Goal: Task Accomplishment & Management: Manage account settings

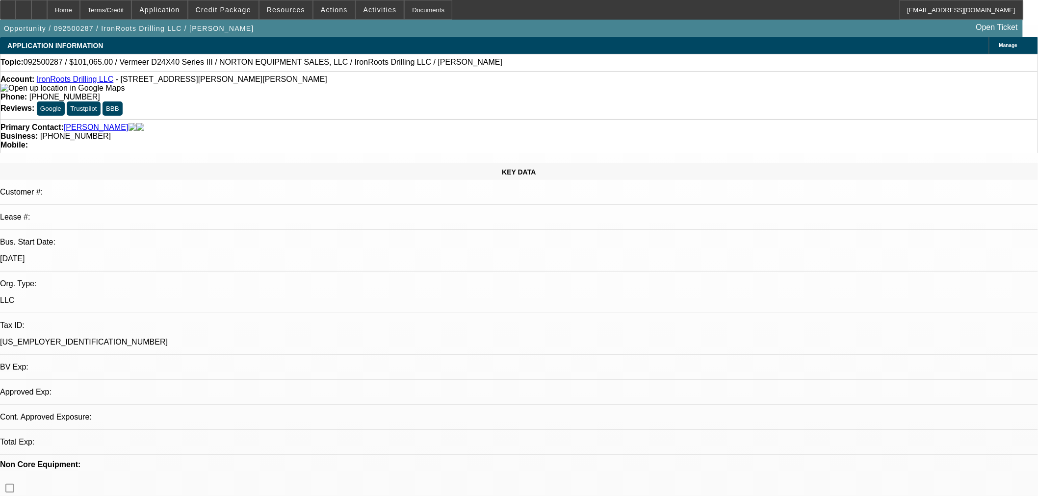
select select "0.15"
select select "2"
select select "0"
select select "1"
select select "2"
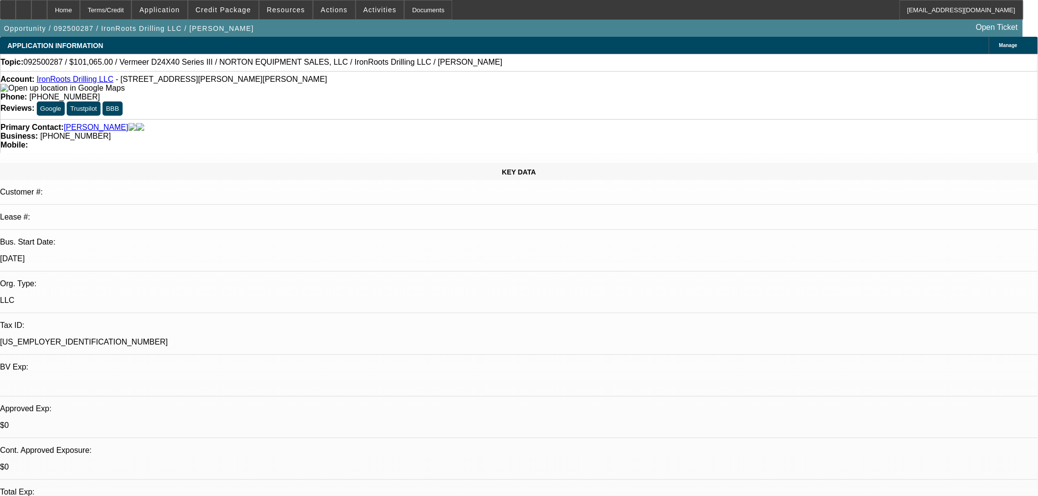
select select "6"
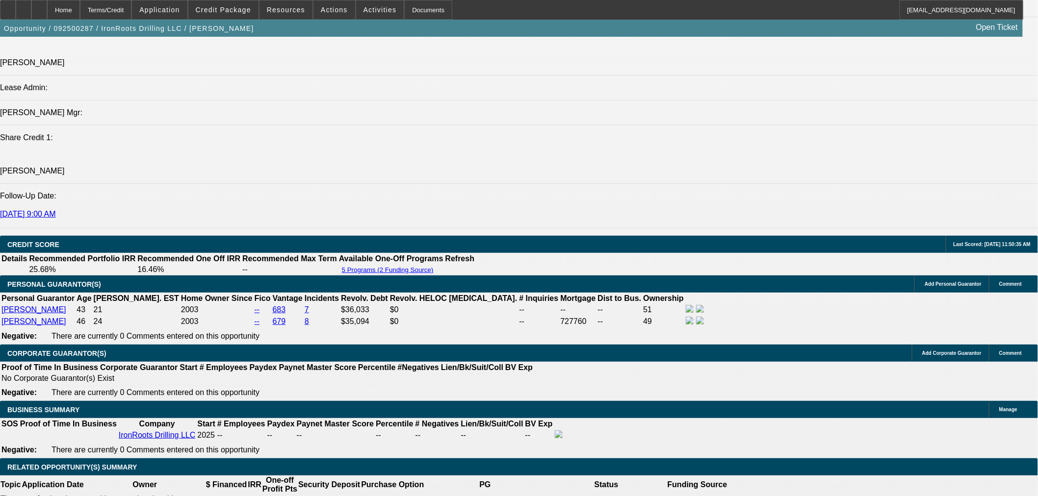
scroll to position [1271, 0]
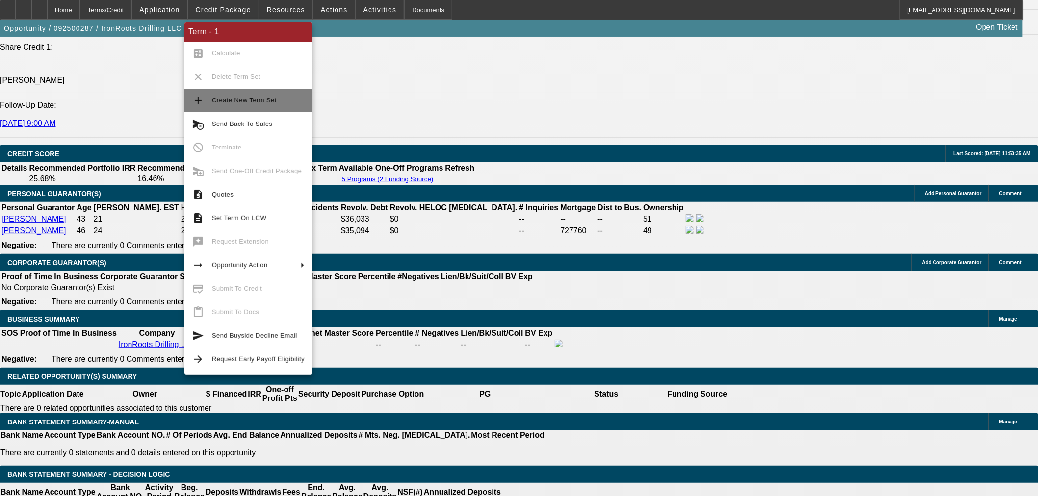
click at [232, 105] on span "Create New Term Set" at bounding box center [258, 101] width 93 height 12
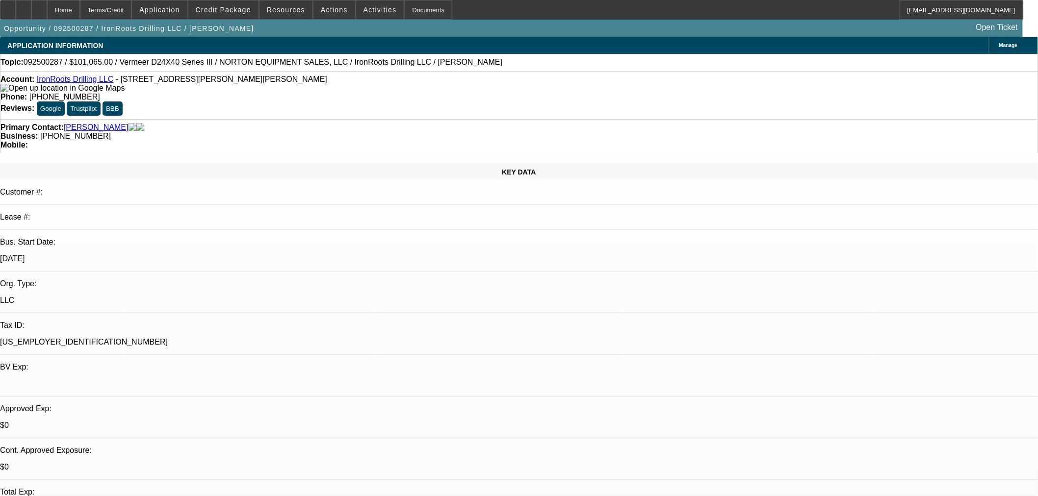
select select "0.15"
select select "2"
select select "0"
select select "6"
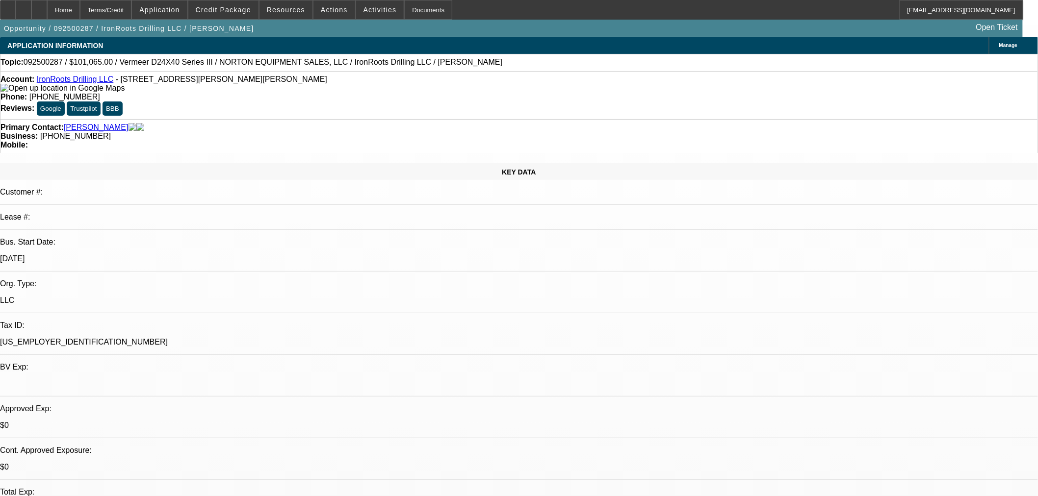
select select "0.15"
select select "2"
select select "0"
select select "6"
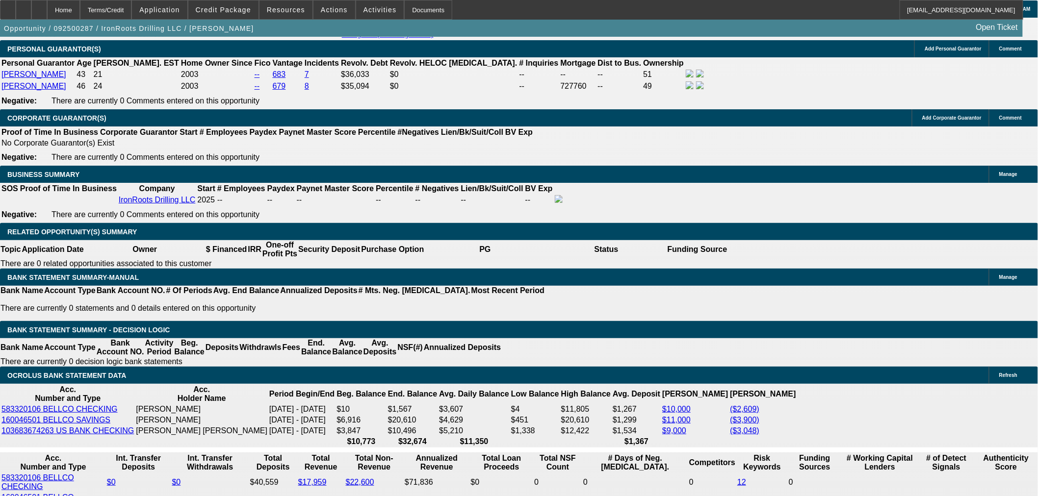
scroll to position [1453, 0]
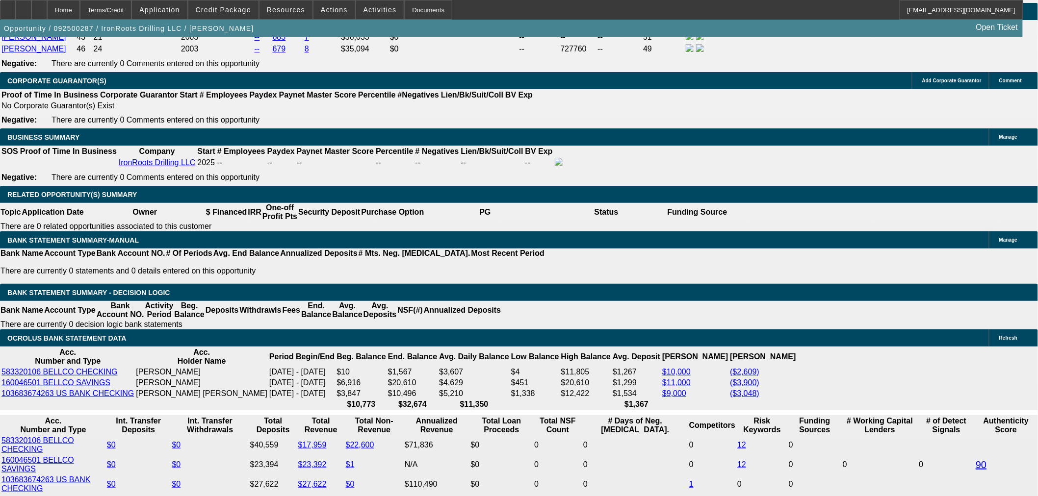
select select "0.2"
type input "$23,780.00"
type input "UNKNOWN"
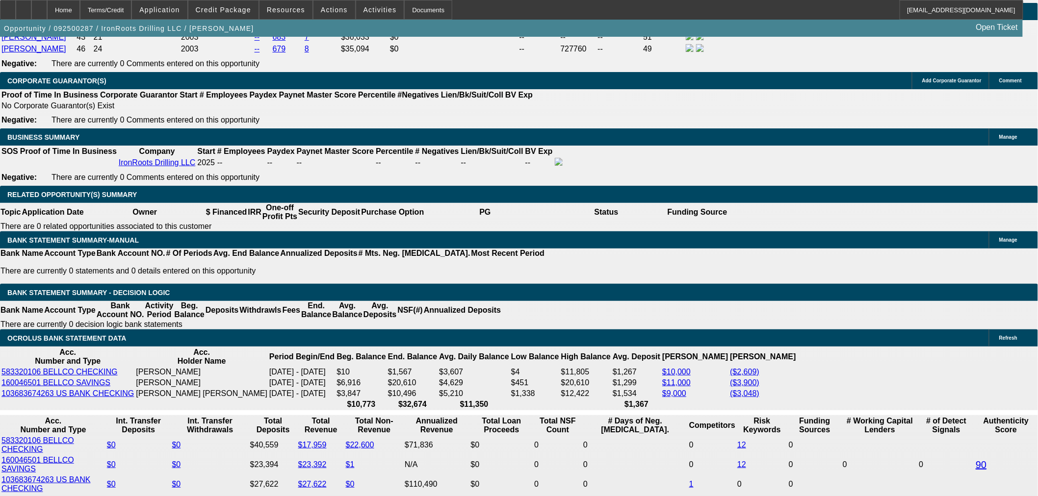
type input "$6,117.60"
type input "$3,058.80"
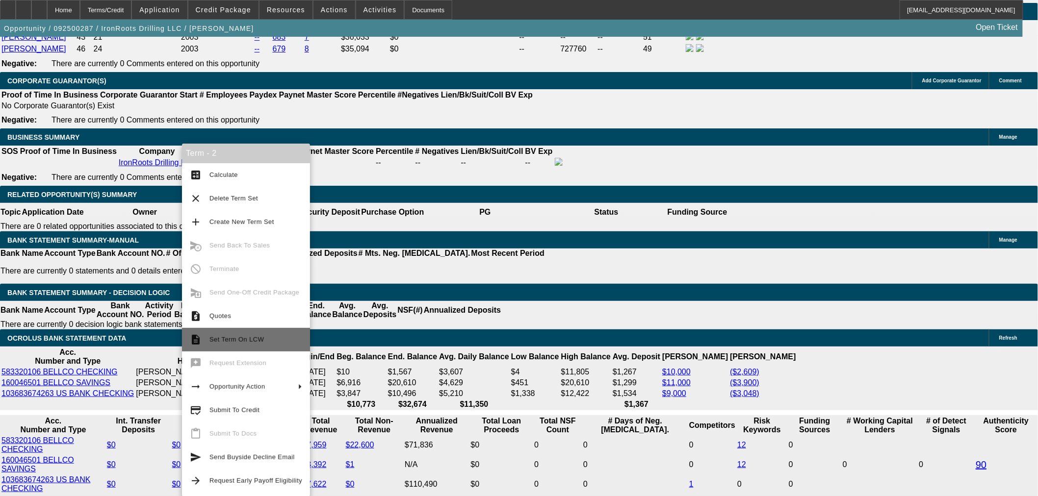
click at [249, 332] on button "description Set Term On LCW" at bounding box center [246, 340] width 128 height 24
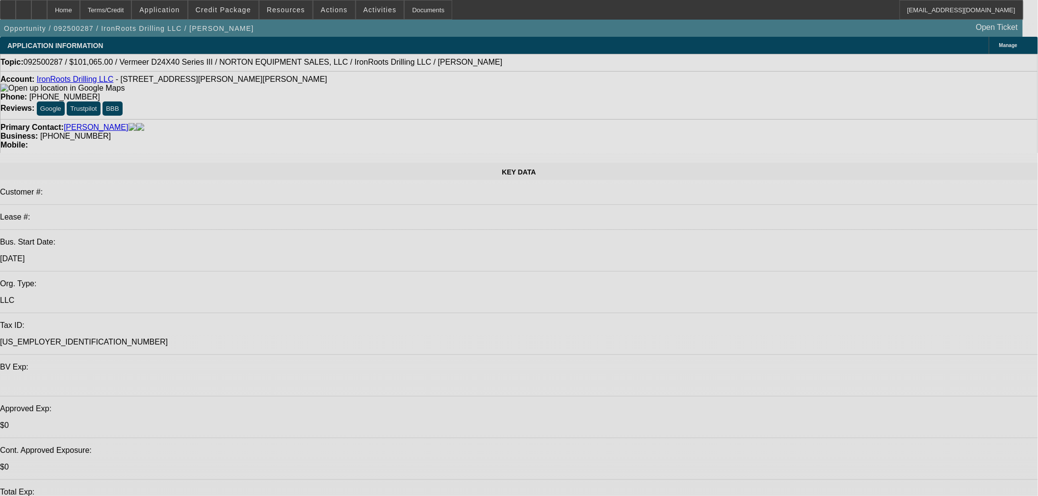
select select "0.15"
select select "2"
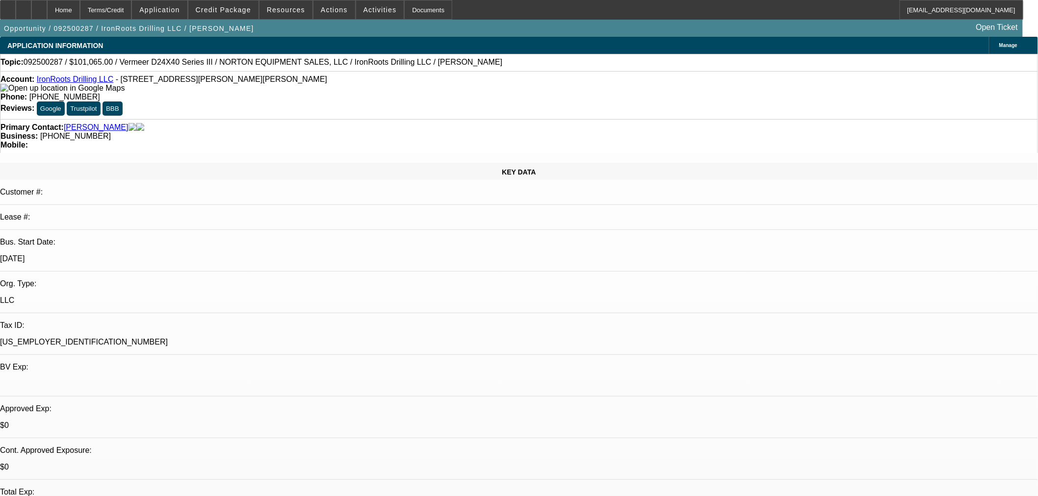
select select "0"
select select "6"
select select "0.15"
select select "2"
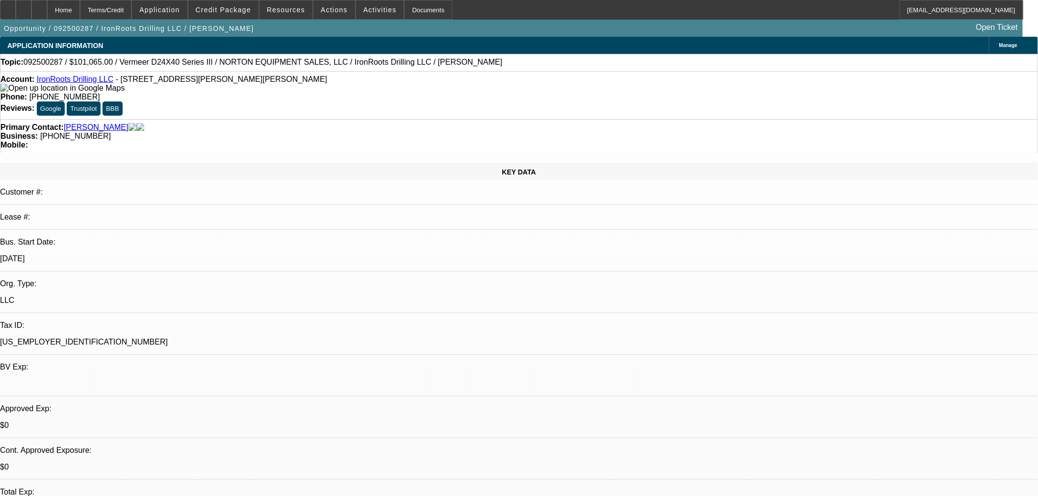
select select "0"
select select "6"
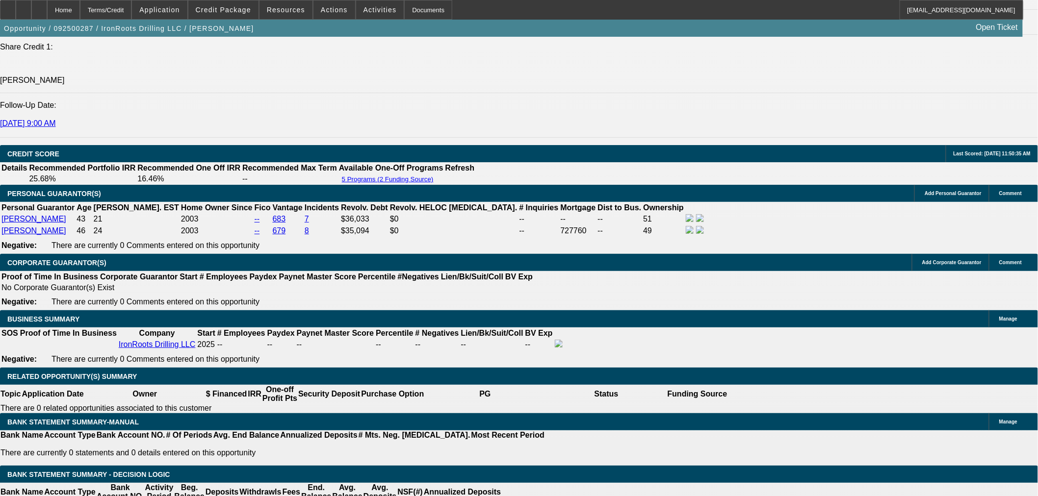
scroll to position [1453, 0]
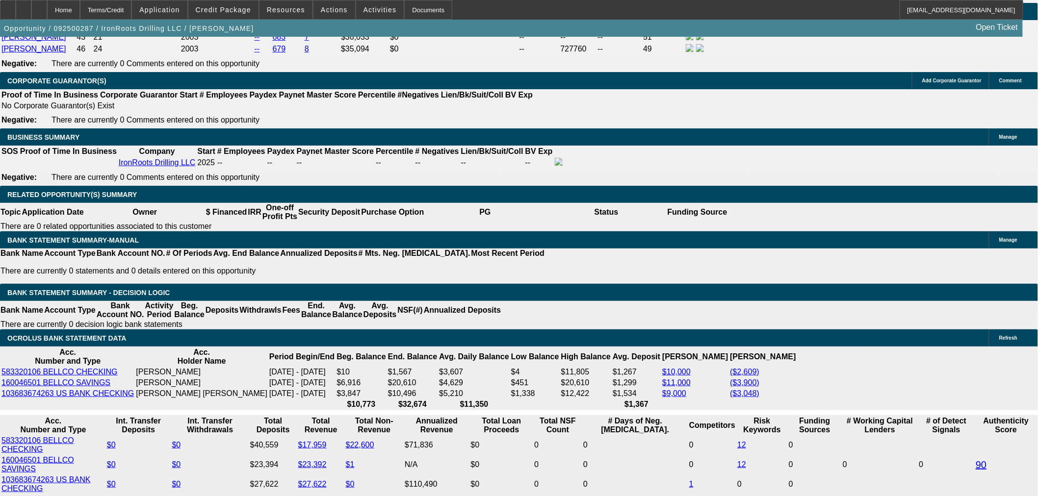
select select "0.2"
type input "$23,780.00"
type input "UNKNOWN"
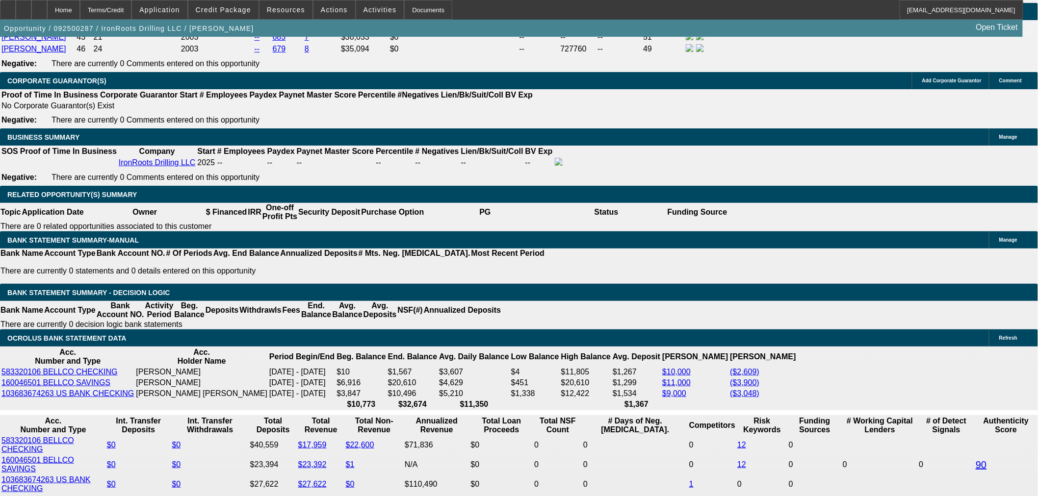
type input "$3,058.80"
type input "$6,117.60"
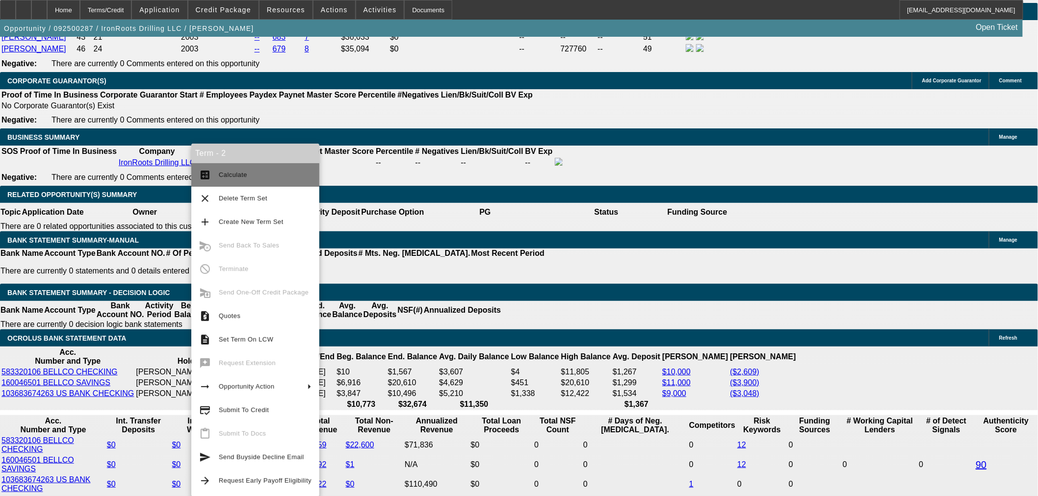
click at [249, 179] on span "Calculate" at bounding box center [265, 175] width 93 height 12
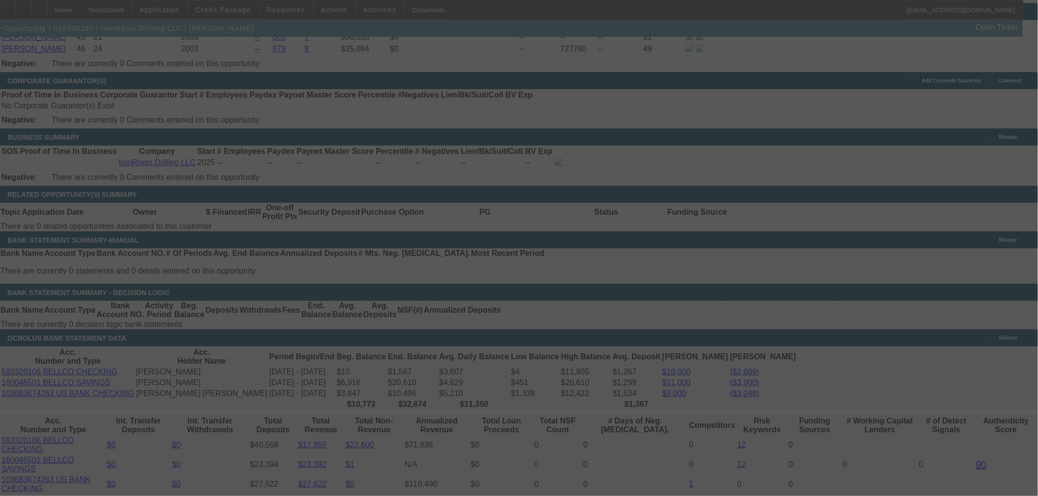
select select "0.2"
select select "2"
select select "0"
select select "6"
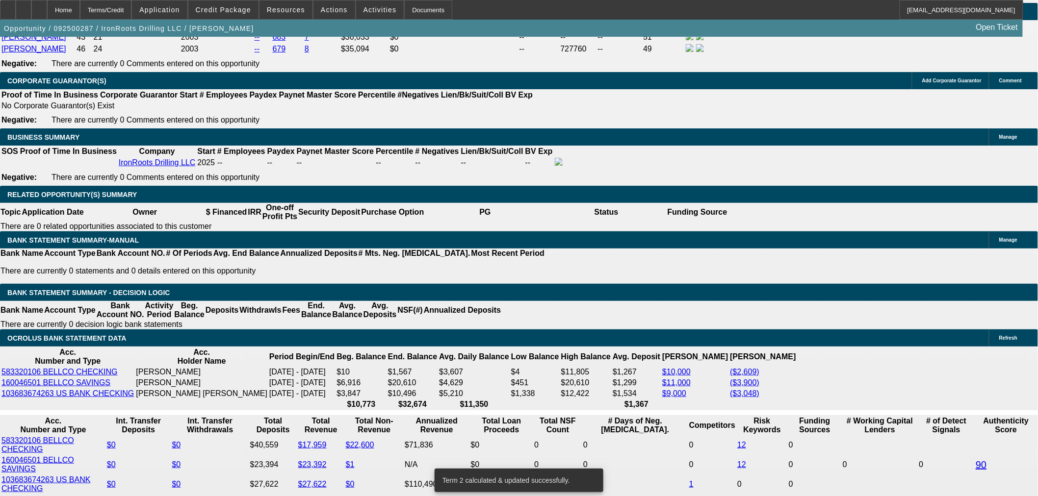
drag, startPoint x: 178, startPoint y: 313, endPoint x: 228, endPoint y: 317, distance: 50.7
type input "306"
type input "$612.00"
type input "UNKNOWN"
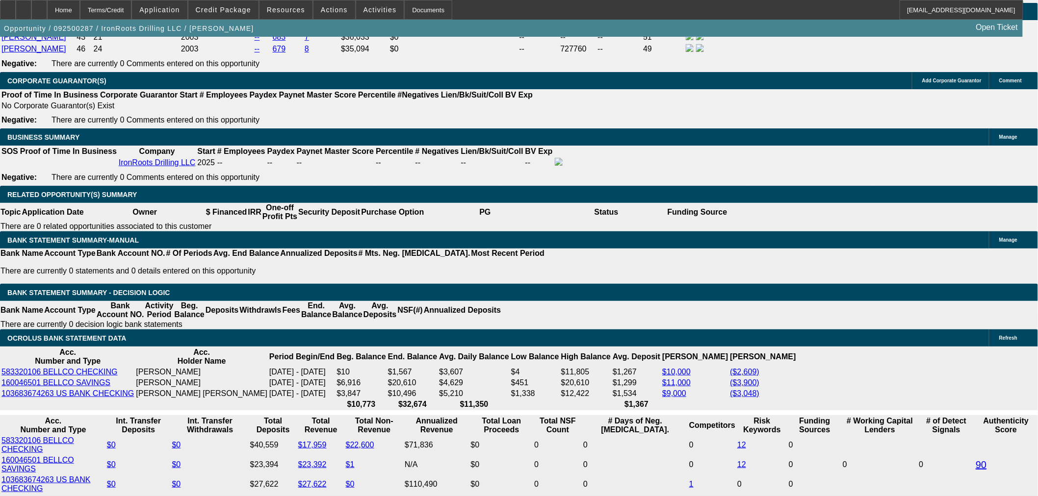
type input "3060"
type input "$6,120.00"
type input "23.2"
type input "$3,060.00"
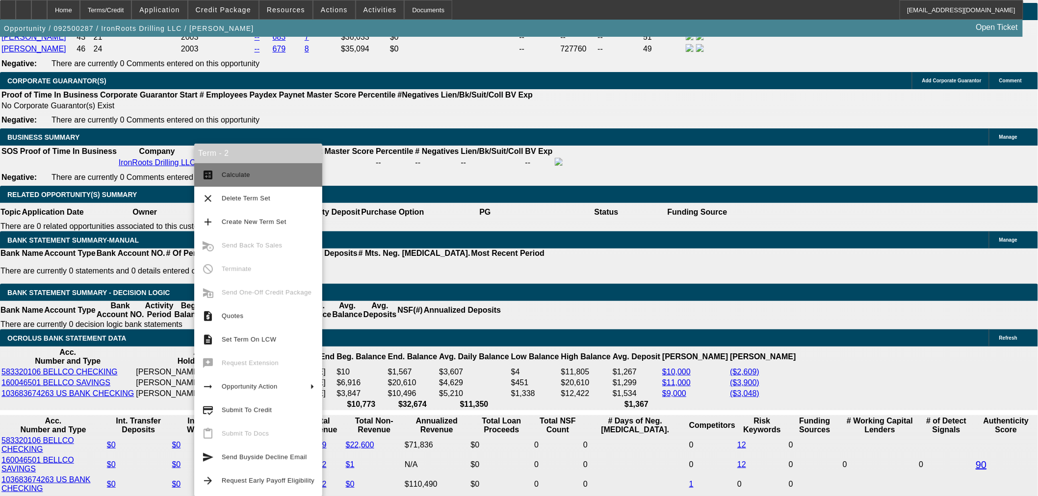
click at [244, 172] on span "Calculate" at bounding box center [236, 174] width 28 height 7
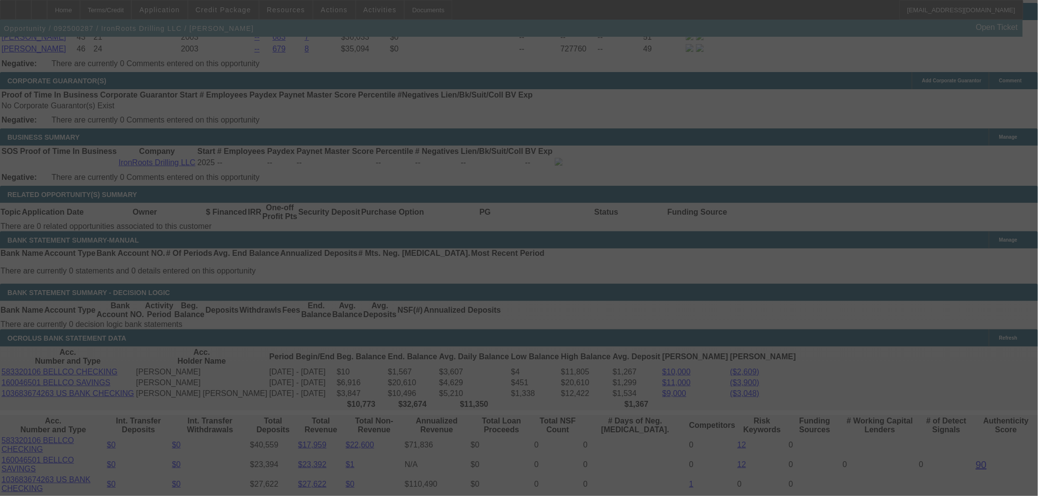
select select "0.2"
select select "2"
select select "0"
select select "6"
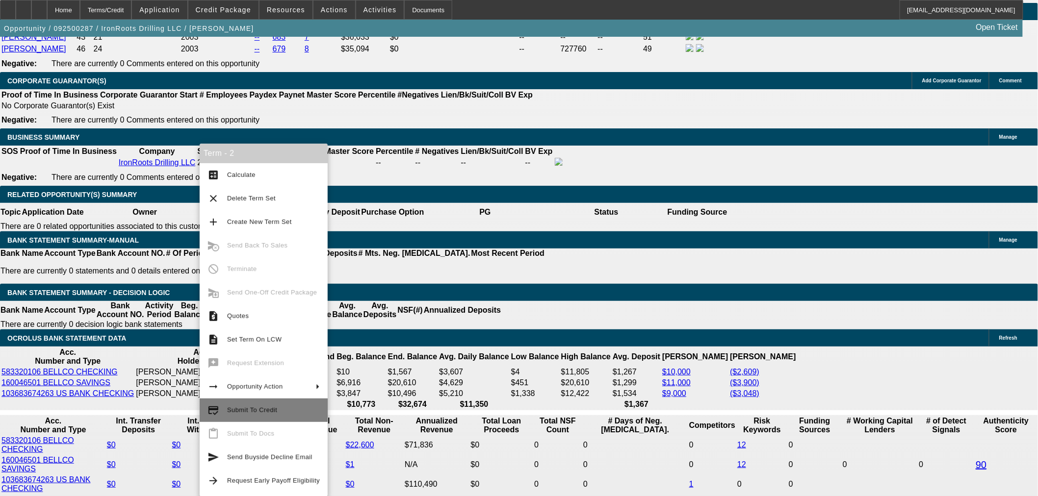
click at [263, 409] on span "Submit To Credit" at bounding box center [252, 410] width 50 height 7
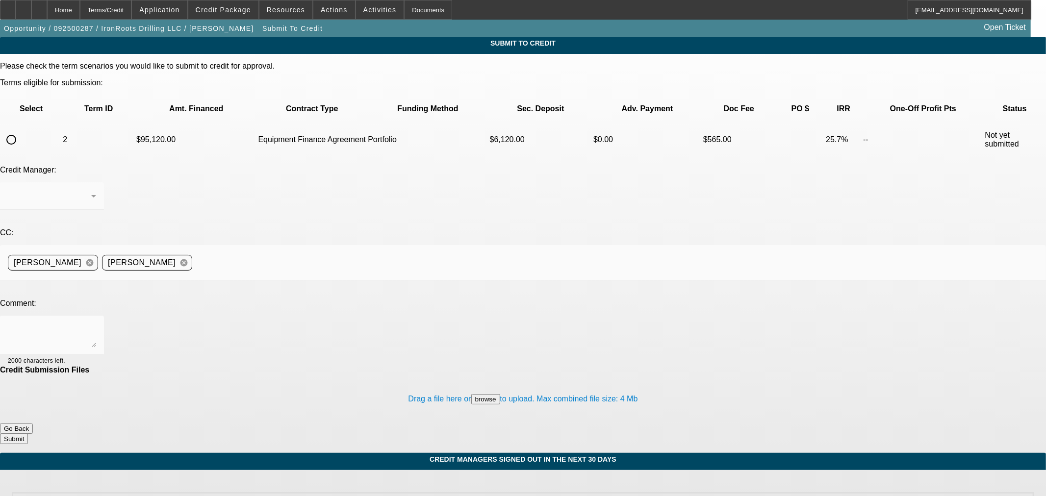
click at [21, 130] on input "radio" at bounding box center [11, 140] width 20 height 20
radio input "true"
click at [91, 190] on div "[PERSON_NAME]" at bounding box center [49, 196] width 83 height 12
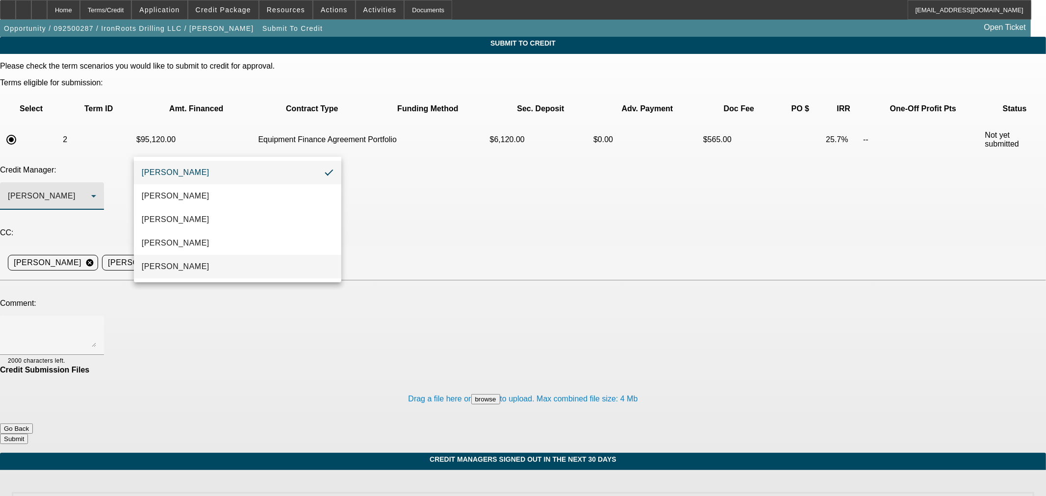
click at [233, 267] on mat-option "[PERSON_NAME]" at bounding box center [237, 267] width 207 height 24
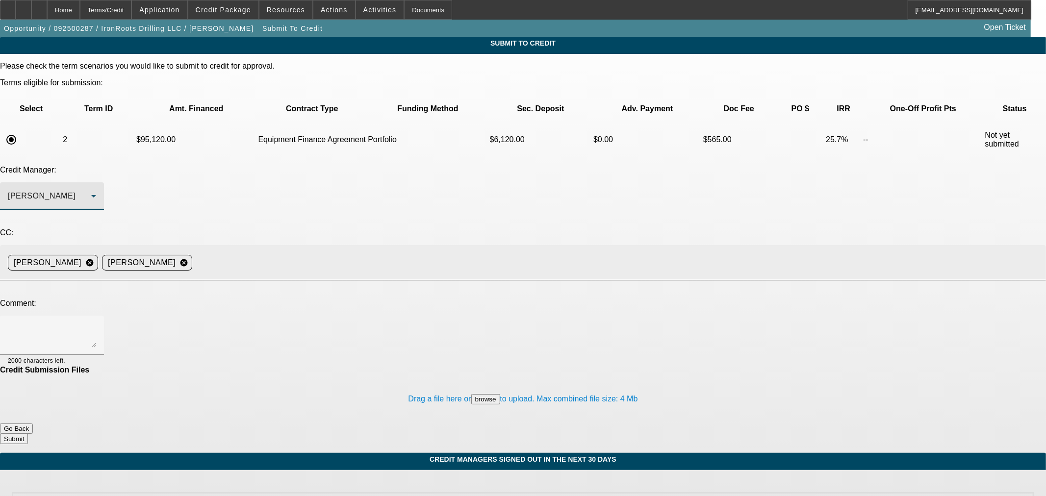
click at [354, 253] on input at bounding box center [615, 263] width 838 height 20
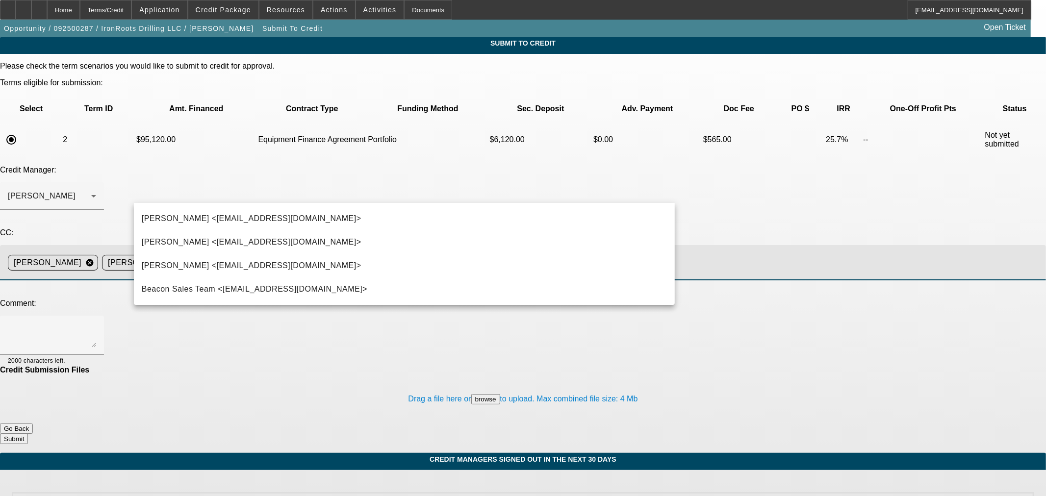
type input "Step"
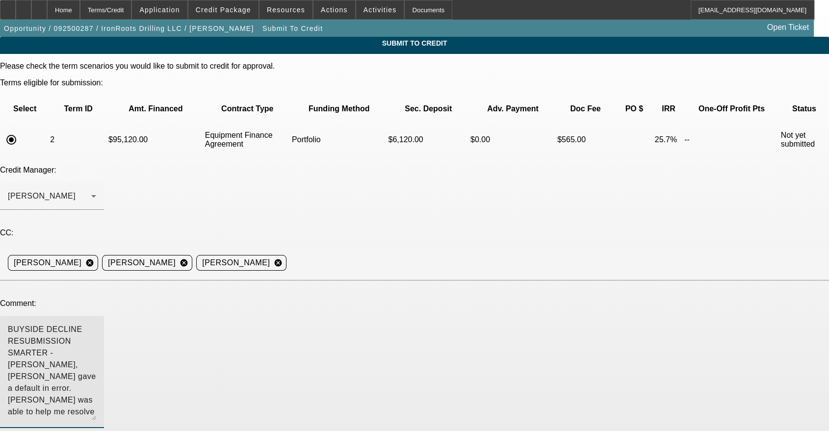
drag, startPoint x: 523, startPoint y: 258, endPoint x: 525, endPoint y: 332, distance: 73.6
click at [104, 332] on div "BUYSIDE DECLINE RESUBMISSION SMARTER - Sam, Ocrolus gave a default in error. Ge…" at bounding box center [52, 372] width 104 height 112
click at [96, 324] on textarea "BUYSIDE DECLINE RESUBMISSION SMARTER - Sam, Ocrolus gave a default in error. Ge…" at bounding box center [52, 372] width 88 height 97
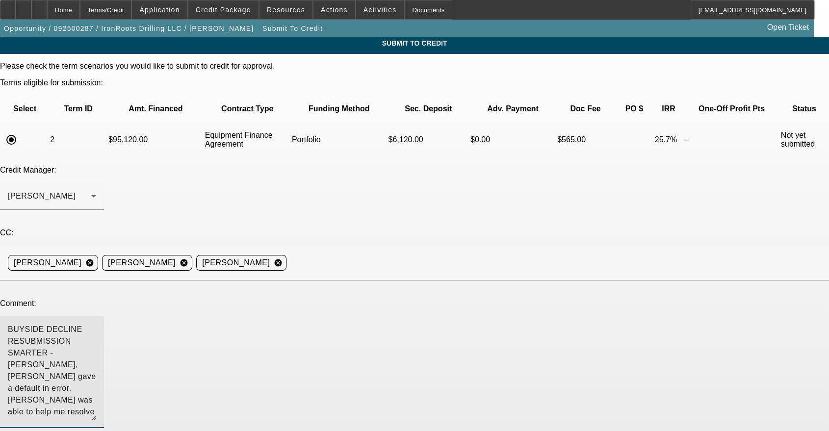
paste textarea "Francisco and his wife decided that they want to go their own route in terms of…"
click at [96, 324] on textarea "BUYSIDE DECLINE RESUBMISSION SMARTER - Sam, Ocrolus gave a default in error. Ge…" at bounding box center [52, 372] width 88 height 97
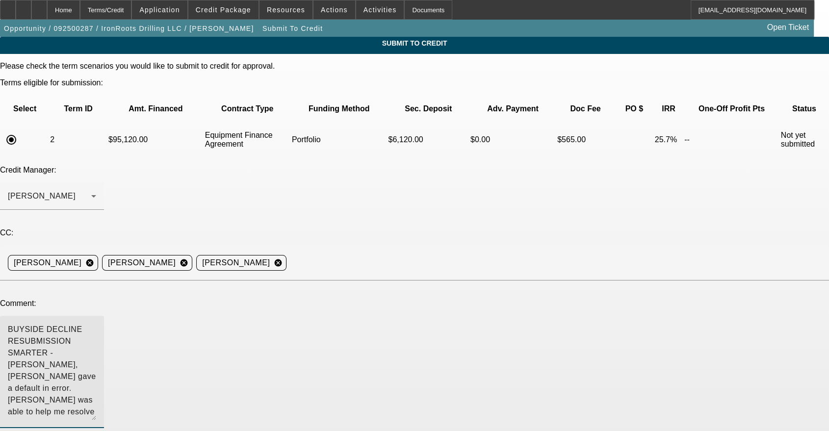
paste textarea "You recently approved this NEW VENDOR to BFC on a different deal. I included th…"
click at [96, 324] on textarea "BUYSIDE DECLINE RESUBMISSION SMARTER - Sam, Ocrolus gave a default in error. Ge…" at bounding box center [52, 372] width 88 height 97
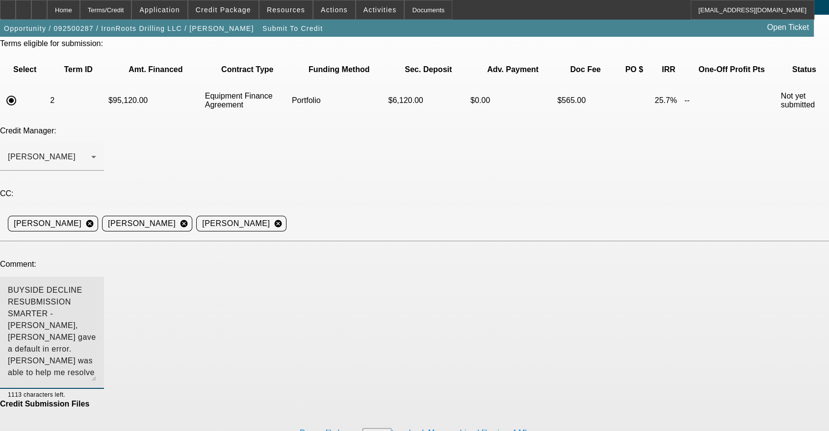
scroll to position [59, 0]
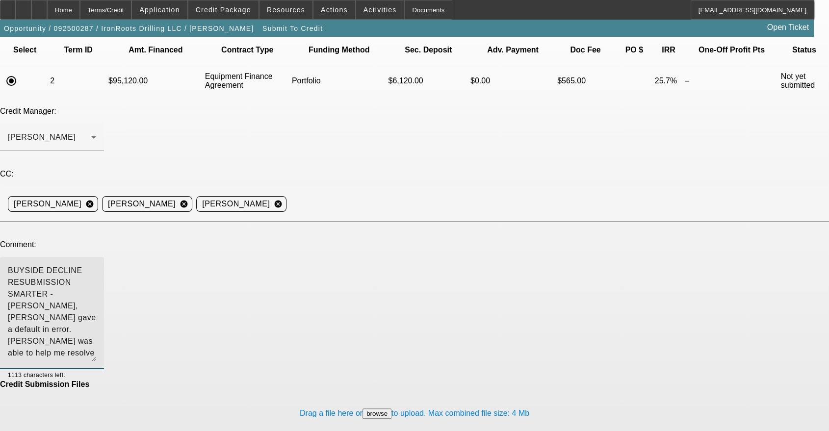
type textarea "BUYSIDE DECLINE RESUBMISSION SMARTER - Sam, Ocrolus gave a default in error. Ge…"
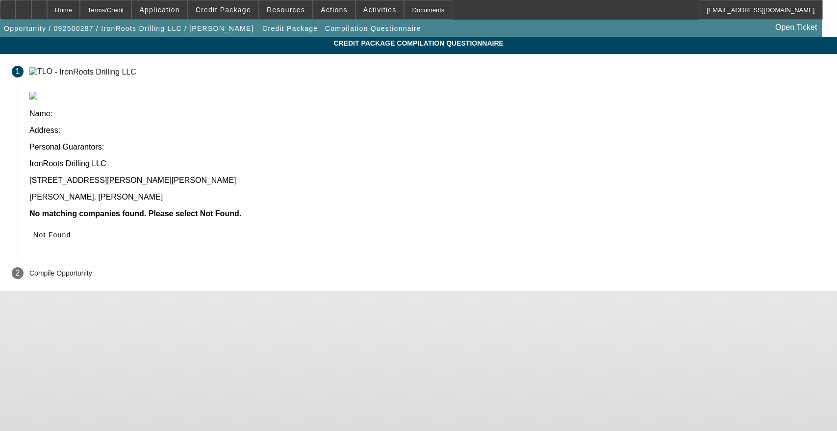
click at [75, 223] on span at bounding box center [52, 235] width 46 height 24
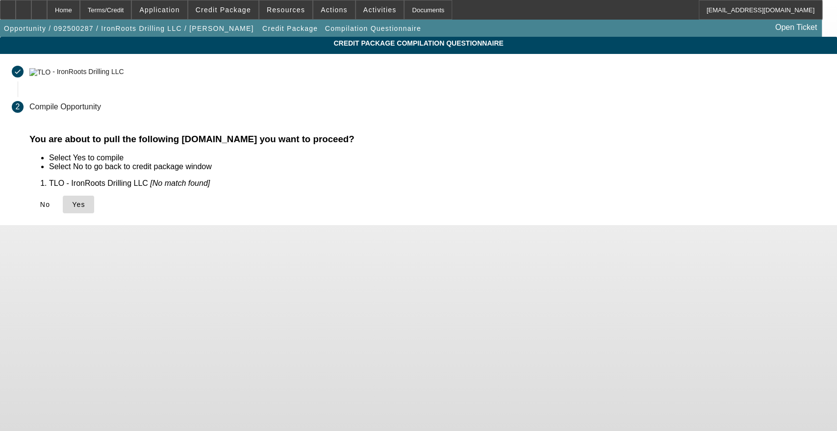
click at [94, 207] on span at bounding box center [78, 205] width 31 height 24
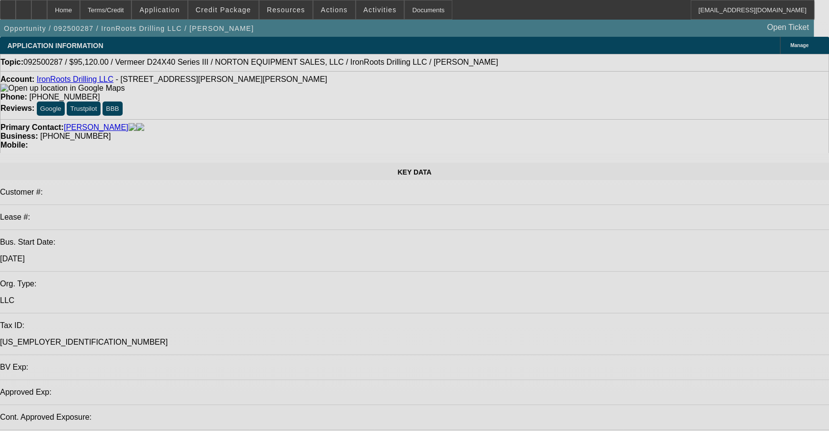
select select "0.2"
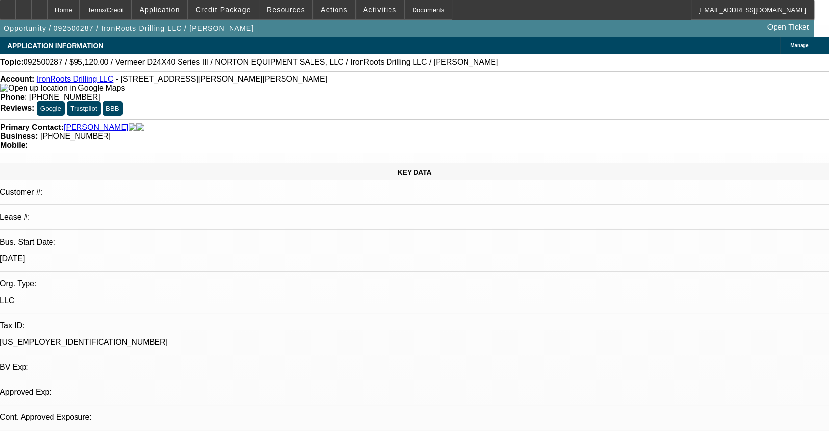
select select "2"
select select "0"
select select "6"
select select "0.2"
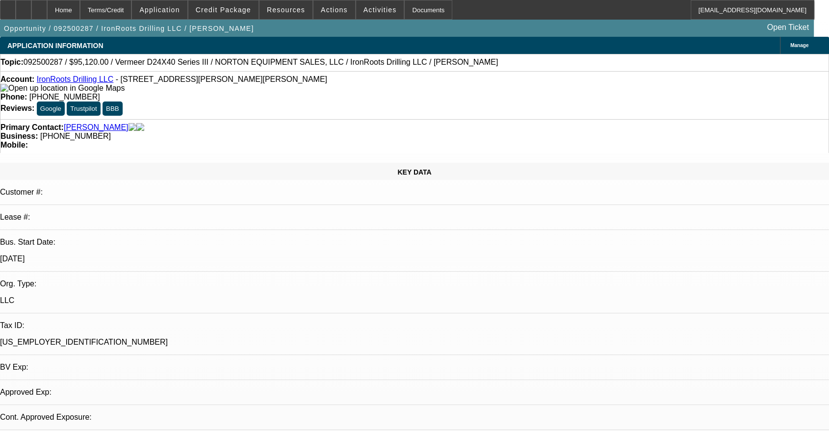
select select "2"
select select "0"
select select "6"
select select "0.15"
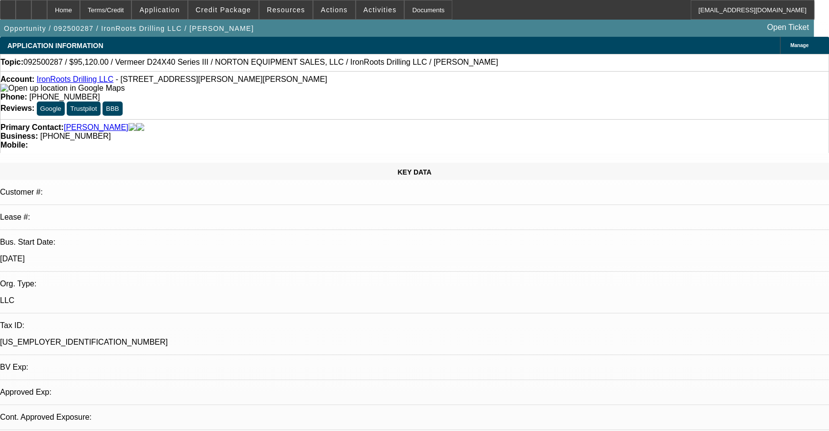
select select "2"
select select "0"
select select "6"
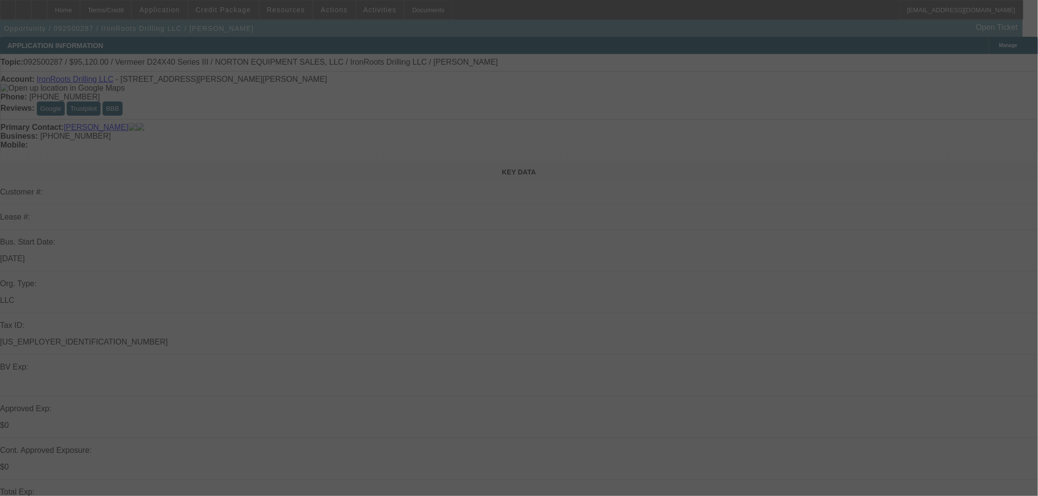
select select "0.2"
select select "2"
select select "0"
select select "6"
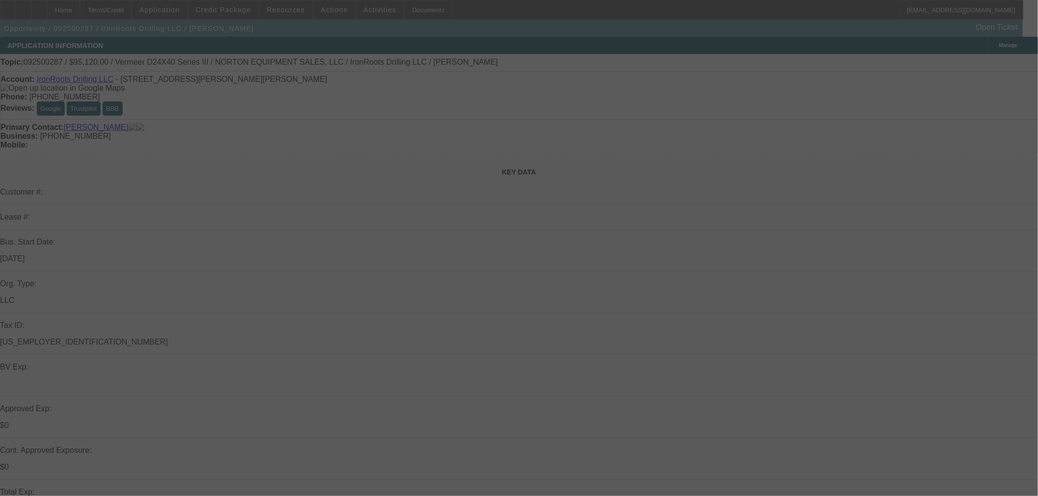
select select "0.15"
select select "2"
select select "0"
select select "6"
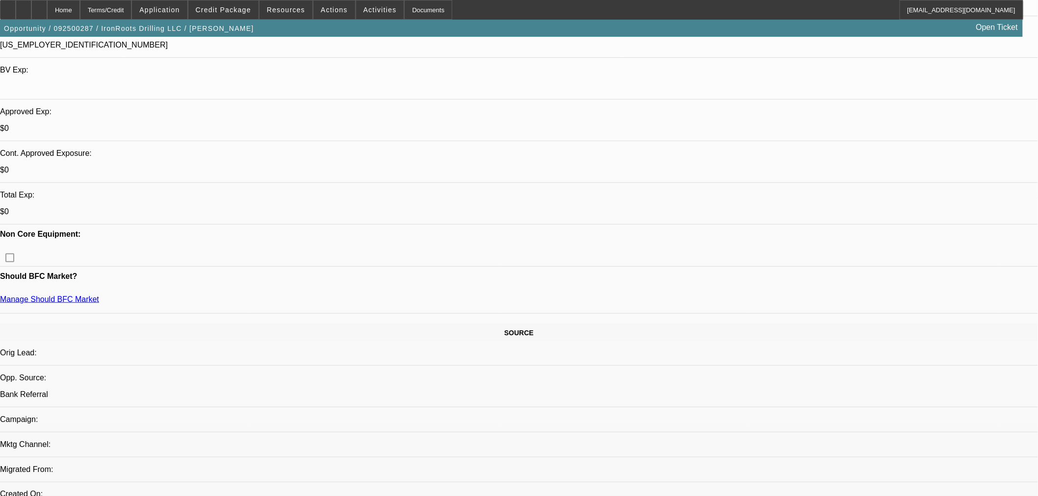
scroll to position [363, 0]
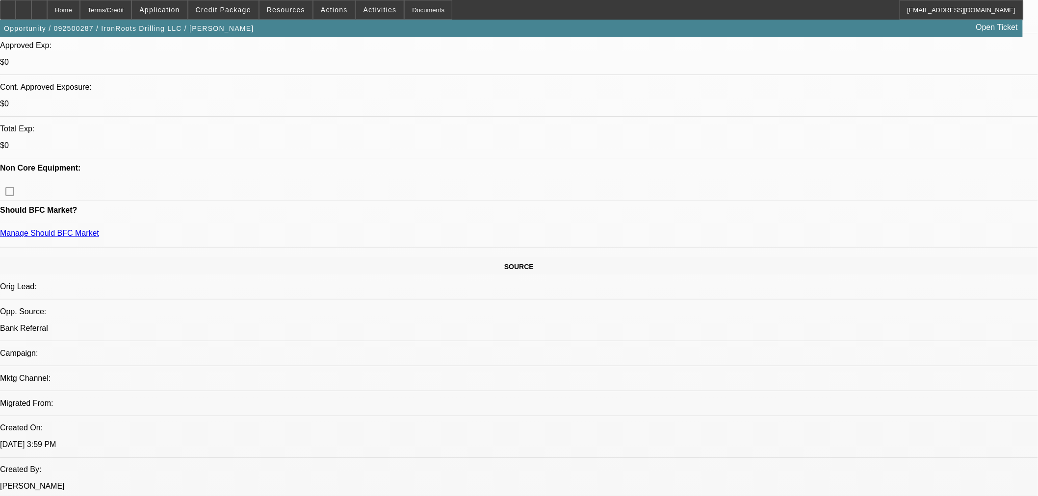
drag, startPoint x: 870, startPoint y: 327, endPoint x: 936, endPoint y: 347, distance: 68.7
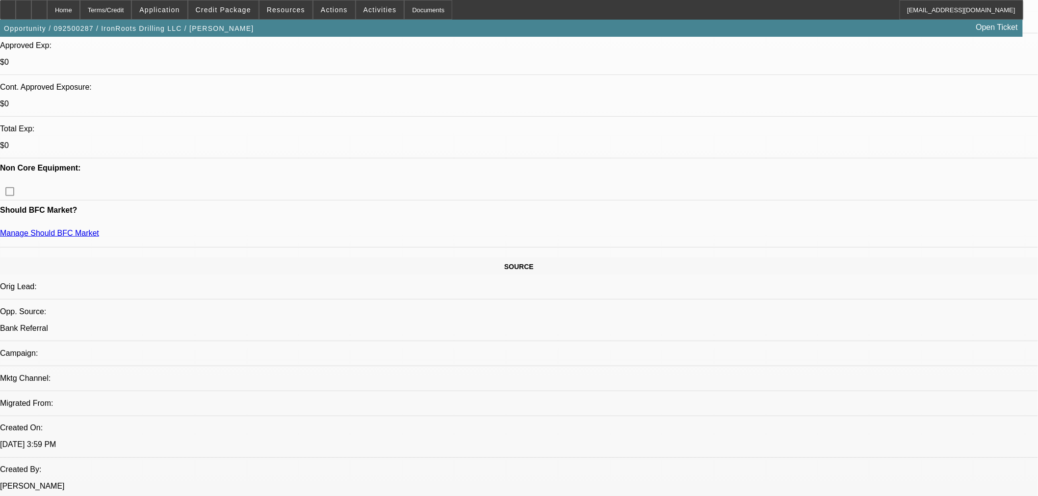
copy td "You recently approved this NEW VENDOR to BFC on a different deal. I included th…"
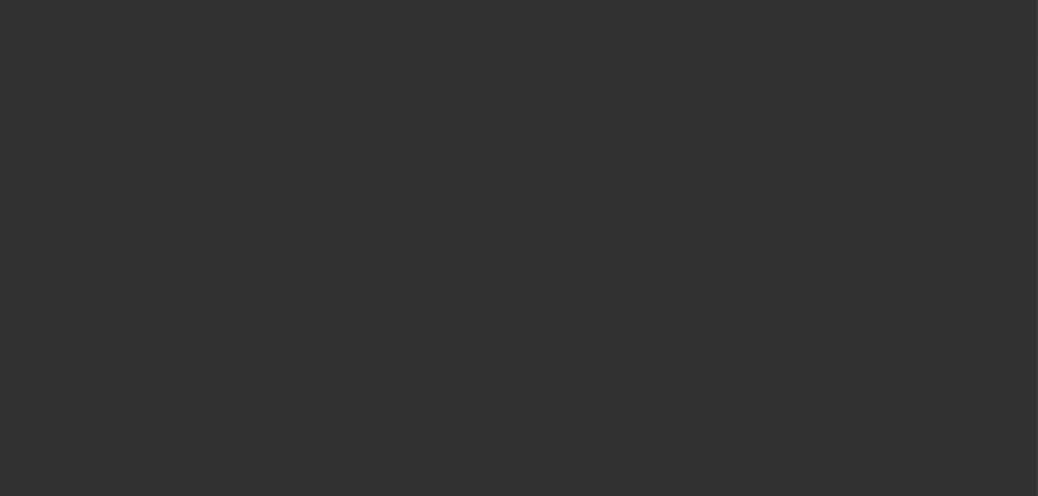
select select "0"
select select "2"
select select "0"
select select "6"
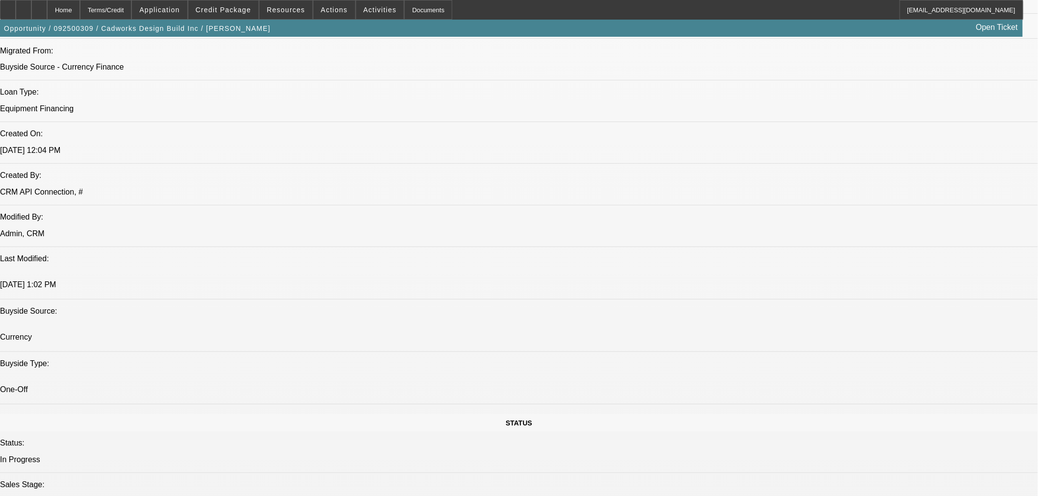
scroll to position [726, 0]
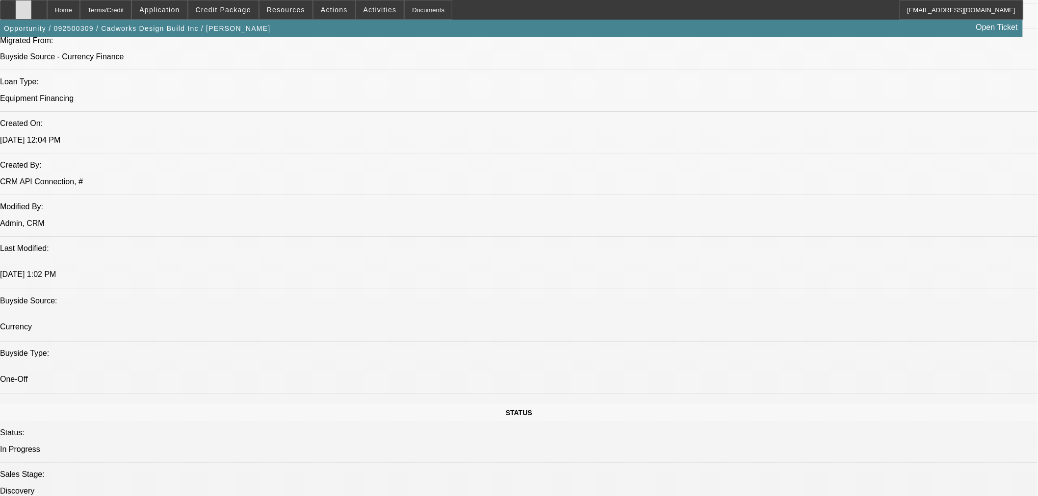
click at [31, 12] on div at bounding box center [24, 10] width 16 height 20
click at [228, 3] on span at bounding box center [223, 10] width 70 height 24
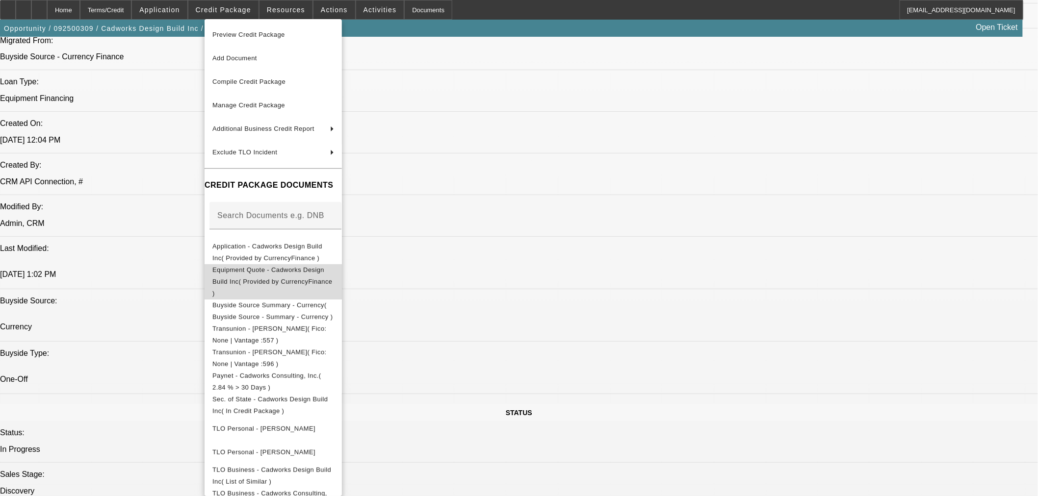
click at [279, 274] on span "Equipment Quote - Cadworks Design Build Inc( Provided by CurrencyFinance )" at bounding box center [272, 281] width 120 height 31
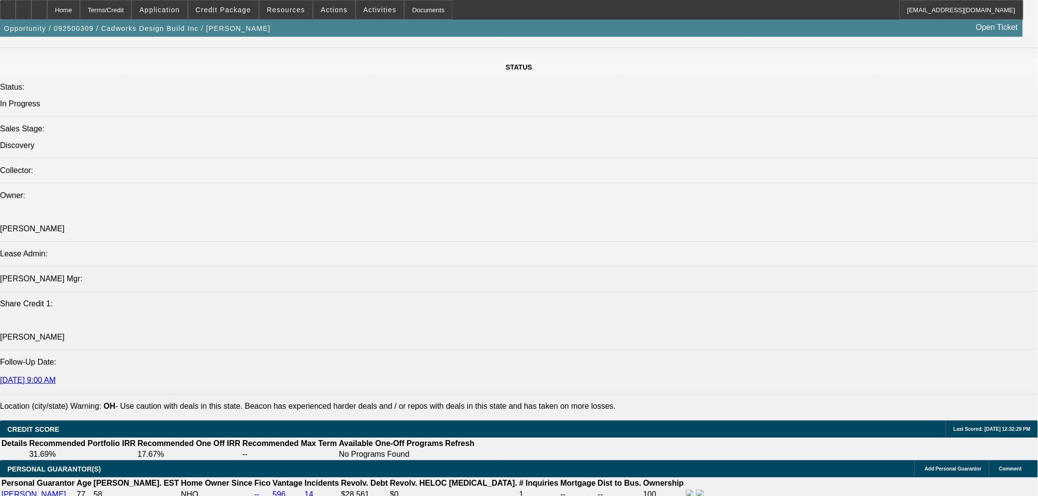
scroll to position [1180, 0]
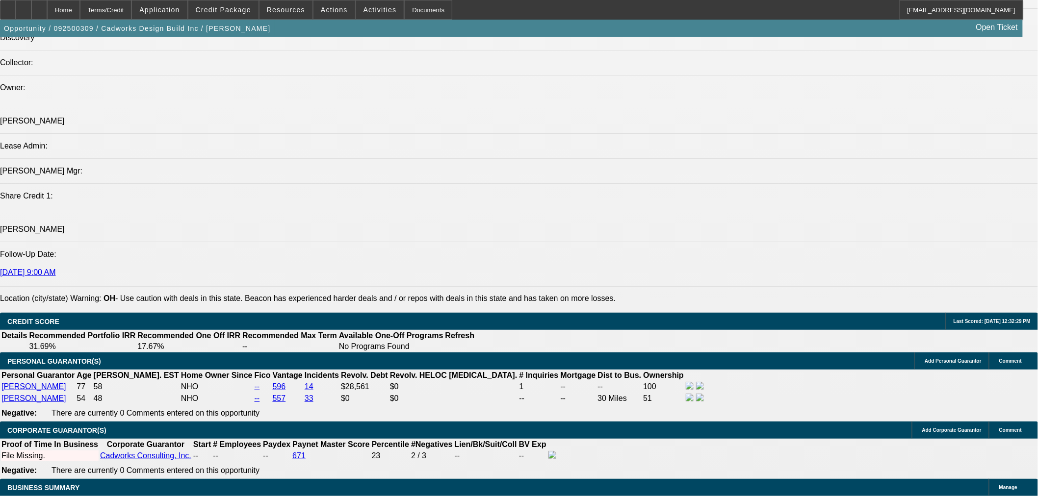
drag, startPoint x: 230, startPoint y: 300, endPoint x: 238, endPoint y: 301, distance: 7.4
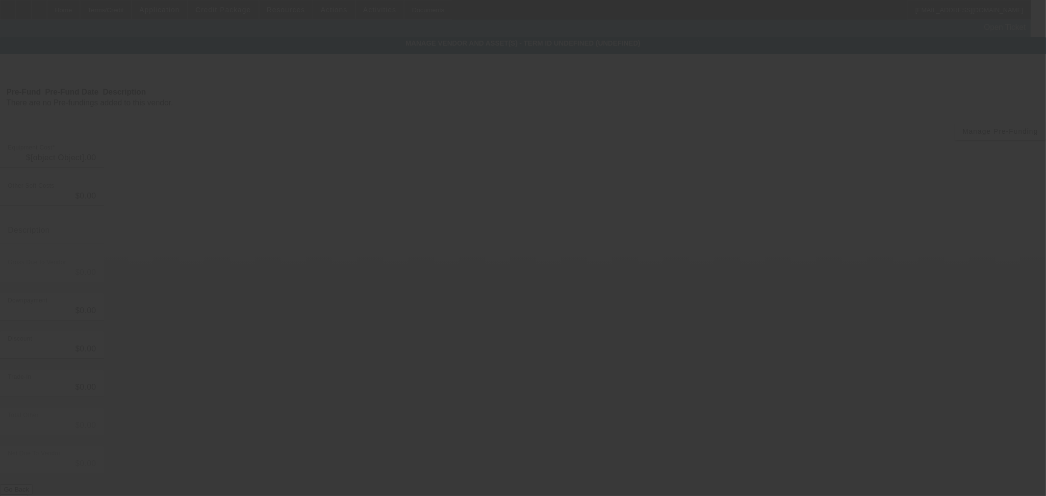
type input "$57,100.00"
type input "$2,000.00"
type input "$55,100.00"
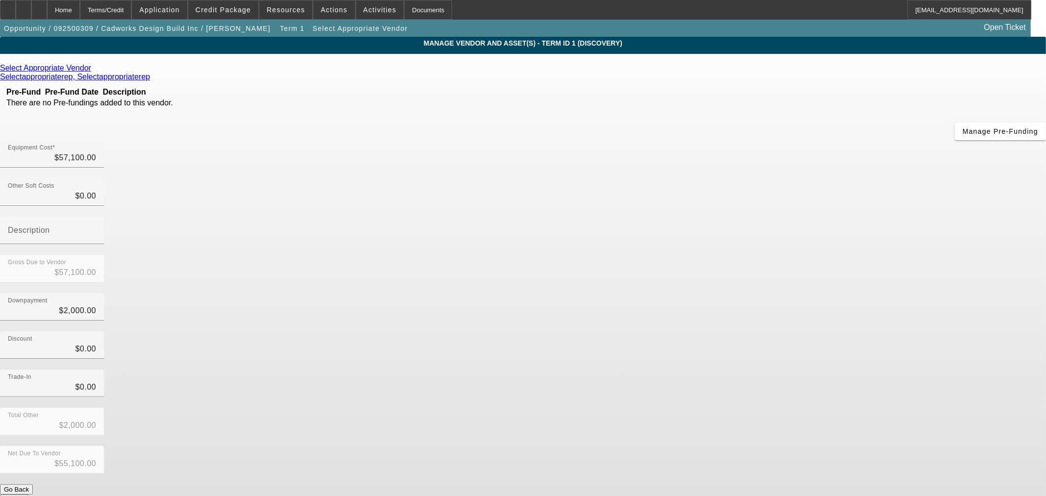
click at [94, 72] on icon at bounding box center [94, 68] width 0 height 8
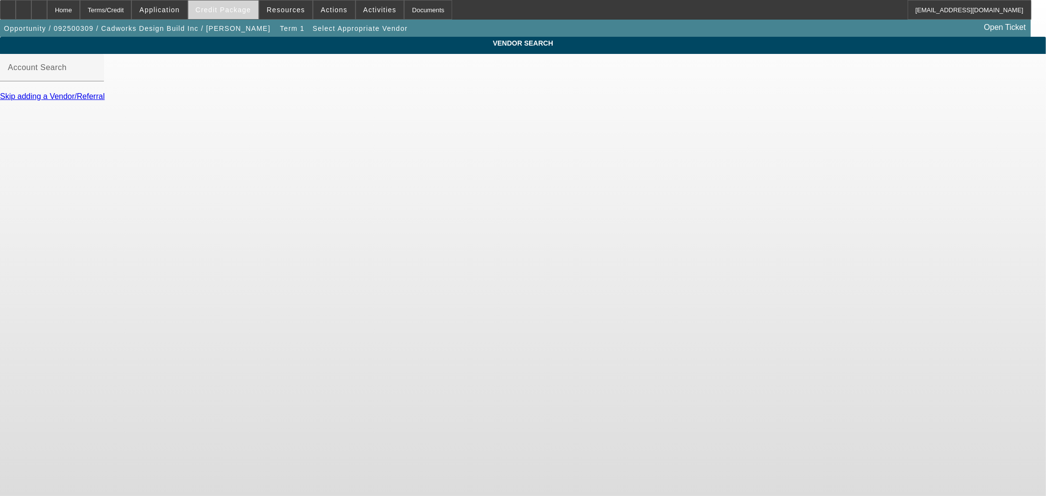
click at [236, 8] on span "Credit Package" at bounding box center [223, 10] width 55 height 8
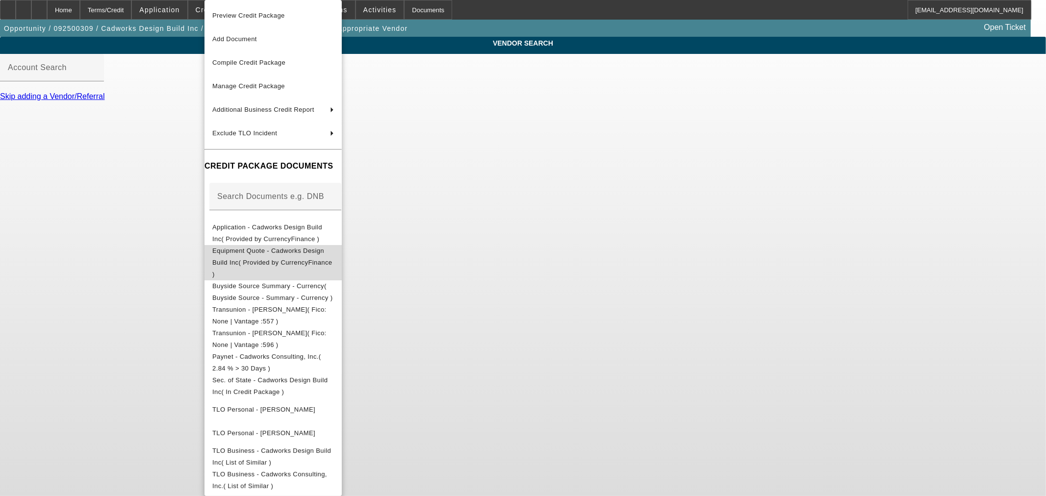
click at [272, 251] on span "Equipment Quote - Cadworks Design Build Inc( Provided by CurrencyFinance )" at bounding box center [272, 262] width 120 height 31
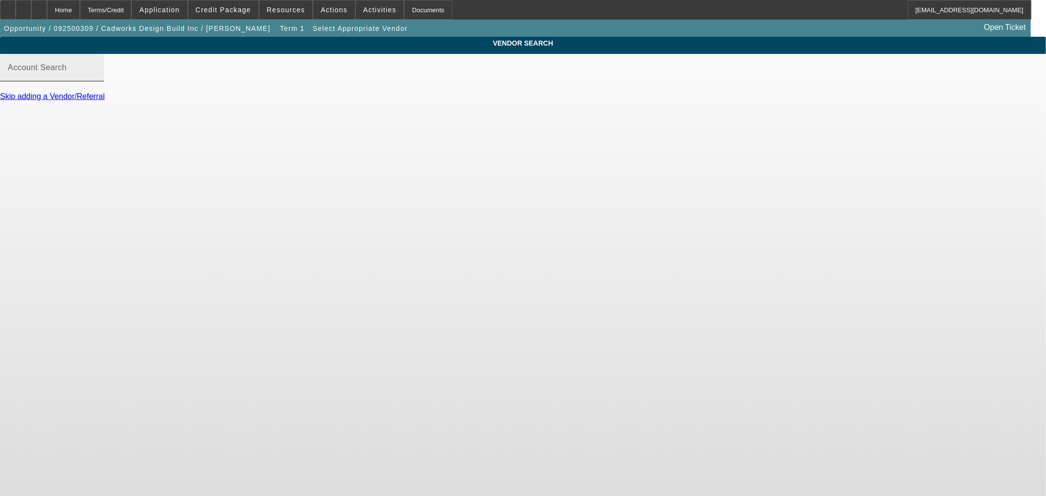
click at [96, 77] on input "Account Search" at bounding box center [52, 72] width 88 height 12
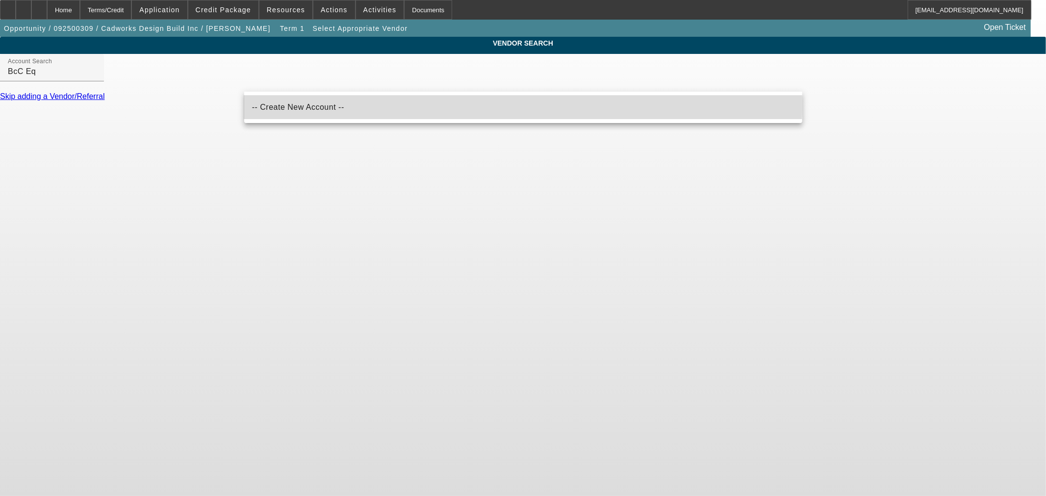
click at [314, 103] on span "-- Create New Account --" at bounding box center [298, 108] width 92 height 12
type input "-- Create New Account --"
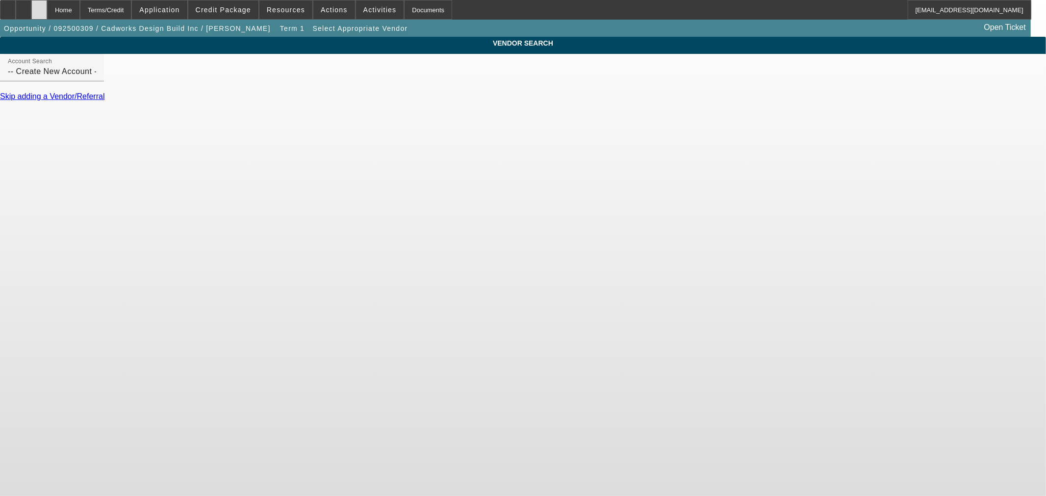
click at [39, 6] on icon at bounding box center [39, 6] width 0 height 0
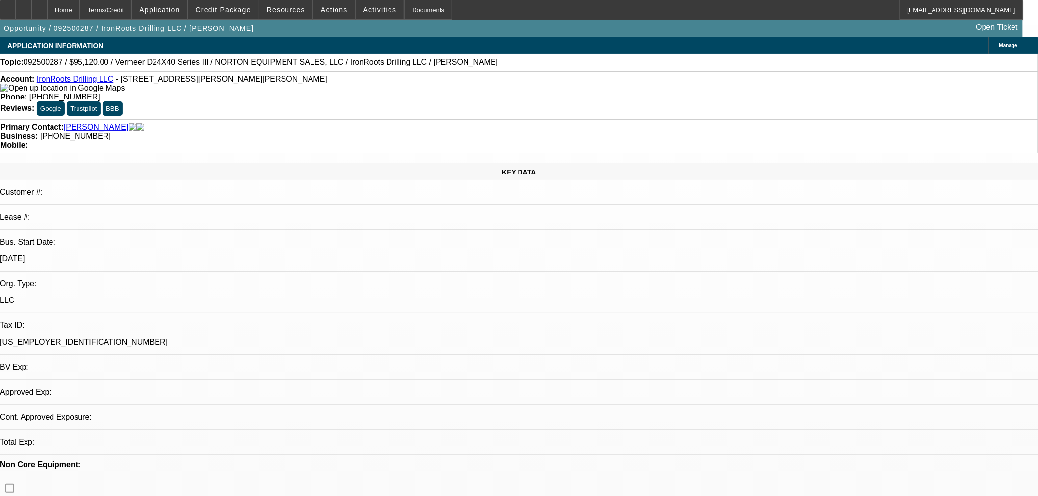
select select "0.2"
select select "2"
select select "0"
select select "6"
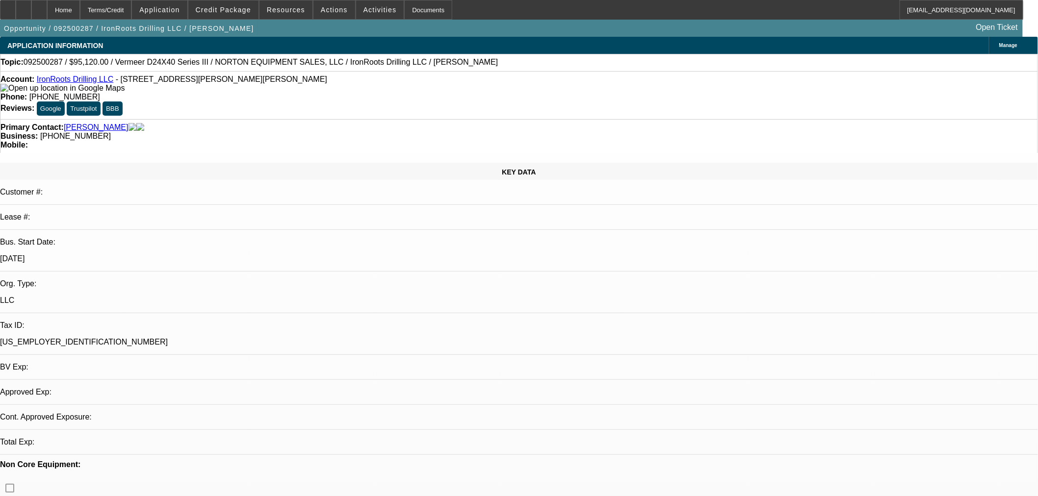
select select "0.15"
select select "2"
select select "0"
select select "6"
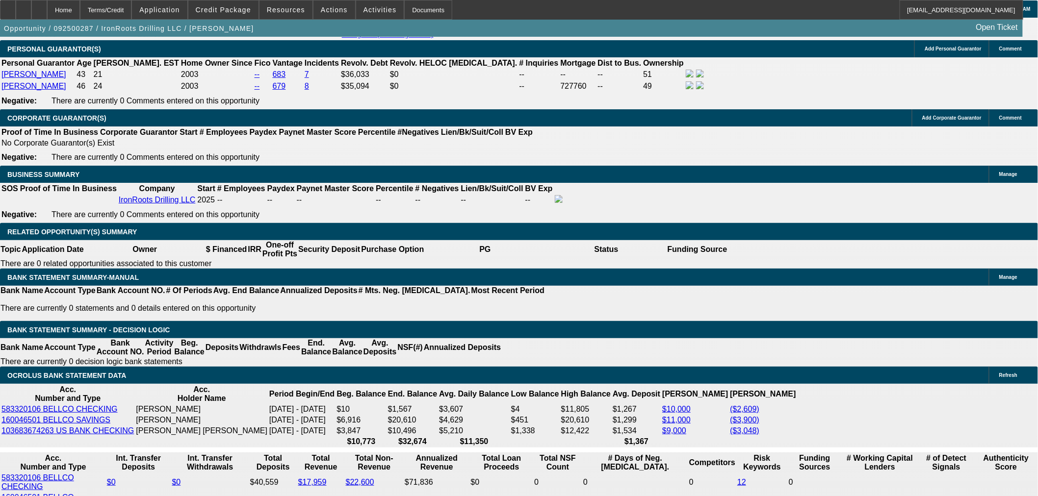
scroll to position [1453, 0]
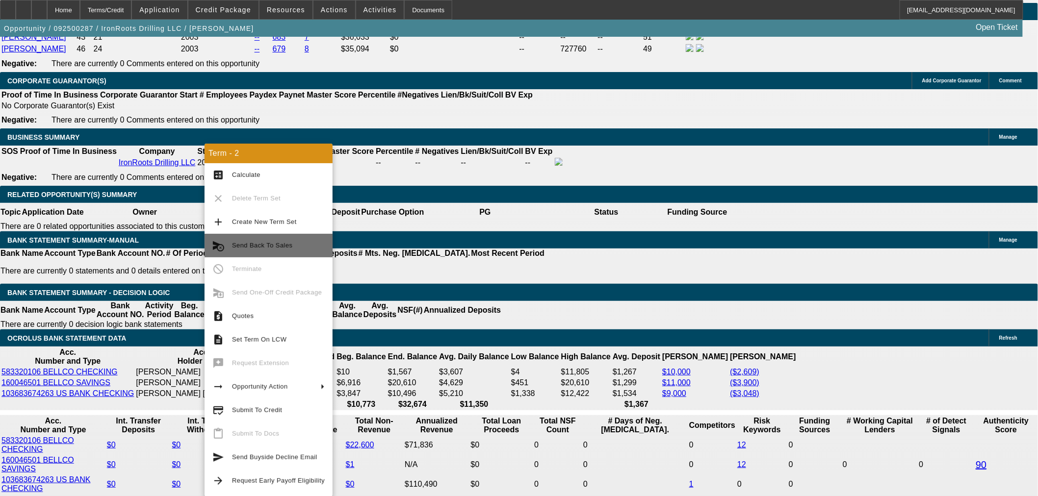
click at [292, 247] on span "Send Back To Sales" at bounding box center [278, 246] width 93 height 12
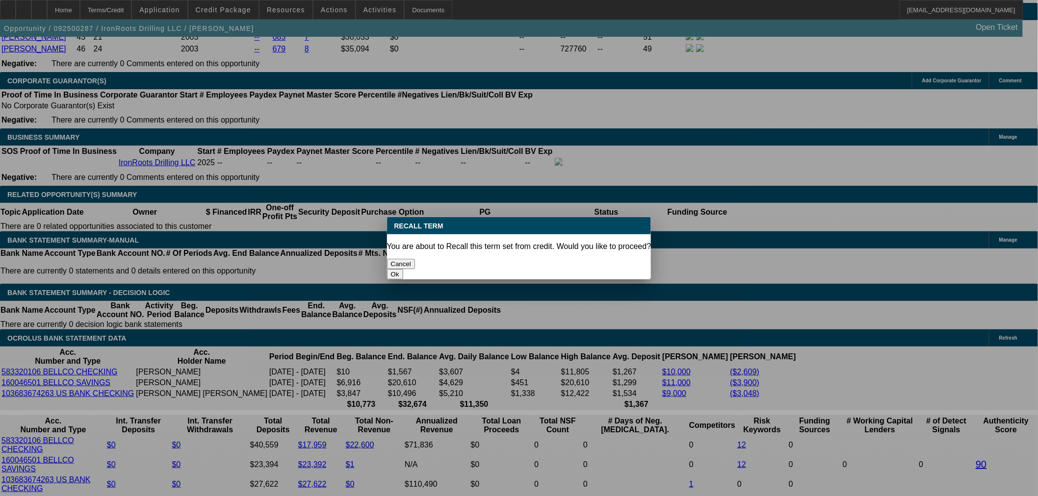
click at [403, 269] on button "Ok" at bounding box center [395, 274] width 16 height 10
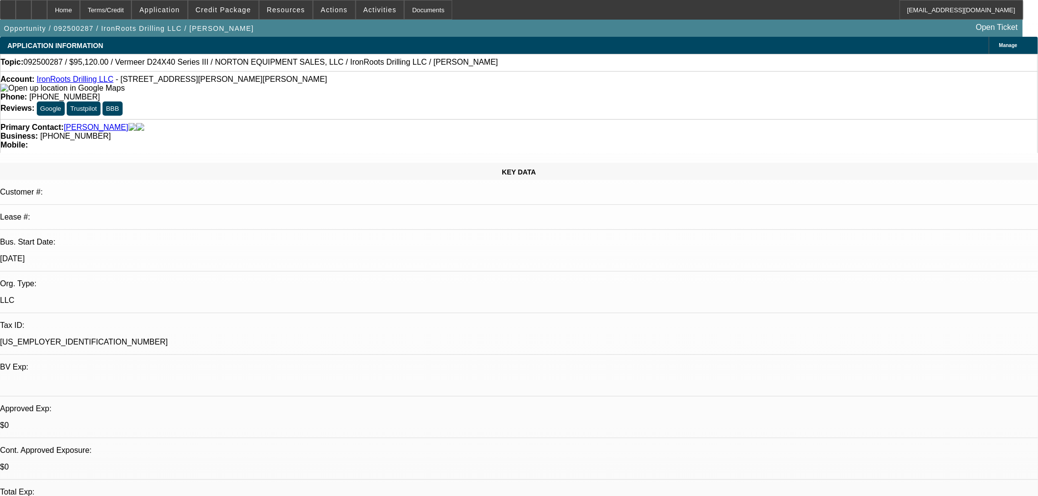
drag, startPoint x: 839, startPoint y: 114, endPoint x: 834, endPoint y: 119, distance: 7.6
type textarea "Need to fix submission."
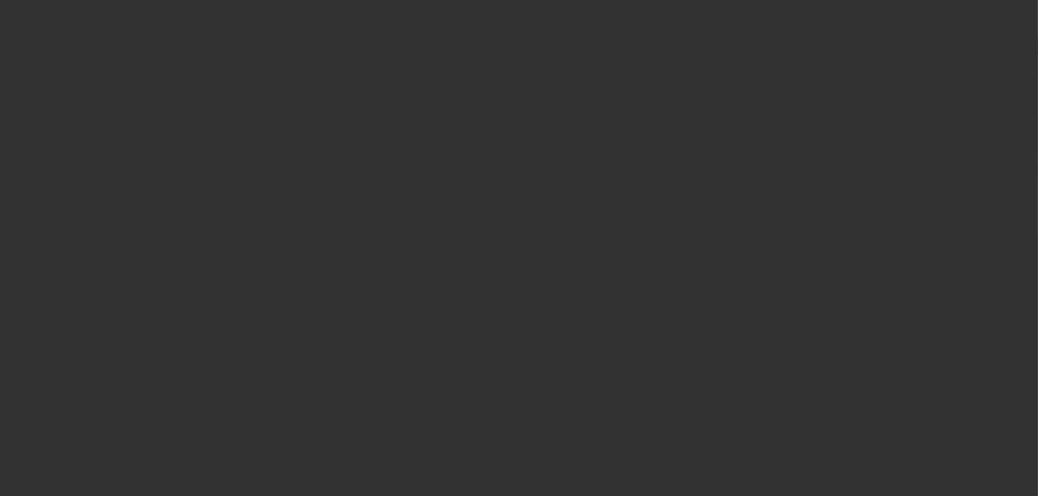
select select "0.2"
select select "2"
select select "0"
select select "6"
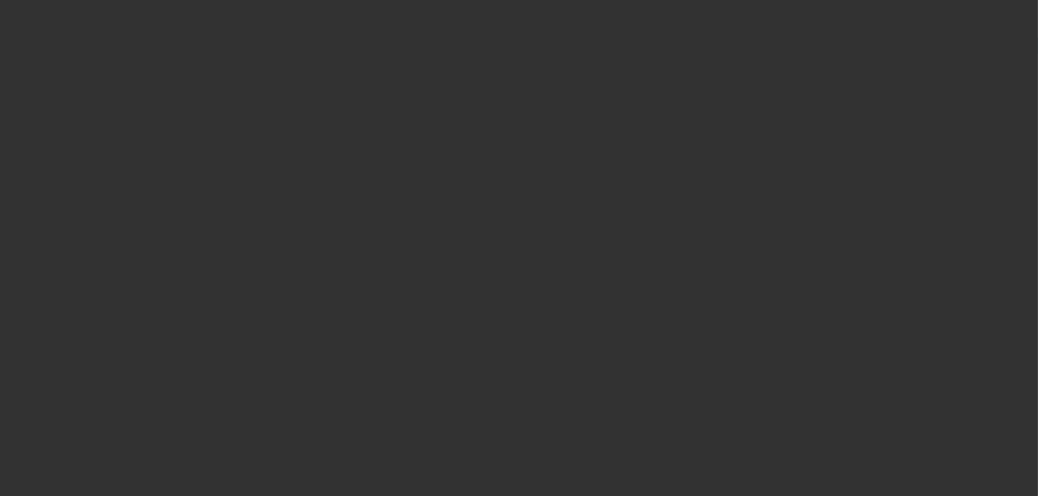
select select "0.2"
select select "2"
select select "0"
select select "6"
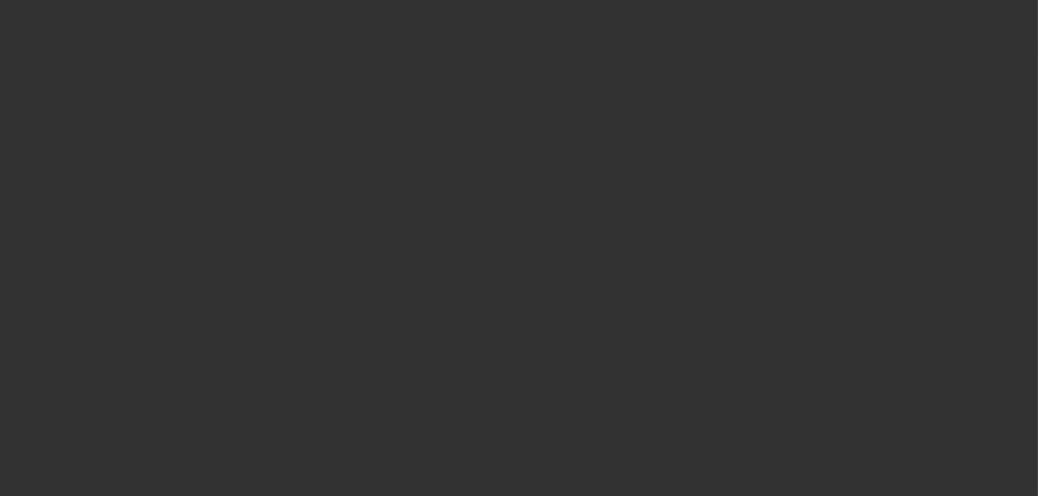
select select "0.15"
select select "2"
select select "0"
select select "6"
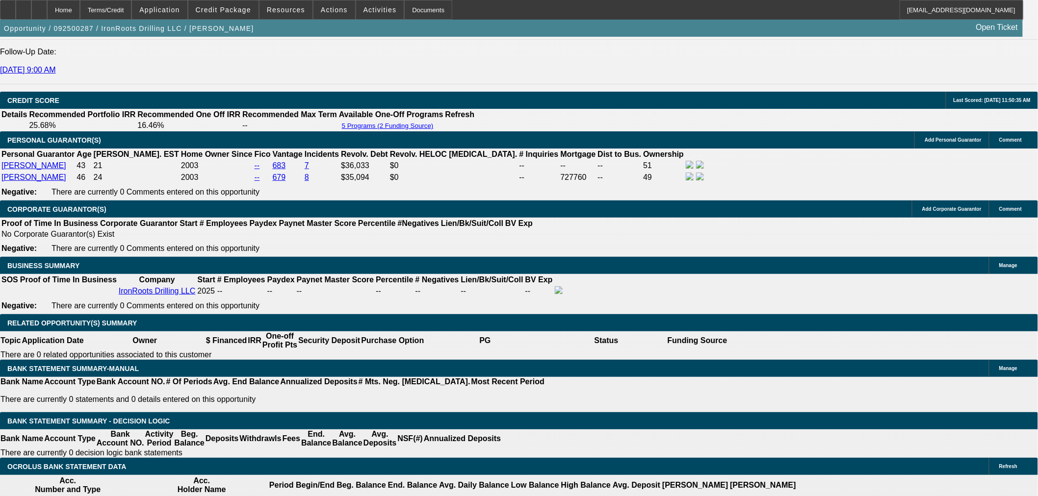
scroll to position [1362, 0]
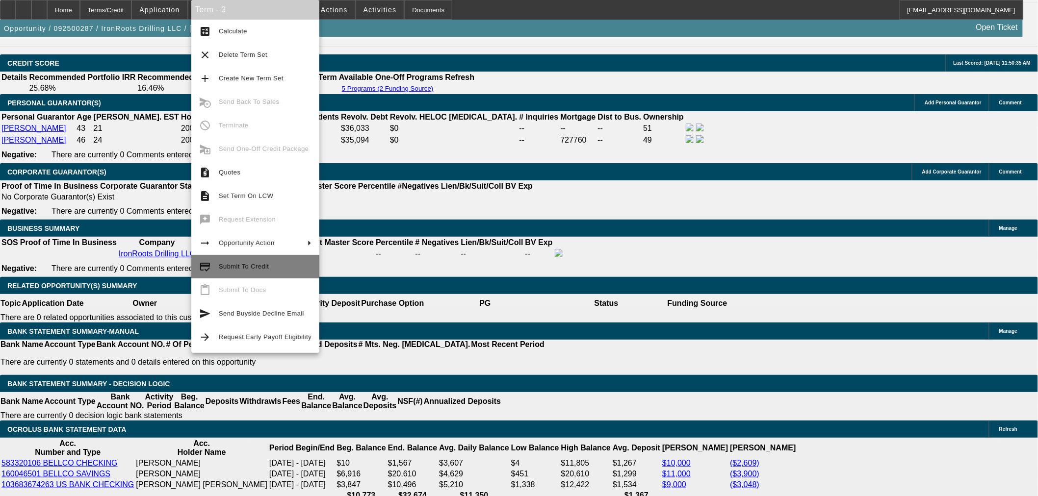
click at [256, 273] on button "credit_score Submit To Credit" at bounding box center [255, 267] width 128 height 24
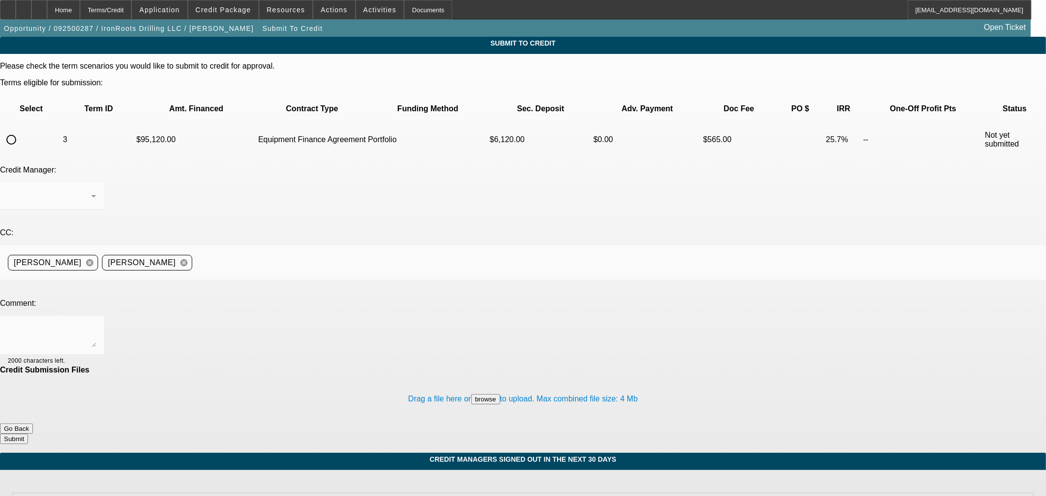
click at [21, 130] on input "radio" at bounding box center [11, 140] width 20 height 20
radio input "true"
click at [91, 190] on div "[PERSON_NAME]" at bounding box center [49, 196] width 83 height 12
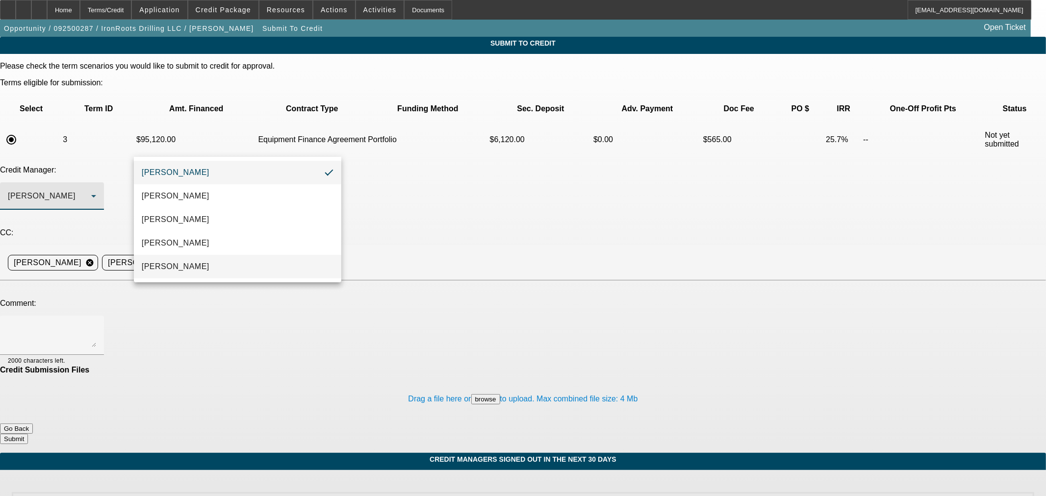
click at [248, 265] on mat-option "[PERSON_NAME]" at bounding box center [237, 267] width 207 height 24
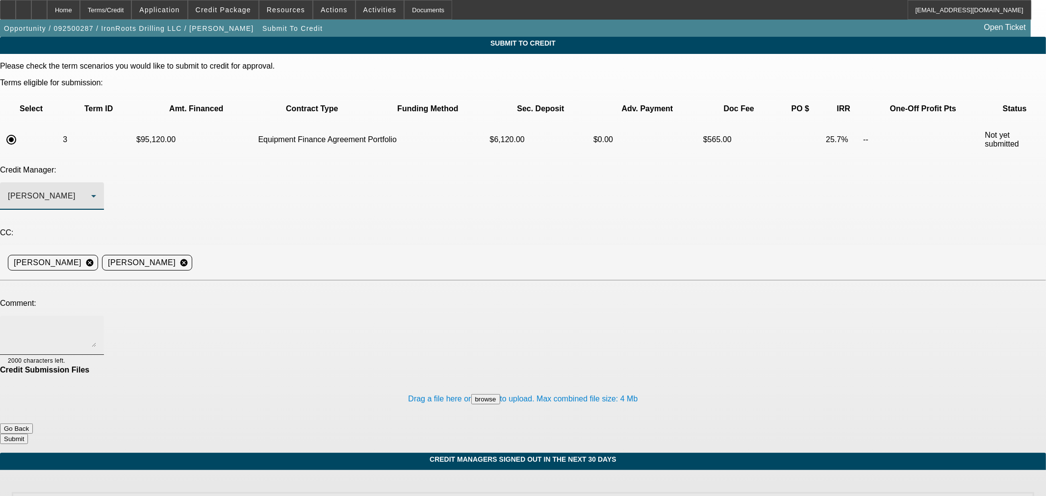
click at [96, 324] on textarea at bounding box center [52, 336] width 88 height 24
paste textarea "BUYSIDE DECLINE RESUBMISSION SMARTER - [PERSON_NAME], [PERSON_NAME] gave a defa…"
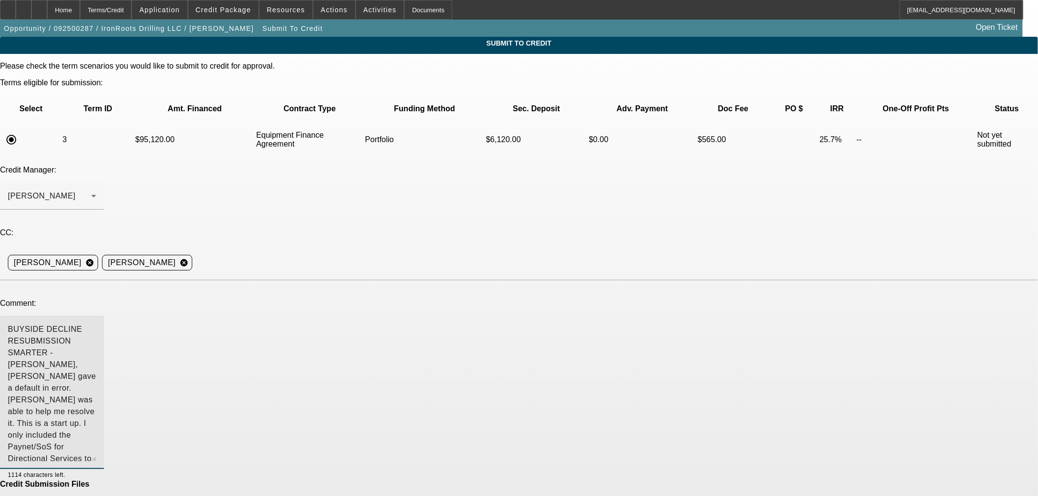
drag, startPoint x: 657, startPoint y: 288, endPoint x: 663, endPoint y: 357, distance: 68.9
click at [104, 357] on div "BUYSIDE DECLINE RESUBMISSION SMARTER - [PERSON_NAME], [PERSON_NAME] gave a defa…" at bounding box center [52, 392] width 104 height 153
click at [96, 324] on textarea "BUYSIDE DECLINE RESUBMISSION SMARTER - [PERSON_NAME], [PERSON_NAME] gave a defa…" at bounding box center [52, 393] width 88 height 138
click at [96, 324] on textarea "BUYSIDE DECLINE RESUBMISSION SMARTER - [PERSON_NAME], [PERSON_NAME] gave a dete…" at bounding box center [52, 393] width 88 height 138
type textarea "BUYSIDE DECLINE RESUBMISSION SMARTER - [PERSON_NAME], [PERSON_NAME] gave a dete…"
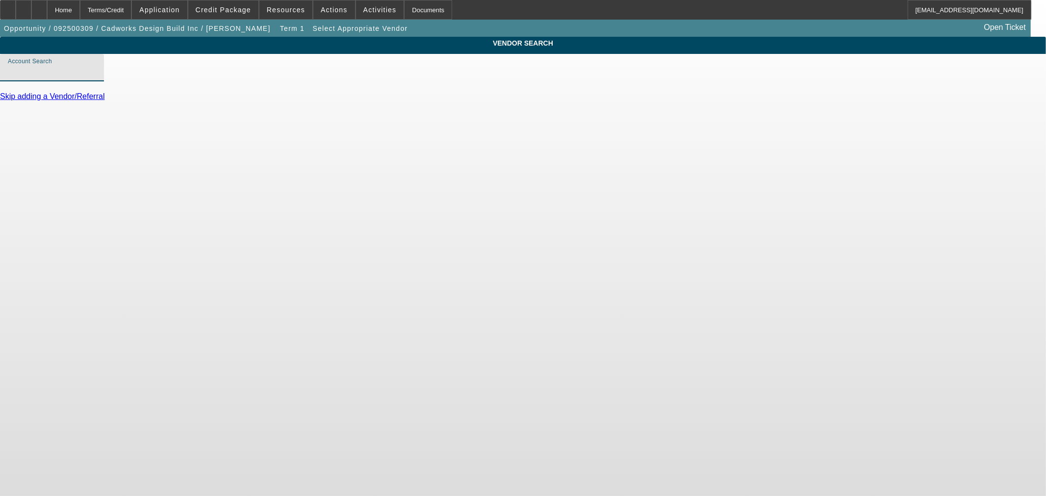
click at [96, 77] on input "Account Search" at bounding box center [52, 72] width 88 height 12
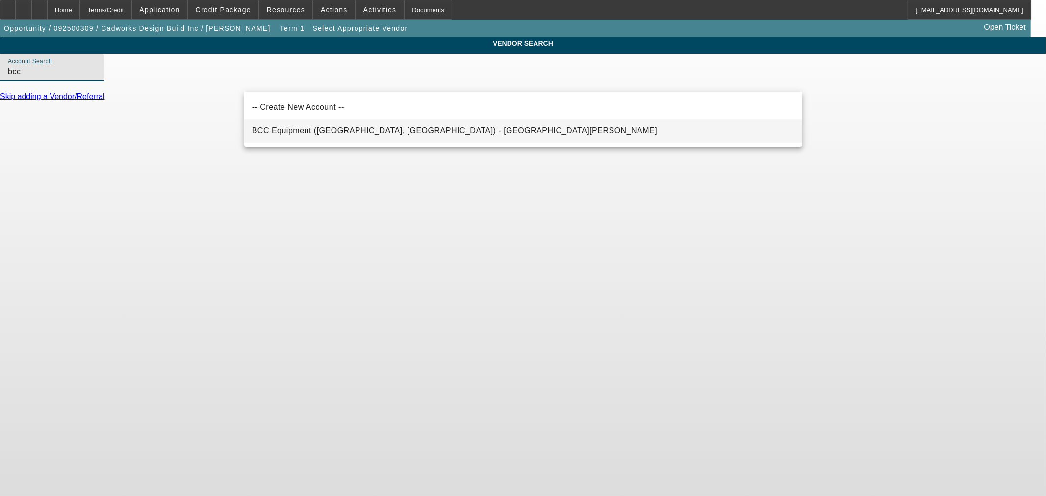
click at [365, 124] on mat-option "BCC Equipment ([GEOGRAPHIC_DATA], [GEOGRAPHIC_DATA]) - [GEOGRAPHIC_DATA][PERSON…" at bounding box center [523, 131] width 558 height 24
type input "BCC Equipment ([GEOGRAPHIC_DATA], [GEOGRAPHIC_DATA]) - [GEOGRAPHIC_DATA][PERSON…"
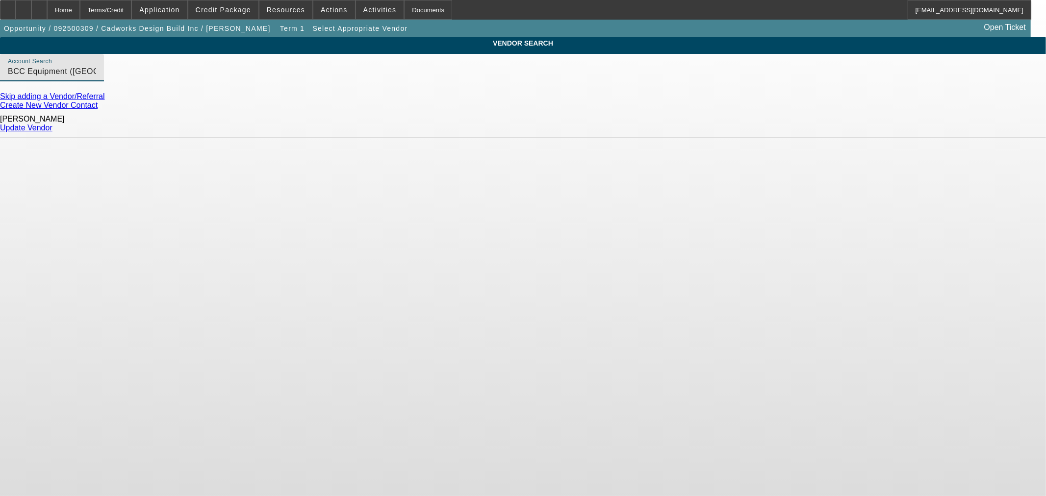
click at [52, 126] on link "Update Vendor" at bounding box center [26, 128] width 52 height 8
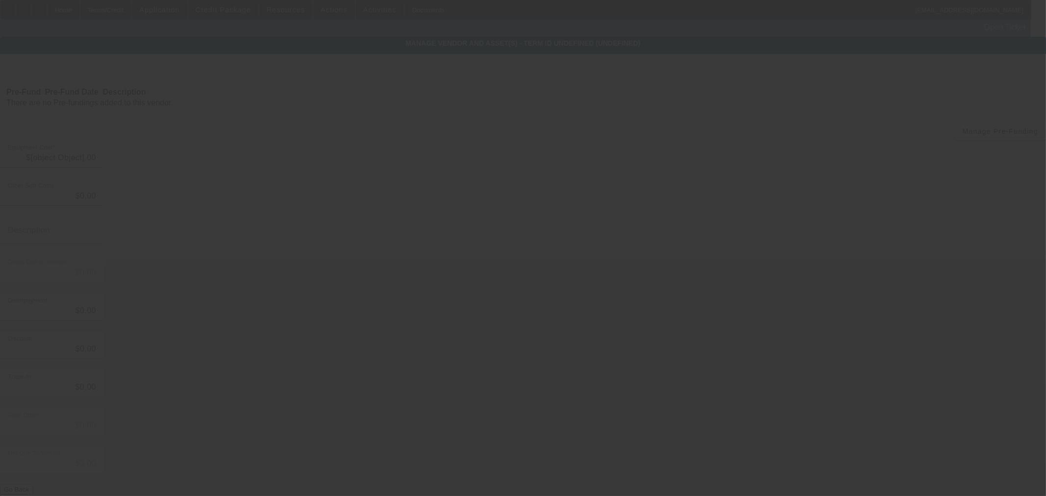
type input "$57,100.00"
type input "$2,000.00"
type input "$55,100.00"
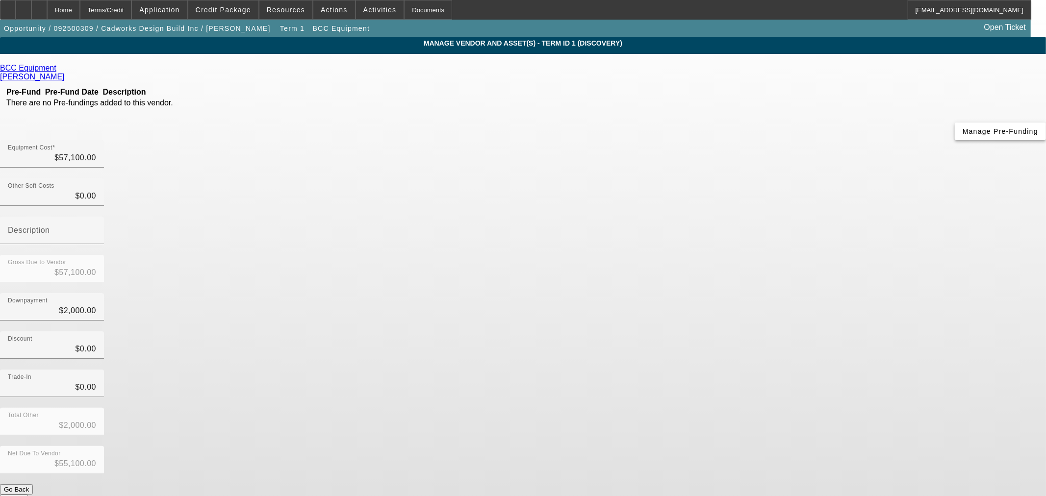
click at [963, 135] on span "Manage Pre-Funding" at bounding box center [1001, 131] width 76 height 8
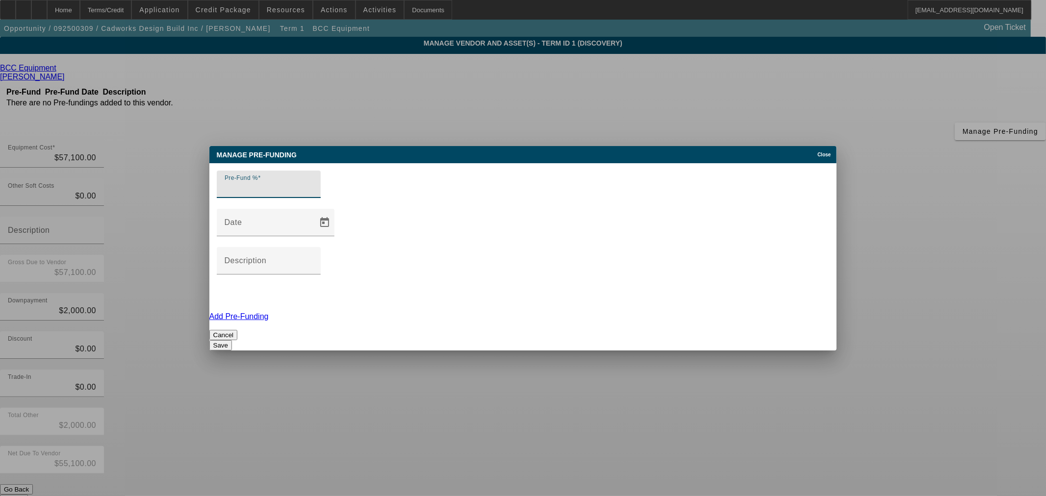
click at [313, 194] on input "Pre-Fund %" at bounding box center [269, 188] width 88 height 12
type input "0"
click at [232, 340] on button "Save" at bounding box center [220, 345] width 23 height 10
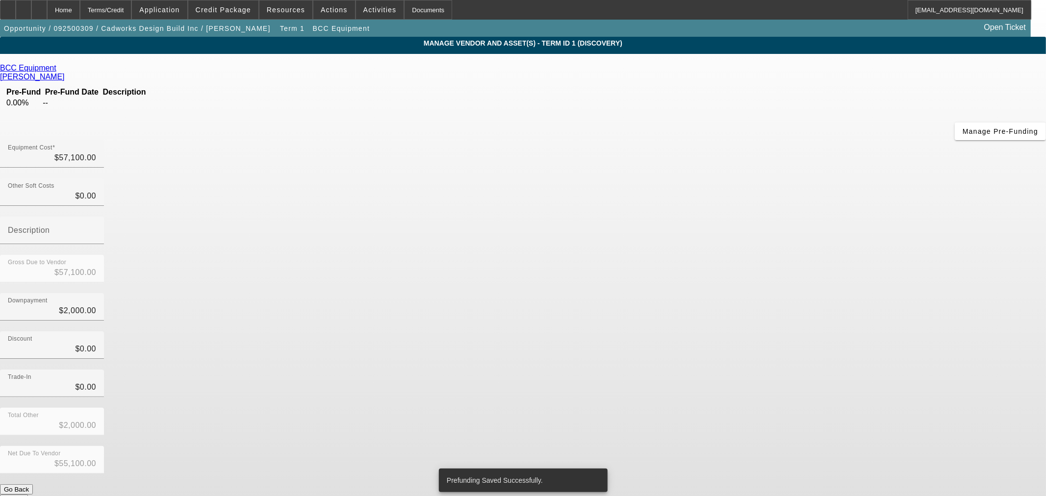
click at [659, 293] on div "Downpayment $2,000.00" at bounding box center [523, 312] width 1046 height 38
click at [104, 293] on div "Downpayment $2,000.00" at bounding box center [52, 306] width 104 height 27
type input "20000"
type input "$20,000.00"
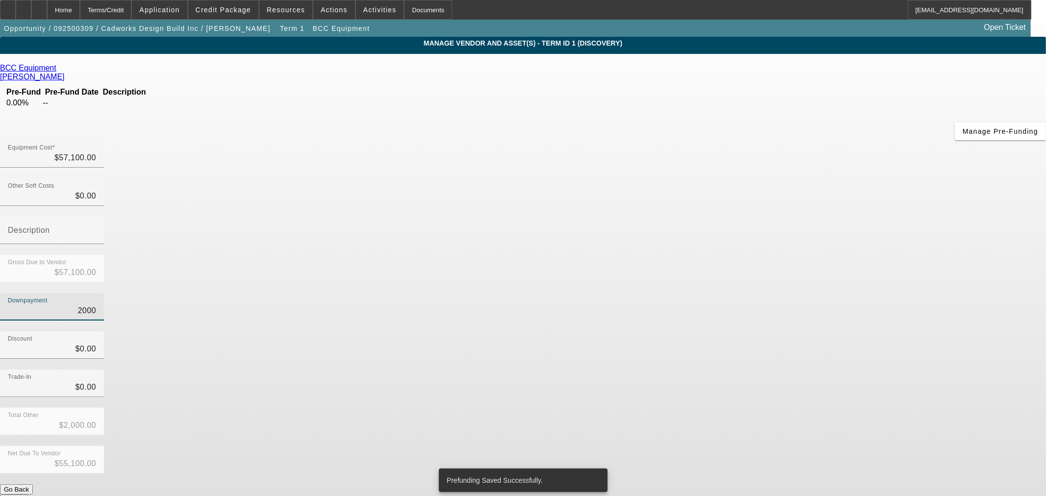
type input "$37,100.00"
type input "$20,000.00"
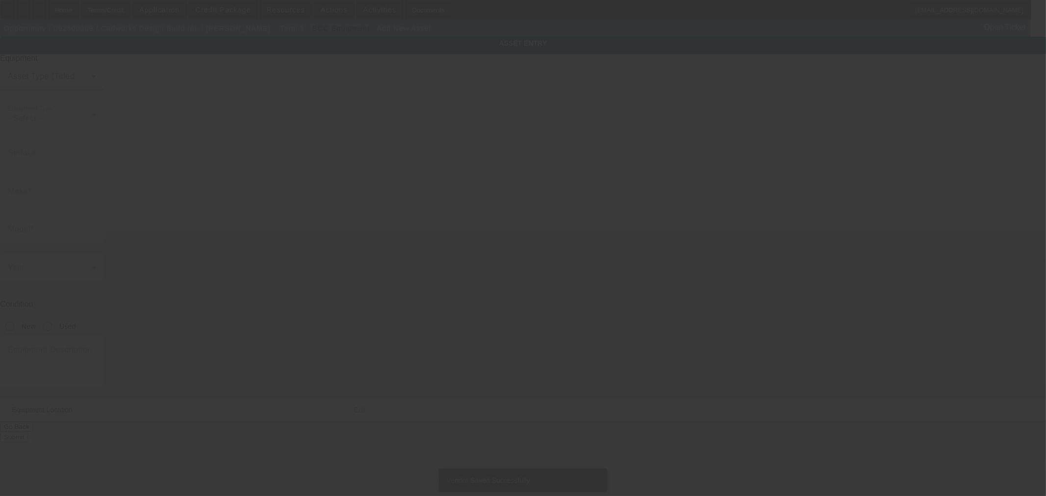
type input "220 Fox Hollow Dr"
type input "Apt 103"
type input "Mayfield Heights"
type input "44124"
type input "Cuyahoga"
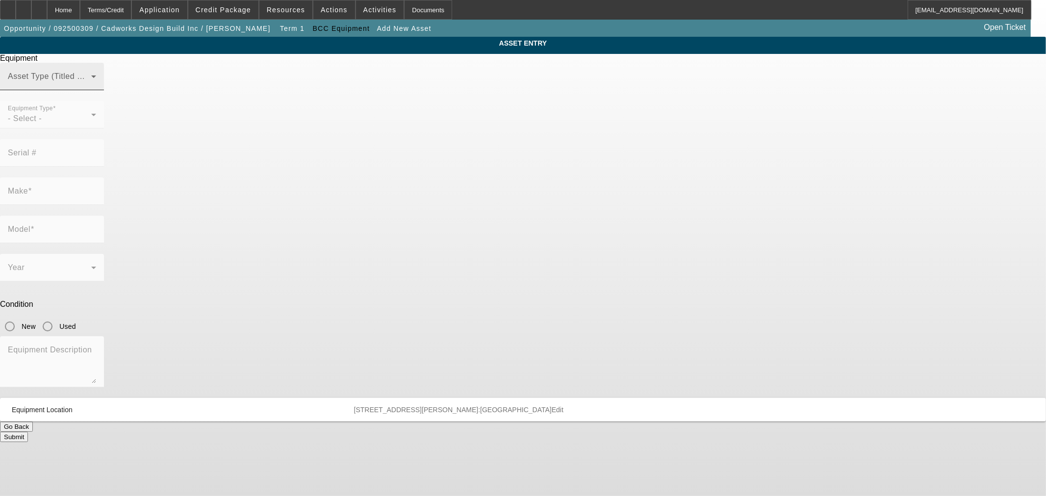
click at [91, 86] on span at bounding box center [49, 81] width 83 height 12
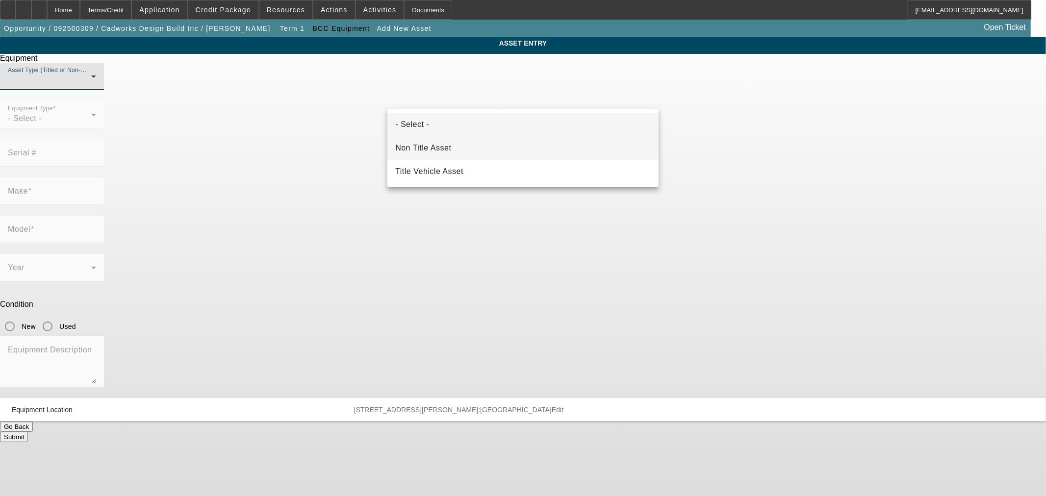
click at [491, 151] on mat-option "Non Title Asset" at bounding box center [522, 148] width 271 height 24
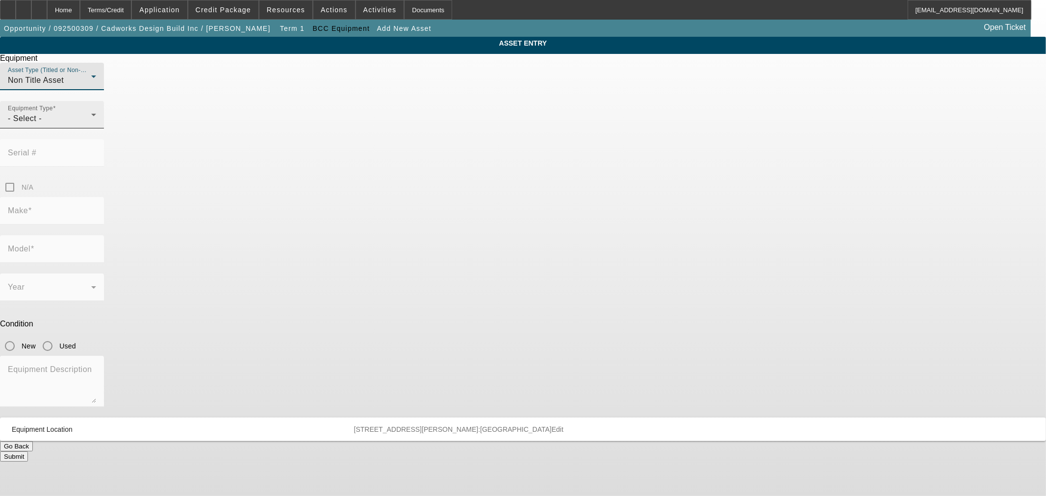
click at [100, 121] on icon at bounding box center [94, 115] width 12 height 12
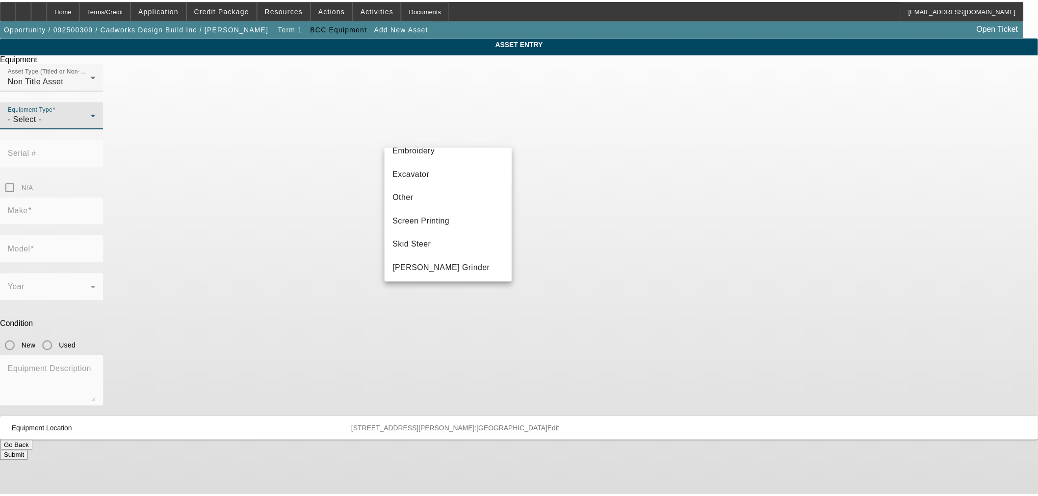
scroll to position [273, 0]
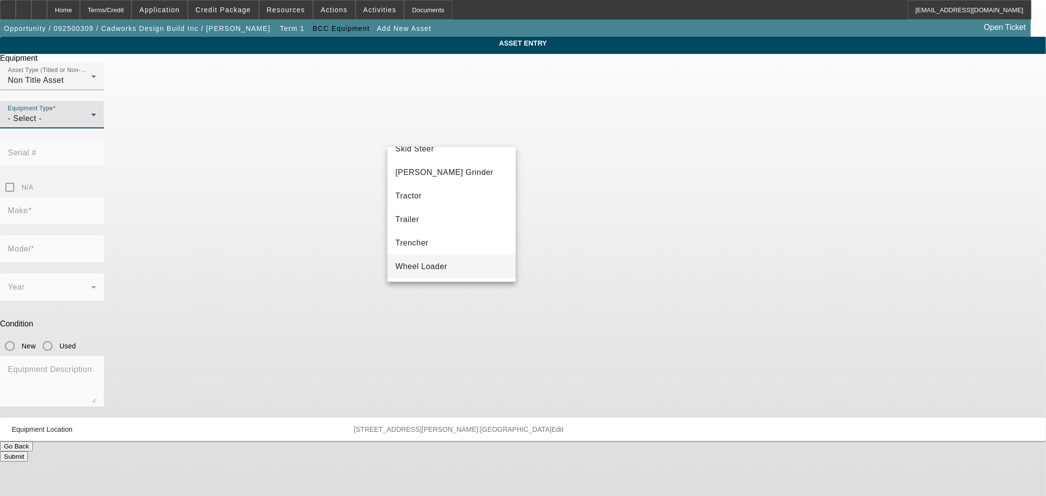
click at [454, 258] on mat-option "Wheel Loader" at bounding box center [451, 267] width 128 height 24
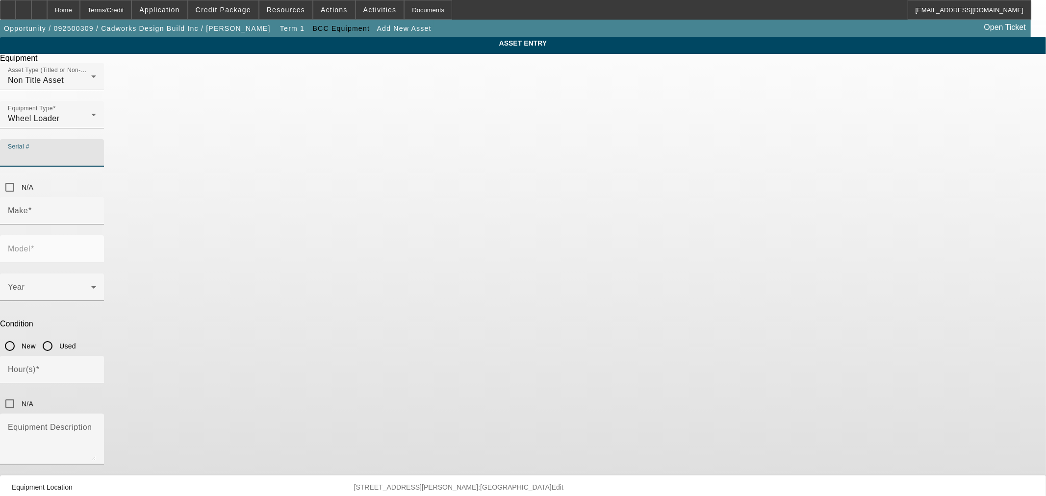
click at [96, 151] on input "Serial #" at bounding box center [52, 157] width 88 height 12
paste input "B5JG11023"
type input "B5JG11023"
click at [96, 209] on input "Make" at bounding box center [52, 215] width 88 height 12
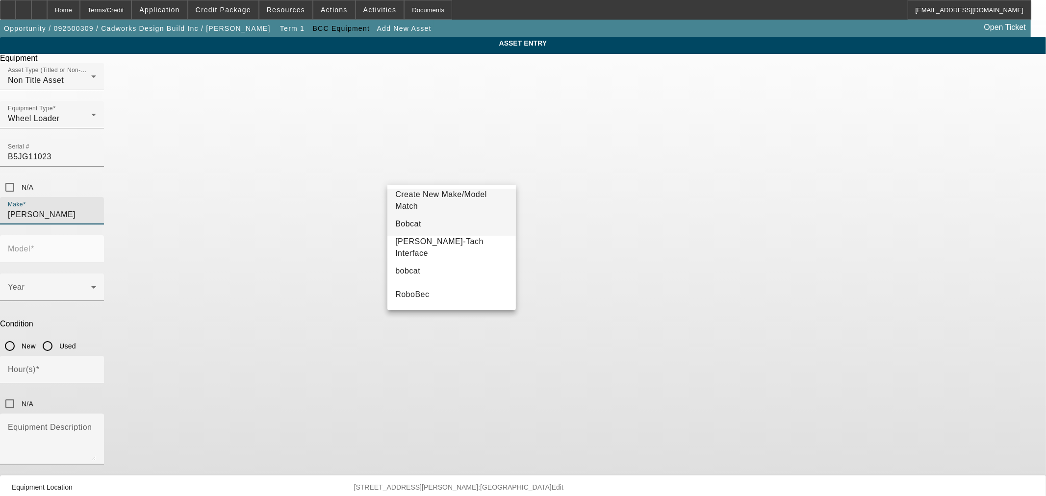
click at [453, 217] on mat-option "Bobcat" at bounding box center [451, 224] width 128 height 24
type input "Bobcat"
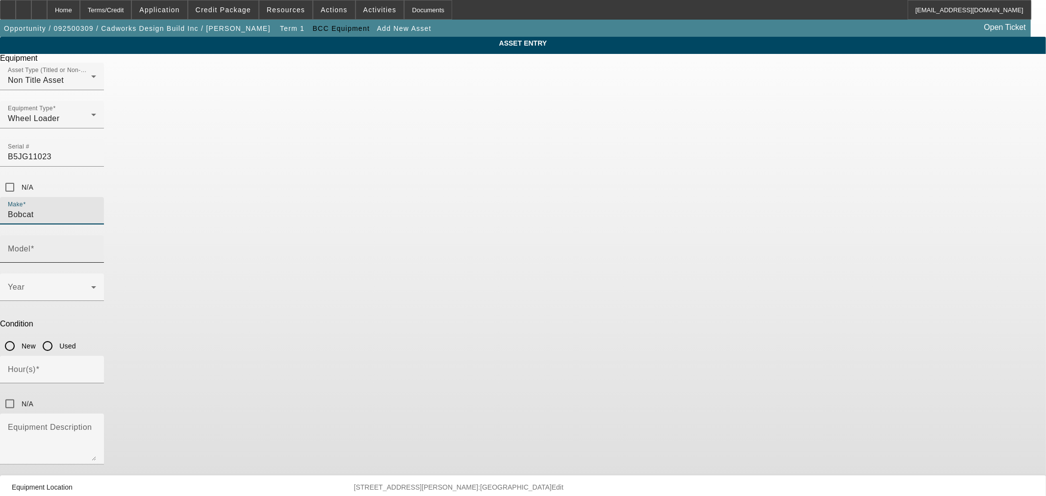
click at [96, 247] on input "Model" at bounding box center [52, 253] width 88 height 12
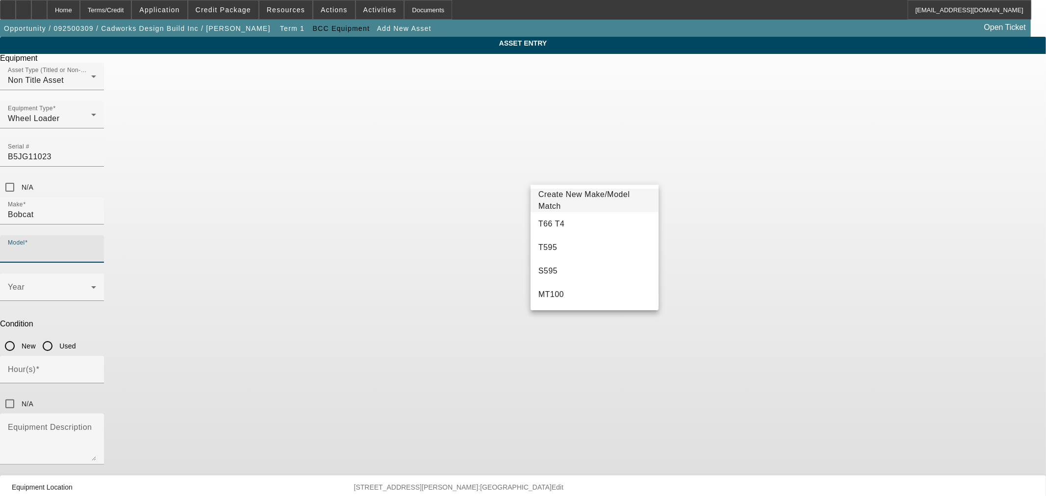
paste input "B760"
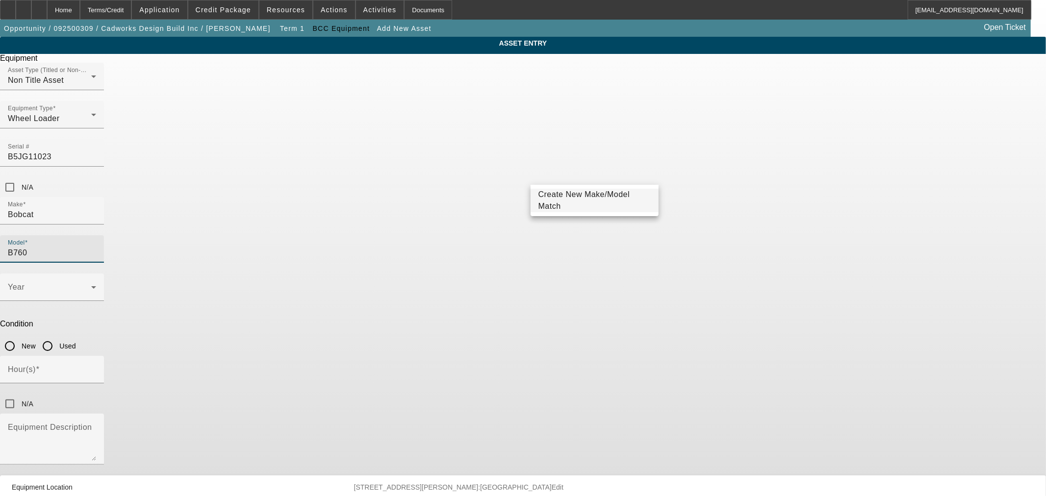
type input "B760"
click at [623, 209] on mat-option "Create New Make/Model Match" at bounding box center [595, 201] width 128 height 24
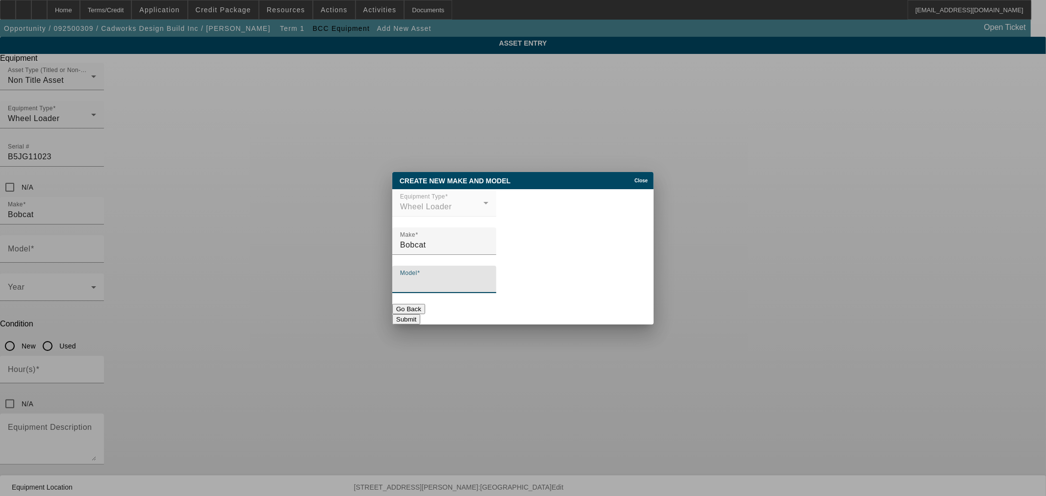
click at [488, 283] on input "Model" at bounding box center [444, 284] width 88 height 12
paste input "B760"
type input "B760"
click at [420, 314] on button "Submit" at bounding box center [406, 319] width 28 height 10
type input "B760"
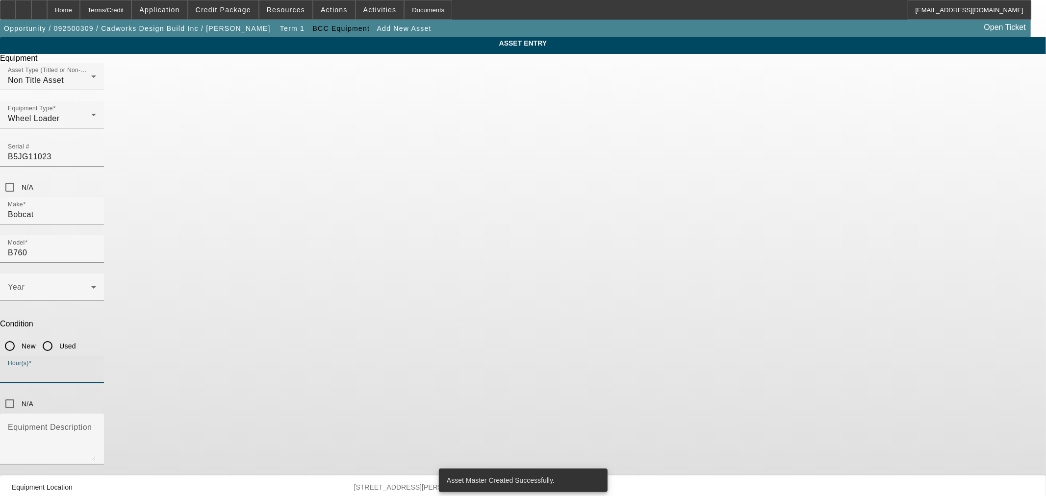
click at [96, 368] on input "Hour(s)" at bounding box center [52, 374] width 88 height 12
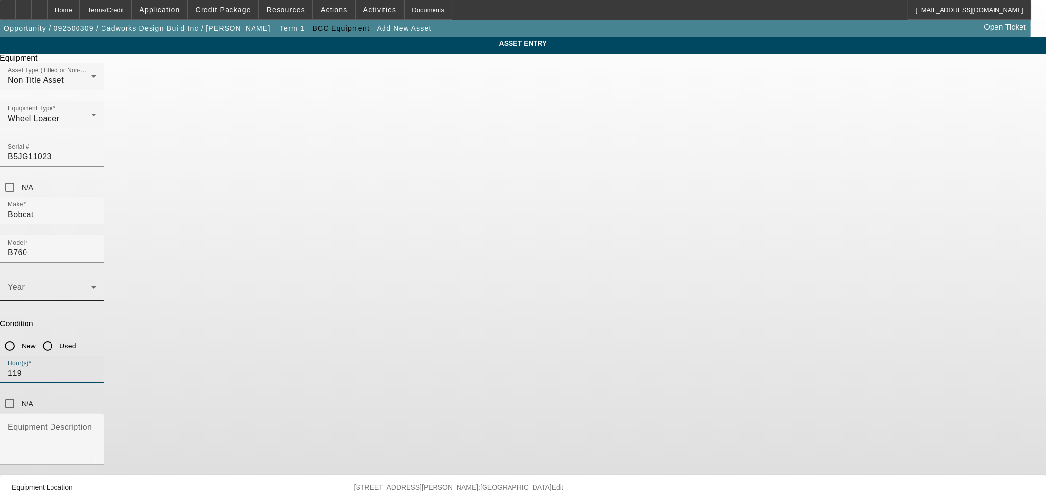
type input "119"
click at [91, 285] on span at bounding box center [49, 291] width 83 height 12
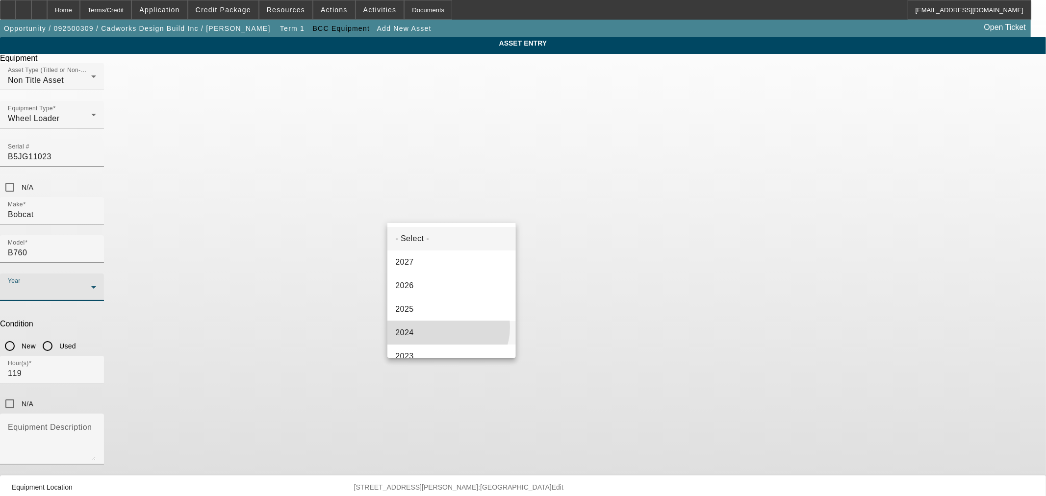
click at [443, 327] on mat-option "2024" at bounding box center [451, 333] width 128 height 24
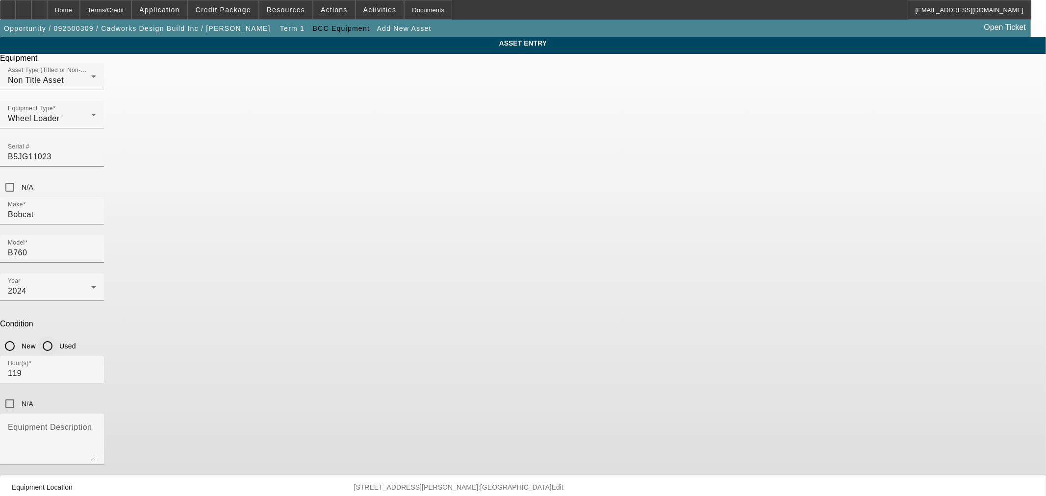
click at [57, 336] on input "Used" at bounding box center [48, 346] width 20 height 20
radio input "true"
drag, startPoint x: 417, startPoint y: 292, endPoint x: 423, endPoint y: 292, distance: 5.9
click at [96, 426] on textarea "Equipment Description" at bounding box center [52, 443] width 88 height 35
paste textarea "2024 Bobcat B760 Backhoe. Has 119 hours. Ext hoe. 4wd. Cab with heat and ac. 96…"
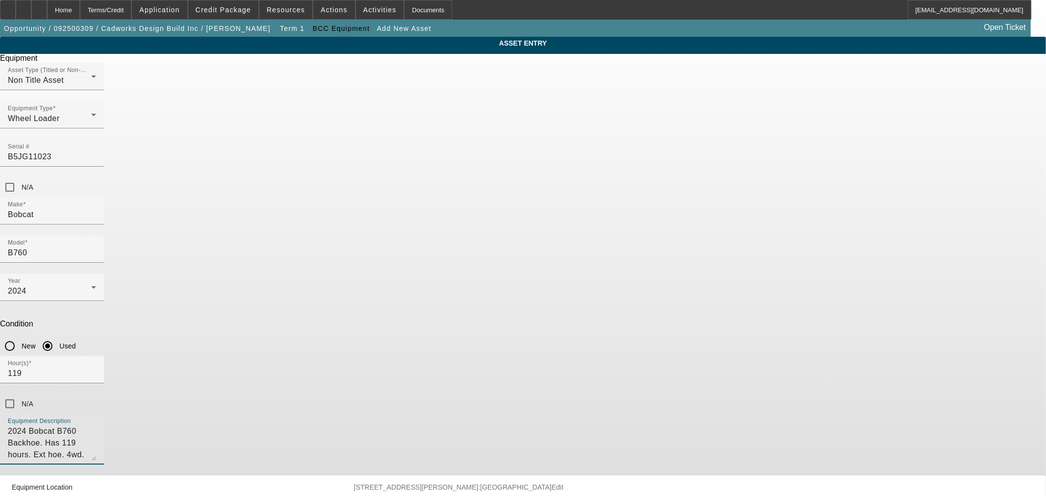
type textarea "2024 Bobcat B760 Backhoe. Has 119 hours. Ext hoe. 4wd. Cab with heat and ac. 96…"
drag, startPoint x: 601, startPoint y: 374, endPoint x: 605, endPoint y: 379, distance: 6.3
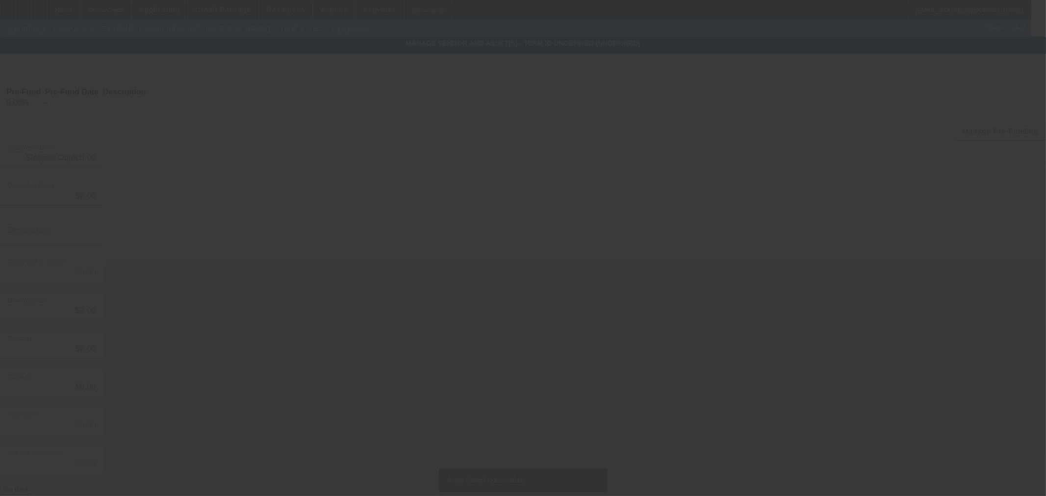
type input "$57,100.00"
type input "$20,000.00"
type input "$37,100.00"
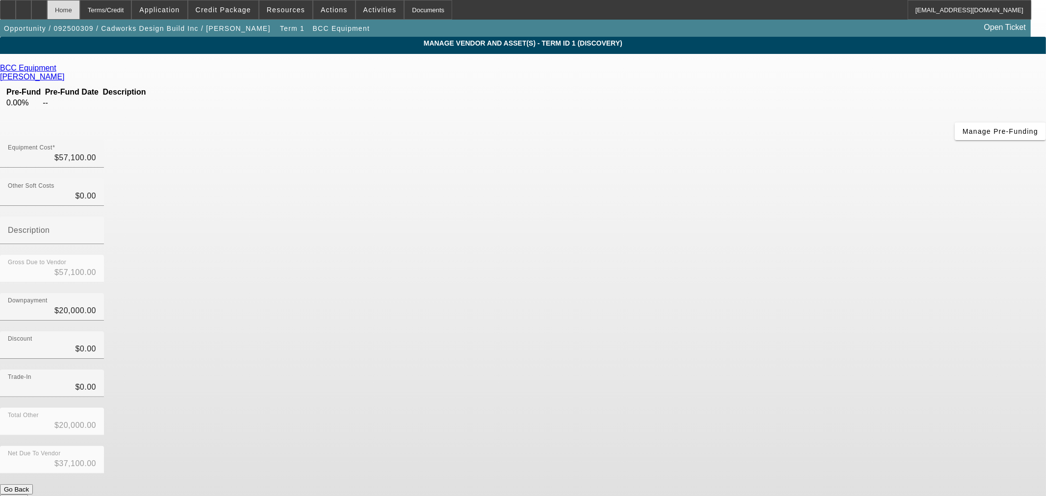
click at [80, 14] on div "Home" at bounding box center [63, 10] width 33 height 20
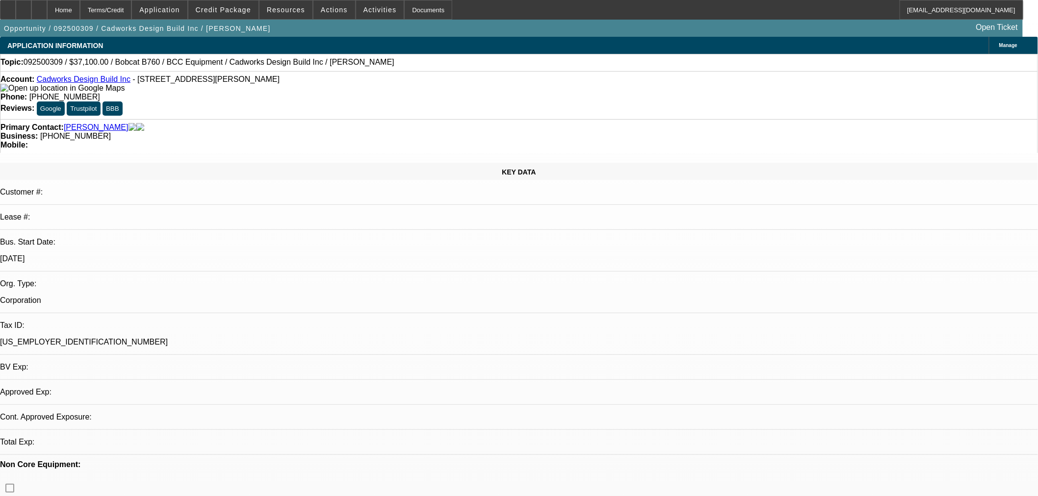
select select "0"
select select "2"
select select "0"
select select "6"
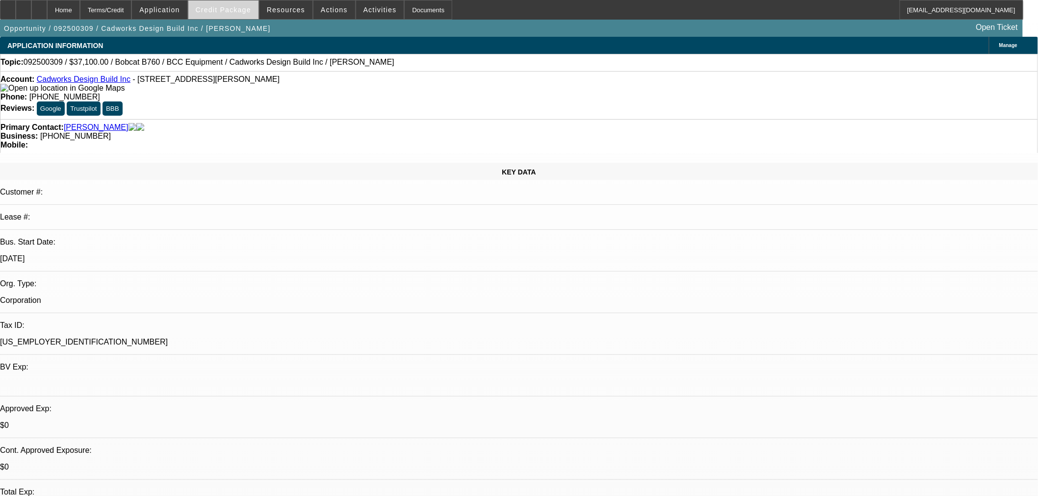
click at [232, 10] on span "Credit Package" at bounding box center [223, 10] width 55 height 8
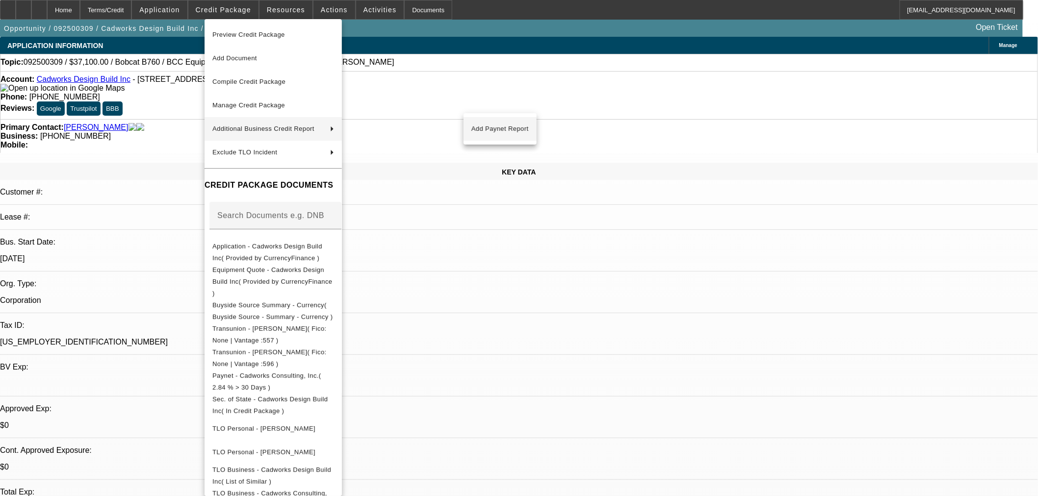
drag, startPoint x: 479, startPoint y: 129, endPoint x: 413, endPoint y: 141, distance: 67.2
click at [479, 129] on span "Add Paynet Report" at bounding box center [499, 129] width 57 height 12
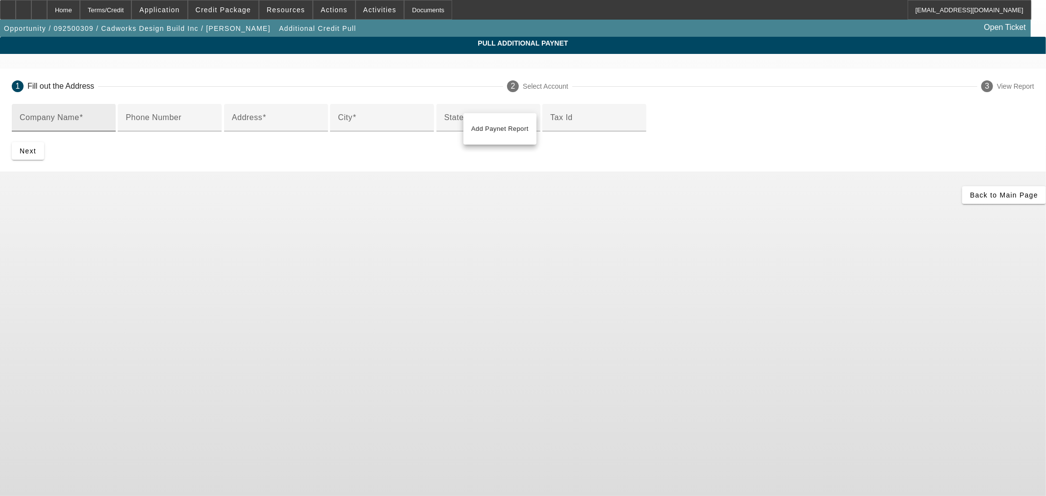
drag, startPoint x: 314, startPoint y: 131, endPoint x: 316, endPoint y: 121, distance: 10.5
click at [116, 129] on mat-form-field "Company Name" at bounding box center [64, 123] width 104 height 38
click at [79, 121] on mat-label "Company Name" at bounding box center [50, 117] width 60 height 8
click at [108, 121] on input "Company Name" at bounding box center [64, 122] width 88 height 12
paste input "BCC Equipment"
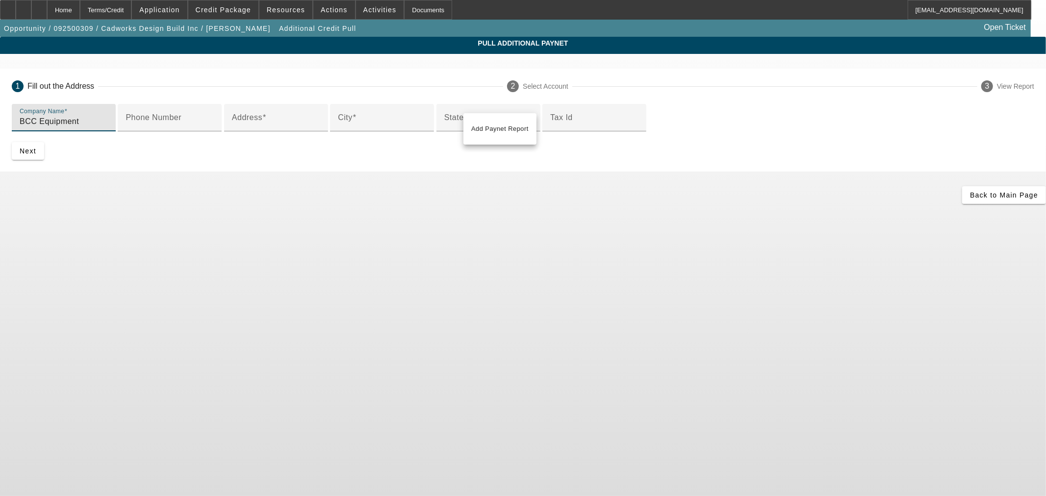
type input "BCC Equipment"
click at [320, 127] on input "Address" at bounding box center [276, 122] width 88 height 12
paste input "29572 State Hwy B Sedgewickville, MO 63781"
click at [320, 127] on input "29572 State Hwy B Sedgewickville, MO 63781" at bounding box center [276, 122] width 88 height 12
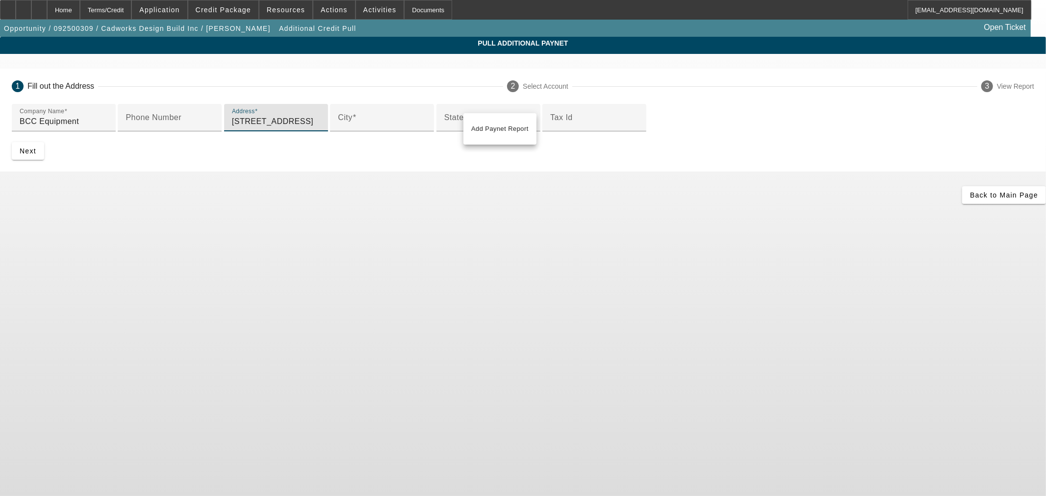
click at [320, 127] on input "29572 State Hwy B Sedgewickville, MO 63781" at bounding box center [276, 122] width 88 height 12
type input "29572 State Hwy B Sedgewickville, MO 63781"
click at [338, 127] on input "City" at bounding box center [382, 122] width 88 height 12
paste input "Sedgewickville"
type input "Sedgewickville"
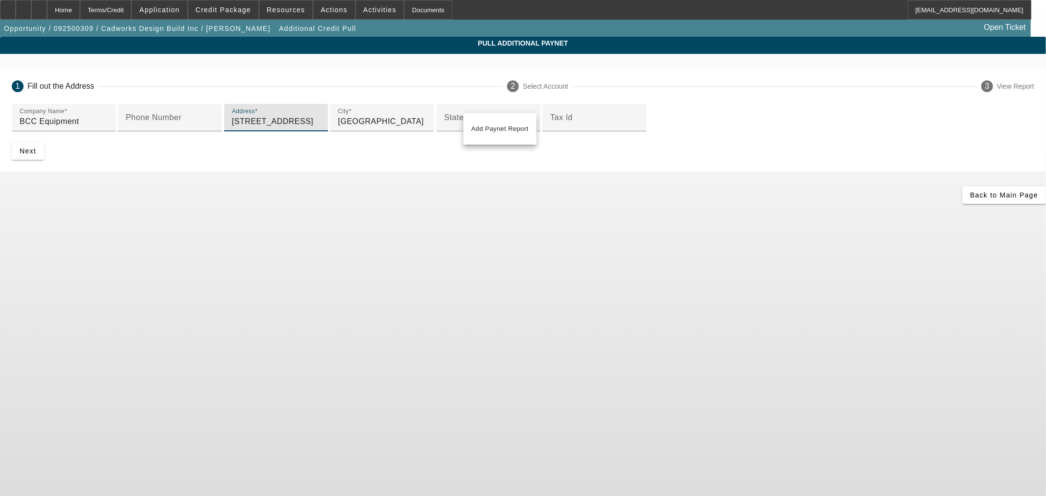
drag, startPoint x: 331, startPoint y: 199, endPoint x: 462, endPoint y: 199, distance: 130.9
click at [320, 127] on input "29572 State Hwy B Sedgewickville, MO 63781" at bounding box center [276, 122] width 88 height 12
type input "29572 State Hwy B"
click at [444, 131] on div "State/Province" at bounding box center [488, 117] width 88 height 27
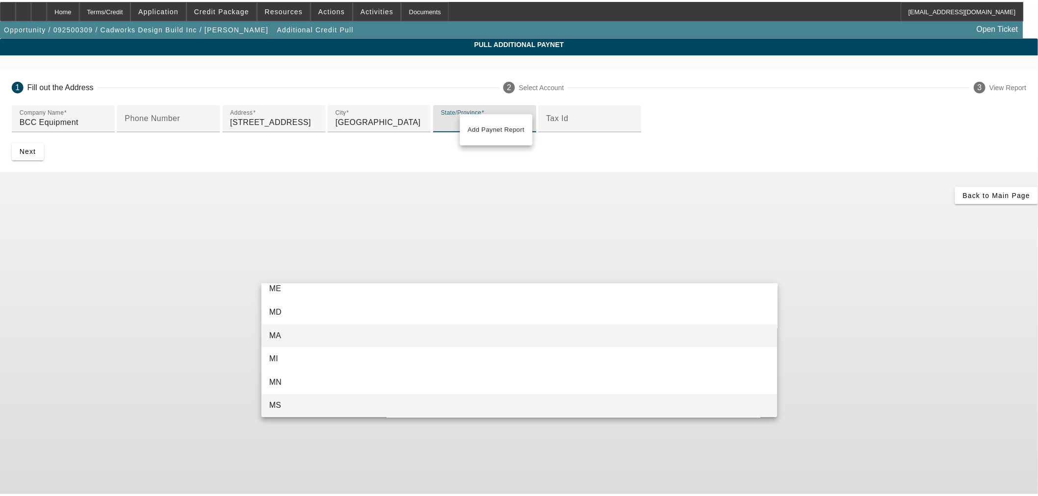
scroll to position [481, 0]
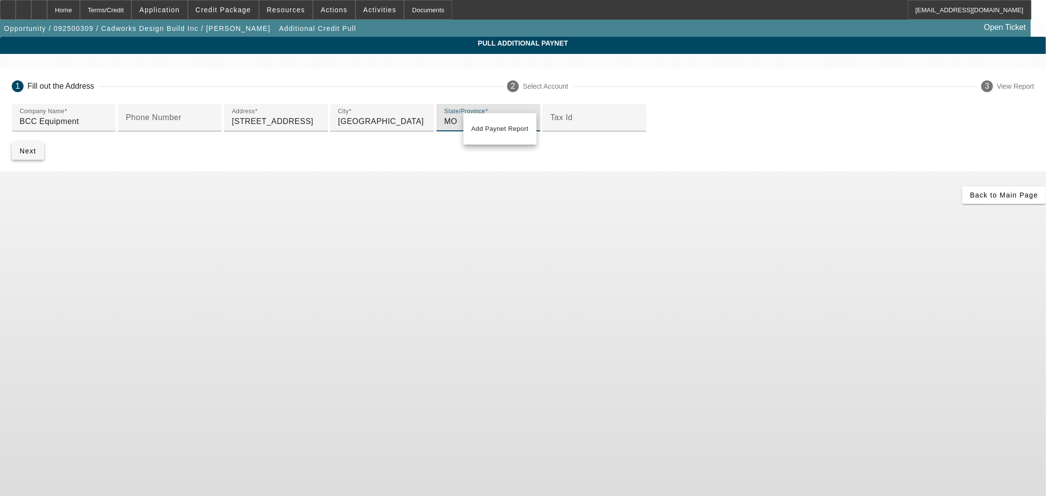
click at [36, 155] on span "Next" at bounding box center [28, 151] width 17 height 8
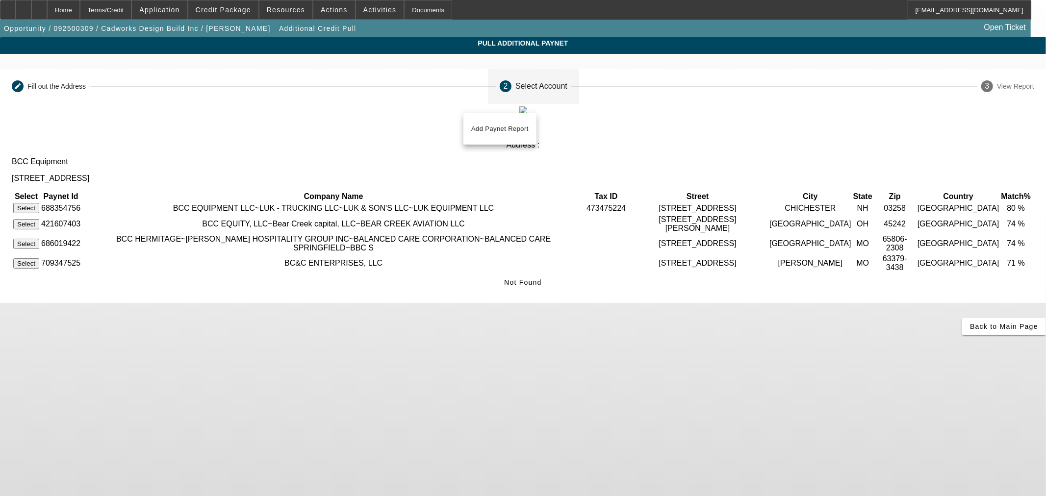
click at [502, 328] on div "Back to Main Page" at bounding box center [523, 327] width 1046 height 18
click at [542, 279] on span "Not Found" at bounding box center [523, 283] width 38 height 8
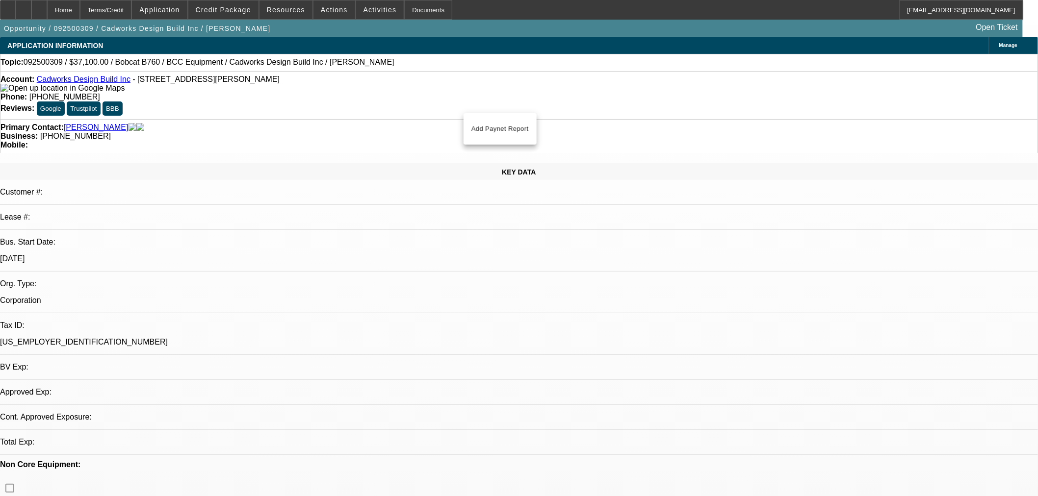
select select "0"
select select "2"
select select "0"
select select "6"
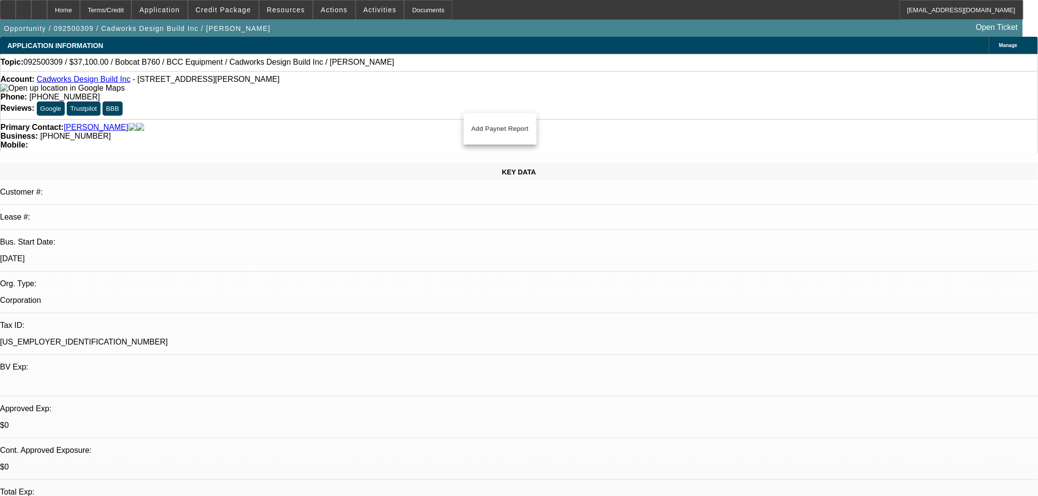
click at [485, 95] on div "Account: Cadworks Design Build Inc - 220 Fox Hollow Dr Apt 103, Mayfield Height…" at bounding box center [519, 95] width 1038 height 48
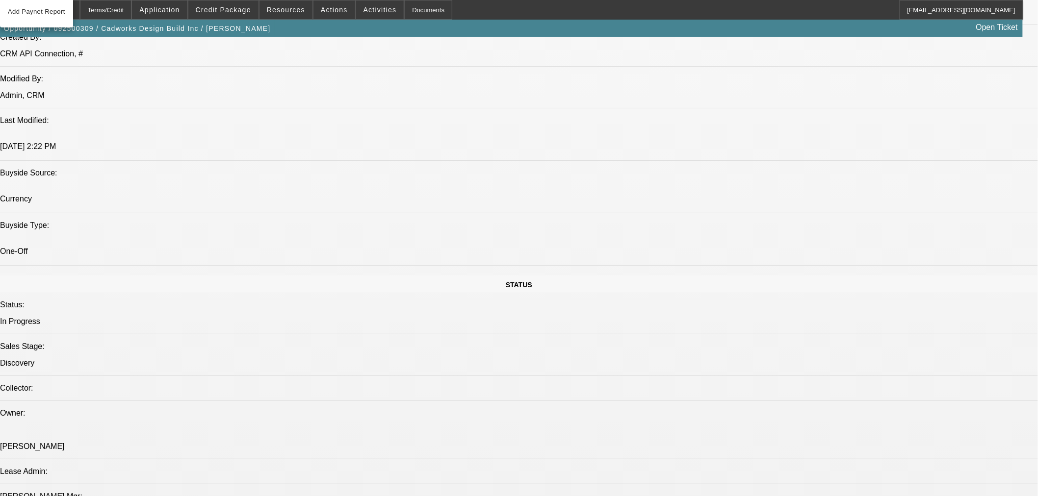
scroll to position [817, 0]
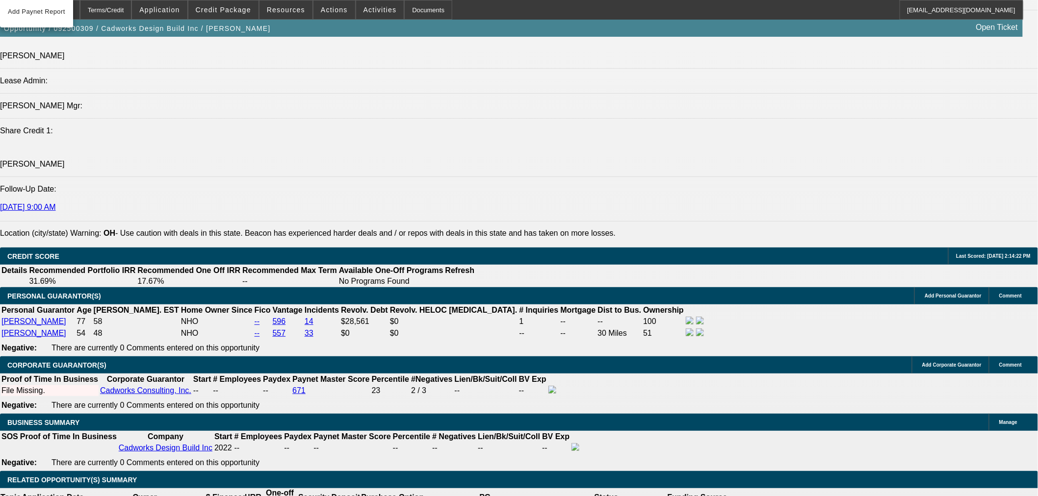
scroll to position [1271, 0]
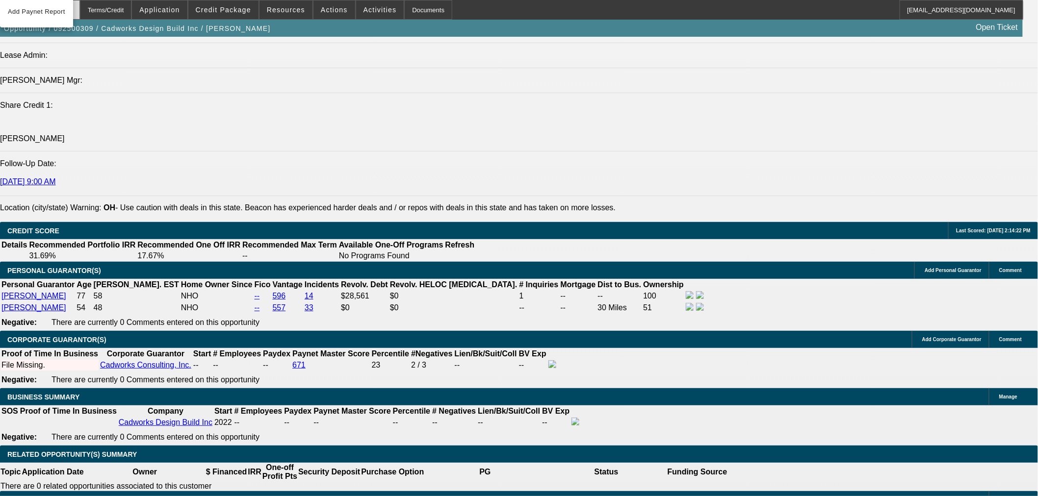
click at [80, 5] on div "Home" at bounding box center [63, 10] width 33 height 20
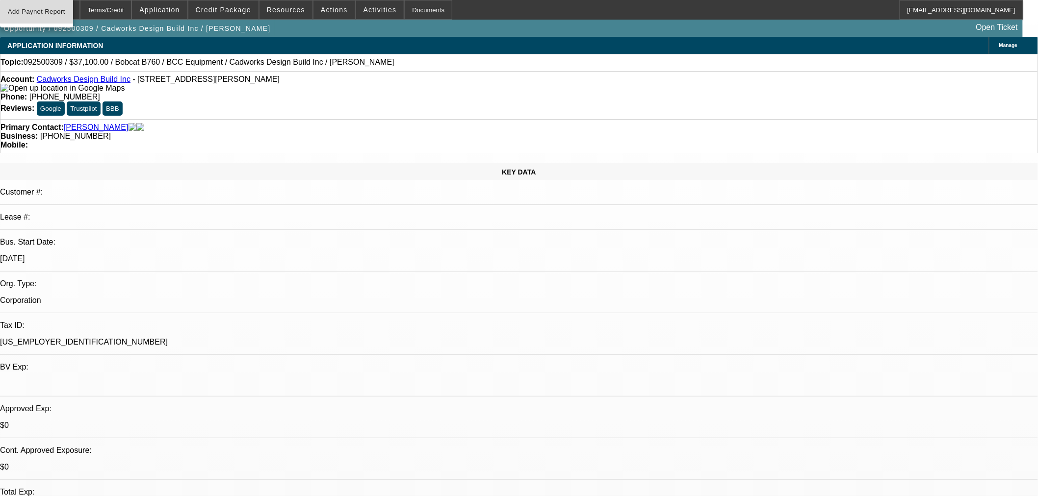
click at [40, 12] on span "Add Paynet Report" at bounding box center [36, 12] width 57 height 12
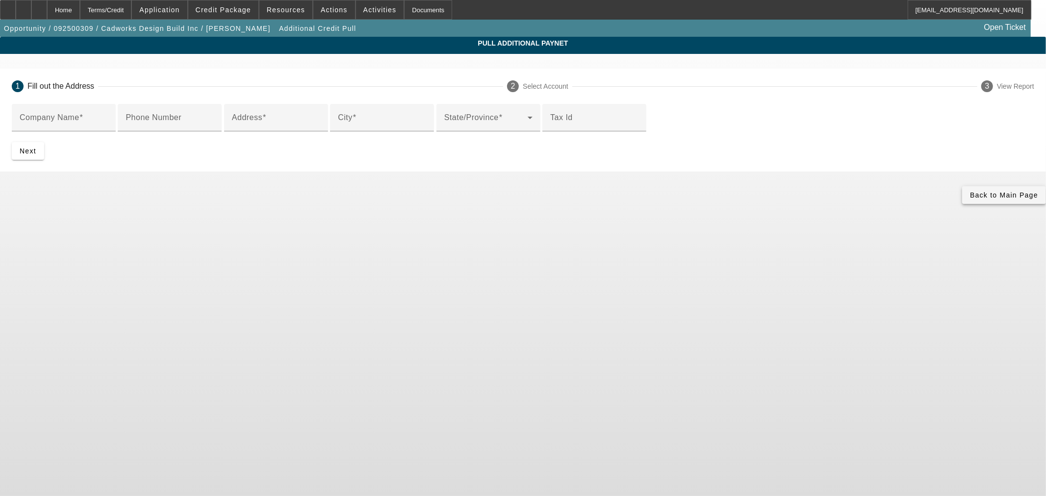
click at [970, 199] on icon at bounding box center [970, 195] width 0 height 8
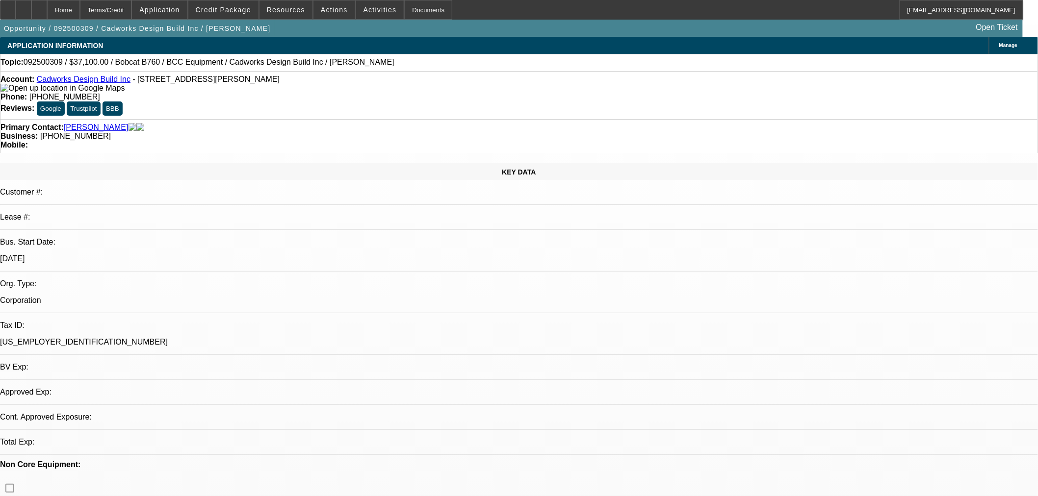
select select "0"
select select "2"
select select "0"
select select "6"
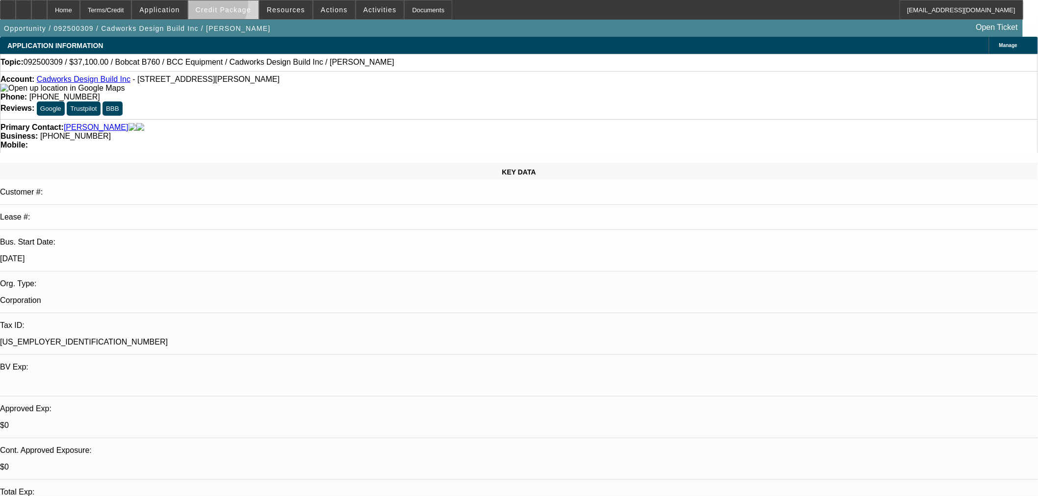
click at [225, 6] on span "Credit Package" at bounding box center [223, 10] width 55 height 8
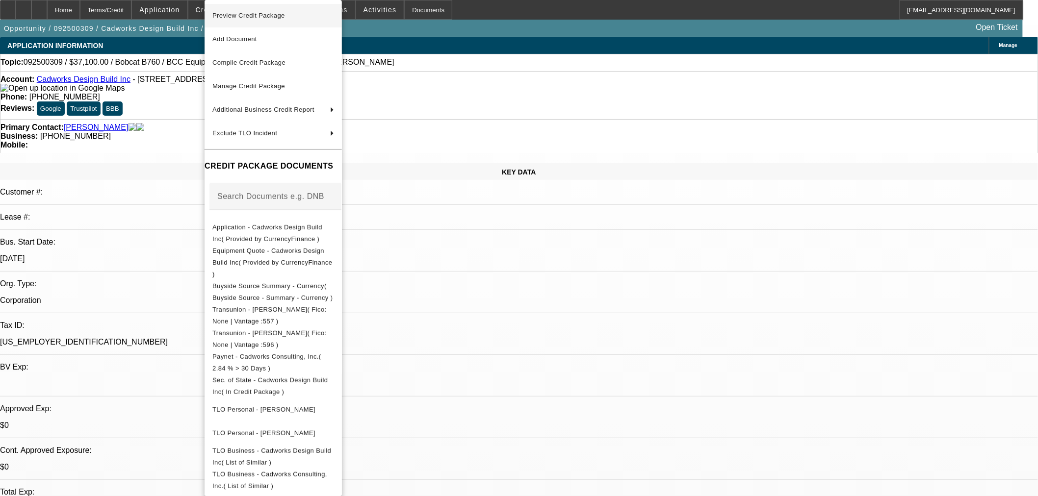
click at [254, 19] on span "Preview Credit Package" at bounding box center [273, 16] width 122 height 12
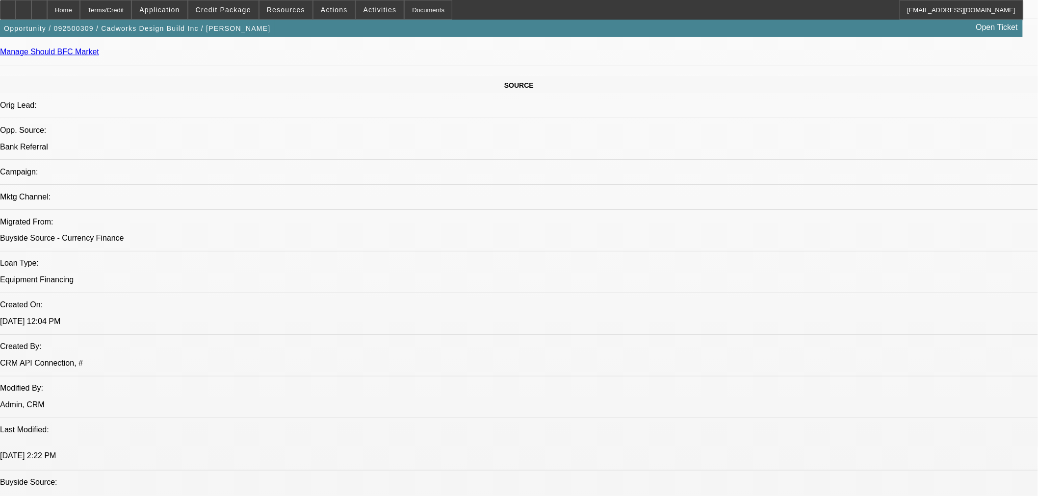
scroll to position [635, 0]
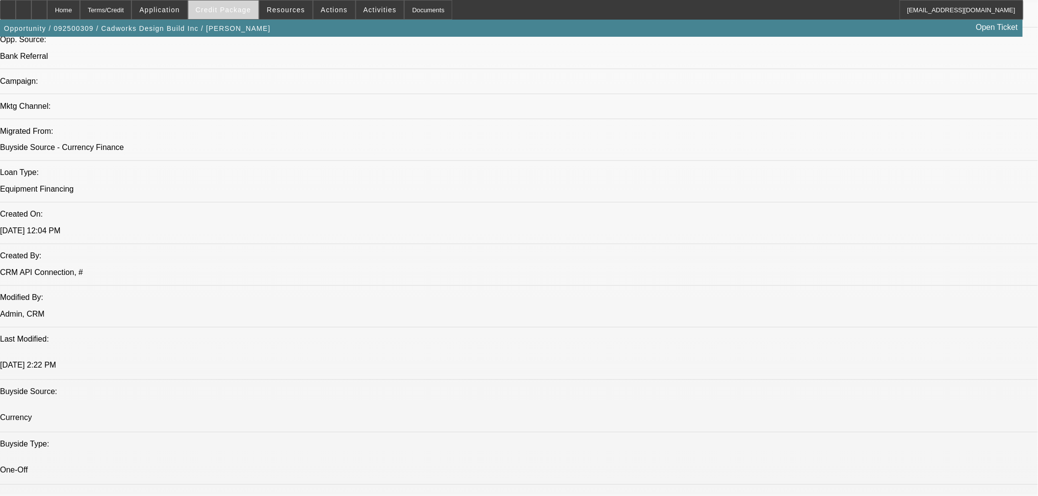
click at [235, 4] on span at bounding box center [223, 10] width 70 height 24
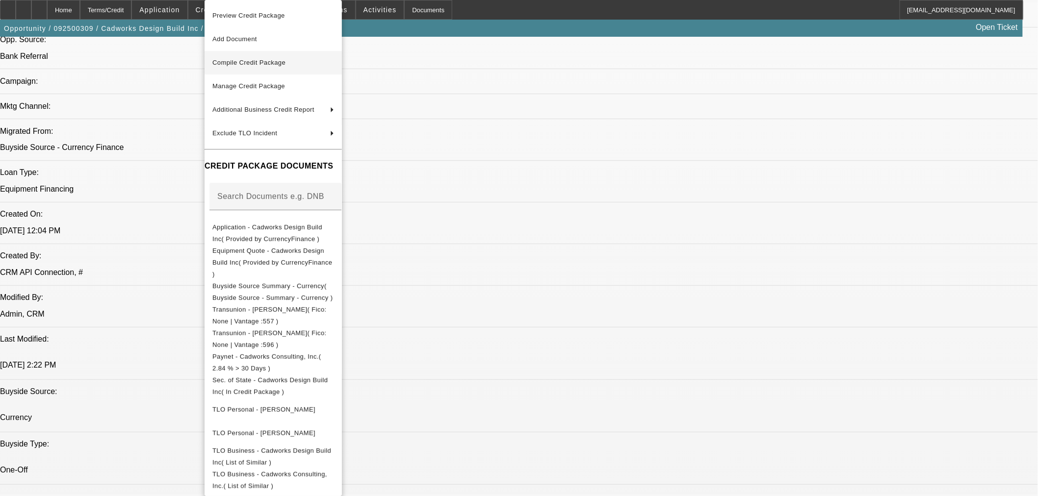
click at [278, 64] on span "Compile Credit Package" at bounding box center [248, 62] width 73 height 7
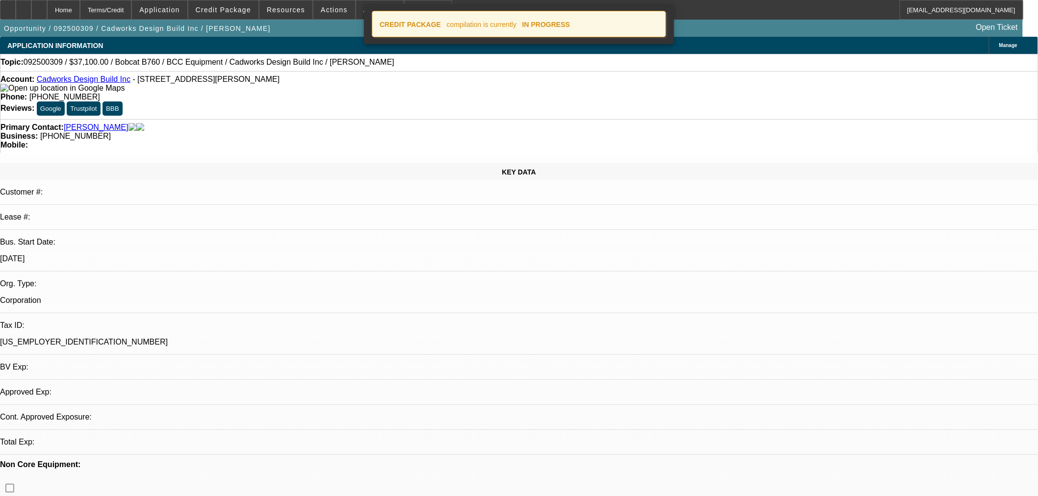
select select "0"
select select "2"
select select "0"
select select "6"
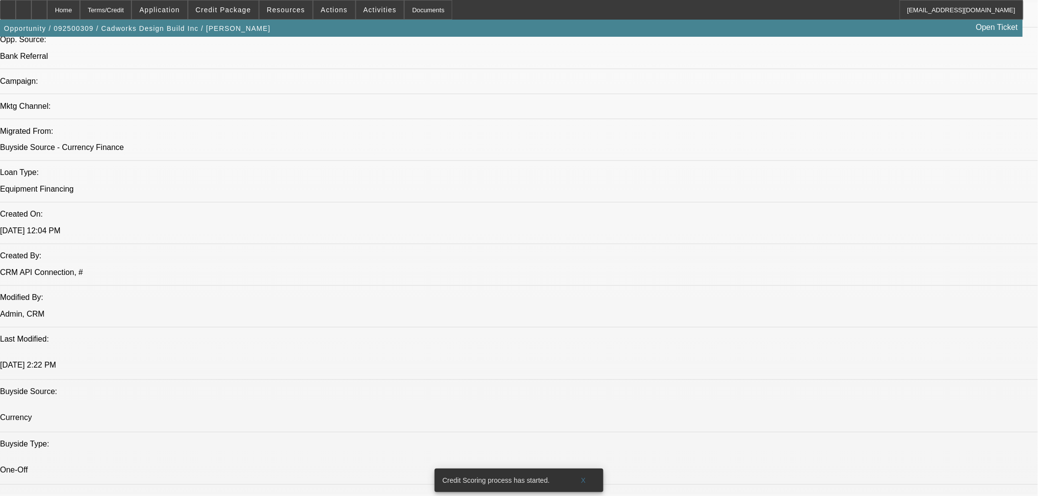
scroll to position [655, 0]
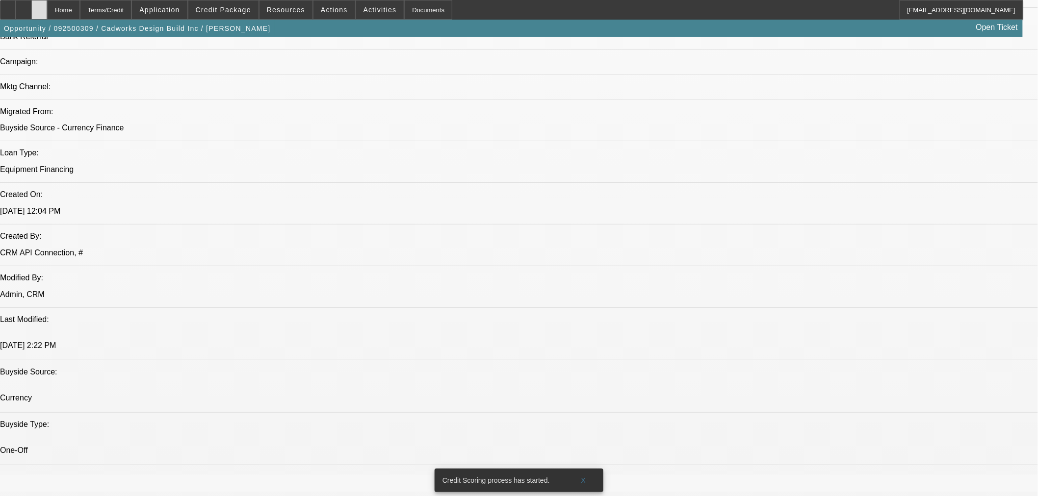
click at [39, 6] on icon at bounding box center [39, 6] width 0 height 0
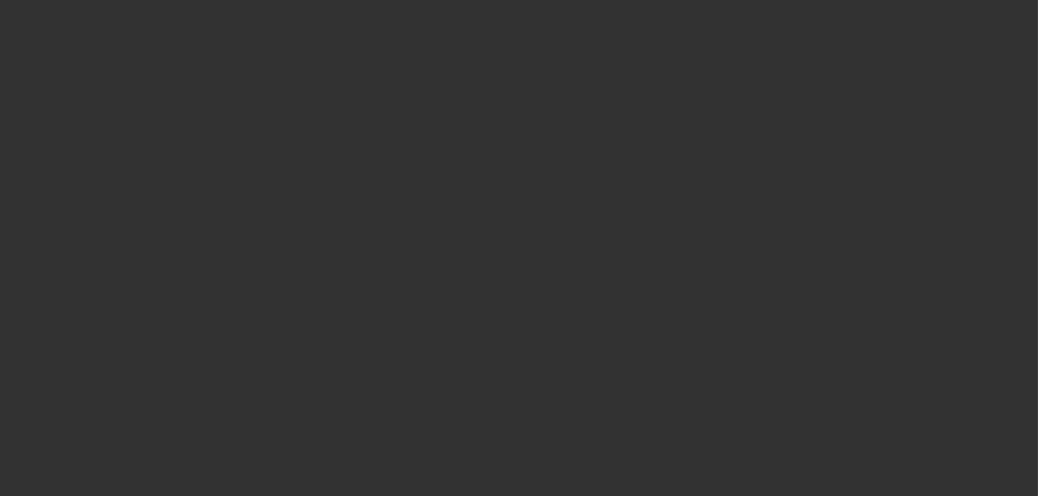
select select "0"
select select "2"
select select "0"
select select "6"
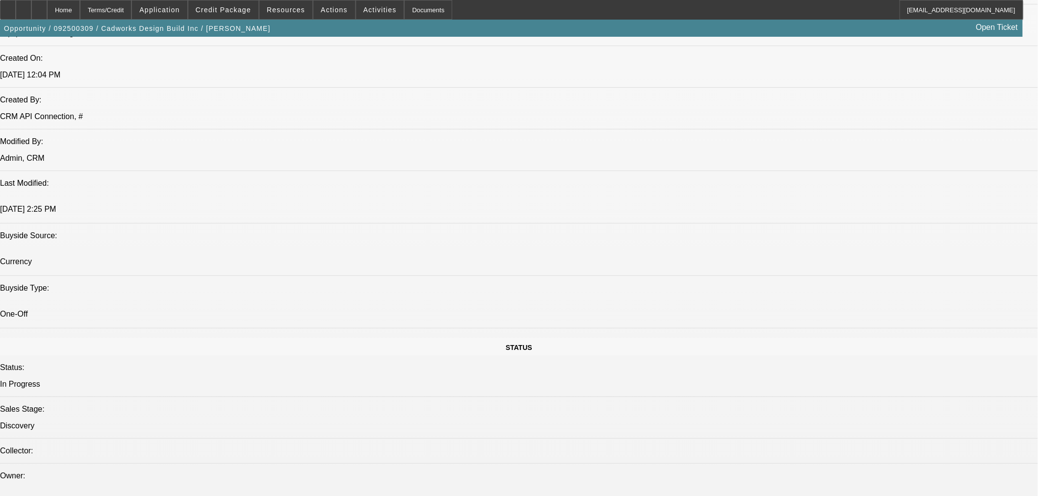
scroll to position [817, 0]
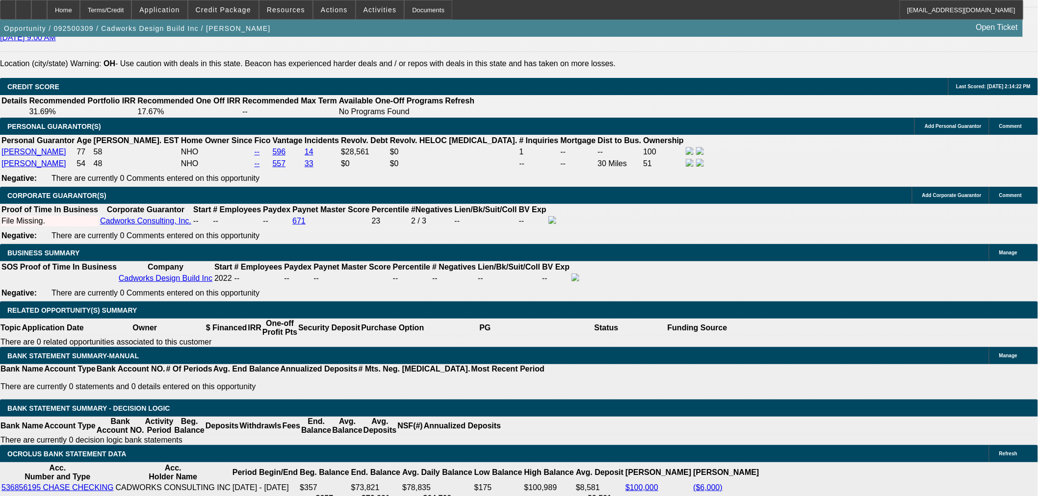
scroll to position [1453, 0]
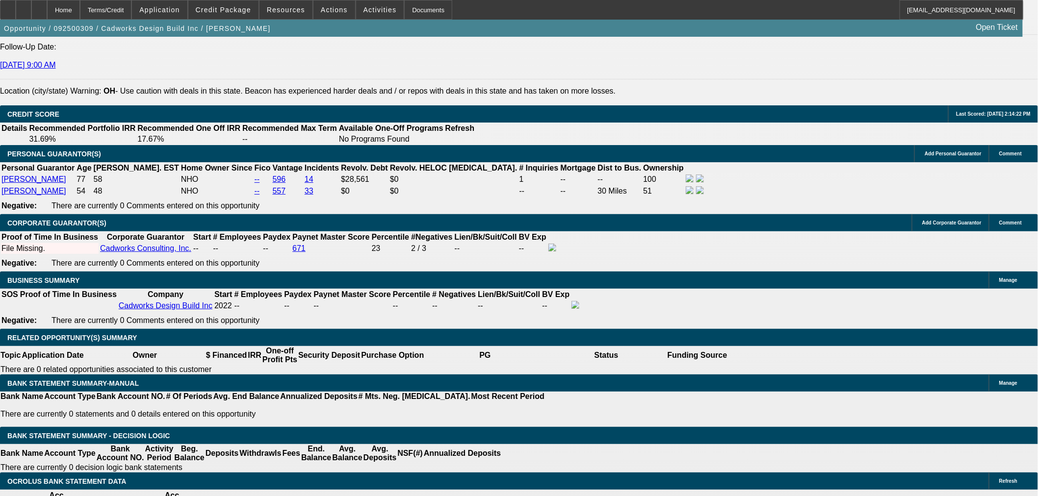
scroll to position [1362, 0]
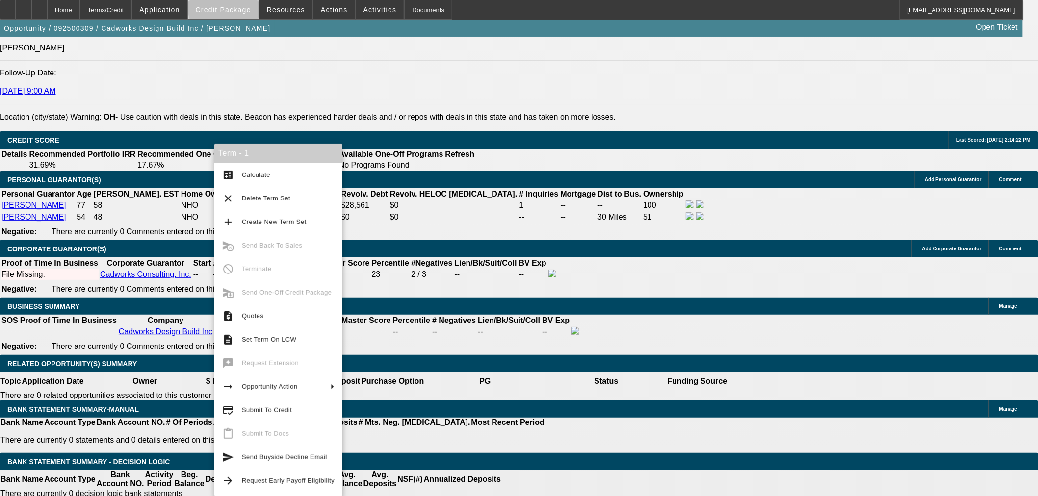
click at [243, 8] on span "Credit Package" at bounding box center [223, 10] width 55 height 8
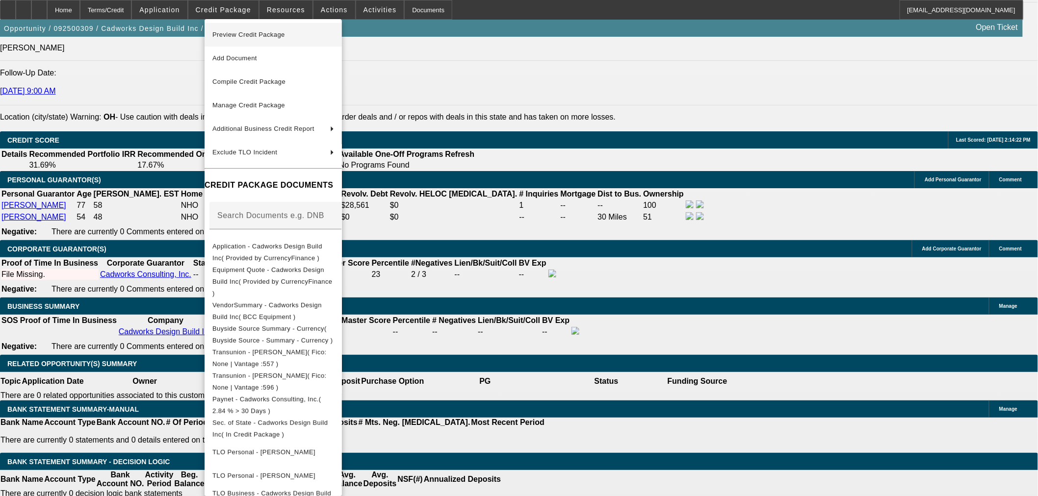
click at [266, 36] on span "Preview Credit Package" at bounding box center [248, 34] width 73 height 7
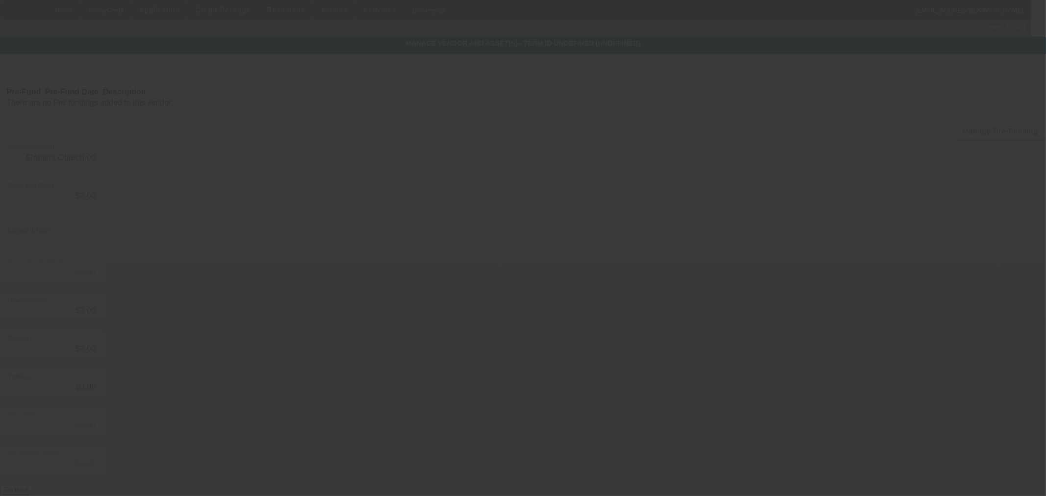
type input "$57,100.00"
type input "$20,000.00"
type input "$37,100.00"
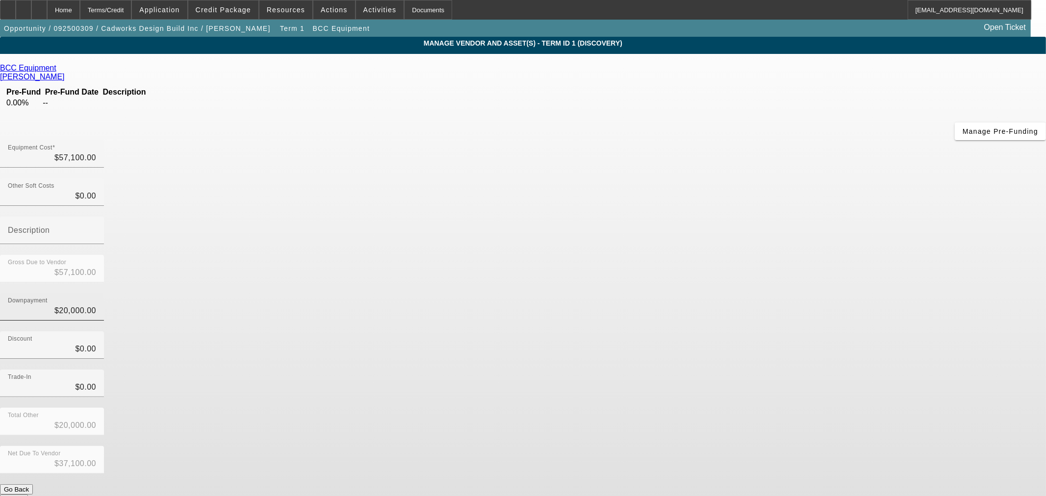
type input "20000"
click at [96, 305] on input "20000" at bounding box center [52, 311] width 88 height 12
type input "$0.00"
type input "$57,100.00"
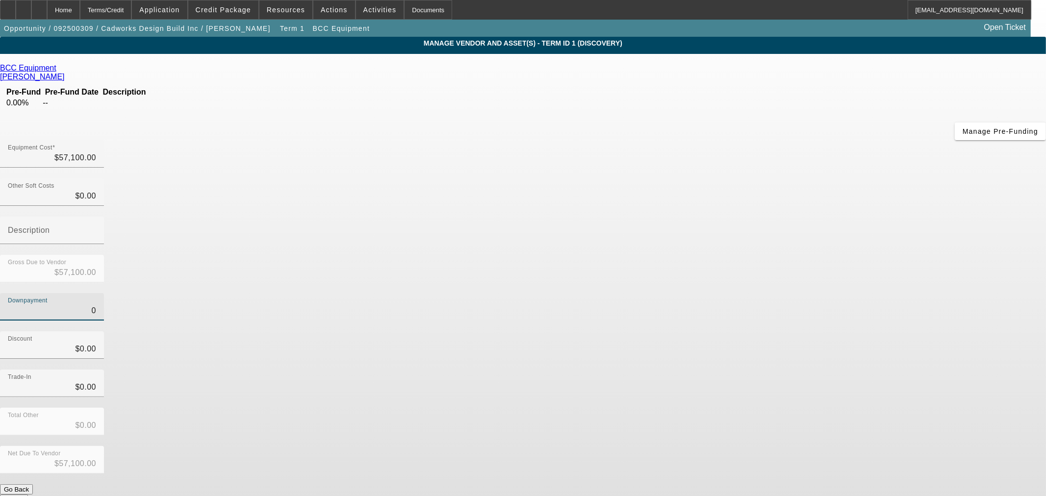
type input "$0.00"
click at [28, 495] on button "Submit" at bounding box center [14, 500] width 28 height 10
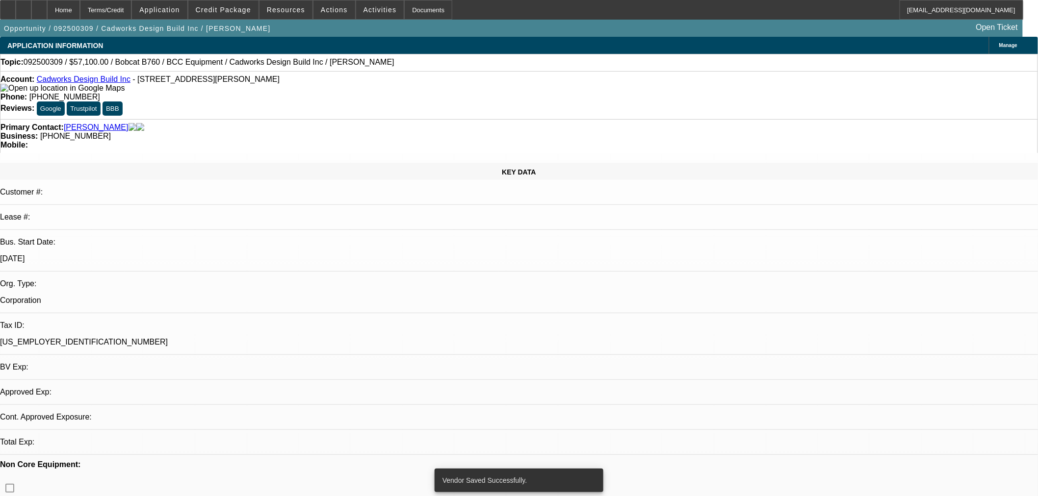
select select "0"
select select "2"
select select "0"
select select "6"
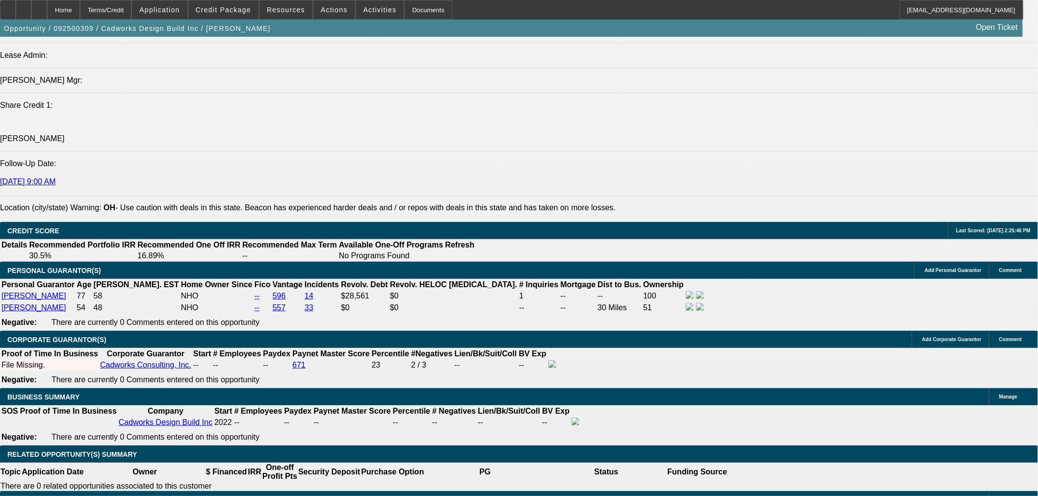
scroll to position [1362, 0]
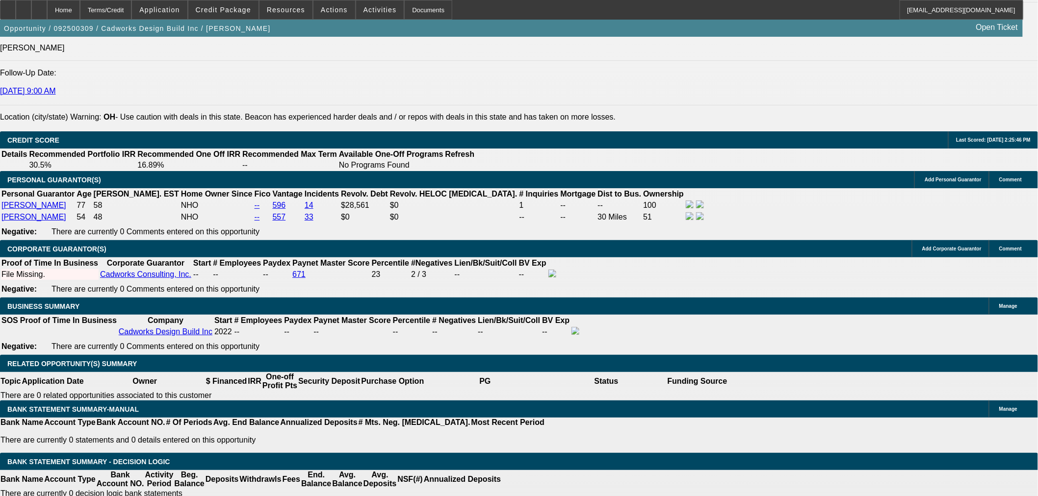
type input "$0.00"
type input "UNKNOWN"
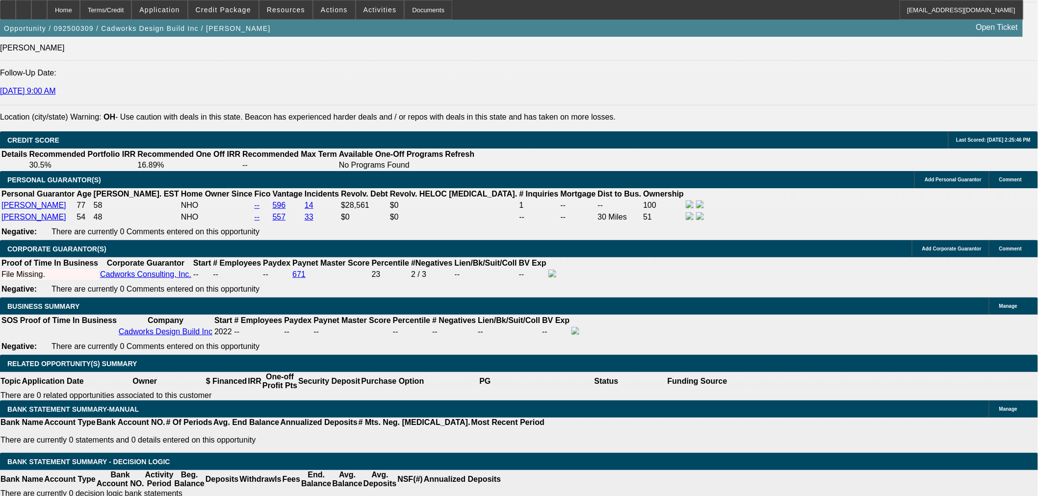
type input "60"
type input "2"
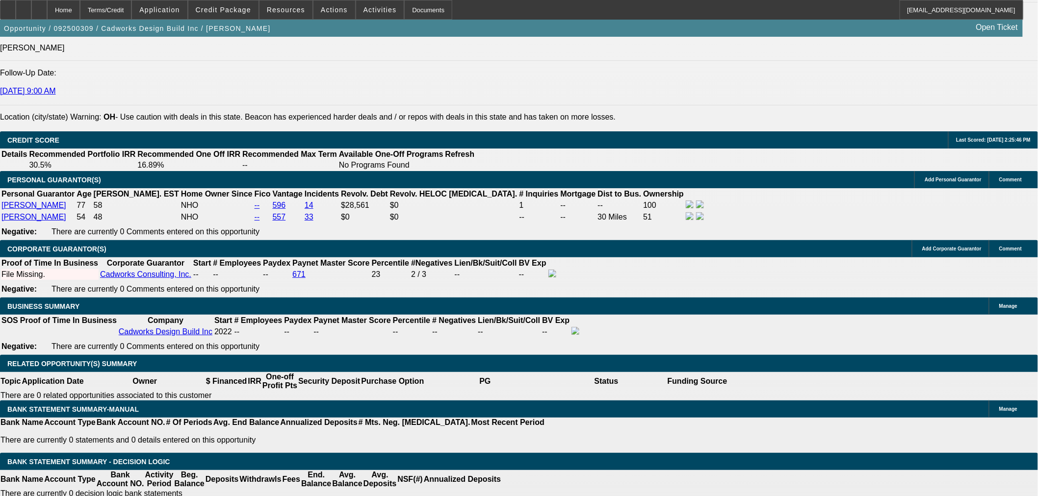
type input "$2,001.68"
type input "$1,000.84"
type input "29"
type input "$3,624.92"
type input "$1,812.46"
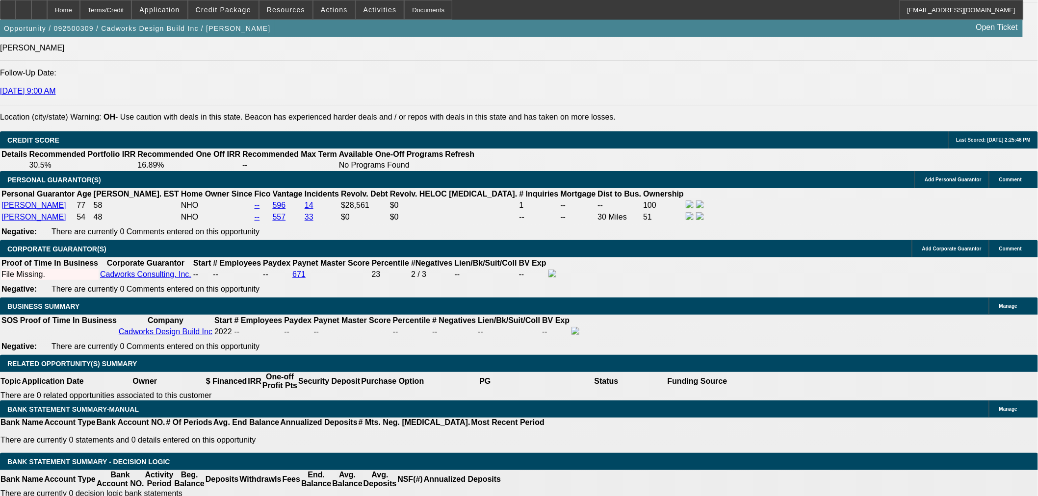
type input "29"
drag, startPoint x: 177, startPoint y: 336, endPoint x: 246, endPoint y: 334, distance: 68.7
type input "180"
type input "$360.00"
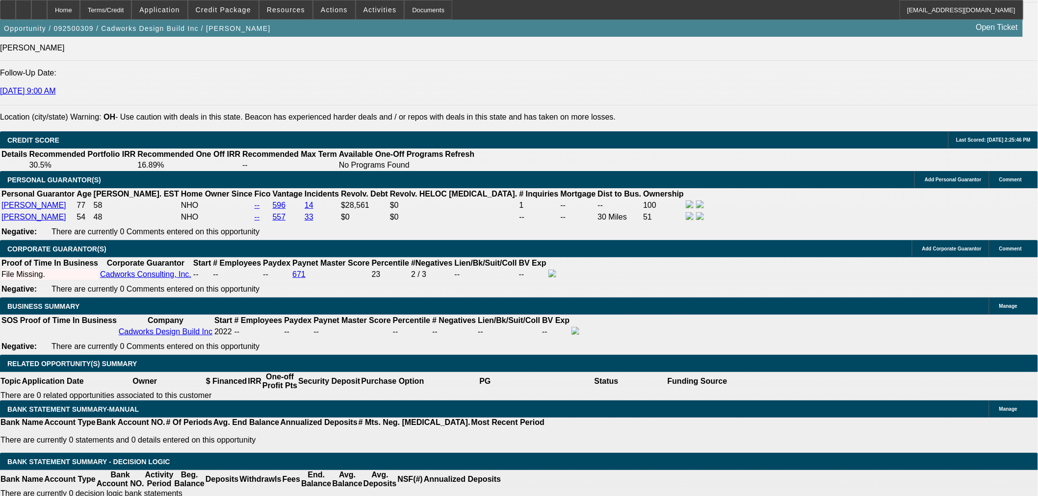
type input "1800"
type input "$3,600.00"
type input "28.6"
type input "$1,800.00"
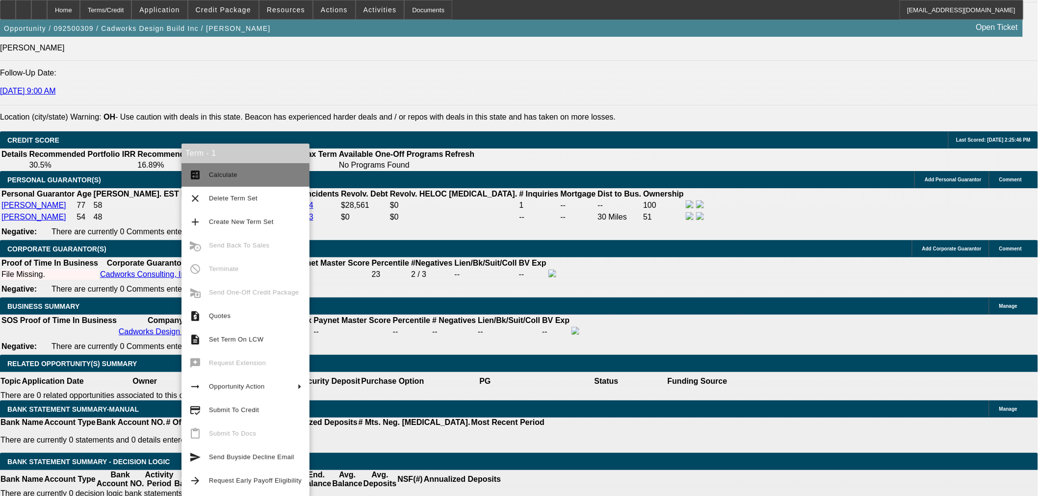
click at [229, 180] on span "Calculate" at bounding box center [255, 175] width 93 height 12
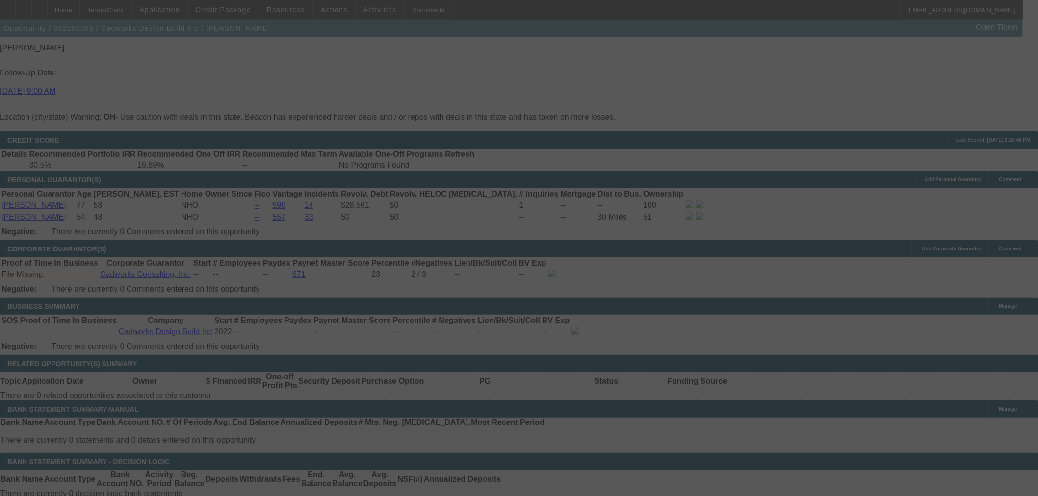
select select "0"
select select "2"
select select "0"
select select "6"
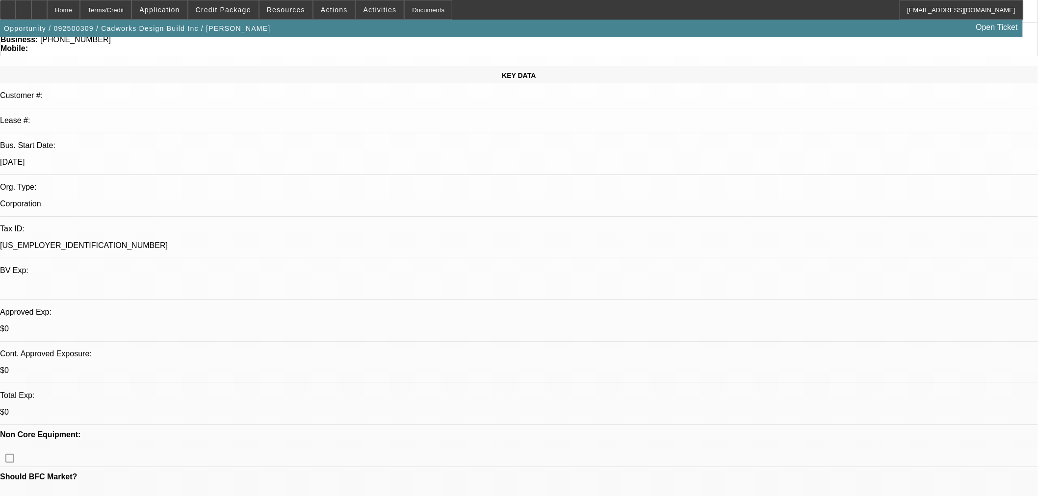
scroll to position [91, 0]
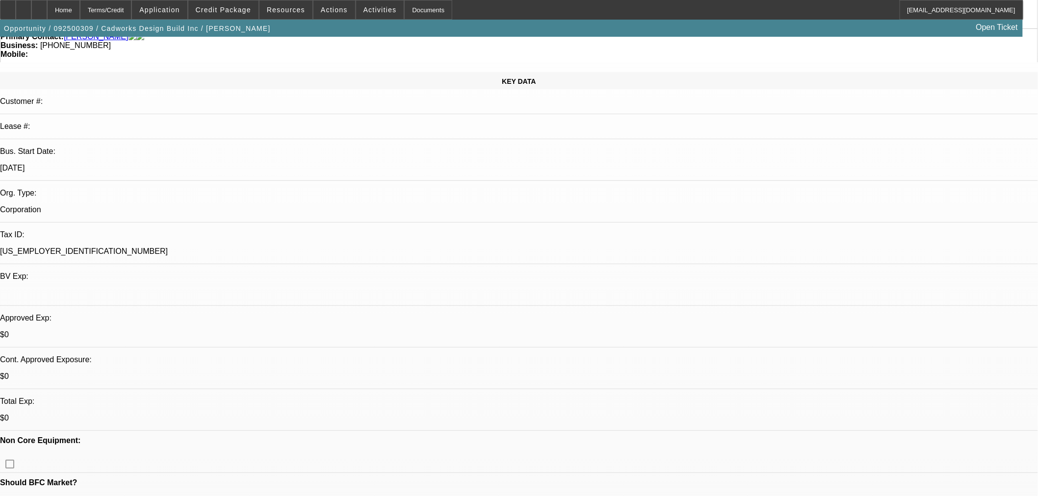
click at [8, 6] on icon at bounding box center [8, 6] width 0 height 0
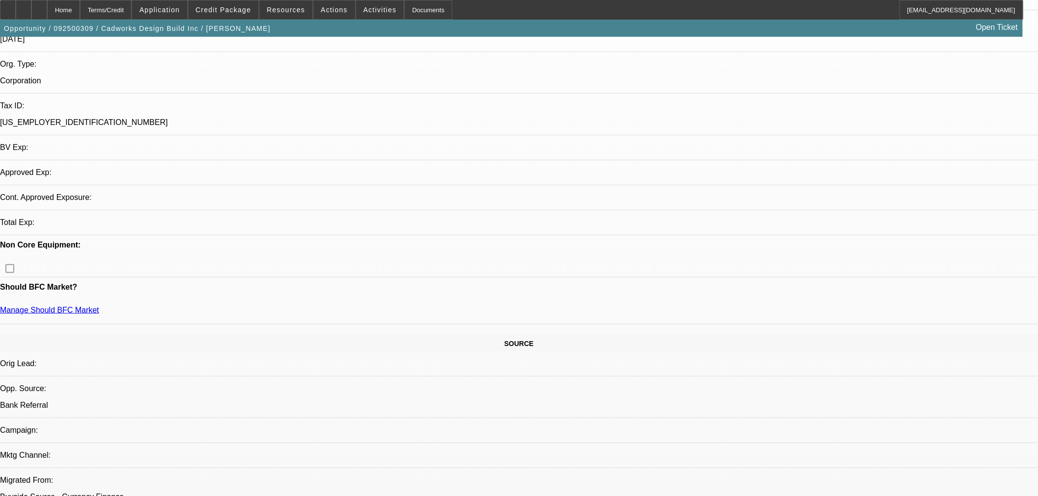
select select "0"
select select "2"
select select "0"
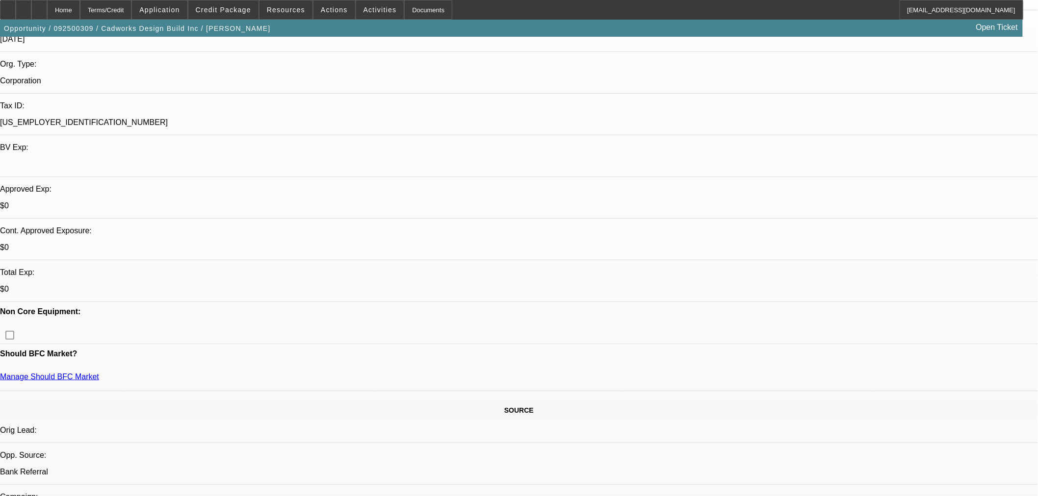
select select "6"
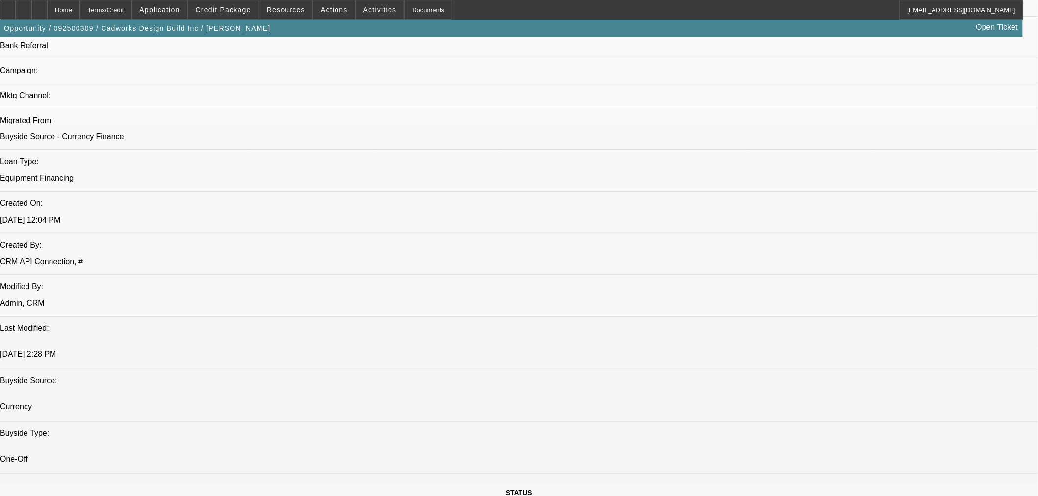
scroll to position [685, 0]
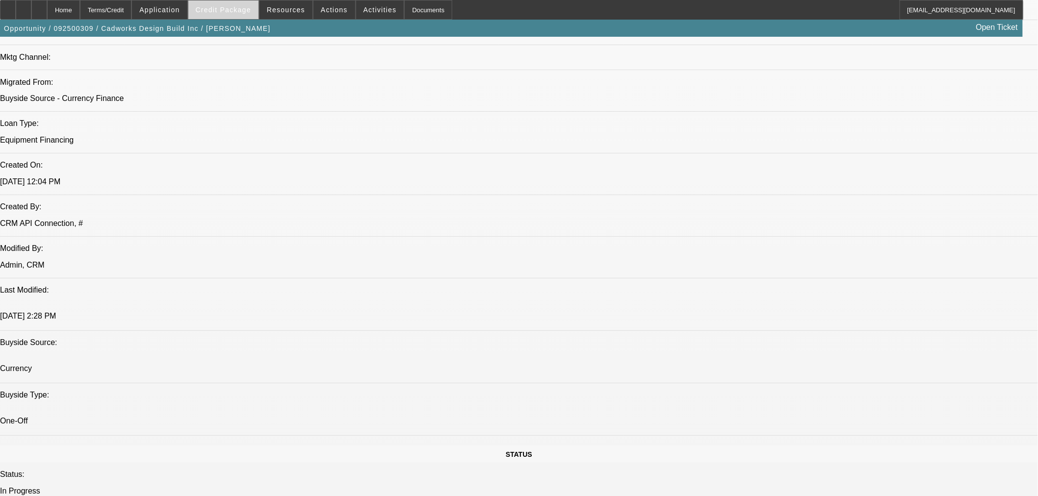
click at [240, 11] on span "Credit Package" at bounding box center [223, 10] width 55 height 8
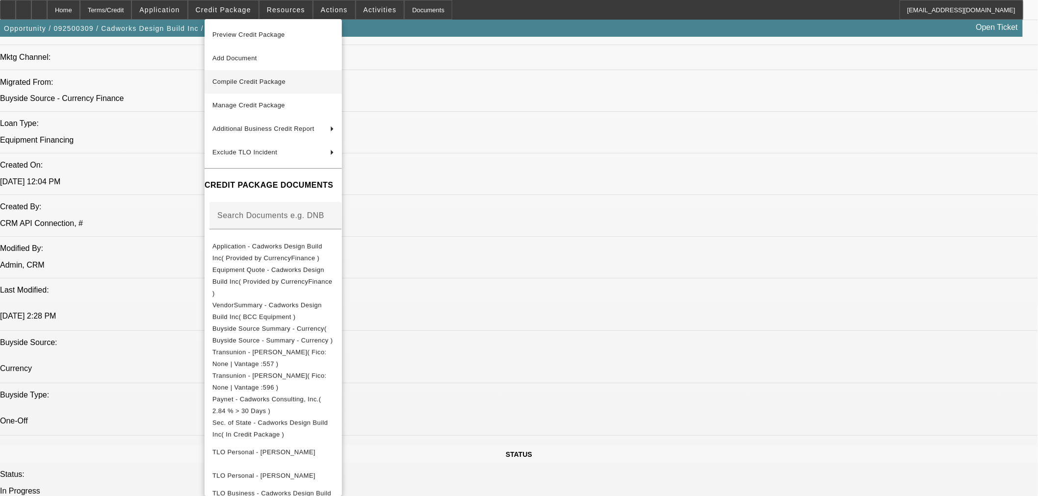
click at [288, 85] on span "Compile Credit Package" at bounding box center [273, 82] width 122 height 12
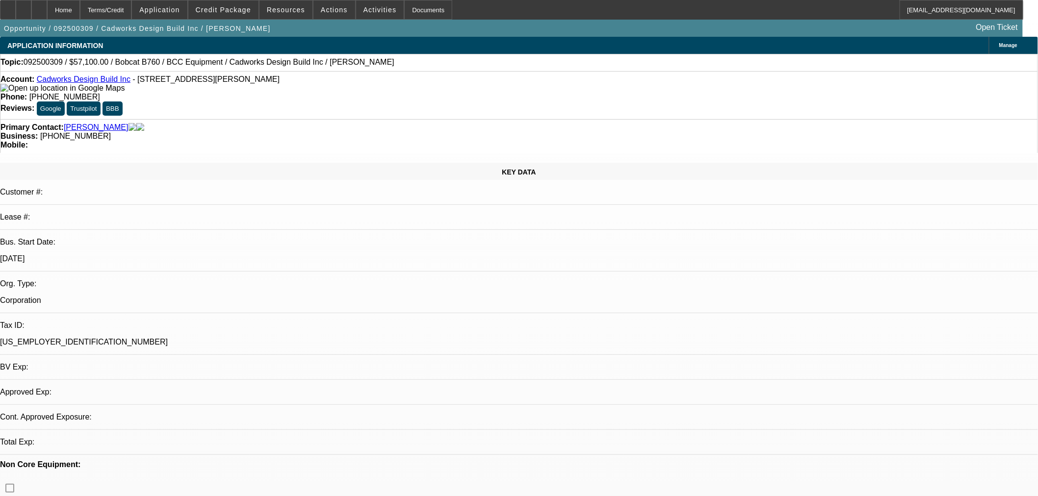
select select "0"
select select "2"
select select "0"
select select "6"
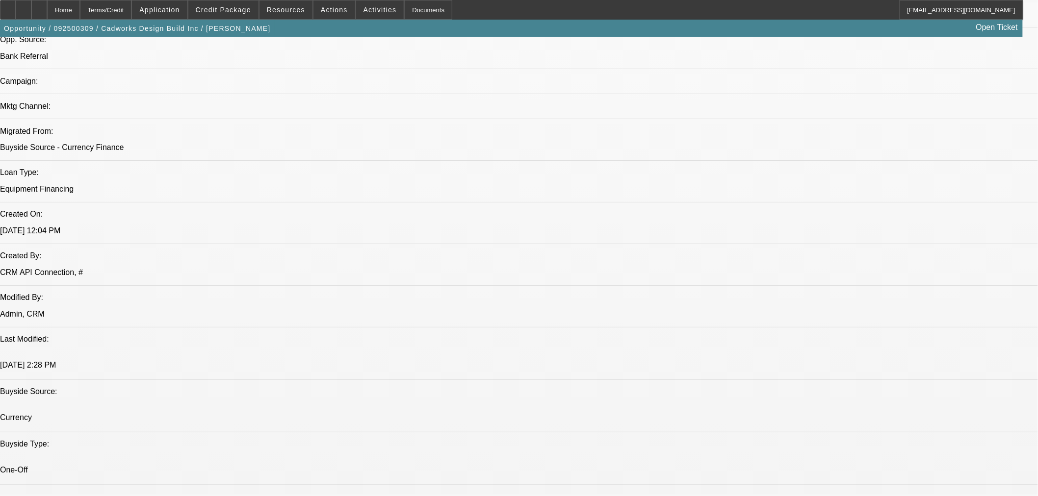
scroll to position [655, 0]
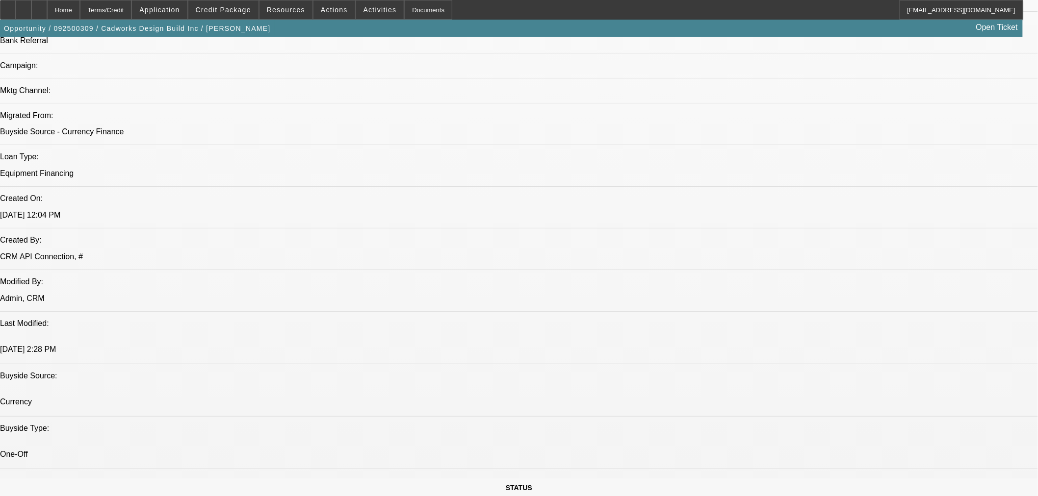
drag, startPoint x: 850, startPoint y: 103, endPoint x: 860, endPoint y: 103, distance: 9.3
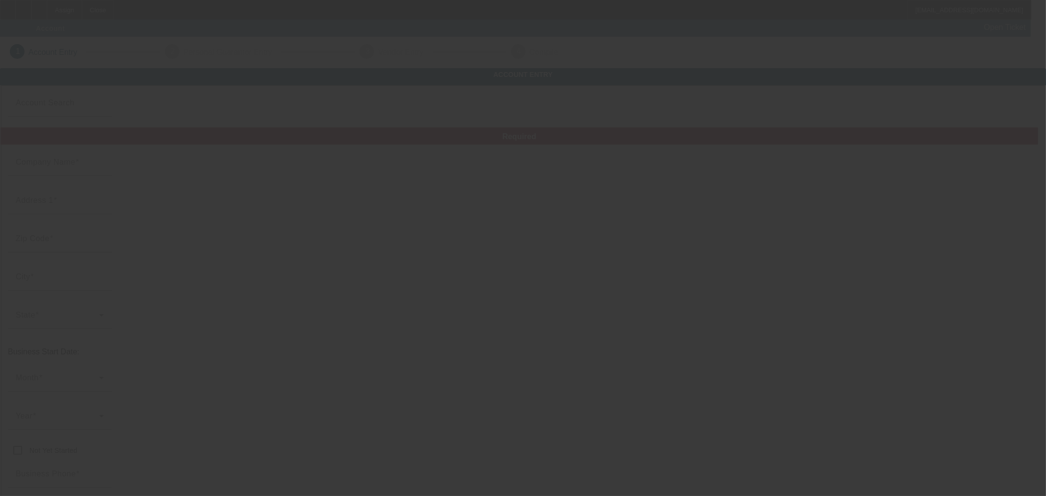
type input "Currency"
type input "Hot Shot Concrete"
type input "[STREET_ADDRESS]"
type input "76082"
type input "[GEOGRAPHIC_DATA]"
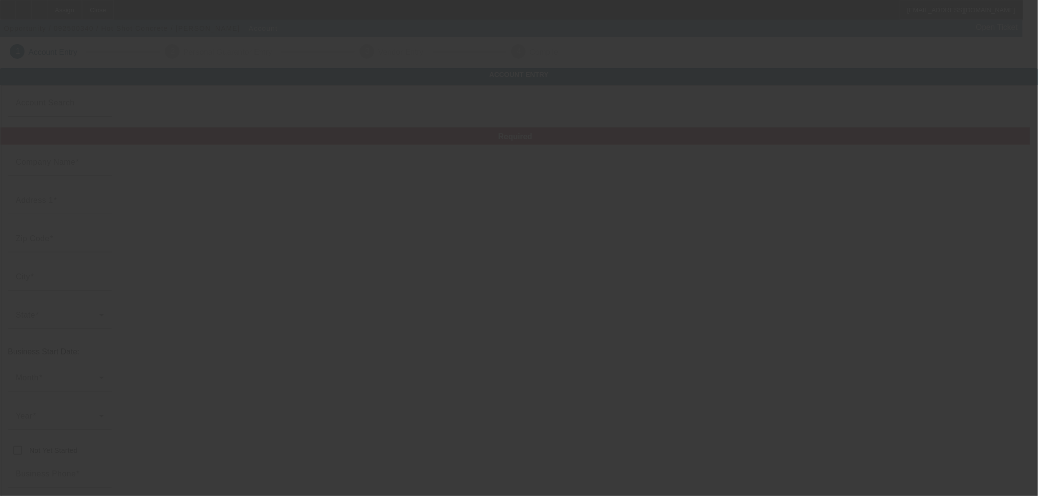
type input "[PHONE_NUMBER]"
type input "[PERSON_NAME][EMAIL_ADDRESS][DOMAIN_NAME]"
type input "[PERSON_NAME]"
type input "[US_EMPLOYER_IDENTIFICATION_NUMBER]"
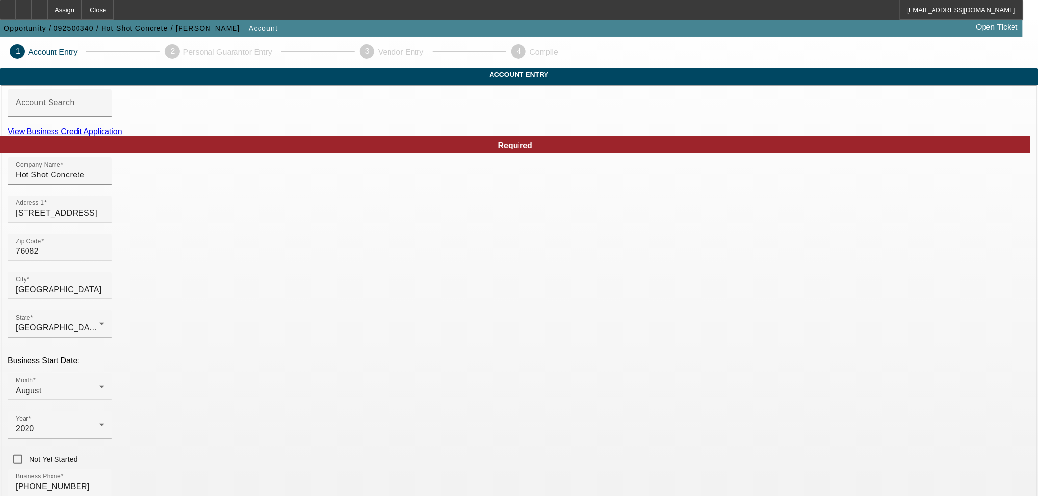
click at [122, 136] on link "View Business Credit Application" at bounding box center [65, 131] width 114 height 8
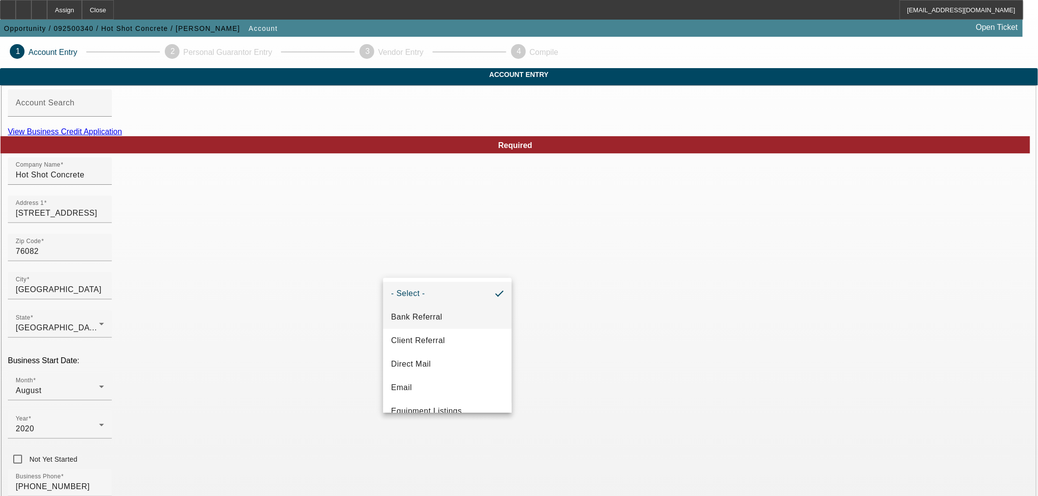
click at [421, 317] on span "Bank Referral" at bounding box center [416, 317] width 51 height 12
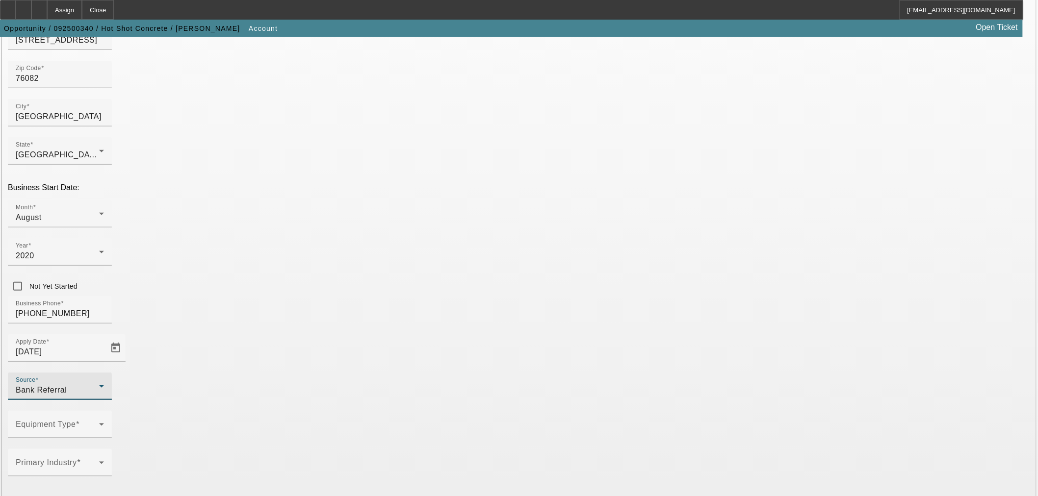
scroll to position [181, 0]
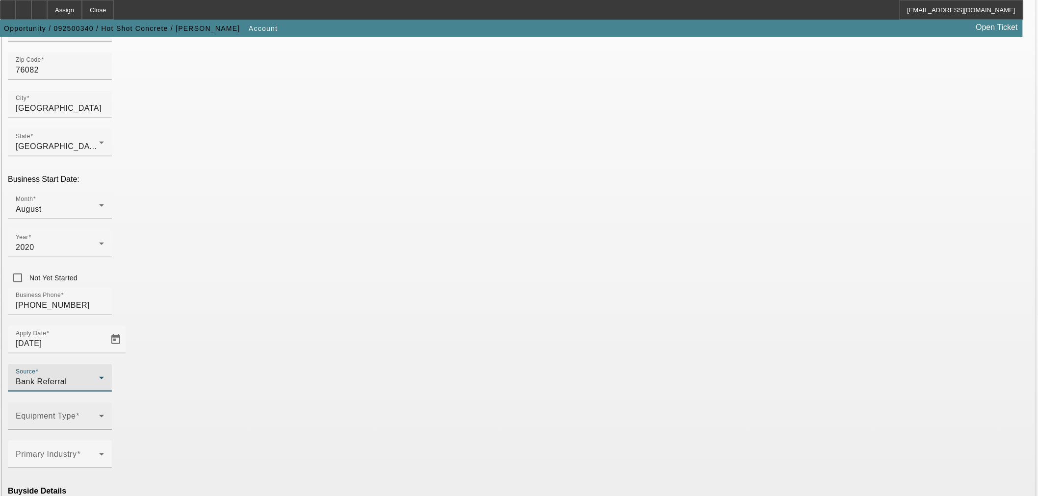
click at [99, 414] on span at bounding box center [57, 420] width 83 height 12
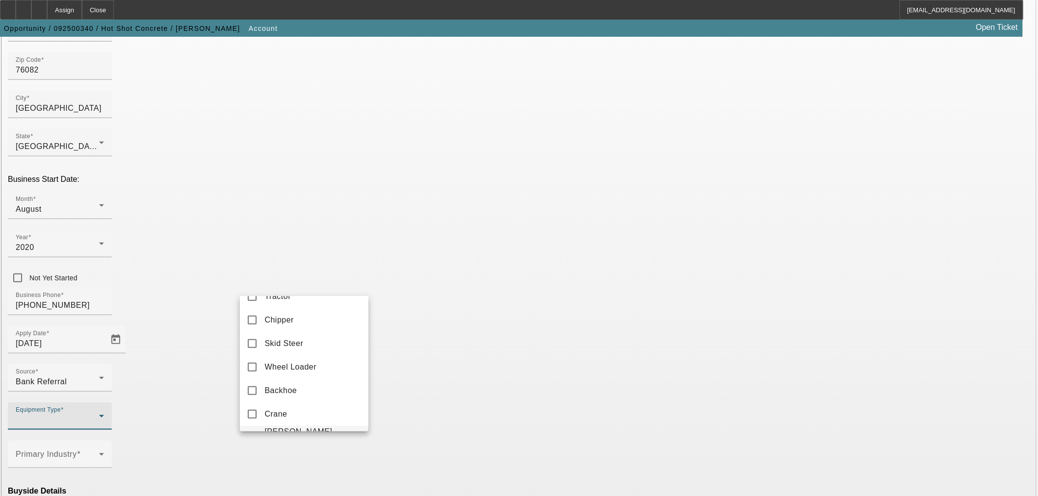
scroll to position [285, 0]
click at [294, 386] on span "Skid Steer" at bounding box center [283, 380] width 39 height 12
click at [401, 312] on div at bounding box center [519, 248] width 1038 height 496
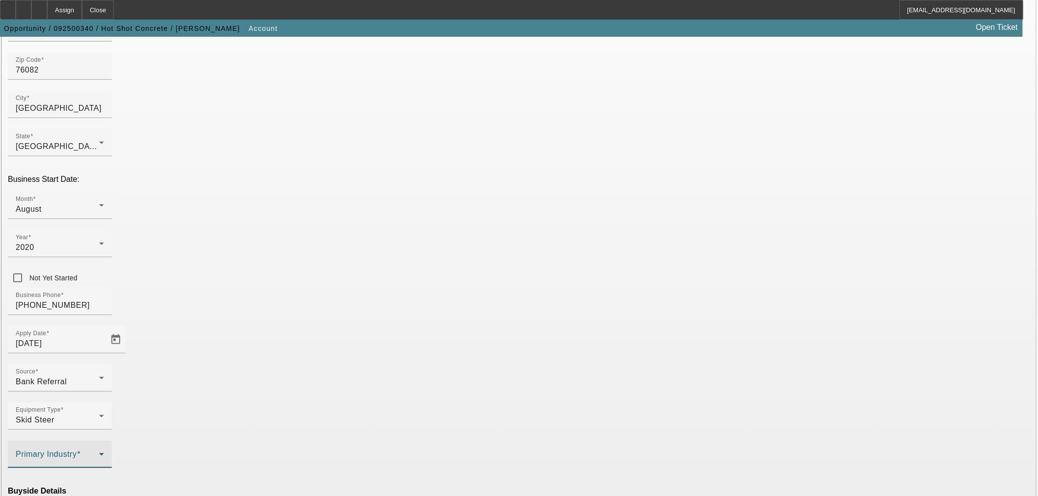
click at [99, 453] on span at bounding box center [57, 459] width 83 height 12
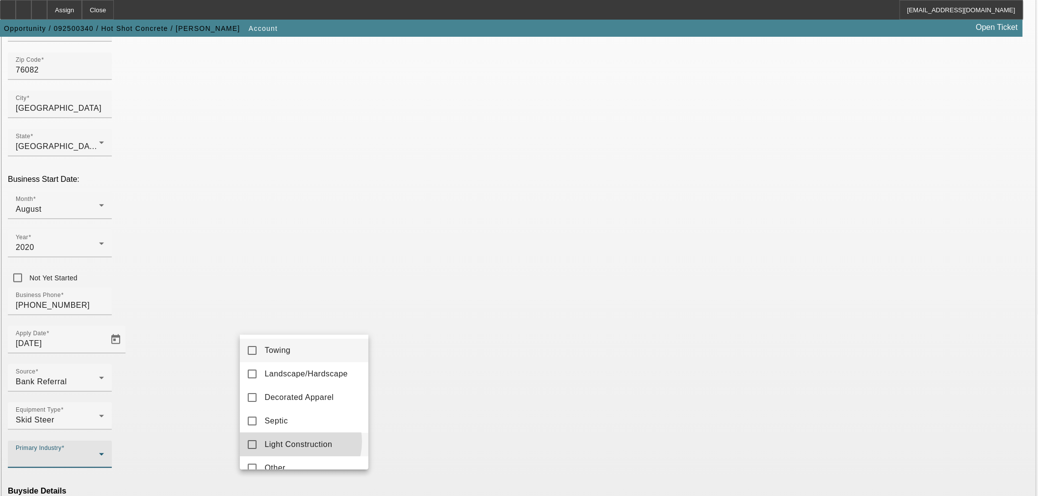
click at [296, 442] on span "Light Construction" at bounding box center [298, 445] width 68 height 12
click at [422, 312] on div at bounding box center [519, 248] width 1038 height 496
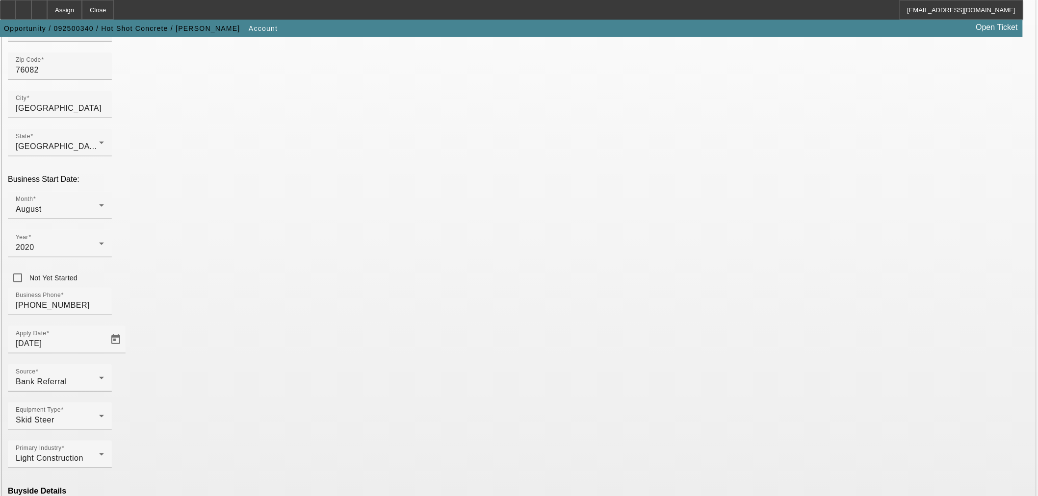
click at [298, 407] on mat-option "Ineligible" at bounding box center [304, 412] width 128 height 24
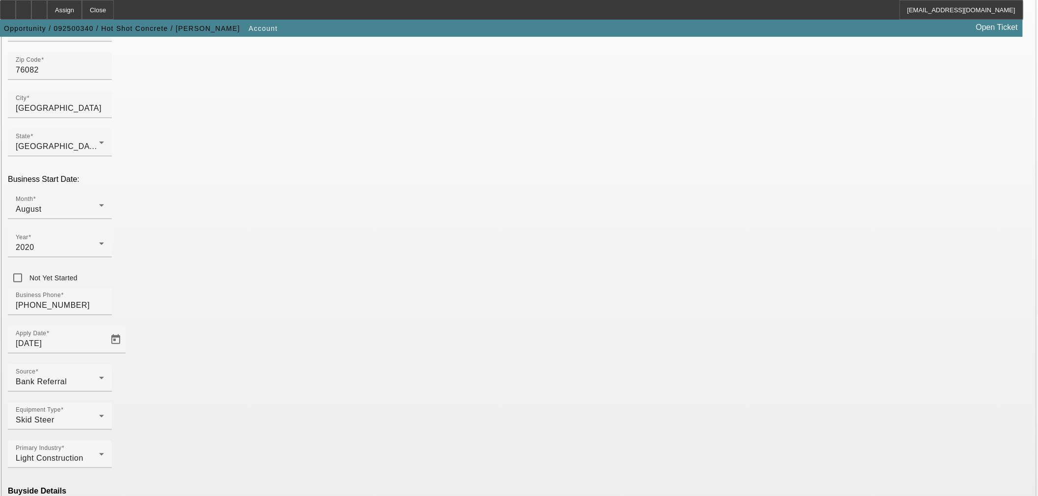
drag, startPoint x: 428, startPoint y: 438, endPoint x: 453, endPoint y: 435, distance: 25.2
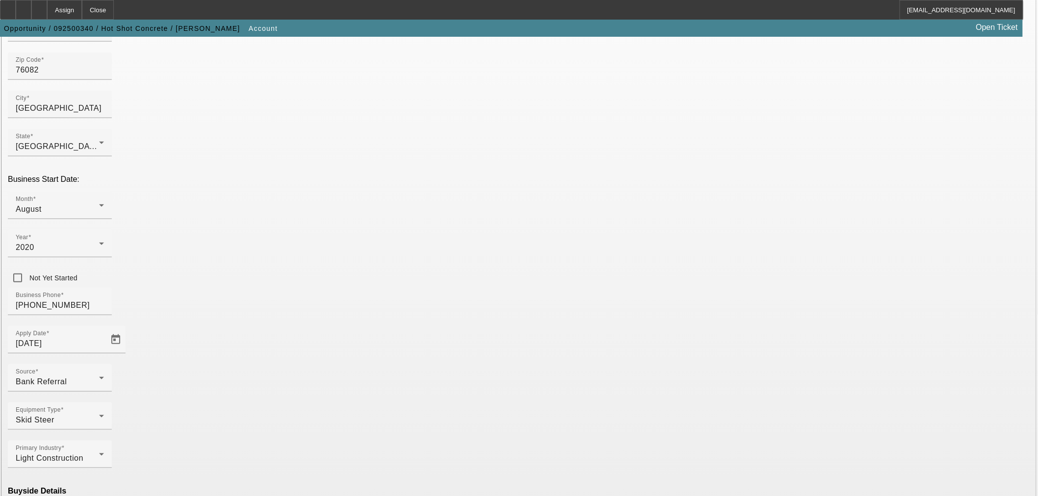
drag, startPoint x: 613, startPoint y: 395, endPoint x: 619, endPoint y: 398, distance: 6.4
drag, startPoint x: 499, startPoint y: 453, endPoint x: 482, endPoint y: 453, distance: 17.2
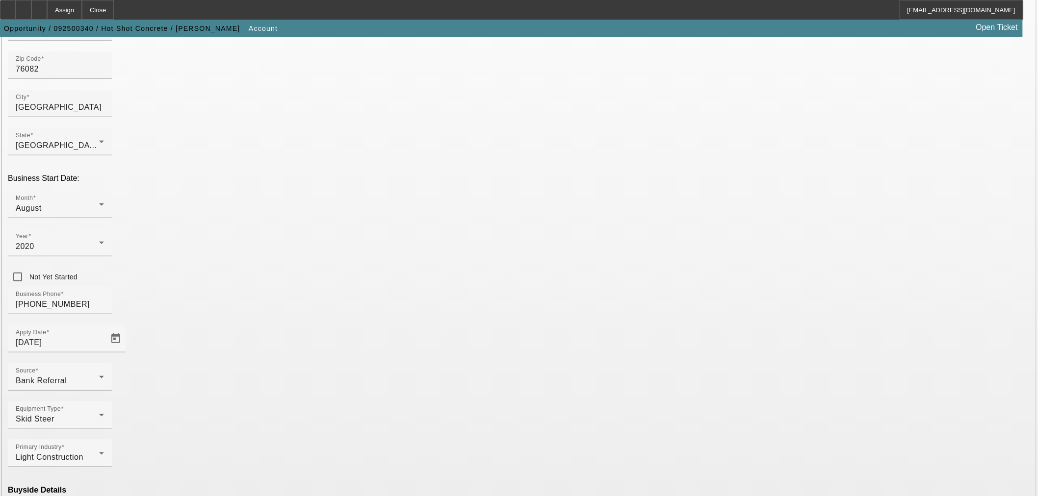
drag, startPoint x: 590, startPoint y: 333, endPoint x: 565, endPoint y: 350, distance: 30.1
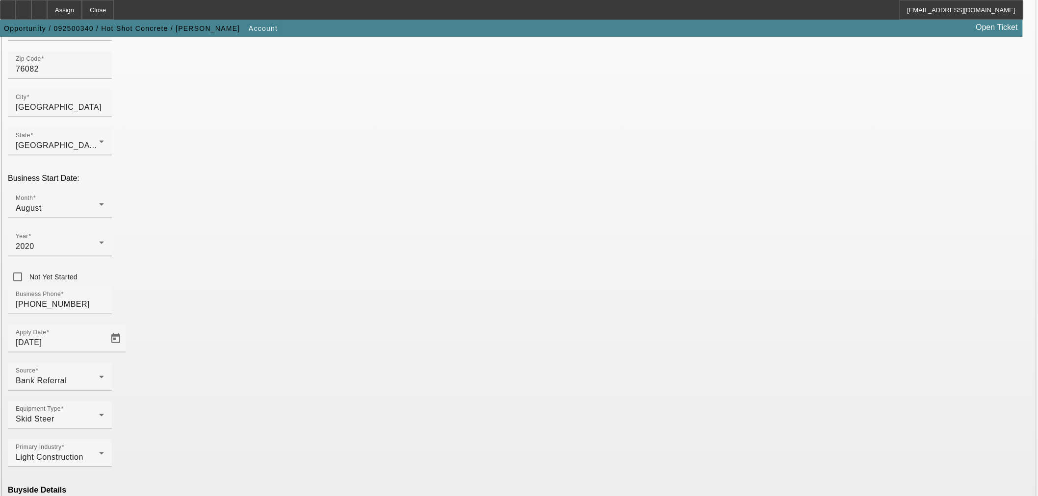
type input "c"
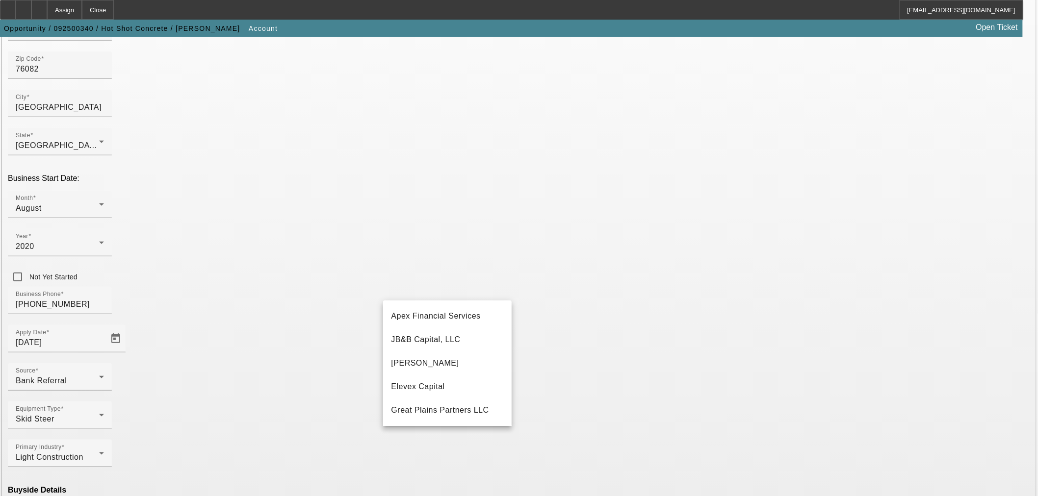
drag, startPoint x: 543, startPoint y: 414, endPoint x: 548, endPoint y: 415, distance: 5.1
type input "curr"
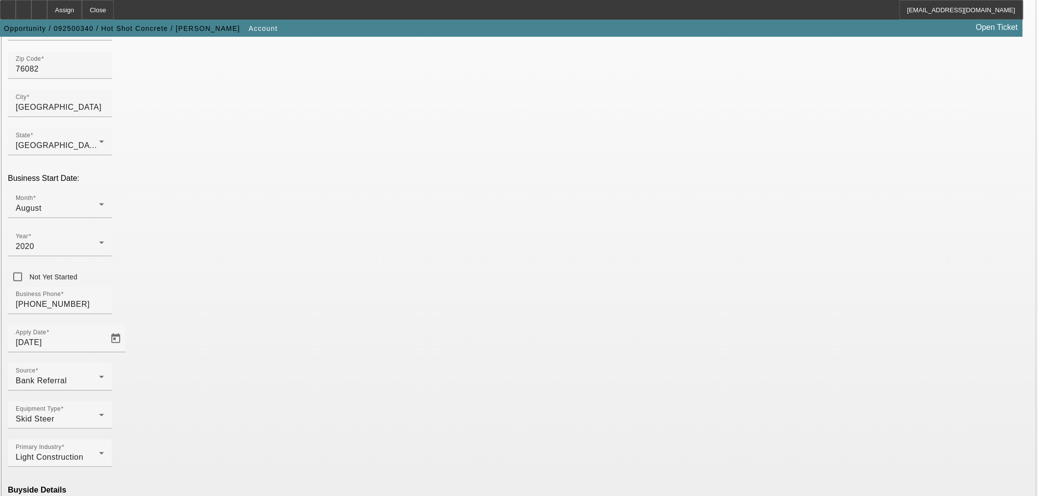
click at [39, 6] on icon at bounding box center [39, 6] width 0 height 0
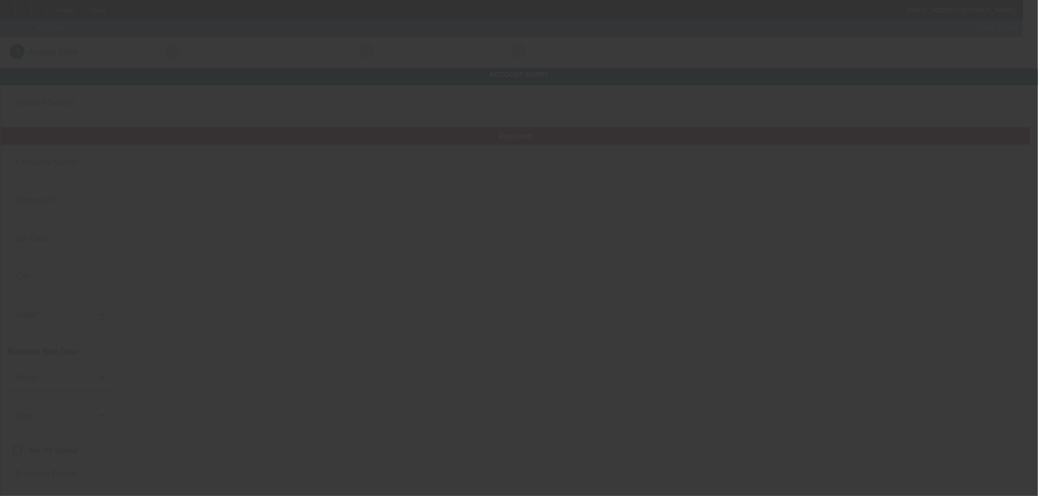
type input "Currency"
type input "Hot Shot Concrete"
type input "[STREET_ADDRESS]"
type input "76082"
type input "[GEOGRAPHIC_DATA]"
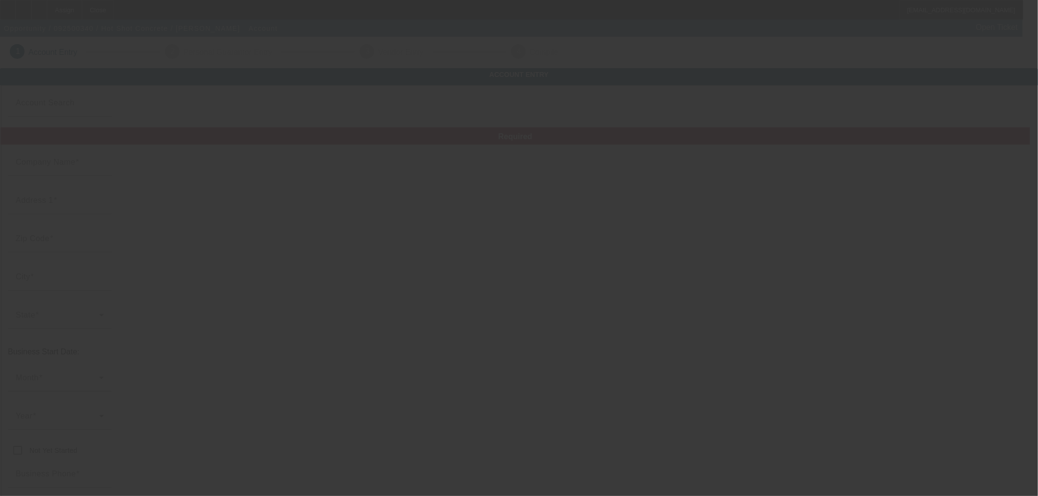
type input "[PHONE_NUMBER]"
type input "[PERSON_NAME][EMAIL_ADDRESS][DOMAIN_NAME]"
type input "[PERSON_NAME]"
type input "[US_EMPLOYER_IDENTIFICATION_NUMBER]"
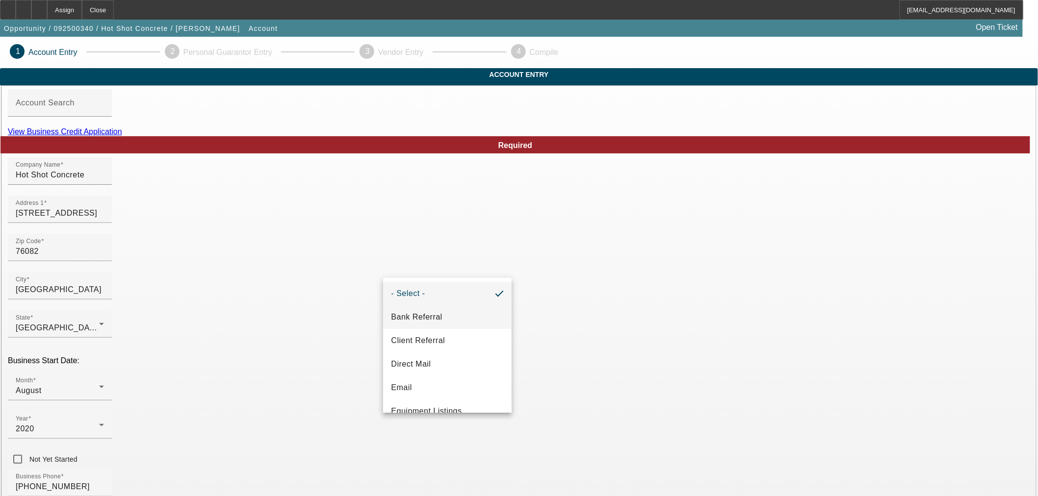
click at [414, 320] on span "Bank Referral" at bounding box center [416, 317] width 51 height 12
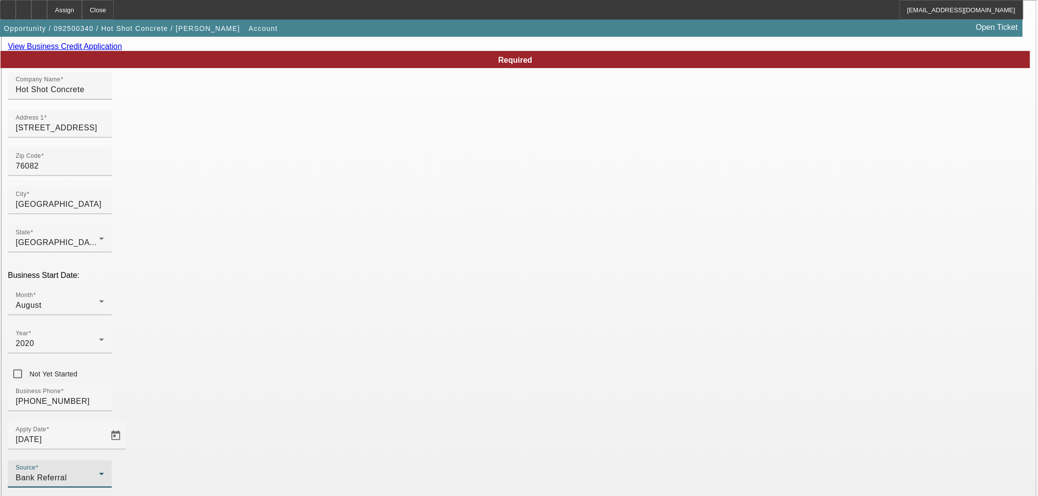
scroll to position [181, 0]
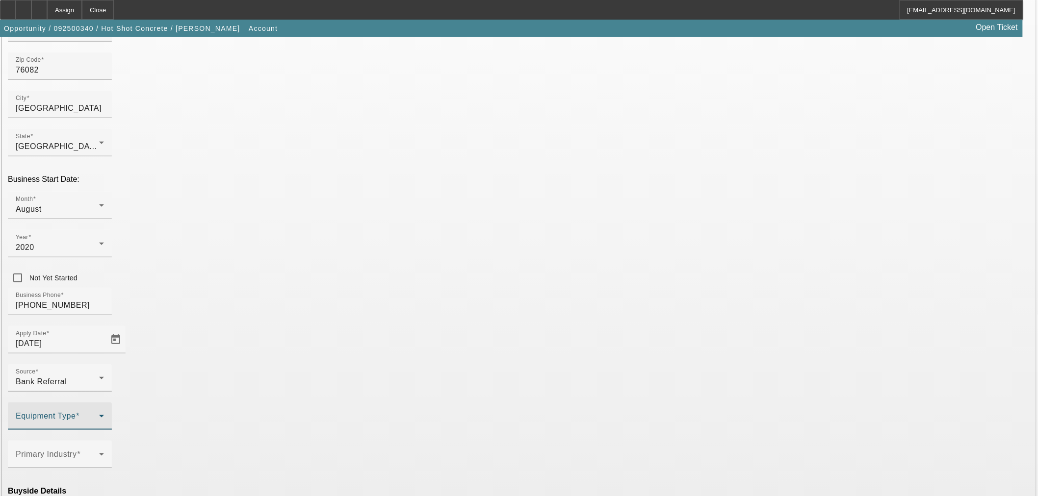
click at [99, 414] on span at bounding box center [57, 420] width 83 height 12
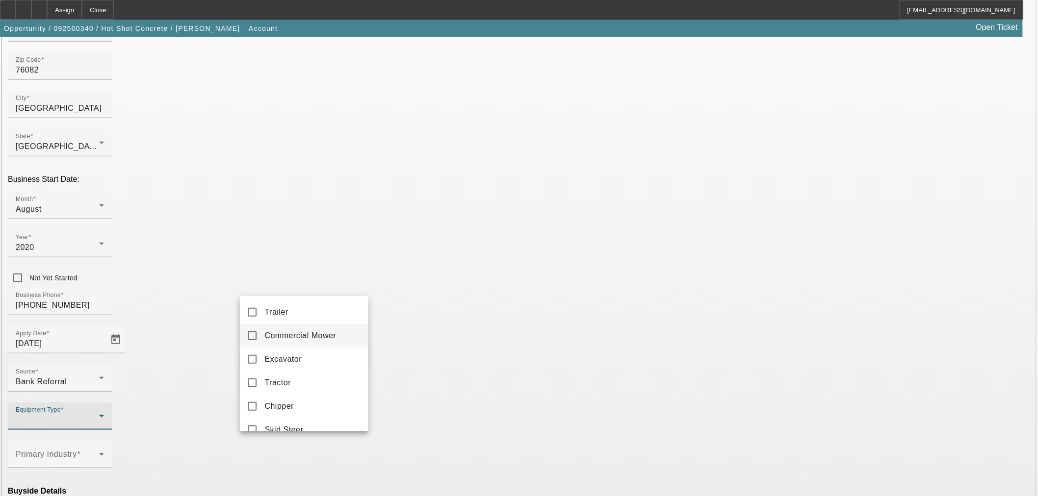
scroll to position [272, 0]
click at [295, 399] on span "Skid Steer" at bounding box center [283, 393] width 39 height 12
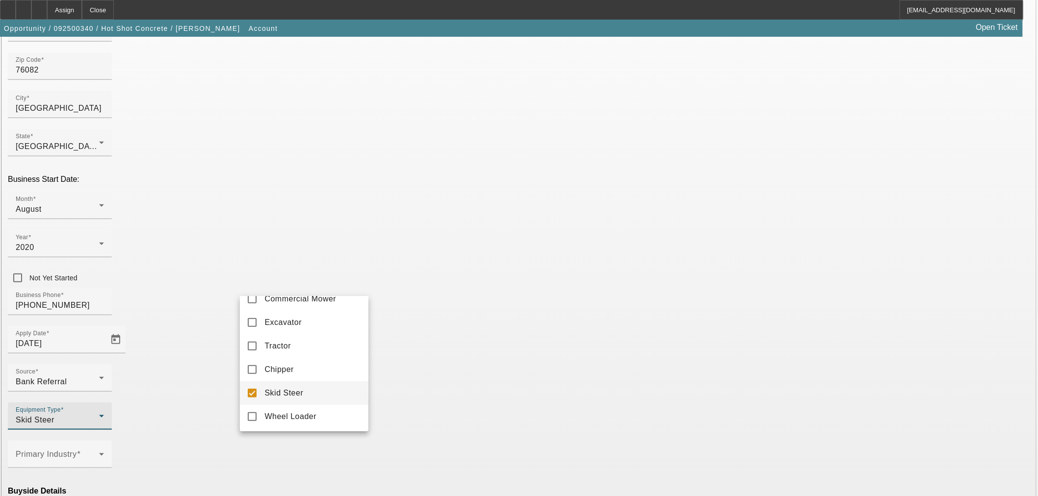
drag, startPoint x: 419, startPoint y: 317, endPoint x: 351, endPoint y: 332, distance: 69.8
click at [418, 317] on div at bounding box center [519, 248] width 1038 height 496
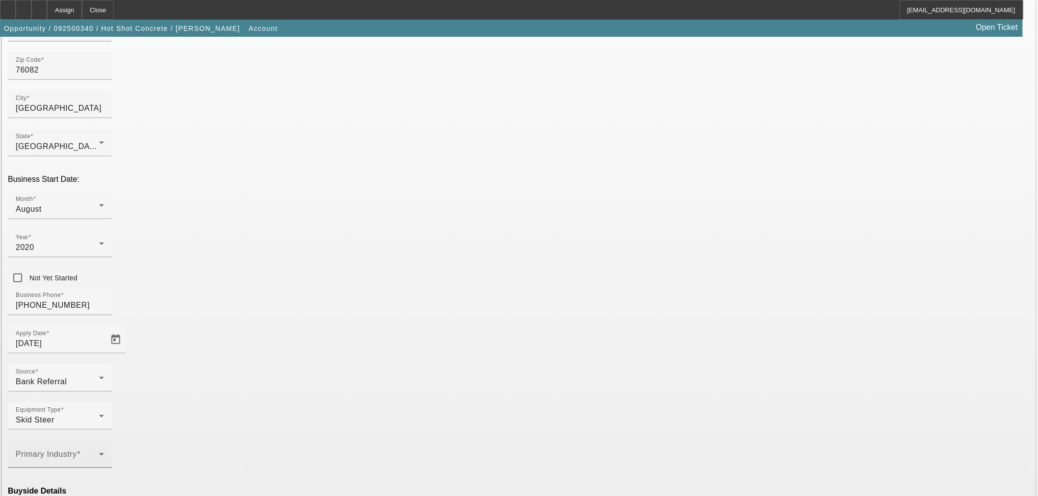
click at [99, 453] on span at bounding box center [57, 459] width 83 height 12
click at [295, 434] on mat-option "Light Construction" at bounding box center [304, 445] width 128 height 24
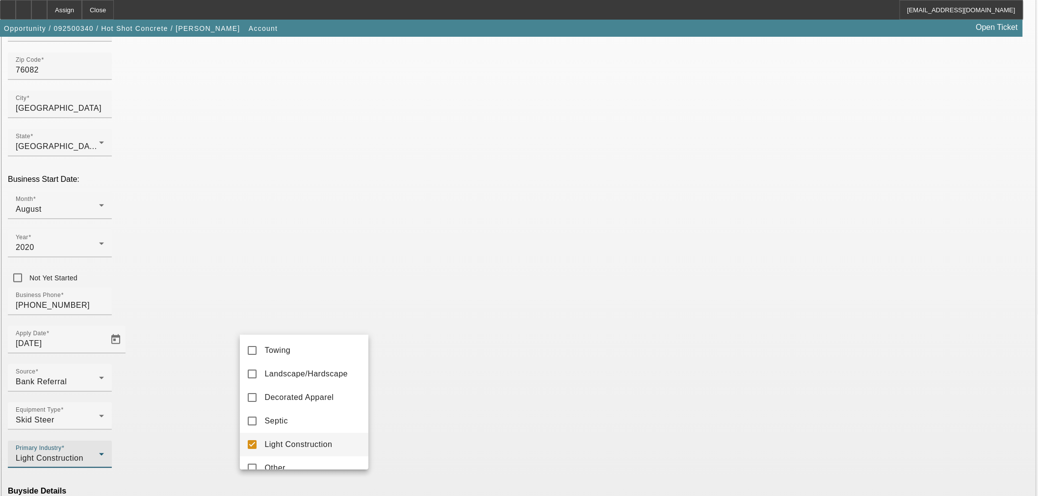
click at [393, 354] on div at bounding box center [519, 248] width 1038 height 496
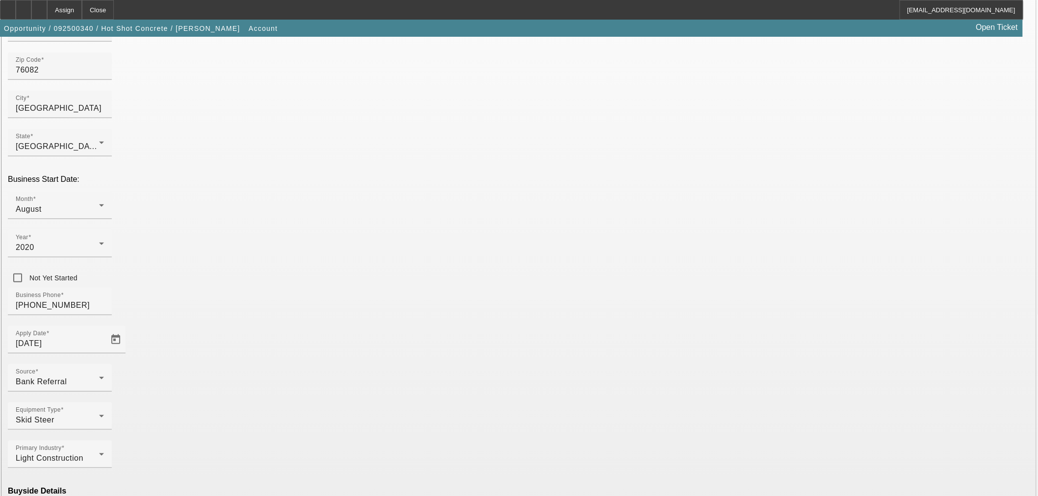
click at [313, 412] on mat-option "Ineligible" at bounding box center [304, 412] width 128 height 24
click at [442, 468] on mat-option "Currency" at bounding box center [447, 470] width 128 height 24
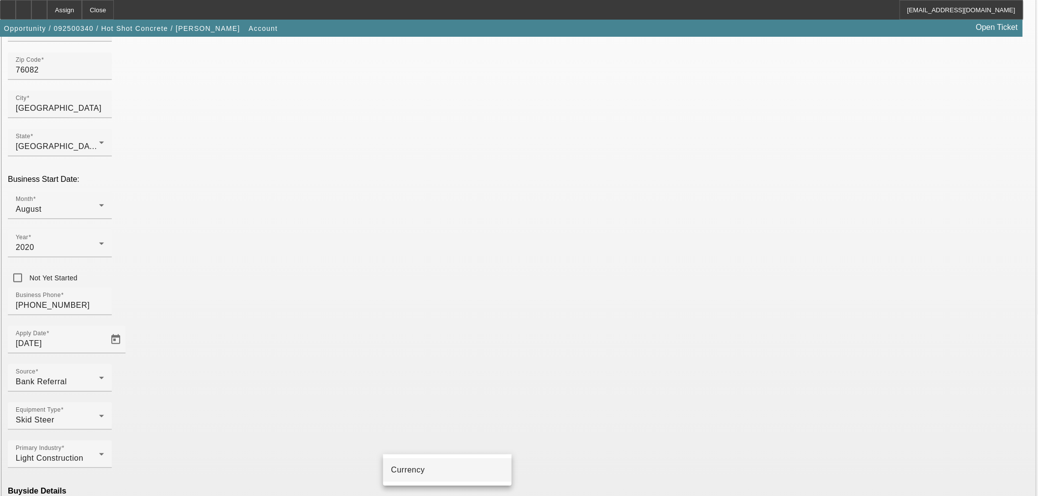
type input "Currency"
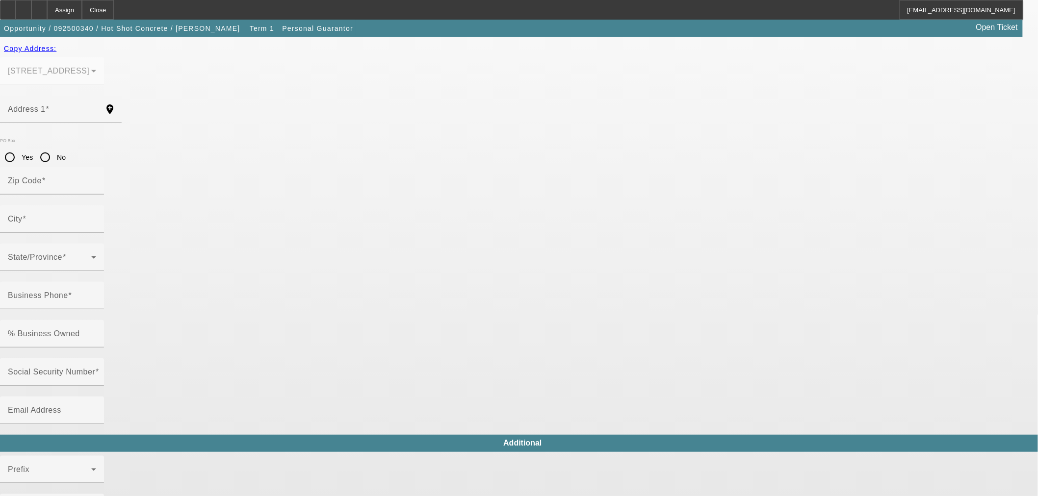
type input "Eric"
type input "GARCIA"
type input "[STREET_ADDRESS]"
radio input "true"
type input "76082"
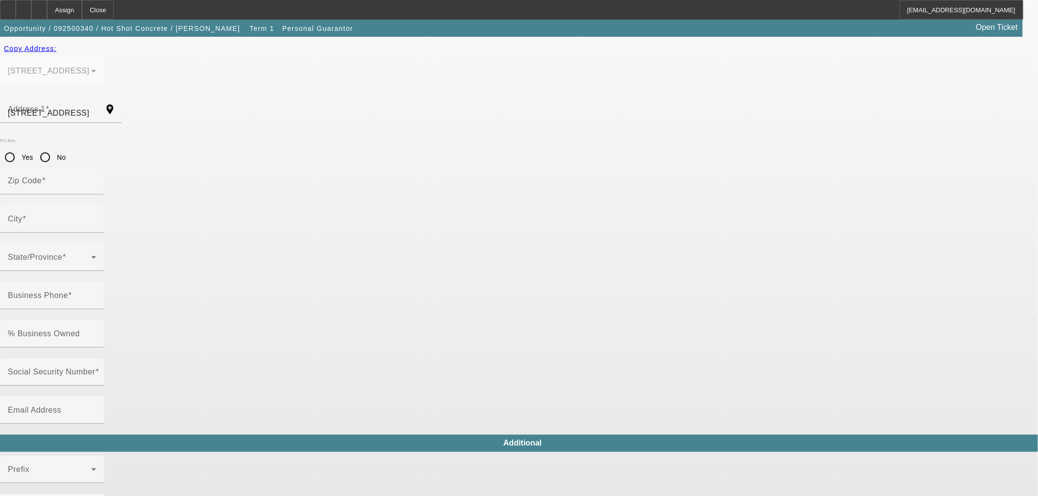
type input "[GEOGRAPHIC_DATA]"
type input "[PHONE_NUMBER]"
type input "100"
type input "466-95-4526"
type input "[PERSON_NAME][EMAIL_ADDRESS][DOMAIN_NAME]"
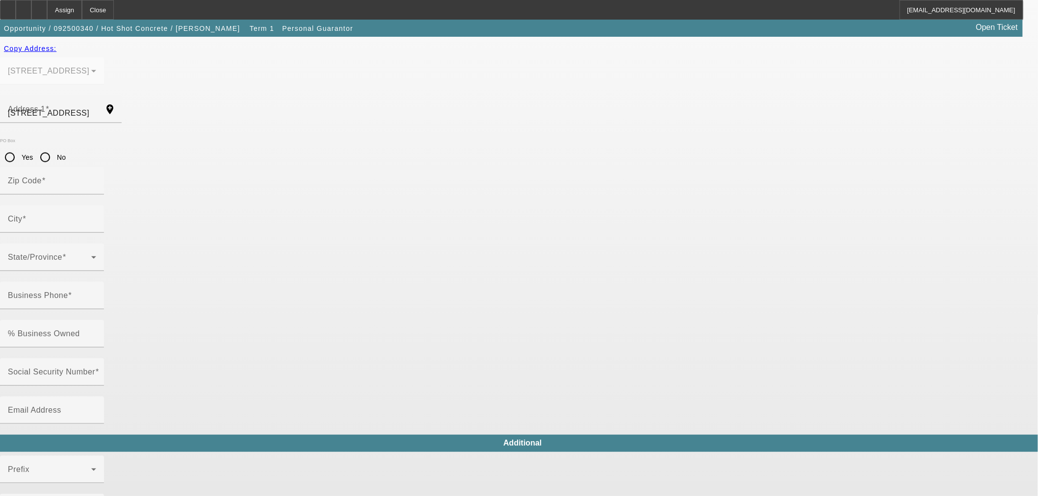
type input "Lee"
type input "[PHONE_NUMBER]"
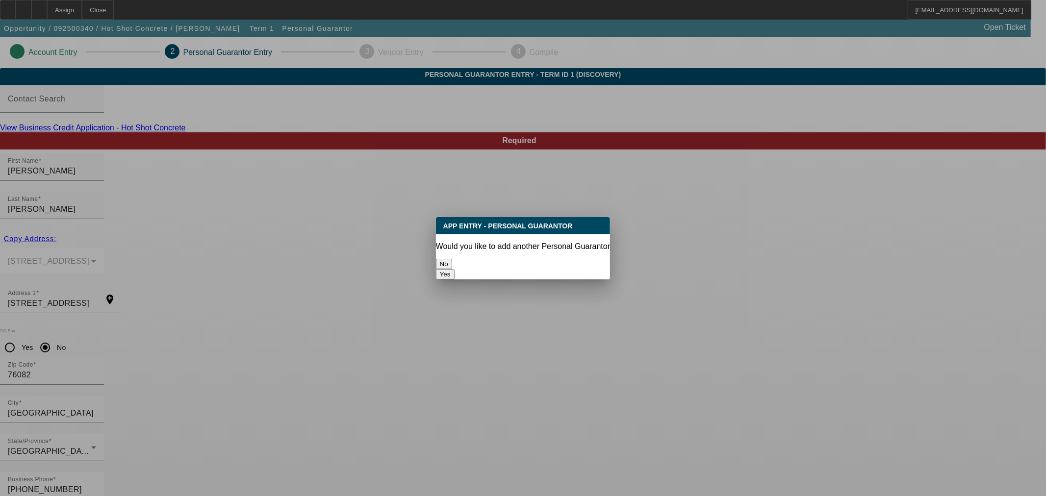
drag, startPoint x: 511, startPoint y: 258, endPoint x: 640, endPoint y: 261, distance: 129.0
click at [452, 259] on button "No" at bounding box center [444, 264] width 16 height 10
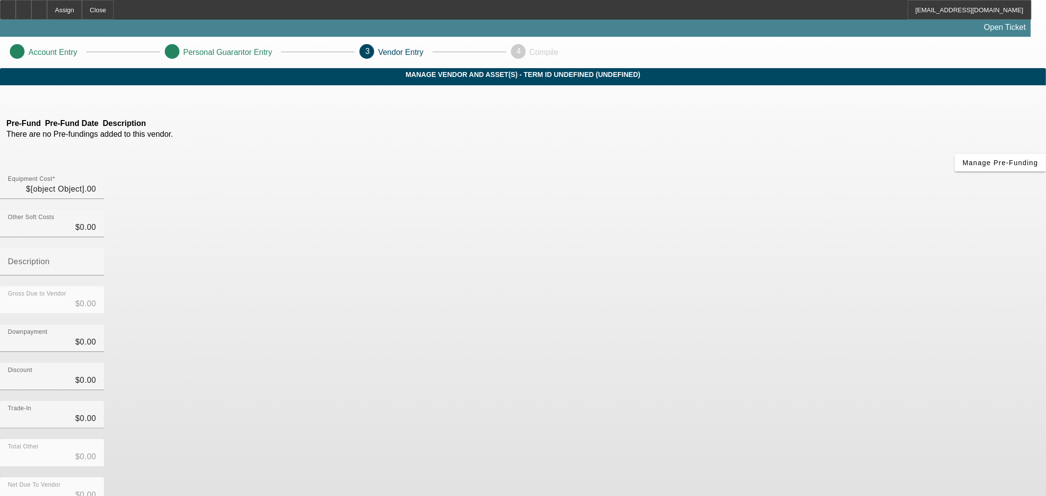
type input "$22,500.00"
type input "$5,000.00"
type input "$17,500.00"
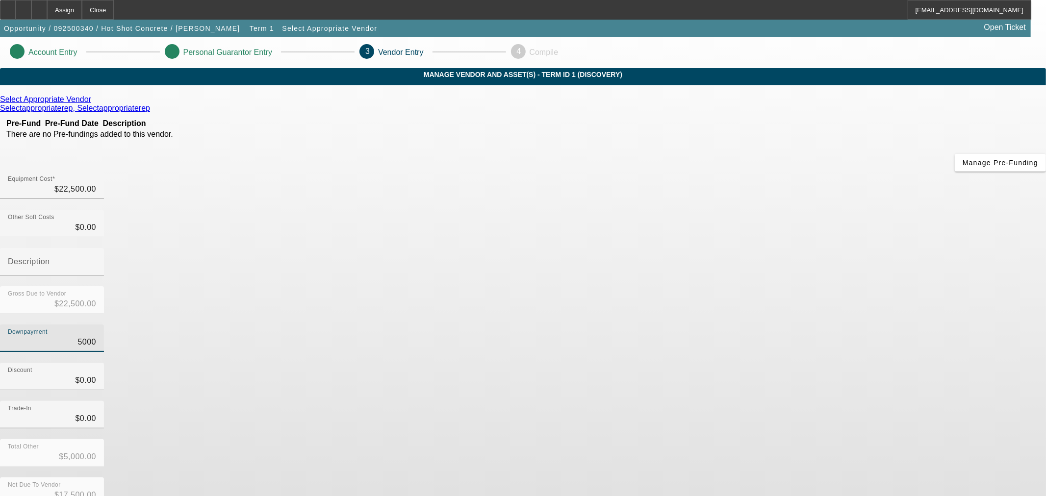
click at [96, 336] on input "5000" at bounding box center [52, 342] width 88 height 12
type input "0"
type input "$0.00"
type input "$22,500.00"
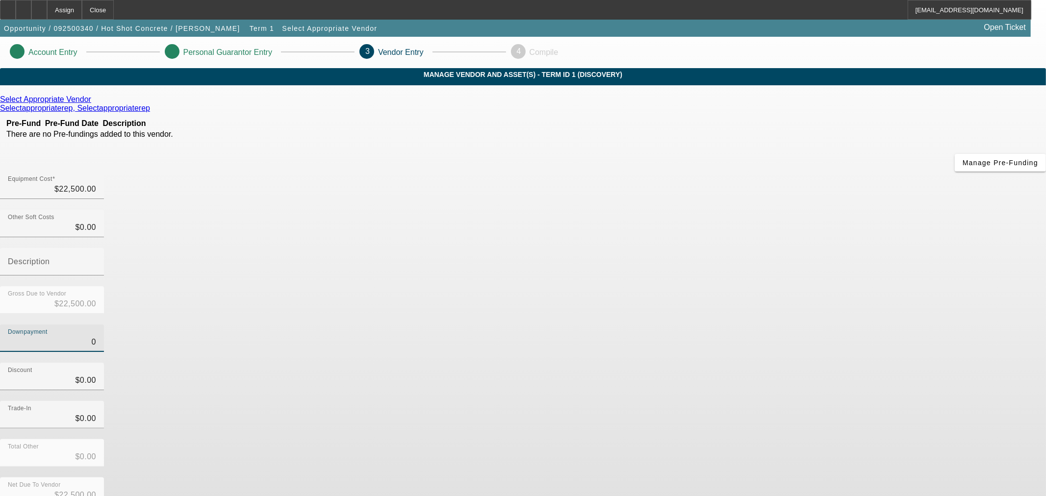
type input "$0.00"
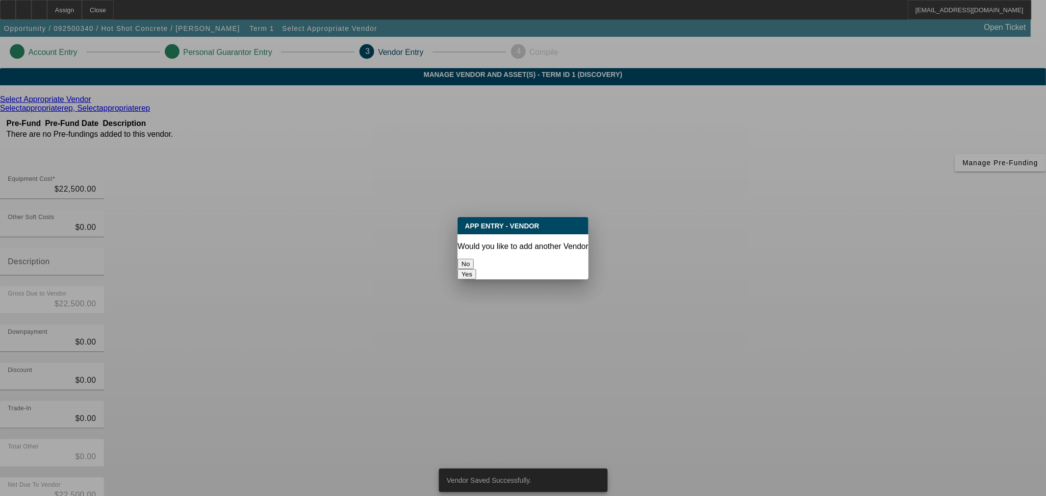
click at [474, 259] on button "No" at bounding box center [466, 264] width 16 height 10
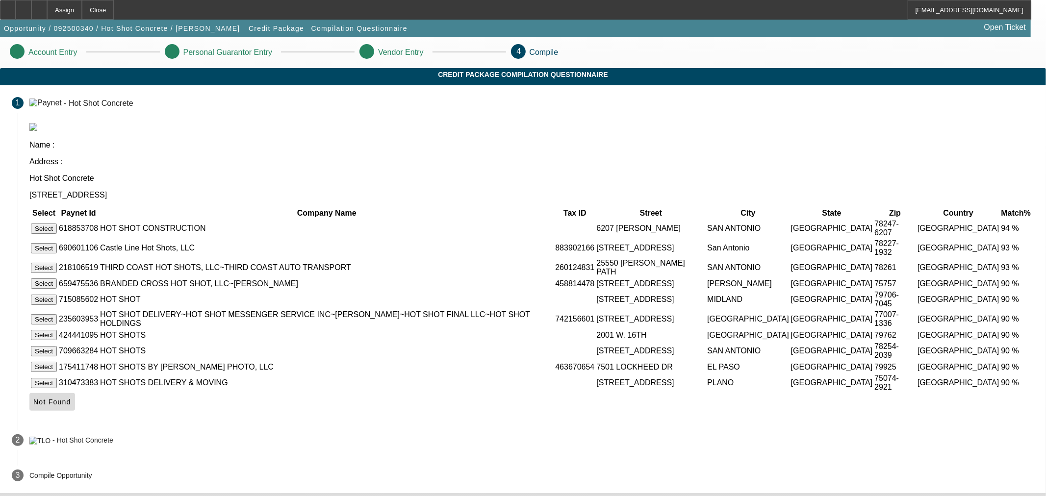
click at [71, 398] on span "Not Found" at bounding box center [52, 402] width 38 height 8
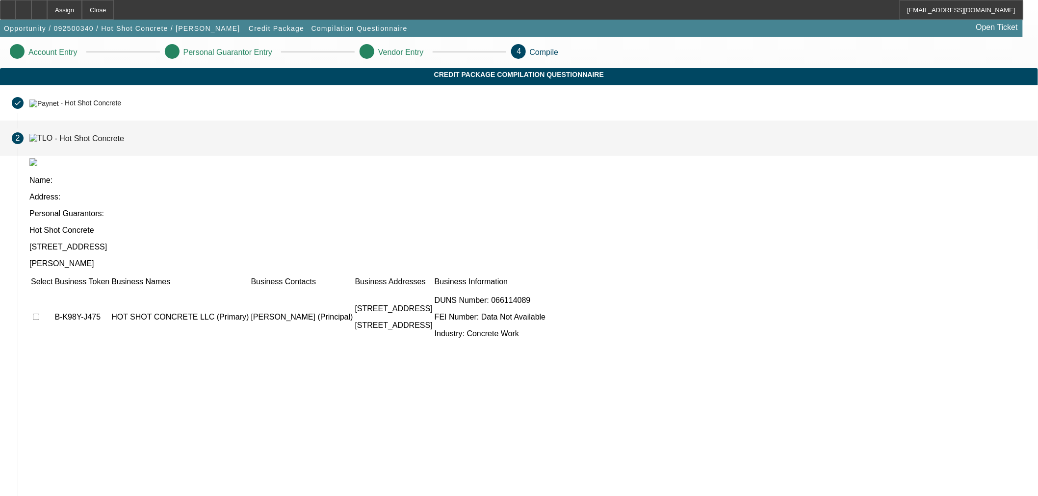
click at [39, 314] on input "checkbox" at bounding box center [36, 317] width 6 height 6
checkbox input "true"
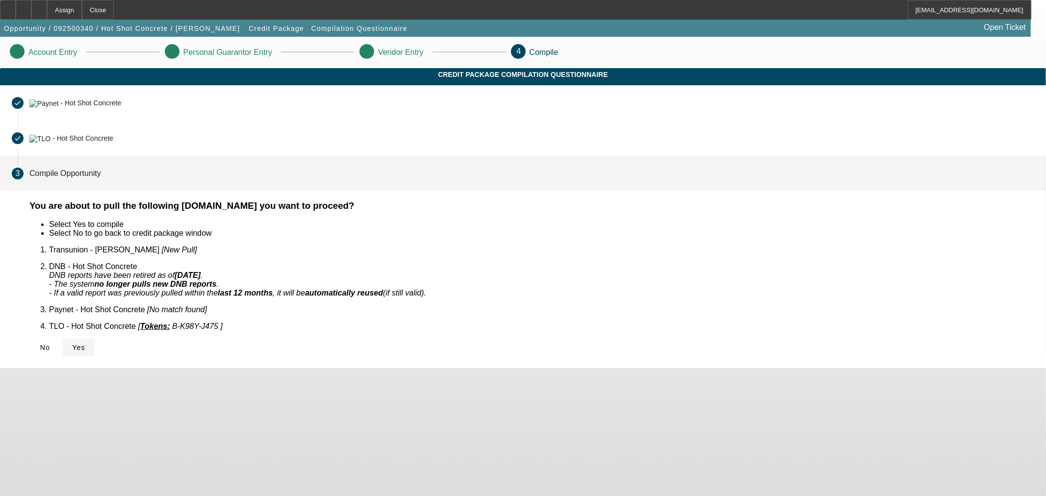
click at [85, 344] on span "Yes" at bounding box center [78, 348] width 13 height 8
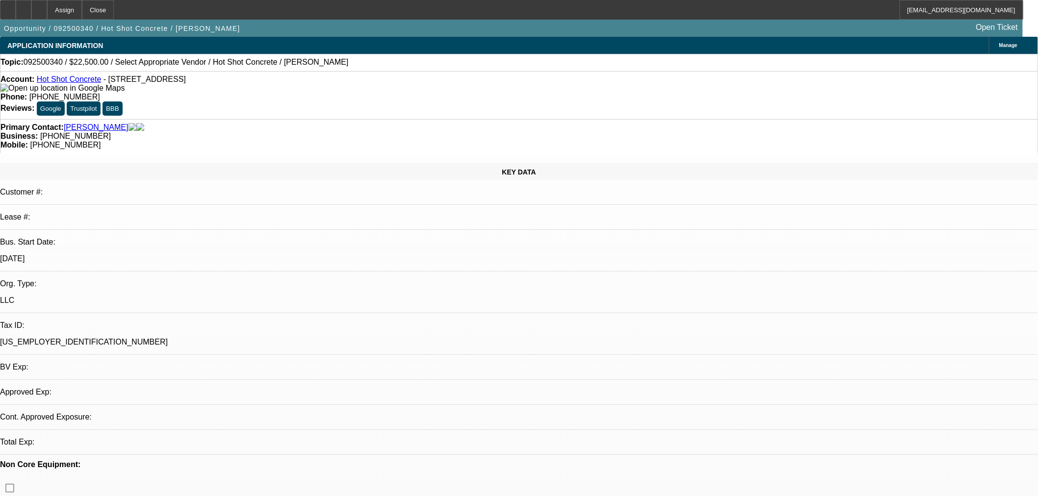
select select "0"
select select "2"
select select "0"
select select "6"
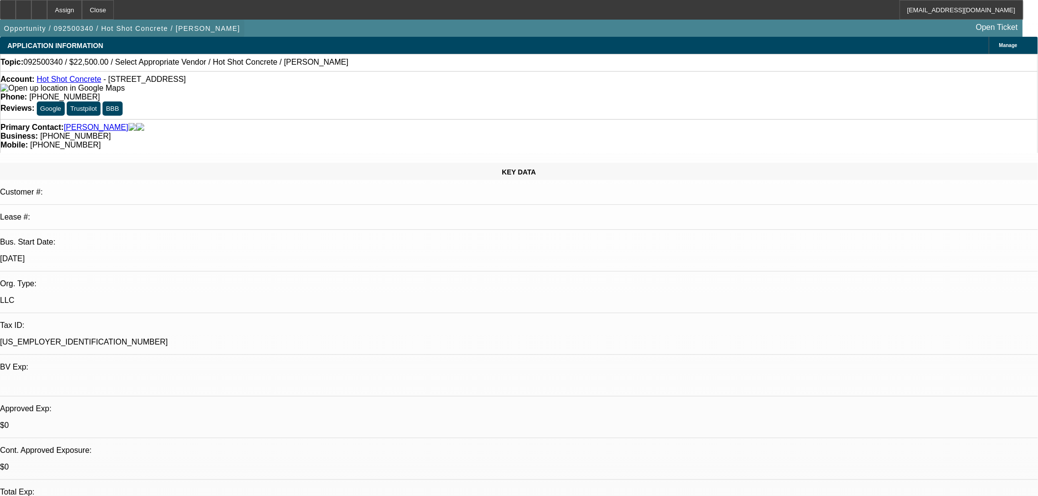
drag, startPoint x: 65, startPoint y: 9, endPoint x: 97, endPoint y: 22, distance: 34.1
click at [47, 9] on div at bounding box center [39, 10] width 16 height 20
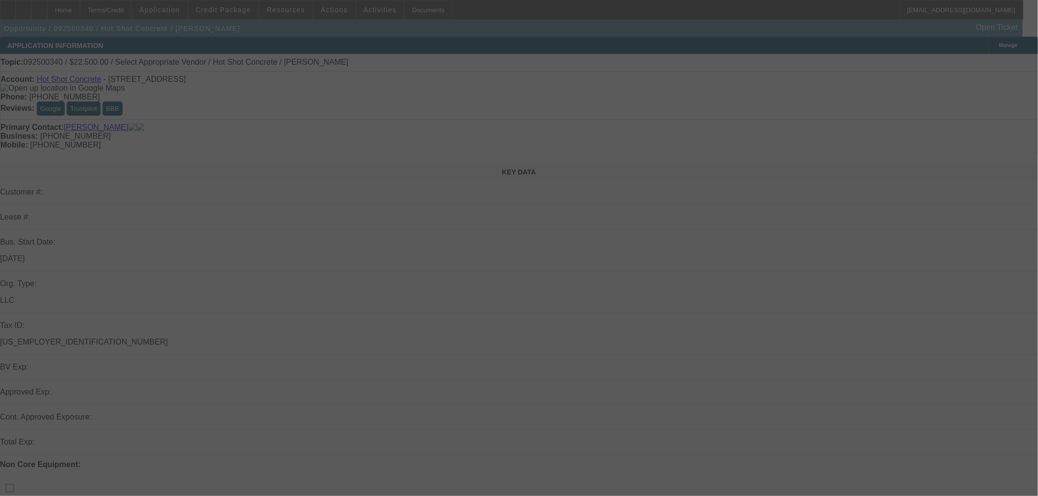
select select "0"
select select "2"
select select "0"
select select "6"
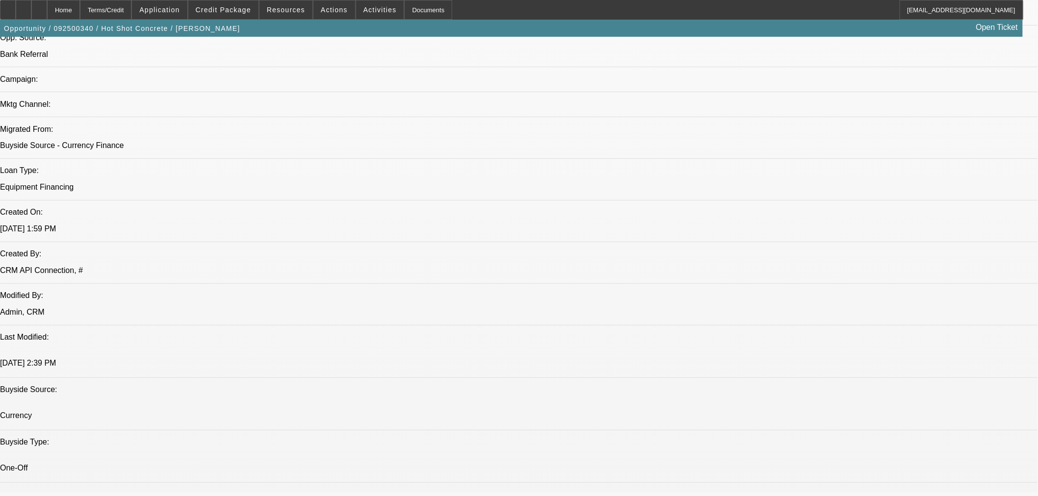
scroll to position [635, 0]
click at [244, 7] on span "Credit Package" at bounding box center [223, 10] width 55 height 8
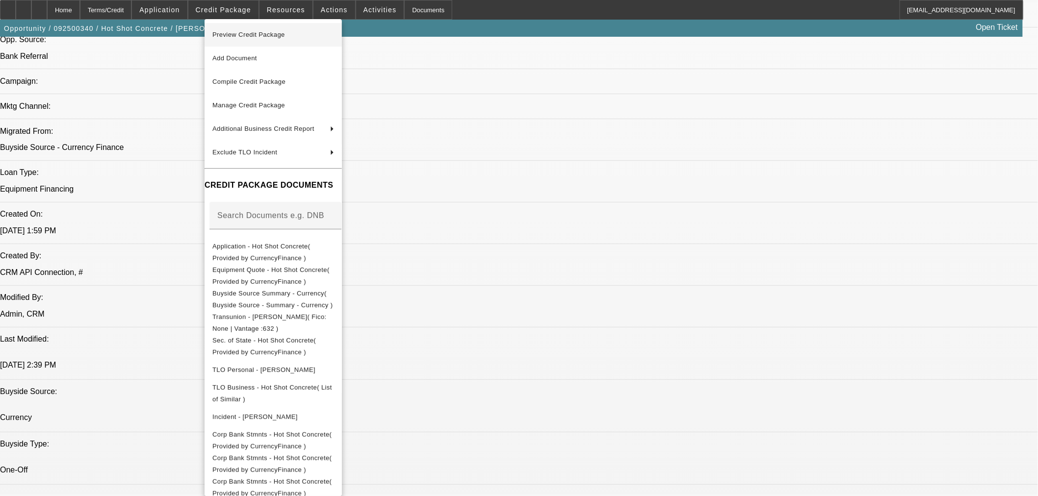
click at [253, 34] on span "Preview Credit Package" at bounding box center [248, 34] width 73 height 7
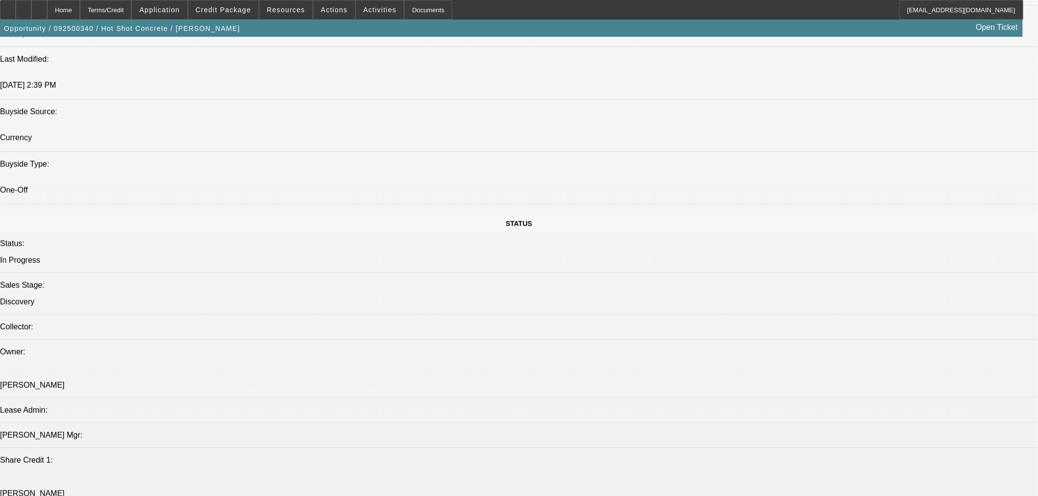
scroll to position [1090, 0]
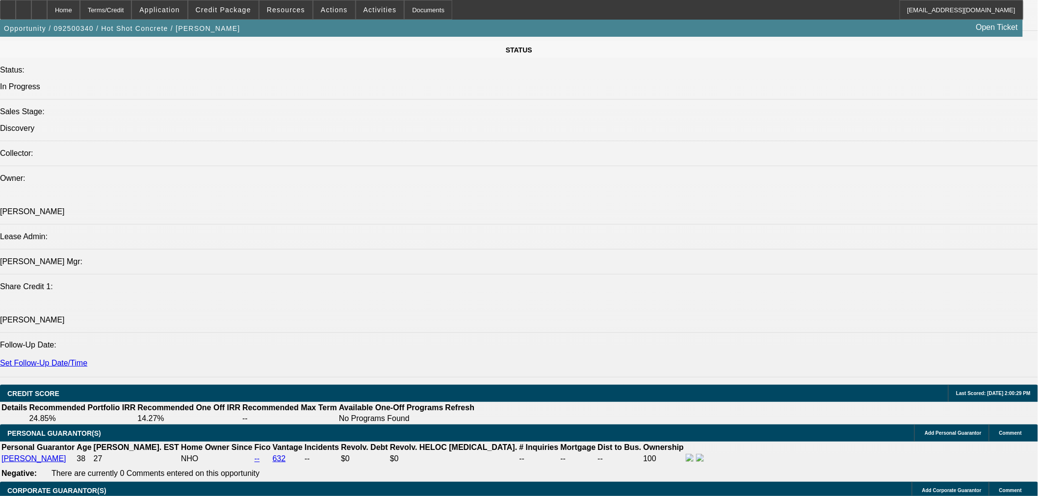
drag, startPoint x: 209, startPoint y: 332, endPoint x: 281, endPoint y: 335, distance: 72.1
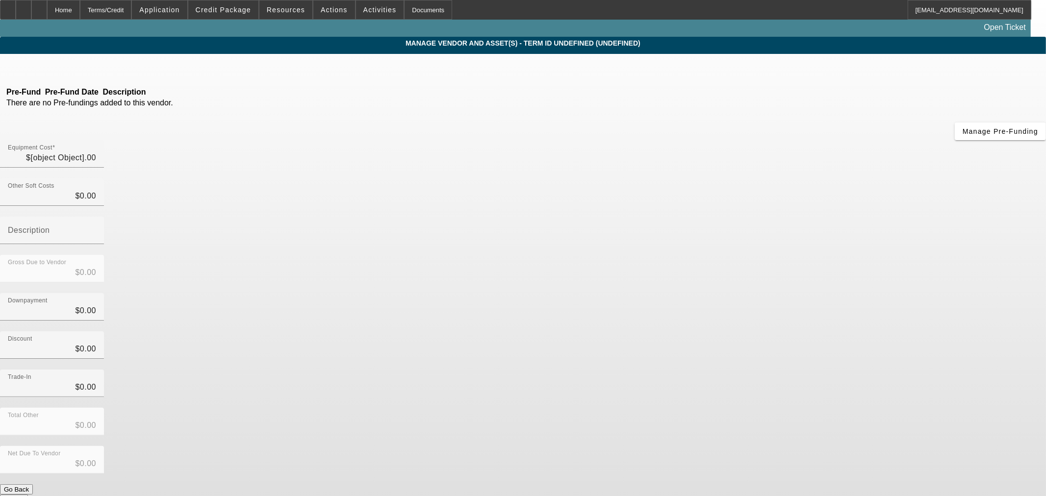
type input "$22,500.00"
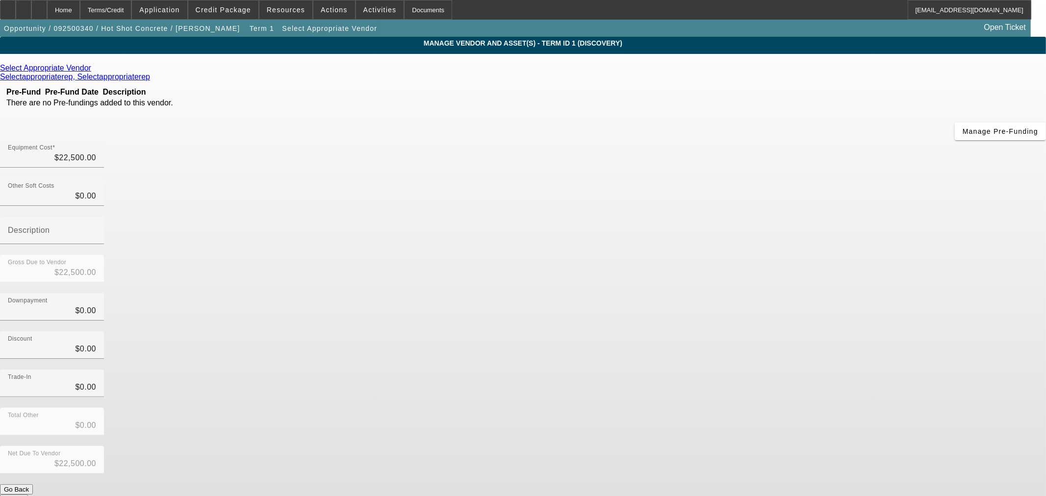
click at [94, 70] on icon at bounding box center [94, 68] width 0 height 8
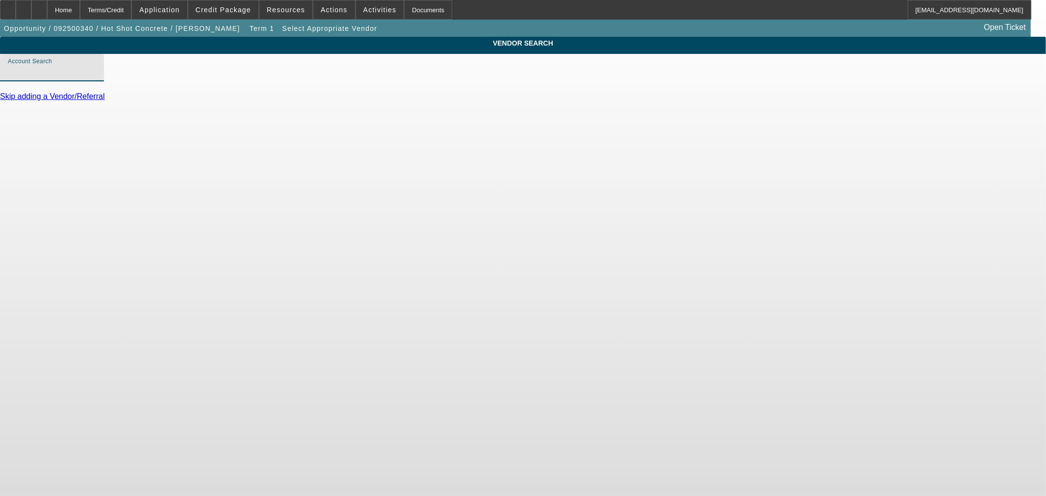
click at [96, 77] on input "Account Search" at bounding box center [52, 72] width 88 height 12
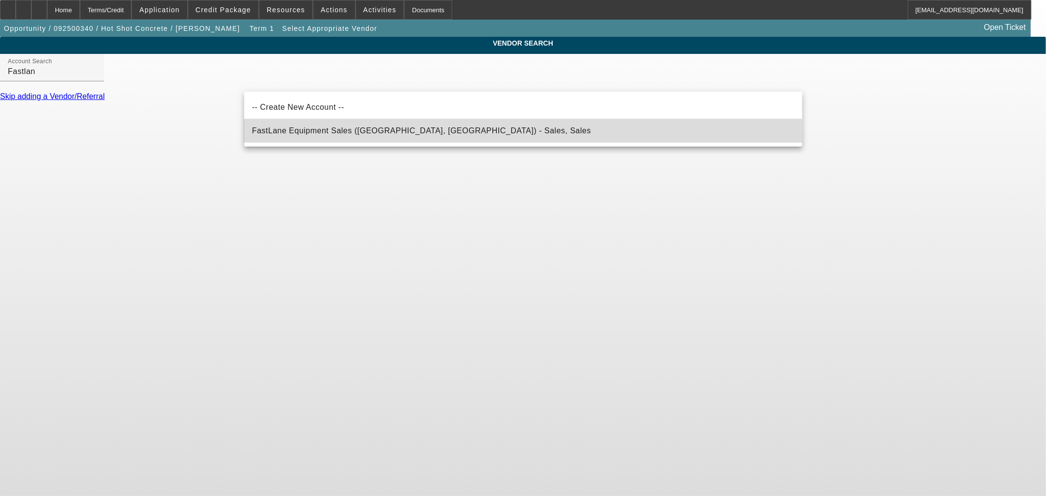
click at [347, 136] on span "FastLane Equipment Sales ([GEOGRAPHIC_DATA], [GEOGRAPHIC_DATA]) - Sales, Sales" at bounding box center [421, 131] width 339 height 12
type input "FastLane Equipment Sales ([GEOGRAPHIC_DATA], [GEOGRAPHIC_DATA]) - Sales, Sales"
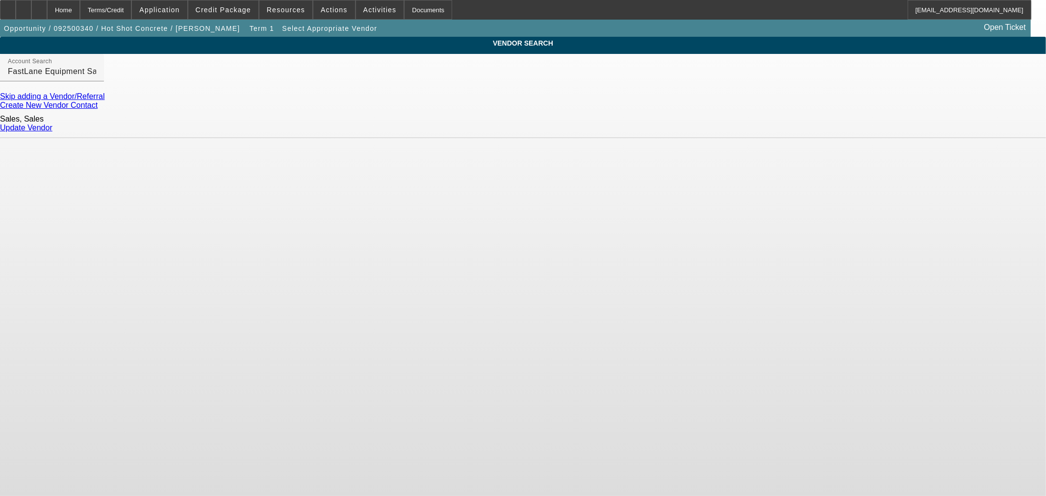
click at [52, 125] on link "Update Vendor" at bounding box center [26, 128] width 52 height 8
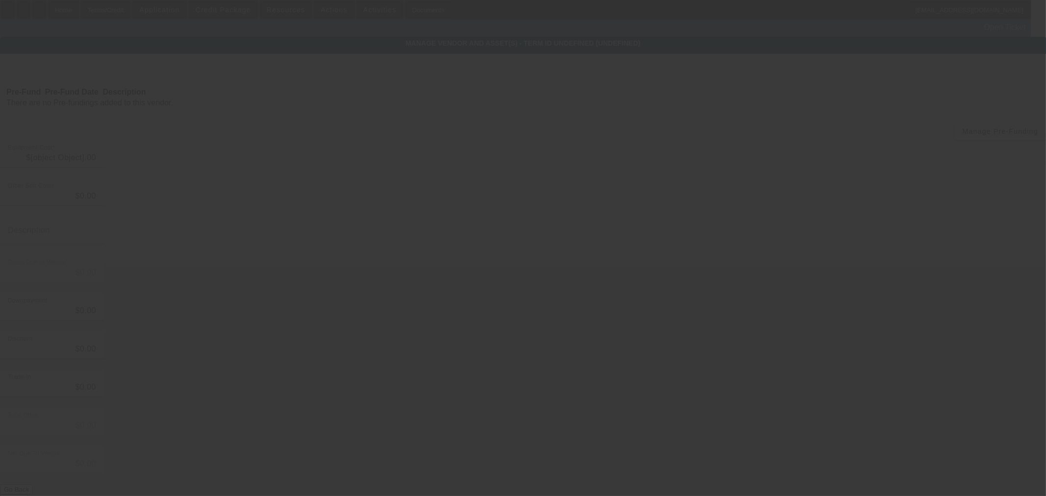
type input "$22,500.00"
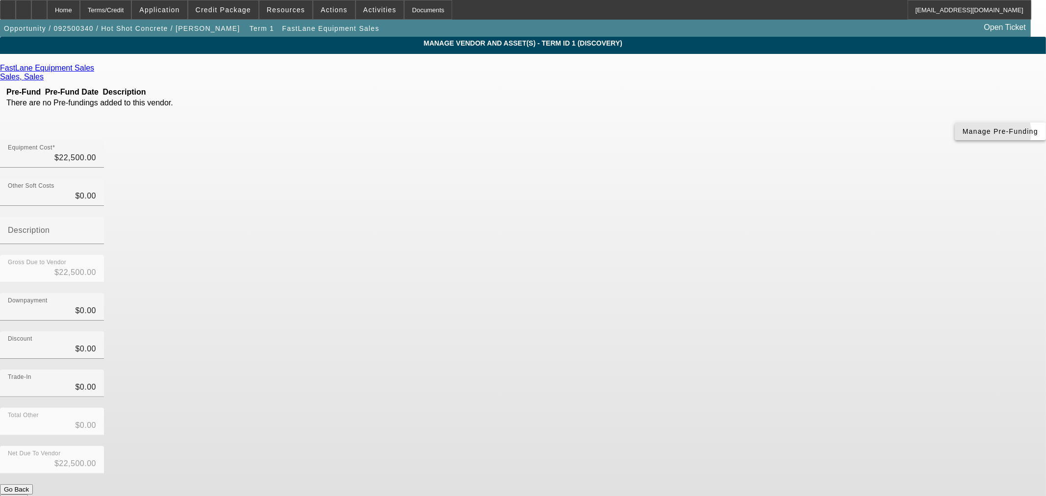
click at [955, 143] on span "button" at bounding box center [1000, 132] width 91 height 24
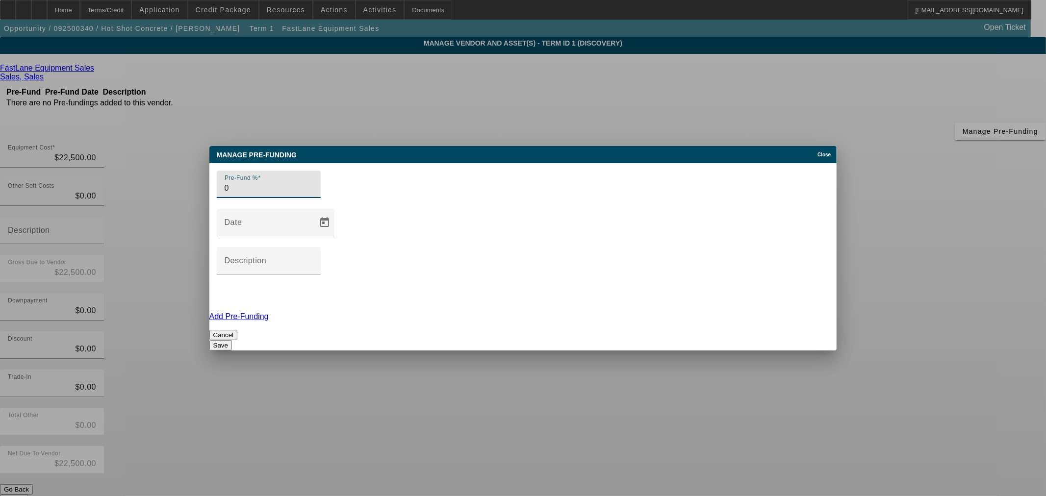
type input "0"
click at [232, 340] on button "Save" at bounding box center [220, 345] width 23 height 10
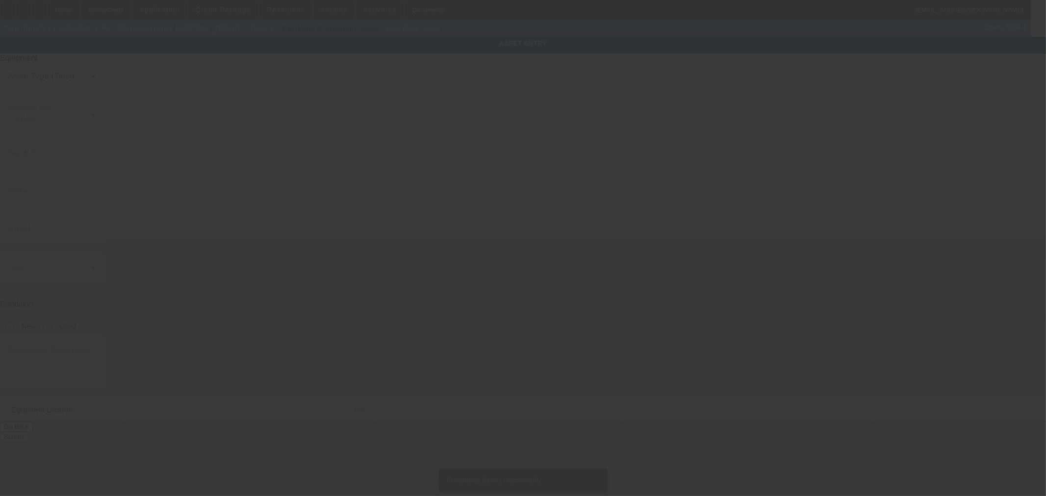
type input "[STREET_ADDRESS]"
type input "[GEOGRAPHIC_DATA]"
type input "76082"
type input "[PERSON_NAME]"
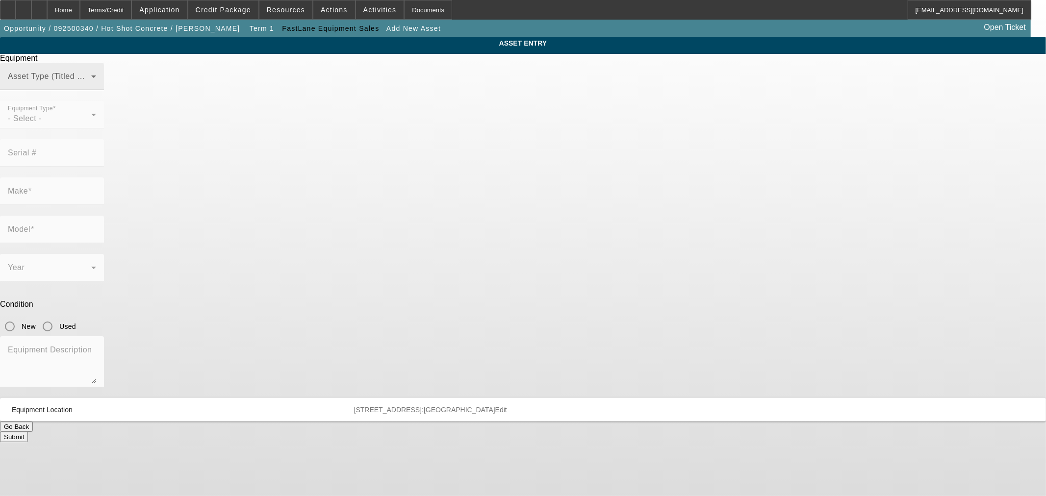
click at [128, 80] on mat-label "Asset Type (Titled or Non-Titled)" at bounding box center [68, 76] width 120 height 8
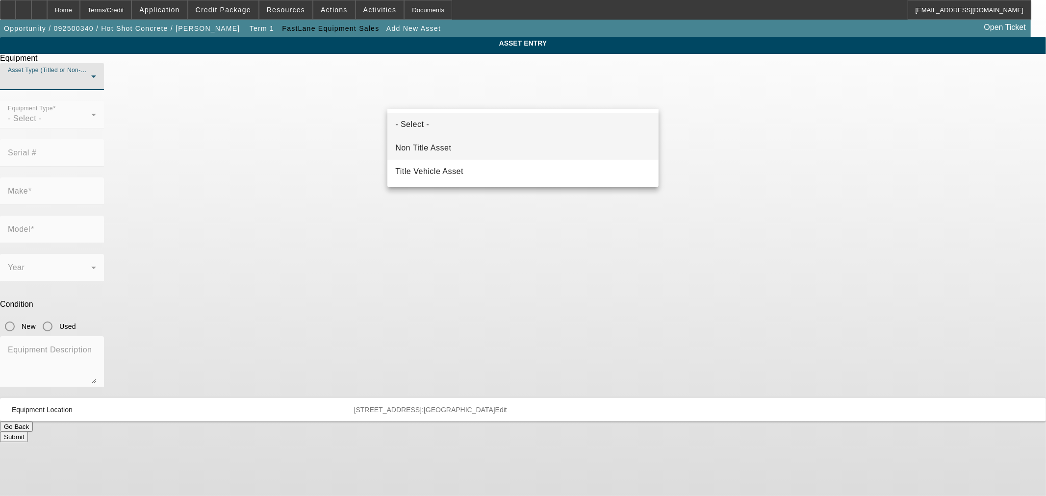
click at [482, 142] on mat-option "Non Title Asset" at bounding box center [522, 148] width 271 height 24
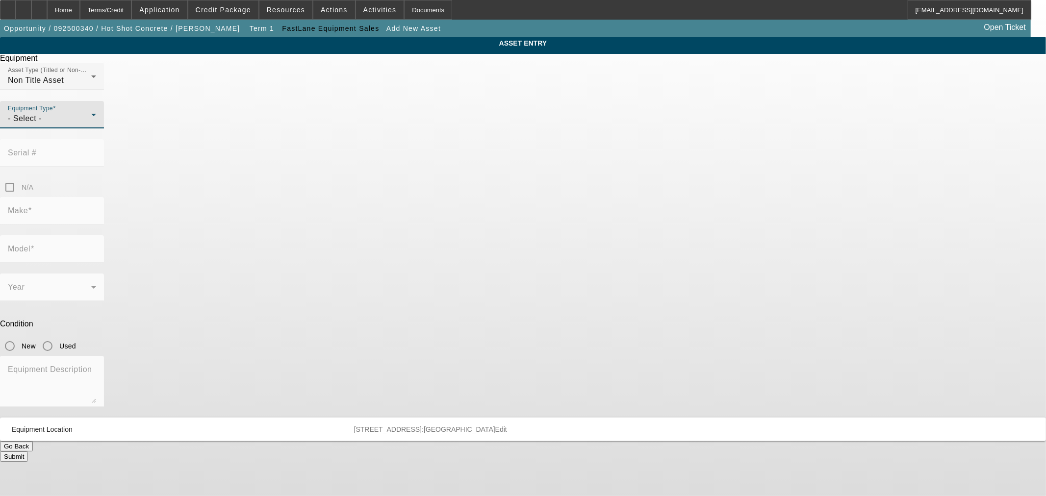
click at [91, 125] on div "- Select -" at bounding box center [49, 119] width 83 height 12
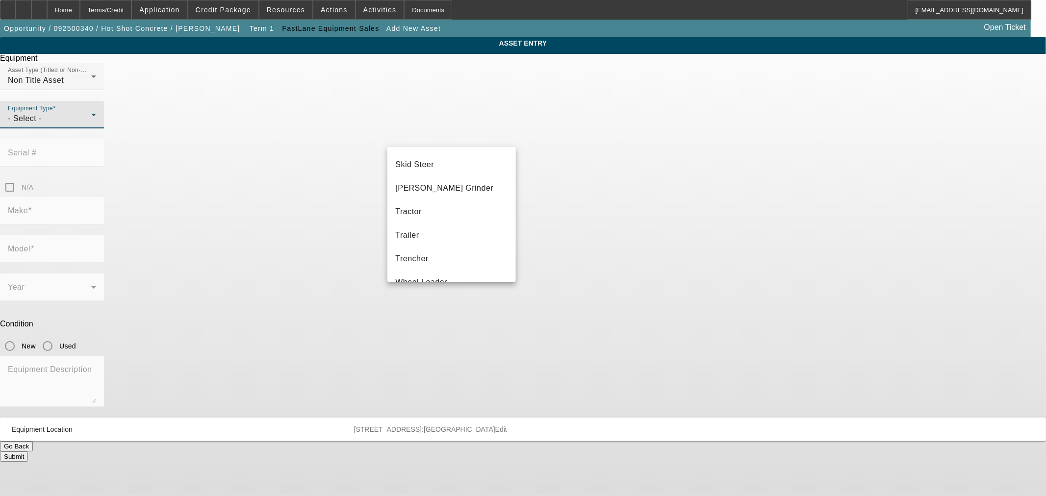
scroll to position [273, 0]
click at [455, 154] on mat-option "Skid Steer" at bounding box center [451, 149] width 128 height 24
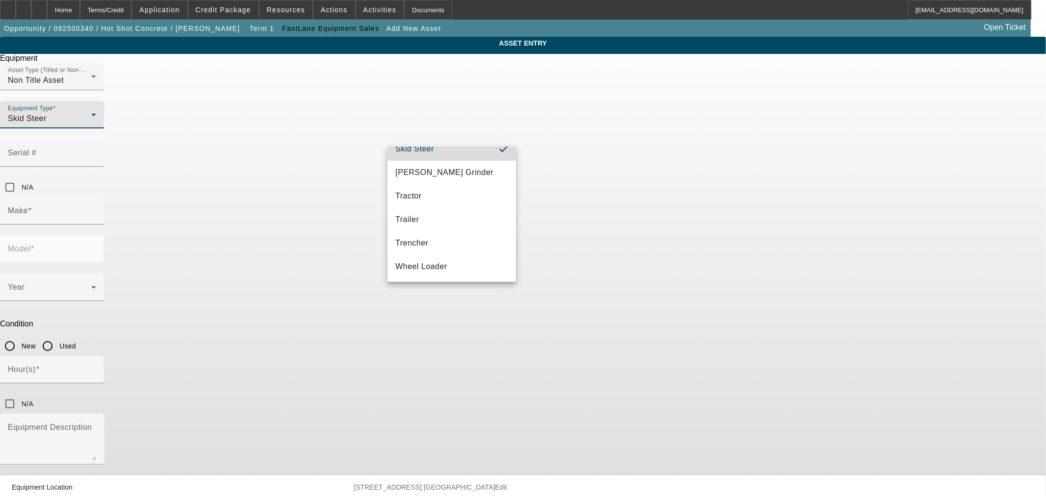
scroll to position [262, 0]
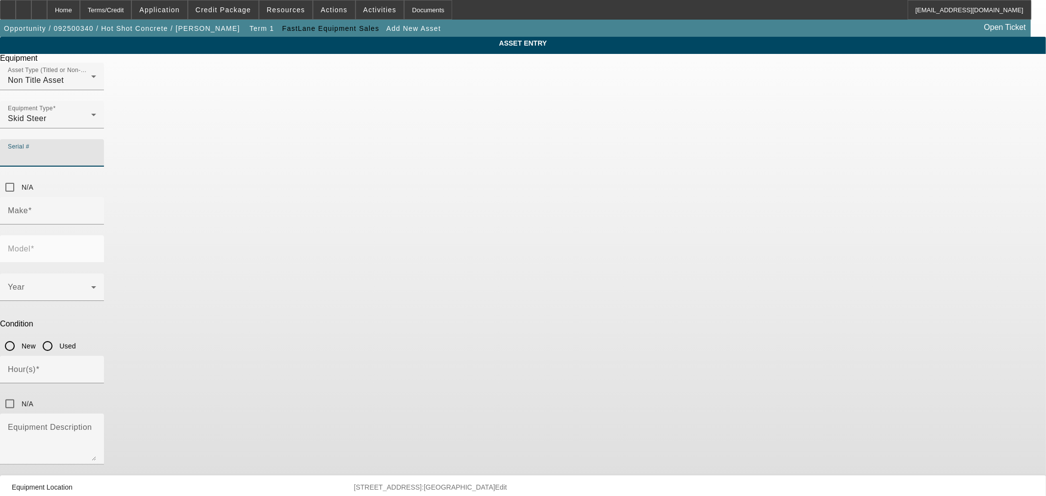
click at [96, 151] on input "Serial #" at bounding box center [52, 157] width 88 height 12
type input "178369"
click at [96, 209] on input "Make" at bounding box center [52, 215] width 88 height 12
type input "Bobcat"
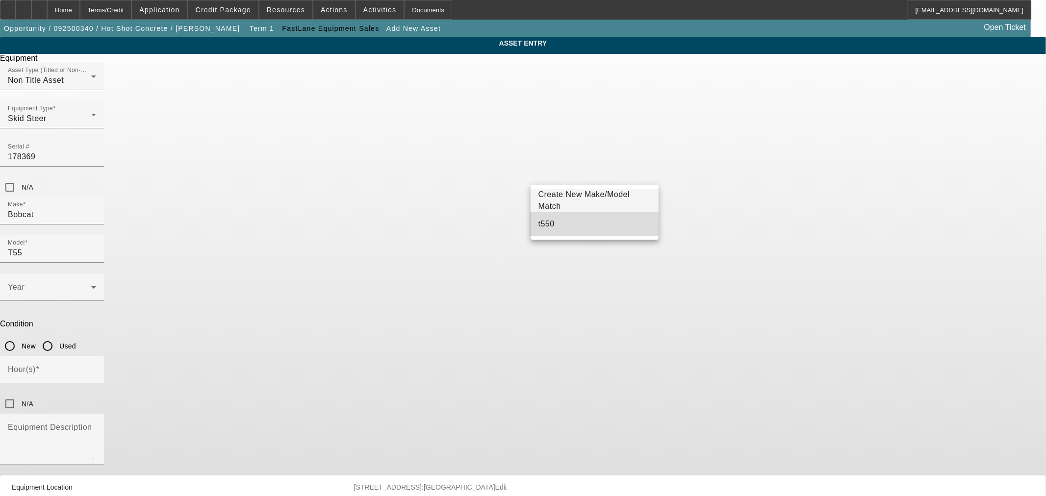
click at [561, 223] on mat-option "t550" at bounding box center [595, 224] width 128 height 24
type input "t550"
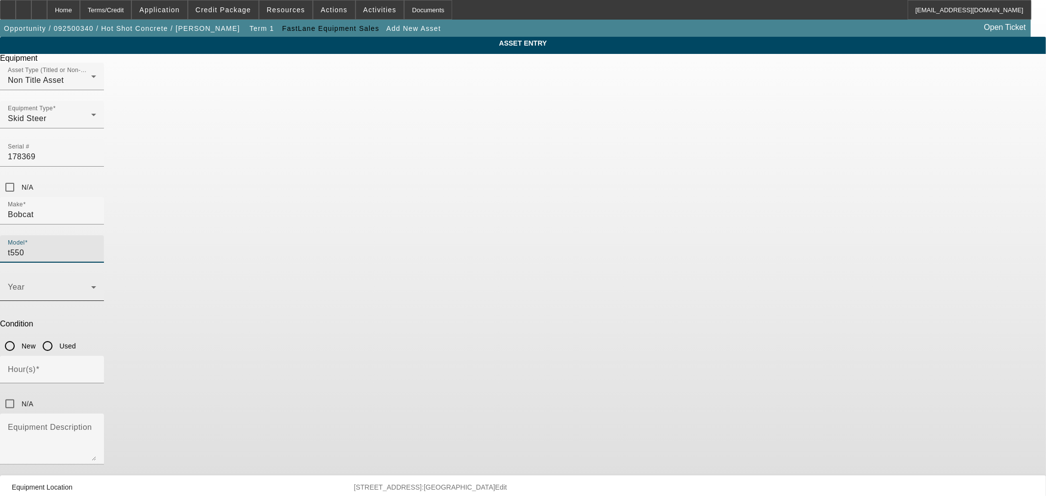
click at [91, 285] on span at bounding box center [49, 291] width 83 height 12
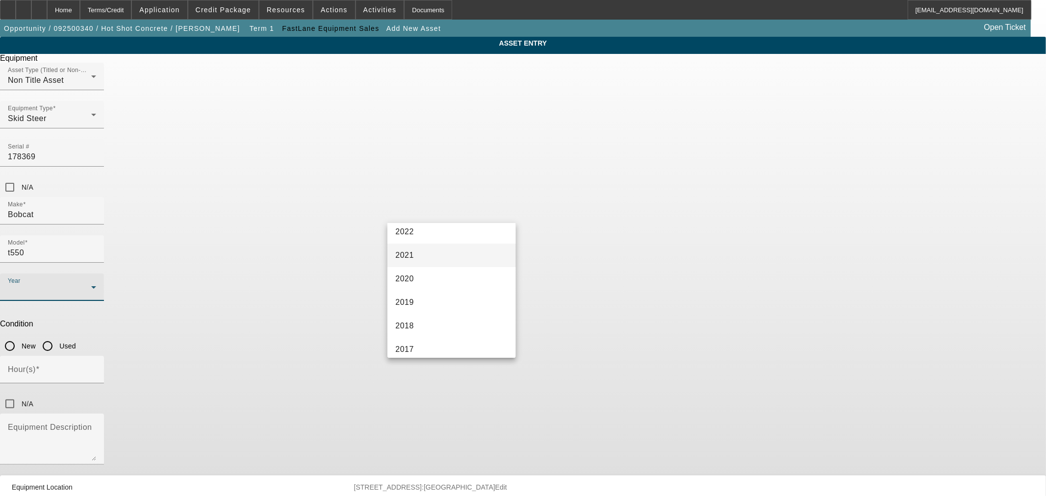
scroll to position [272, 0]
click at [439, 300] on mat-option "2014" at bounding box center [451, 296] width 128 height 24
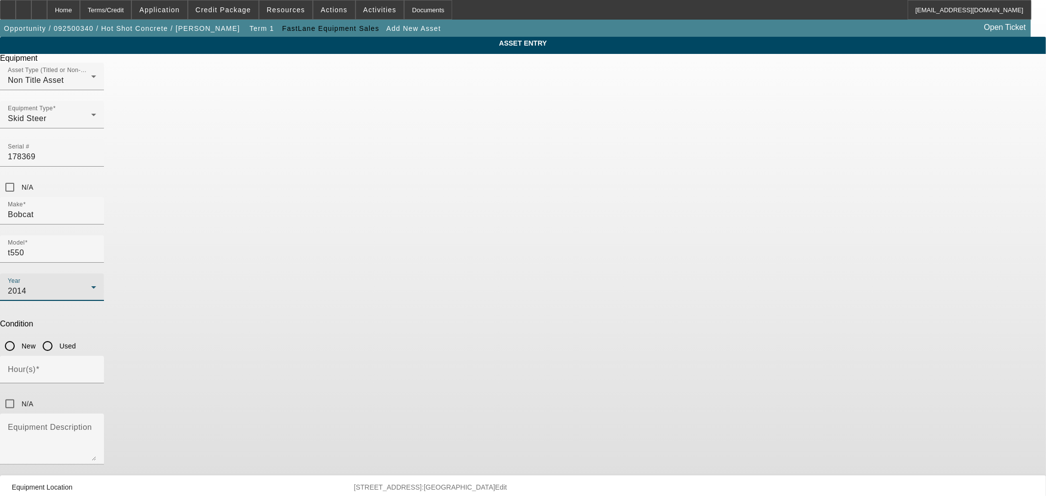
click at [57, 336] on input "Used" at bounding box center [48, 346] width 20 height 20
radio input "true"
click at [96, 368] on input "Hour(s)" at bounding box center [52, 374] width 88 height 12
type input "2957"
click at [587, 394] on div "N/A" at bounding box center [523, 404] width 1046 height 20
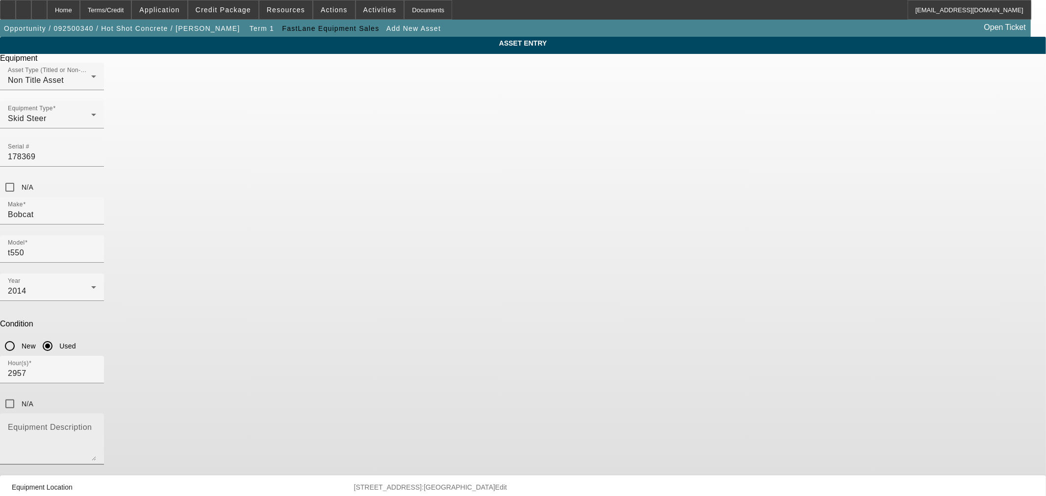
click at [96, 426] on textarea "Equipment Description" at bounding box center [52, 443] width 88 height 35
paste textarea "2014 BOBCAT T550 SKID STEER TRACK LOADER. PRICED CHEAP FOR IMMEDIATE SELL! JOYS…"
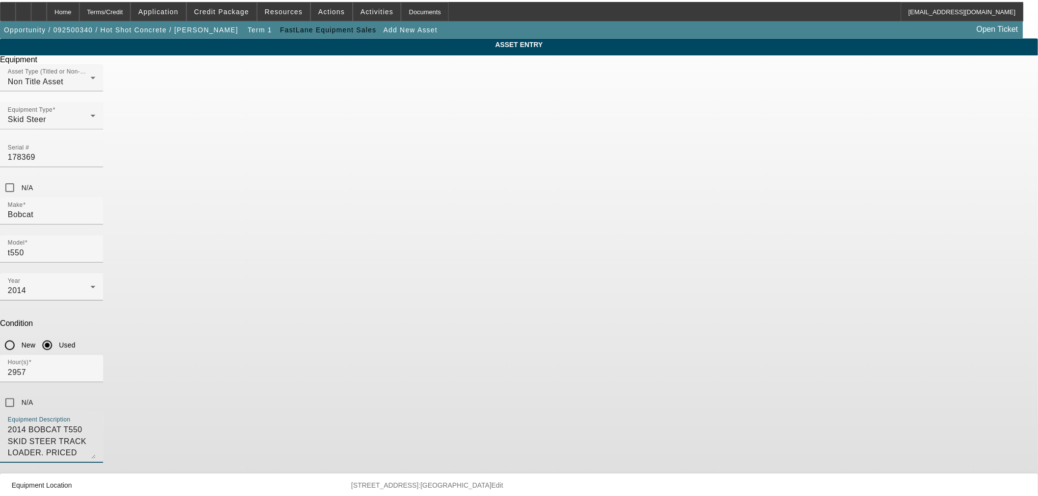
scroll to position [9, 0]
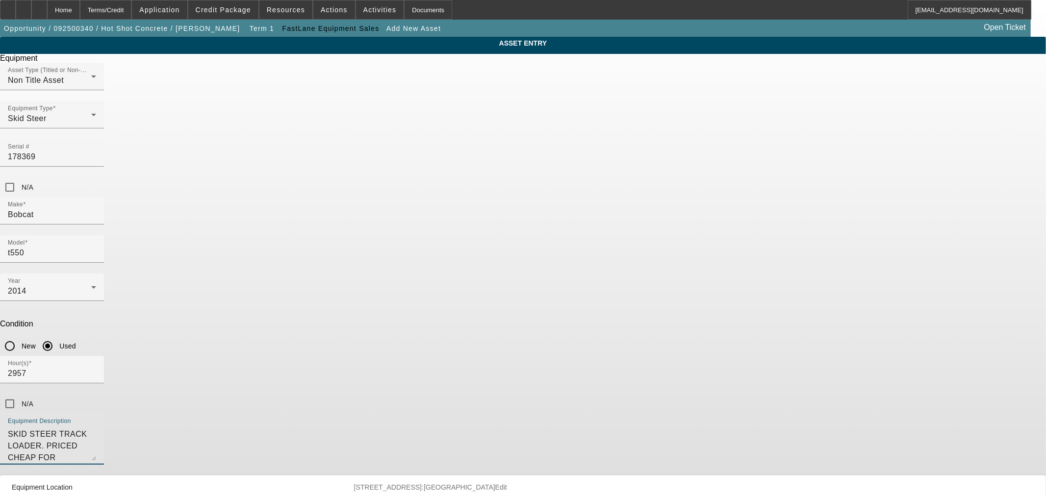
type textarea "2014 BOBCAT T550 SKID STEER TRACK LOADER. PRICED CHEAP FOR IMMEDIATE SELL! JOYS…"
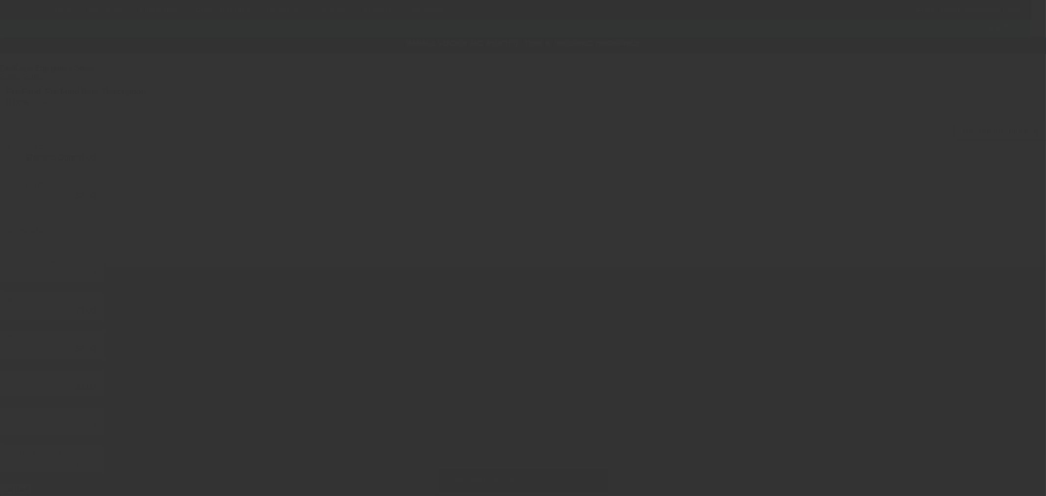
type input "$22,500.00"
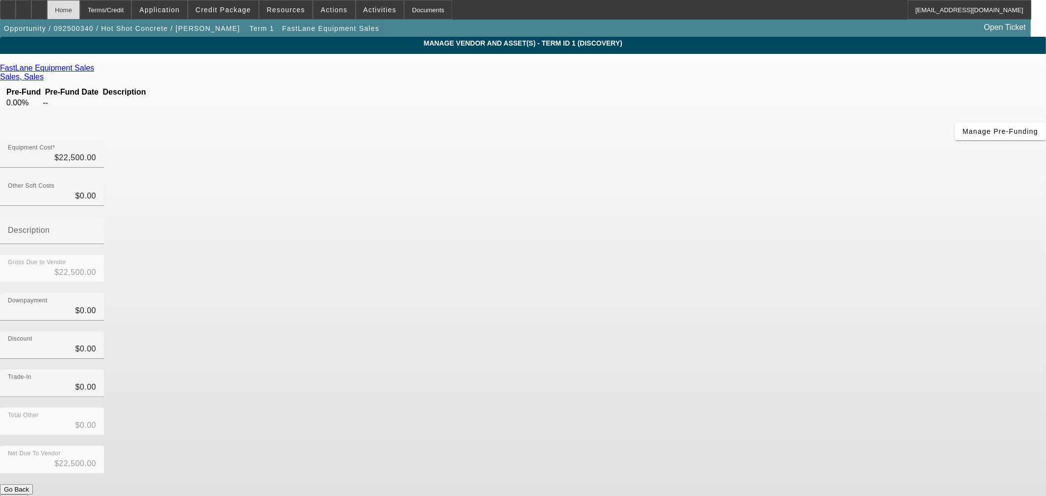
click at [80, 12] on div "Home" at bounding box center [63, 10] width 33 height 20
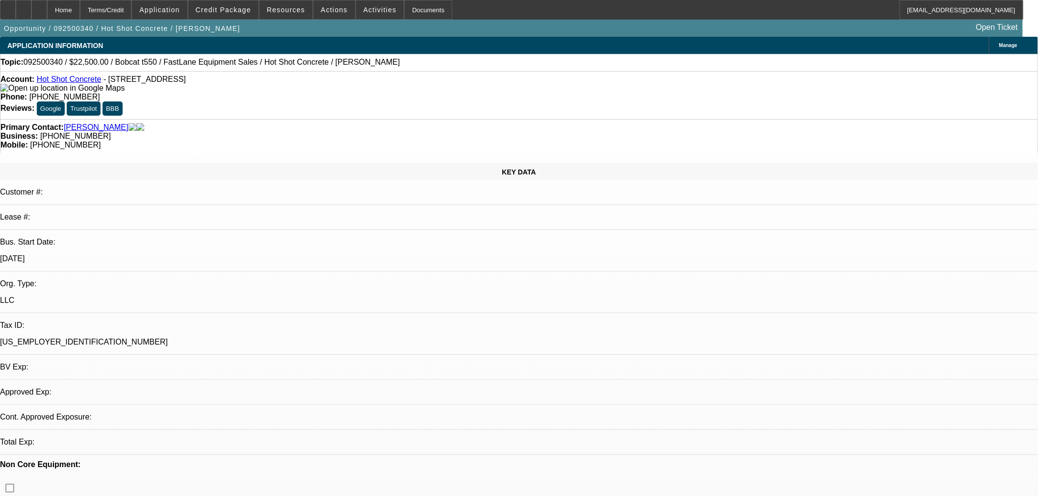
select select "0"
select select "2"
select select "0"
select select "6"
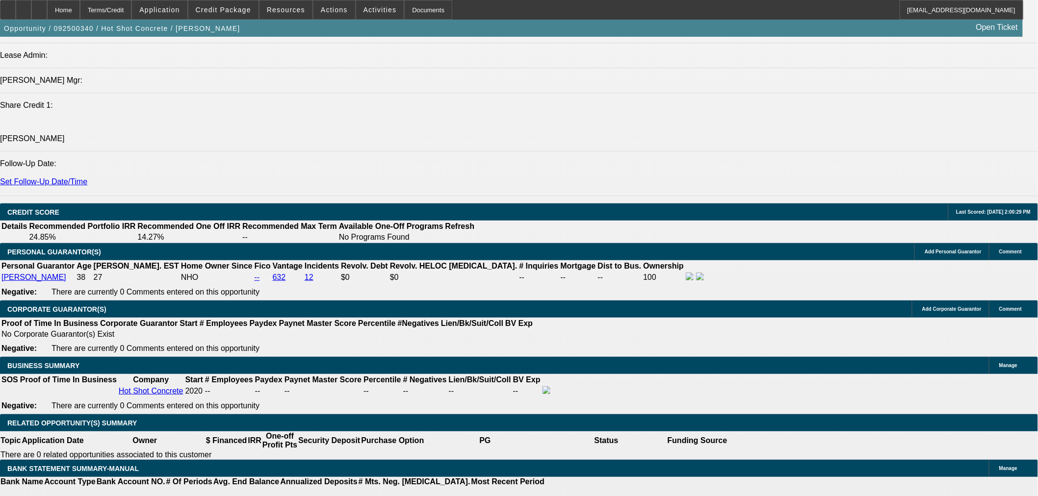
scroll to position [1362, 0]
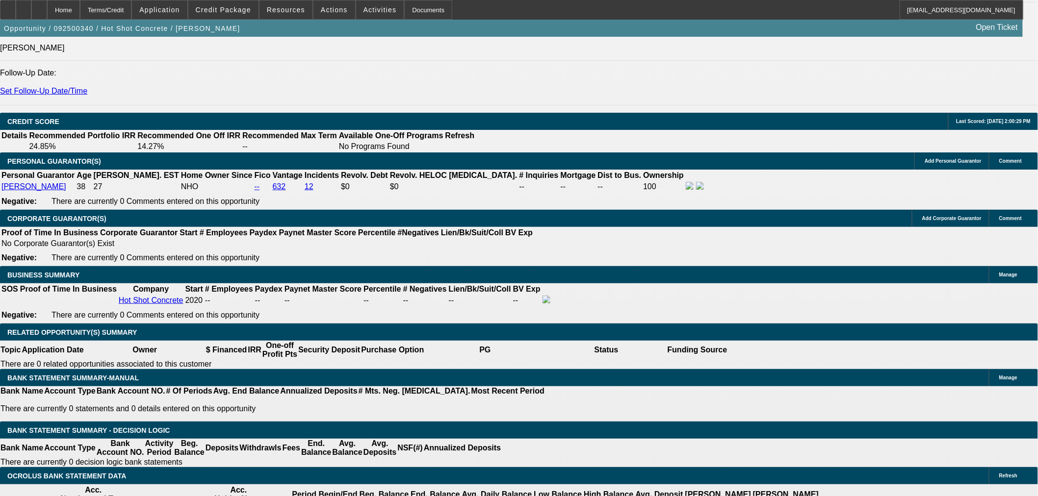
type input "$0.00"
type input "UNKNOWN"
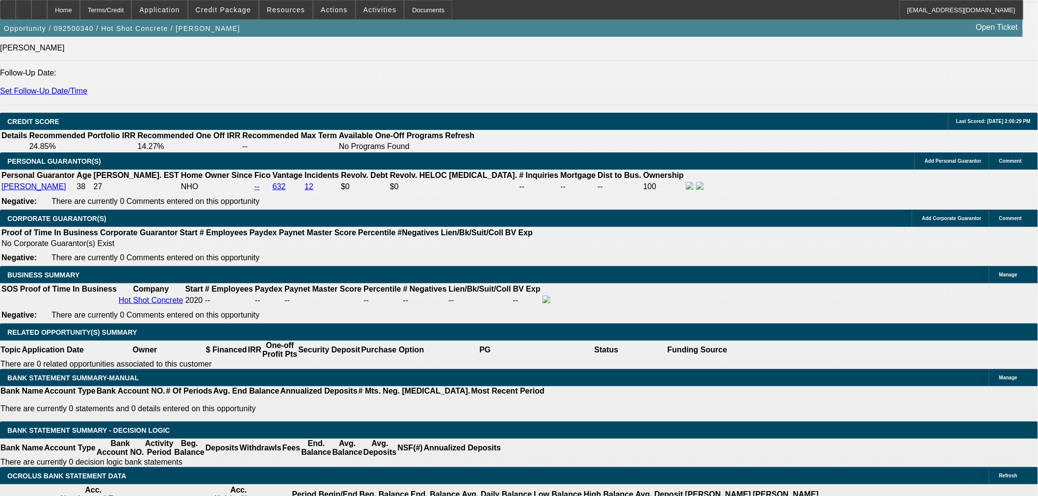
type input "24"
type input "22"
type input "$957.16"
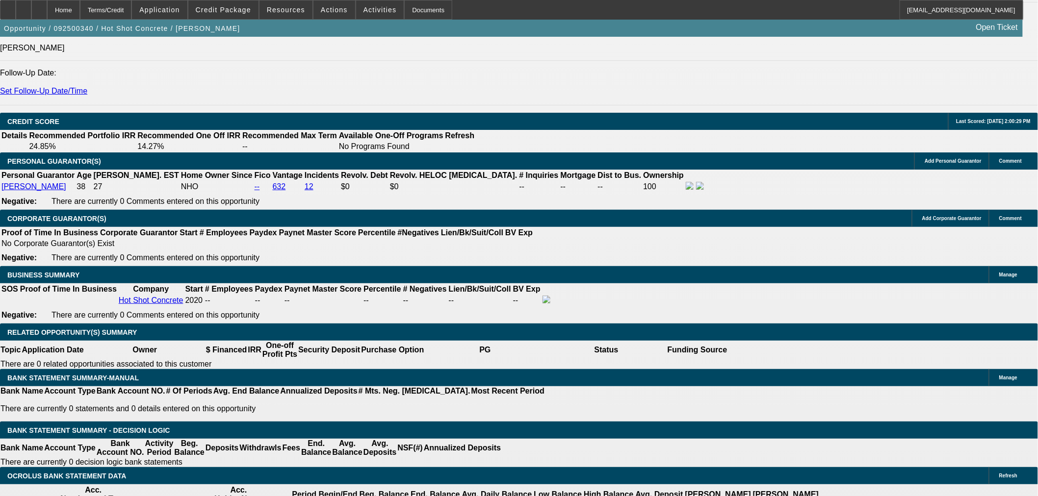
type input "$1,914.32"
type input "$1,167.26"
type input "$2,334.52"
type input "22"
drag, startPoint x: 177, startPoint y: 278, endPoint x: 246, endPoint y: 286, distance: 69.2
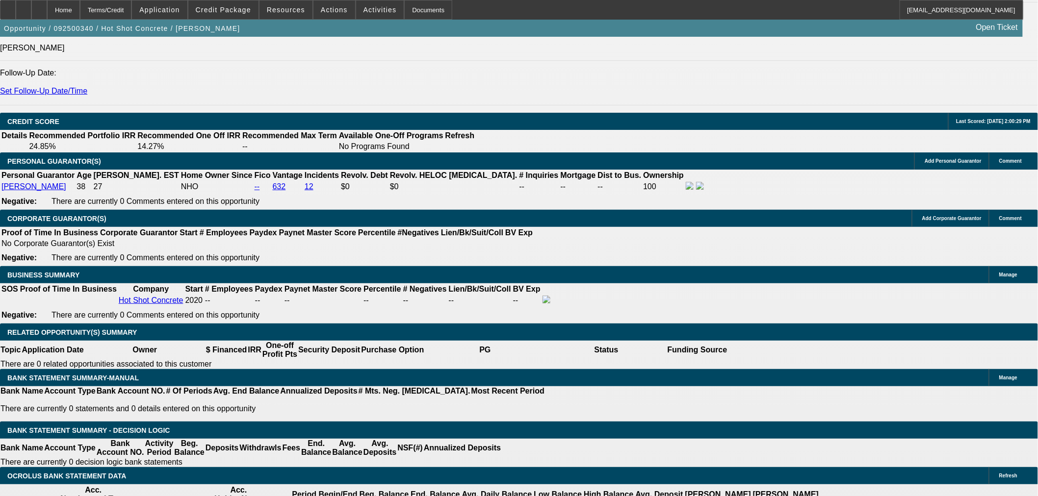
type input "117"
type input "$234.00"
type input "1175"
type input "22.7"
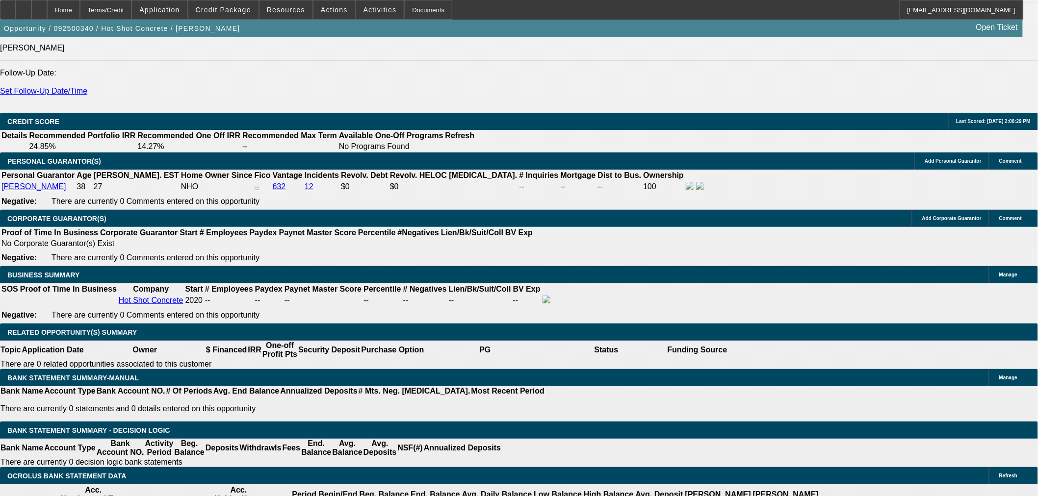
type input "$2,350.00"
type input "$1,175.00"
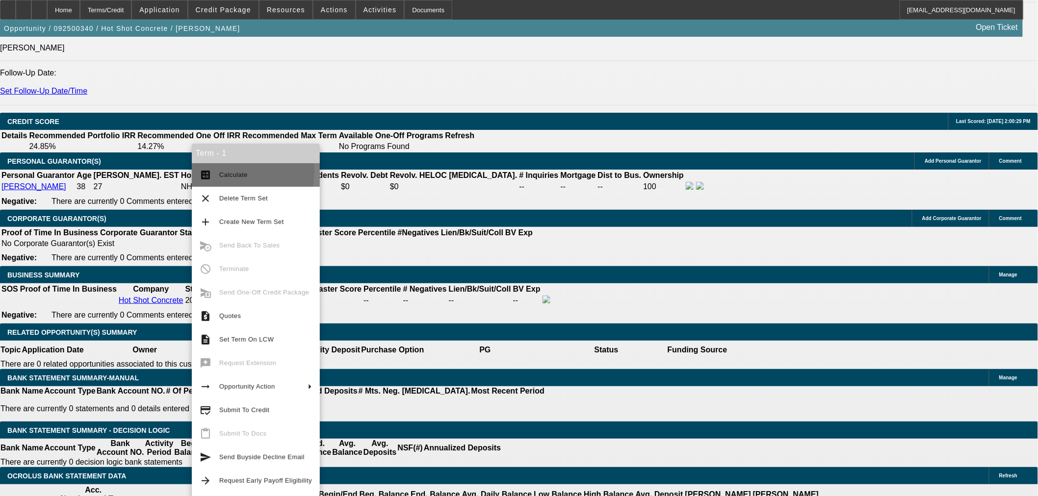
click at [222, 172] on span "Calculate" at bounding box center [233, 174] width 28 height 7
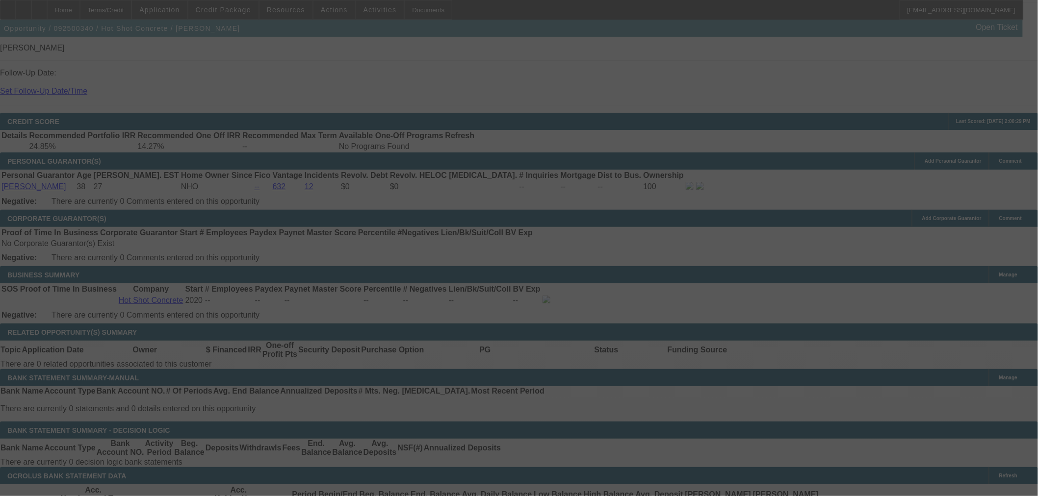
select select "0"
select select "2"
select select "0"
select select "6"
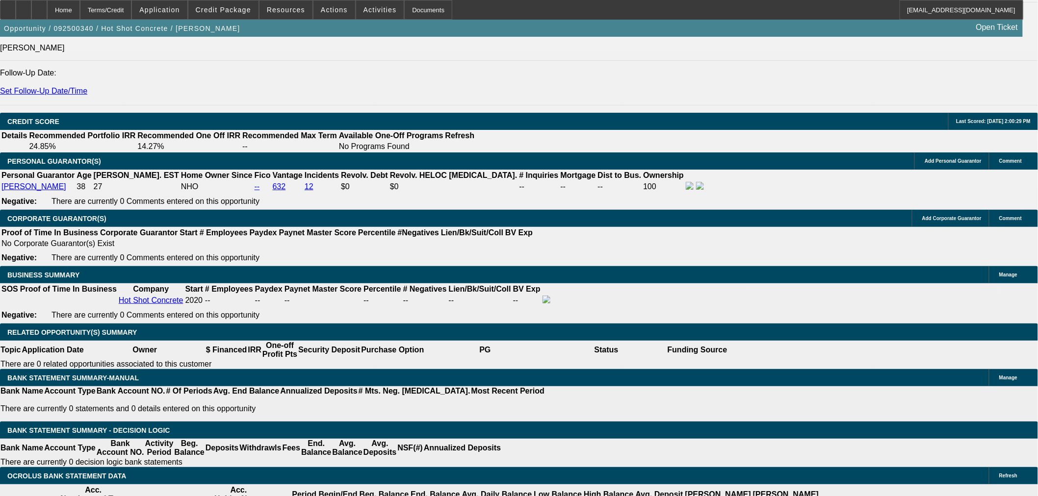
drag, startPoint x: 198, startPoint y: 202, endPoint x: 366, endPoint y: 203, distance: 167.7
type input "$2,500.00"
type input "UNKNOWN"
type input "$1,044.44"
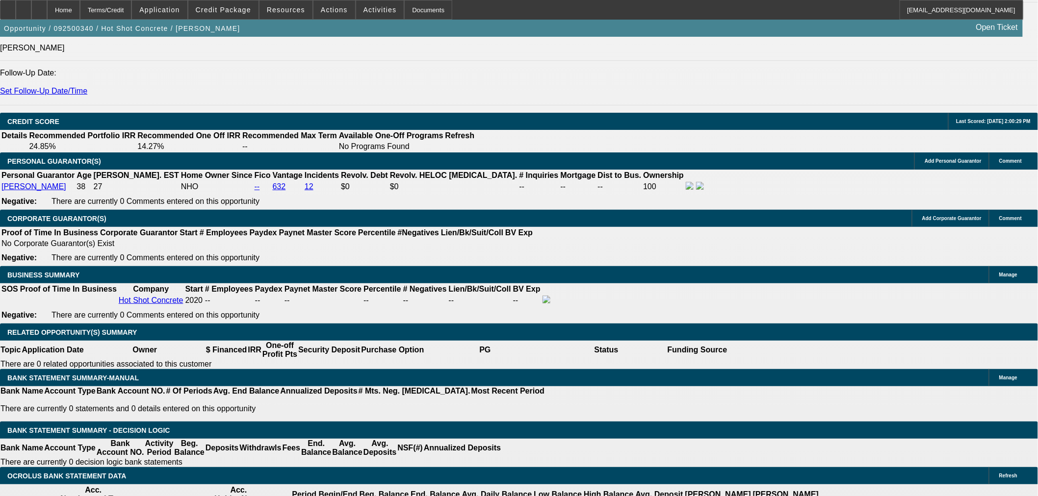
type input "$2,088.88"
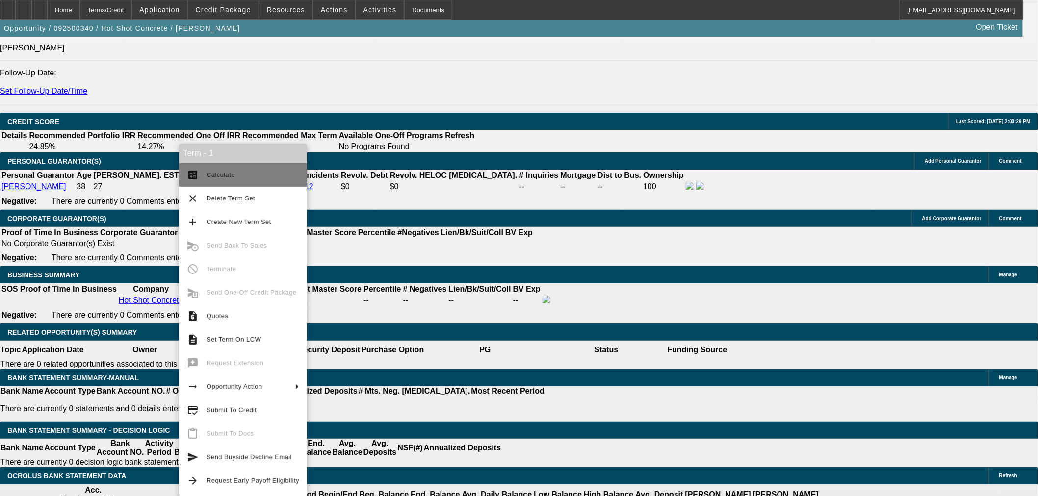
click at [214, 171] on span "Calculate" at bounding box center [252, 175] width 93 height 12
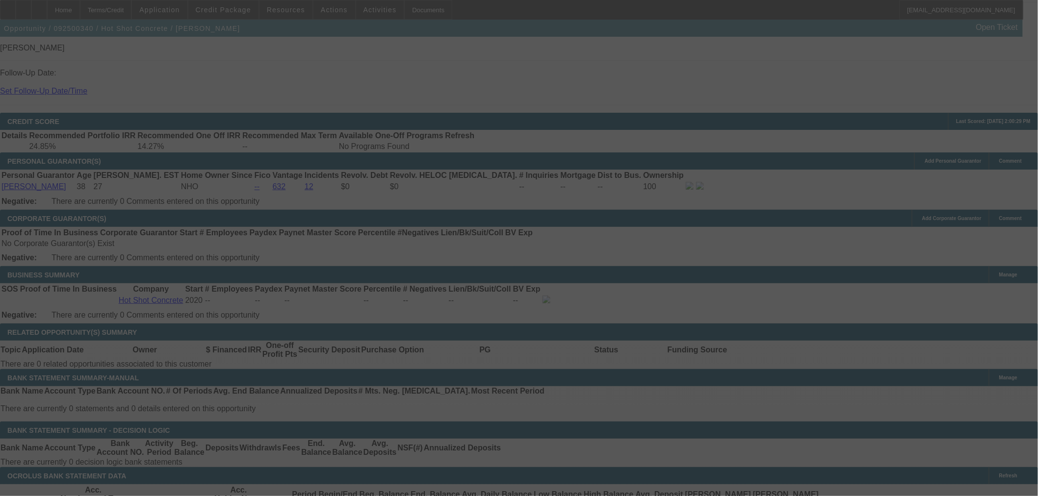
select select "0"
select select "2"
select select "0"
select select "6"
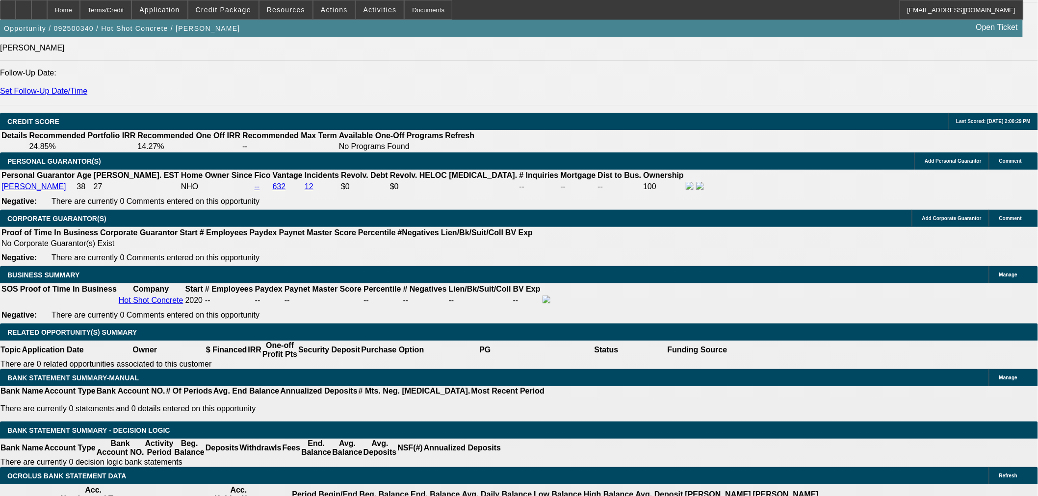
drag, startPoint x: 176, startPoint y: 281, endPoint x: 266, endPoint y: 292, distance: 91.4
type input "105"
type input "$210.00"
type input "UNKNOWN"
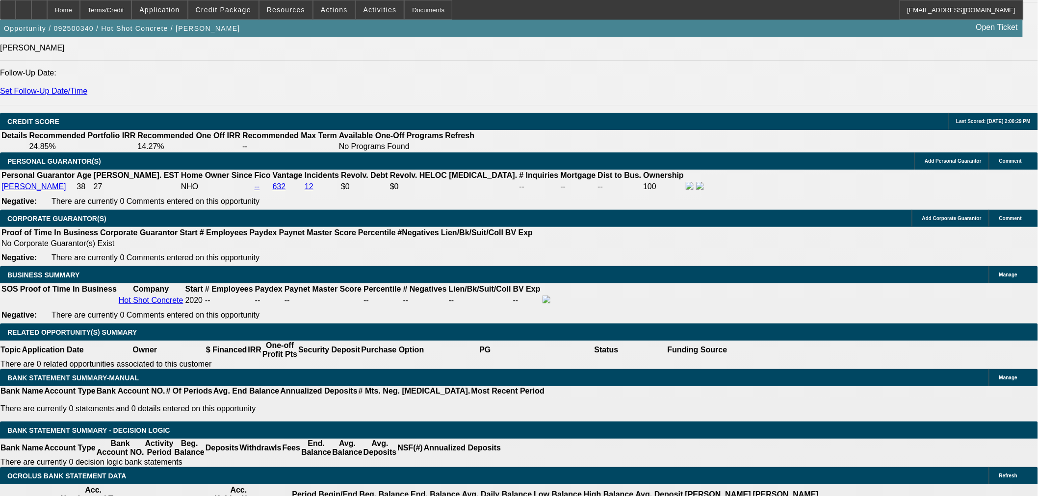
type input "1050"
type input "23.3"
type input "$2,100.00"
type input "$1,050.00"
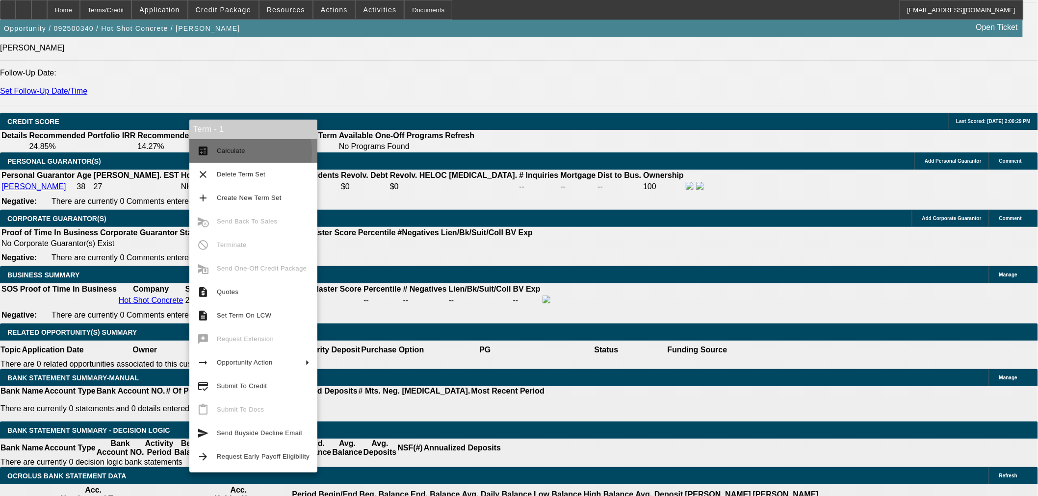
click at [230, 153] on span "Calculate" at bounding box center [231, 150] width 28 height 7
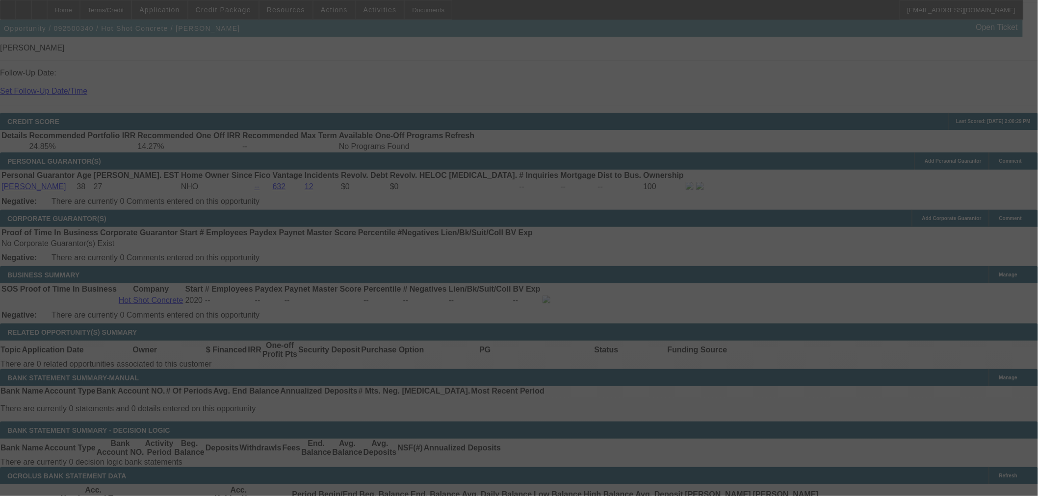
select select "0"
select select "2"
select select "0"
select select "6"
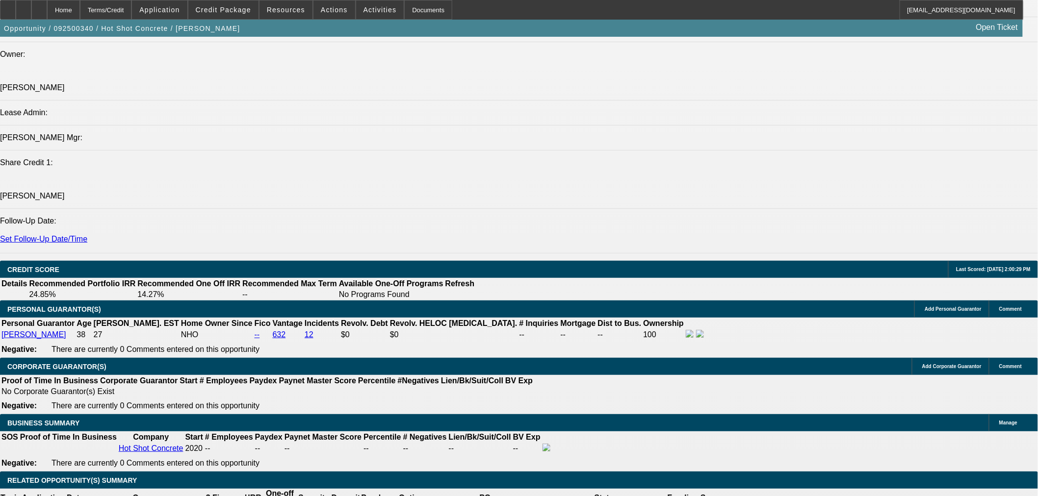
scroll to position [1180, 0]
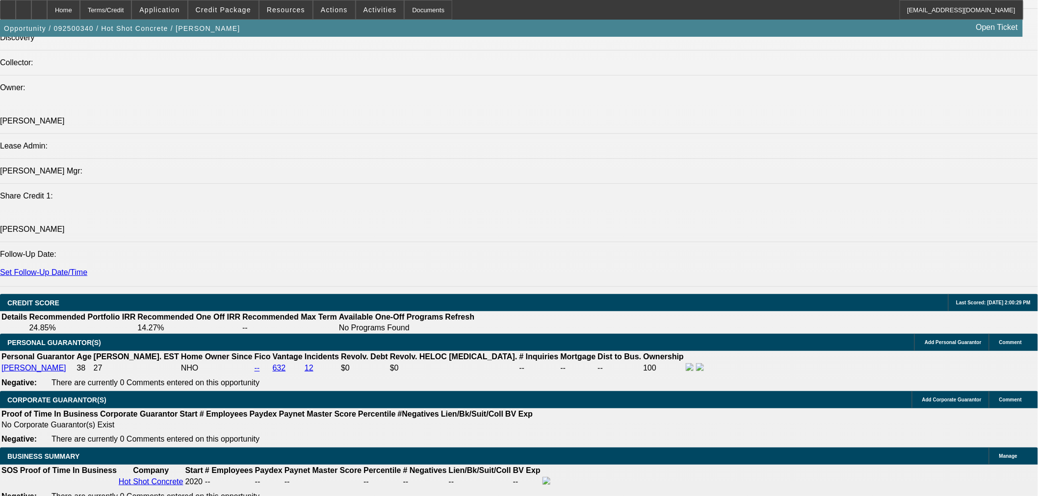
drag, startPoint x: 922, startPoint y: 295, endPoint x: 833, endPoint y: 283, distance: 90.4
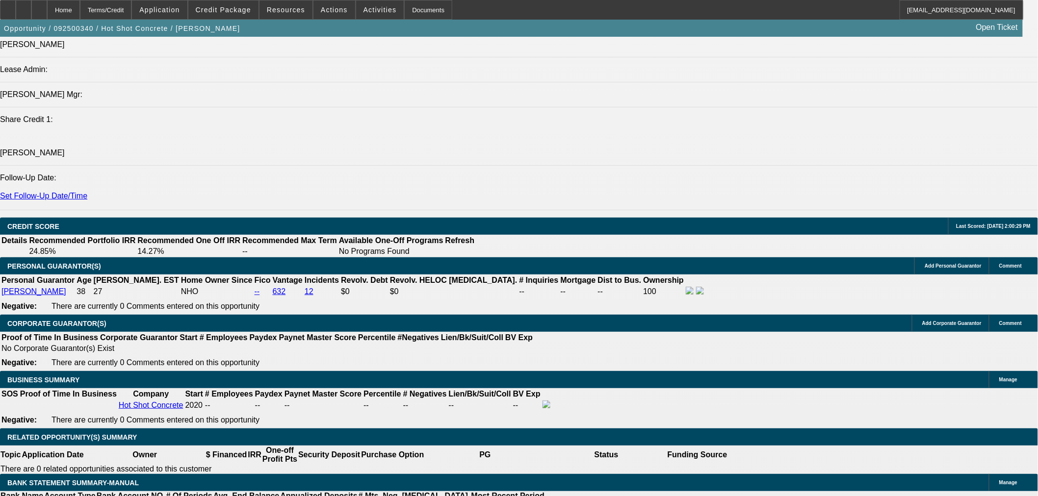
scroll to position [1362, 0]
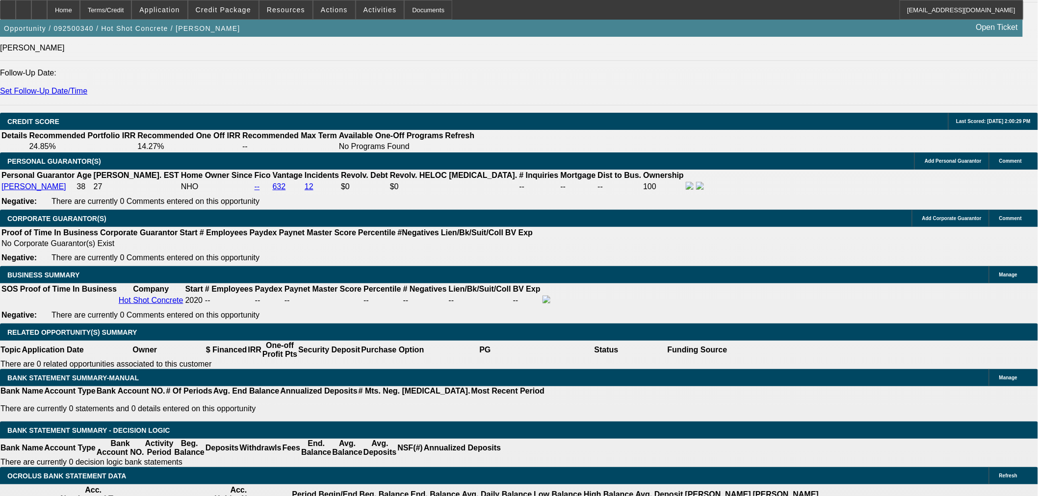
drag, startPoint x: 199, startPoint y: 203, endPoint x: 305, endPoint y: 203, distance: 105.4
type input "$3,500.00"
type input "UNKNOWN"
drag, startPoint x: 203, startPoint y: 277, endPoint x: 282, endPoint y: 276, distance: 79.5
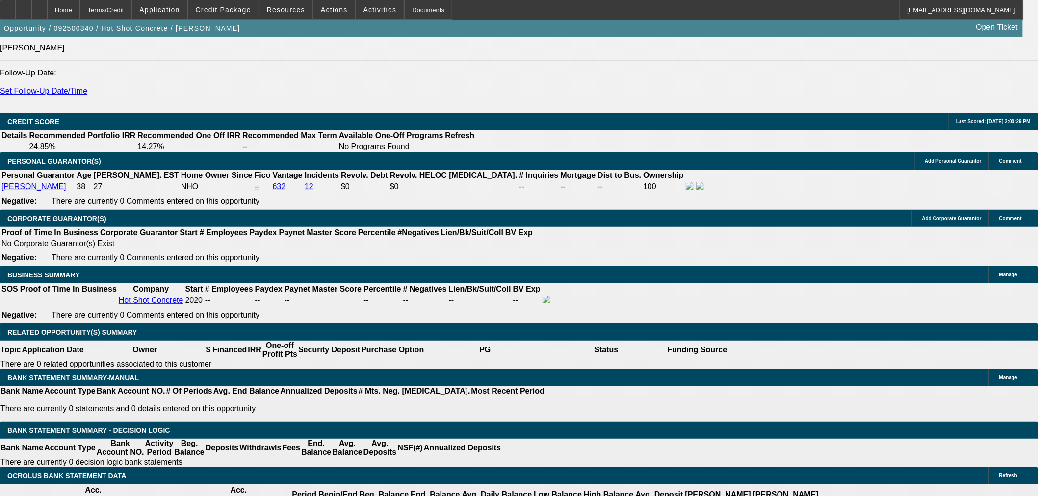
type input "$1,995.00"
type input "$997.50"
type input "1"
type input "$38,736.40"
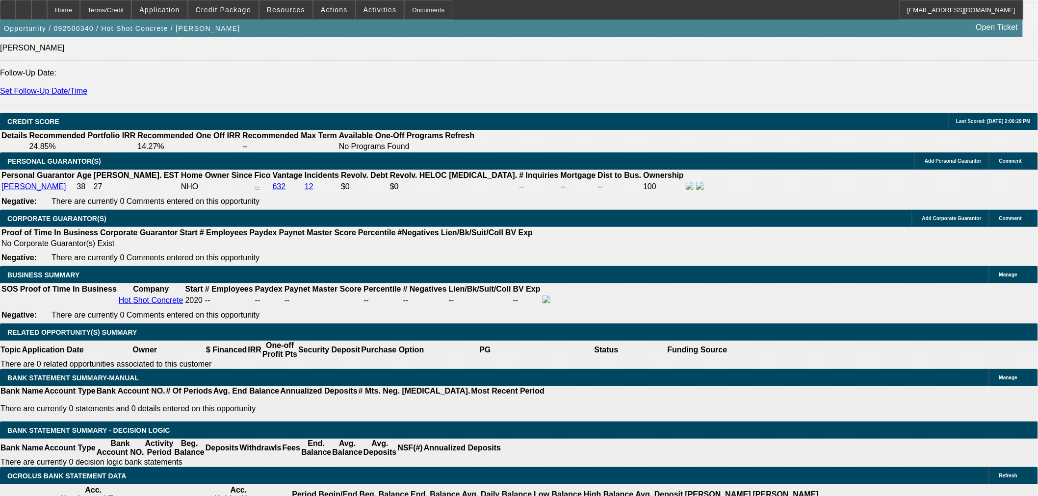
type input "$19,368.20"
type input "18"
type input "$2,520.86"
type input "$1,260.43"
type input "18"
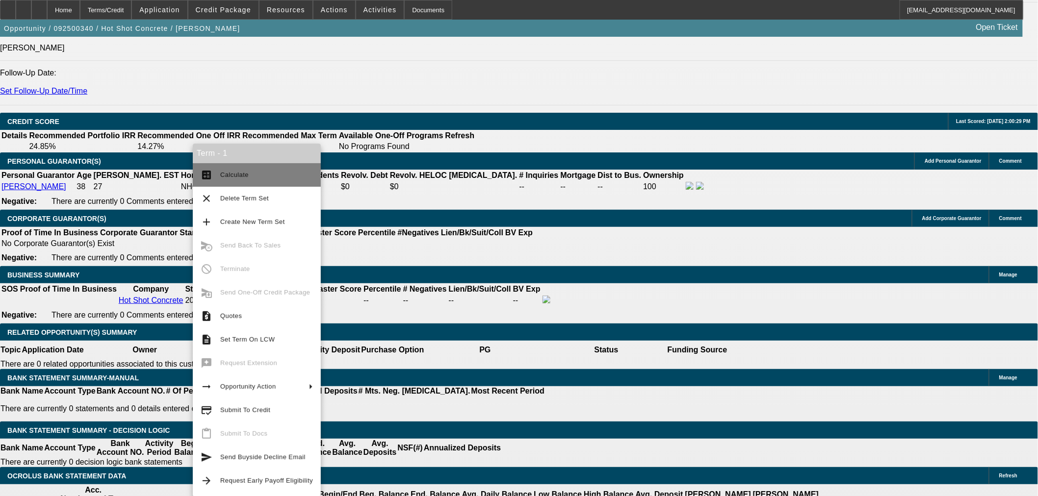
click at [219, 179] on button "calculate Calculate" at bounding box center [257, 175] width 128 height 24
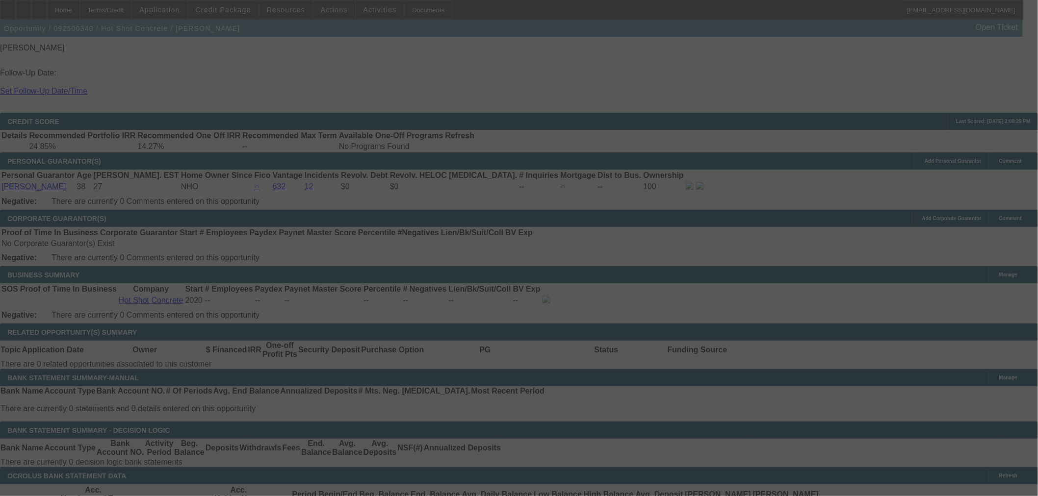
select select "0"
select select "2"
select select "0"
select select "6"
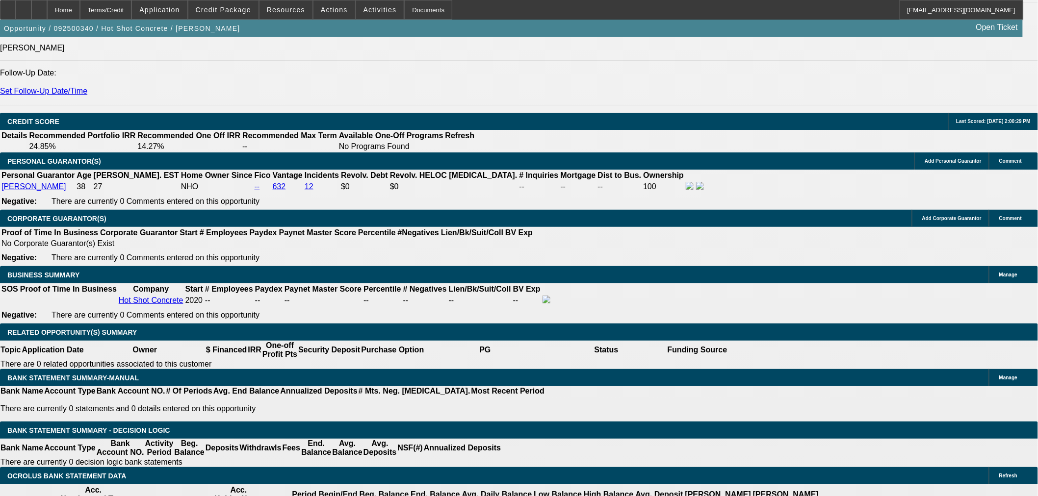
drag, startPoint x: 203, startPoint y: 204, endPoint x: 310, endPoint y: 207, distance: 106.9
type input "$4,000.00"
type input "UNKNOWN"
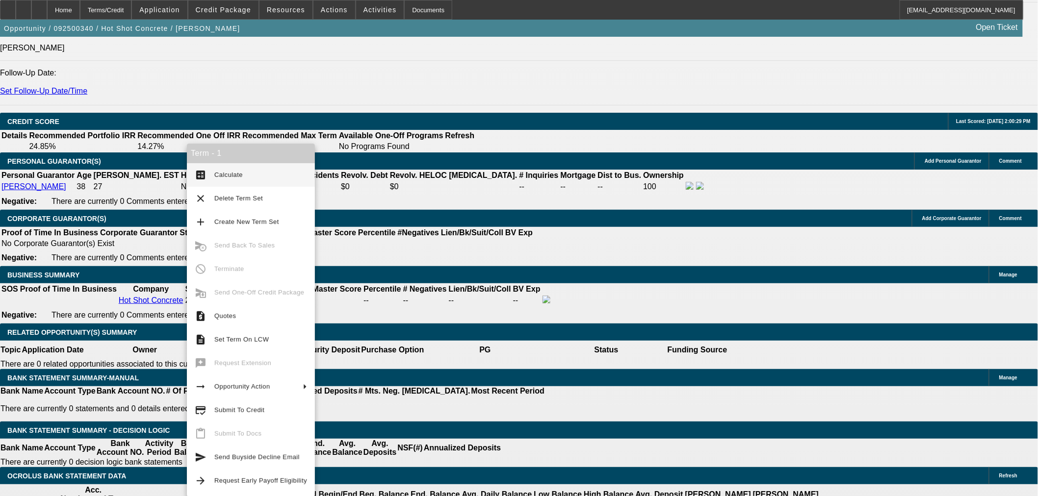
type input "$1,227.26"
type input "$2,454.52"
click at [216, 175] on span "Calculate" at bounding box center [228, 174] width 28 height 7
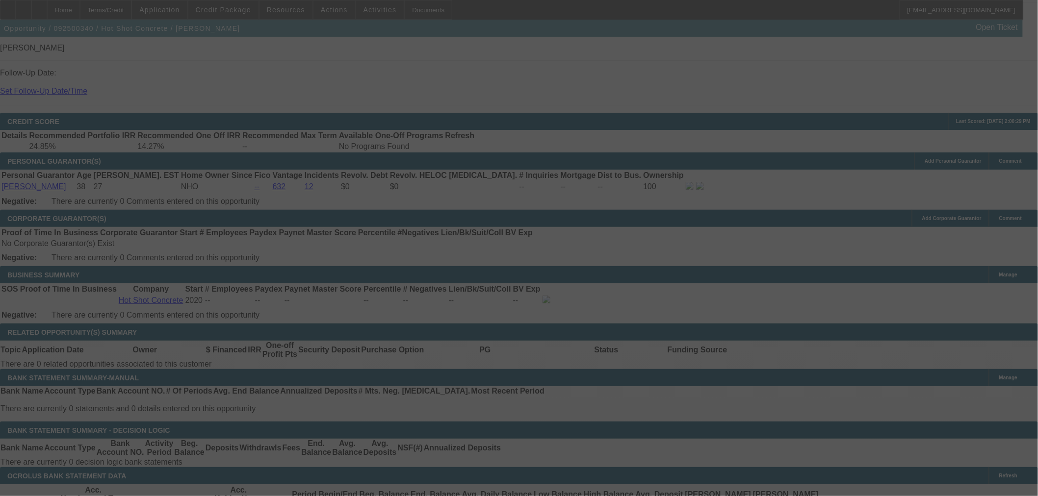
select select "0"
select select "2"
select select "0"
select select "6"
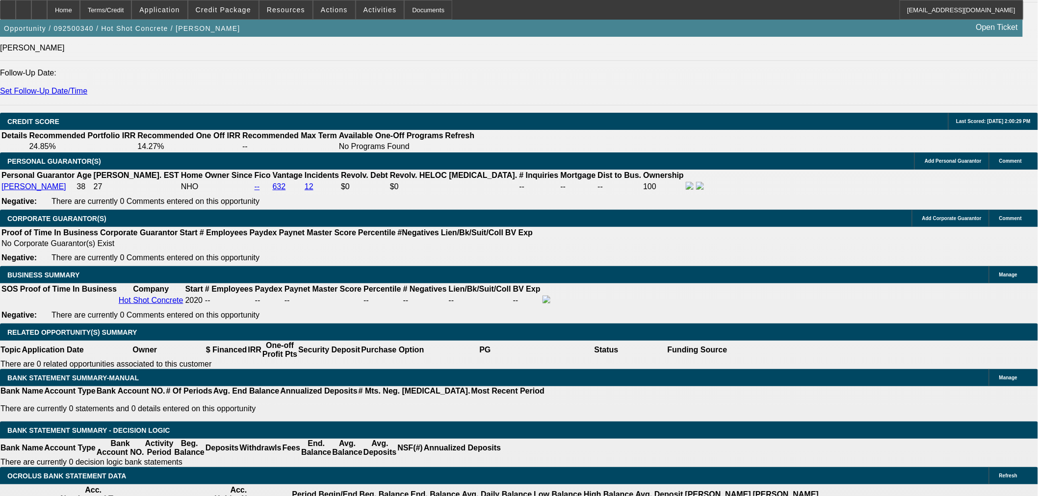
drag, startPoint x: 180, startPoint y: 278, endPoint x: 290, endPoint y: 278, distance: 109.3
type input "1225"
type input "$2,450.00"
type input "UNKNOWN"
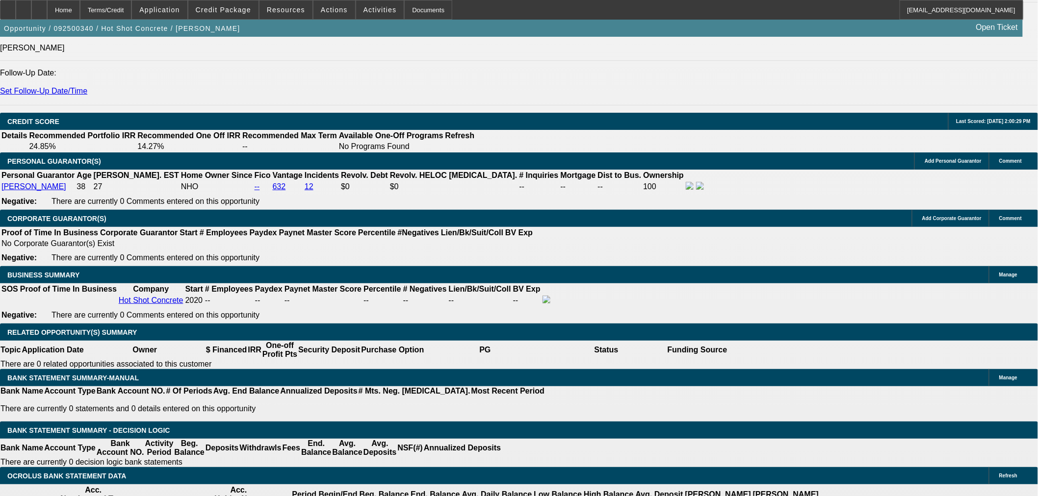
type input "23"
type input "$1,225.00"
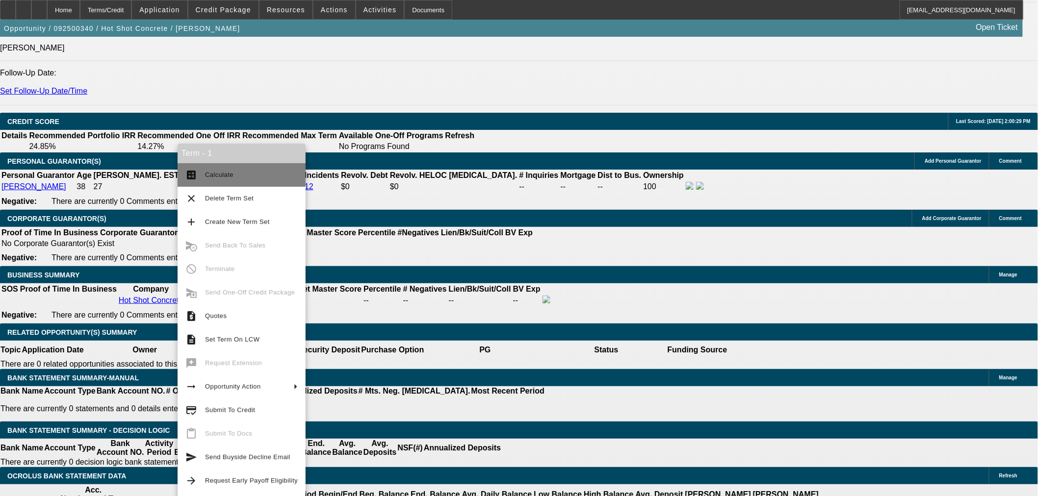
click at [216, 178] on span "Calculate" at bounding box center [219, 174] width 28 height 7
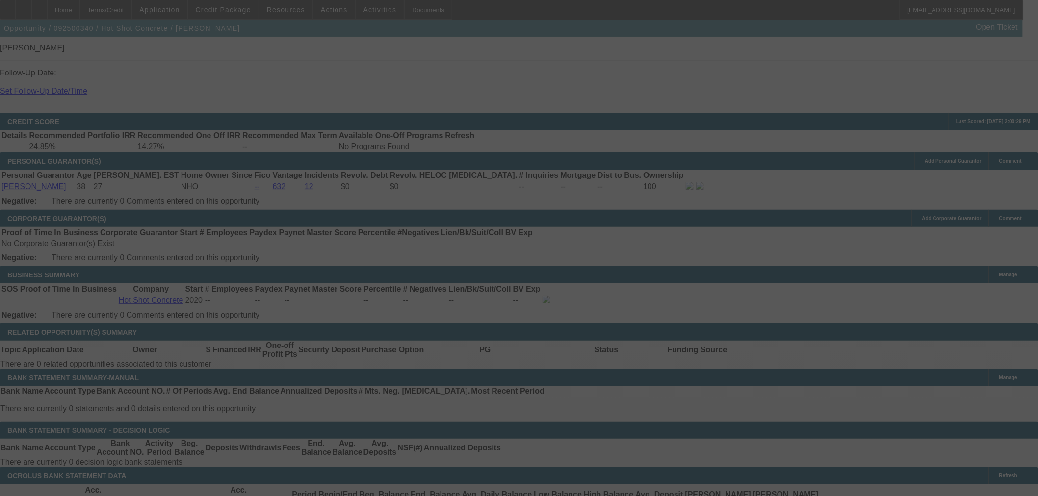
select select "0"
select select "2"
select select "0"
select select "6"
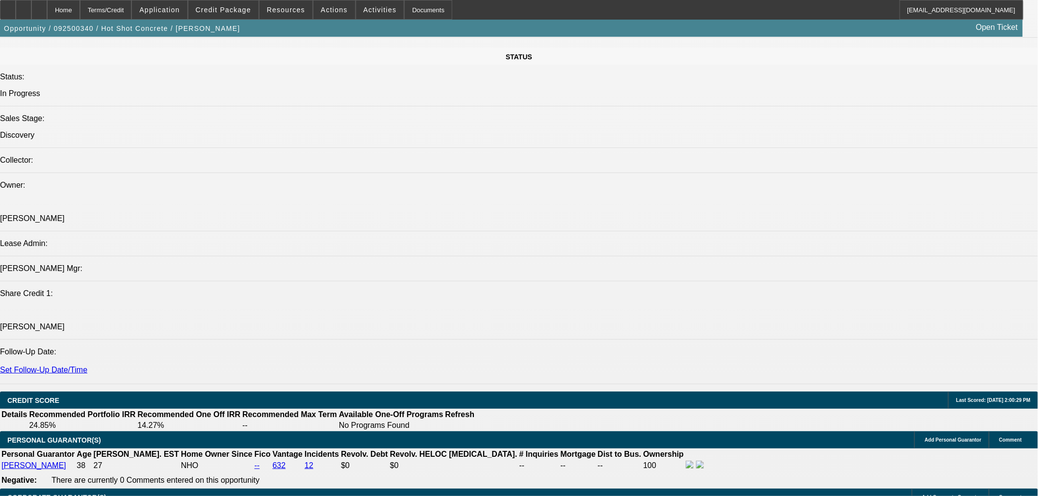
scroll to position [908, 0]
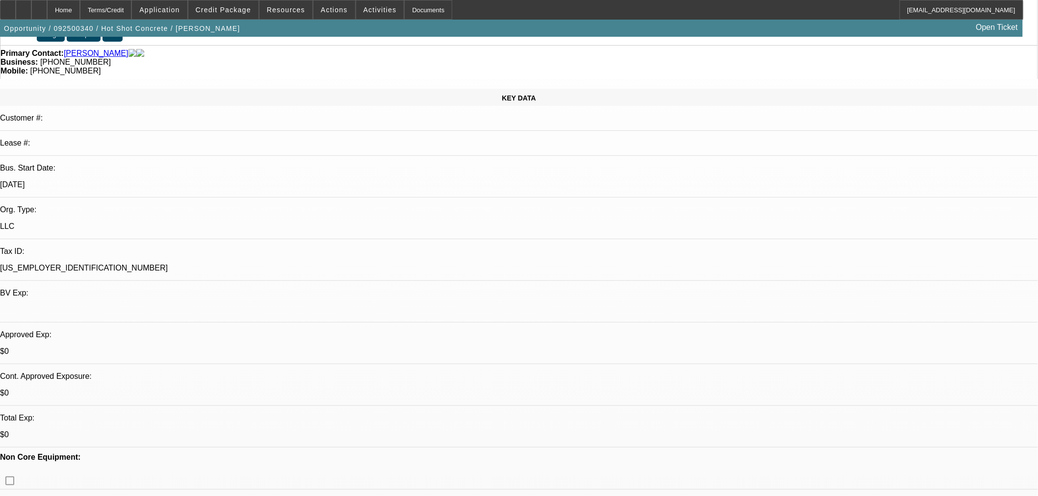
scroll to position [0, 0]
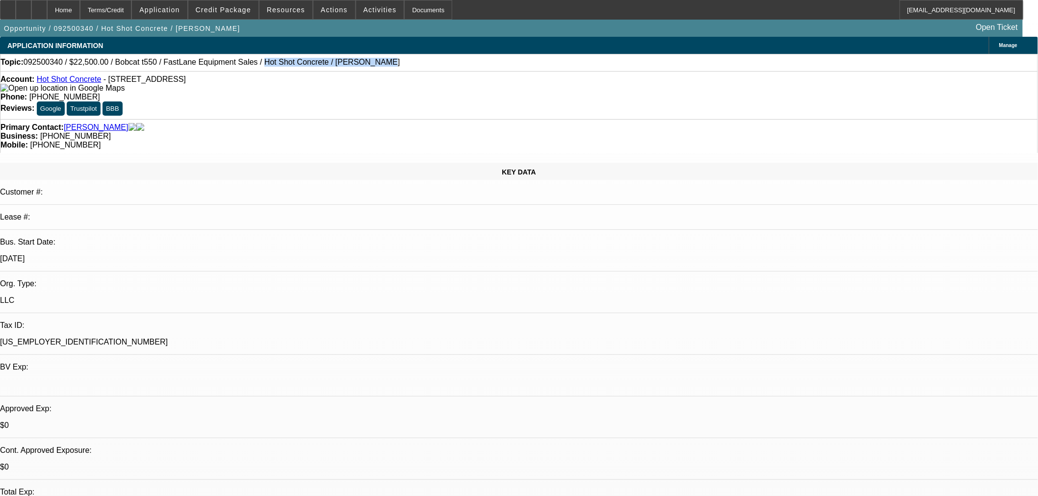
drag, startPoint x: 331, startPoint y: 67, endPoint x: 230, endPoint y: 61, distance: 100.7
click at [230, 61] on div "Topic: 092500340 / $22,500.00 / Bobcat t550 / FastLane Equipment Sales / Hot Sh…" at bounding box center [518, 62] width 1037 height 9
copy span "Hot Shot Concrete / GARCIA, Eric"
click at [227, 10] on span "Credit Package" at bounding box center [223, 10] width 55 height 8
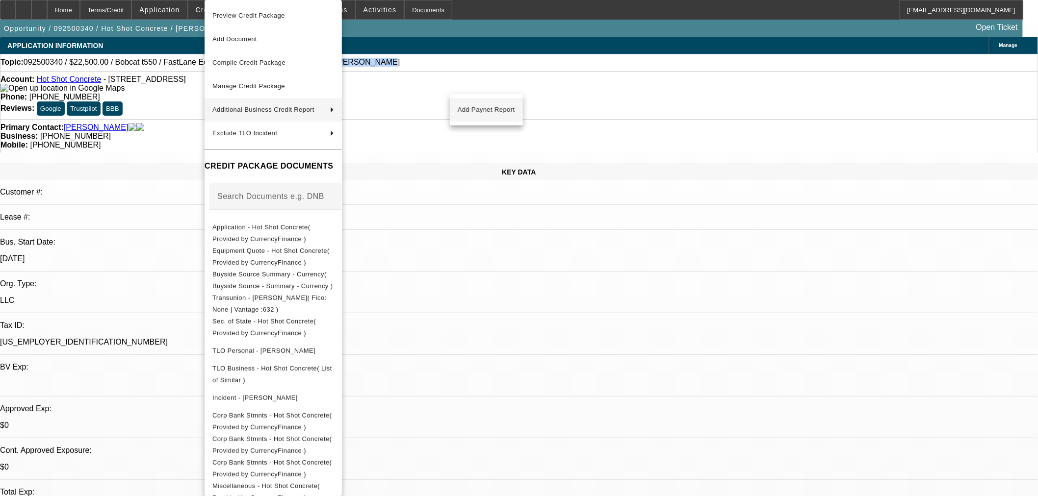
click at [469, 107] on span "Add Paynet Report" at bounding box center [486, 110] width 57 height 12
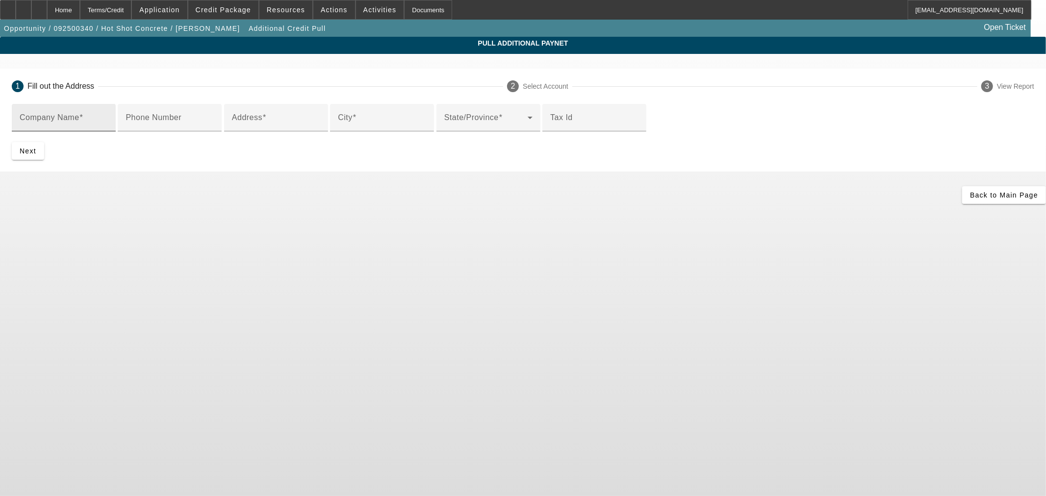
click at [108, 126] on input "Company Name" at bounding box center [64, 122] width 88 height 12
paste input "FAST LANE EQUIPMENT SALES LLC"
type input "FAST LANE EQUIPMENT SALES LLC"
click at [320, 127] on input "Address" at bounding box center [276, 122] width 88 height 12
paste input "9526 E Highway 175"
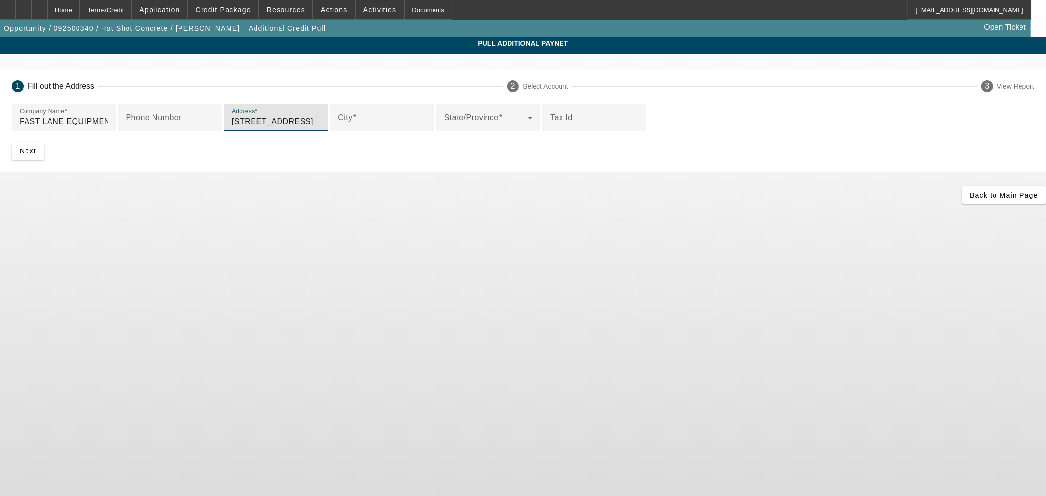
type input "9526 E Highway 175"
click at [338, 127] on input "City" at bounding box center [382, 122] width 88 height 12
paste input "Kemp"
type input "Kemp"
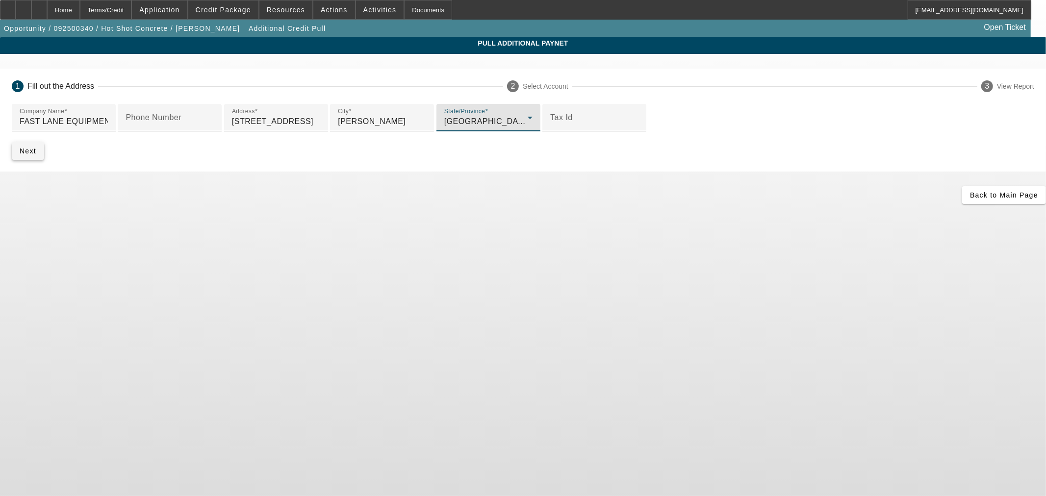
click at [36, 155] on span "Next" at bounding box center [28, 151] width 17 height 8
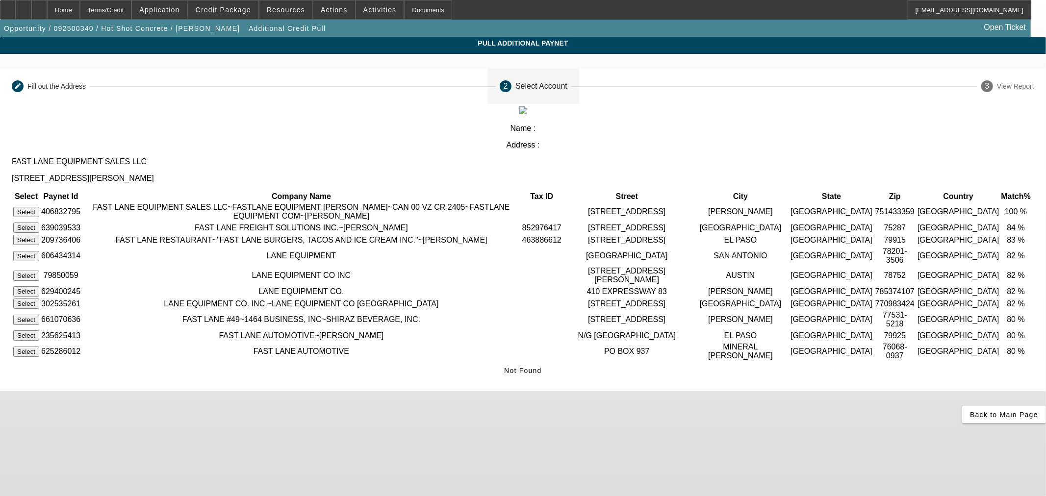
click at [39, 207] on button "Select" at bounding box center [26, 212] width 26 height 10
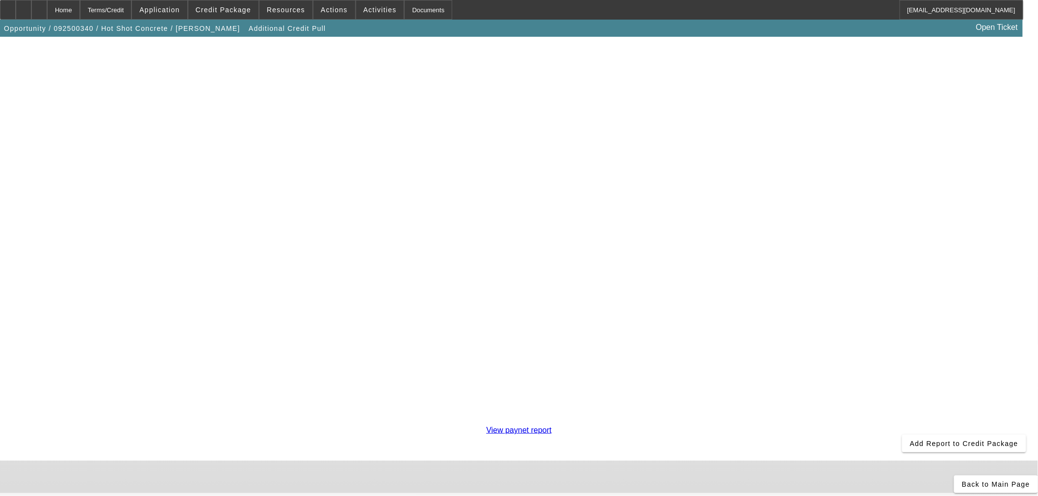
scroll to position [169, 0]
click at [910, 440] on span "Add Report to Credit Package" at bounding box center [964, 444] width 108 height 8
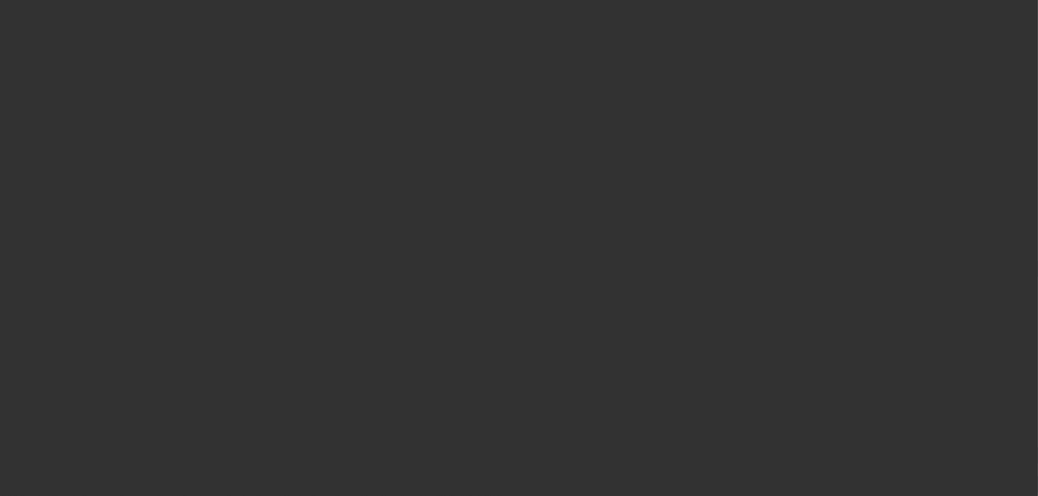
select select "0"
select select "2"
select select "0"
select select "6"
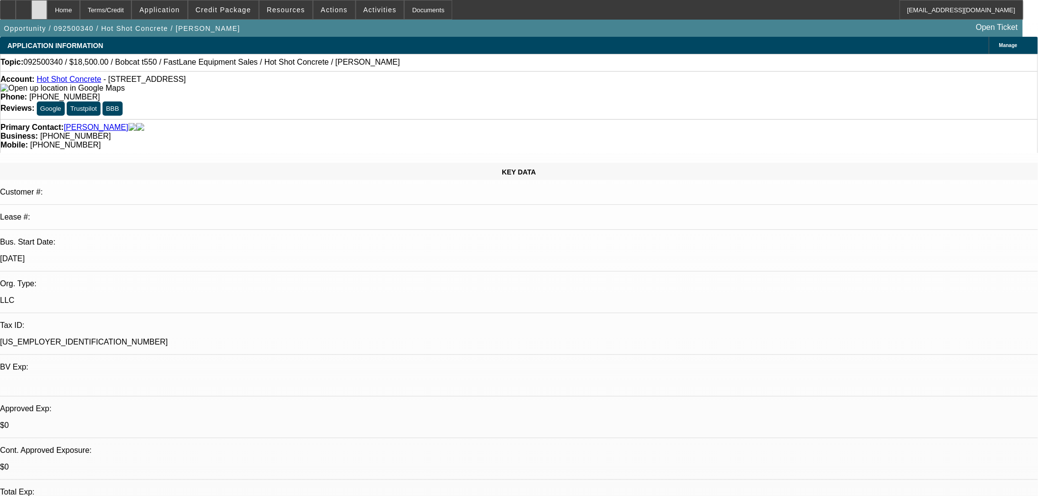
click at [39, 6] on icon at bounding box center [39, 6] width 0 height 0
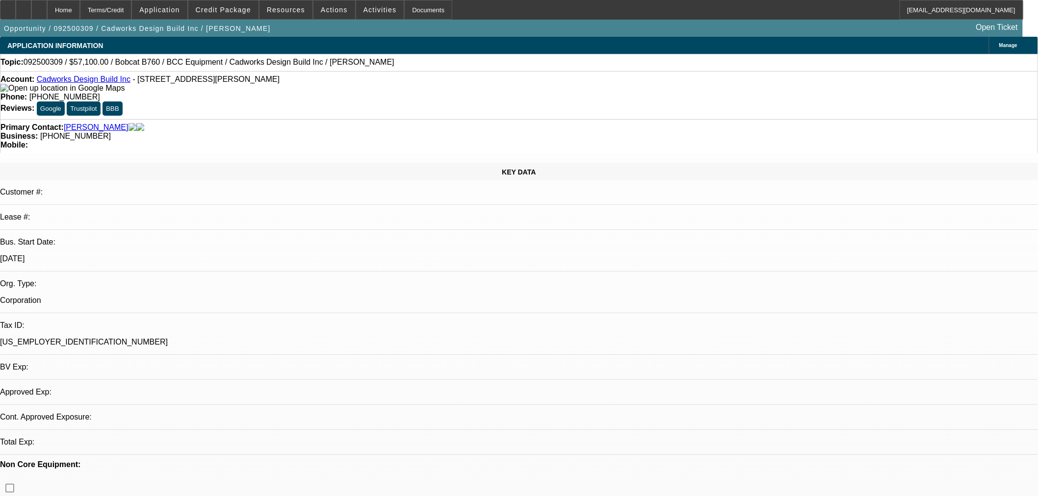
select select "0"
select select "2"
select select "0"
select select "6"
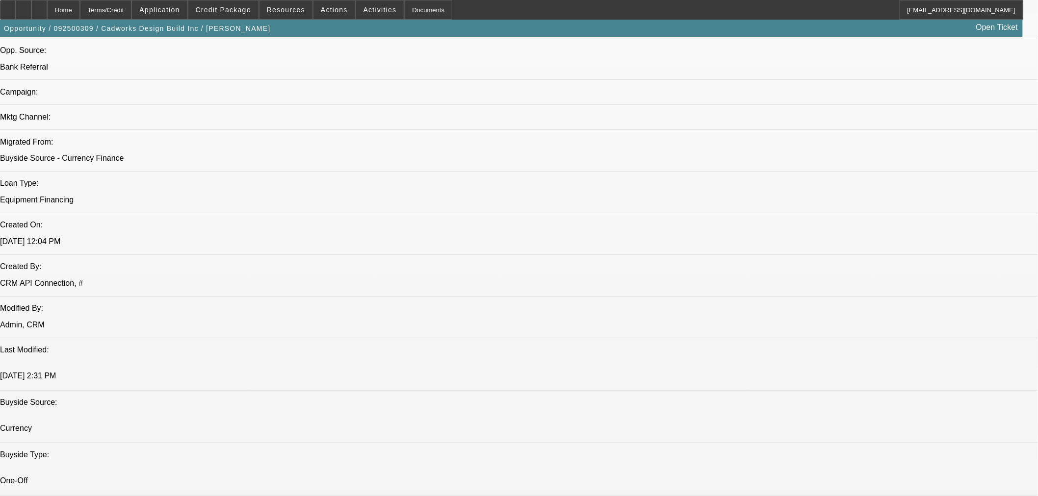
scroll to position [635, 0]
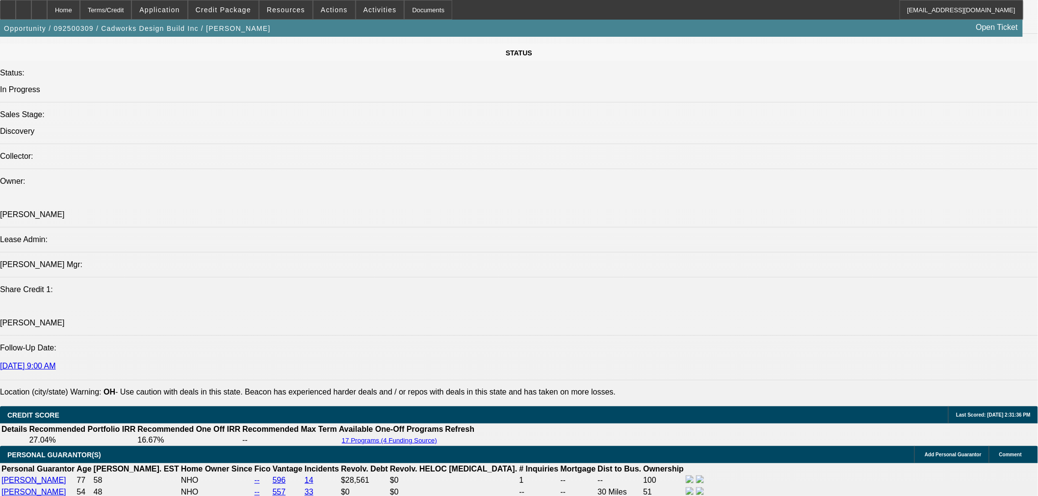
scroll to position [1271, 0]
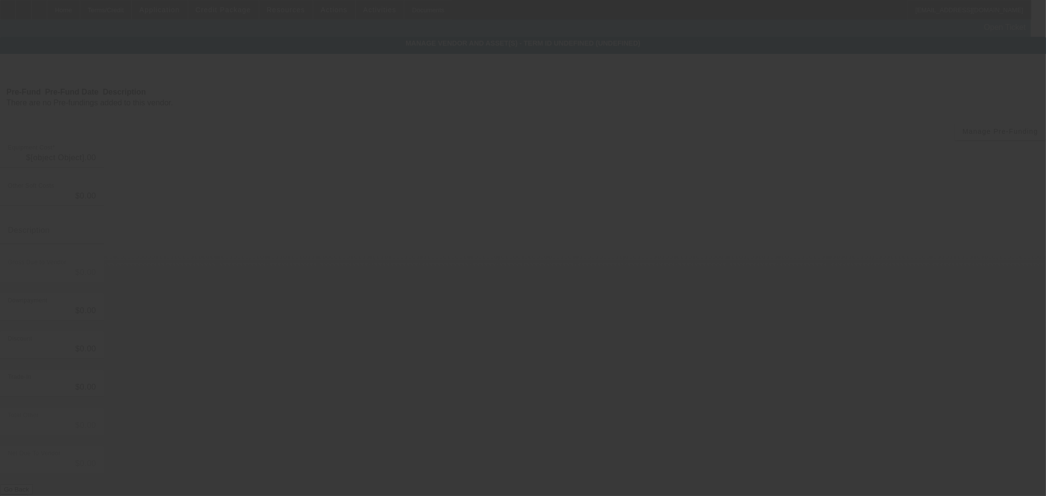
type input "$57,100.00"
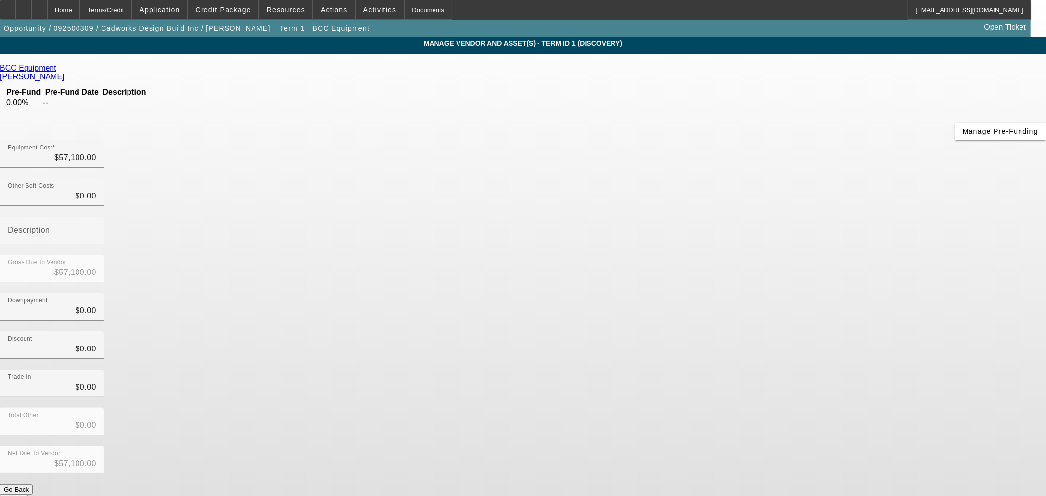
click at [59, 72] on icon at bounding box center [59, 68] width 0 height 8
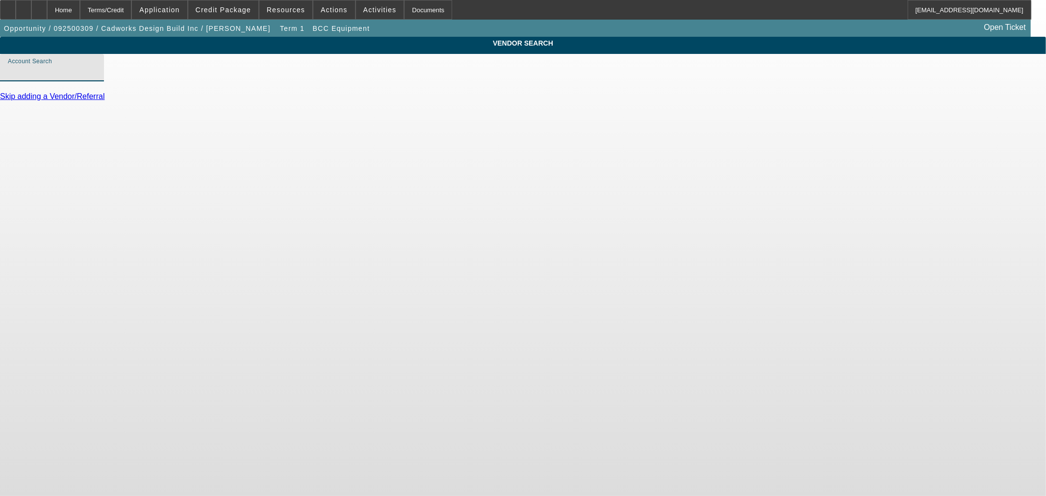
click at [96, 77] on input "Account Search" at bounding box center [52, 72] width 88 height 12
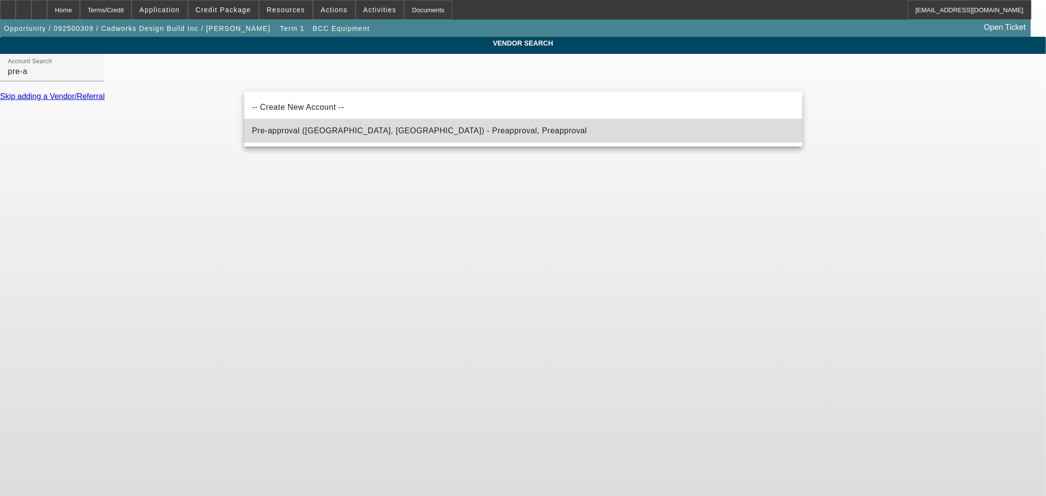
click at [331, 122] on mat-option "Pre-approval ([GEOGRAPHIC_DATA], [GEOGRAPHIC_DATA]) - Preapproval, Preapproval" at bounding box center [523, 131] width 558 height 24
type input "Pre-approval ([GEOGRAPHIC_DATA], [GEOGRAPHIC_DATA]) - Preapproval, Preapproval"
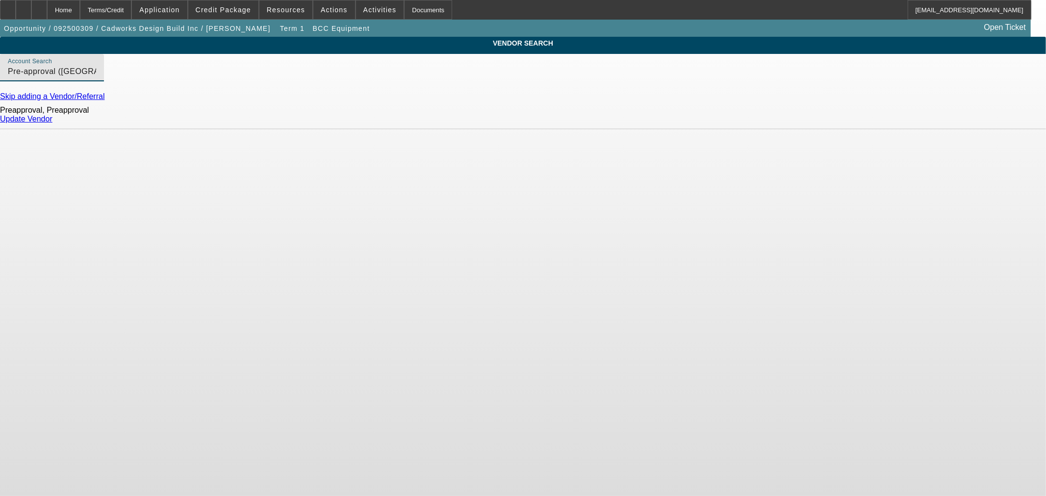
click at [52, 123] on link "Update Vendor" at bounding box center [26, 119] width 52 height 8
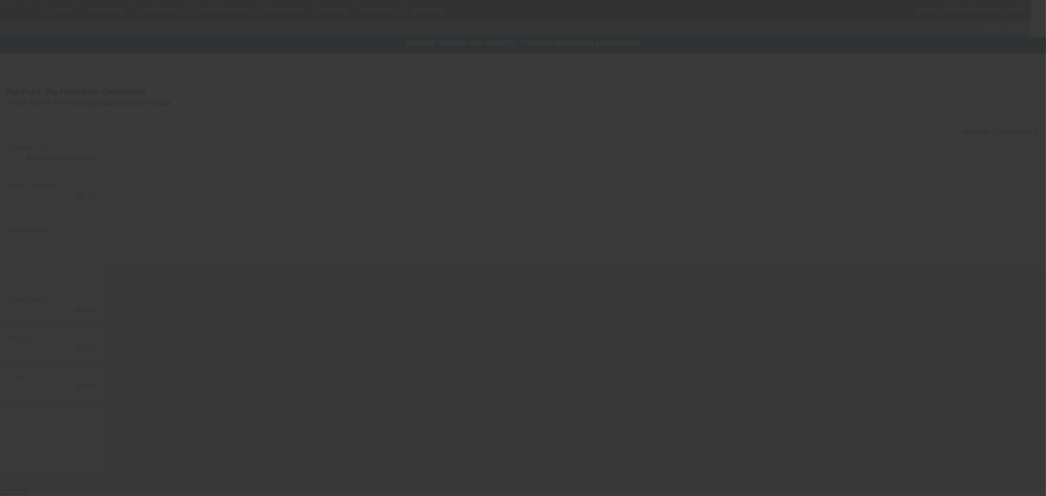
type input "$57,100.00"
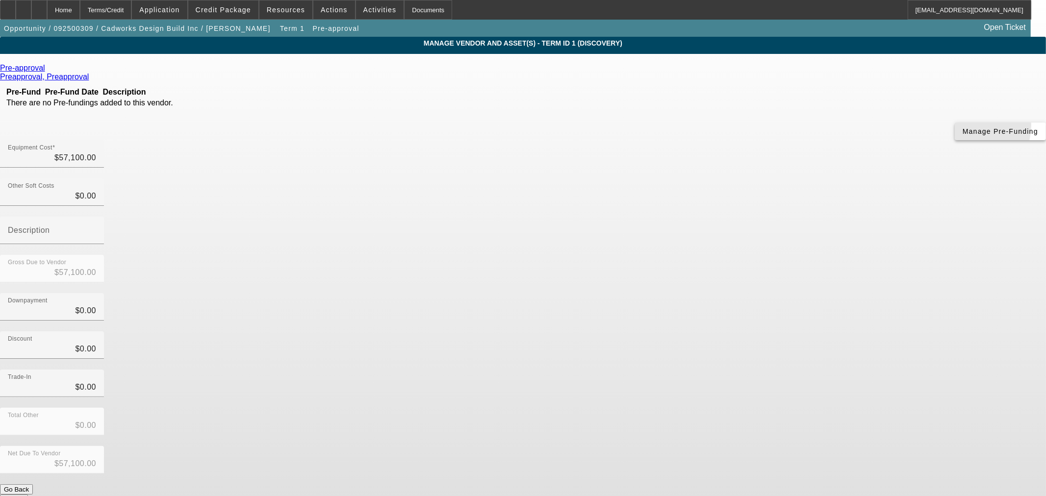
click at [955, 142] on span "button" at bounding box center [1000, 132] width 91 height 24
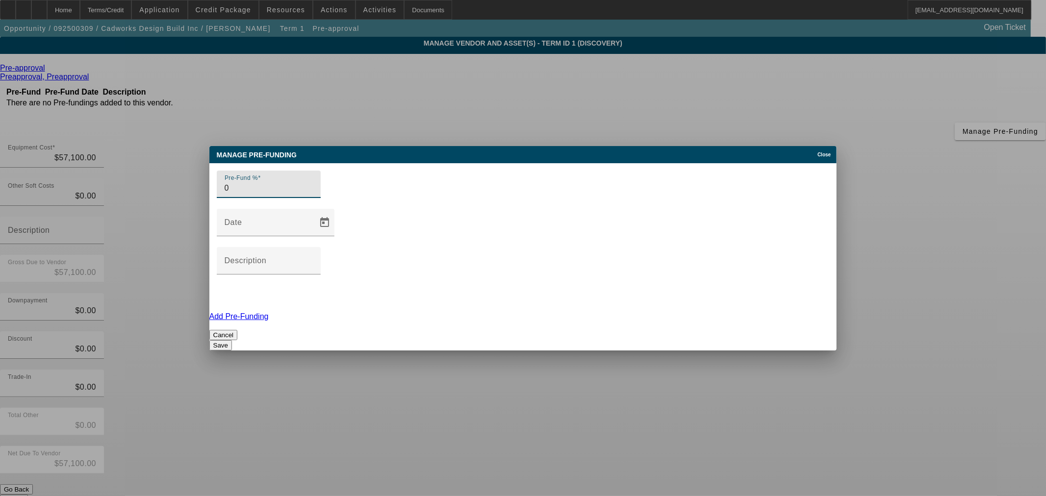
type input "0"
click at [232, 340] on button "Save" at bounding box center [220, 345] width 23 height 10
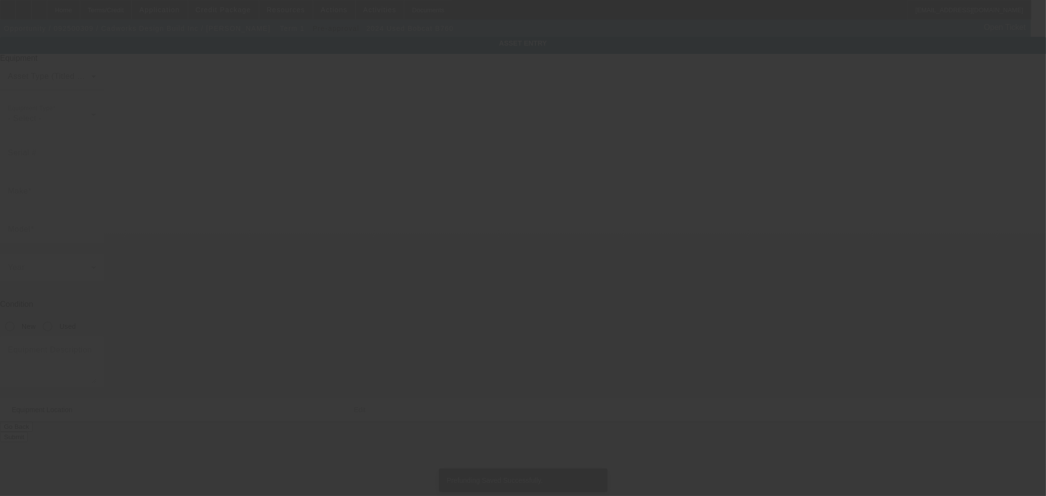
type input "B5JG11023"
type input "BOBCAT"
type input "B760"
radio input "true"
type textarea "2024 Bobcat B760 Backhoe. Has 119 hours. Ext hoe. 4wd. Cab with heat and ac. 96…"
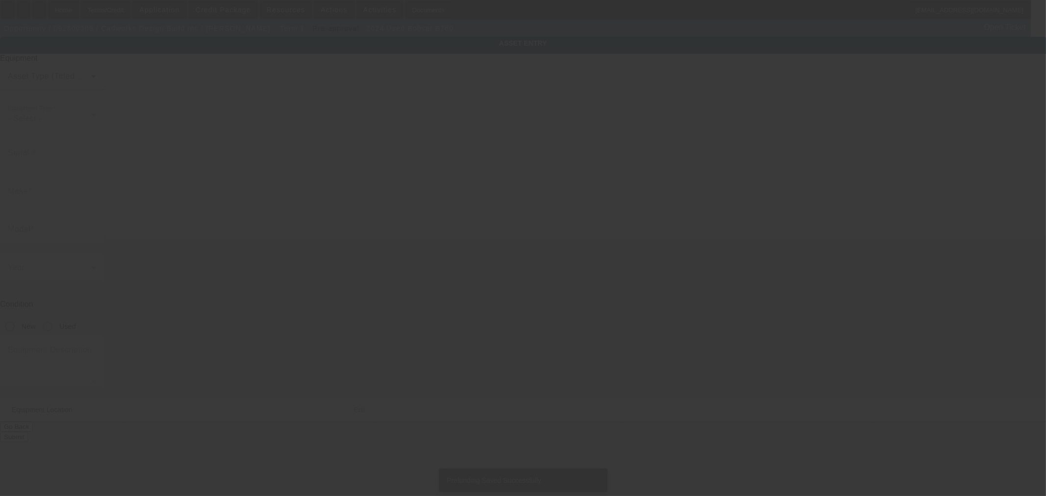
type input "[STREET_ADDRESS]"
type input "Apt 103"
type input "[PERSON_NAME][GEOGRAPHIC_DATA]"
type input "44124"
type input "Cuyahoga"
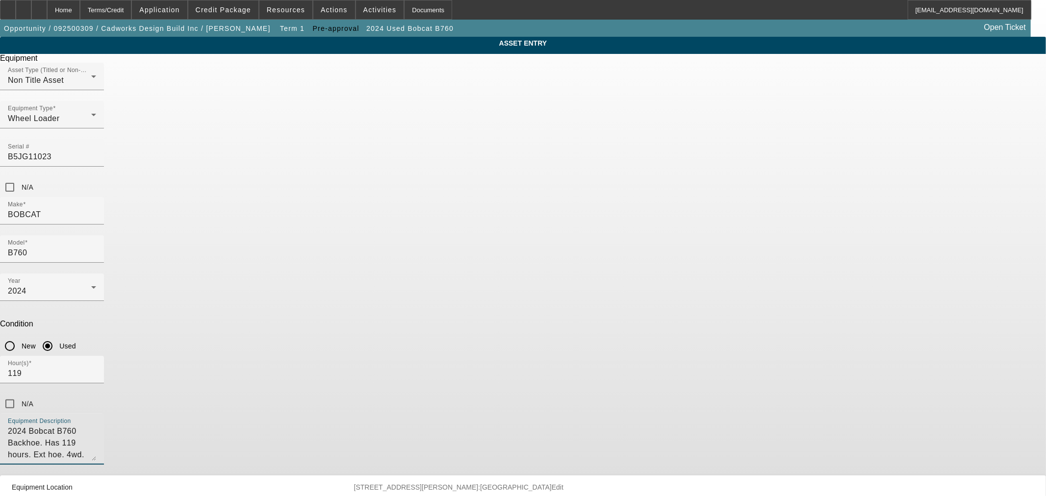
click at [96, 426] on textarea "2024 Bobcat B760 Backhoe. Has 119 hours. Ext hoe. 4wd. Cab with heat and ac. 96…" at bounding box center [52, 443] width 88 height 35
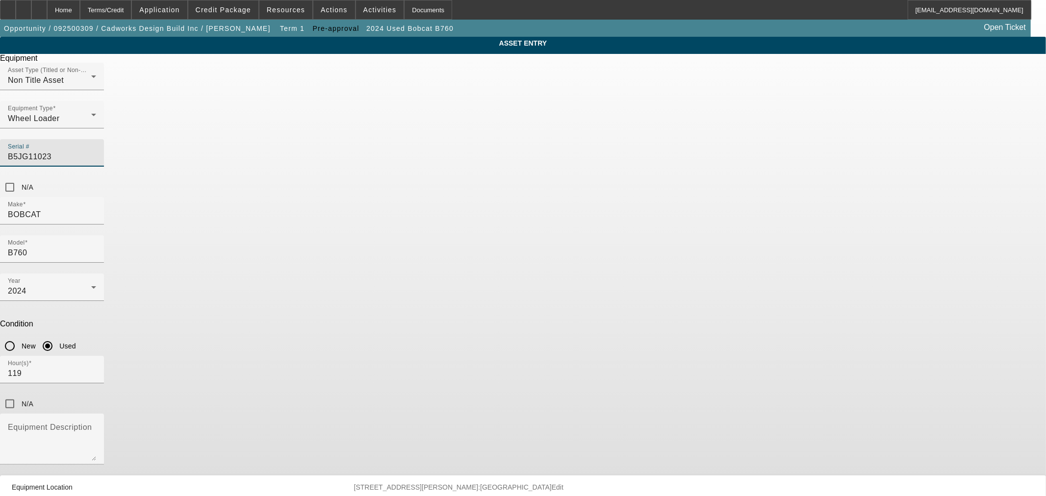
click at [96, 151] on input "B5JG11023" at bounding box center [52, 157] width 88 height 12
click at [20, 178] on input "N/A" at bounding box center [10, 188] width 20 height 20
checkbox input "true"
click at [104, 225] on div at bounding box center [52, 230] width 104 height 11
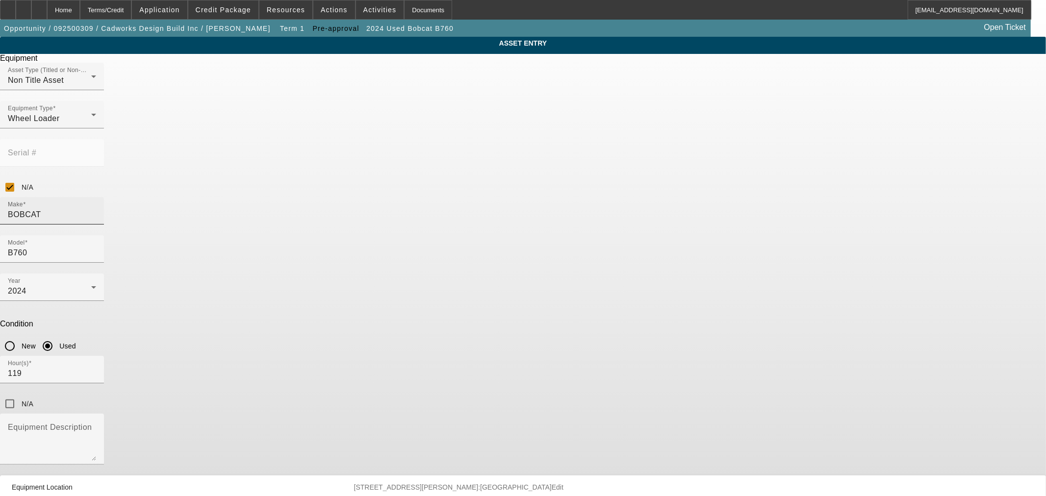
click at [96, 209] on input "BOBCAT" at bounding box center [52, 215] width 88 height 12
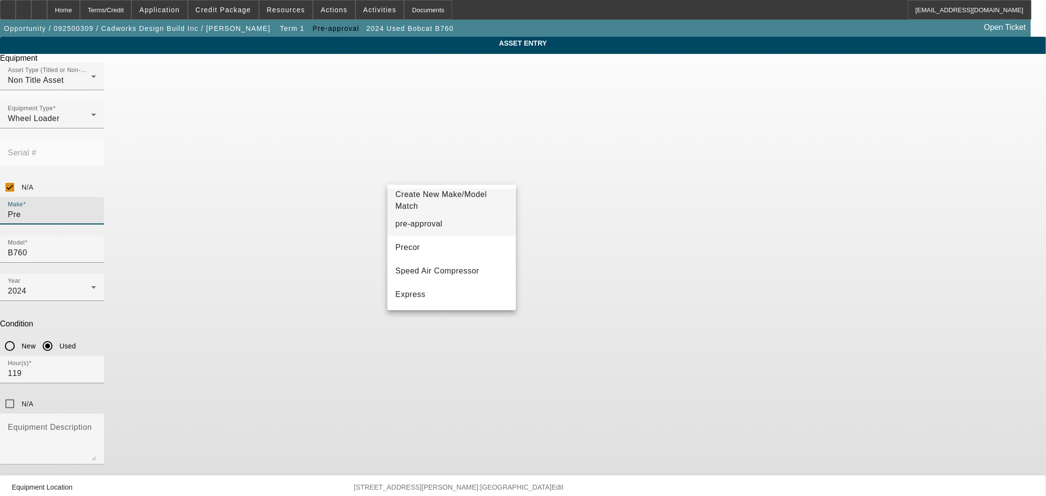
type input "Pre"
drag, startPoint x: 460, startPoint y: 231, endPoint x: 478, endPoint y: 223, distance: 19.7
click at [460, 231] on mat-option "pre-approval" at bounding box center [451, 224] width 128 height 24
type input "pre-approval"
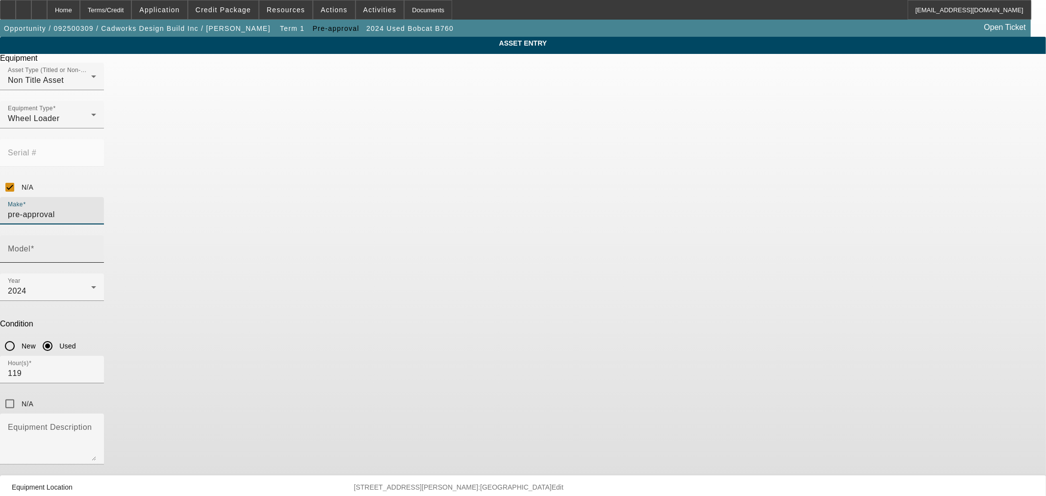
click at [96, 247] on input "Model" at bounding box center [52, 253] width 88 height 12
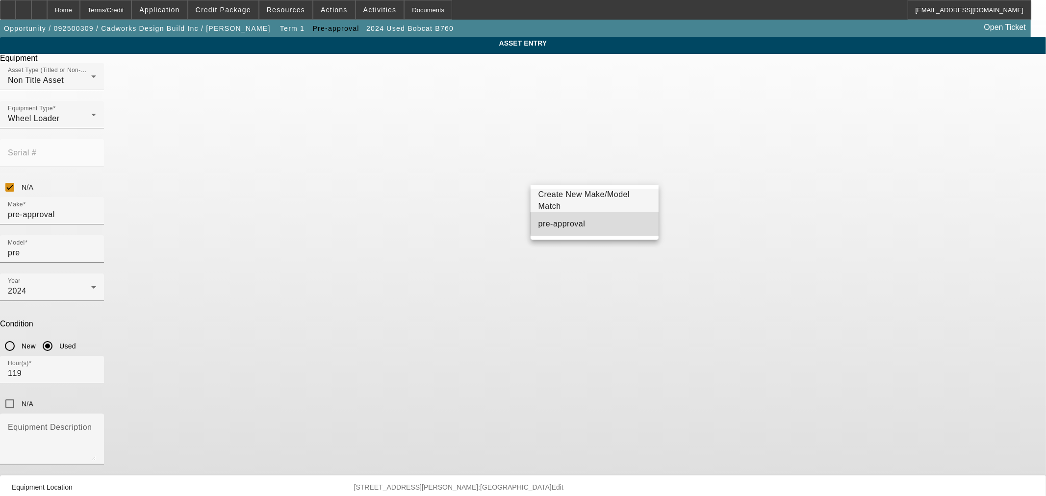
click at [597, 223] on mat-option "pre-approval" at bounding box center [595, 224] width 128 height 24
type input "pre-approval"
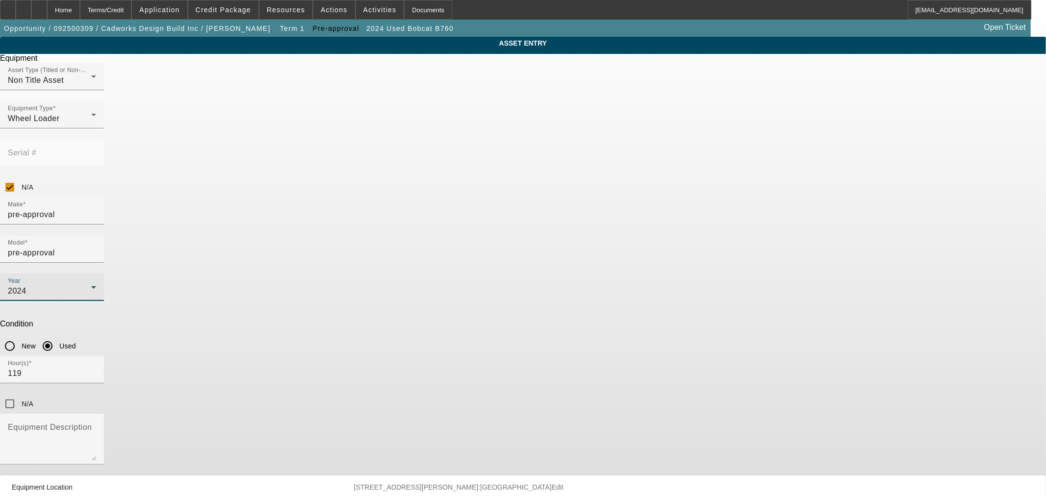
click at [91, 285] on div "2024" at bounding box center [49, 291] width 83 height 12
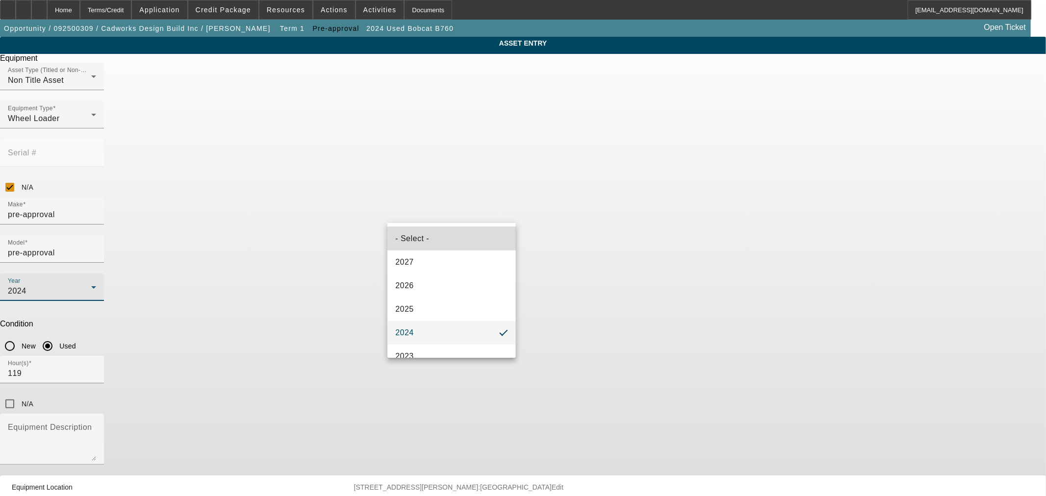
click at [469, 236] on mat-option "- Select -" at bounding box center [451, 239] width 128 height 24
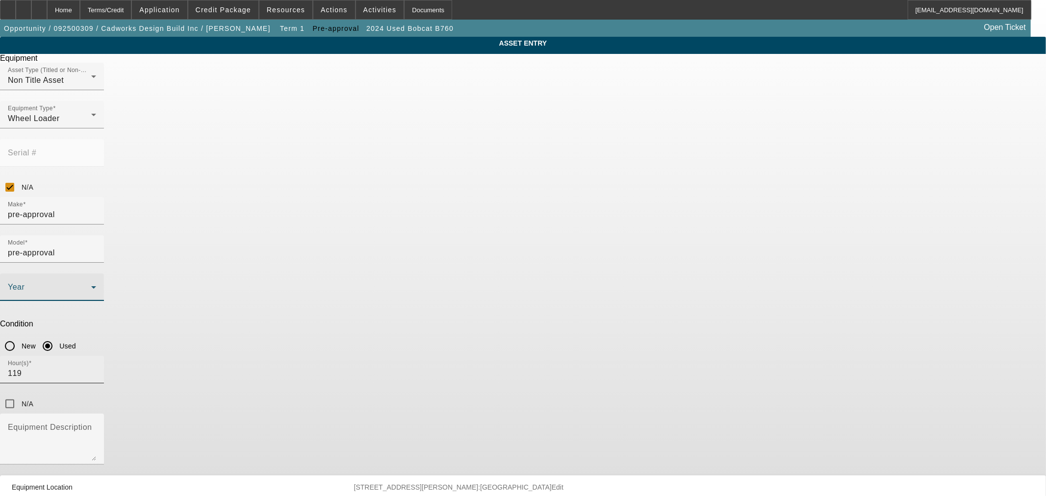
click at [96, 356] on div "Hour(s) 119" at bounding box center [52, 369] width 88 height 27
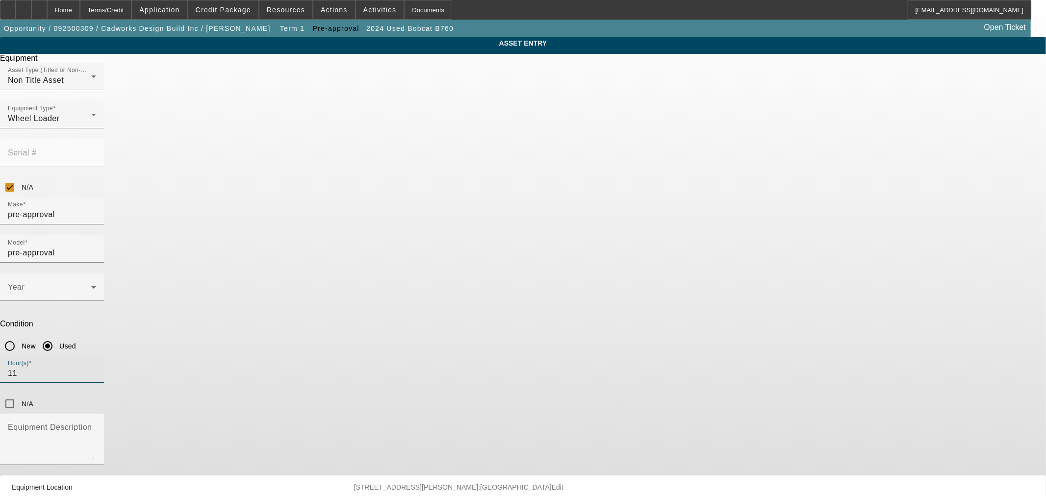
type input "1"
click at [594, 356] on div "Hour(s) Please enter hour(s). N/A" at bounding box center [523, 385] width 1046 height 58
click at [20, 394] on input "N/A" at bounding box center [10, 404] width 20 height 20
checkbox input "true"
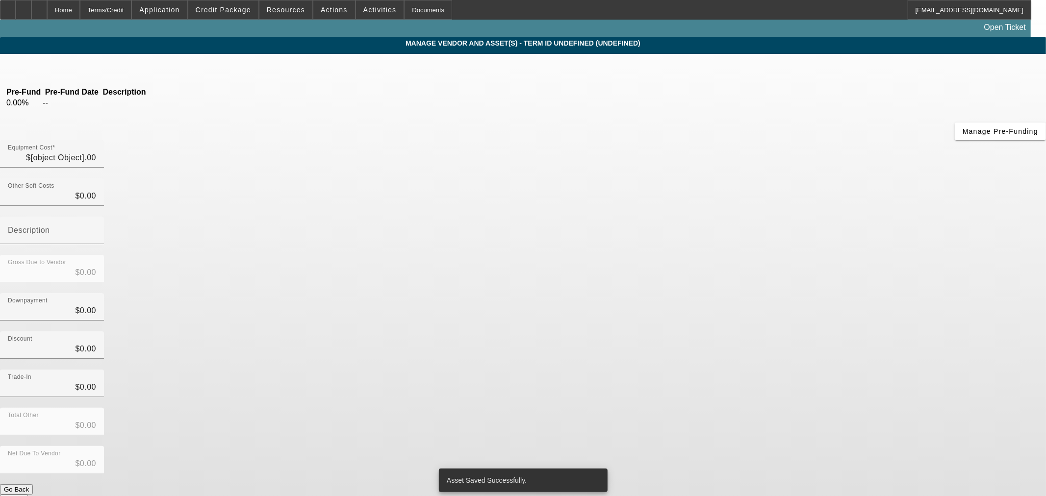
type input "$57,100.00"
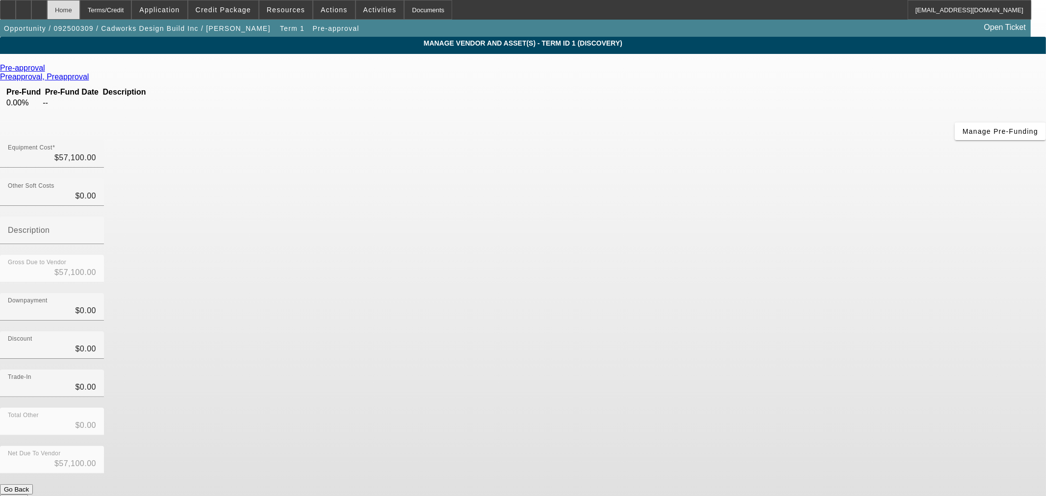
click at [80, 9] on div "Home" at bounding box center [63, 10] width 33 height 20
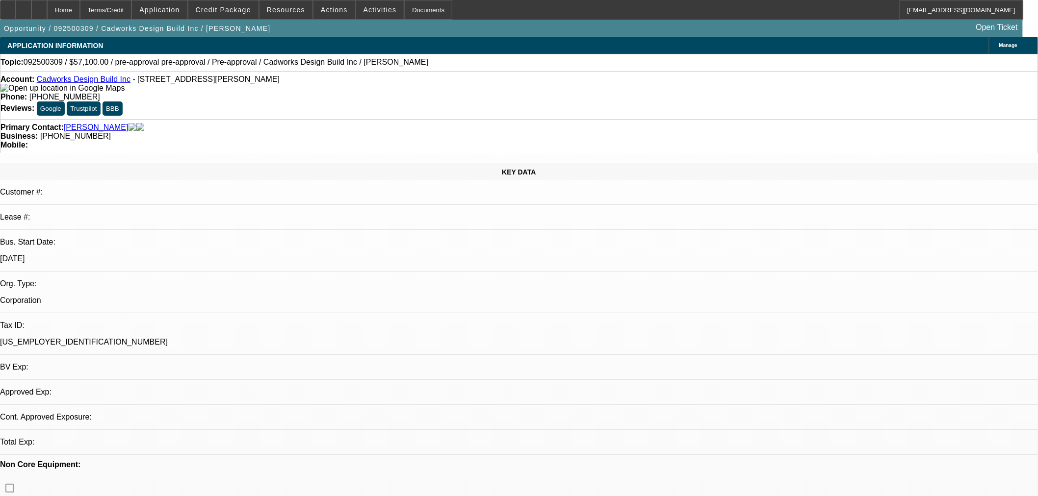
select select "0"
select select "2"
select select "0"
select select "6"
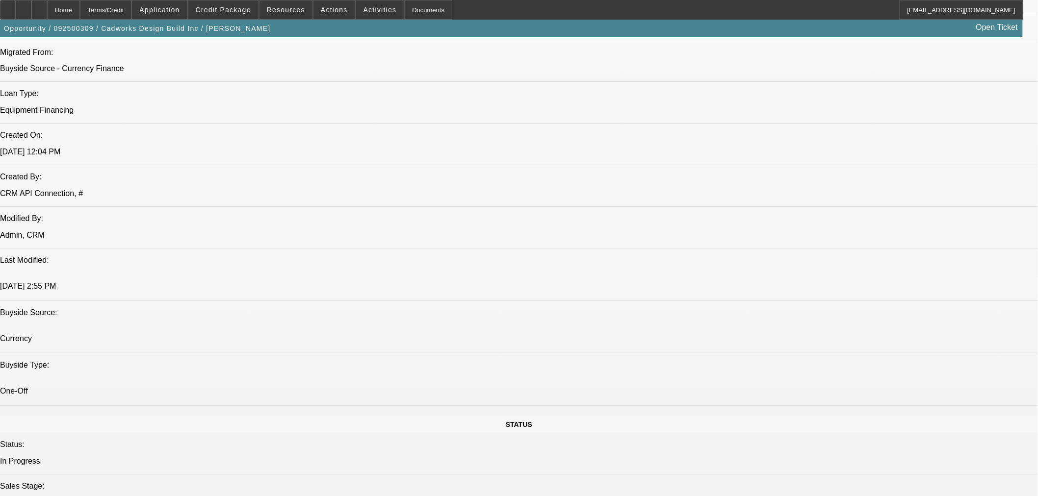
scroll to position [726, 0]
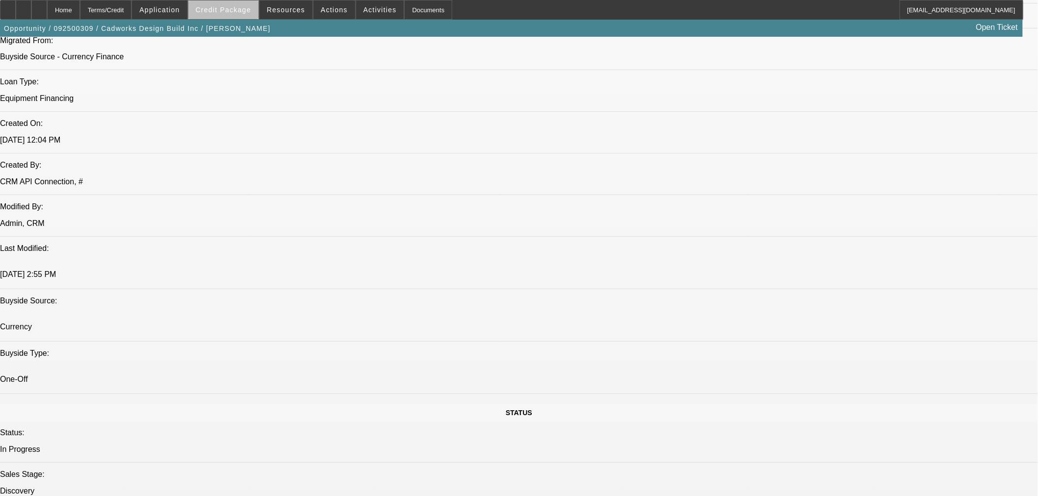
click at [255, 11] on span at bounding box center [223, 10] width 70 height 24
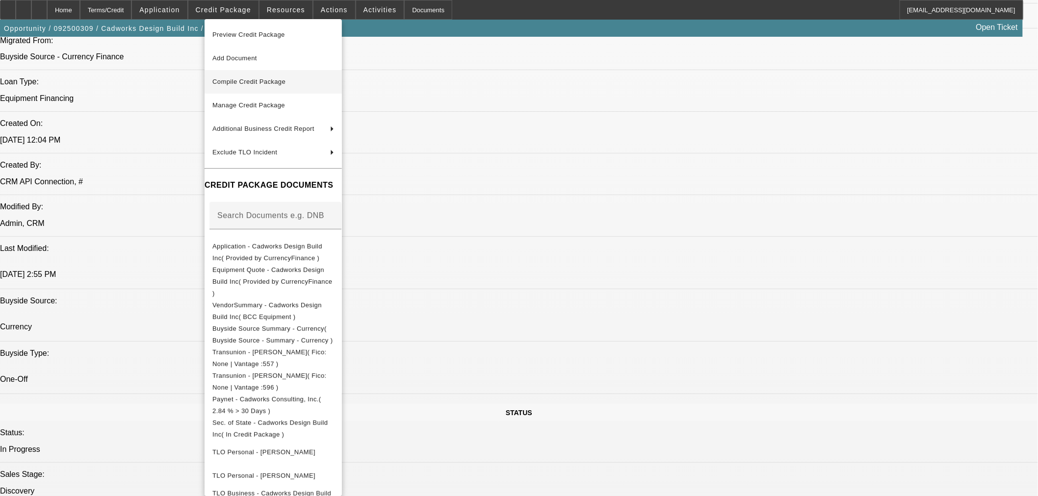
click at [268, 82] on span "Compile Credit Package" at bounding box center [248, 81] width 73 height 7
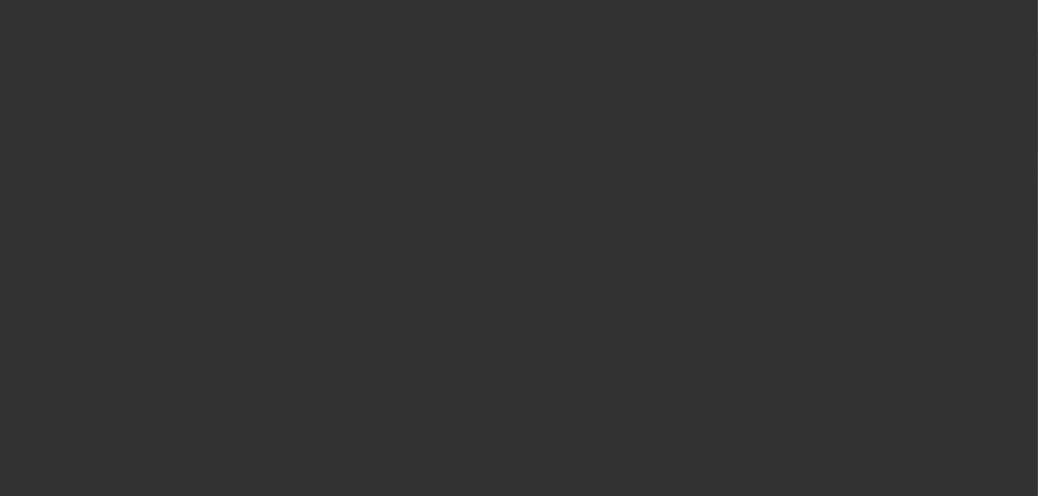
select select "0"
select select "2"
select select "0"
select select "6"
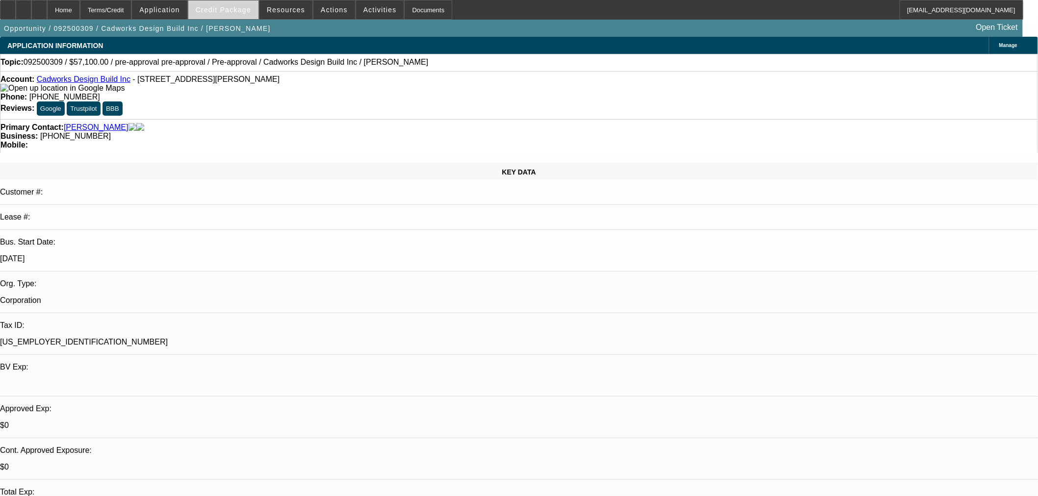
click at [241, 14] on span at bounding box center [223, 10] width 70 height 24
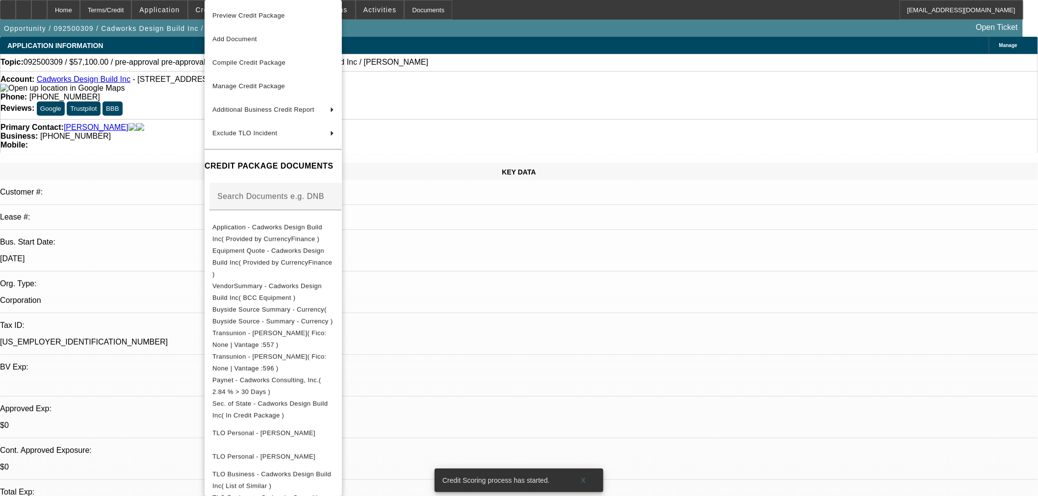
click at [180, 121] on div at bounding box center [519, 248] width 1038 height 496
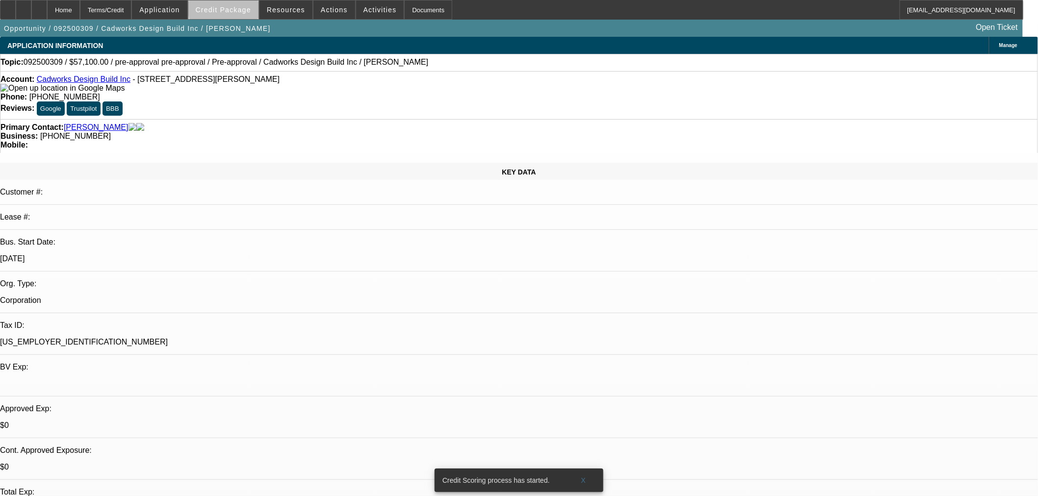
click at [247, 7] on span "Credit Package" at bounding box center [223, 10] width 55 height 8
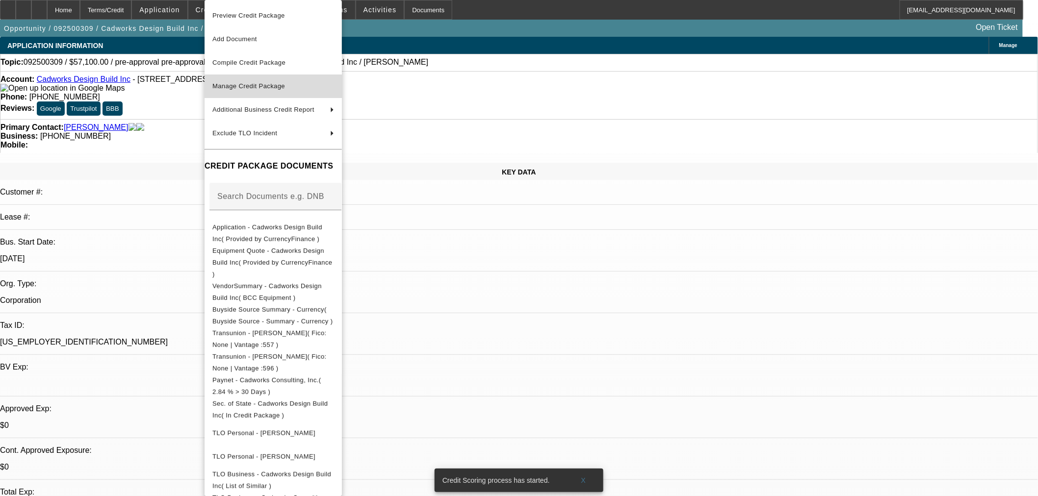
click at [248, 86] on span "Manage Credit Package" at bounding box center [248, 85] width 73 height 7
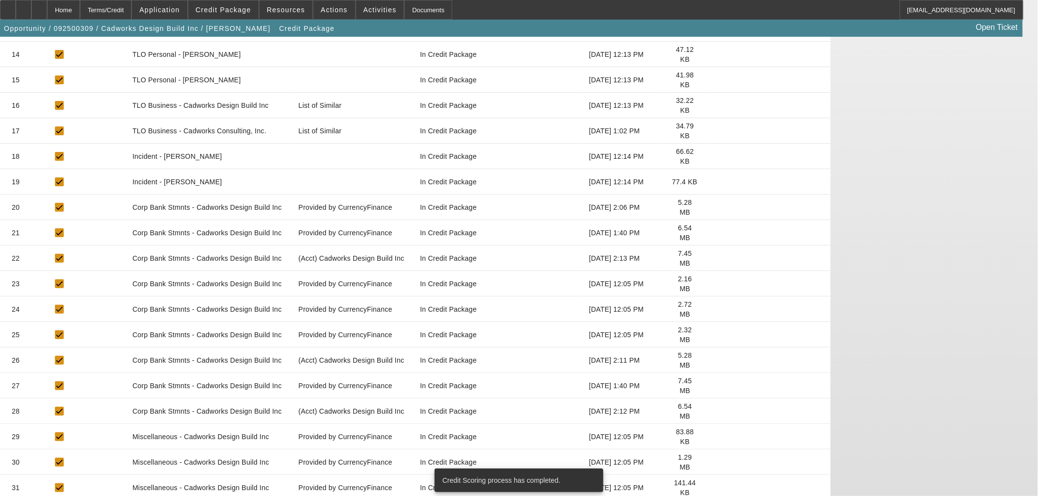
scroll to position [521, 0]
click at [713, 258] on icon at bounding box center [713, 258] width 0 height 0
drag, startPoint x: 65, startPoint y: 6, endPoint x: 67, endPoint y: 11, distance: 5.3
click at [47, 6] on div at bounding box center [39, 10] width 16 height 20
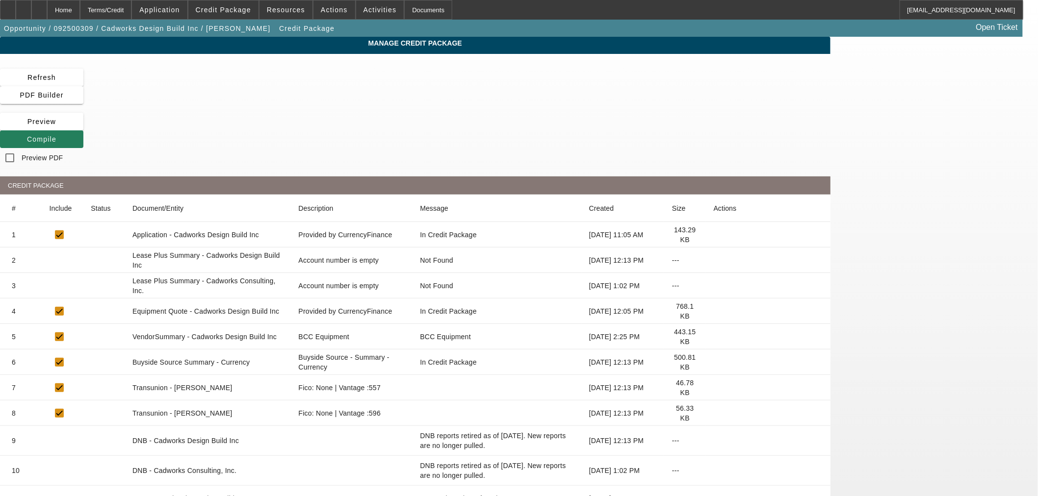
click at [27, 135] on icon at bounding box center [27, 139] width 0 height 8
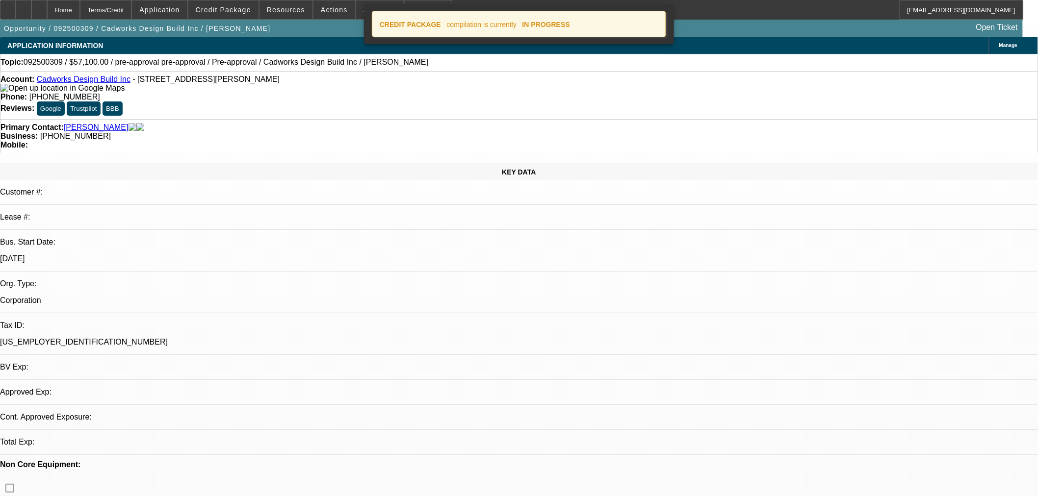
select select "0"
select select "2"
select select "0"
select select "1"
select select "2"
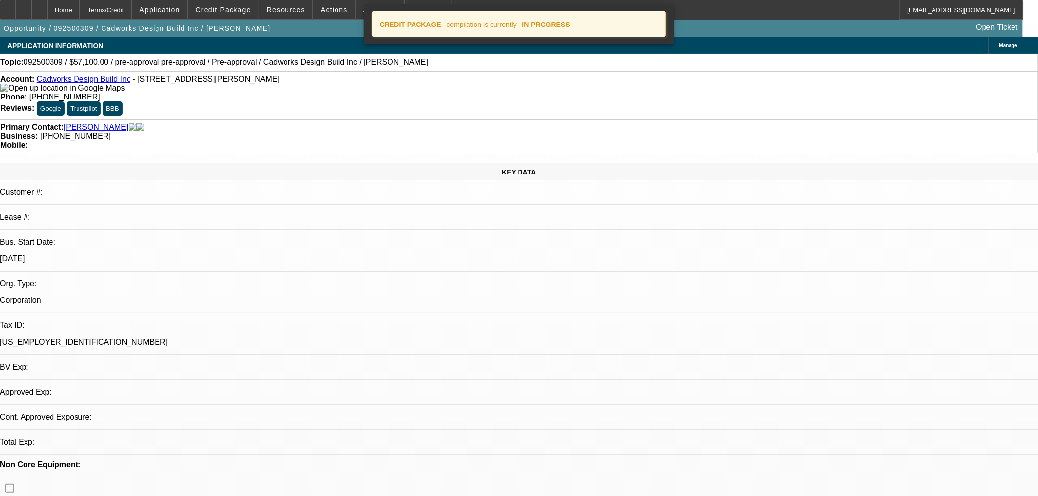
select select "6"
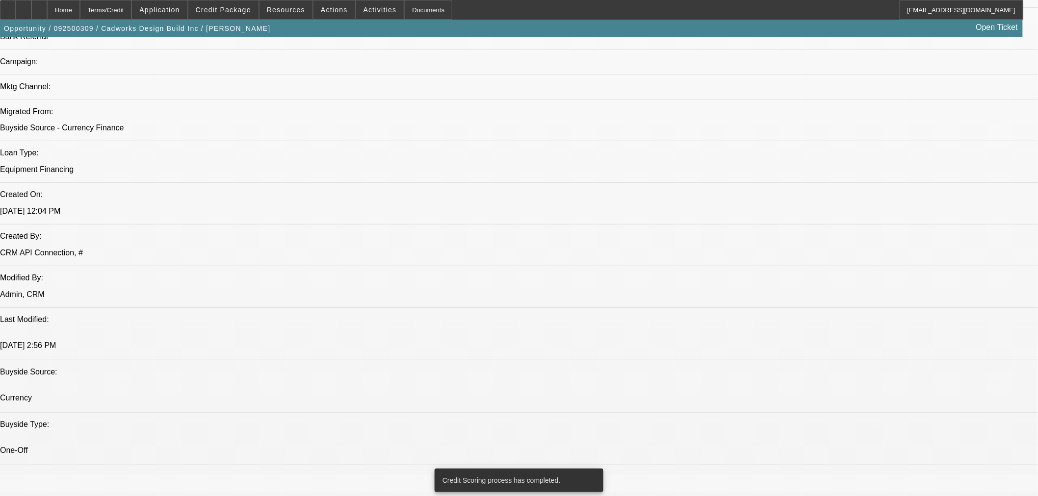
scroll to position [651, 0]
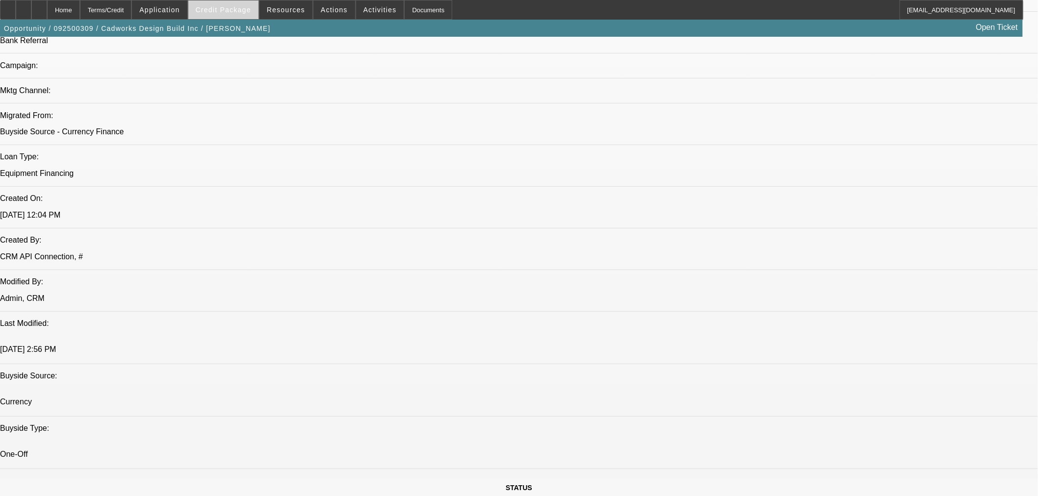
click at [236, 6] on span "Credit Package" at bounding box center [223, 10] width 55 height 8
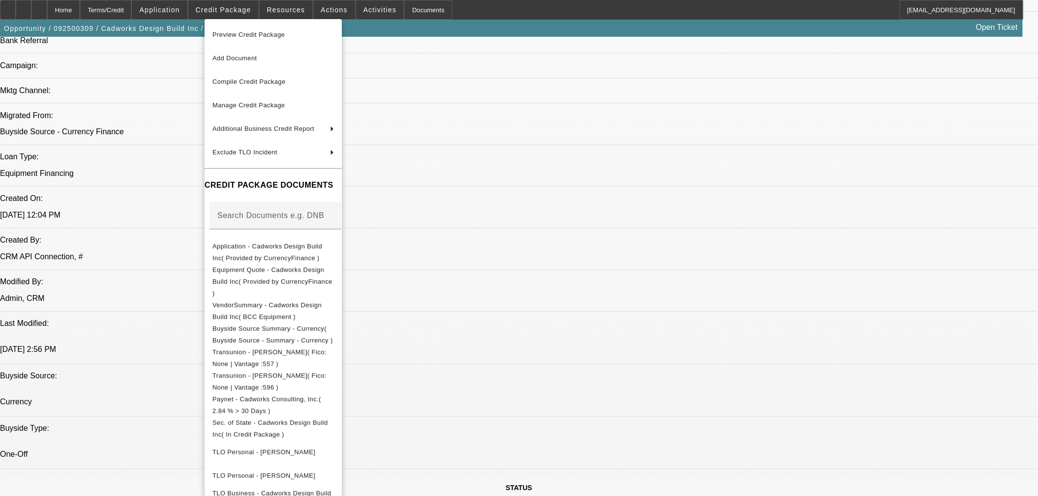
click at [289, 13] on div at bounding box center [519, 248] width 1038 height 496
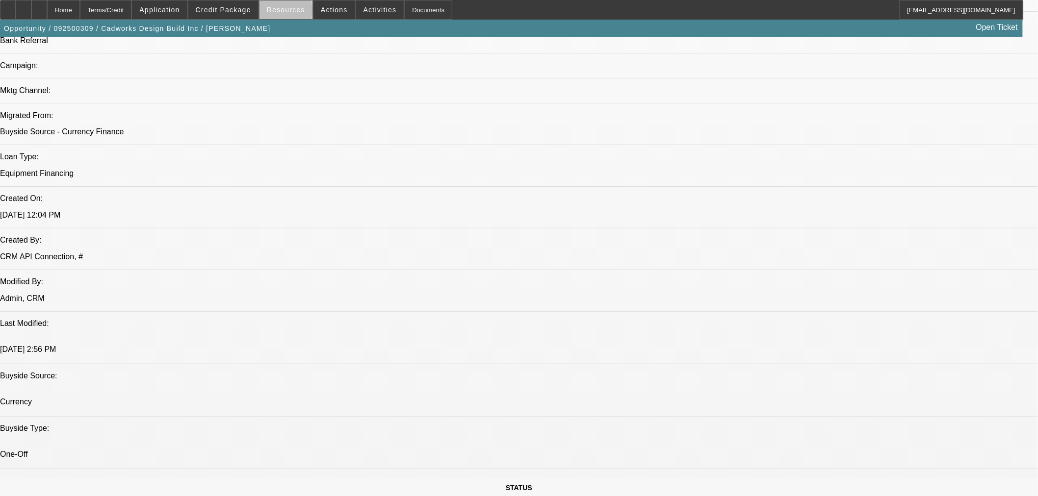
click at [289, 13] on span "Resources" at bounding box center [286, 10] width 38 height 8
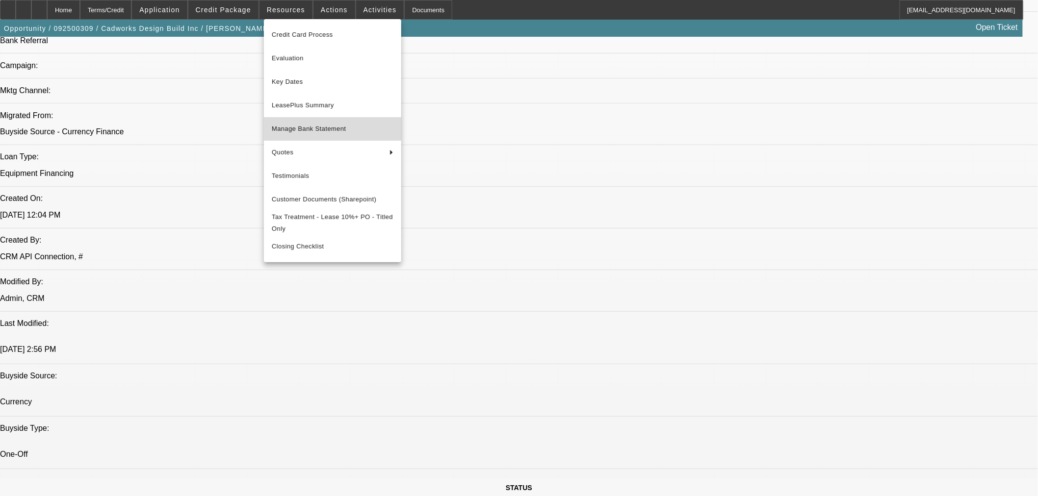
click at [330, 126] on span "Manage Bank Statement" at bounding box center [333, 129] width 122 height 12
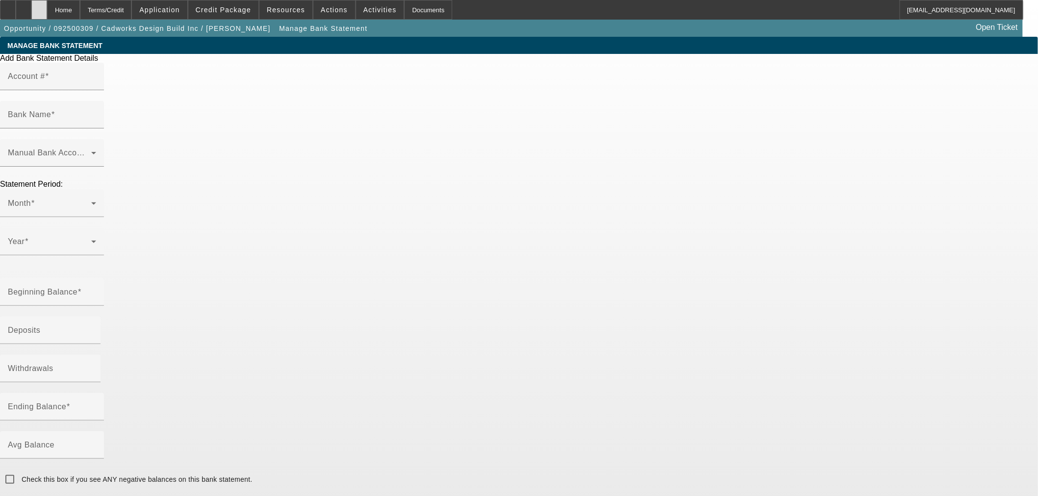
click at [47, 6] on div at bounding box center [39, 10] width 16 height 20
click at [80, 12] on div "Home" at bounding box center [63, 10] width 33 height 20
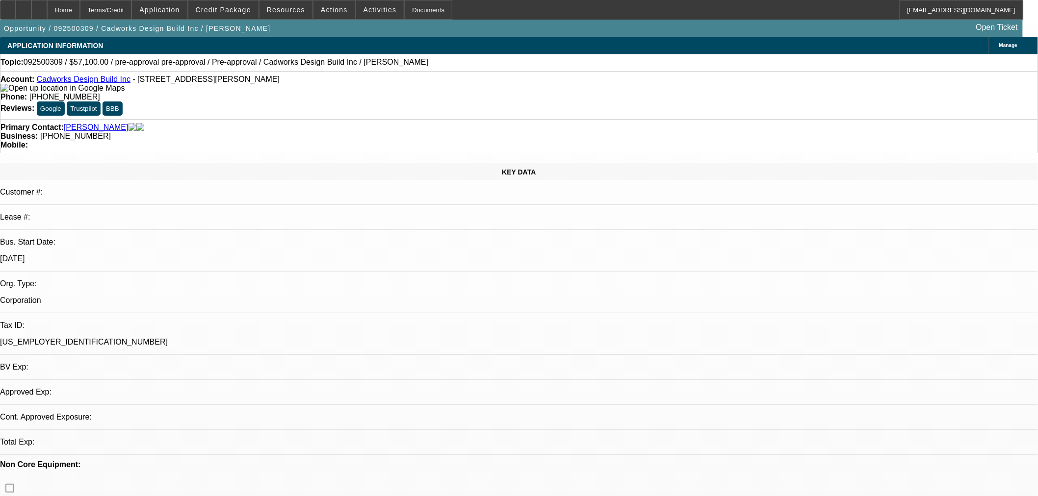
select select "0"
select select "2"
select select "0"
select select "6"
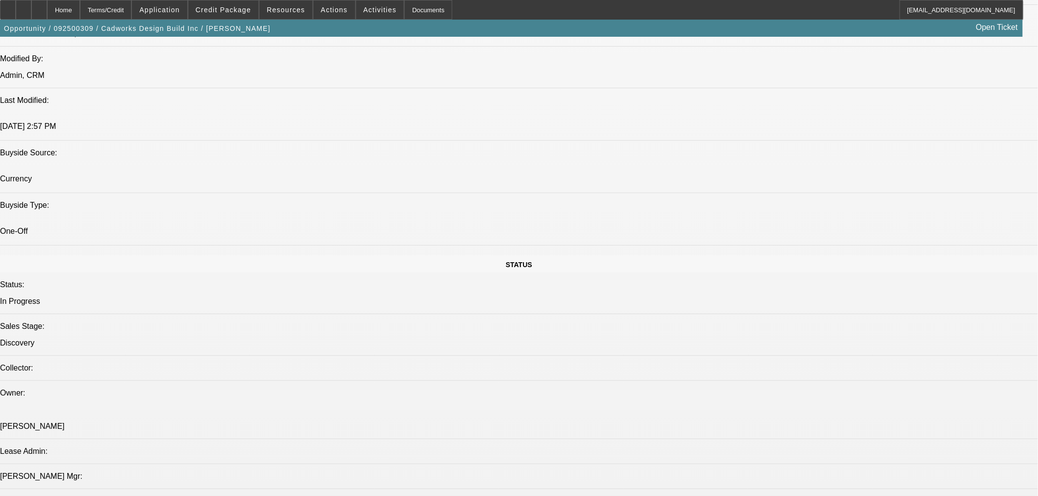
scroll to position [908, 0]
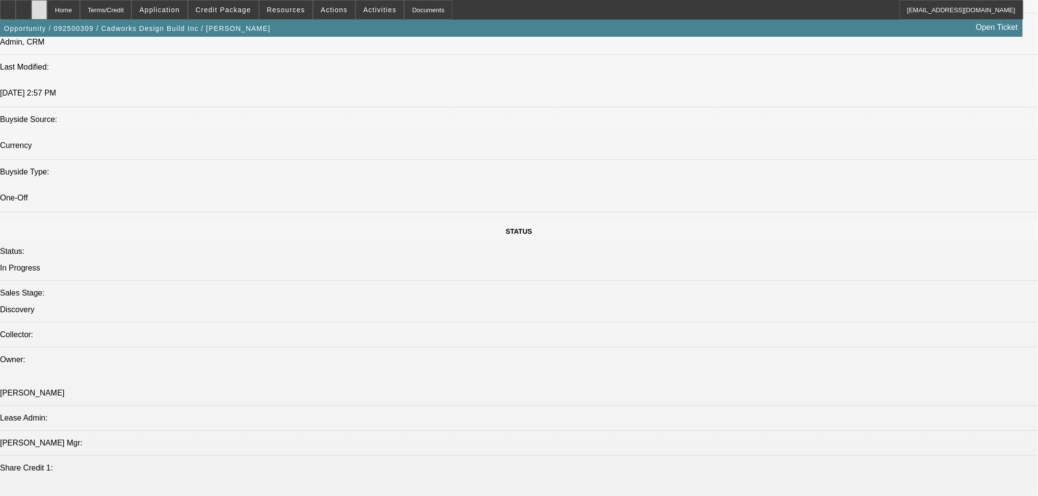
click at [39, 6] on icon at bounding box center [39, 6] width 0 height 0
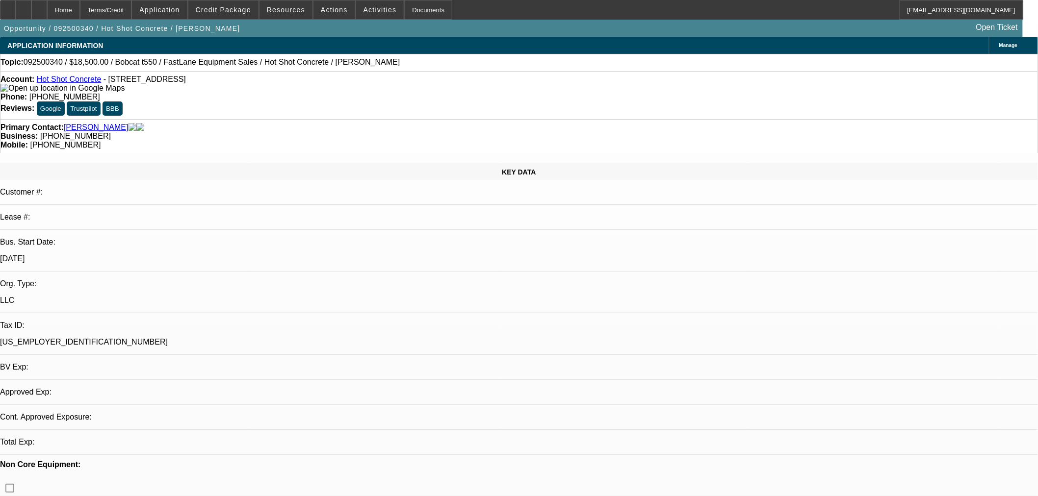
select select "0"
select select "2"
select select "0"
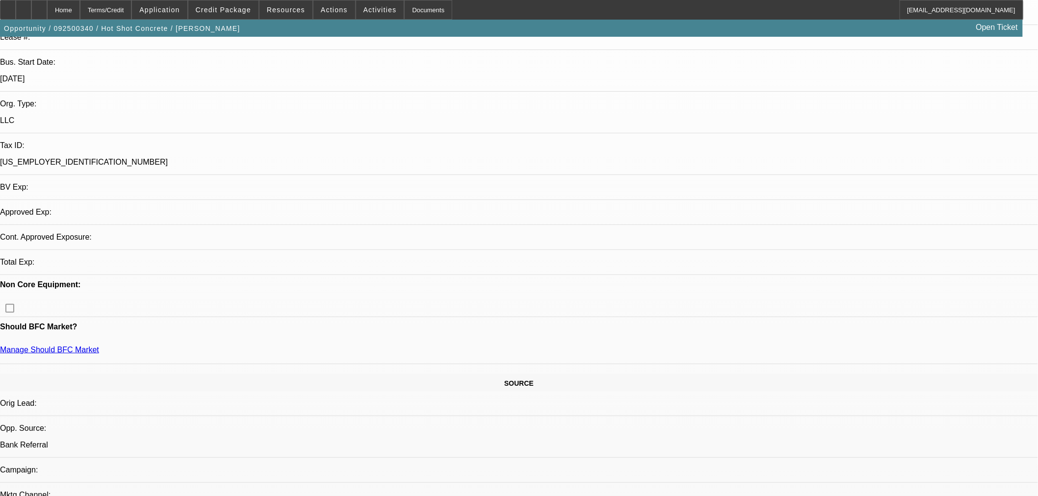
select select "1"
select select "2"
select select "6"
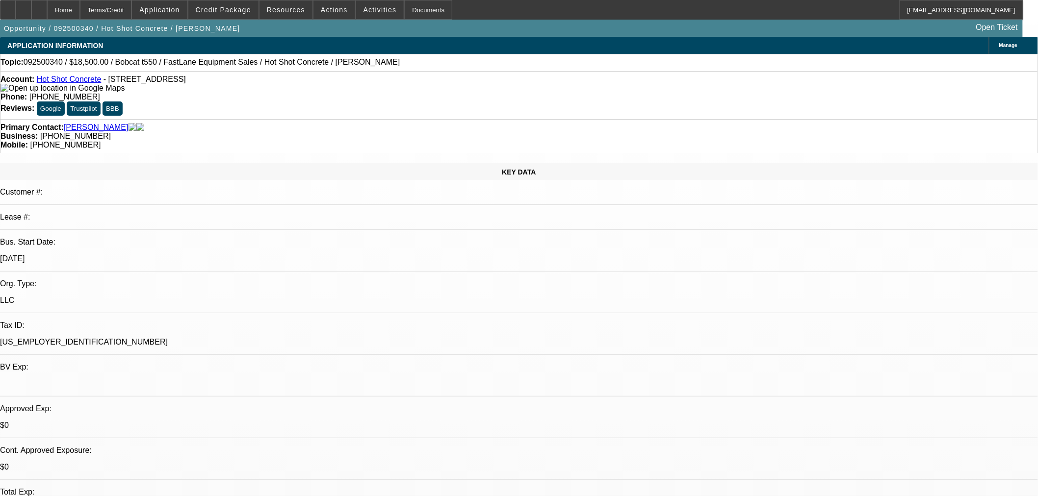
drag, startPoint x: 231, startPoint y: 80, endPoint x: 202, endPoint y: 82, distance: 29.5
click at [202, 82] on div "Account: Hot Shot Concrete - 361 Chaparral Ln, Springtown, TX 76082" at bounding box center [518, 84] width 1037 height 18
copy span "76082"
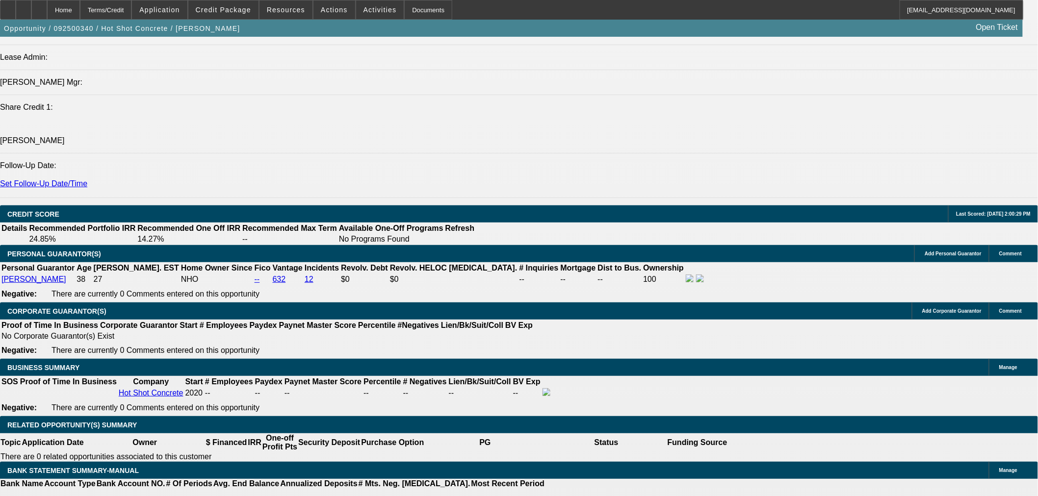
scroll to position [1271, 0]
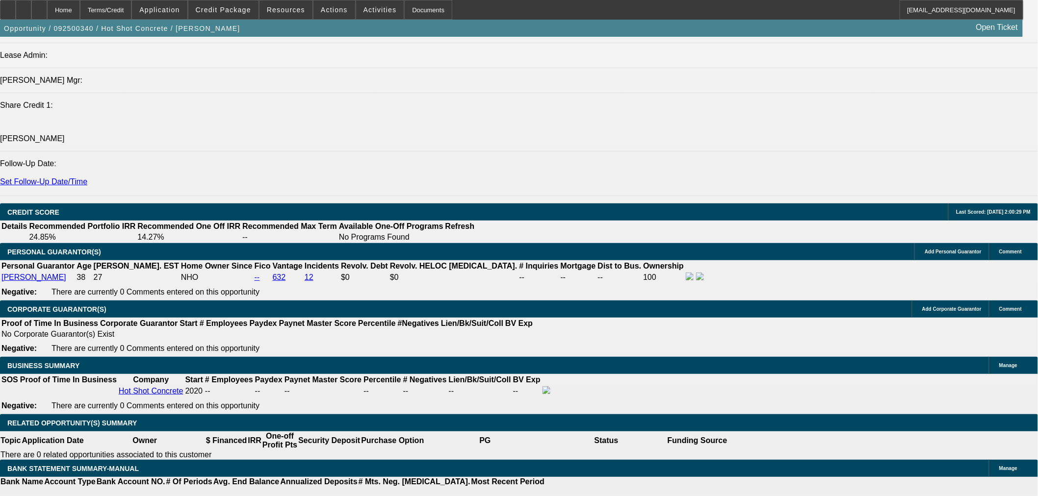
drag, startPoint x: 217, startPoint y: 184, endPoint x: 349, endPoint y: 210, distance: 134.3
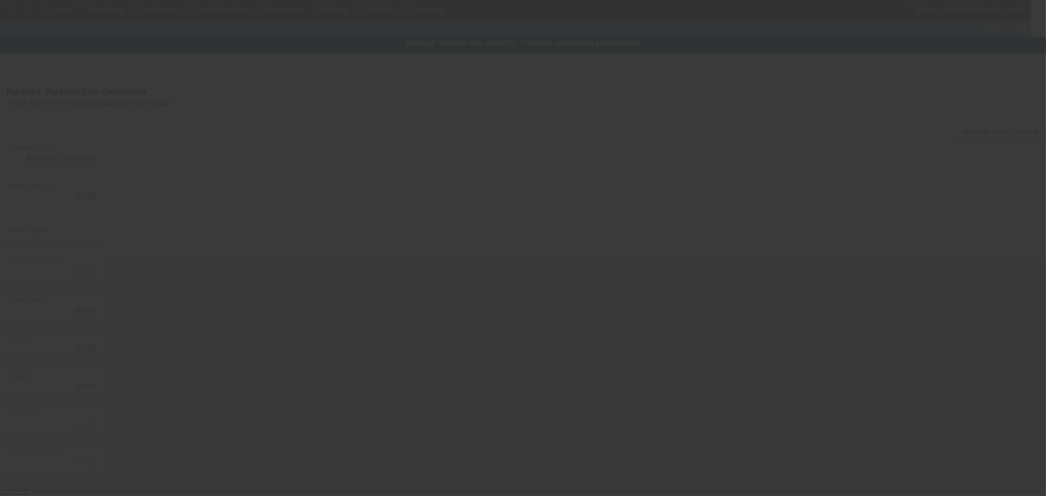
type input "$22,500.00"
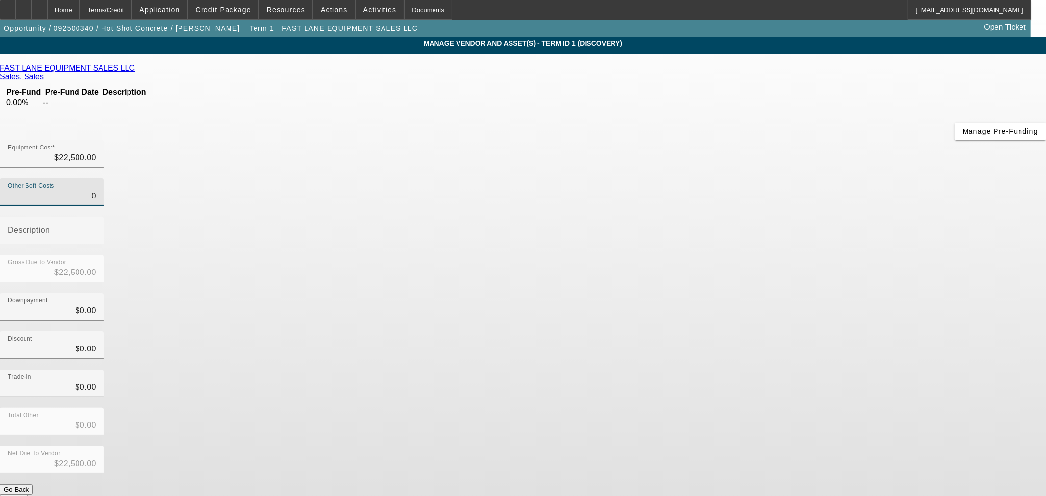
drag, startPoint x: 634, startPoint y: 120, endPoint x: 668, endPoint y: 120, distance: 34.3
click at [668, 178] on div "Other Soft Costs 0 Description" at bounding box center [523, 216] width 1046 height 76
paste input "1,856.25"
type input "1,856.25"
type input "$24,356.25"
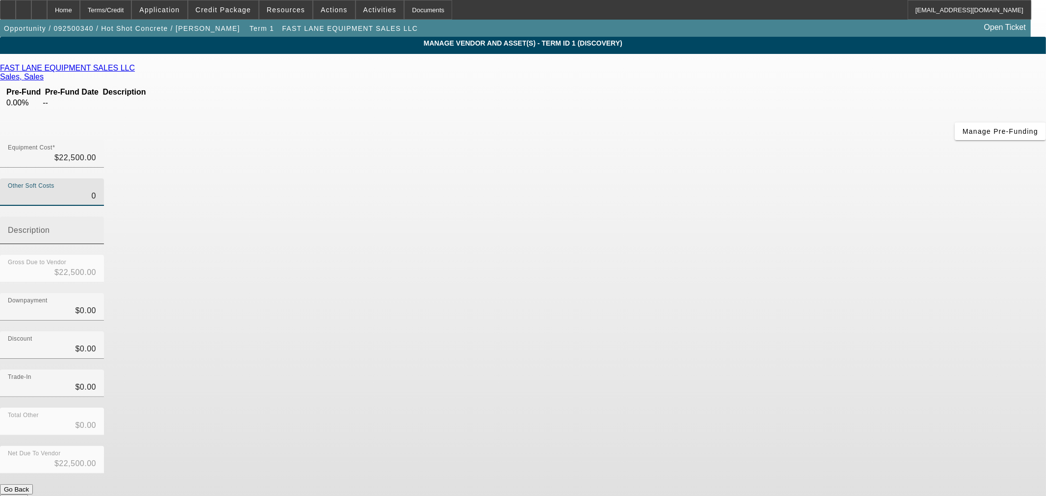
type input "$24,356.25"
type input "$1,856.25"
click at [96, 229] on input "Description" at bounding box center [52, 235] width 88 height 12
type input "S"
type input "Assumed 8.25% sales tax"
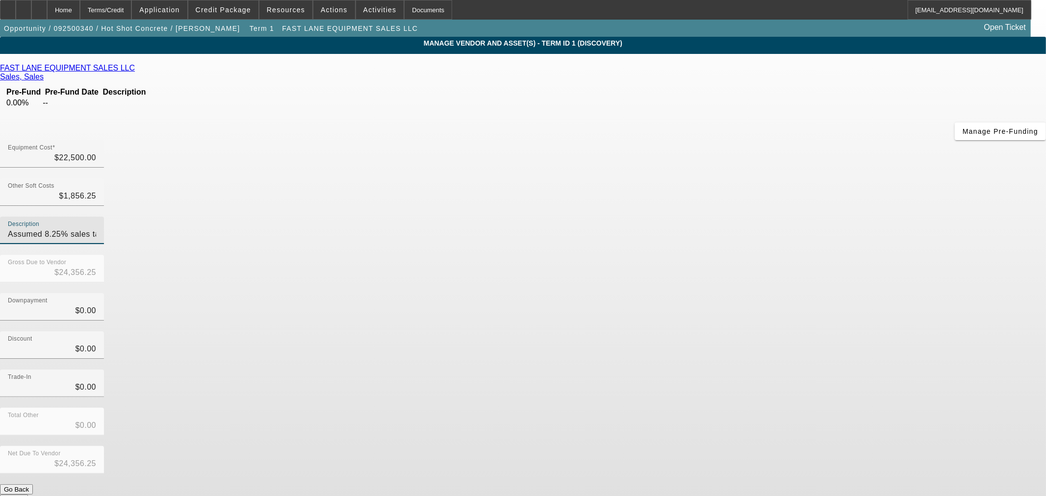
click at [28, 495] on button "Submit" at bounding box center [14, 500] width 28 height 10
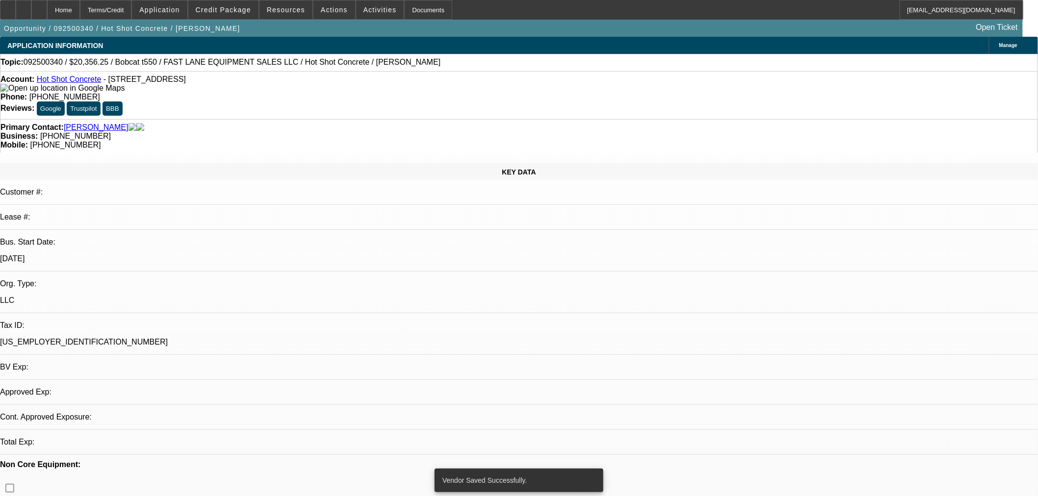
select select "0"
select select "2"
select select "0"
select select "6"
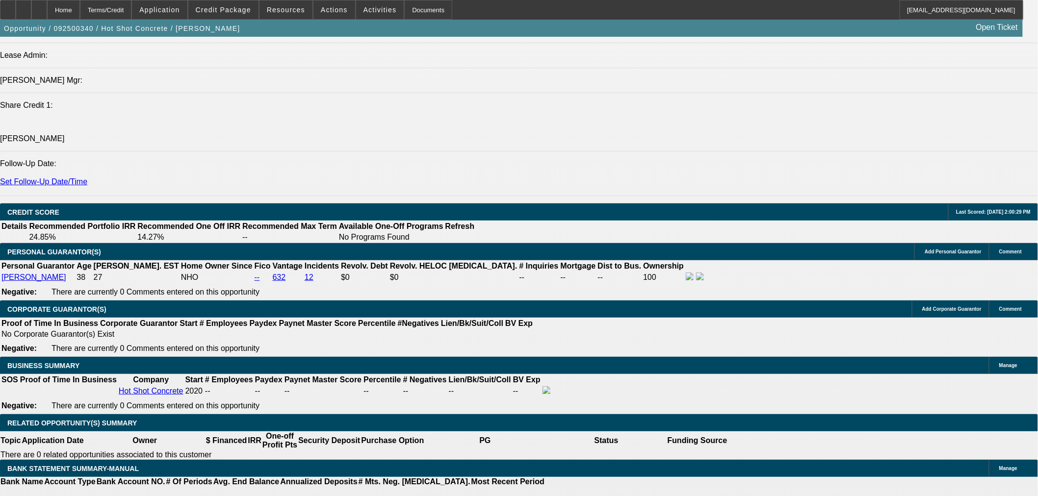
scroll to position [1362, 0]
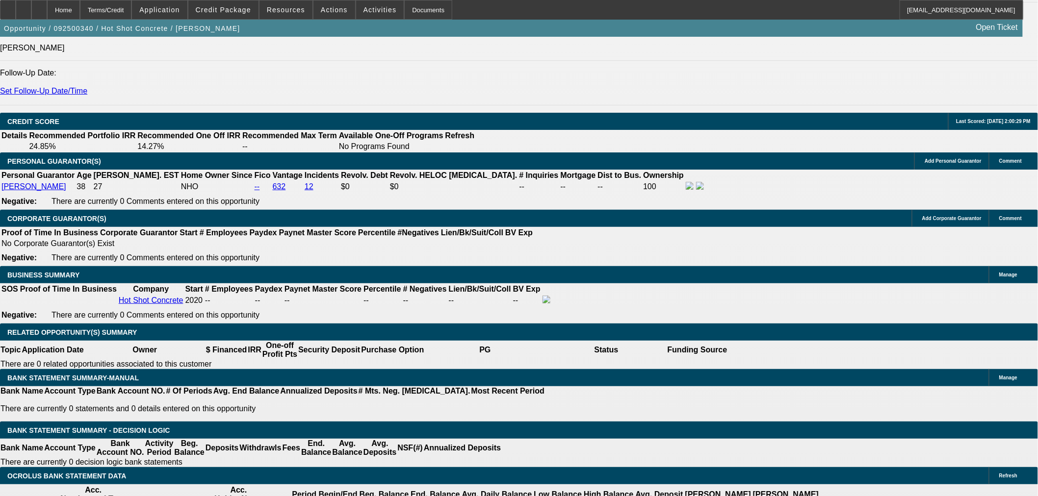
drag, startPoint x: 206, startPoint y: 229, endPoint x: 321, endPoint y: 231, distance: 114.8
type input "$4,356.25"
type input "UNKNOWN"
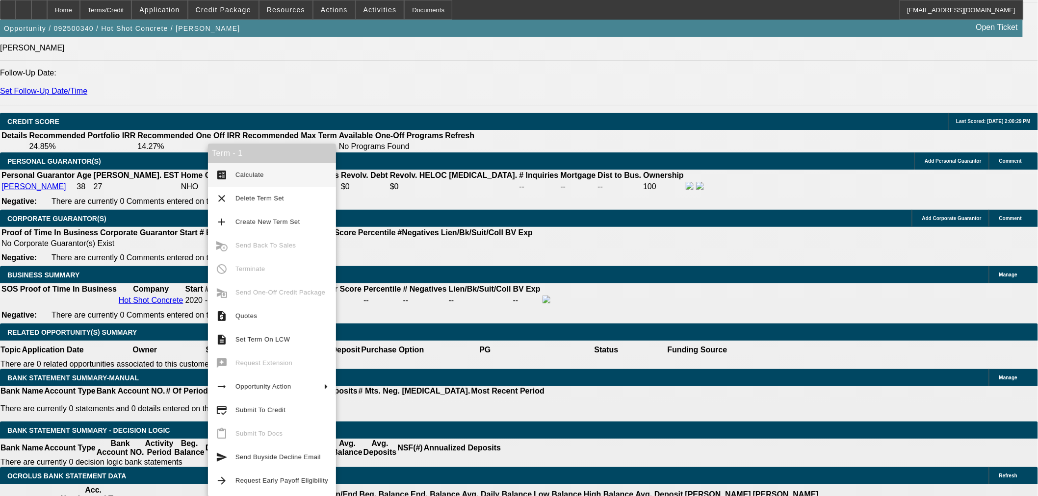
type input "$2,648.66"
type input "$1,324.33"
click at [257, 180] on span "Calculate" at bounding box center [281, 175] width 93 height 12
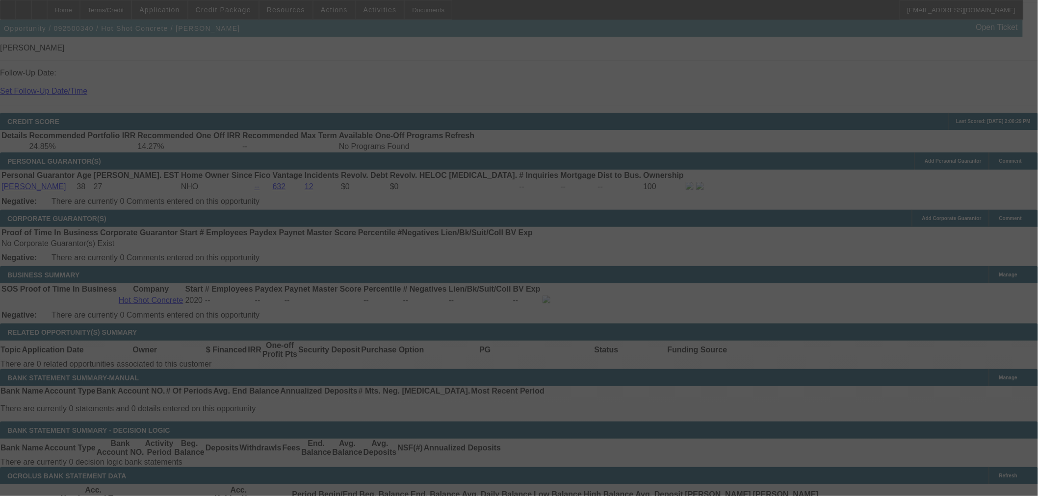
select select "0"
select select "2"
select select "0"
select select "6"
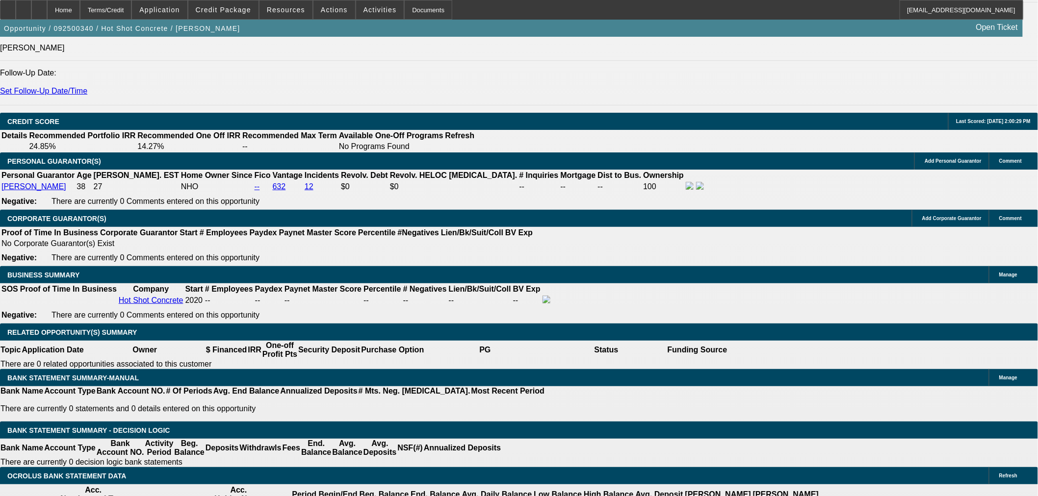
drag, startPoint x: 181, startPoint y: 305, endPoint x: 206, endPoint y: 305, distance: 25.0
type input "1325"
type input "23.1"
type input "$2,650.00"
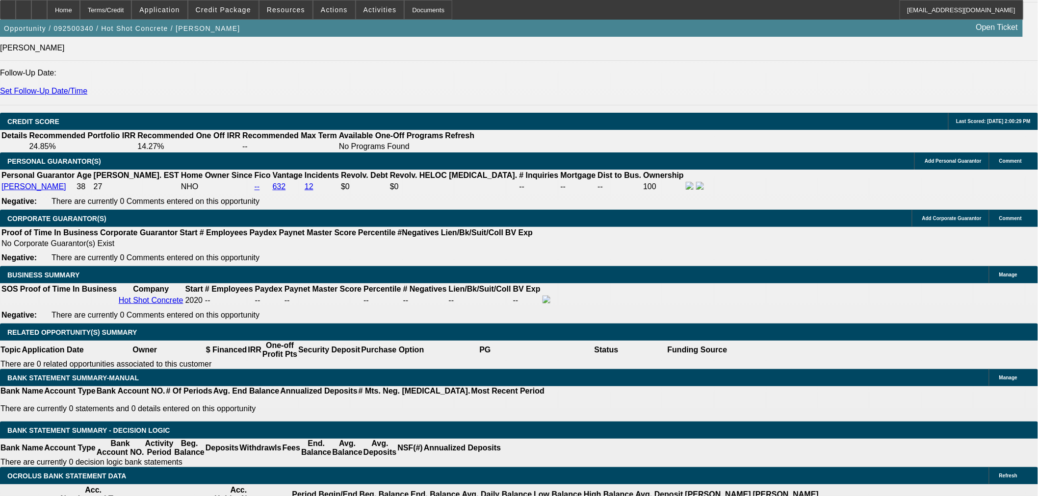
type input "UNKNOWN"
type input "$1,325.00"
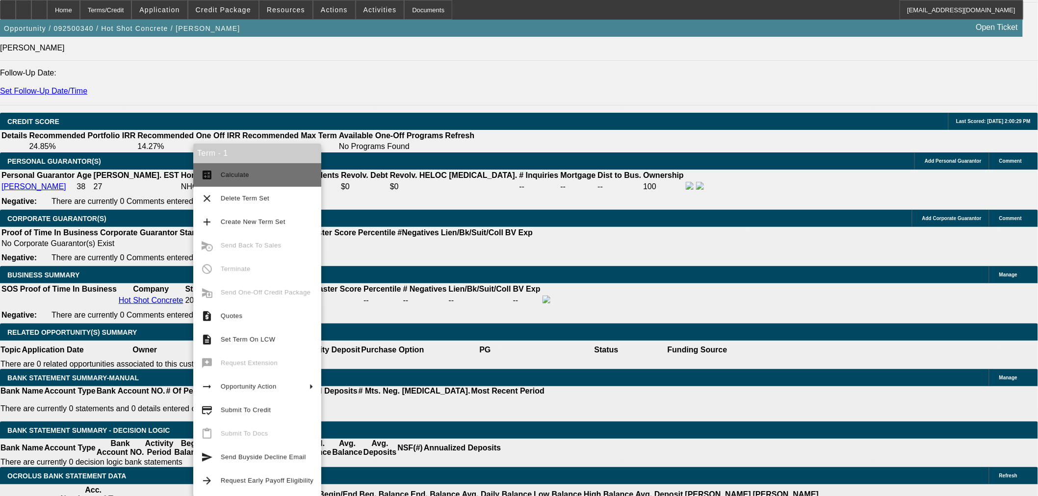
click at [261, 180] on span "Calculate" at bounding box center [267, 175] width 93 height 12
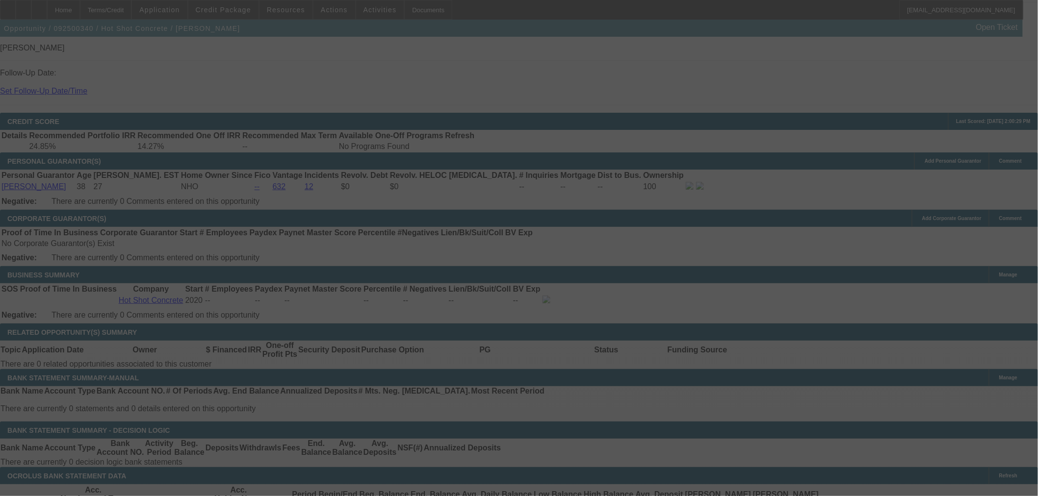
select select "0"
select select "2"
select select "0"
select select "6"
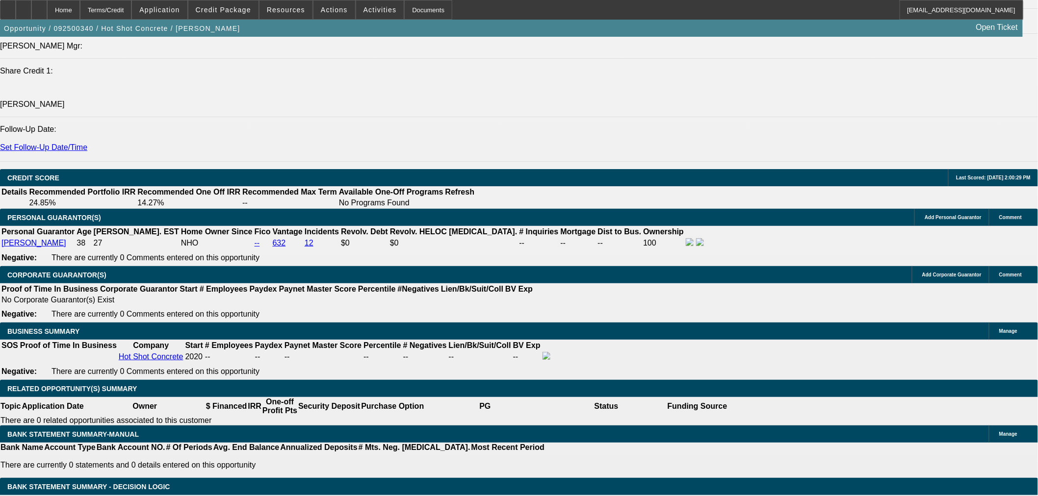
scroll to position [1271, 0]
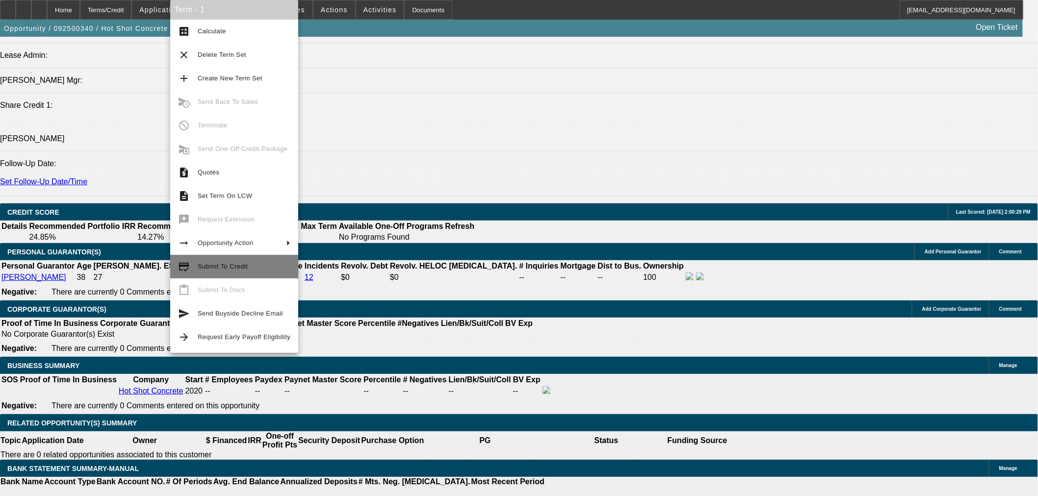
click at [222, 266] on span "Submit To Credit" at bounding box center [223, 266] width 50 height 7
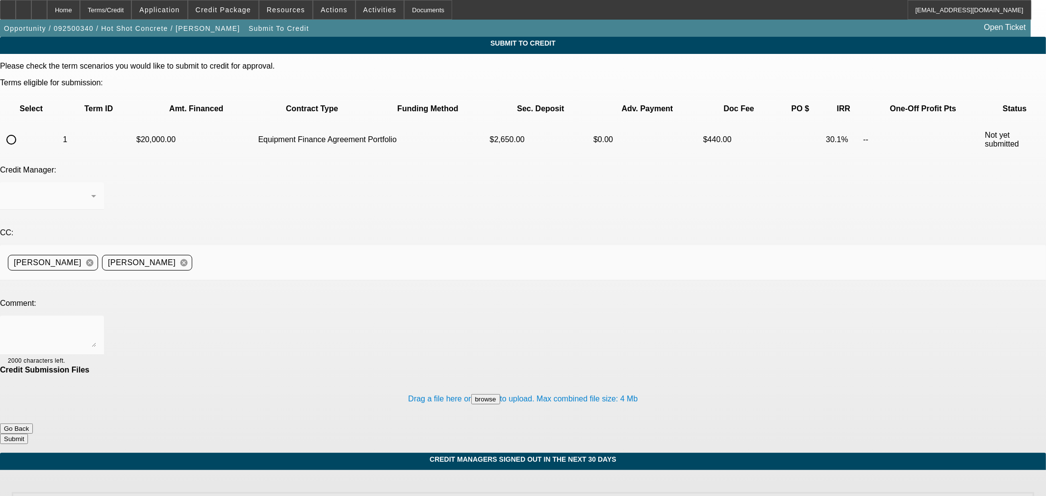
click at [21, 130] on input "radio" at bounding box center [11, 140] width 20 height 20
radio input "true"
click at [91, 190] on div "Arida, George" at bounding box center [49, 196] width 83 height 12
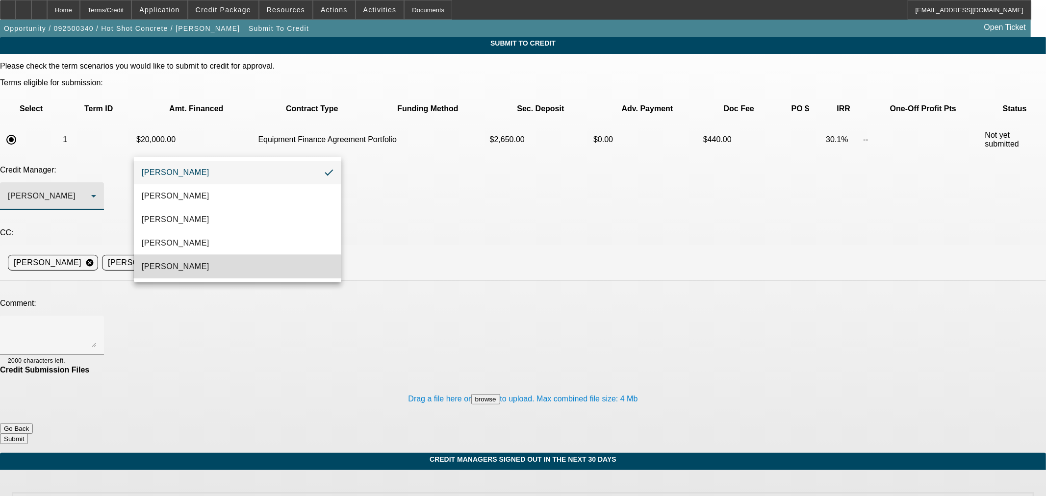
click at [208, 268] on mat-option "[PERSON_NAME]" at bounding box center [237, 267] width 207 height 24
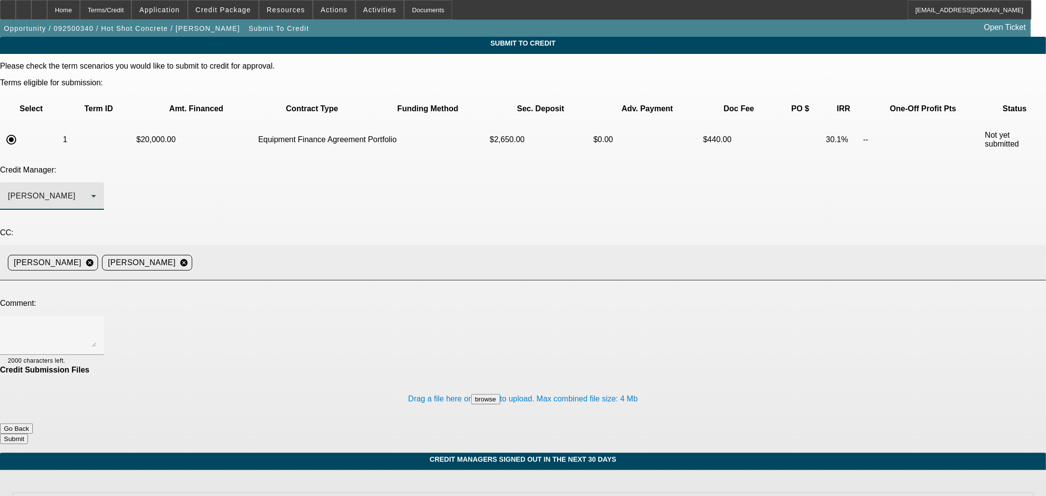
click at [361, 253] on input at bounding box center [615, 263] width 838 height 20
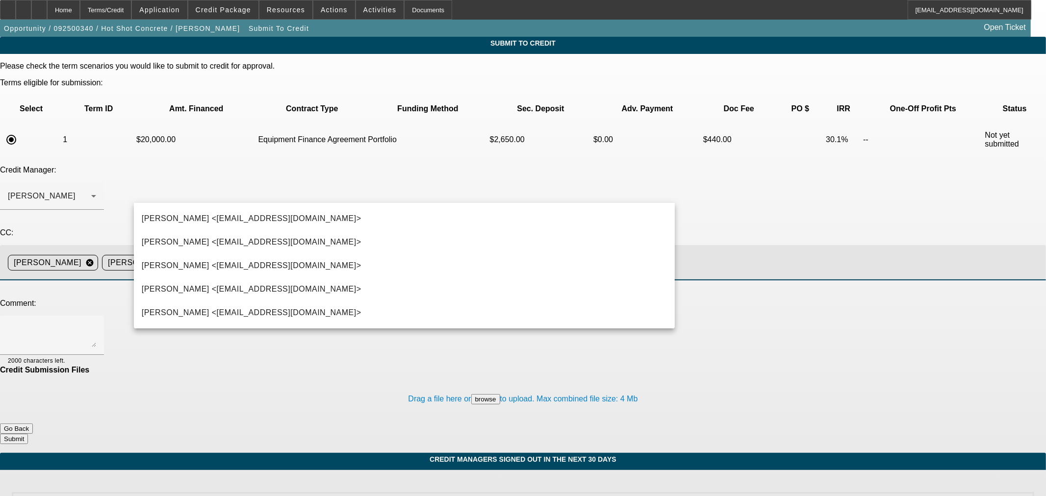
type input "T"
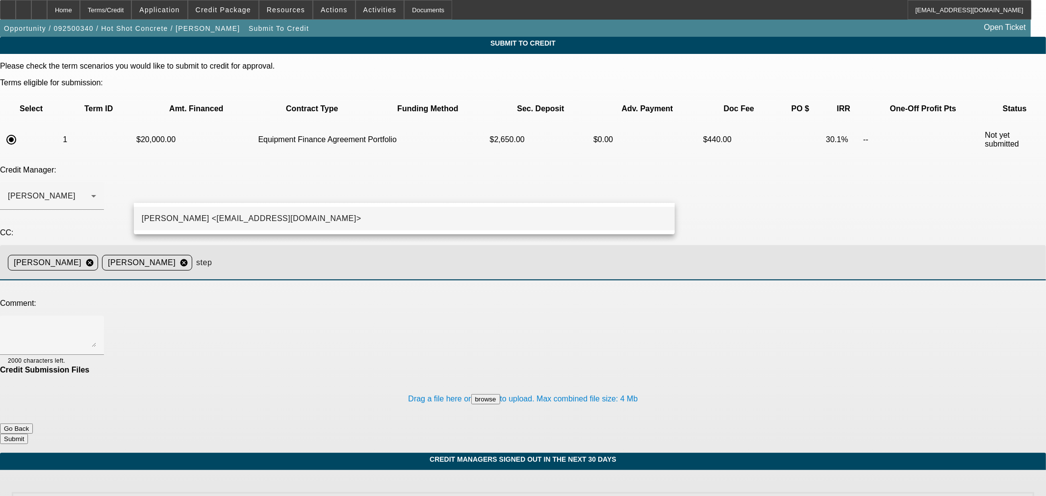
type input "step"
click at [432, 219] on mat-option "Stephanie Richards <srichards@beaconfunding.com>" at bounding box center [404, 219] width 541 height 24
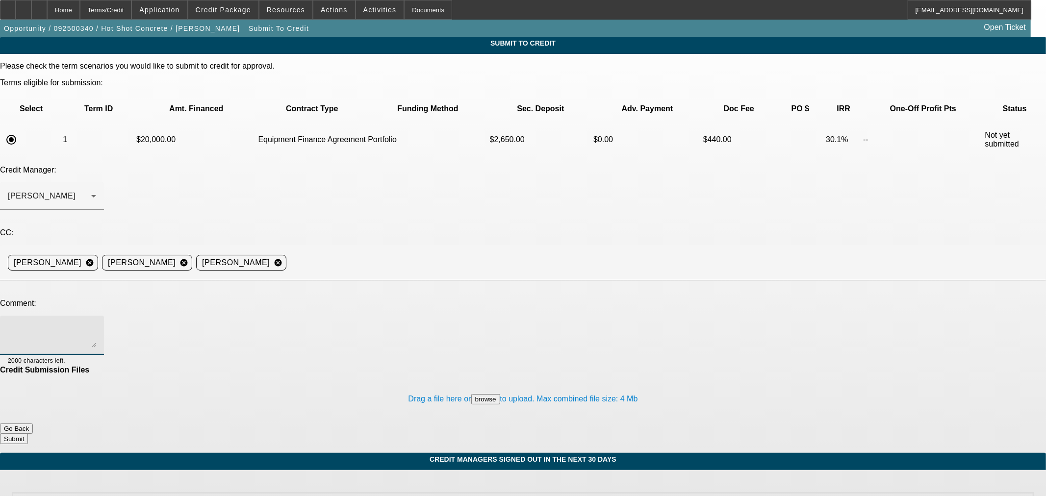
click at [96, 324] on textarea at bounding box center [52, 336] width 88 height 24
type textarea "BUYSIDE SUBMISSION CURRENCY - Sam, would you consider this skid steer purchase …"
click at [132, 5] on div "Terms/Credit" at bounding box center [106, 10] width 52 height 20
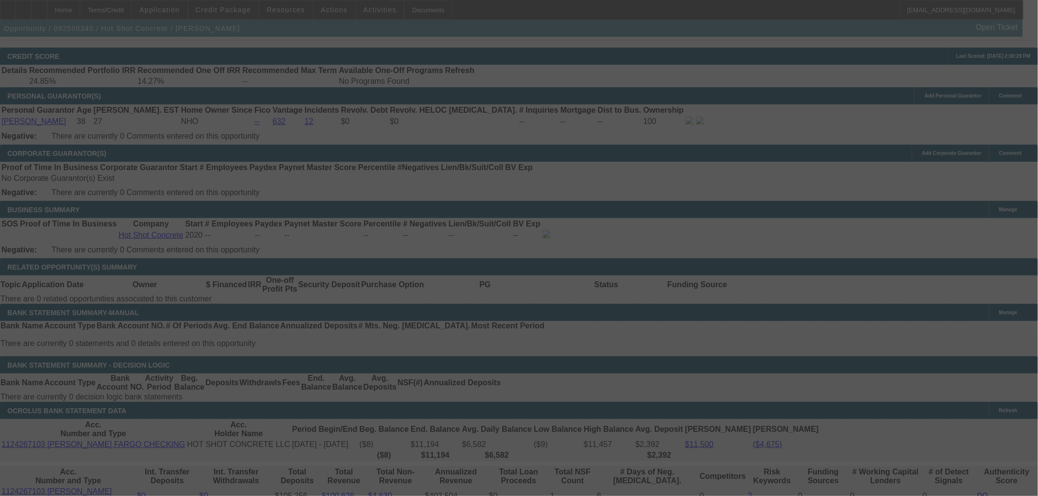
scroll to position [1355, 0]
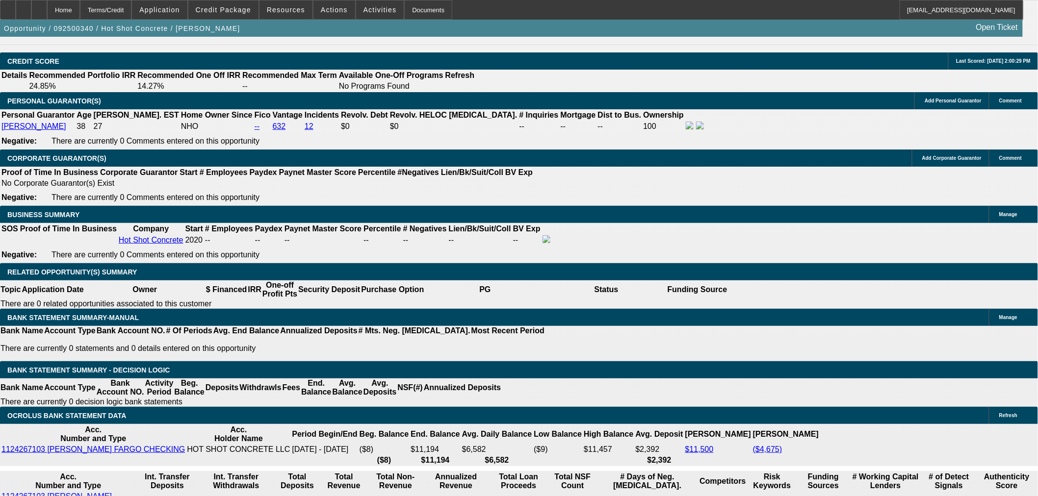
select select "0"
select select "2"
select select "0"
select select "6"
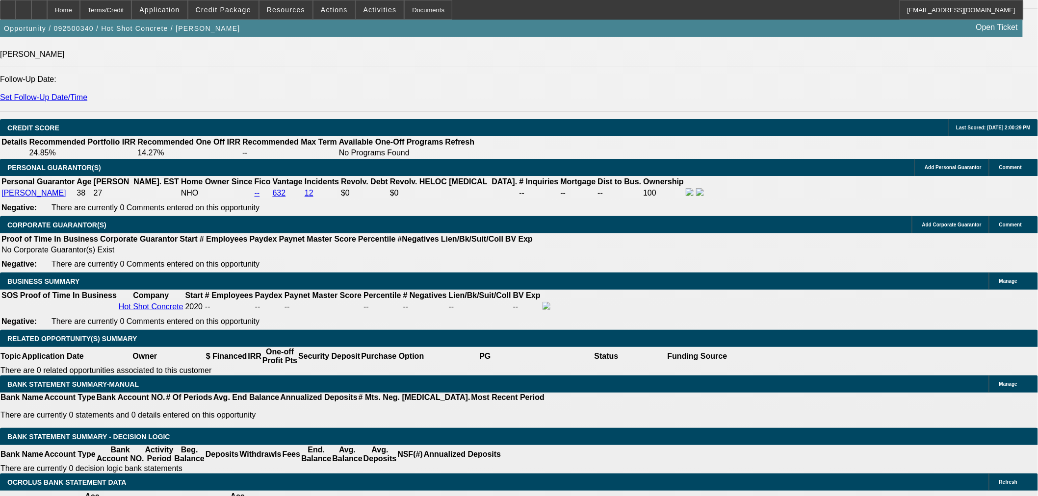
type input "UNKNOWN"
type input "2"
type input "$20,578.66"
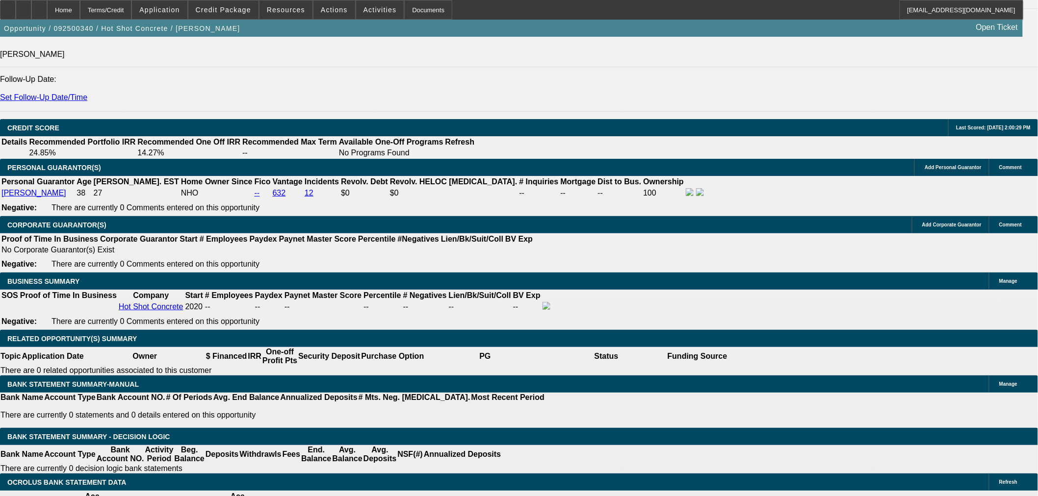
type input "$10,289.33"
type input "24"
type input "$2,096.38"
type input "$1,048.19"
type input "24"
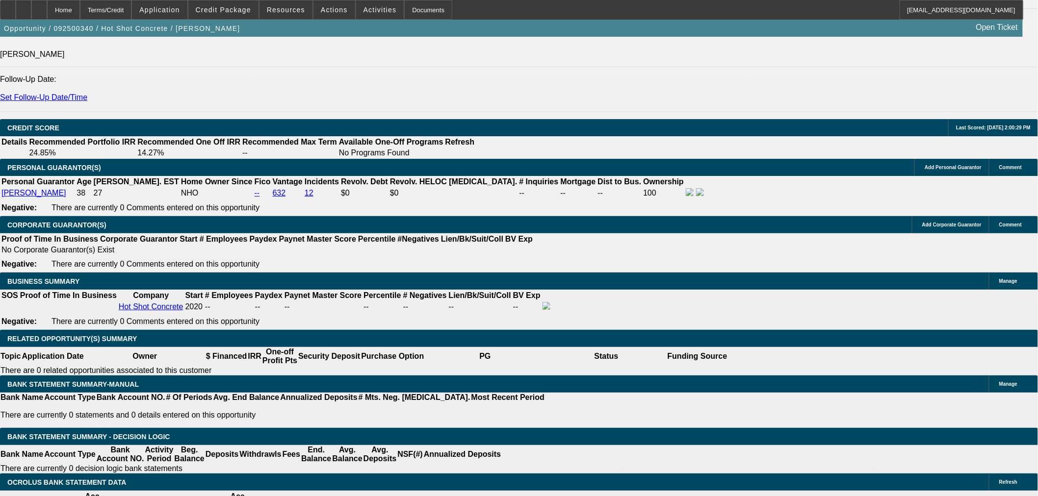
drag, startPoint x: 176, startPoint y: 309, endPoint x: 224, endPoint y: 307, distance: 48.6
type input "105"
type input "$210.00"
type input "1050"
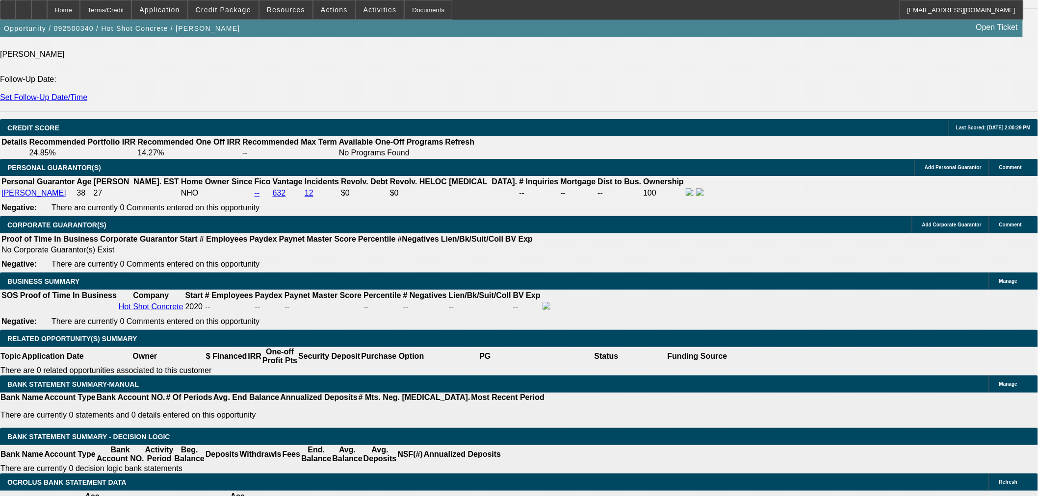
type input "$2,100.00"
type input "23.3"
type input "$1,050.00"
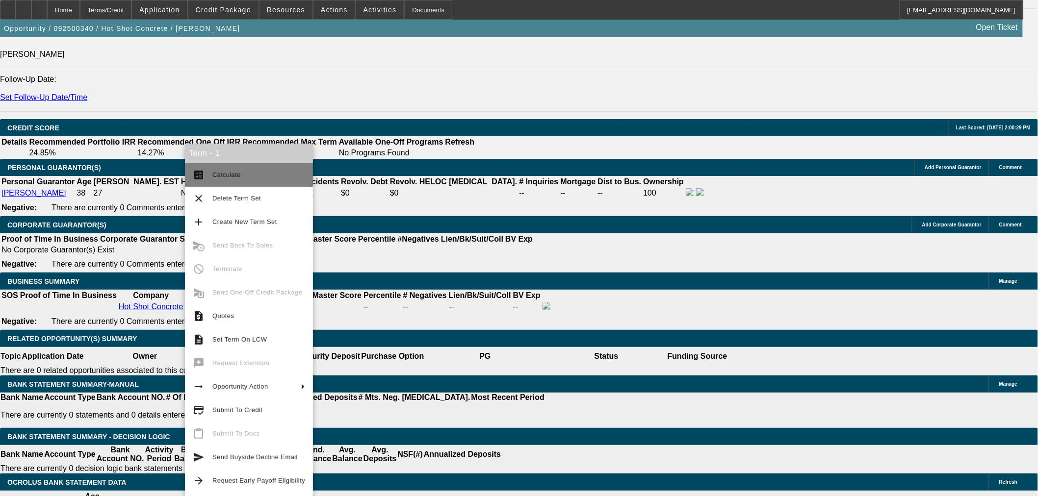
click at [215, 179] on span "Calculate" at bounding box center [258, 175] width 93 height 12
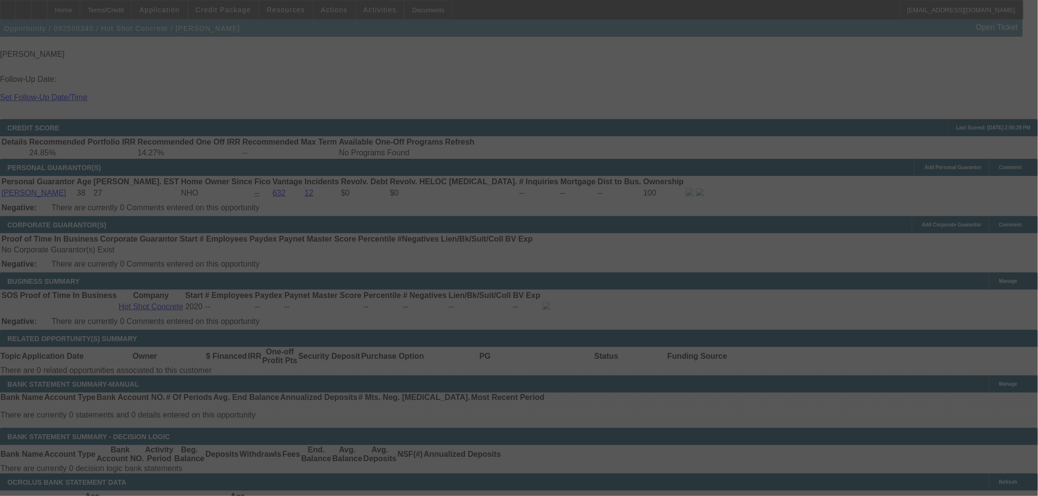
select select "0"
select select "2"
select select "0"
select select "6"
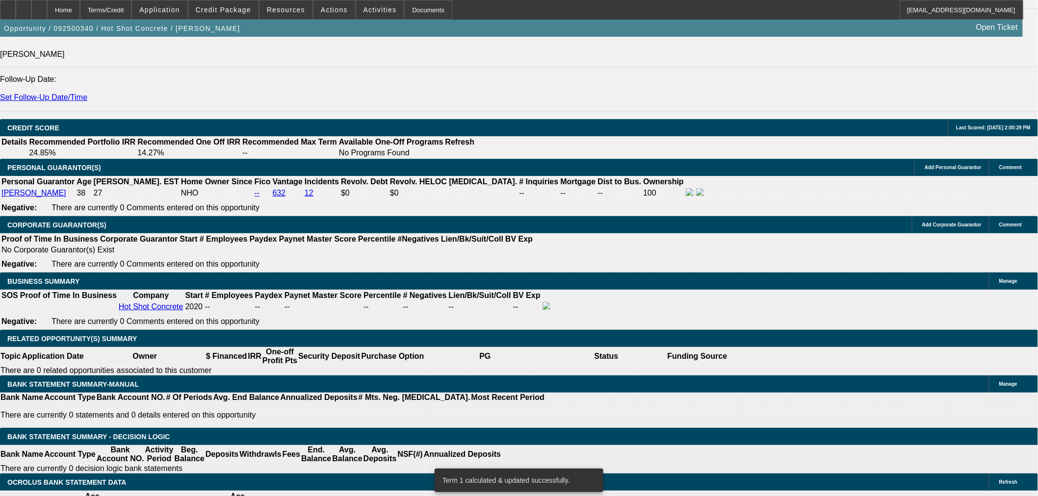
scroll to position [1447, 0]
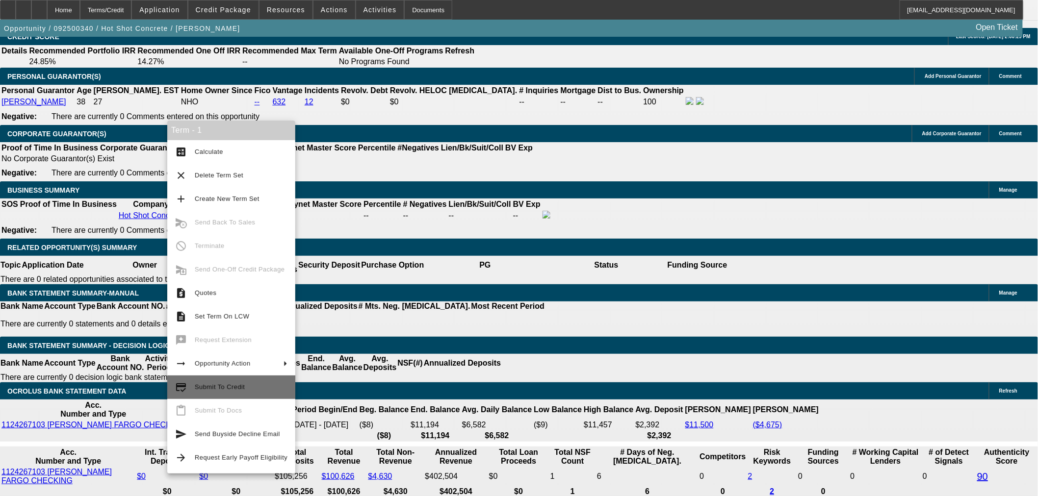
click at [252, 384] on span "Submit To Credit" at bounding box center [241, 387] width 93 height 12
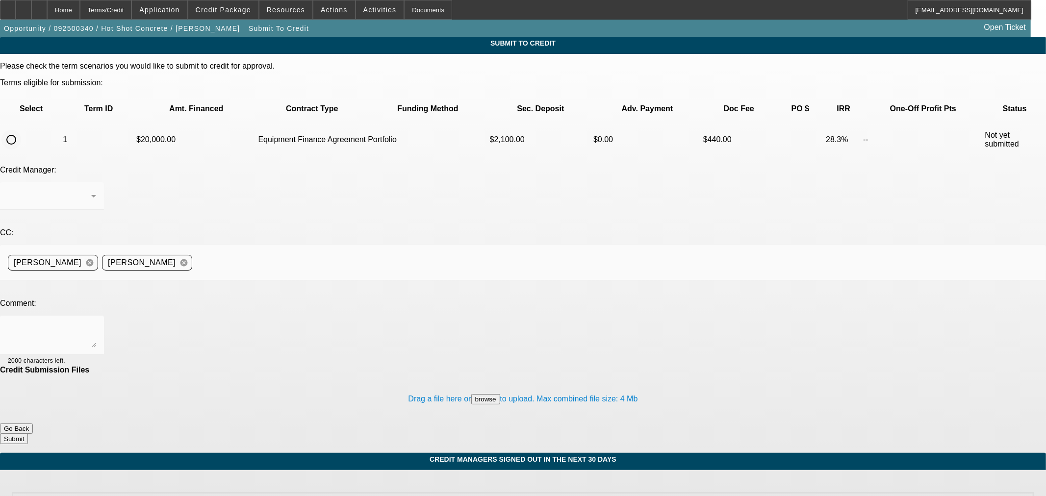
click at [21, 130] on input "radio" at bounding box center [11, 140] width 20 height 20
radio input "true"
click at [91, 190] on div "Arida, George" at bounding box center [49, 196] width 83 height 12
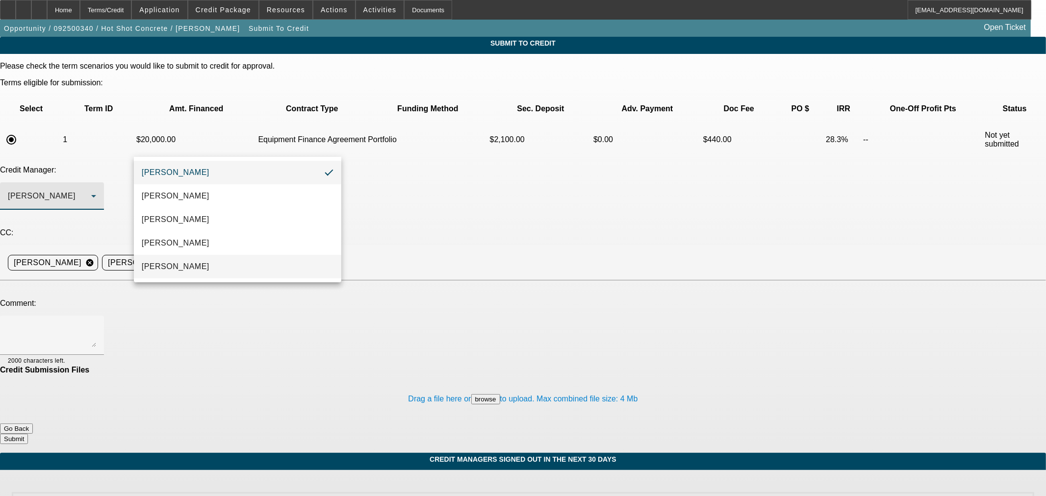
drag, startPoint x: 231, startPoint y: 265, endPoint x: 323, endPoint y: 212, distance: 105.9
click at [233, 265] on mat-option "[PERSON_NAME]" at bounding box center [237, 267] width 207 height 24
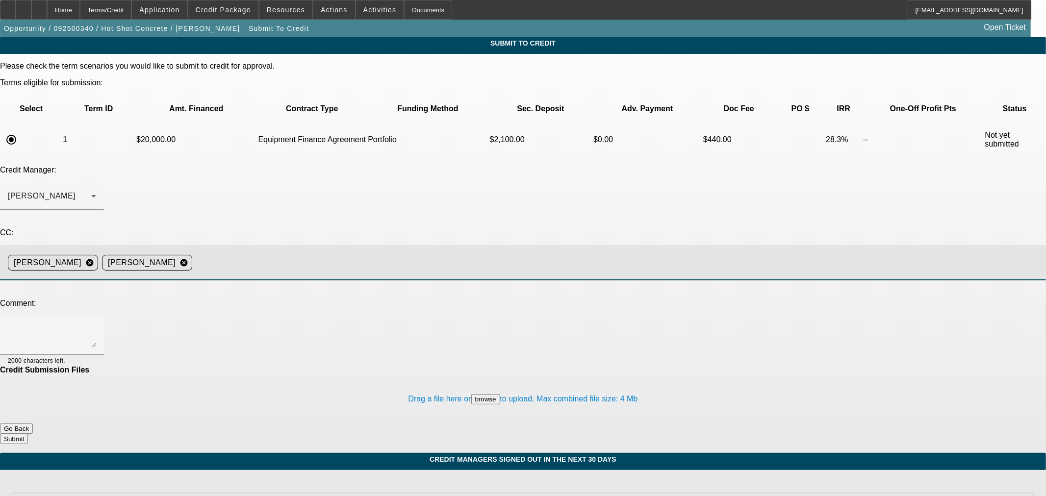
click at [343, 253] on input at bounding box center [615, 263] width 838 height 20
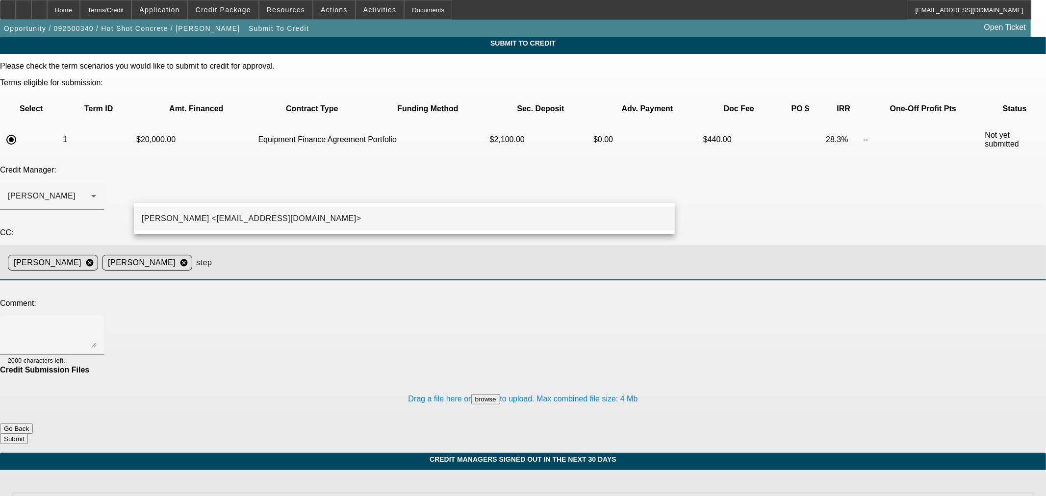
type input "step"
click at [331, 218] on span "Stephanie Richards <srichards@beaconfunding.com>" at bounding box center [252, 219] width 220 height 12
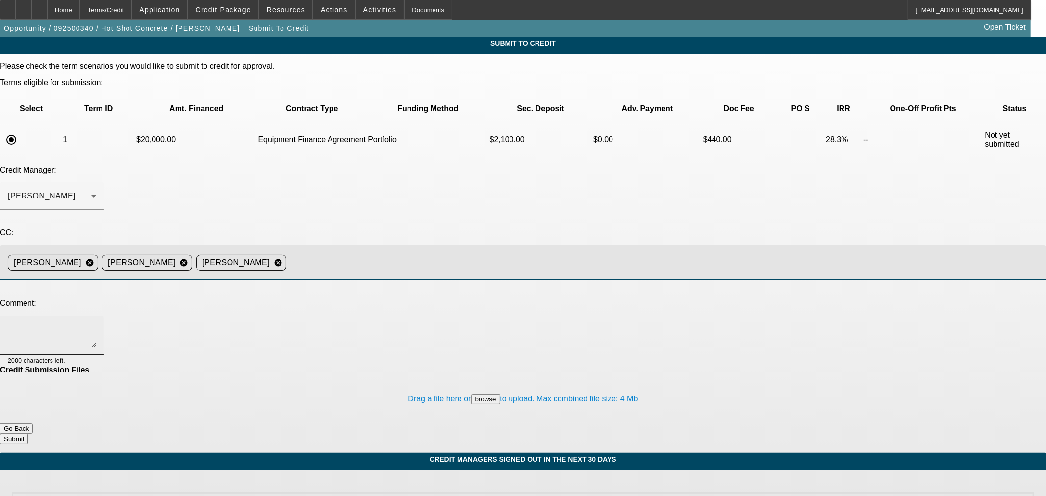
click at [96, 324] on textarea at bounding box center [52, 336] width 88 height 24
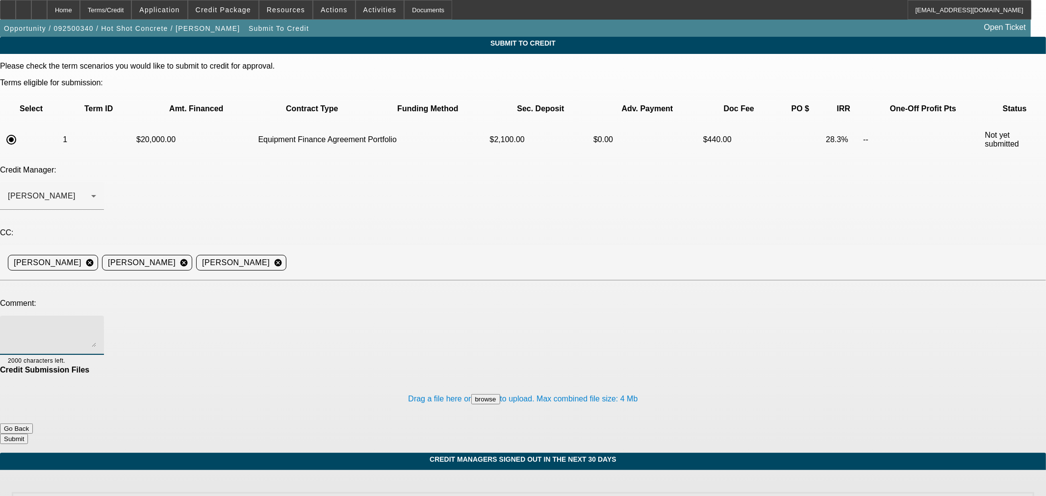
paste textarea "BUYSIDE SUBMISSION CURRENCY - Sam, would you consider this skid steer purchase …"
click at [96, 324] on textarea "BUYSIDE SUBMISSION CURRENCY - Sam, would you consider this skid steer purchase …" at bounding box center [52, 336] width 88 height 24
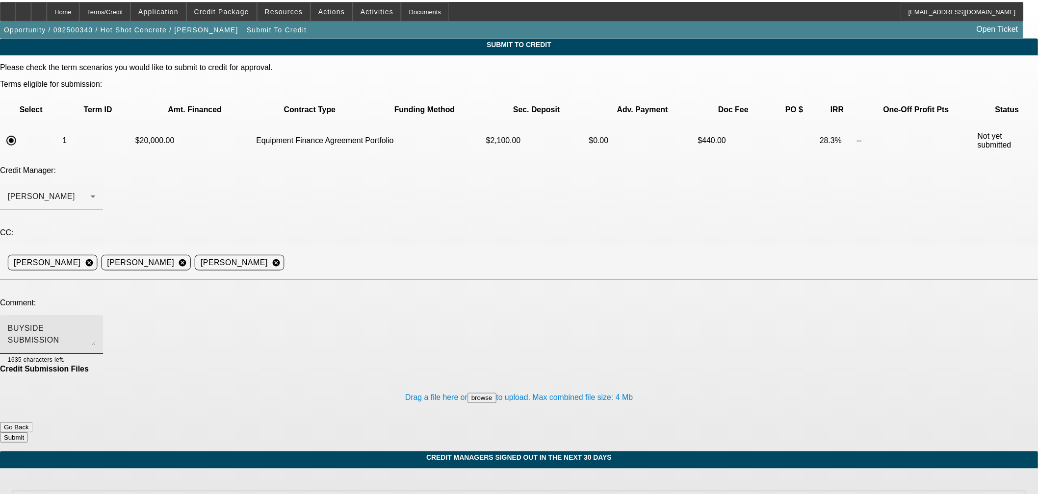
scroll to position [10, 0]
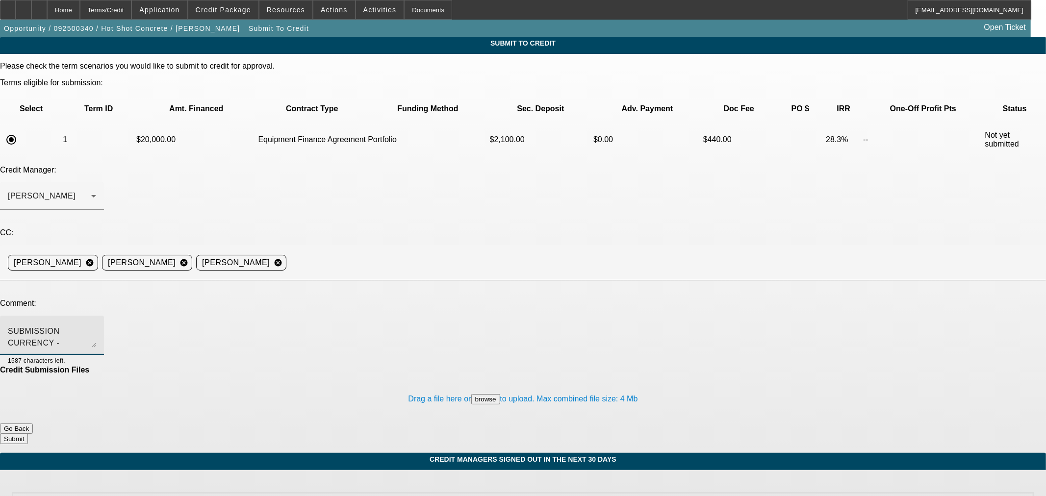
click at [96, 324] on textarea "BUYSIDE SUBMISSION CURRENCY - Sam, would you consider this skid steer purchase …" at bounding box center [52, 336] width 88 height 24
type textarea "BUYSIDE SUBMISSION CURRENCY - Sam, would you consider this skid steer purchase …"
click at [28, 434] on button "Submit" at bounding box center [14, 439] width 28 height 10
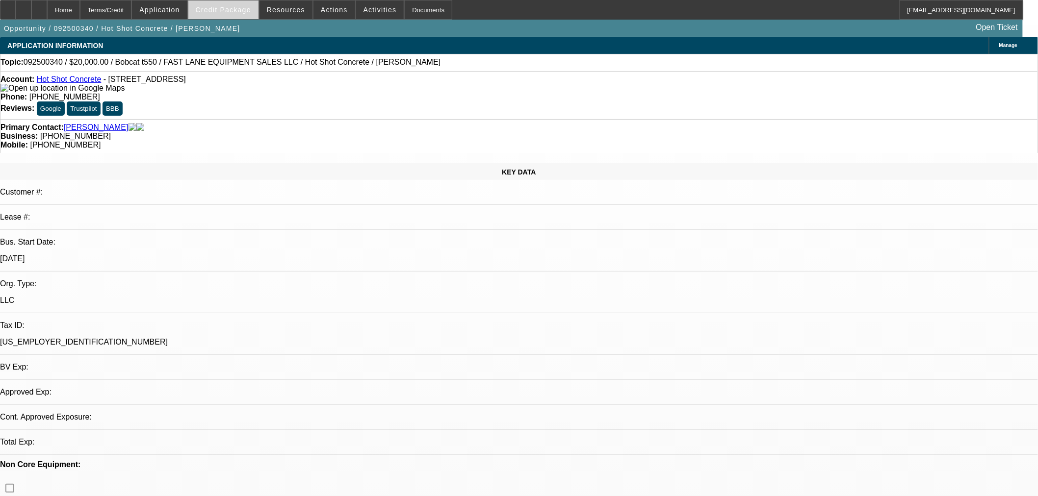
select select "0"
select select "2"
select select "0"
select select "6"
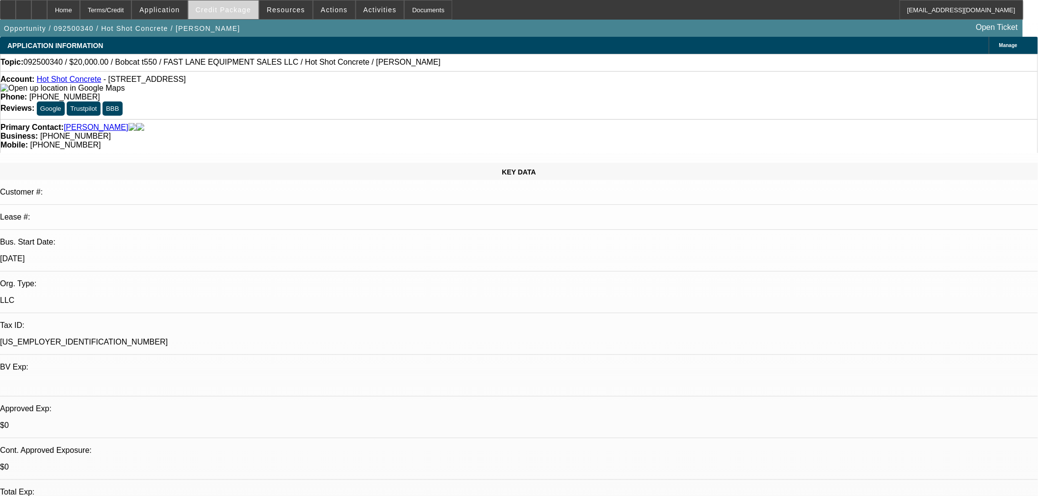
drag, startPoint x: 236, startPoint y: 17, endPoint x: 237, endPoint y: 8, distance: 8.4
click at [237, 8] on span "Credit Package" at bounding box center [223, 10] width 55 height 8
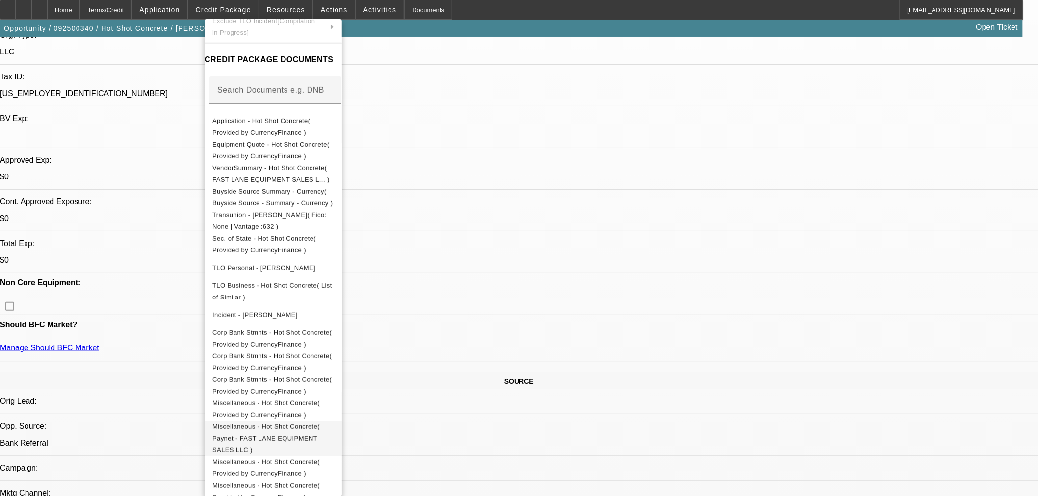
scroll to position [272, 0]
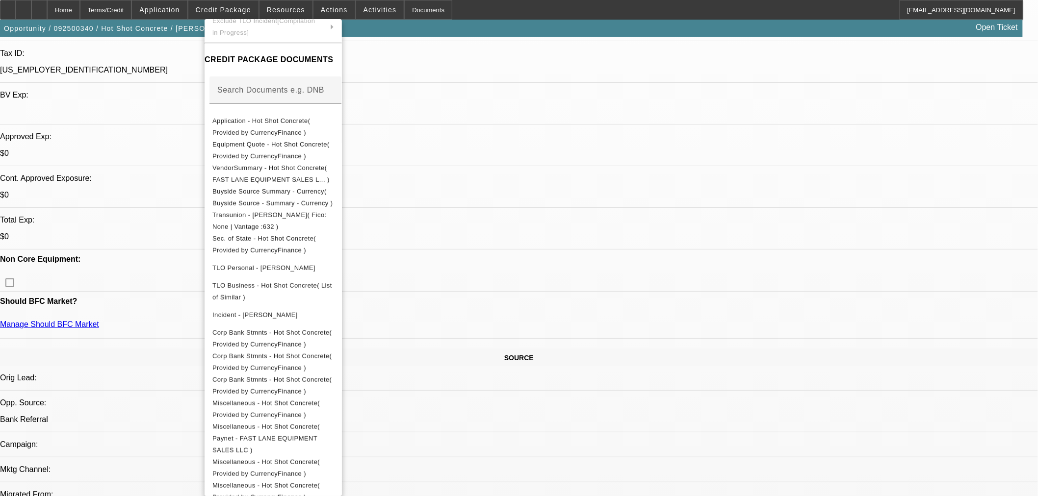
click at [37, 7] on div at bounding box center [519, 248] width 1038 height 496
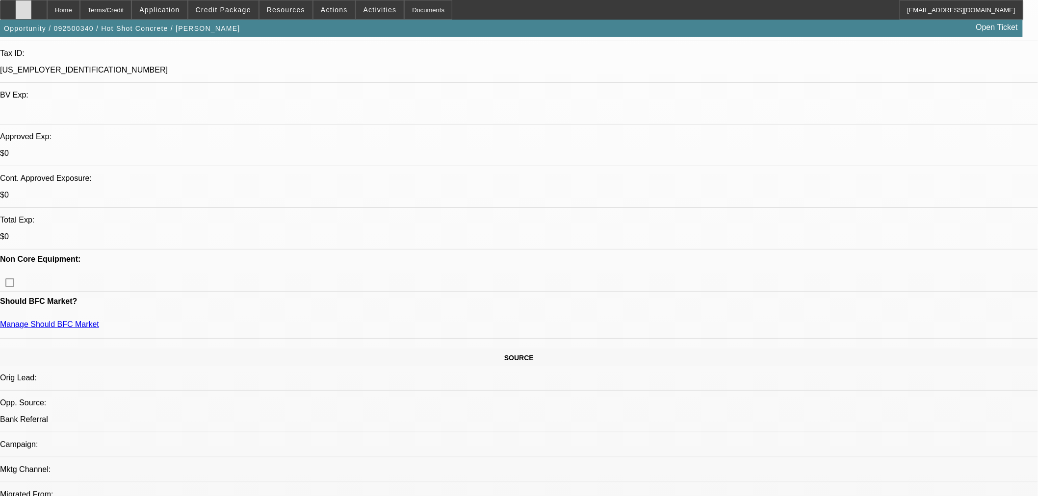
click at [24, 6] on icon at bounding box center [24, 6] width 0 height 0
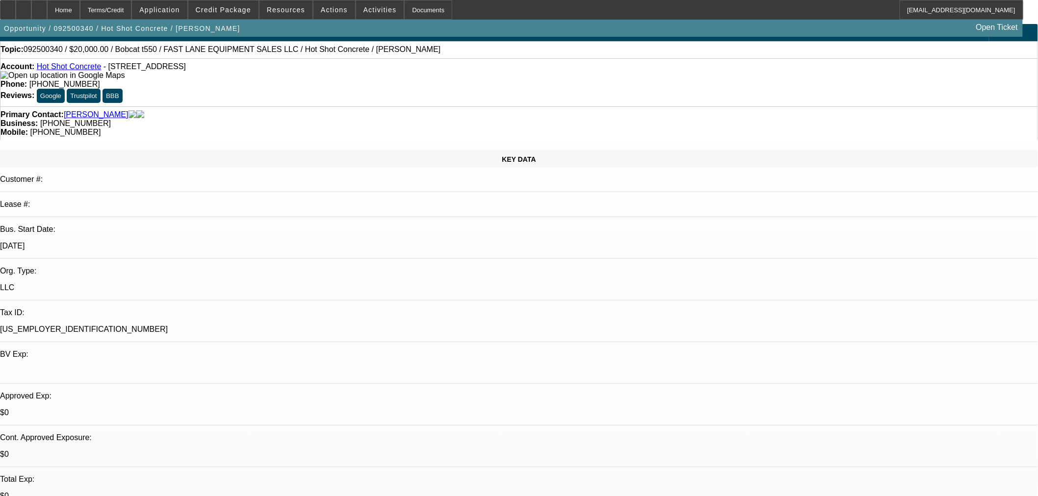
scroll to position [0, 0]
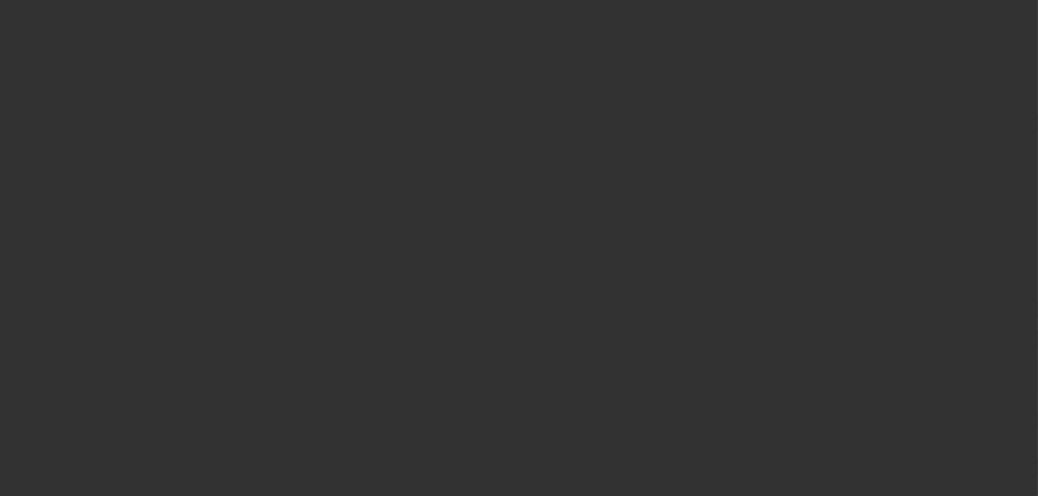
scroll to position [181, 0]
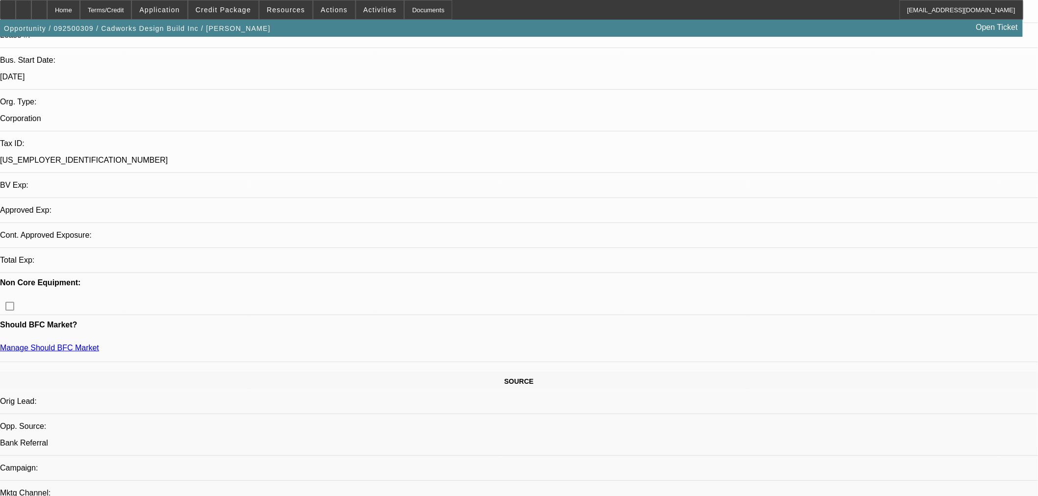
select select "0"
select select "2"
select select "0"
select select "6"
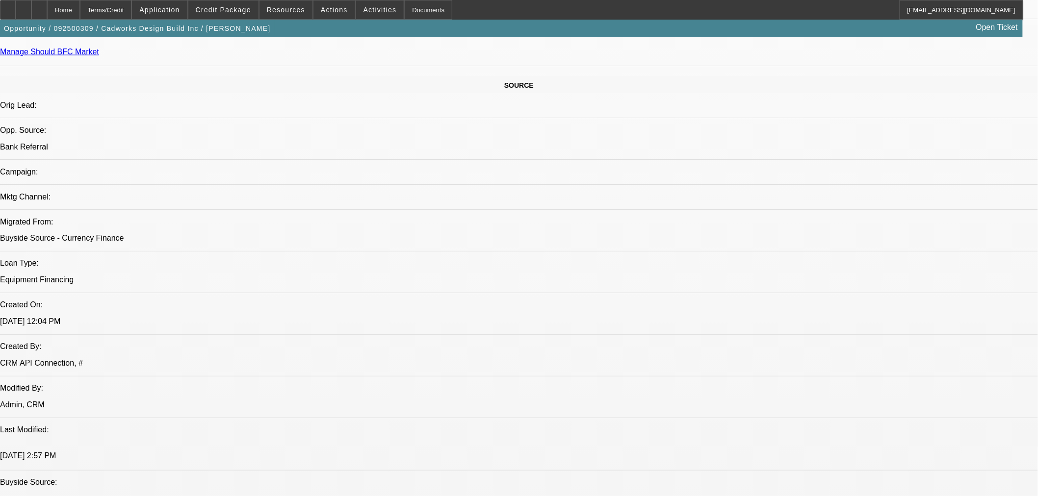
scroll to position [579, 0]
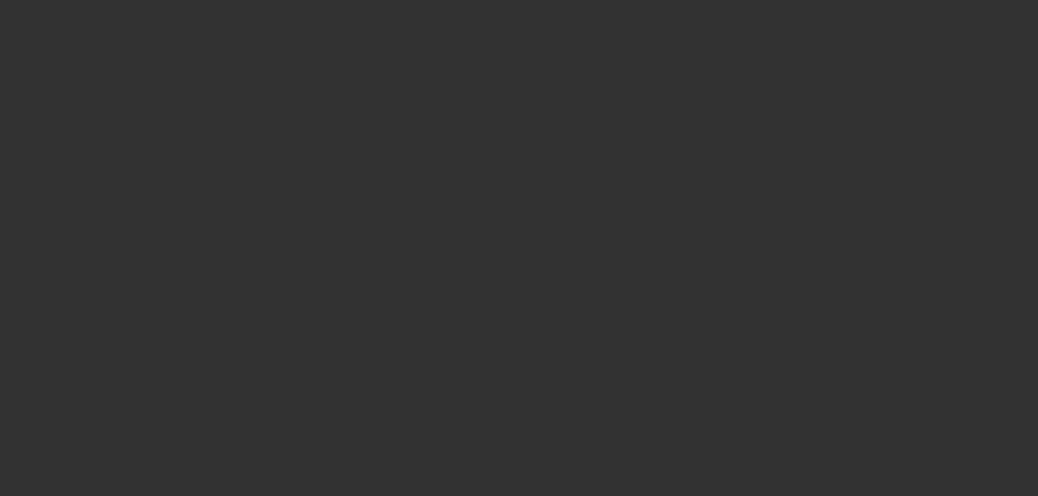
select select "0"
select select "2"
select select "0"
select select "1"
select select "2"
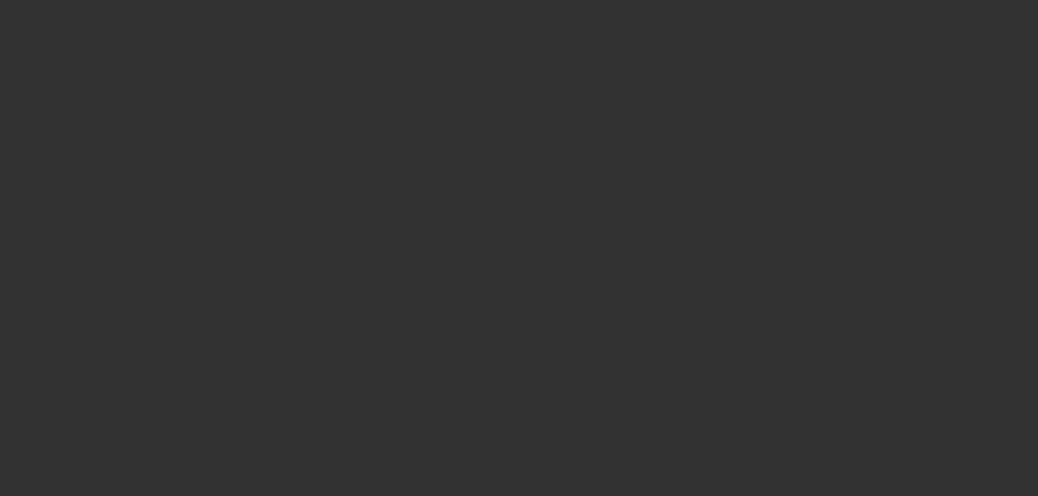
select select "6"
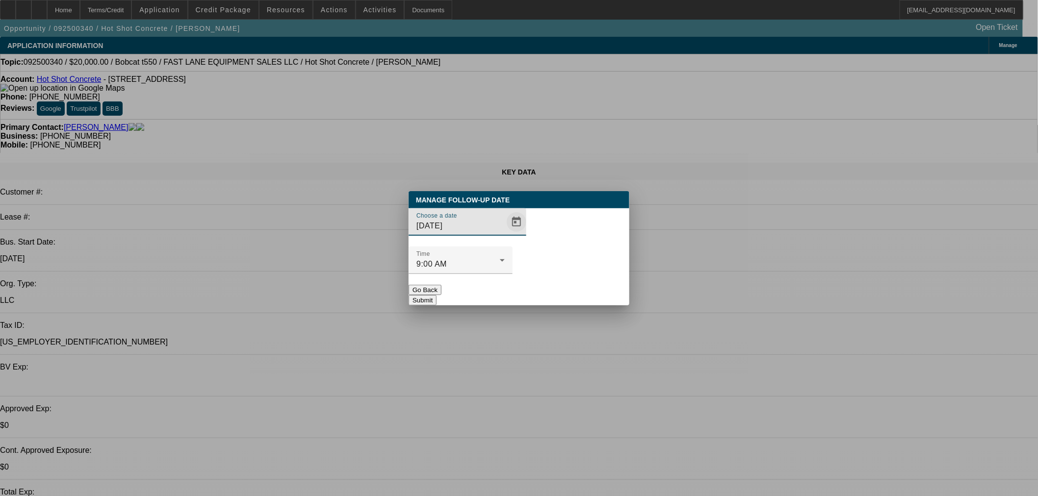
click at [505, 234] on span "Open calendar" at bounding box center [517, 222] width 24 height 24
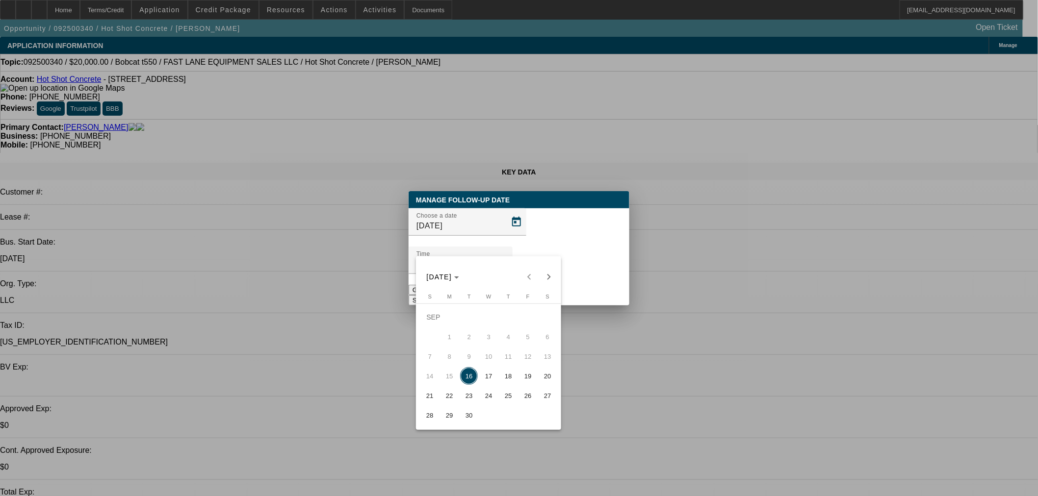
click at [486, 376] on span "17" at bounding box center [489, 376] width 18 height 18
type input "[DATE]"
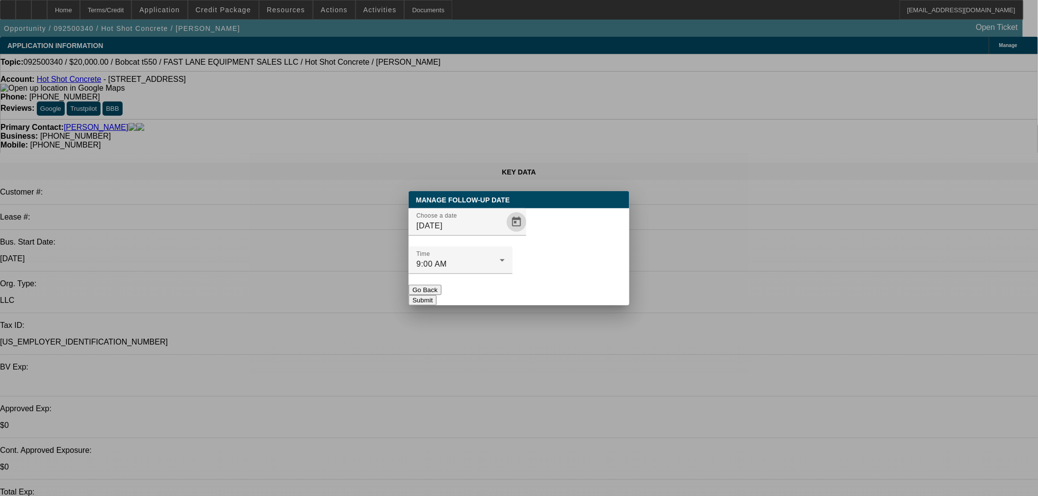
click at [436, 295] on button "Submit" at bounding box center [422, 300] width 28 height 10
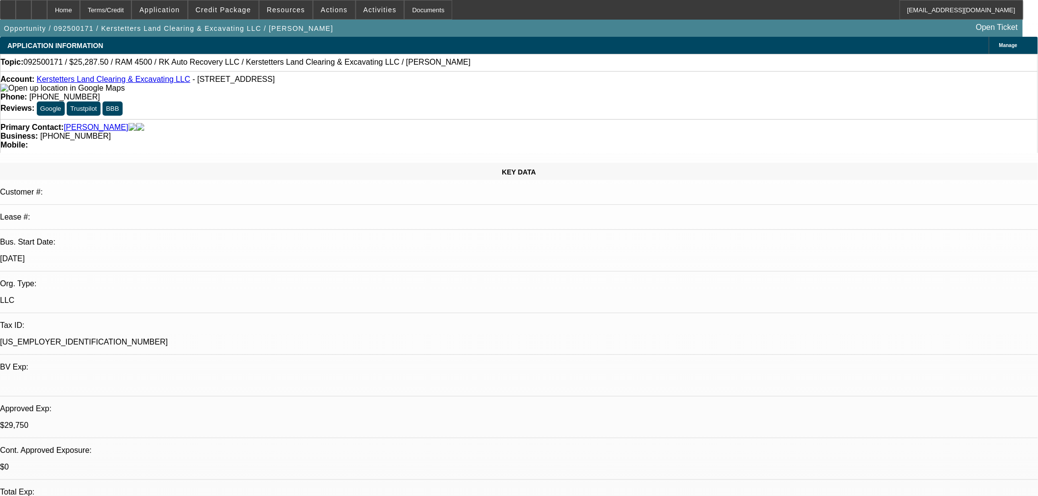
select select "0.15"
select select "2"
select select "0"
select select "6"
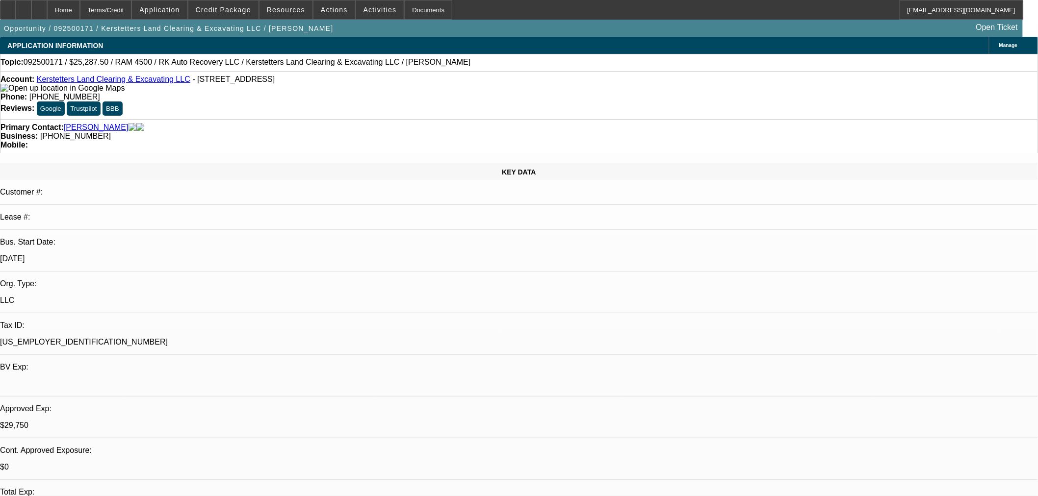
select select "0.15"
select select "2"
select select "0"
select select "6"
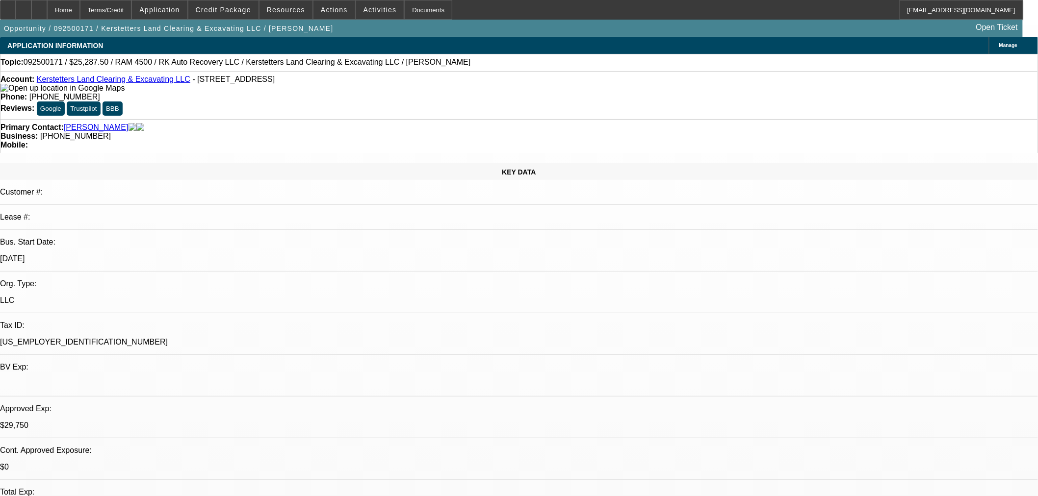
select select "0.15"
select select "2"
select select "0"
select select "6"
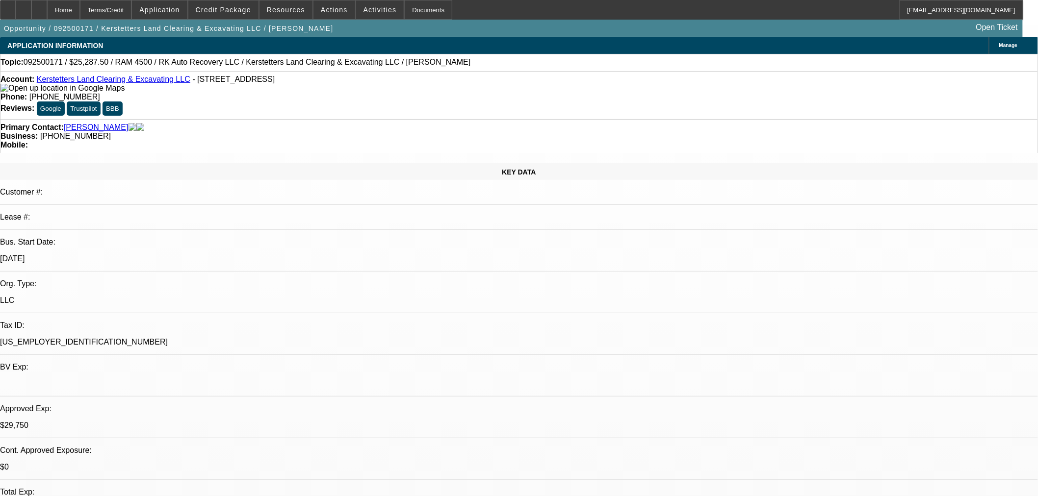
select select "0.15"
select select "2"
select select "0"
select select "6"
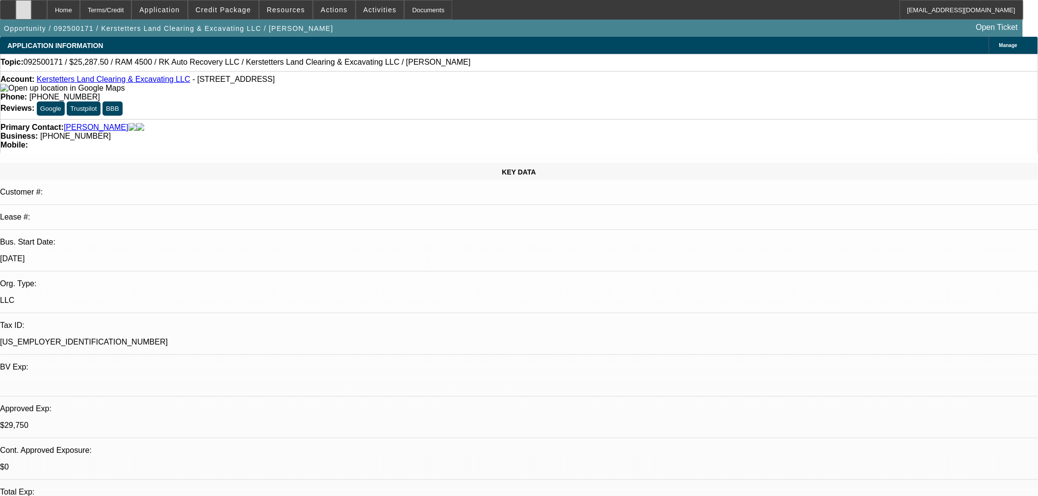
click at [31, 11] on div at bounding box center [24, 10] width 16 height 20
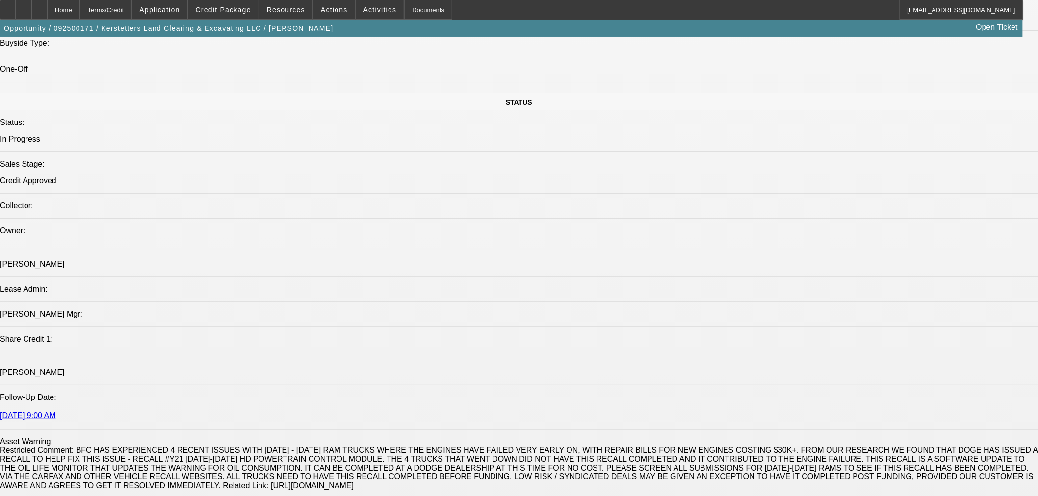
scroll to position [998, 0]
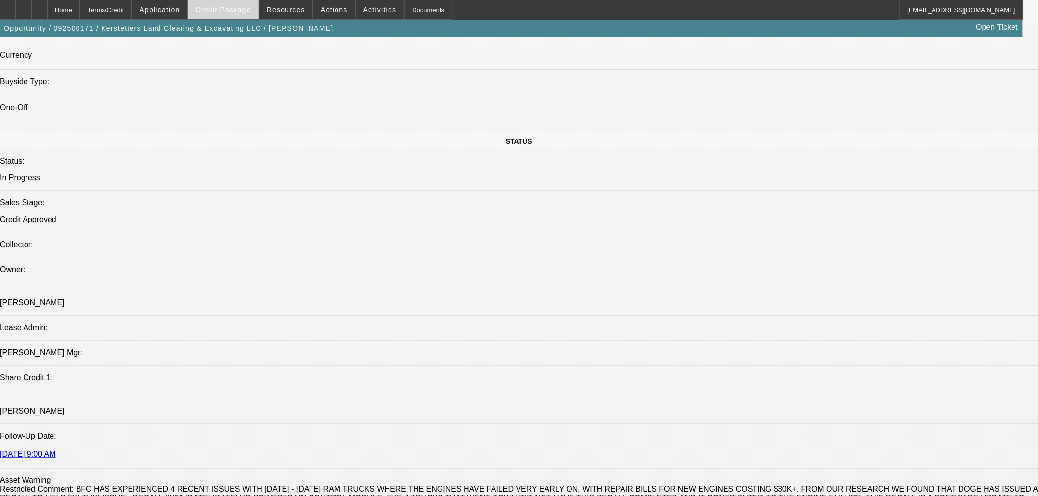
click at [232, 12] on span "Credit Package" at bounding box center [223, 10] width 55 height 8
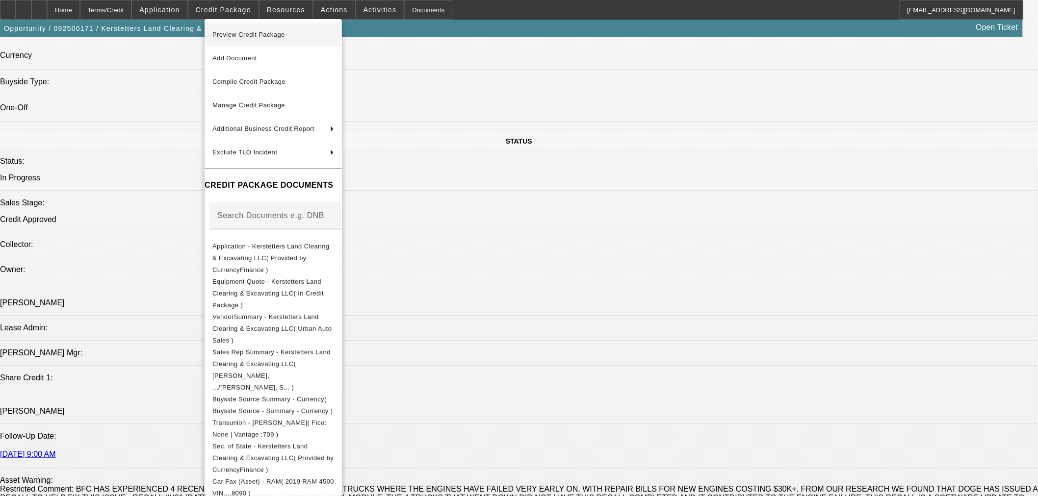
click at [310, 40] on span "Preview Credit Package" at bounding box center [273, 35] width 122 height 12
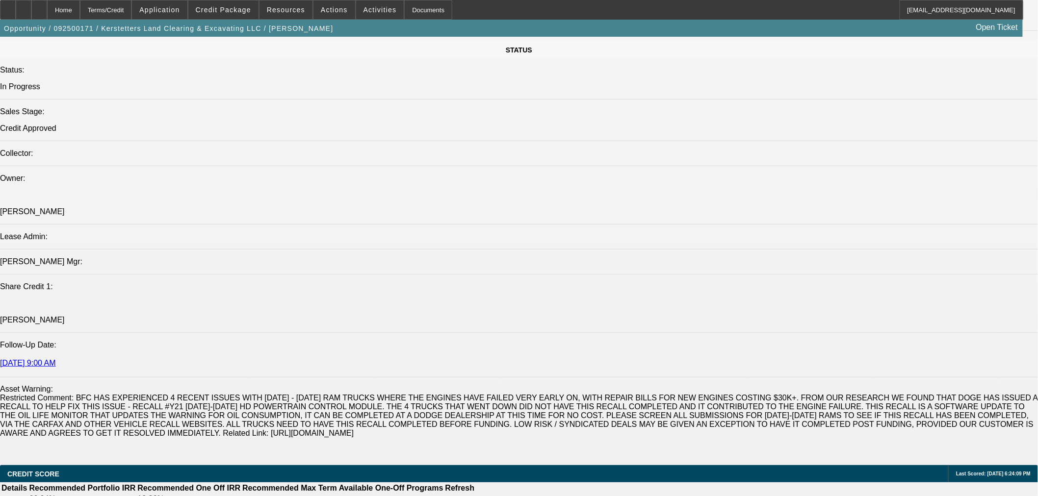
scroll to position [1180, 0]
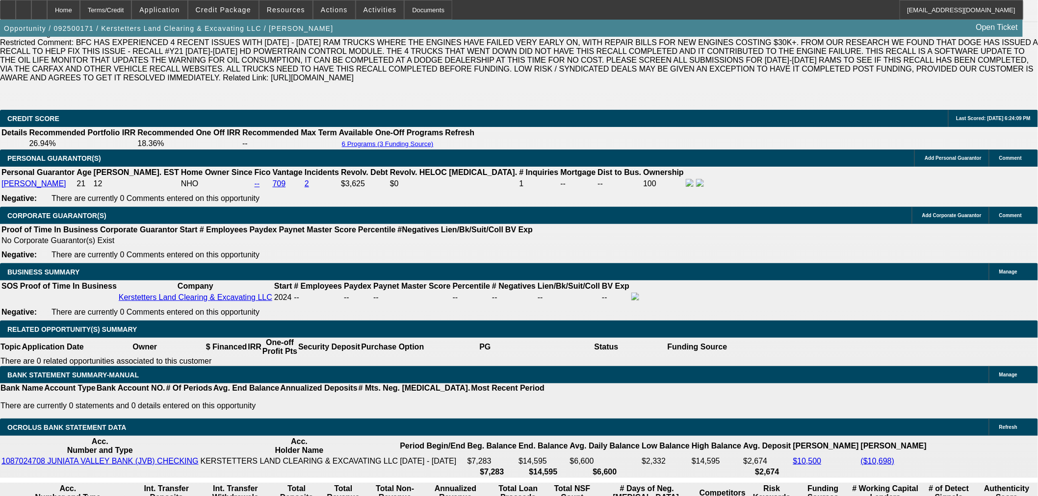
scroll to position [1453, 0]
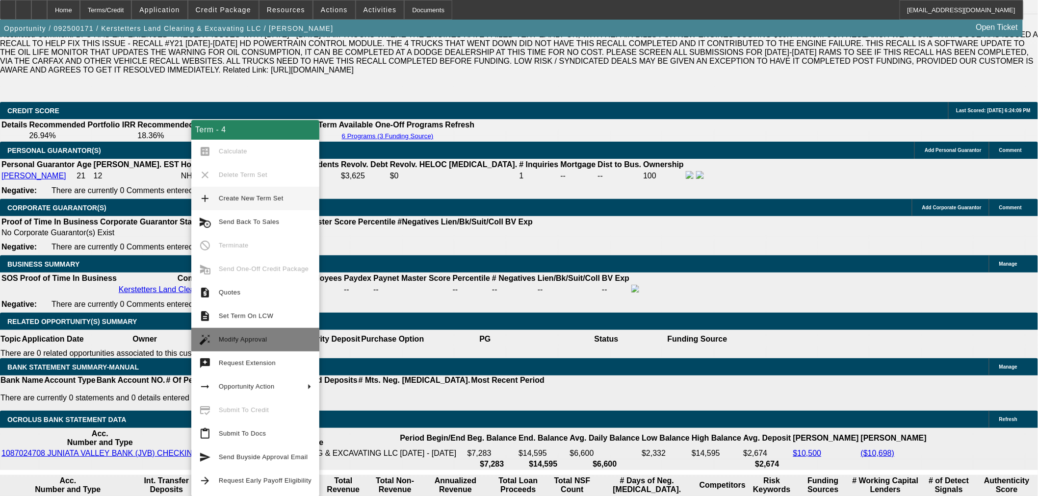
click at [248, 340] on span "Modify Approval" at bounding box center [243, 339] width 49 height 7
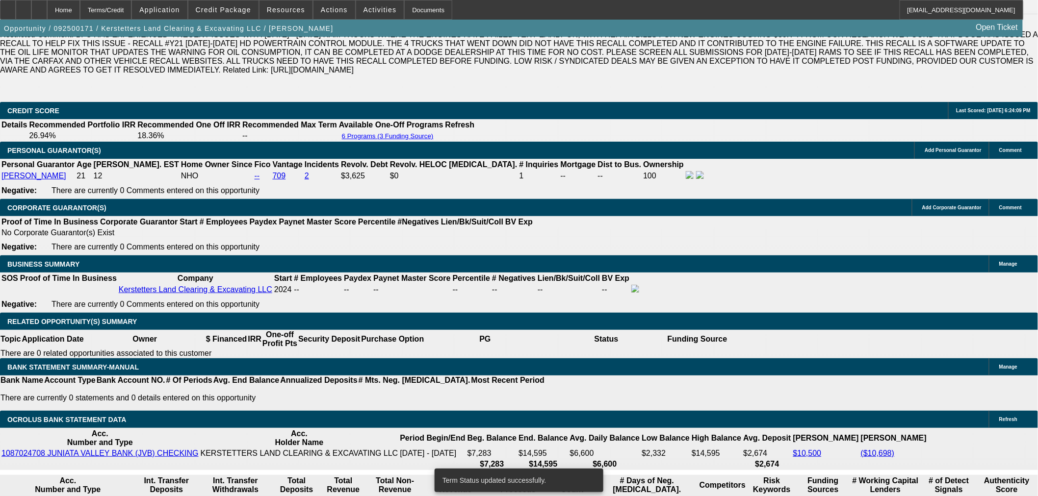
select select "0.15"
select select "2"
select select "0"
select select "6"
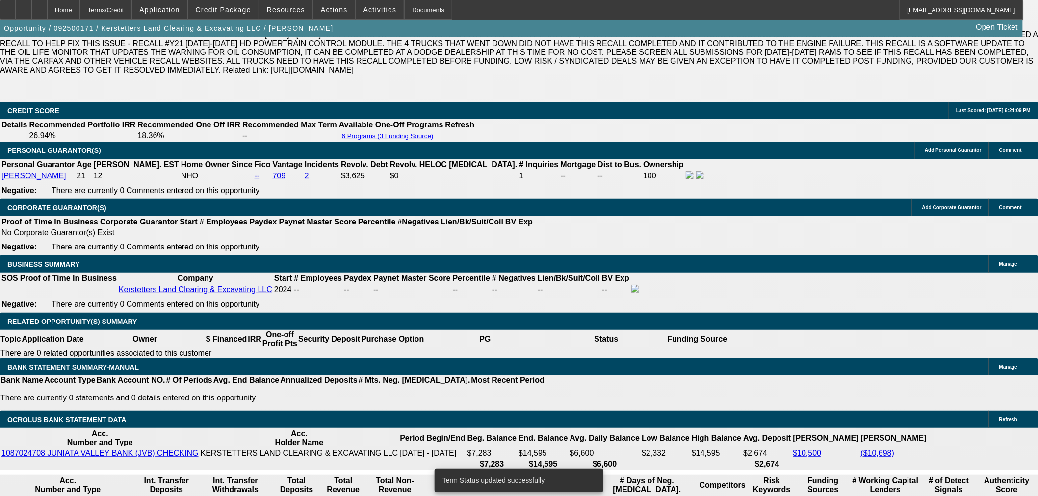
select select "0.15"
select select "2"
select select "0"
select select "6"
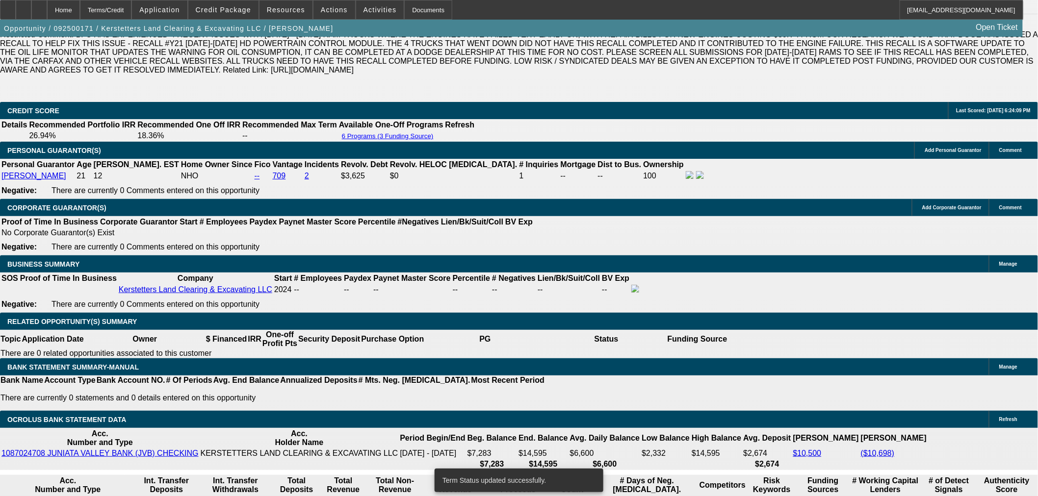
select select "0.15"
select select "2"
select select "0"
select select "6"
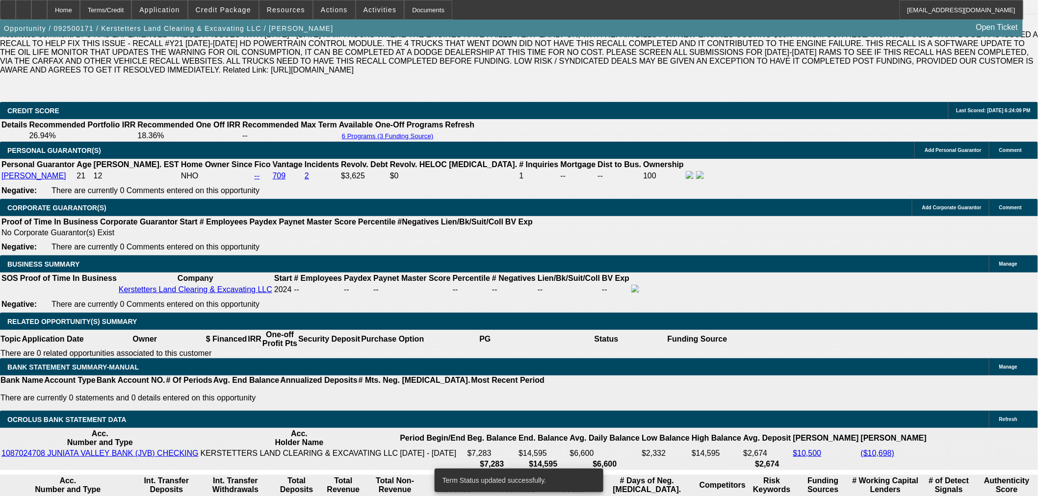
select select "0.15"
select select "2"
select select "0"
select select "6"
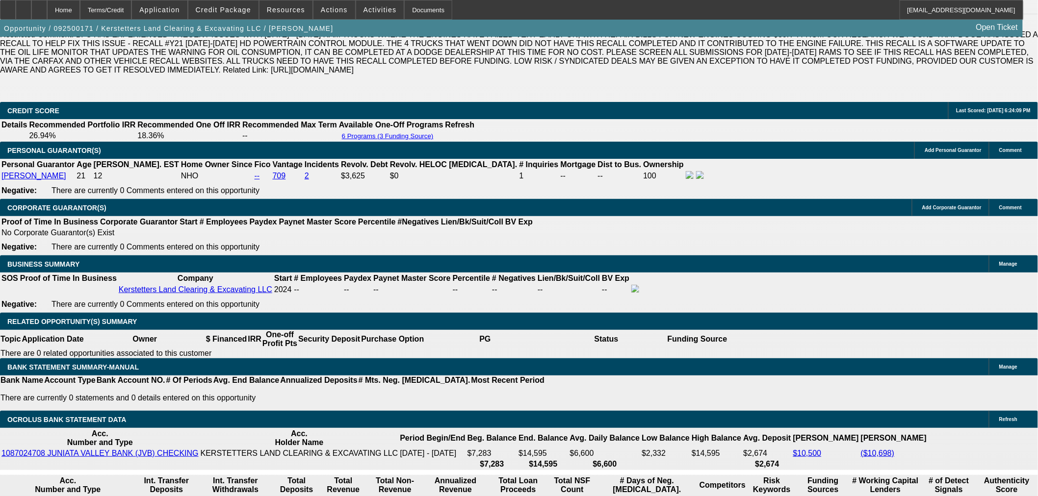
drag, startPoint x: 182, startPoint y: 258, endPoint x: 192, endPoint y: 258, distance: 10.3
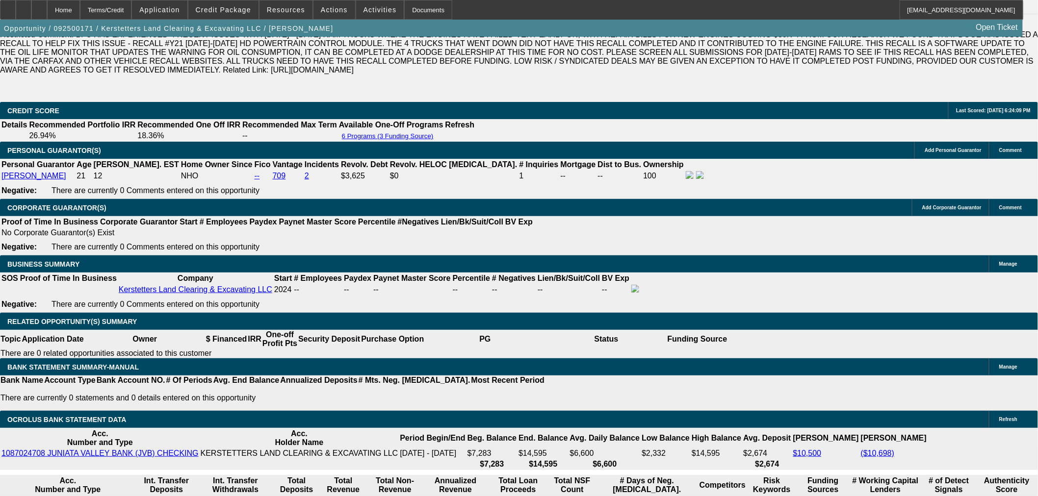
paste input "$1,041.93"
type input "$1,041.93"
type input "27.7"
type input "$2,083.86"
type input "UNKNOWN"
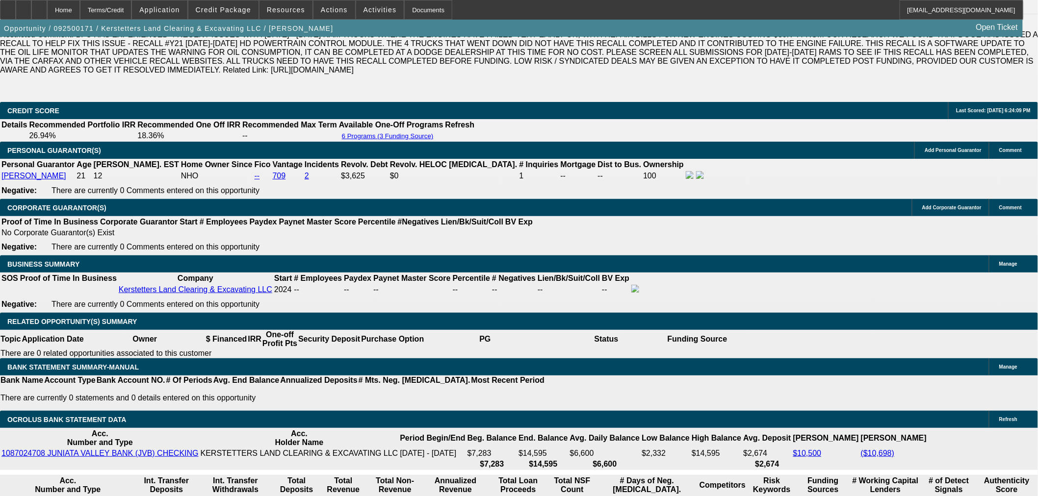
type input "$1,041.93"
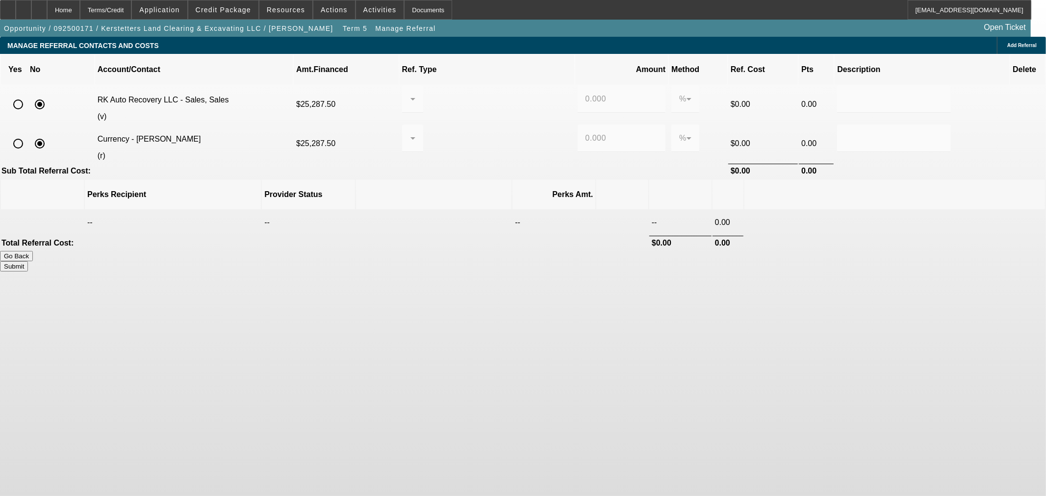
drag, startPoint x: 202, startPoint y: 130, endPoint x: 303, endPoint y: 143, distance: 101.3
click at [28, 134] on input "radio" at bounding box center [18, 144] width 20 height 20
radio input "true"
click at [585, 130] on div "0.000" at bounding box center [621, 138] width 73 height 27
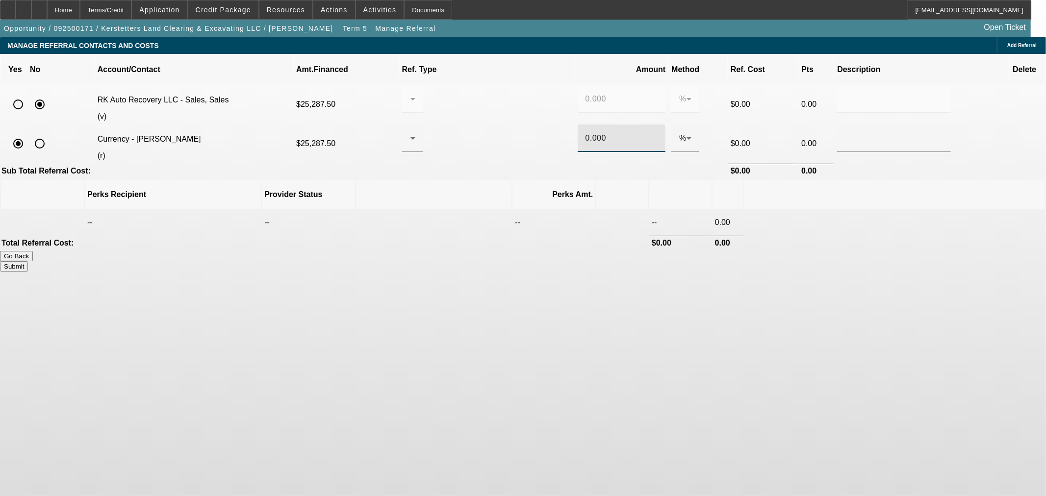
click at [585, 130] on div "0.000" at bounding box center [621, 138] width 73 height 27
click at [585, 130] on div "0.0008" at bounding box center [621, 138] width 73 height 27
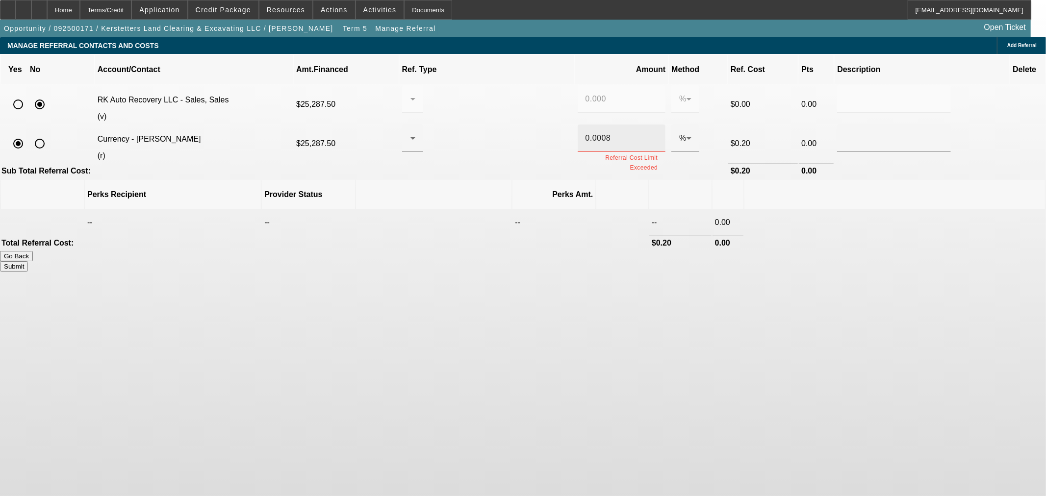
click at [585, 130] on div "0.0008" at bounding box center [621, 138] width 73 height 27
drag, startPoint x: 581, startPoint y: 127, endPoint x: 543, endPoint y: 121, distance: 38.2
click at [543, 125] on tr "Currency - Punteney, Adam (r) $25,287.50 0.0008 Referral Cost Limit Exceeded % …" at bounding box center [523, 144] width 1044 height 38
type input "8"
click at [671, 126] on div "%" at bounding box center [685, 138] width 28 height 27
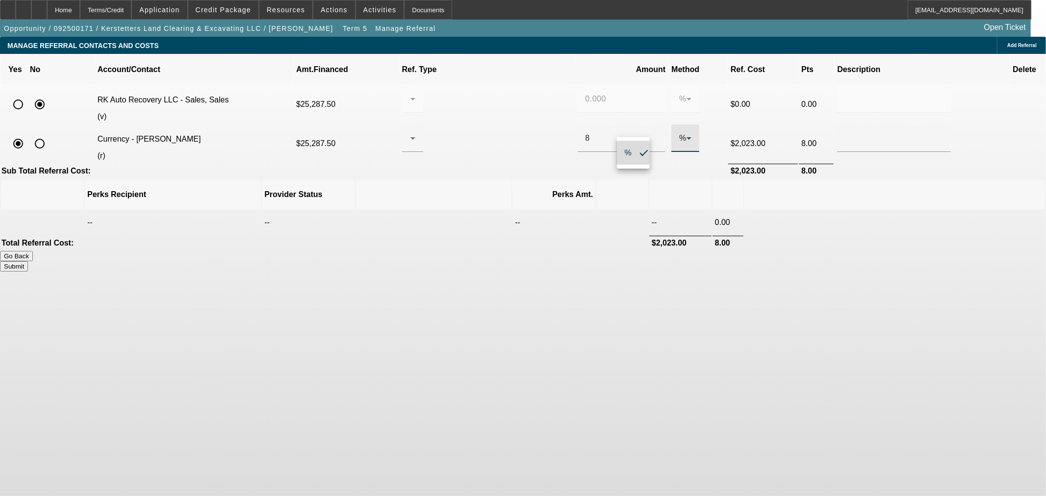
click at [627, 151] on span "%" at bounding box center [628, 153] width 7 height 12
click at [410, 132] on div at bounding box center [410, 138] width 0 height 12
drag, startPoint x: 497, startPoint y: 178, endPoint x: 599, endPoint y: 168, distance: 103.0
click at [497, 178] on span "Pay vendor COMPANY" at bounding box center [492, 177] width 85 height 12
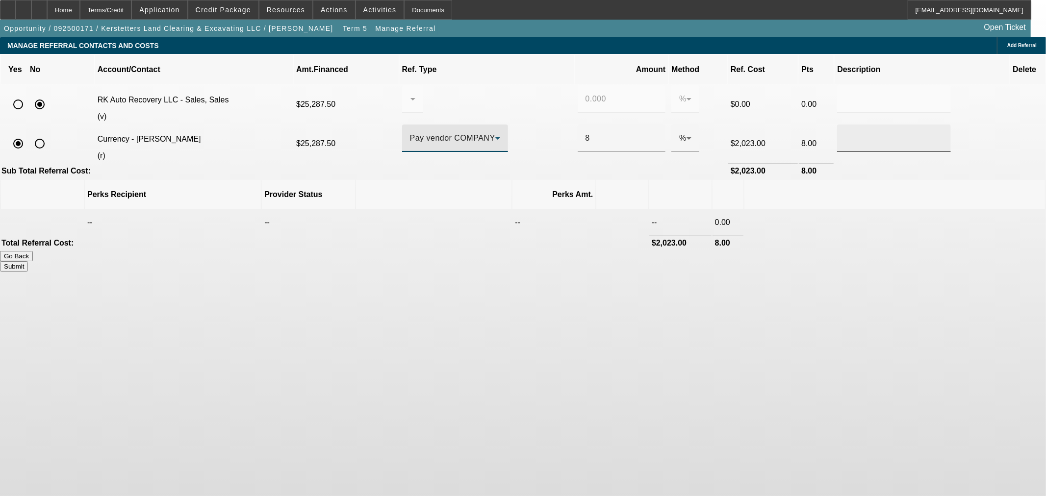
click at [845, 132] on input "text" at bounding box center [894, 138] width 98 height 12
type input "p"
type input "ACH"
click at [28, 261] on button "Submit" at bounding box center [14, 266] width 28 height 10
type input "0.000"
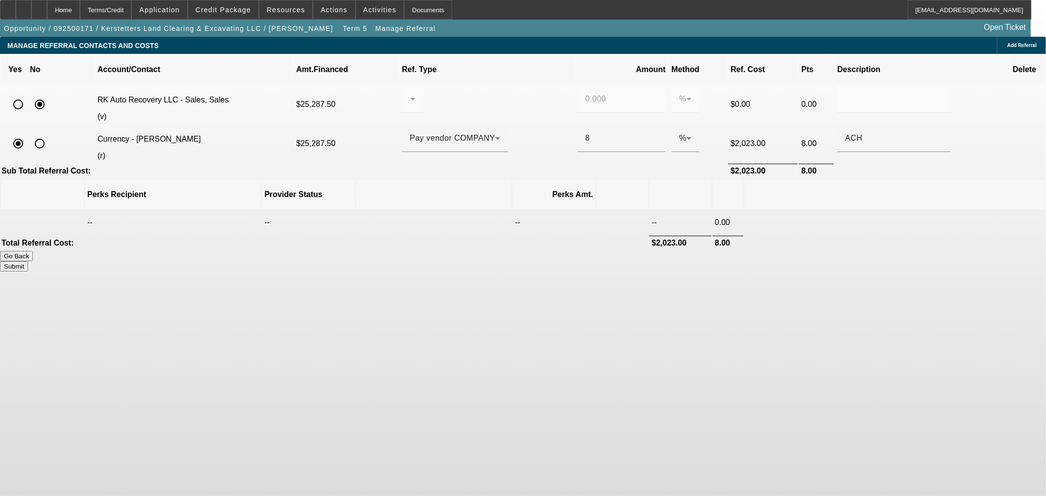
type input "8.000"
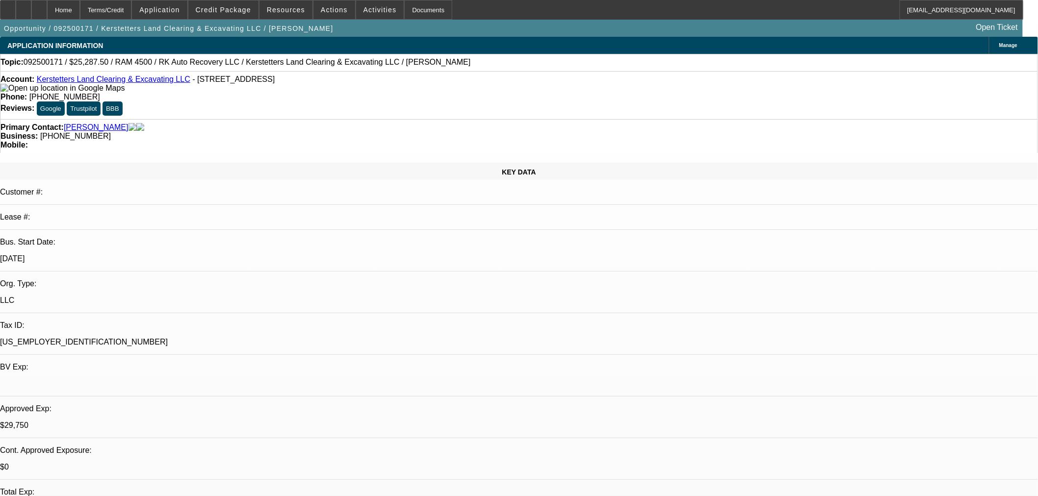
select select "0.15"
select select "2"
select select "0"
select select "6"
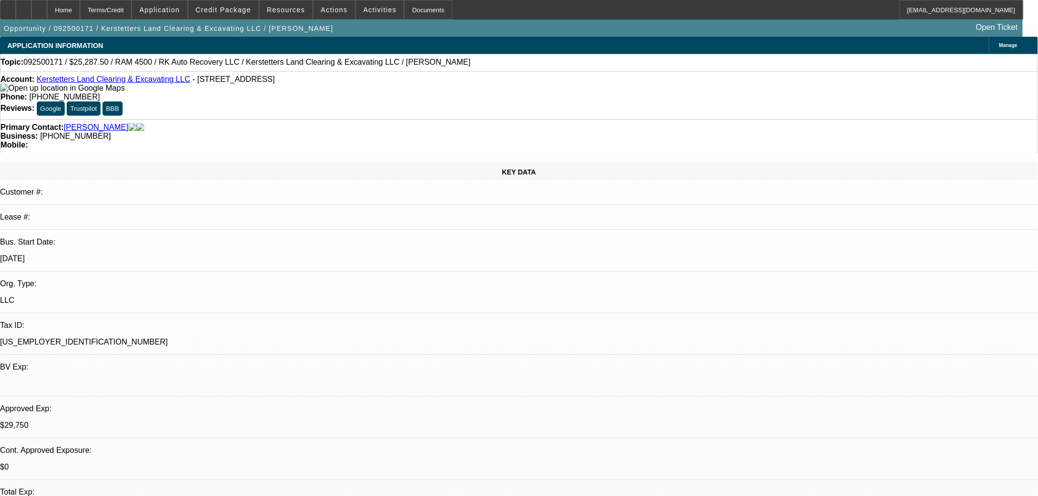
select select "0.15"
select select "2"
select select "0"
select select "6"
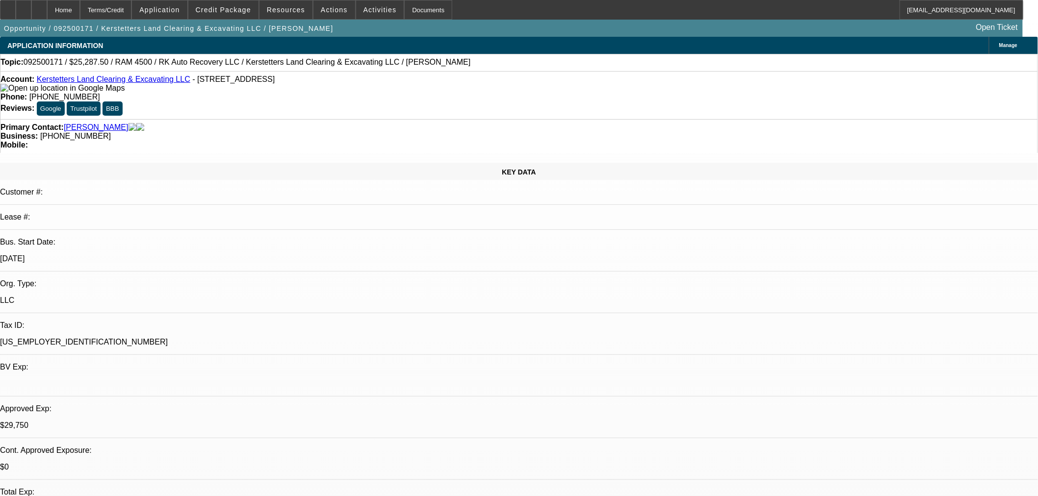
select select "0.15"
select select "2"
select select "0"
select select "6"
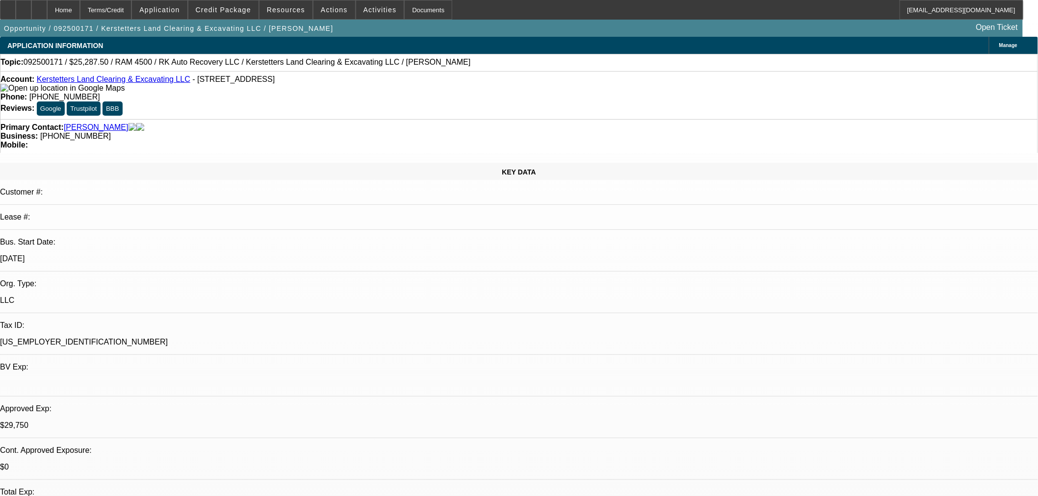
select select "0.15"
select select "2"
select select "0"
select select "6"
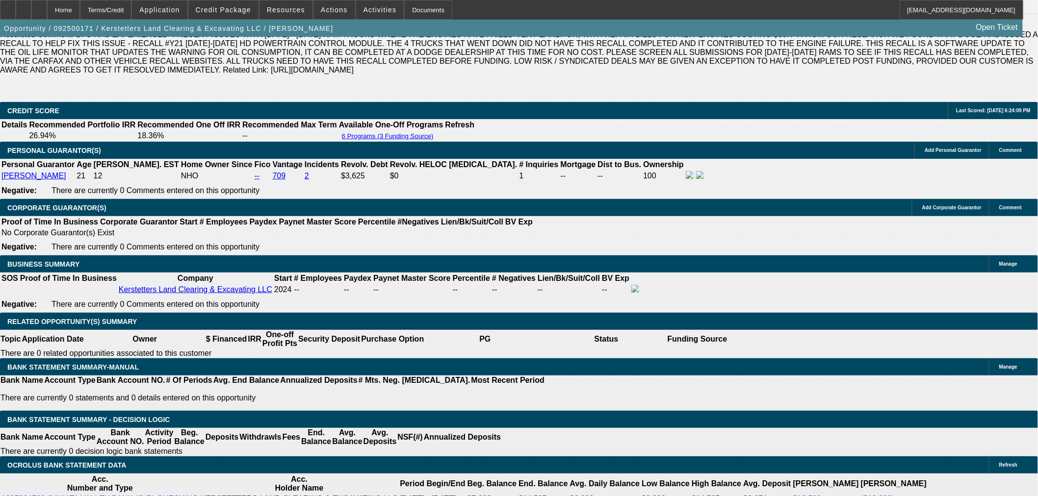
scroll to position [1543, 0]
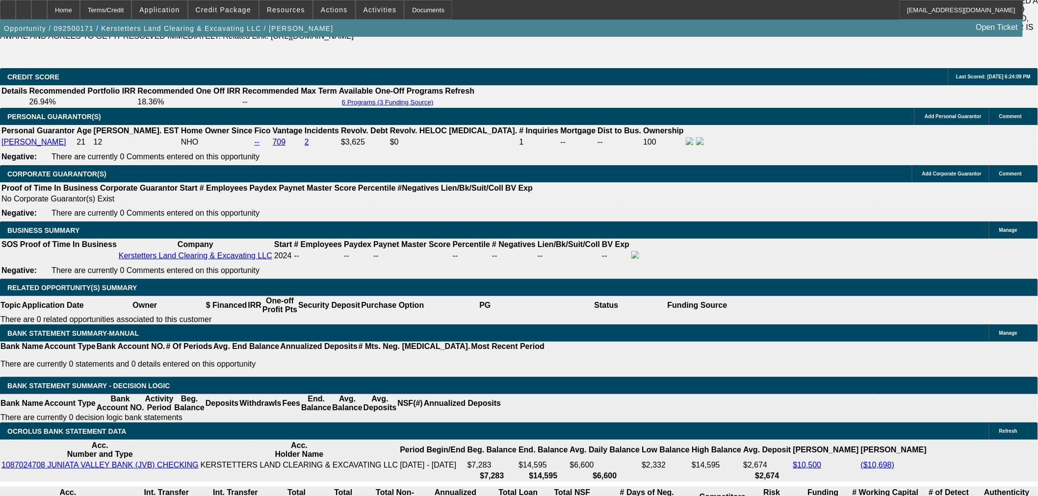
scroll to position [1453, 0]
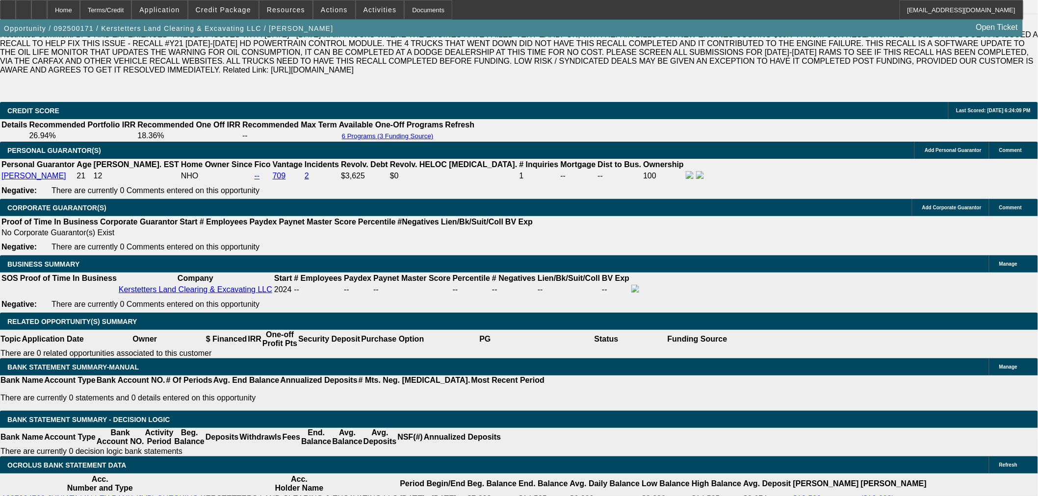
radio input "true"
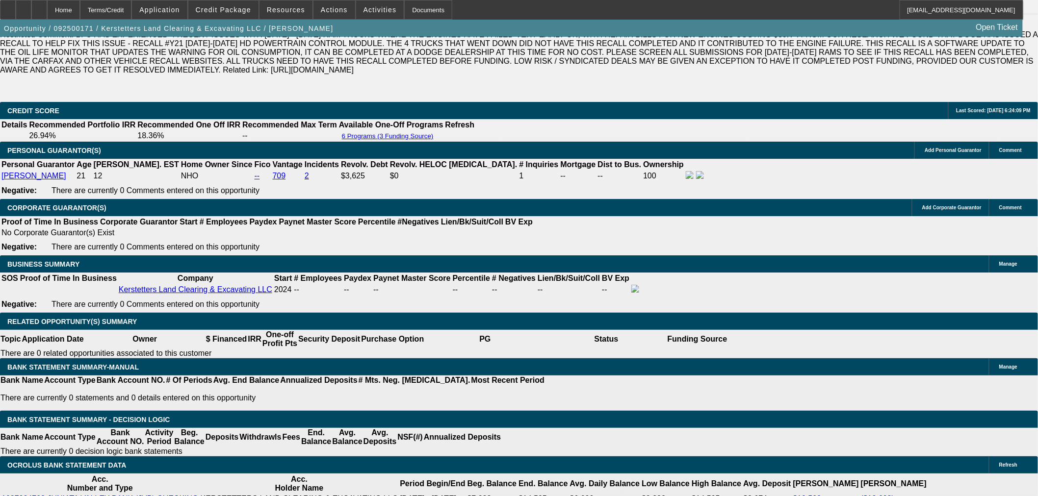
type textarea "Just need title and wire instructions then docs"
radio input "true"
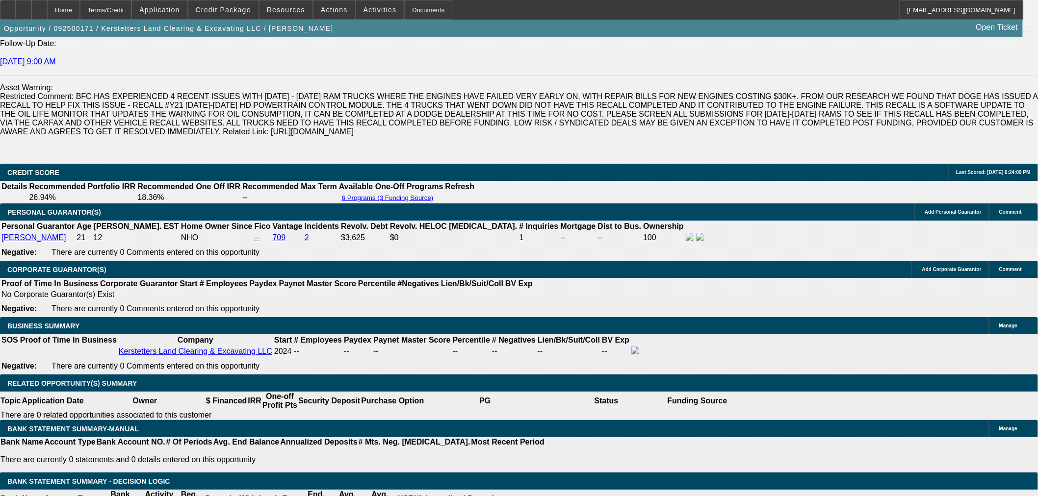
scroll to position [1271, 0]
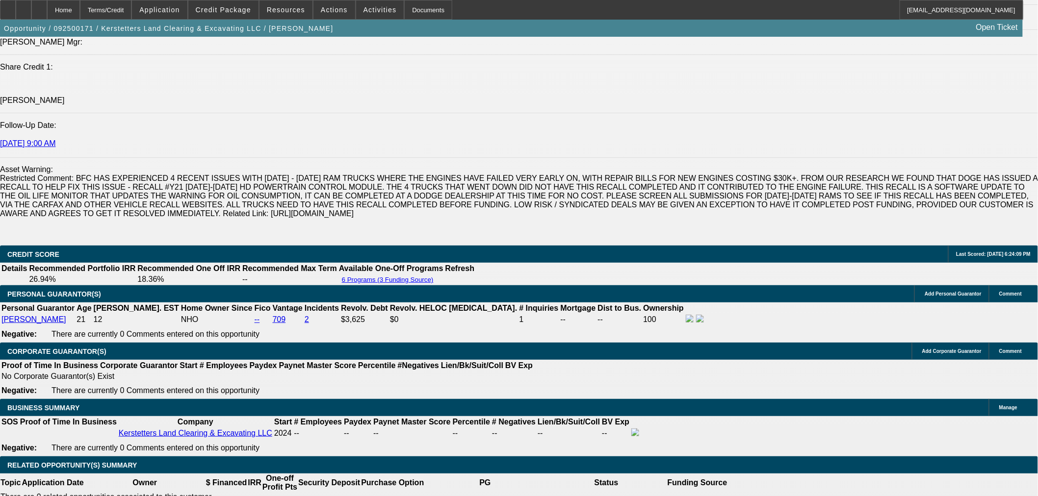
scroll to position [1271, 0]
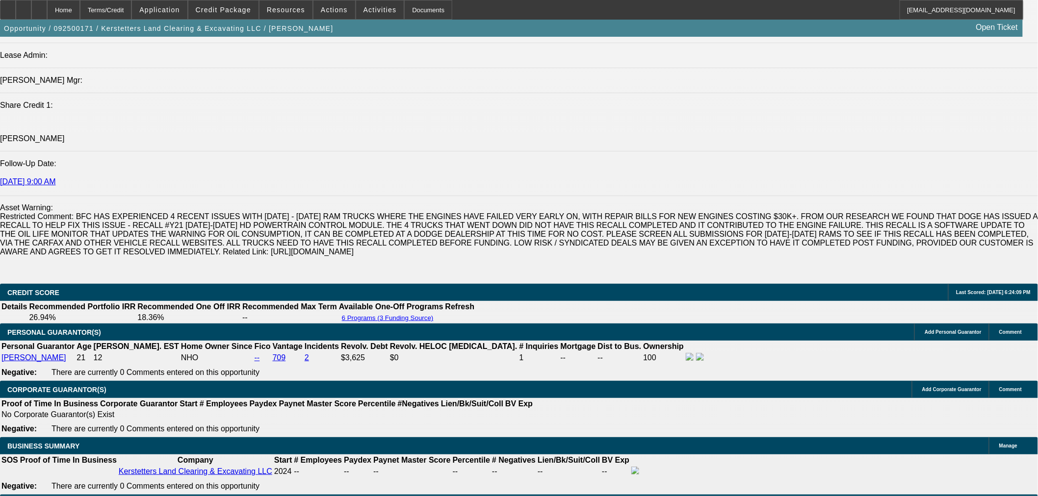
drag, startPoint x: 855, startPoint y: 358, endPoint x: 789, endPoint y: 319, distance: 76.1
copy tbody "Nathan A Kerstetter Is Primary? Yes Role Guarantor Email nklcande@gmail.com Mob…"
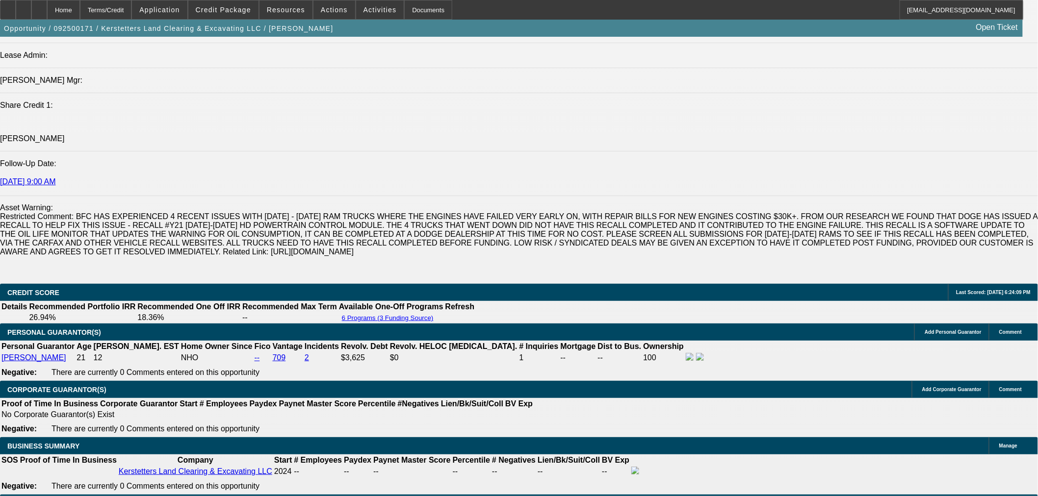
drag, startPoint x: 829, startPoint y: 194, endPoint x: 830, endPoint y: 203, distance: 8.9
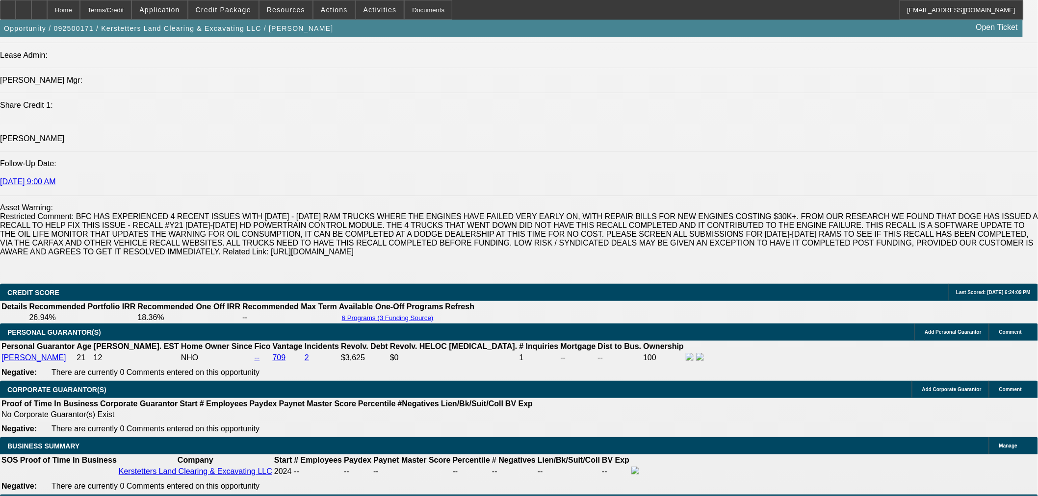
drag, startPoint x: 869, startPoint y: 341, endPoint x: 811, endPoint y: 318, distance: 62.9
copy tbody "Adam Punteney Currency Rep Email adam-punteney@gocurrency.com Currency Rep Phon…"
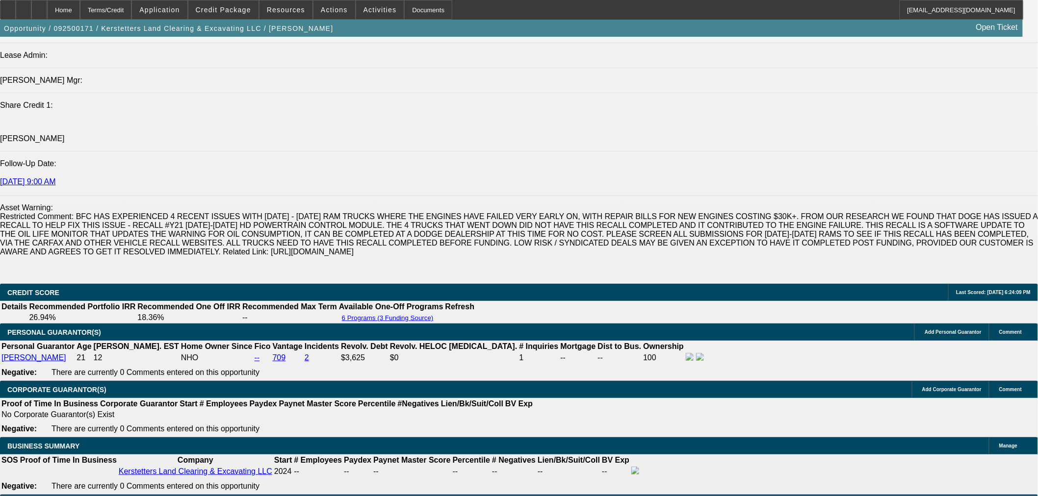
drag, startPoint x: 907, startPoint y: 421, endPoint x: 846, endPoint y: 423, distance: 60.8
copy td "Urban Auto Sales"
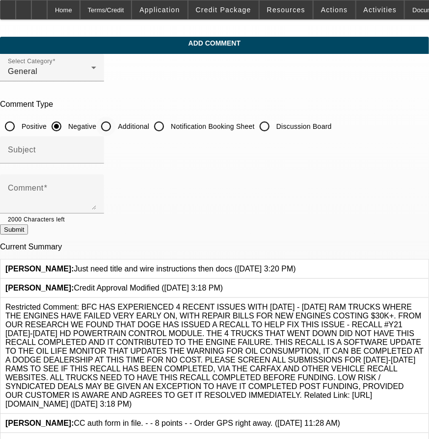
drag, startPoint x: 144, startPoint y: 123, endPoint x: 143, endPoint y: 167, distance: 44.1
click at [116, 123] on input "Additional" at bounding box center [106, 127] width 20 height 20
radio input "true"
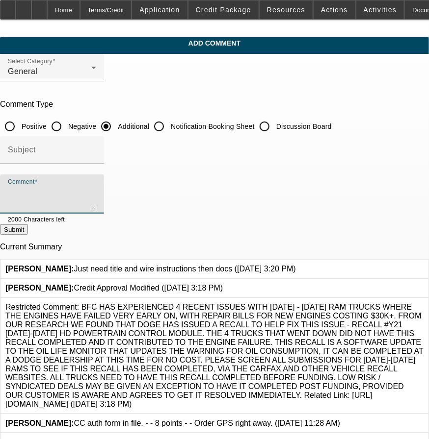
click at [96, 188] on textarea "Comment" at bounding box center [52, 198] width 88 height 24
paste textarea "[PHONE_NUMBER] County: [GEOGRAPHIC_DATA] Email: [EMAIL_ADDRESS][DOMAIN_NAME]"
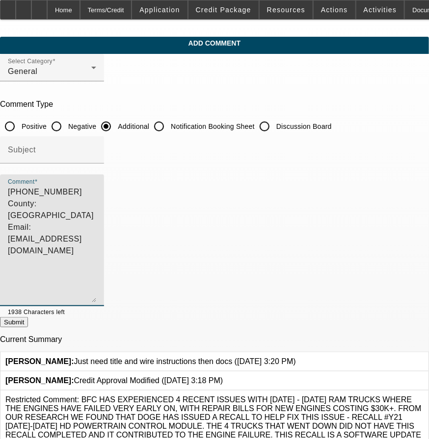
drag, startPoint x: 380, startPoint y: 203, endPoint x: 236, endPoint y: 237, distance: 147.0
click at [96, 297] on textarea "[PHONE_NUMBER] County: [GEOGRAPHIC_DATA] Email: [EMAIL_ADDRESS][DOMAIN_NAME]" at bounding box center [52, 244] width 88 height 116
drag, startPoint x: 117, startPoint y: 203, endPoint x: 40, endPoint y: 203, distance: 77.0
click at [40, 203] on div "Comment [PHONE_NUMBER] County: [GEOGRAPHIC_DATA] Email: [EMAIL_ADDRESS][DOMAIN_…" at bounding box center [52, 241] width 104 height 132
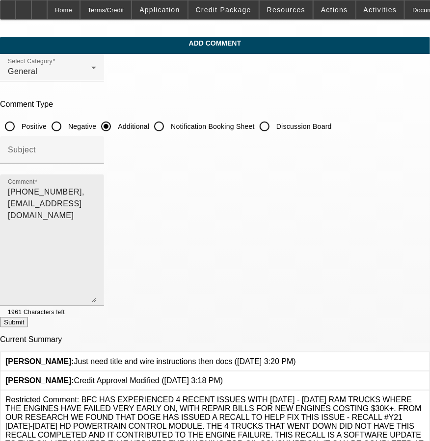
click at [96, 193] on textarea "[PHONE_NUMBER], [EMAIL_ADDRESS][DOMAIN_NAME]" at bounding box center [52, 244] width 88 height 116
paste textarea "[PERSON_NAME] Is Primary? Yes Role Guarantor Email [EMAIL_ADDRESS][DOMAIN_NAME]…"
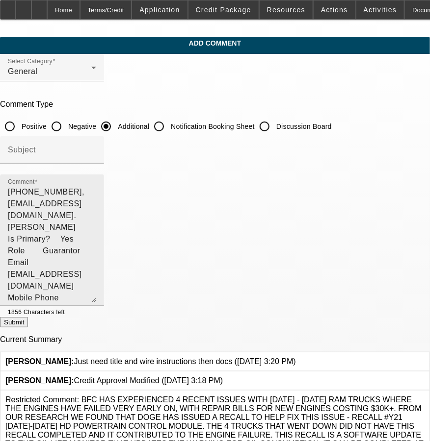
click at [48, 189] on textarea "740-263-1774, urbanautosales1@gmail.com. Nathan A Kerstetter Is Primary? Yes Ro…" at bounding box center [52, 244] width 88 height 116
click at [96, 244] on textarea "740-263-1774, urbanautosales1@gmail.com. Nathan A Kerstetter Is Primary? Yes Ro…" at bounding box center [52, 244] width 88 height 116
paste textarea "Adam Punteney Currency Rep Email adam-punteney@gocurrency.com Currency Rep Phon…"
drag, startPoint x: 47, startPoint y: 191, endPoint x: 67, endPoint y: 191, distance: 20.1
click at [47, 191] on textarea "740-263-1774, urbanautosales1@gmail.com. Nathan A Kerstetter Is Primary? Yes Ro…" at bounding box center [52, 244] width 88 height 116
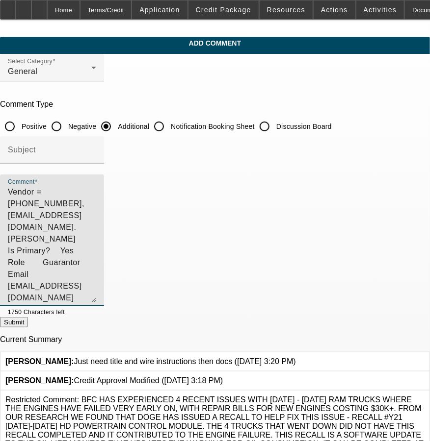
paste textarea "Urban Auto Sales"
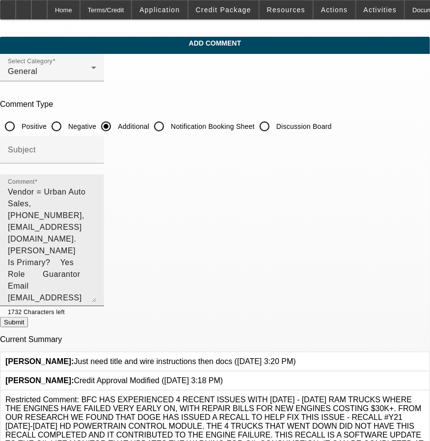
drag, startPoint x: 45, startPoint y: 201, endPoint x: 69, endPoint y: 221, distance: 31.0
click at [69, 221] on div "Comment Vendor = Urban Auto Sales, 740-263-1774, urbanautosales1@gmail.com. Nat…" at bounding box center [52, 241] width 104 height 132
drag, startPoint x: 73, startPoint y: 226, endPoint x: 46, endPoint y: 201, distance: 37.1
click at [46, 201] on div "Comment Vendor = Urban Auto Sales, 740-263-1774, urbanautosales1@gmail.com. Nat…" at bounding box center [52, 241] width 104 height 132
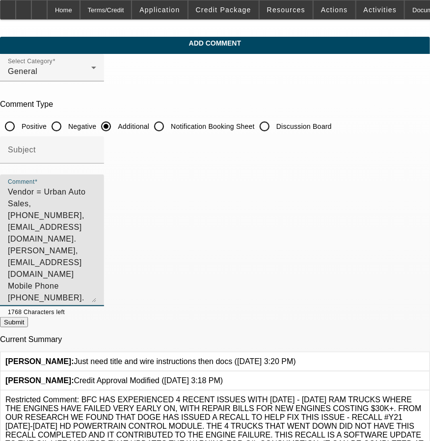
drag, startPoint x: 87, startPoint y: 204, endPoint x: 377, endPoint y: 190, distance: 289.7
click at [96, 190] on textarea "Vendor = Urban Auto Sales, 740-263-1774, urbanautosales1@gmail.com. Nathan A Ke…" at bounding box center [52, 244] width 88 height 116
click at [96, 189] on textarea "Vendor = Urban Auto Sales, 740-263-1774, urbanautosales1@gmail.com. Nathan A Ke…" at bounding box center [52, 244] width 88 height 116
click at [96, 202] on textarea "Vendor = Urban Auto Sales, 740-263-1774, urbanautosales1@gmail.com. PG= Nathan …" at bounding box center [52, 244] width 88 height 116
drag, startPoint x: 118, startPoint y: 215, endPoint x: 254, endPoint y: 206, distance: 137.1
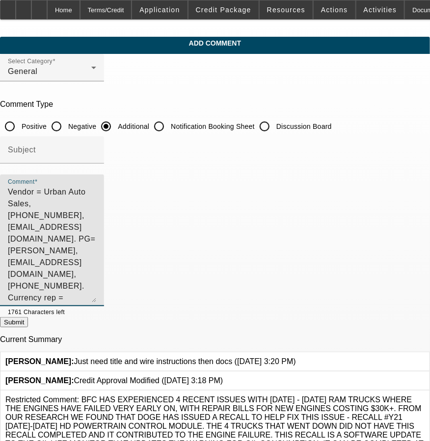
click at [96, 206] on textarea "Vendor = Urban Auto Sales, 740-263-1774, urbanautosales1@gmail.com. PG= Nathan …" at bounding box center [52, 244] width 88 height 116
drag, startPoint x: 348, startPoint y: 198, endPoint x: 117, endPoint y: 229, distance: 233.6
click at [96, 229] on textarea "Vendor = Urban Auto Sales, 740-263-1774, urbanautosales1@gmail.com. PG= Nathan …" at bounding box center [52, 244] width 88 height 116
click at [96, 221] on textarea "Vendor = Urban Auto Sales, 740-263-1774, urbanautosales1@gmail.com. PG= Nathan …" at bounding box center [52, 244] width 88 height 116
type textarea "Vendor = Urban Auto Sales, 740-263-1774, urbanautosales1@gmail.com. PG= Nathan …"
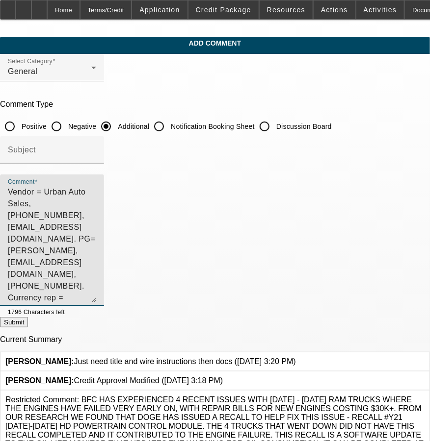
click at [28, 325] on button "Submit" at bounding box center [14, 322] width 28 height 10
radio input "true"
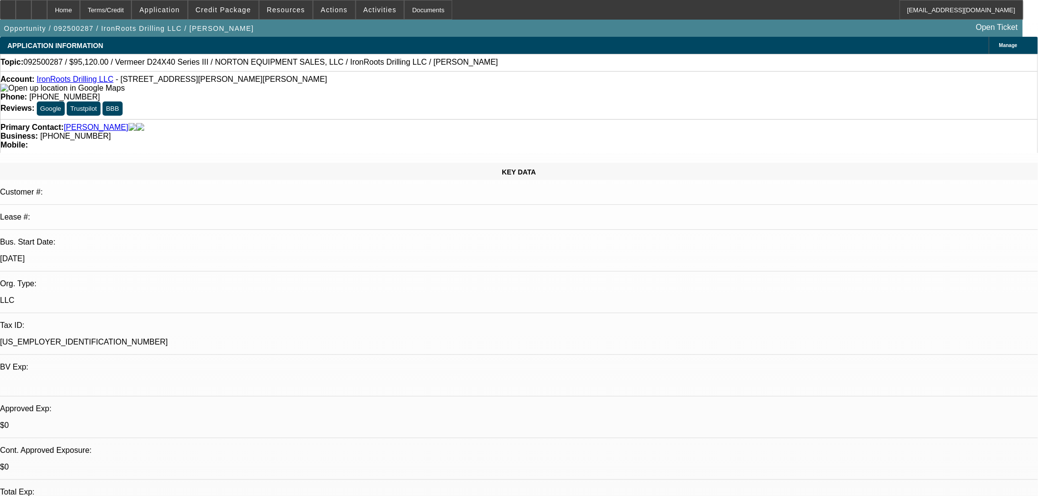
select select "0.2"
select select "2"
select select "0"
select select "6"
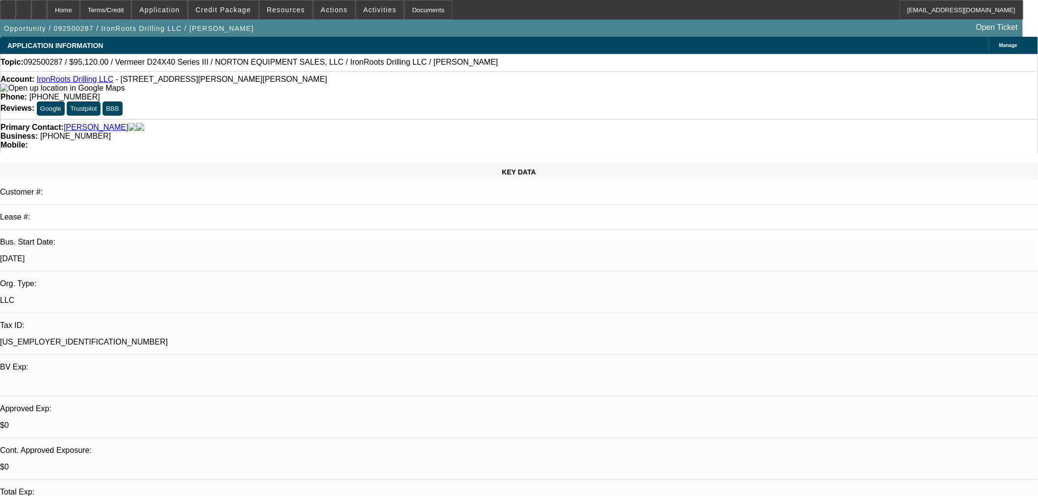
select select "0.2"
select select "2"
select select "0"
select select "6"
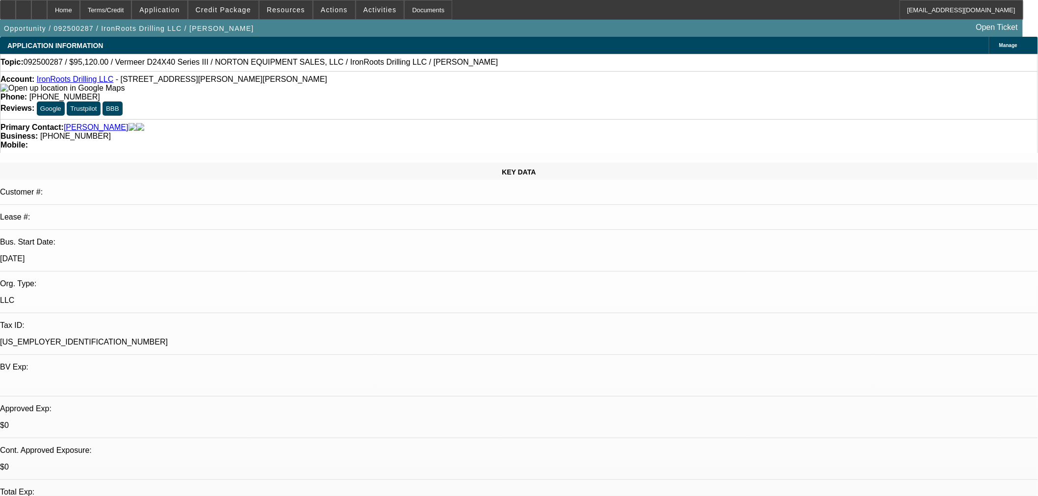
select select "0.15"
select select "2"
select select "0"
select select "6"
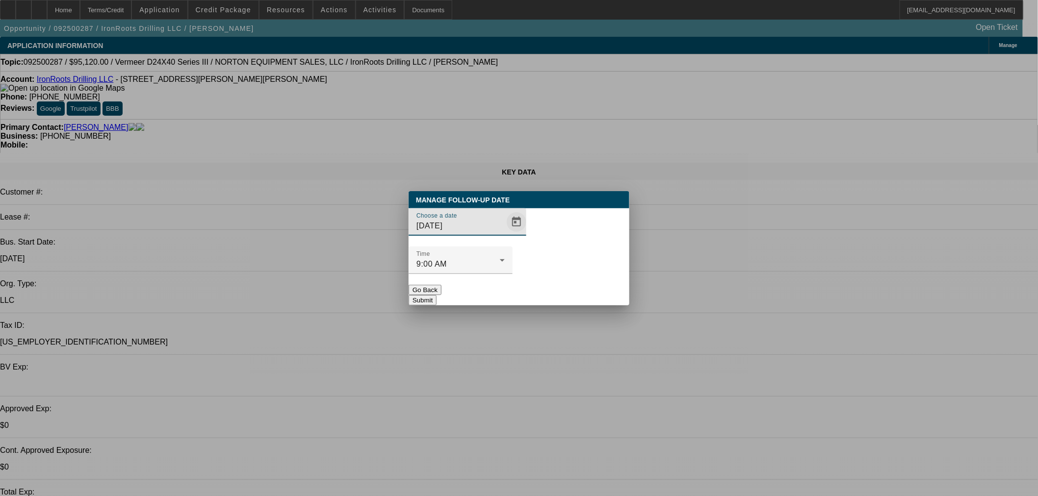
click at [507, 234] on span "Open calendar" at bounding box center [517, 222] width 24 height 24
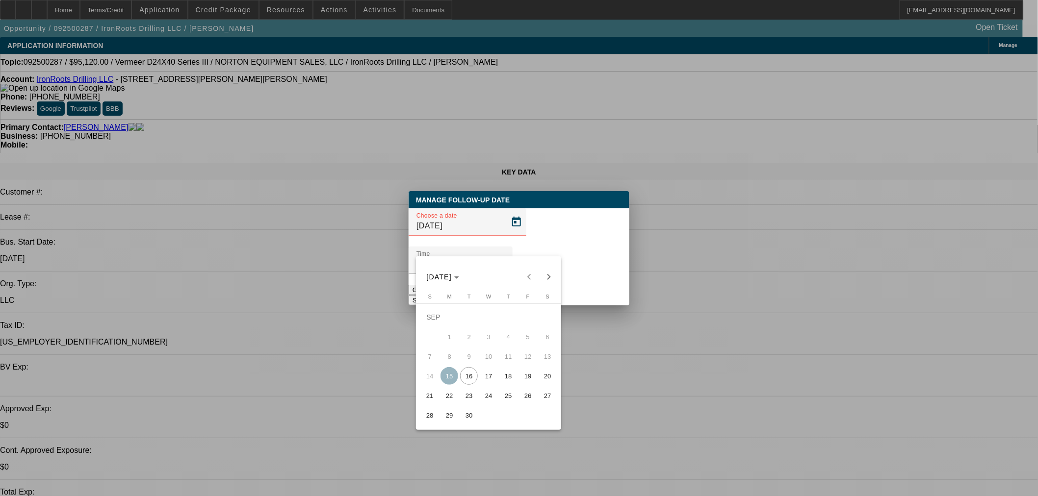
click at [486, 376] on span "17" at bounding box center [489, 376] width 18 height 18
type input "[DATE]"
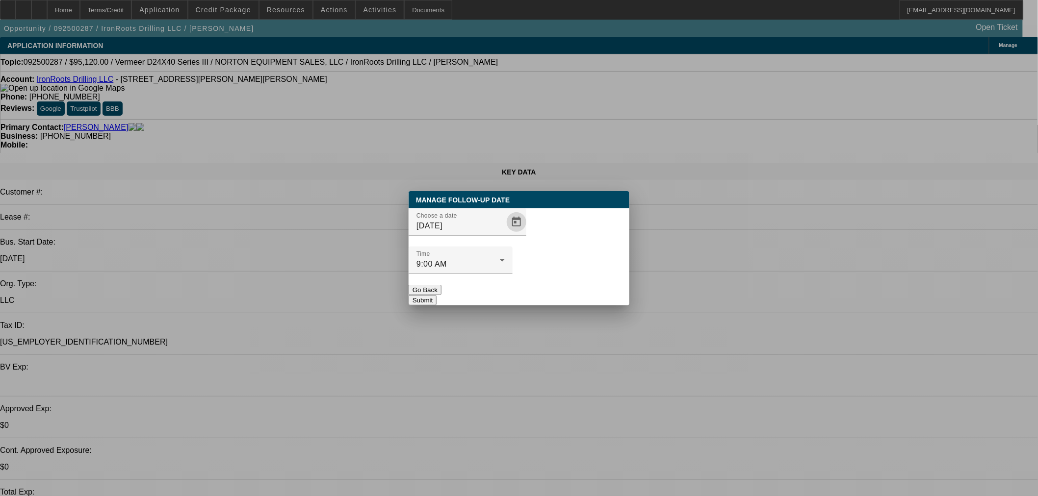
click at [436, 295] on button "Submit" at bounding box center [422, 300] width 28 height 10
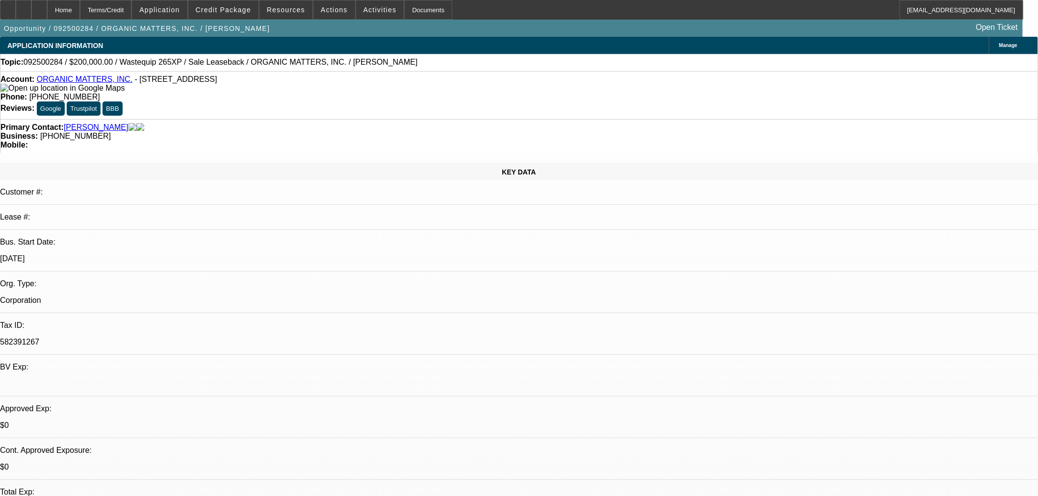
select select "0"
select select "2"
select select "0"
select select "6"
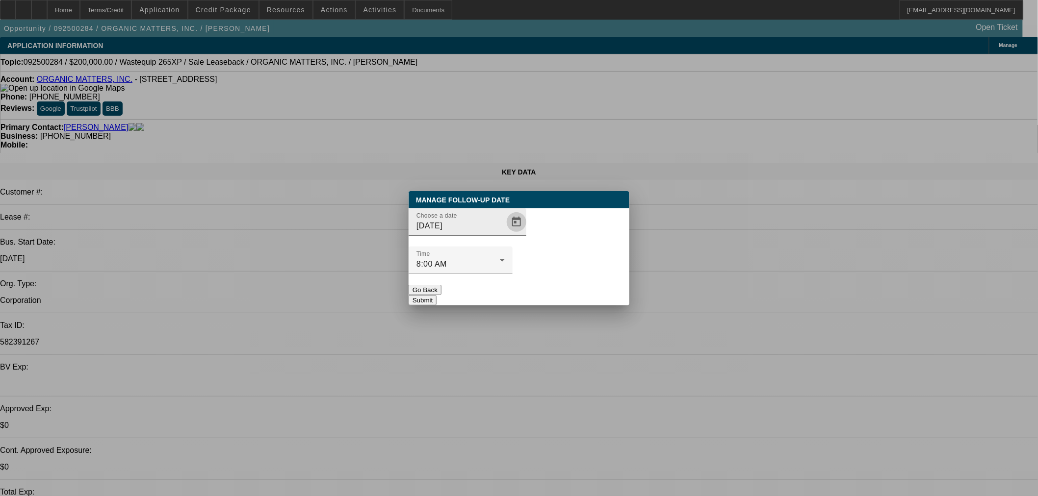
click at [505, 234] on span "Open calendar" at bounding box center [517, 222] width 24 height 24
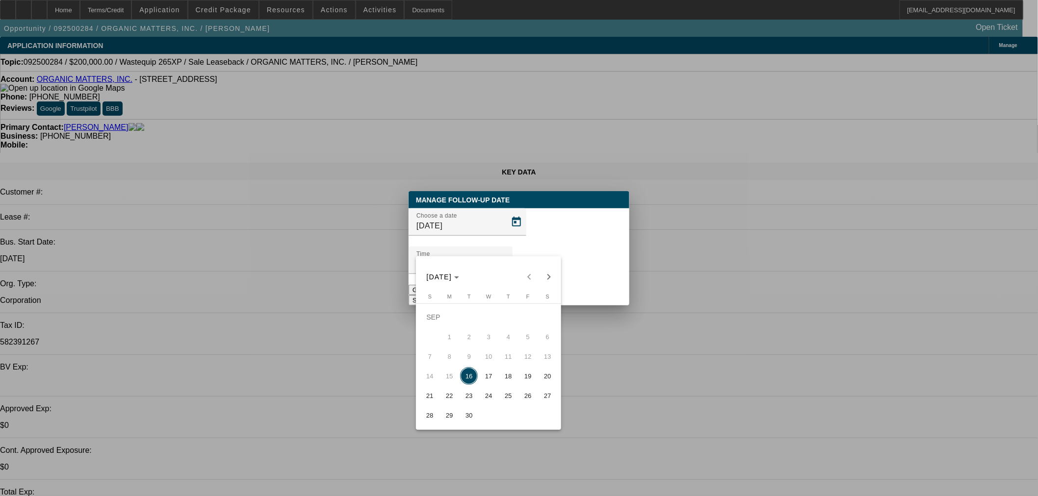
click at [483, 381] on span "17" at bounding box center [489, 376] width 18 height 18
type input "[DATE]"
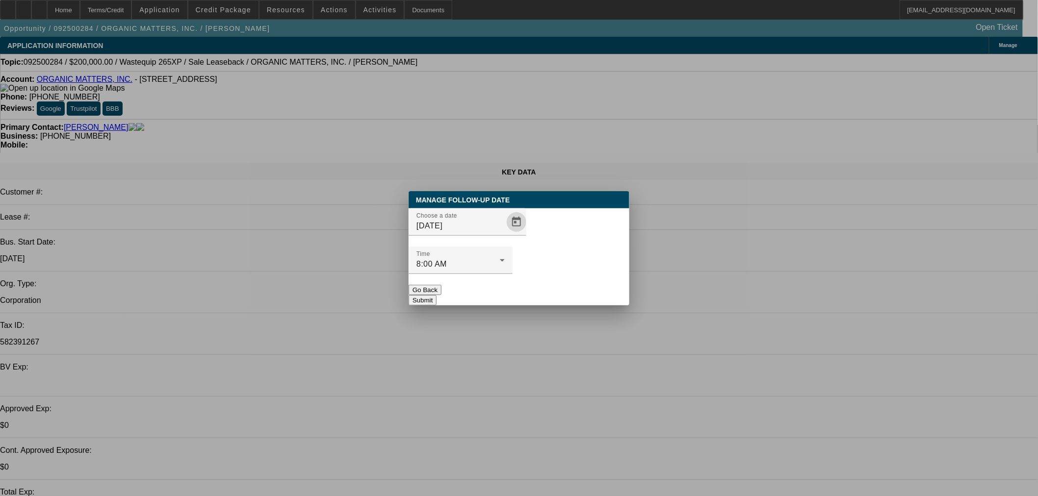
click at [436, 295] on button "Submit" at bounding box center [422, 300] width 28 height 10
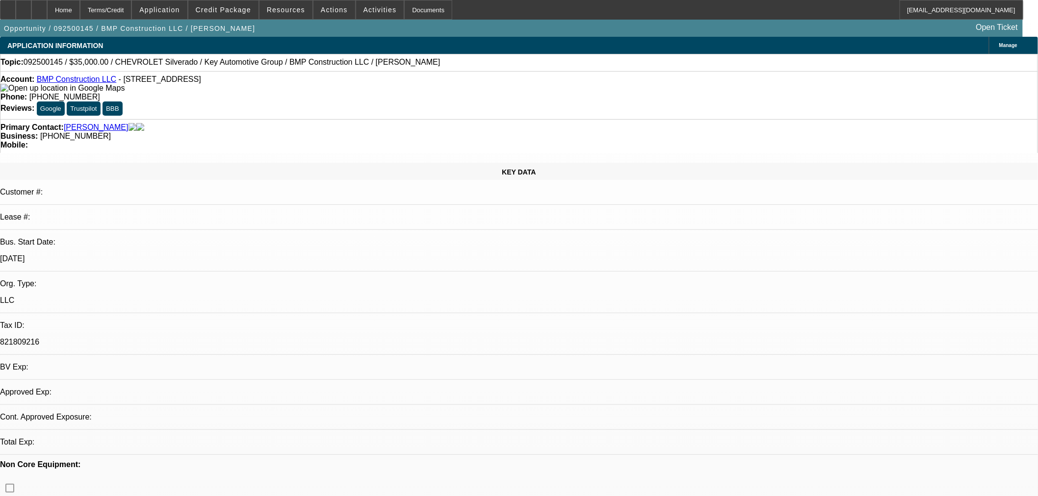
select select "0"
select select "2"
select select "0"
select select "0.1"
select select "2"
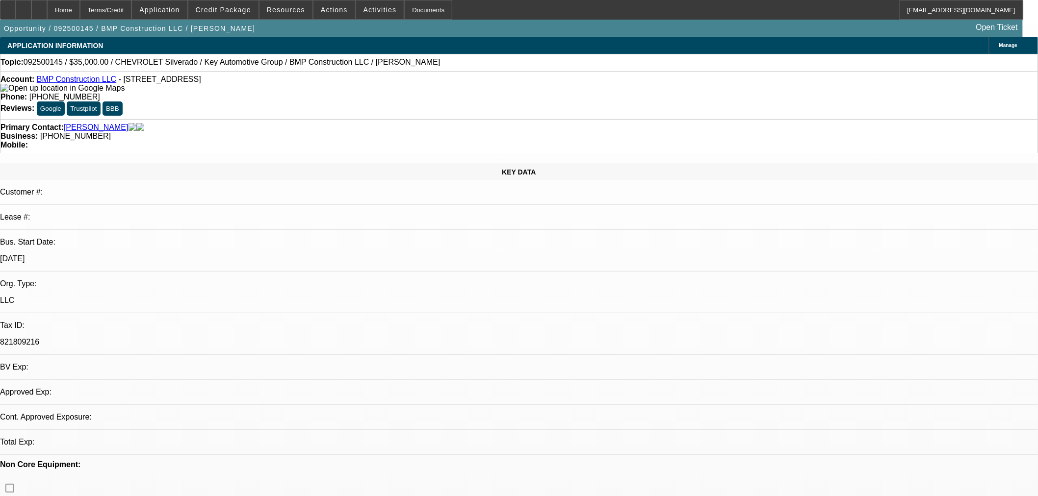
select select "0"
select select "1"
select select "2"
select select "6"
select select "1"
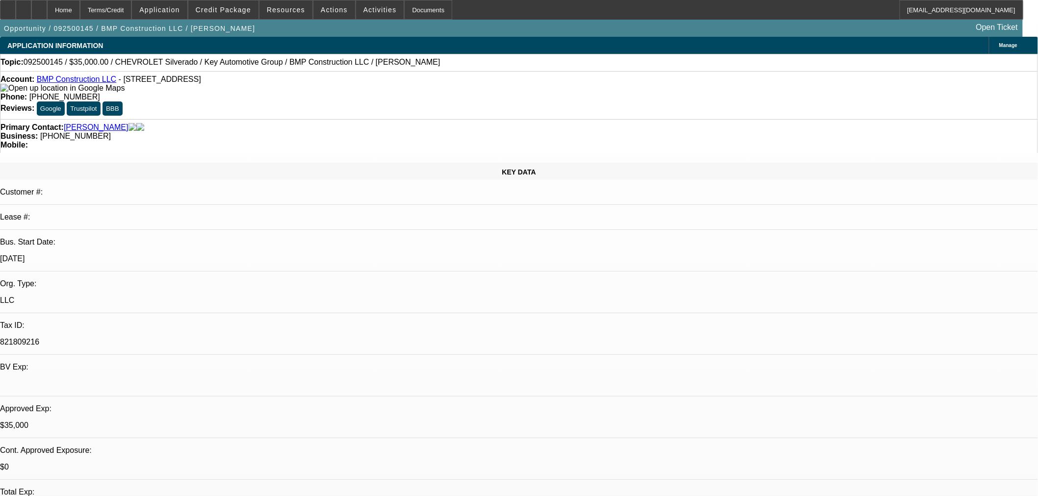
select select "2"
select select "6"
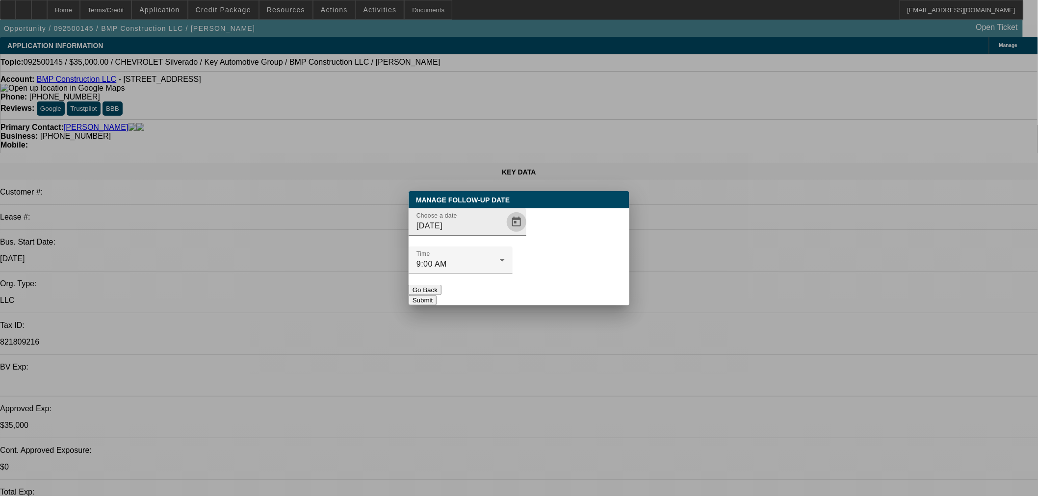
click at [505, 234] on span "Open calendar" at bounding box center [517, 222] width 24 height 24
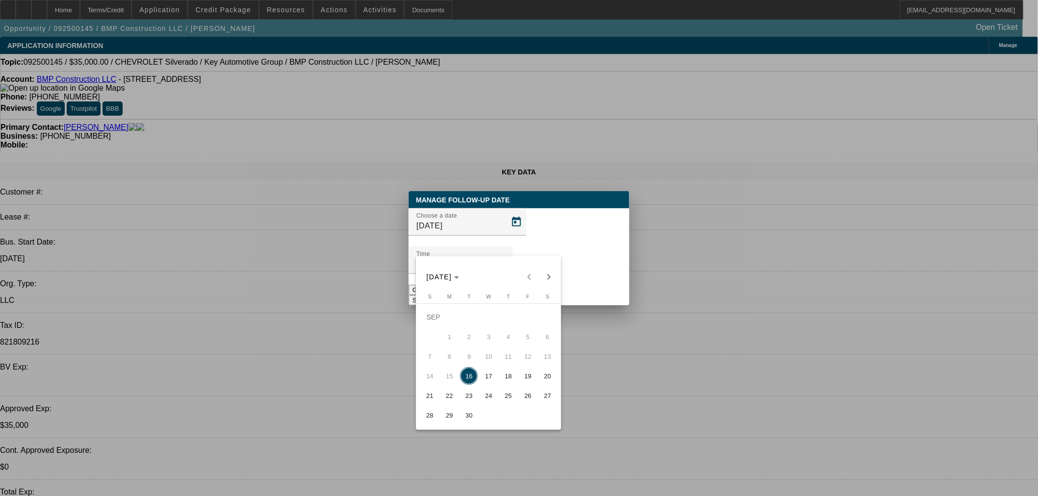
click at [472, 418] on span "30" at bounding box center [469, 416] width 18 height 18
type input "[DATE]"
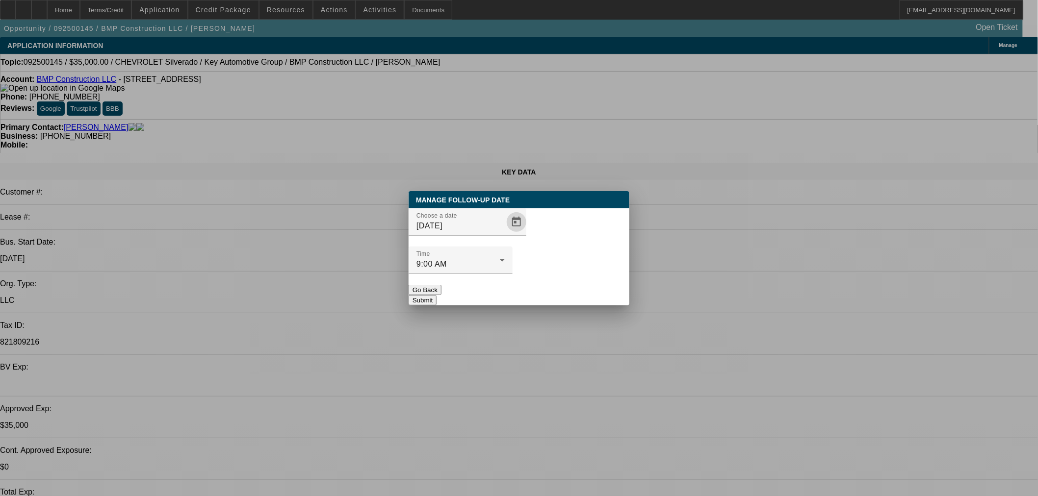
click at [436, 295] on button "Submit" at bounding box center [422, 300] width 28 height 10
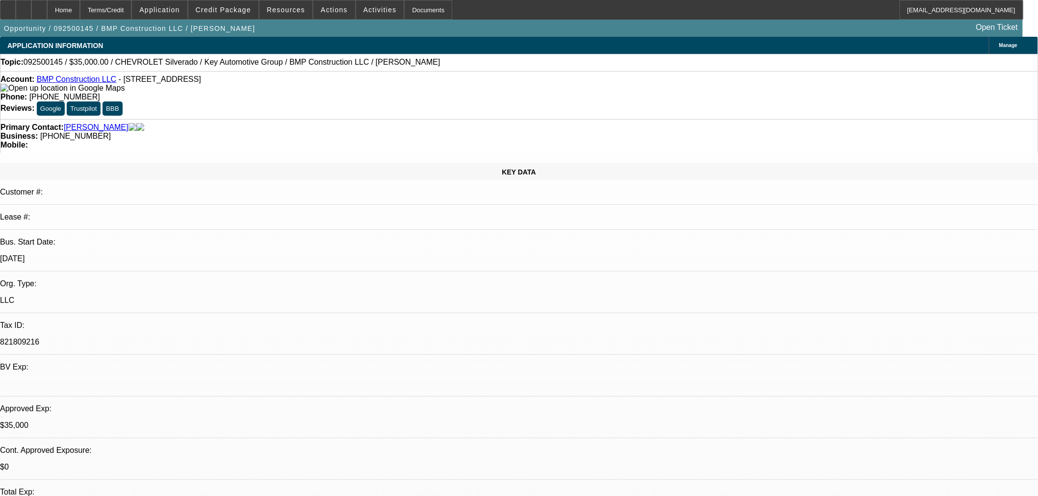
radio input "true"
type textarea "SE checking in. FU in 2 weeks if no update."
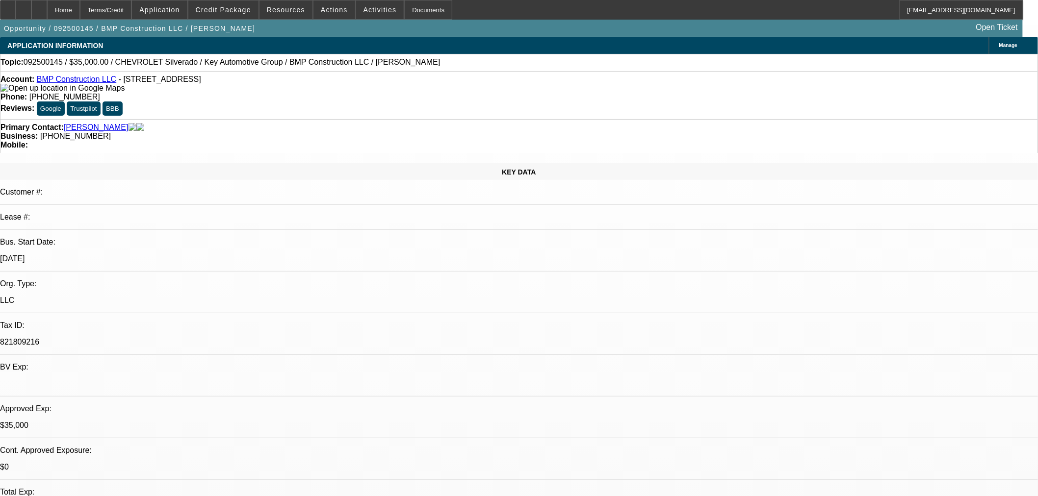
radio input "true"
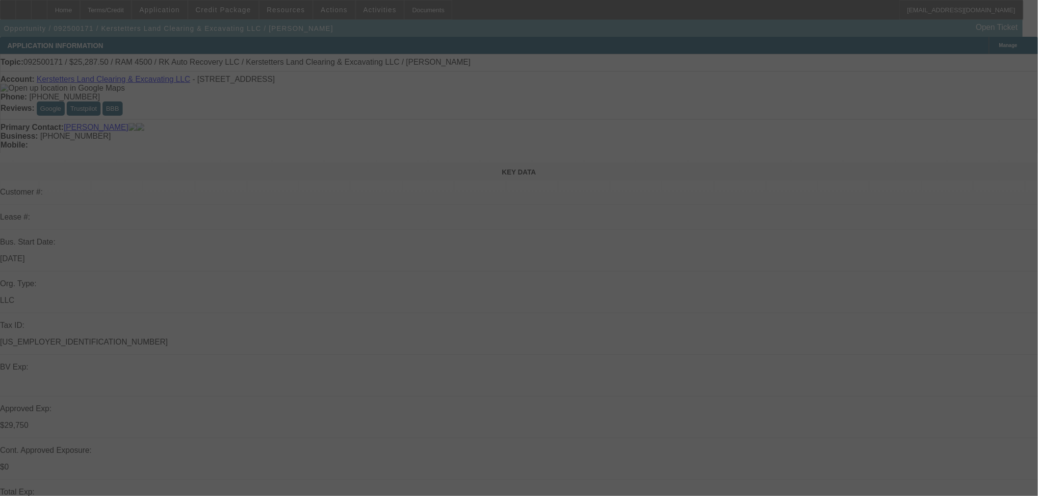
select select "0.15"
select select "2"
select select "0"
select select "6"
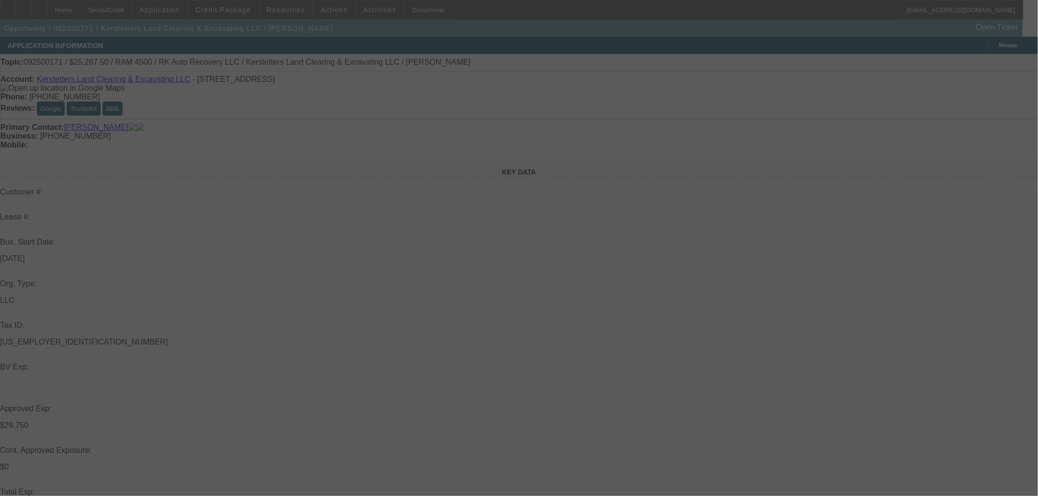
select select "0.15"
select select "2"
select select "0"
select select "6"
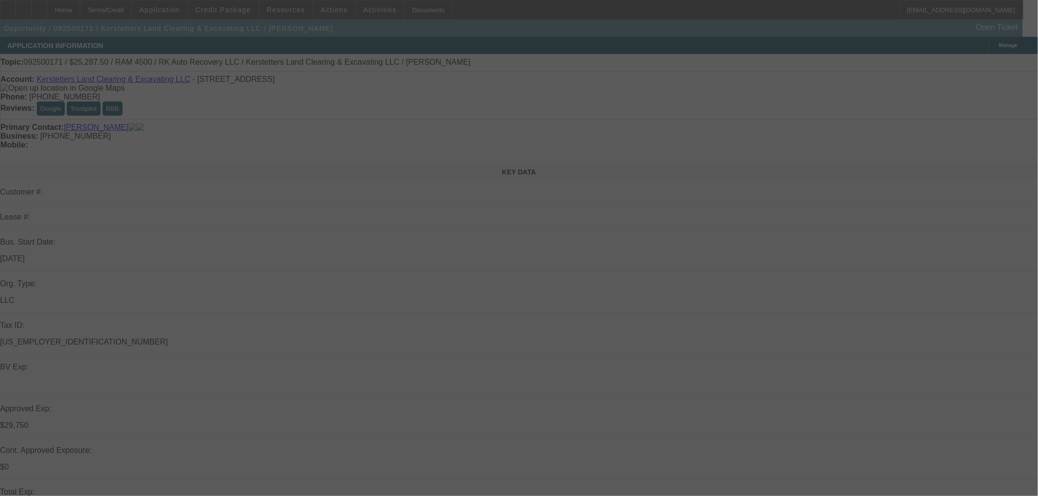
select select "0.15"
select select "2"
select select "0"
select select "6"
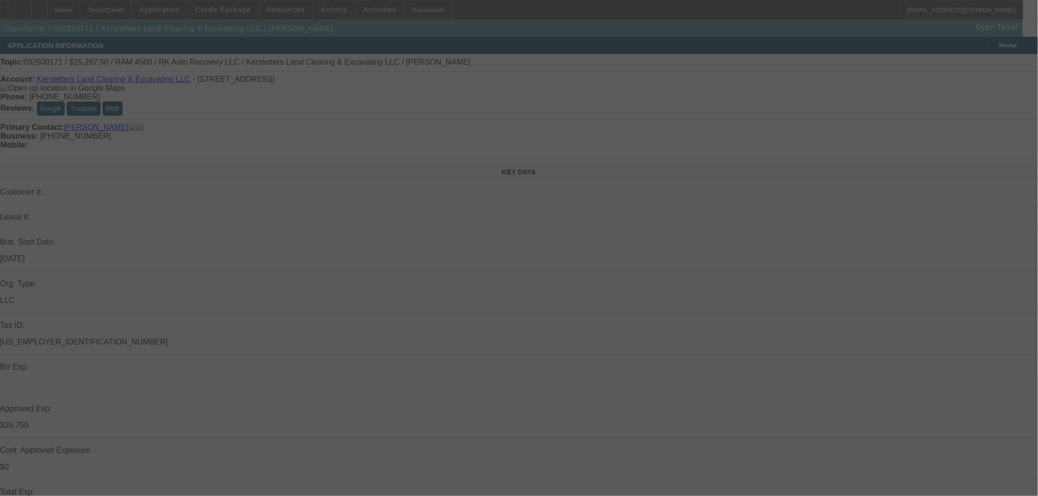
select select "0.15"
select select "2"
select select "0"
select select "6"
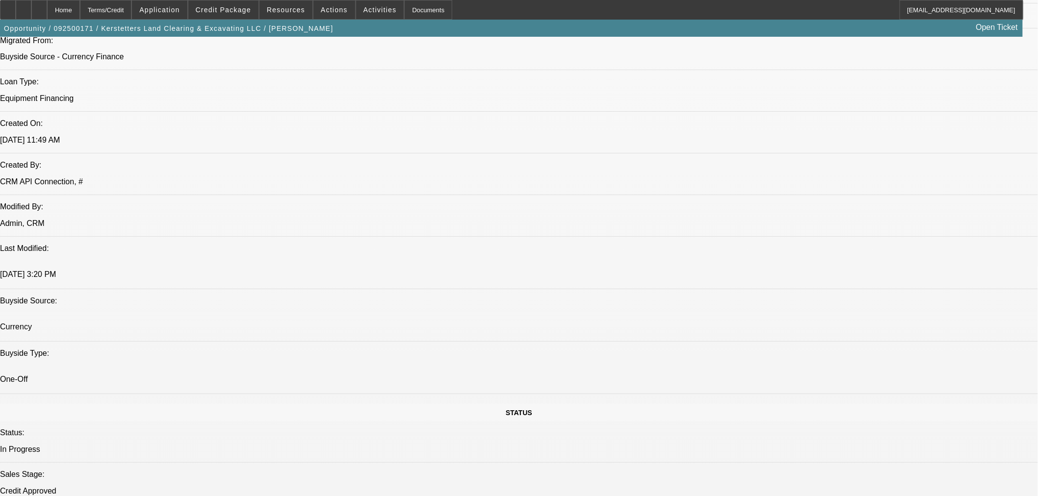
scroll to position [363, 0]
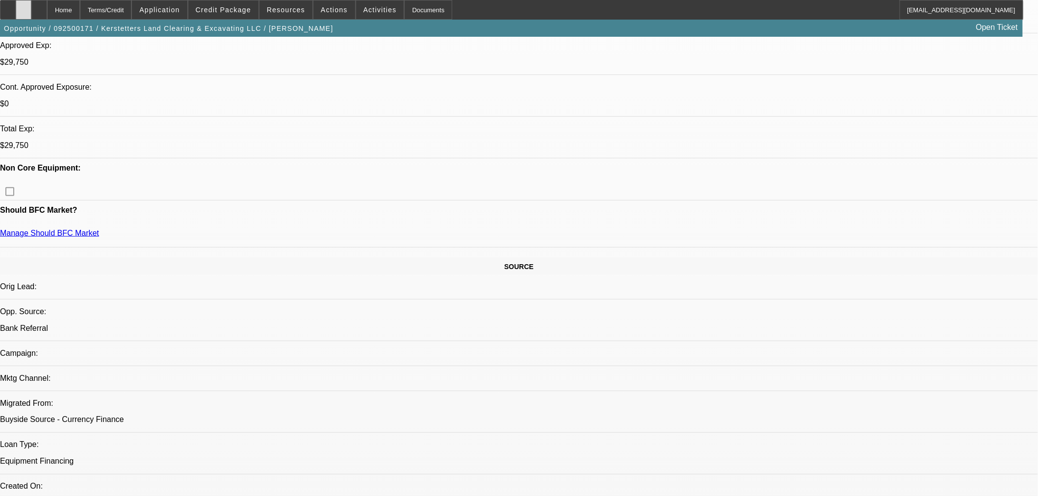
click at [31, 11] on div at bounding box center [24, 10] width 16 height 20
click at [235, 10] on span "Credit Package" at bounding box center [223, 10] width 55 height 8
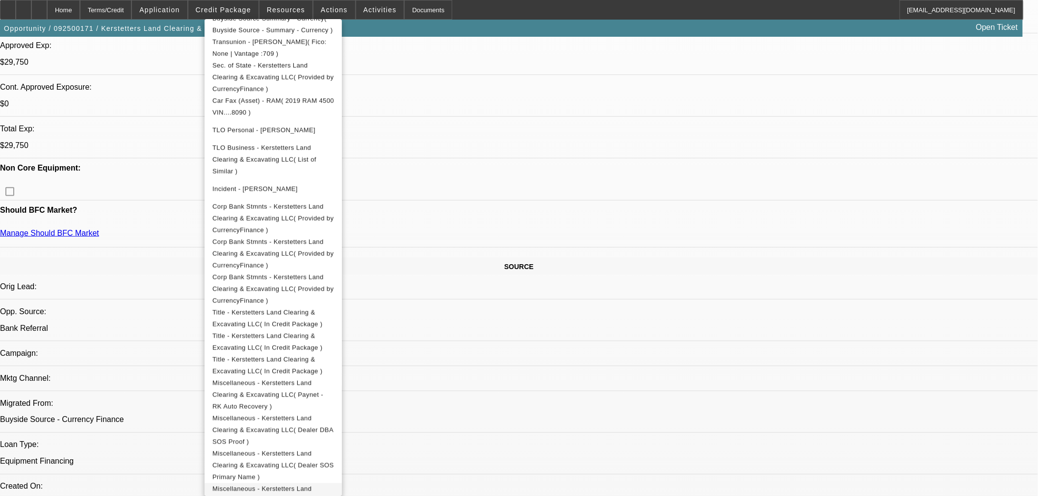
scroll to position [396, 0]
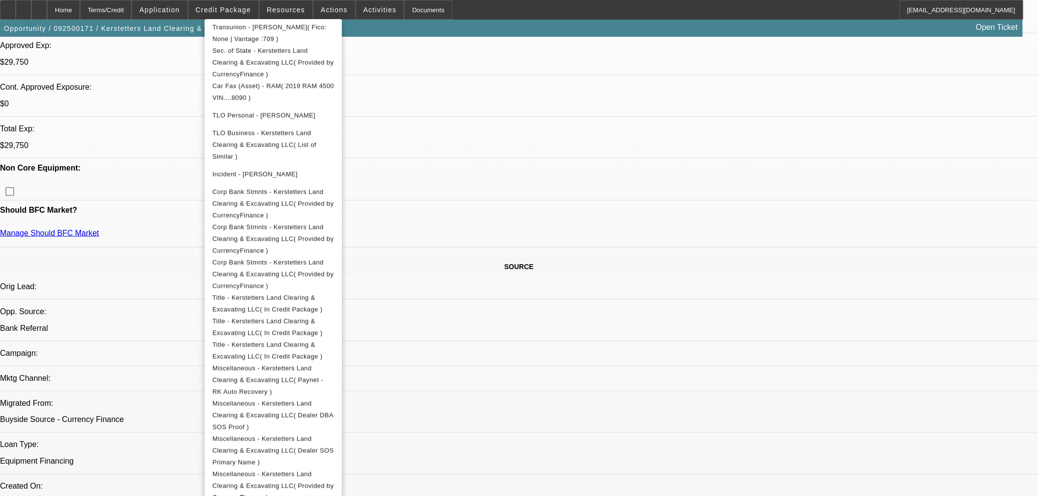
click at [560, 282] on div at bounding box center [519, 248] width 1038 height 496
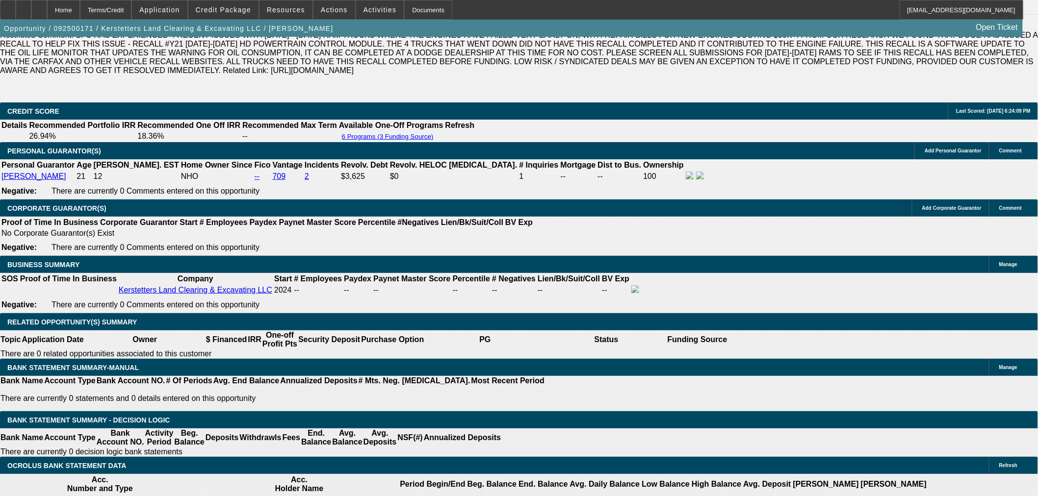
scroll to position [1362, 0]
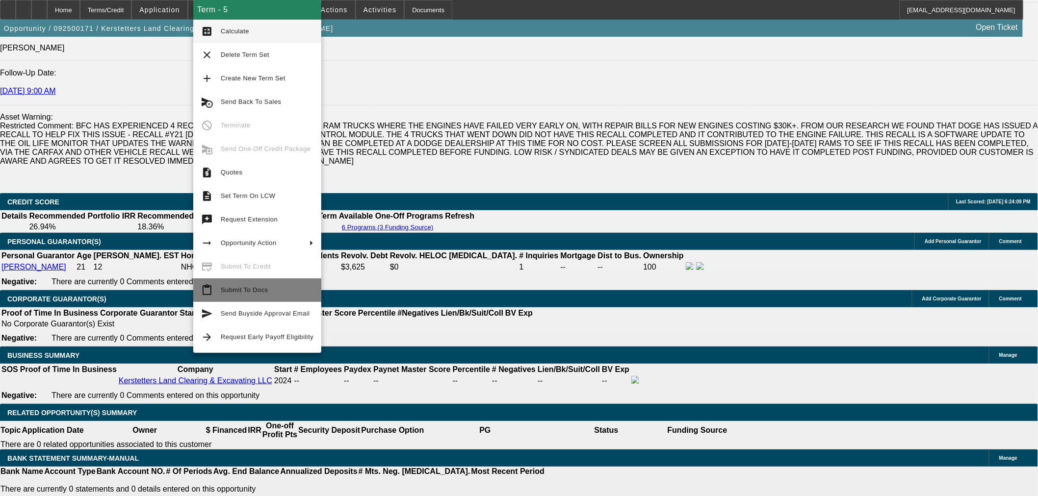
click at [267, 287] on span "Submit To Docs" at bounding box center [267, 290] width 93 height 12
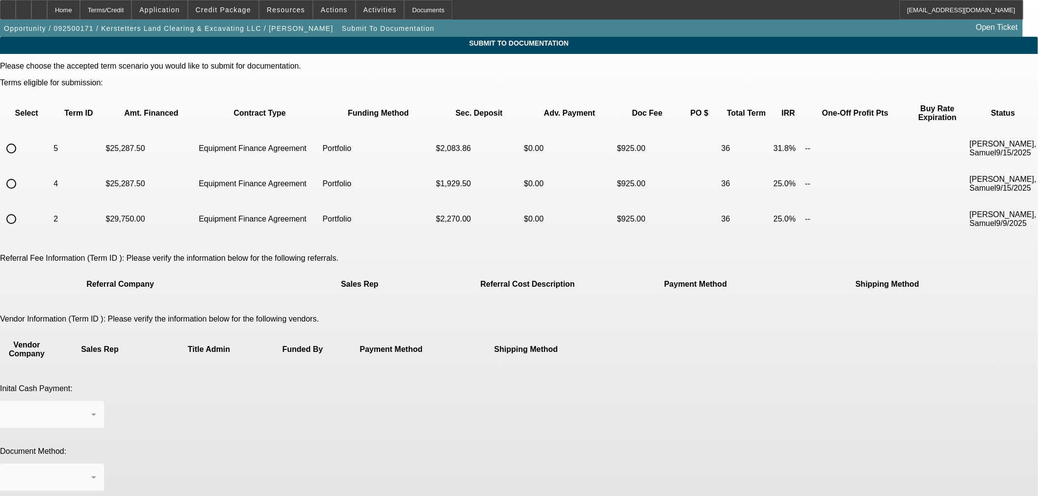
click at [21, 139] on input "radio" at bounding box center [11, 149] width 20 height 20
radio input "true"
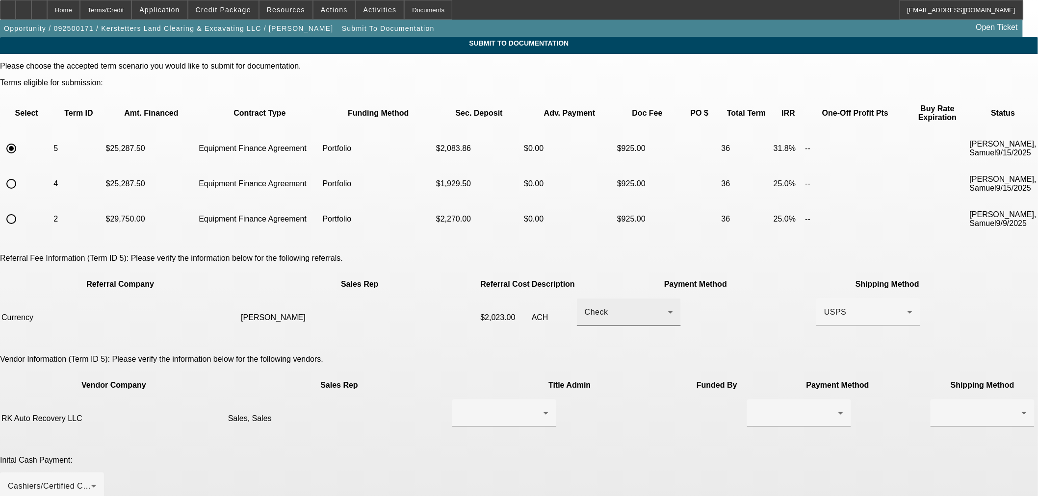
click at [630, 299] on div "Check" at bounding box center [629, 312] width 88 height 27
click at [634, 336] on mat-option "ACH" at bounding box center [611, 328] width 124 height 24
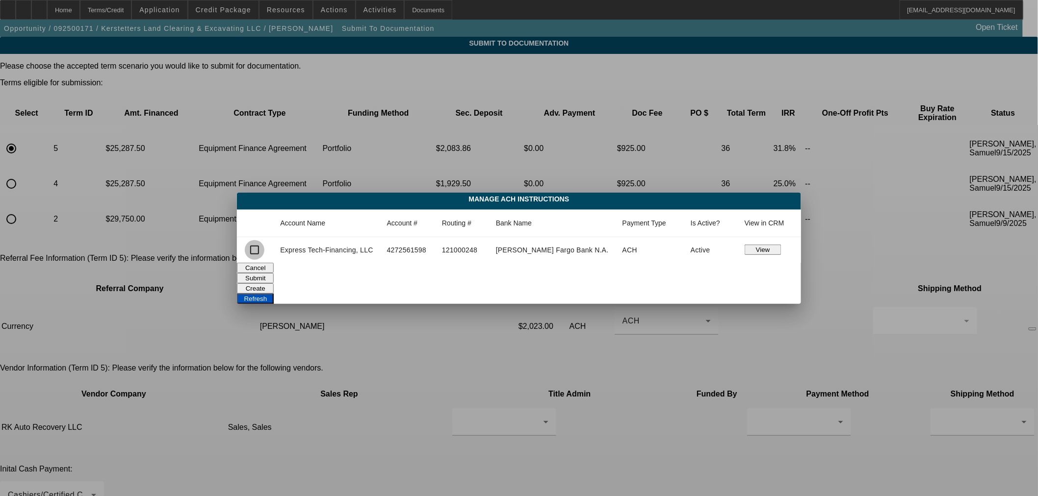
drag, startPoint x: 274, startPoint y: 253, endPoint x: 309, endPoint y: 253, distance: 35.3
click at [264, 253] on input "checkbox" at bounding box center [255, 250] width 20 height 20
checkbox input "true"
click at [274, 275] on button "Submit" at bounding box center [255, 278] width 37 height 10
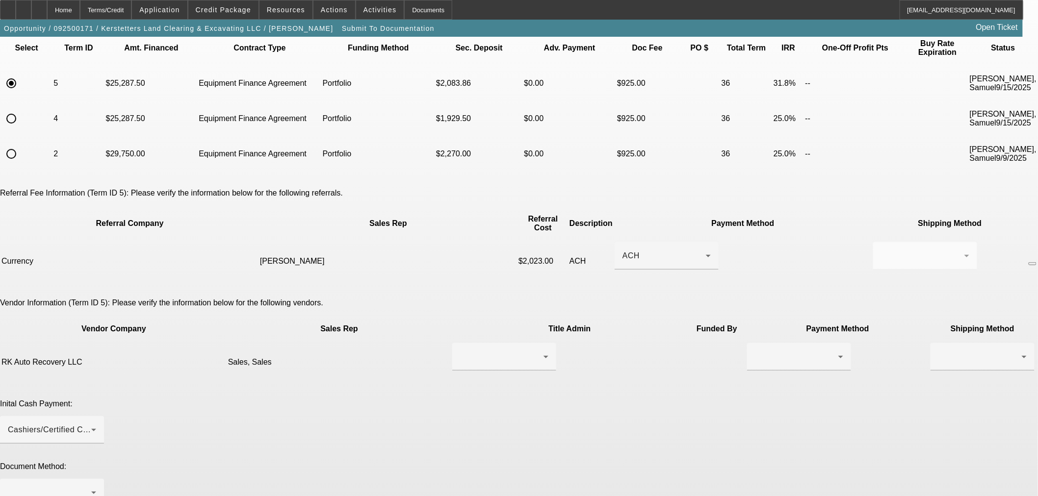
scroll to position [91, 0]
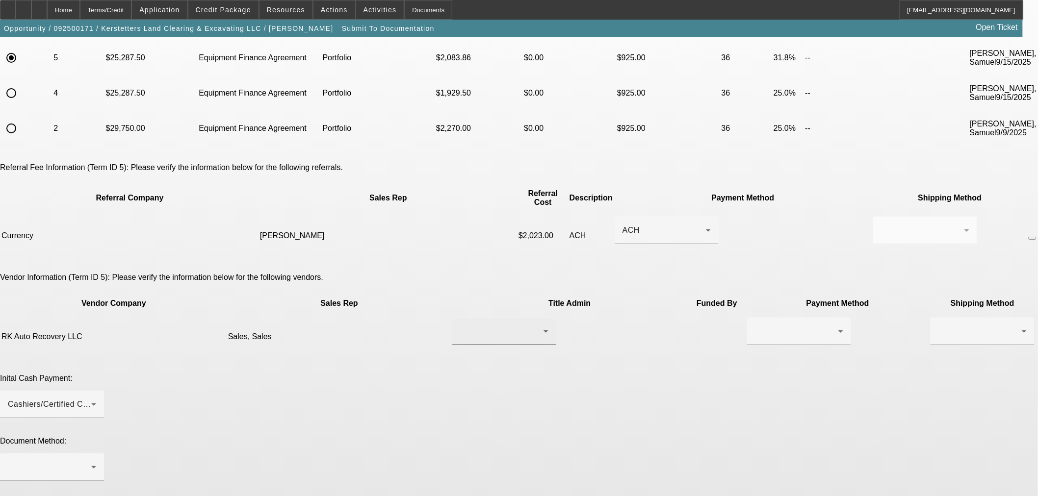
click at [514, 326] on div at bounding box center [501, 332] width 83 height 12
click at [496, 304] on mat-option "Sales, Sales" at bounding box center [474, 307] width 117 height 24
click at [835, 326] on icon at bounding box center [841, 332] width 12 height 12
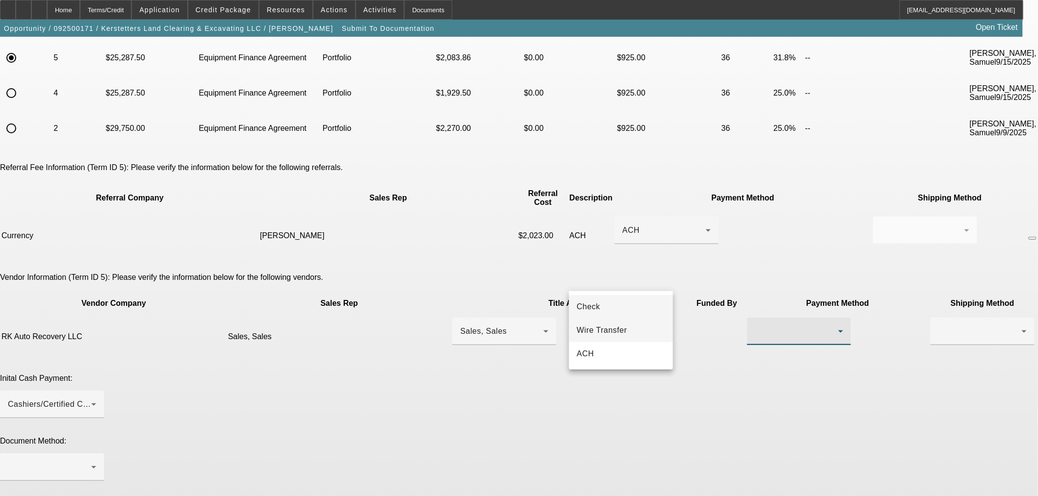
click at [651, 322] on mat-option "Wire Transfer" at bounding box center [621, 331] width 104 height 24
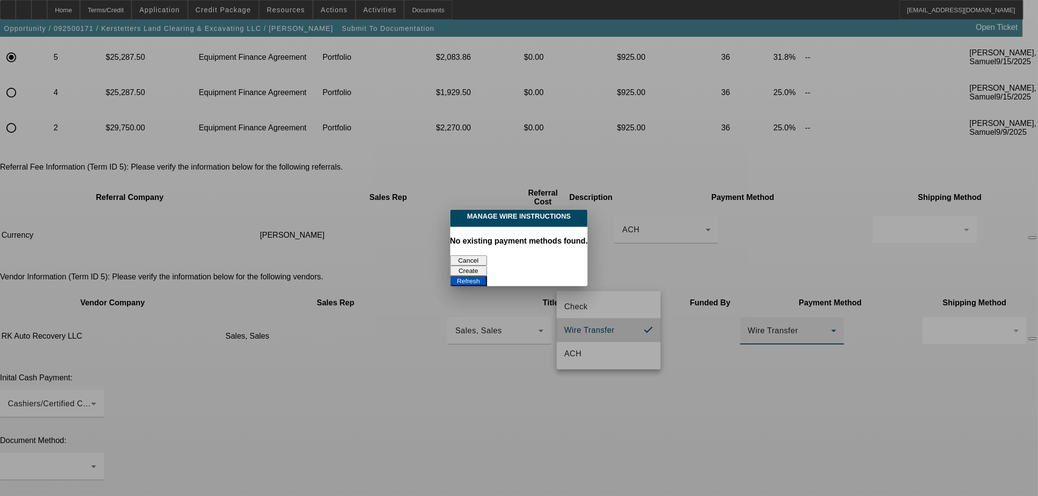
scroll to position [0, 0]
click at [487, 266] on button "Create" at bounding box center [468, 271] width 37 height 10
click at [487, 276] on button "Refresh" at bounding box center [468, 281] width 37 height 10
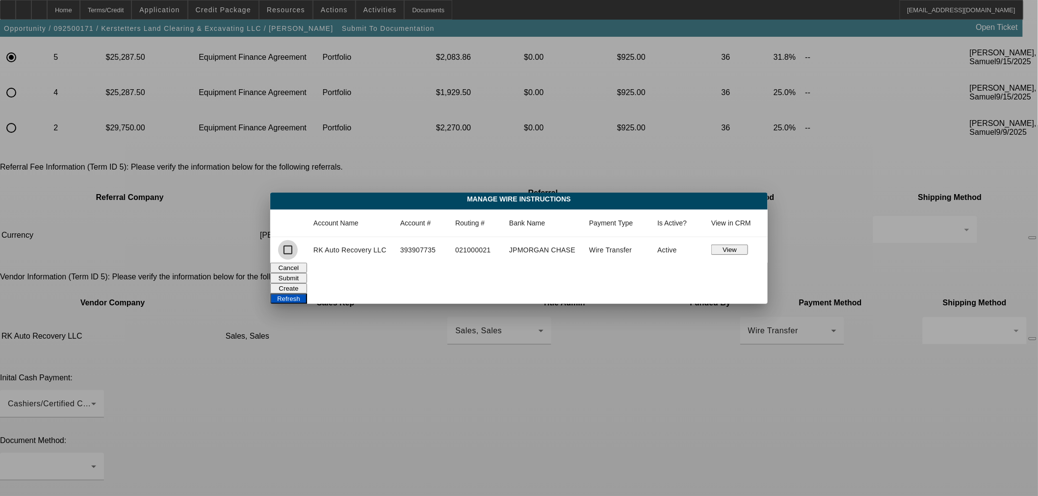
click at [291, 253] on input "checkbox" at bounding box center [288, 250] width 20 height 20
checkbox input "true"
click at [307, 277] on button "Submit" at bounding box center [288, 278] width 37 height 10
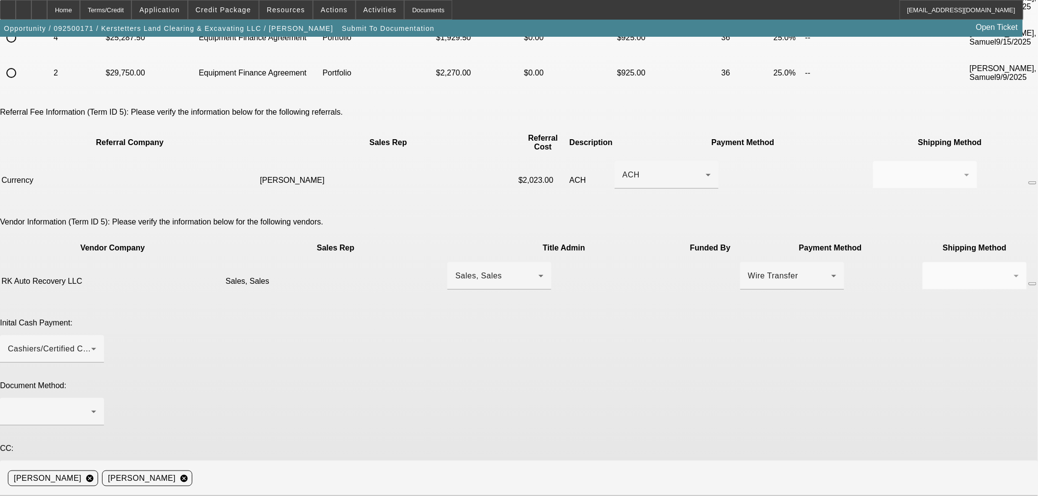
scroll to position [182, 0]
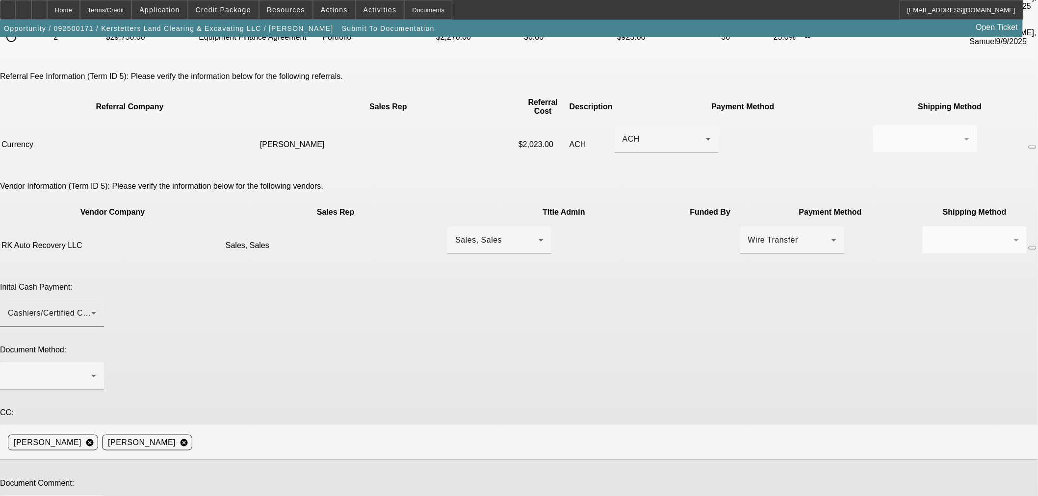
click at [100, 307] on icon at bounding box center [94, 313] width 12 height 12
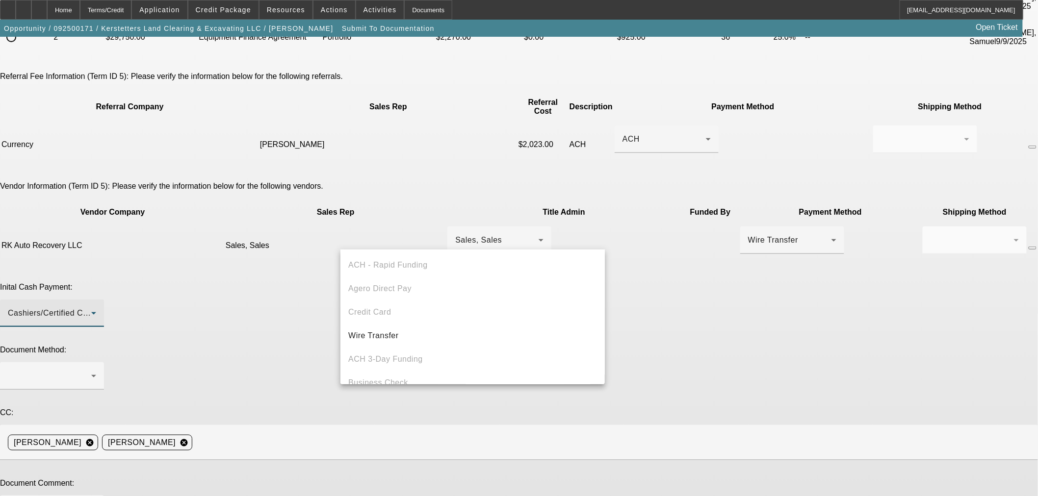
scroll to position [33, 0]
drag, startPoint x: 511, startPoint y: 301, endPoint x: 611, endPoint y: 264, distance: 106.7
click at [510, 302] on mat-option "Wire Transfer" at bounding box center [472, 303] width 264 height 24
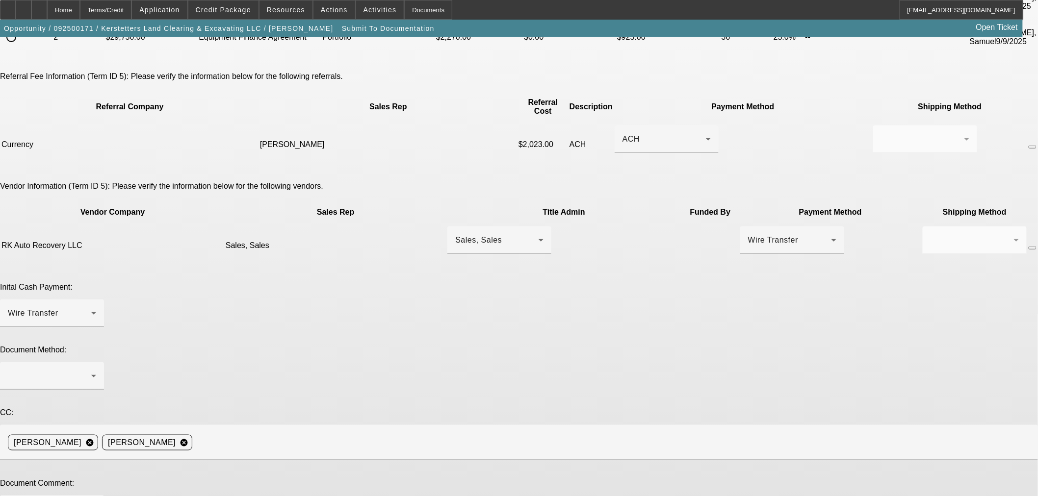
click at [685, 283] on div "Inital Cash Payment: Wire Transfer" at bounding box center [519, 310] width 1038 height 55
click at [100, 370] on icon at bounding box center [94, 376] width 12 height 12
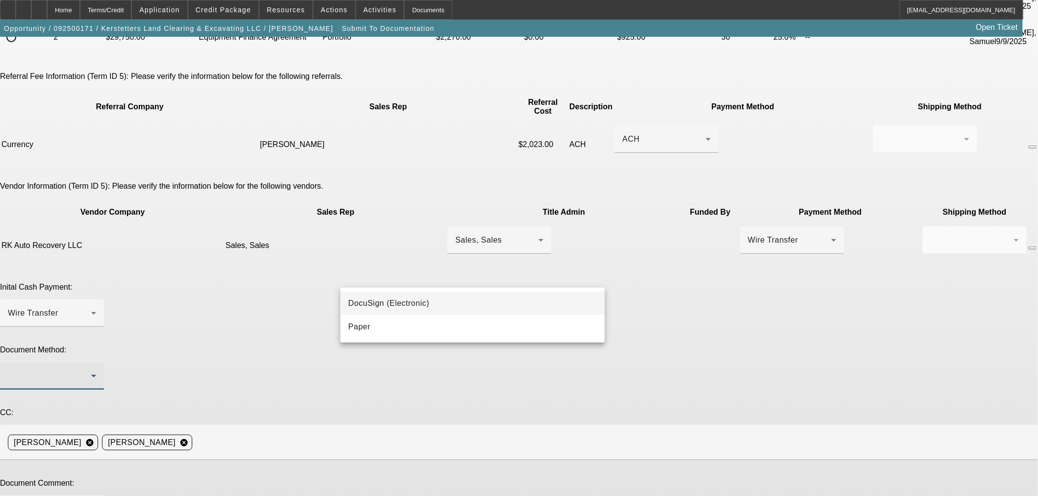
click at [538, 299] on mat-option "DocuSign (Electronic)" at bounding box center [472, 304] width 264 height 24
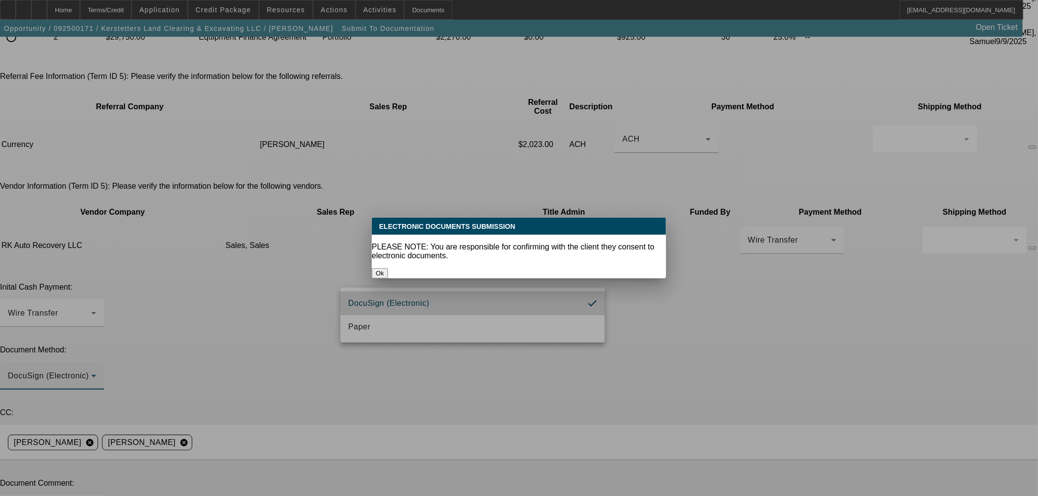
scroll to position [0, 0]
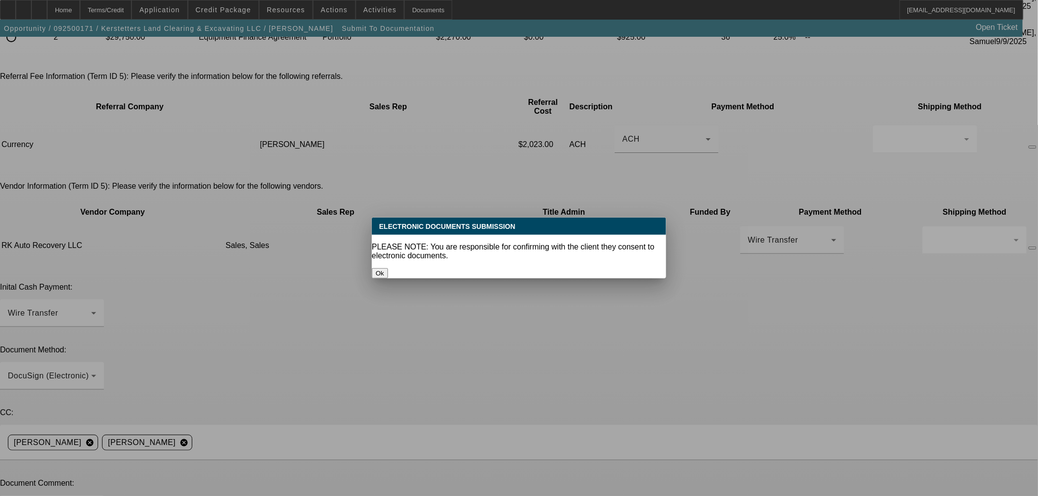
click at [553, 243] on p "PLEASE NOTE: You are responsible for confirming with the client they consent to…" at bounding box center [519, 252] width 294 height 18
click at [388, 268] on button "Ok" at bounding box center [380, 273] width 16 height 10
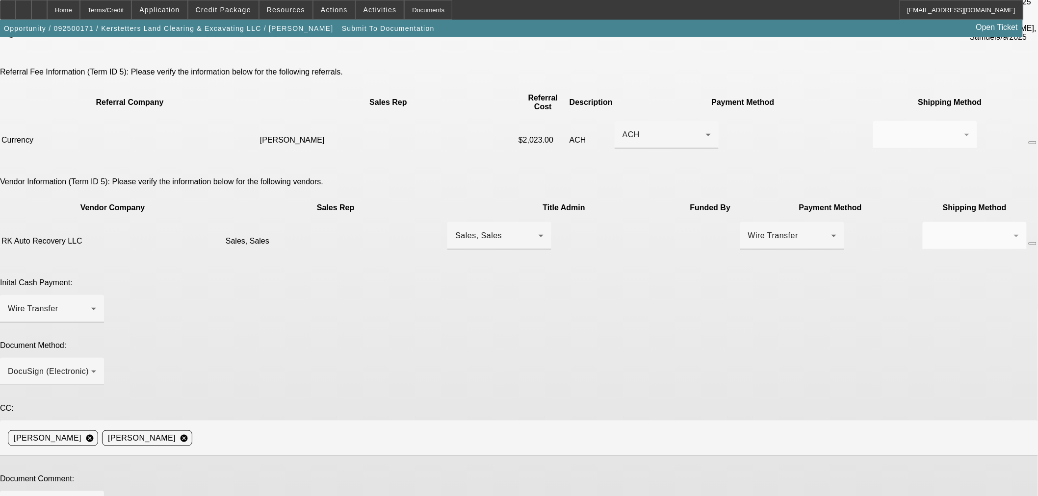
scroll to position [189, 0]
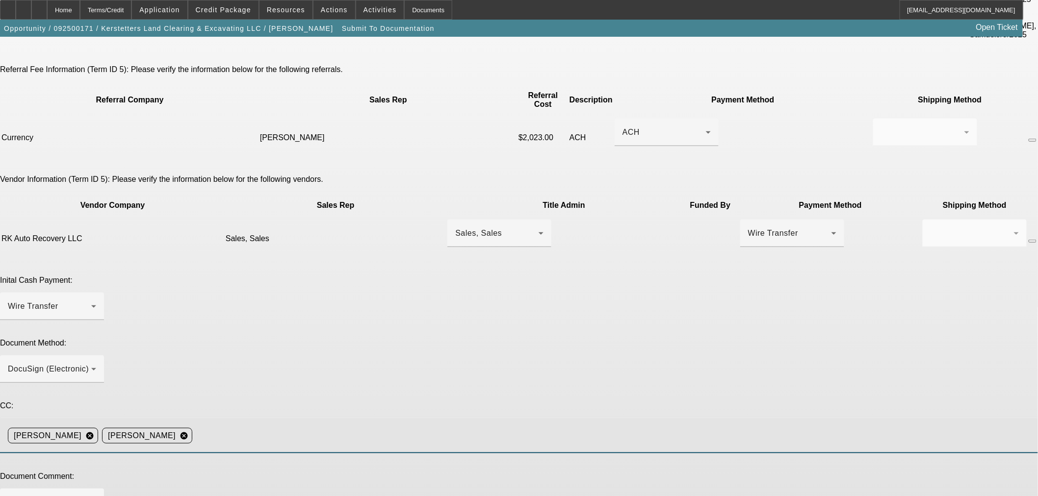
click at [683, 426] on input at bounding box center [611, 436] width 830 height 20
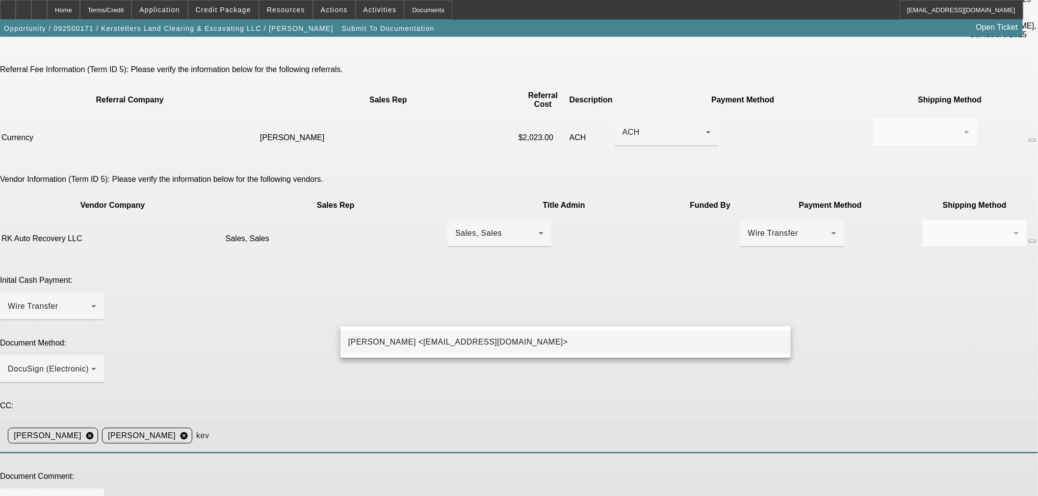
type input "kev"
click at [672, 344] on mat-option "Kevin O'Connor <koconnor@beaconfunding.com>" at bounding box center [565, 342] width 450 height 24
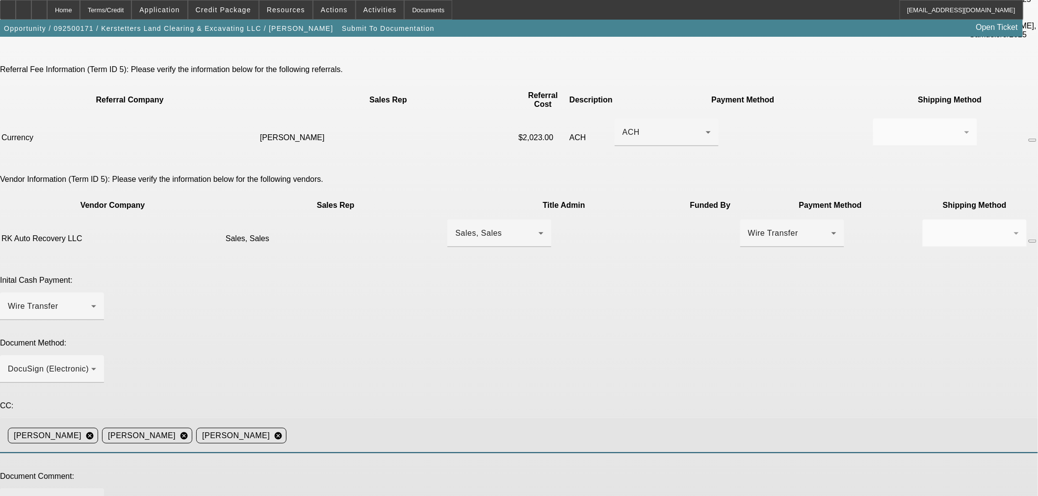
drag, startPoint x: 781, startPoint y: 403, endPoint x: 782, endPoint y: 447, distance: 44.6
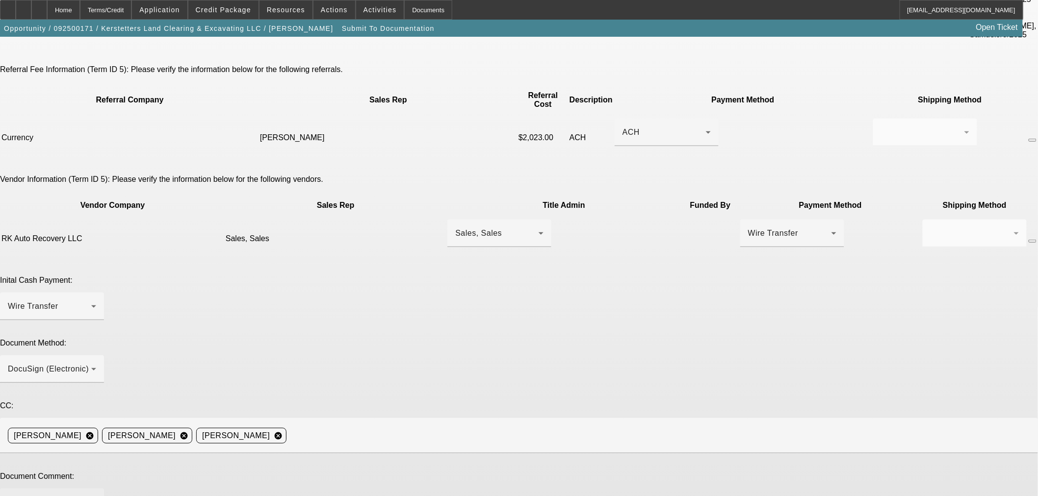
paste textarea "Vendor = Urban Auto Sales, 740-263-1774, urbanautosales1@gmail.com. PG= Nathan …"
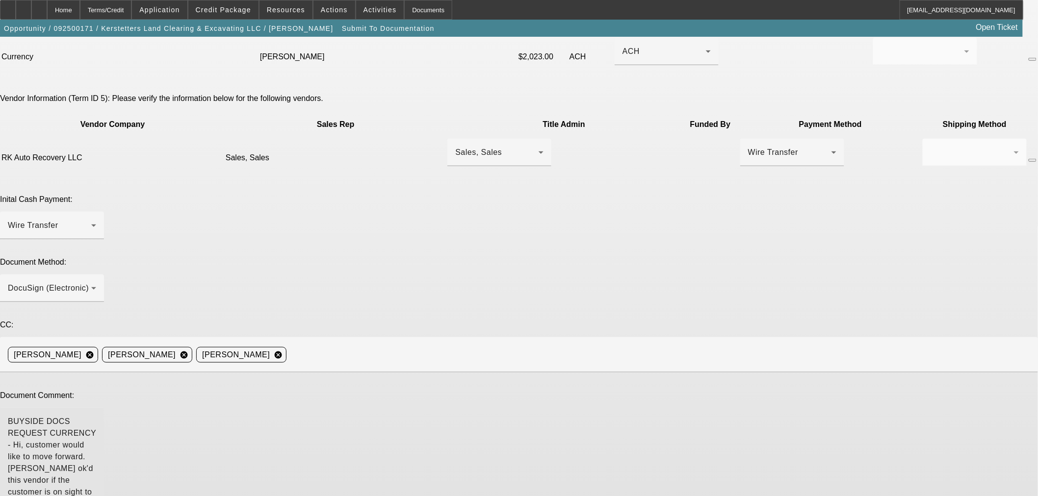
type textarea "BUYSIDE DOCS REQUEST CURRENCY - Hi, customer would like to move forward. Sam ok…"
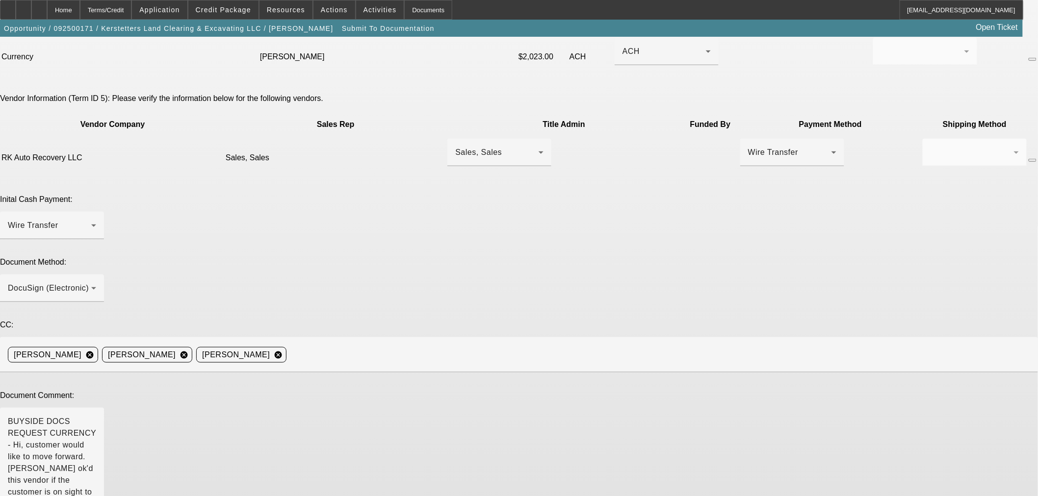
type textarea "Added 8 points for currency and marked up monthly payment."
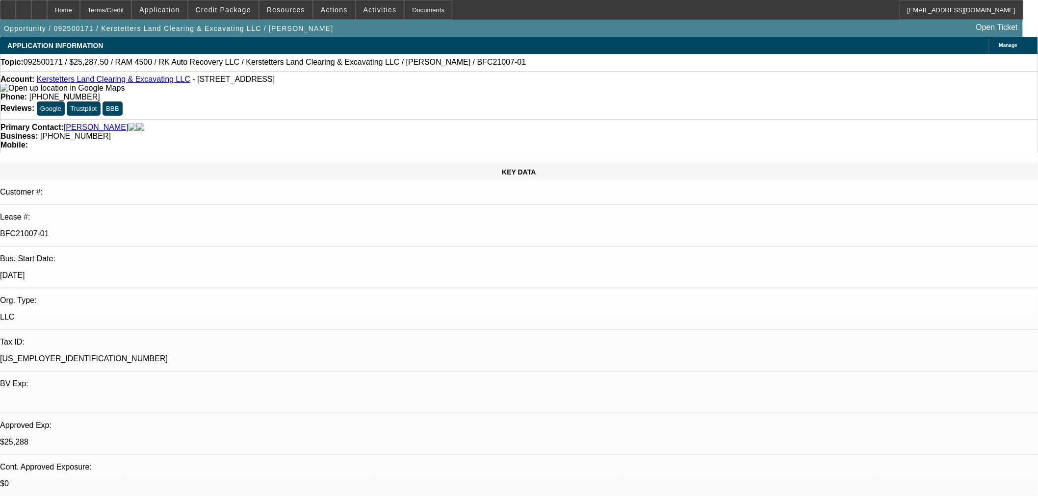
select select "0.15"
select select "2"
select select "0"
select select "6"
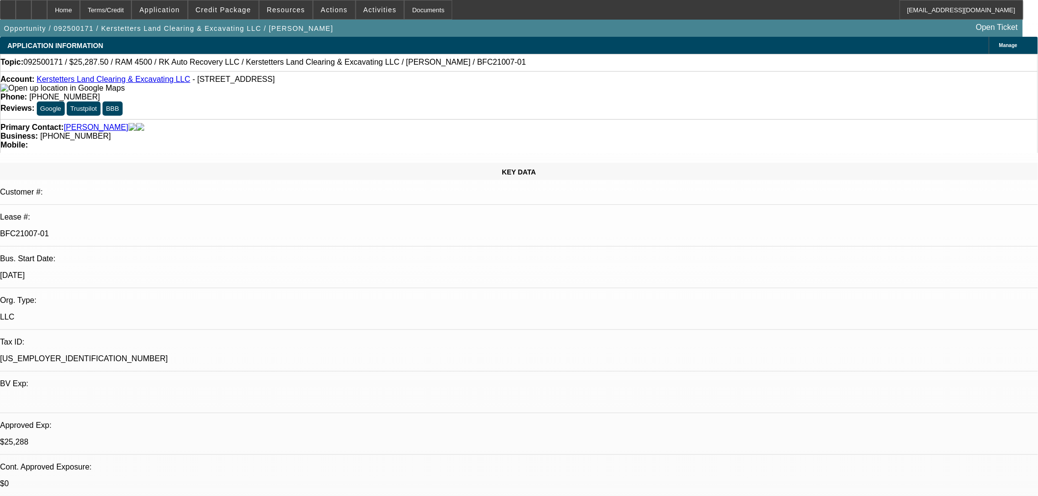
select select "0.15"
select select "2"
select select "0"
select select "6"
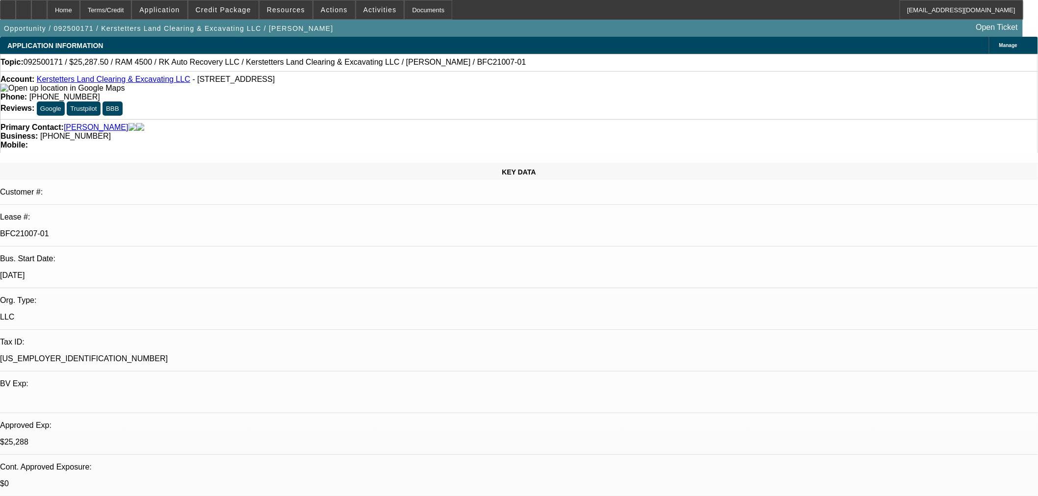
select select "0.15"
select select "2"
select select "0"
select select "6"
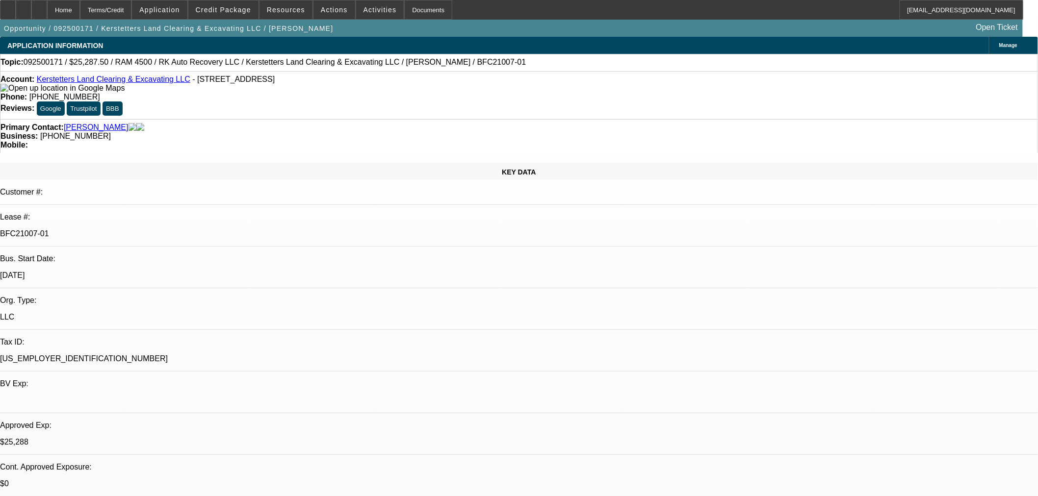
select select "0.15"
select select "2"
select select "0"
select select "6"
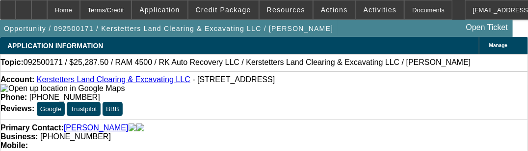
select select "0.15"
select select "2"
select select "0"
select select "0.15"
select select "2"
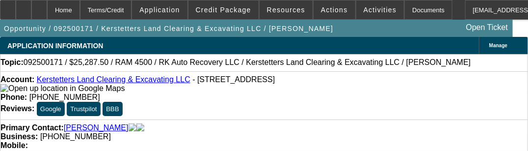
select select "0"
select select "0.15"
select select "2"
select select "0"
select select "0.15"
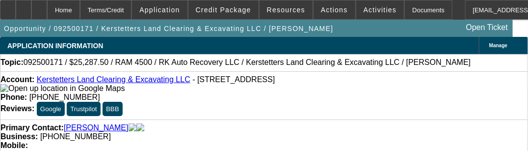
select select "2"
select select "0"
select select "1"
select select "2"
select select "6"
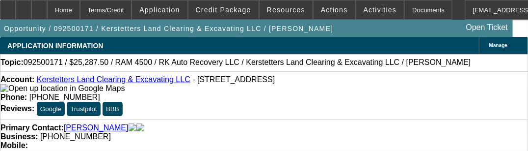
select select "1"
select select "2"
select select "6"
select select "1"
select select "2"
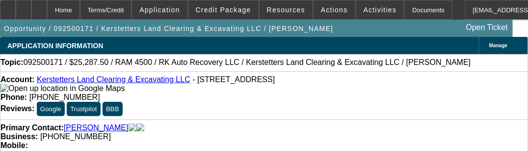
select select "6"
select select "1"
select select "2"
select select "6"
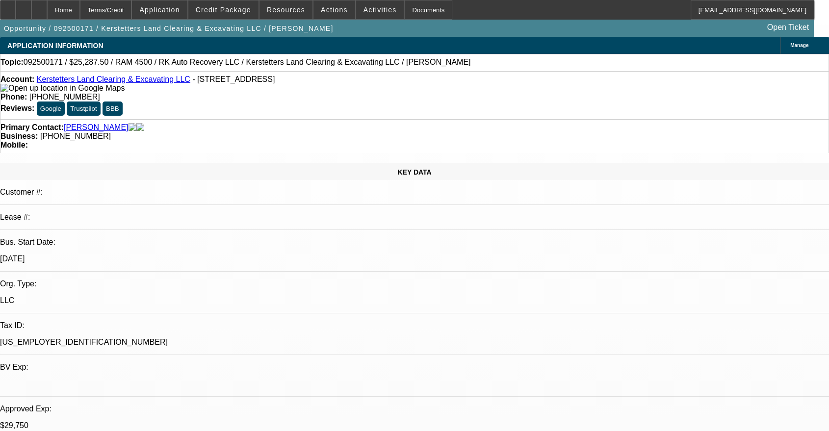
drag, startPoint x: 620, startPoint y: 355, endPoint x: 554, endPoint y: 328, distance: 71.0
copy div "Vendor = Urban Auto Sales, [PHONE_NUMBER], [EMAIL_ADDRESS][DOMAIN_NAME]. PG= [P…"
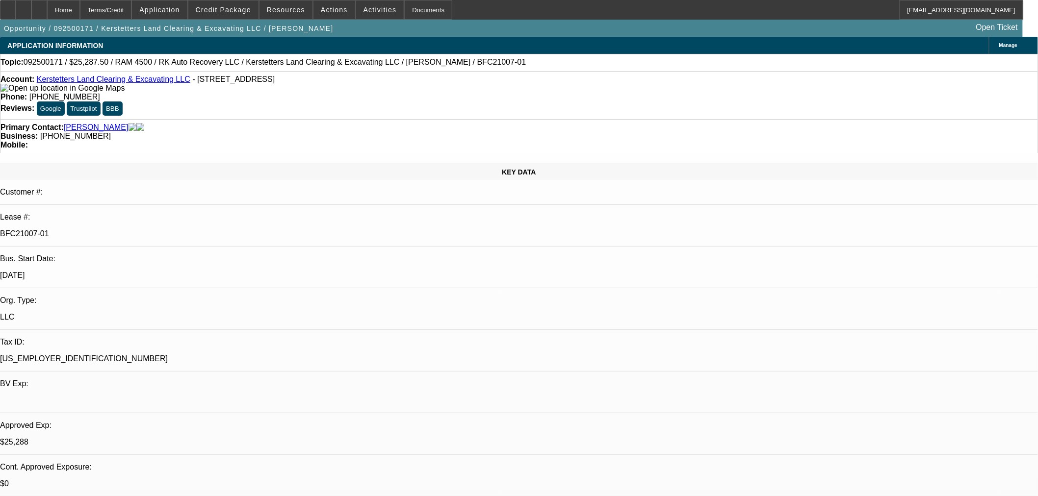
select select "0.15"
select select "2"
select select "0"
select select "0.15"
select select "2"
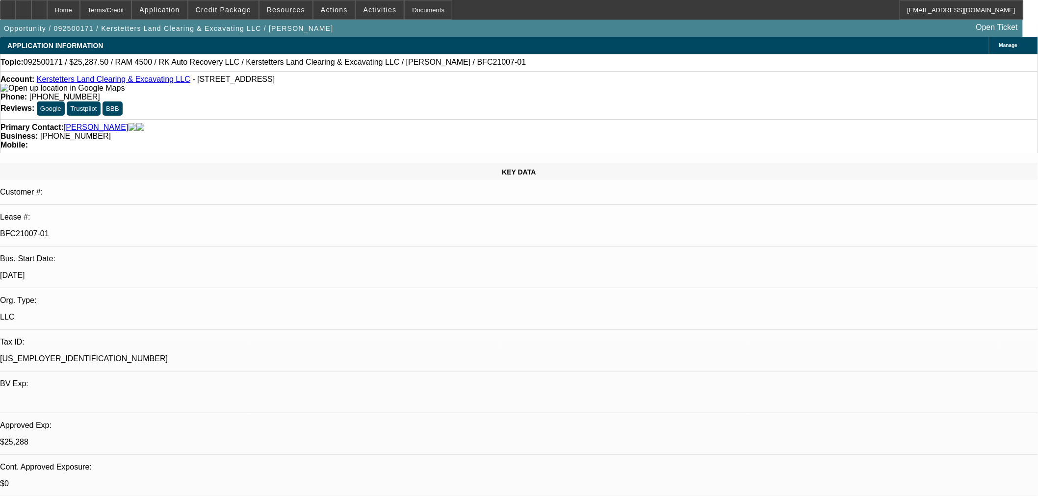
select select "0"
select select "0.15"
select select "2"
select select "0"
select select "0.15"
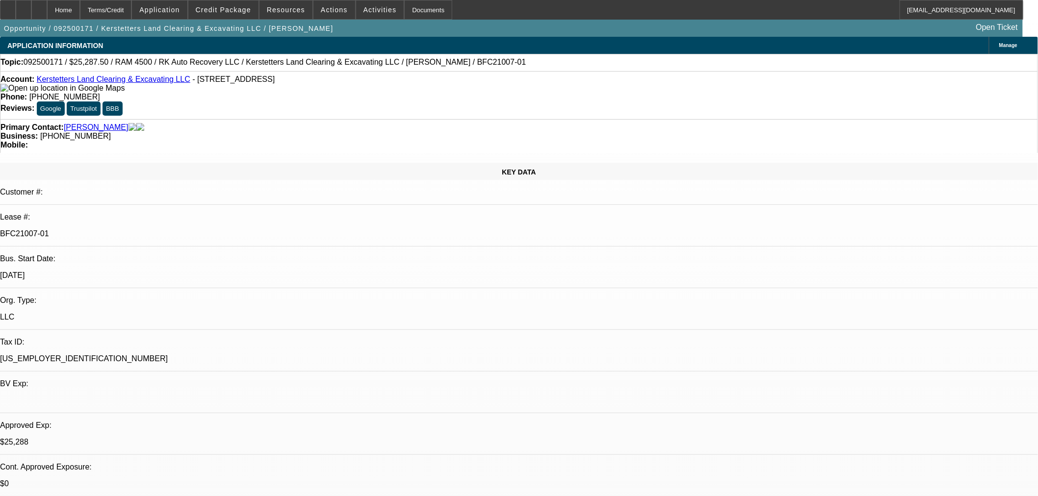
select select "2"
select select "0"
select select "1"
select select "2"
select select "1"
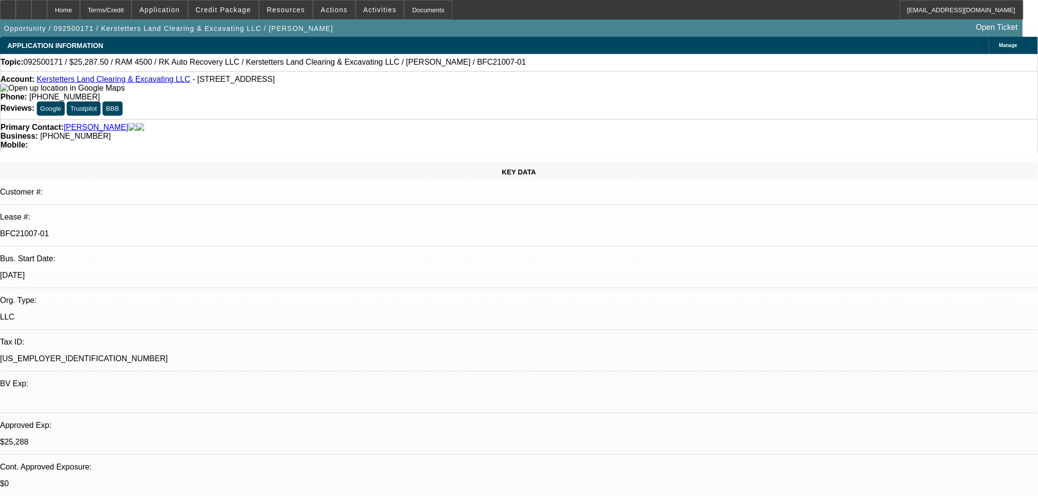
select select "2"
select select "1"
select select "2"
select select "1"
select select "2"
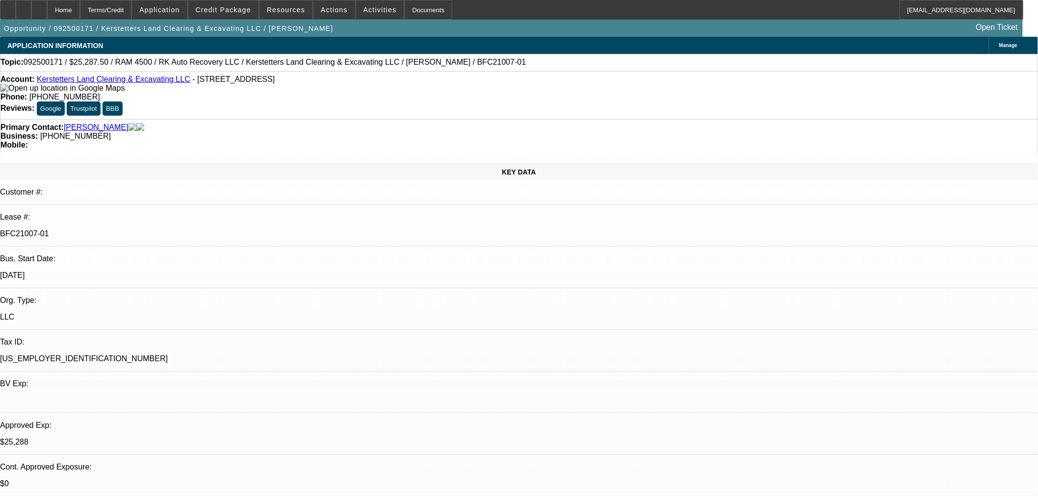
select select "6"
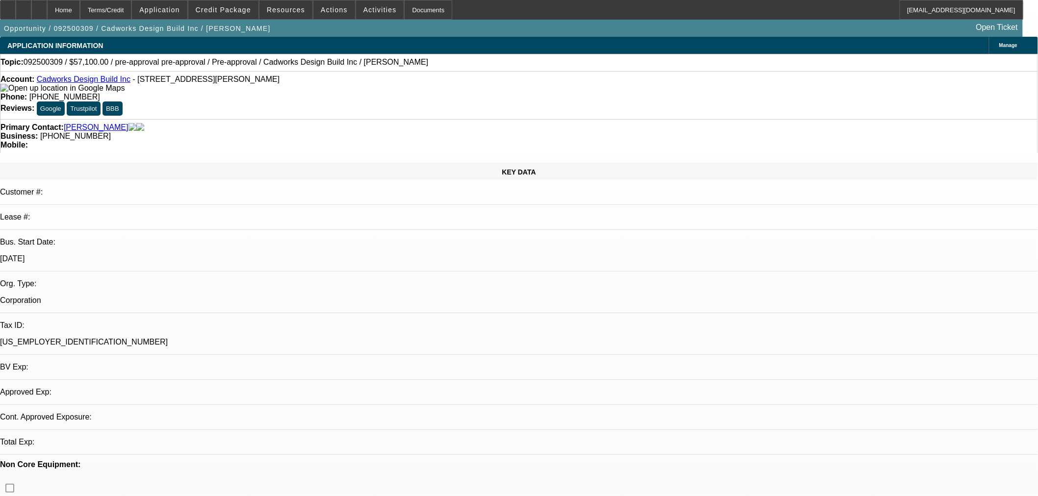
select select "0"
select select "2"
select select "0"
select select "1"
select select "2"
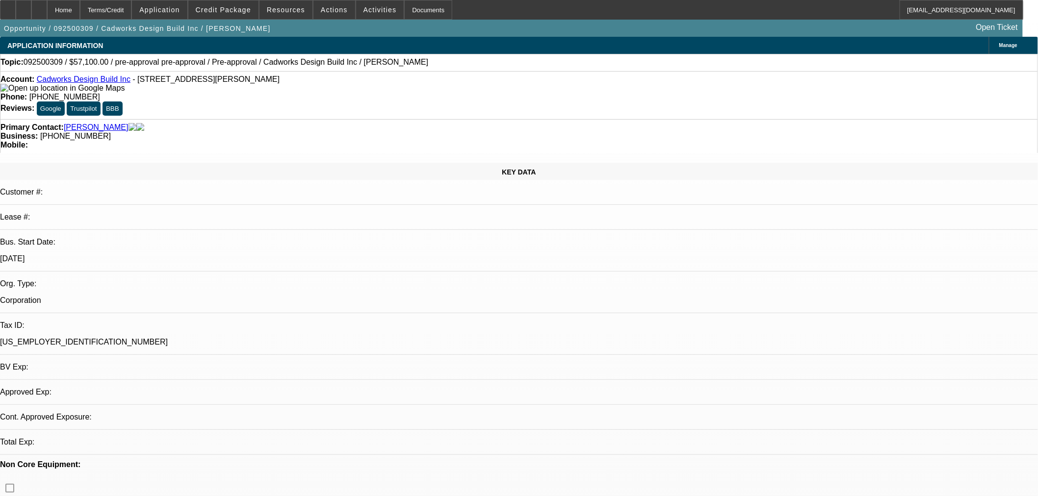
select select "6"
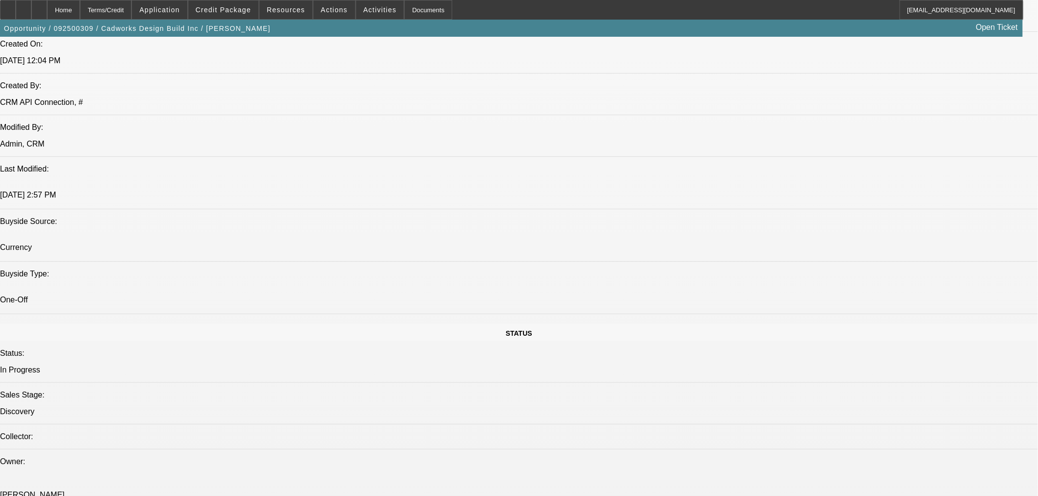
scroll to position [817, 0]
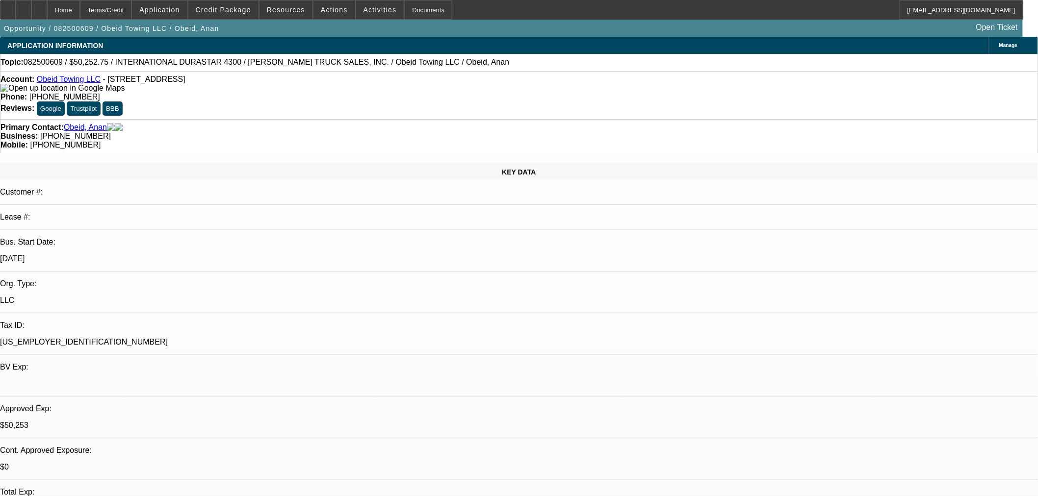
select select "0"
select select "2"
select select "0"
select select "2"
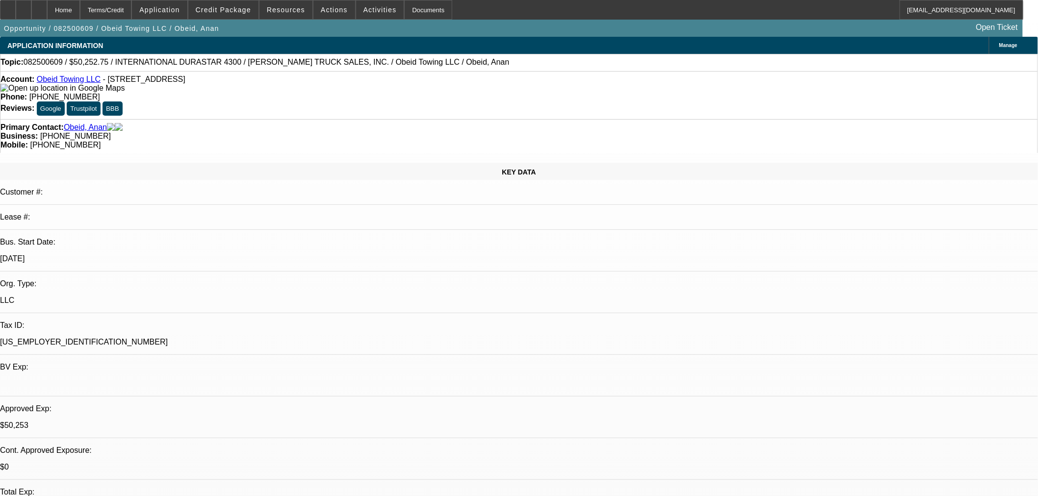
select select "0"
select select "1"
select select "2"
select select "6"
select select "1"
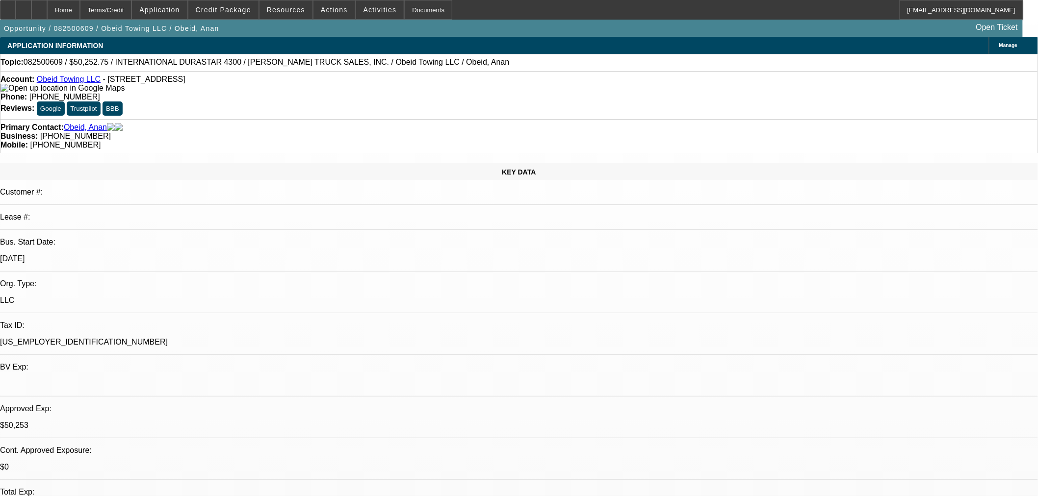
select select "2"
select select "6"
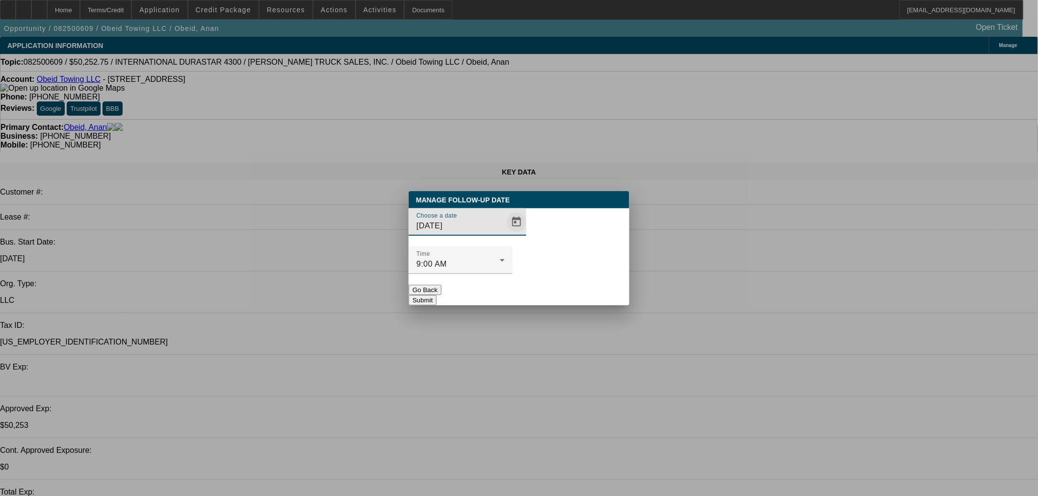
click at [505, 234] on span "Open calendar" at bounding box center [517, 222] width 24 height 24
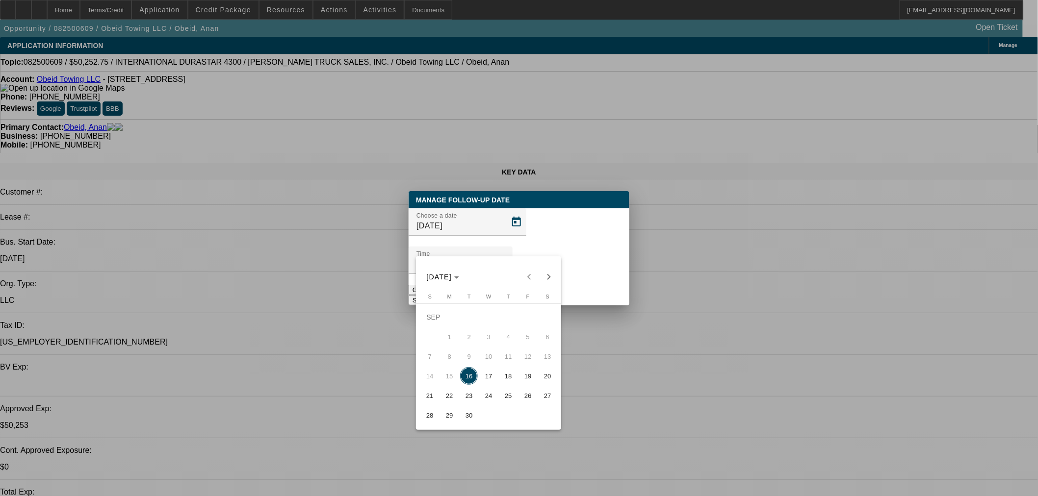
click at [470, 419] on span "30" at bounding box center [469, 416] width 18 height 18
type input "[DATE]"
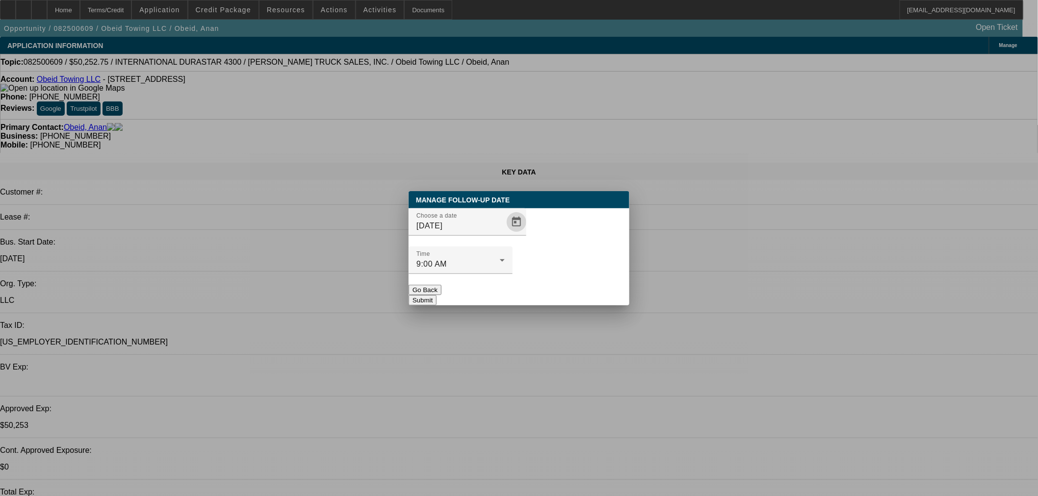
click at [436, 295] on button "Submit" at bounding box center [422, 300] width 28 height 10
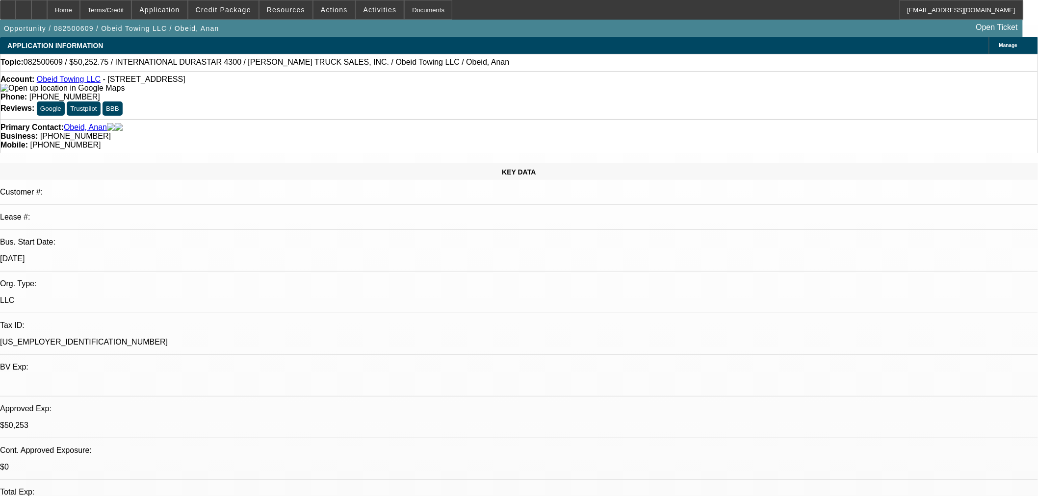
radio input "true"
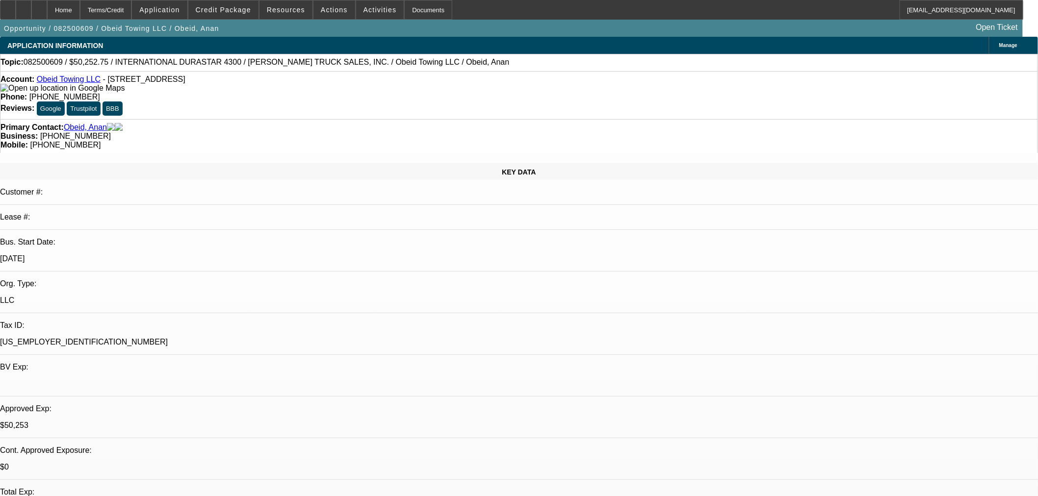
type textarea "Still no truck. FU [DATE] if no update."
radio input "true"
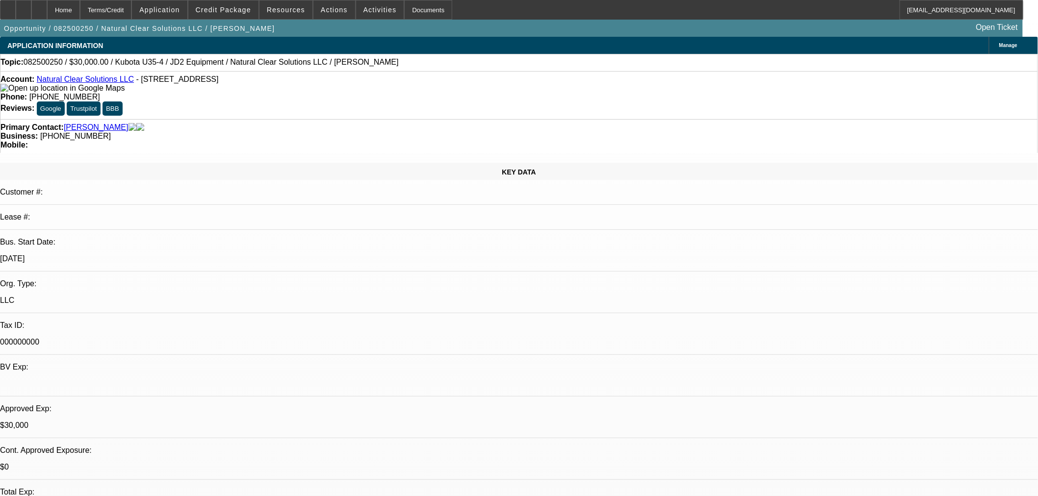
select select "0"
select select "2"
select select "0"
select select "6"
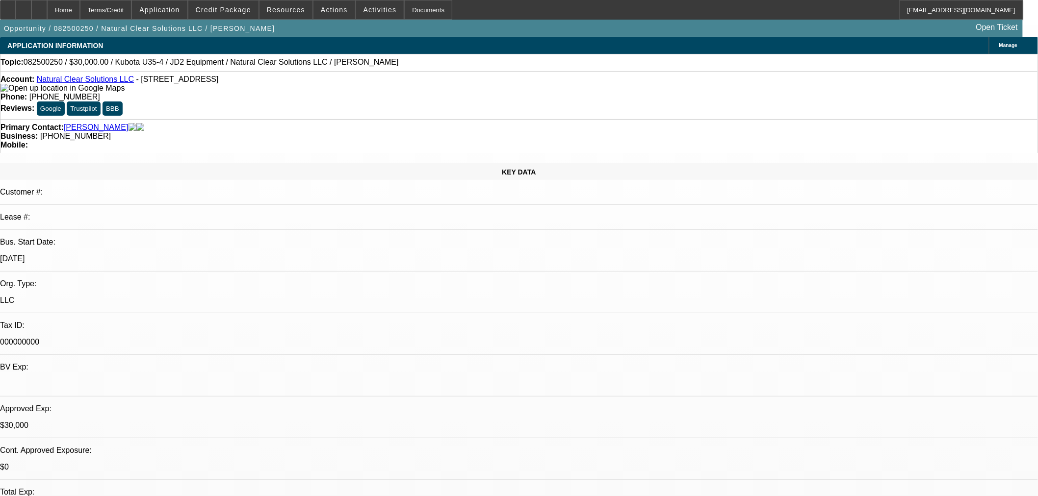
select select "0.15"
select select "2"
select select "0"
select select "6"
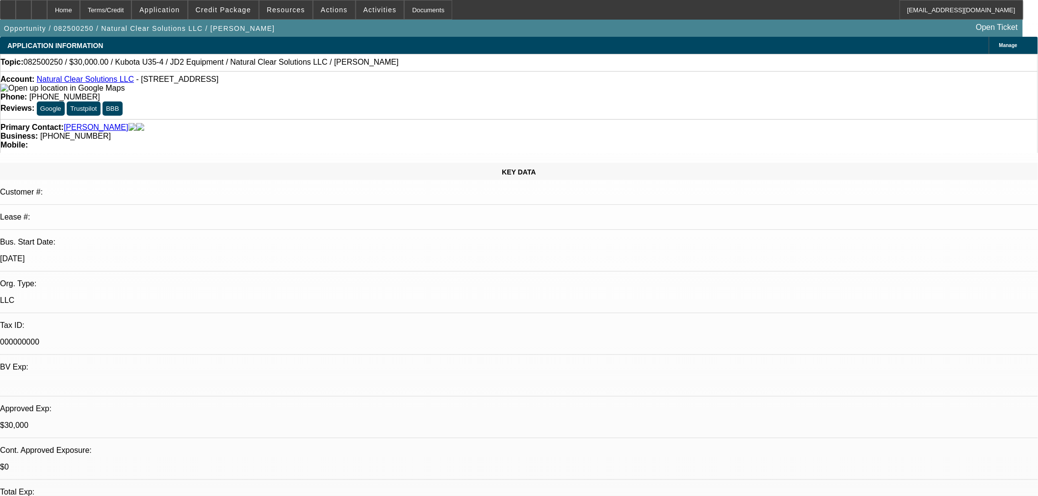
click at [292, 8] on span "Resources" at bounding box center [286, 10] width 38 height 8
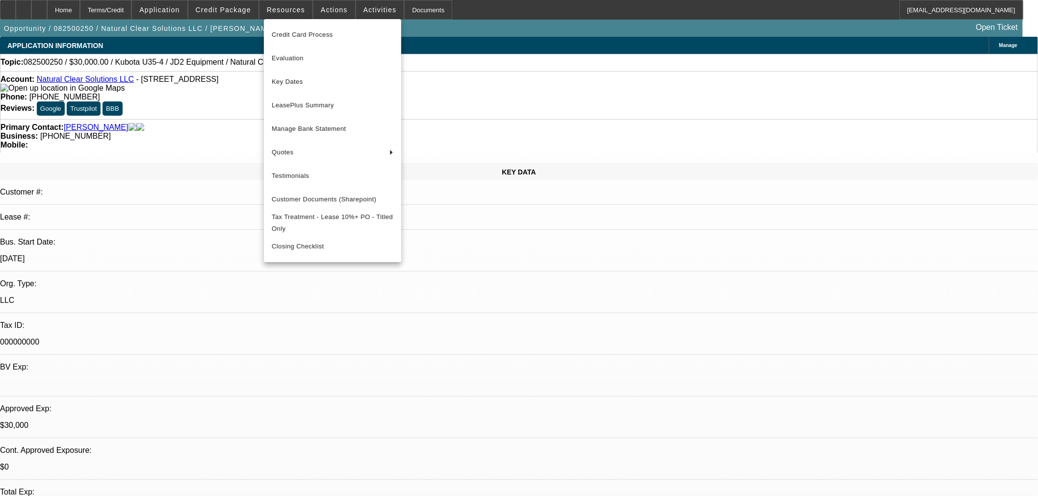
click at [330, 8] on div at bounding box center [519, 248] width 1038 height 496
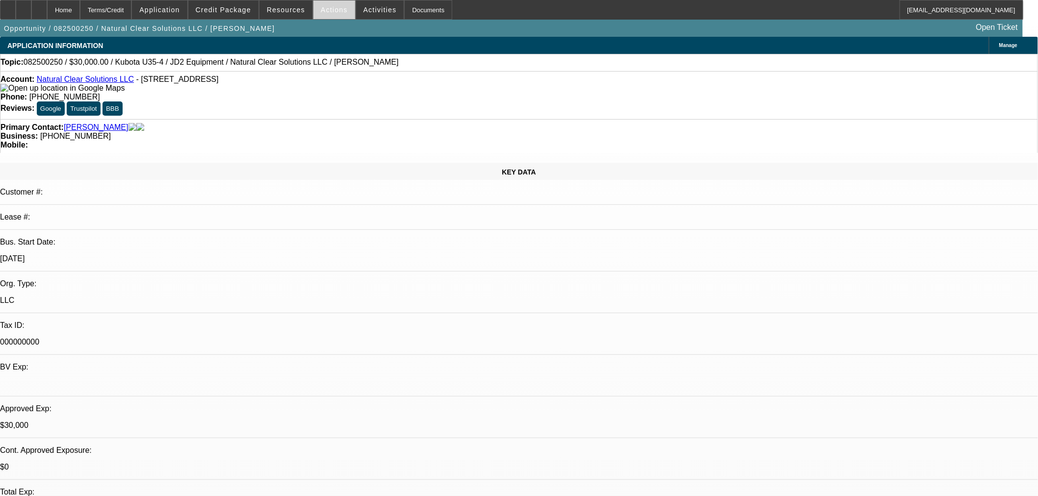
click at [325, 11] on span "Actions" at bounding box center [334, 10] width 27 height 8
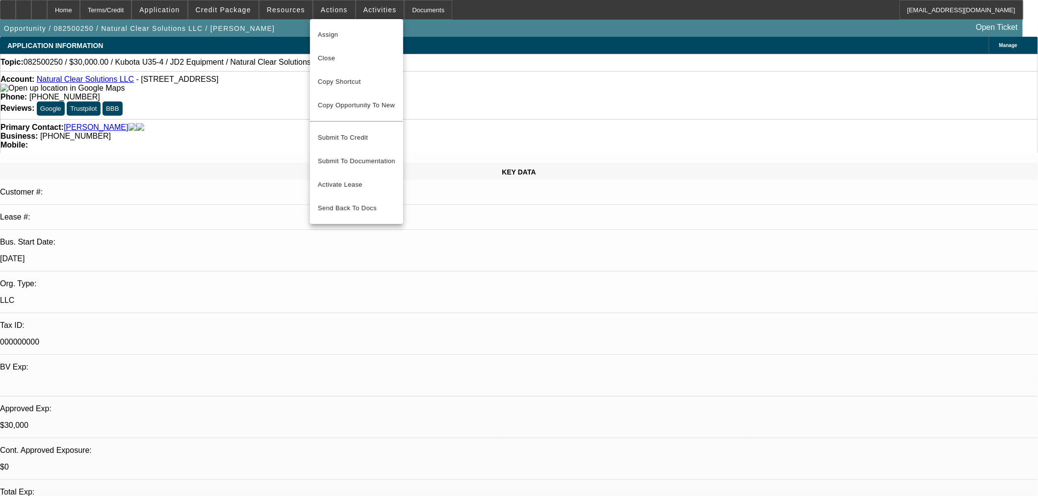
click at [767, 180] on div at bounding box center [519, 248] width 1038 height 496
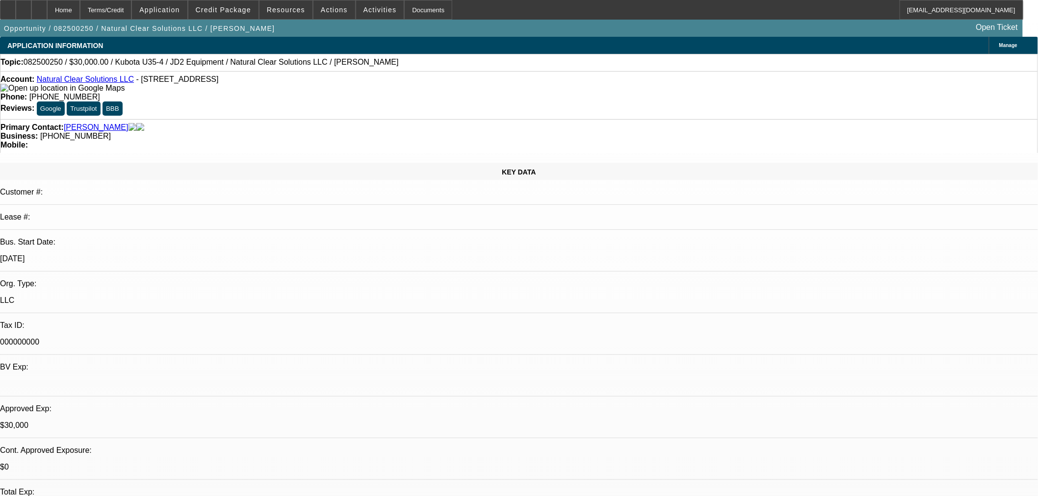
click at [330, 14] on span at bounding box center [334, 10] width 42 height 24
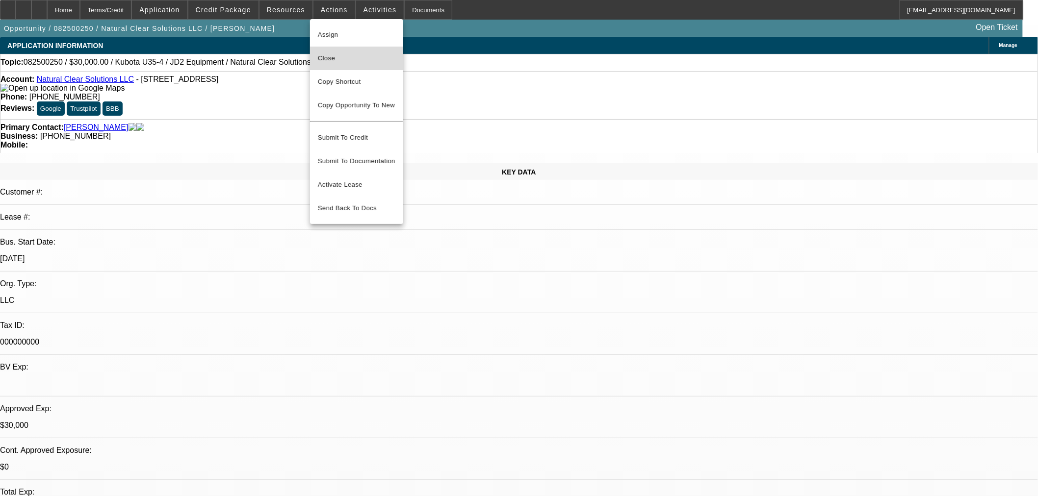
click at [328, 59] on span "Close" at bounding box center [356, 58] width 77 height 12
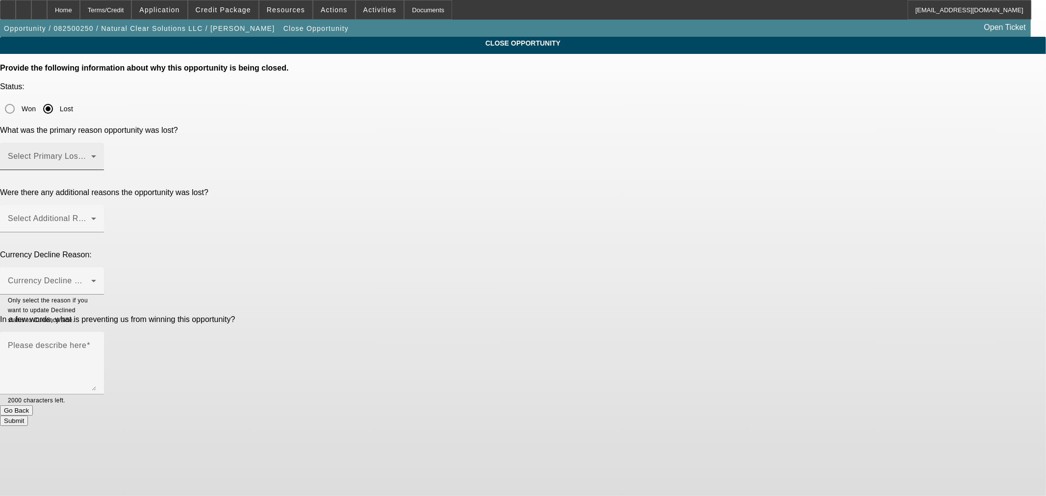
click at [104, 143] on div "Select Primary Lost Reason" at bounding box center [52, 156] width 104 height 27
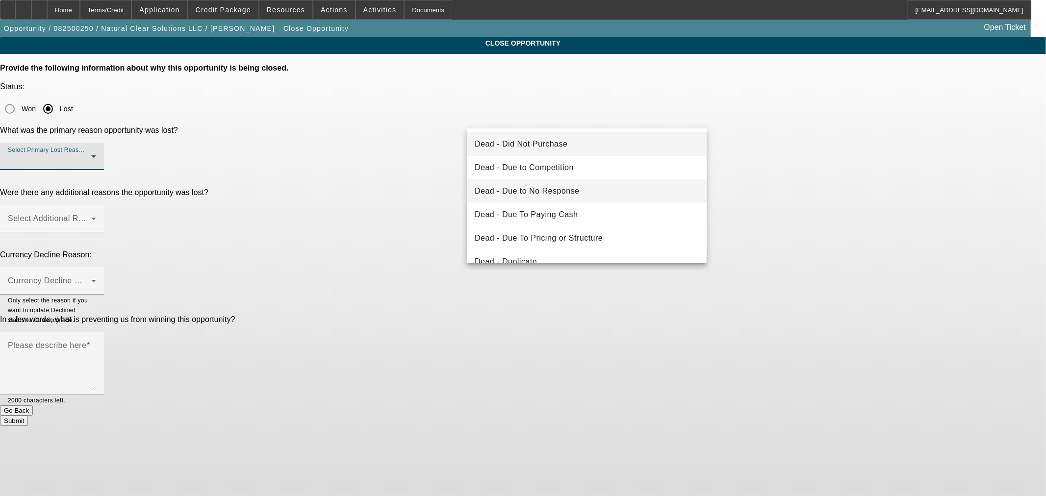
click at [555, 188] on span "Dead - Due to No Response" at bounding box center [527, 191] width 105 height 12
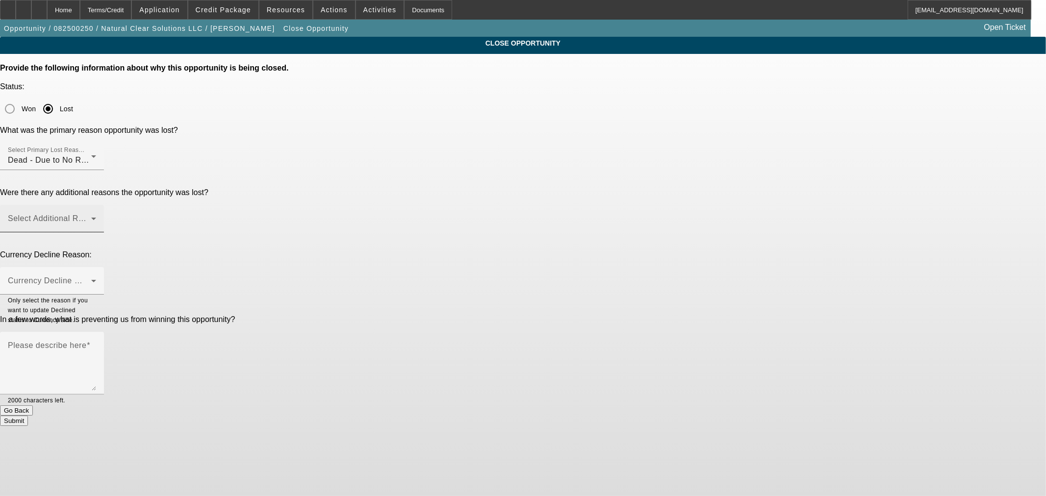
drag, startPoint x: 404, startPoint y: 149, endPoint x: 497, endPoint y: 145, distance: 92.7
click at [404, 188] on p "Were there any additional reasons the opportunity was lost?" at bounding box center [523, 192] width 1046 height 9
click at [91, 217] on span at bounding box center [49, 223] width 83 height 12
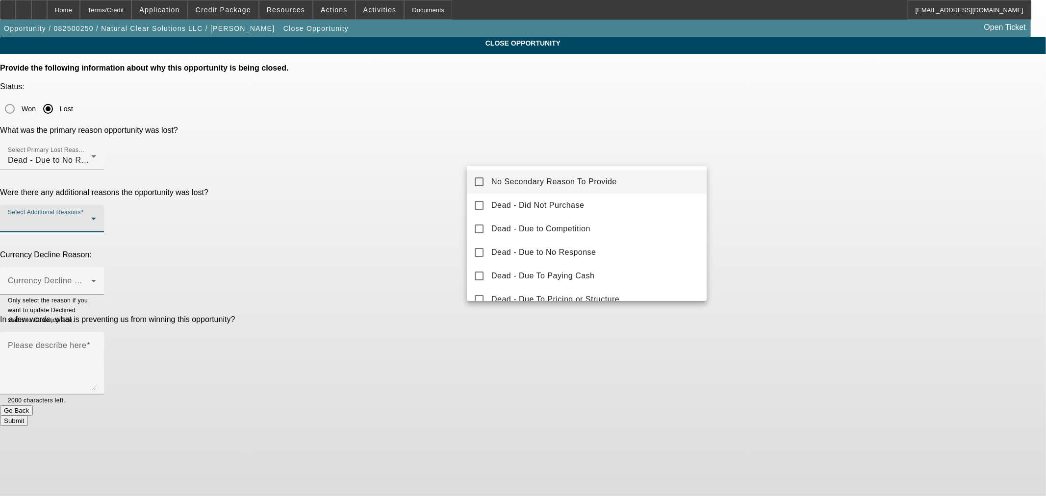
drag, startPoint x: 520, startPoint y: 178, endPoint x: 479, endPoint y: 178, distance: 41.2
click at [519, 178] on span "No Secondary Reason To Provide" at bounding box center [554, 182] width 126 height 12
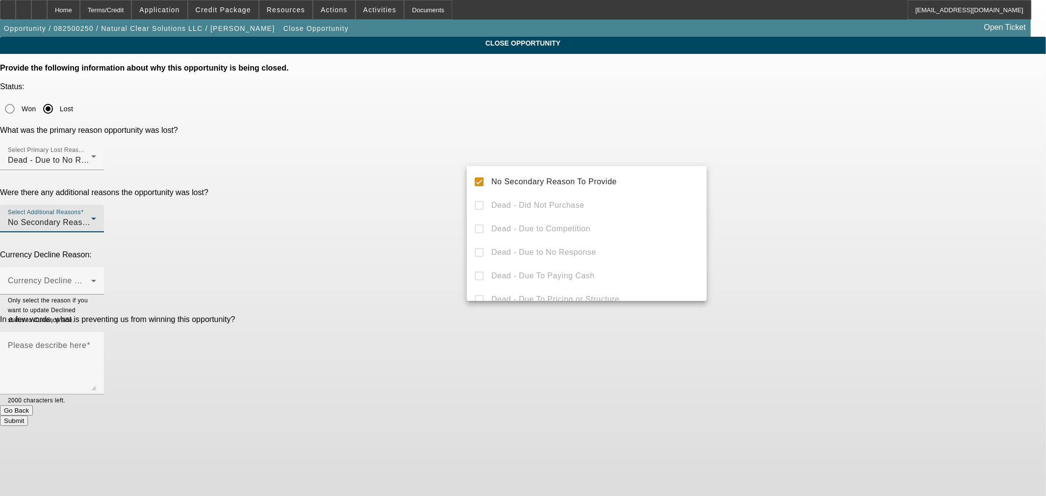
click at [379, 169] on div at bounding box center [523, 248] width 1046 height 496
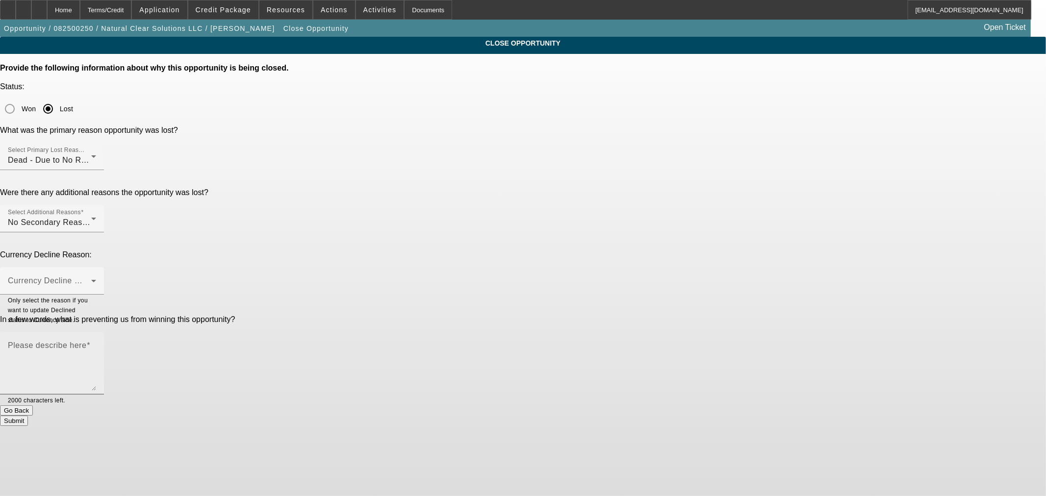
click at [96, 332] on div "Please describe here" at bounding box center [52, 363] width 88 height 63
type textarea "No update from Currency rep"
click at [28, 416] on button "Submit" at bounding box center [14, 421] width 28 height 10
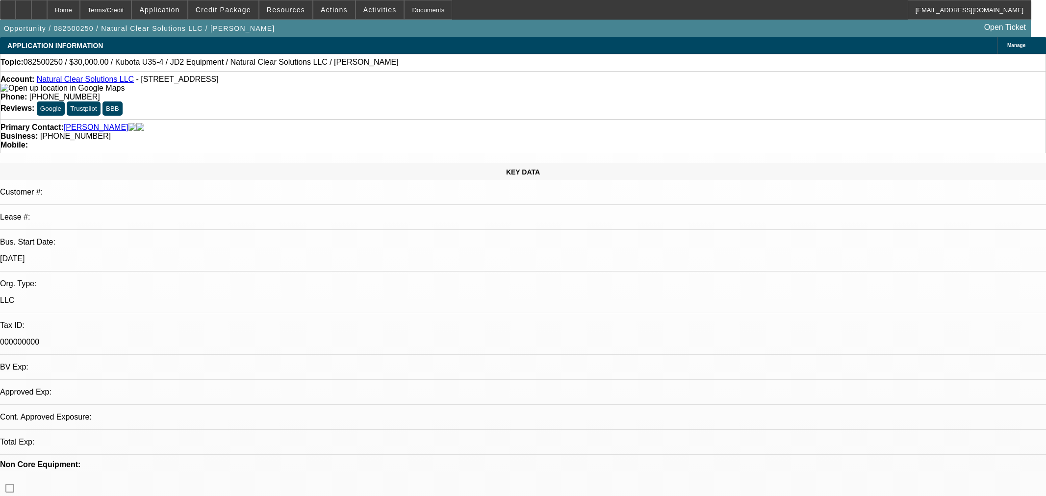
select select "0"
select select "2"
select select "0"
select select "0.15"
select select "2"
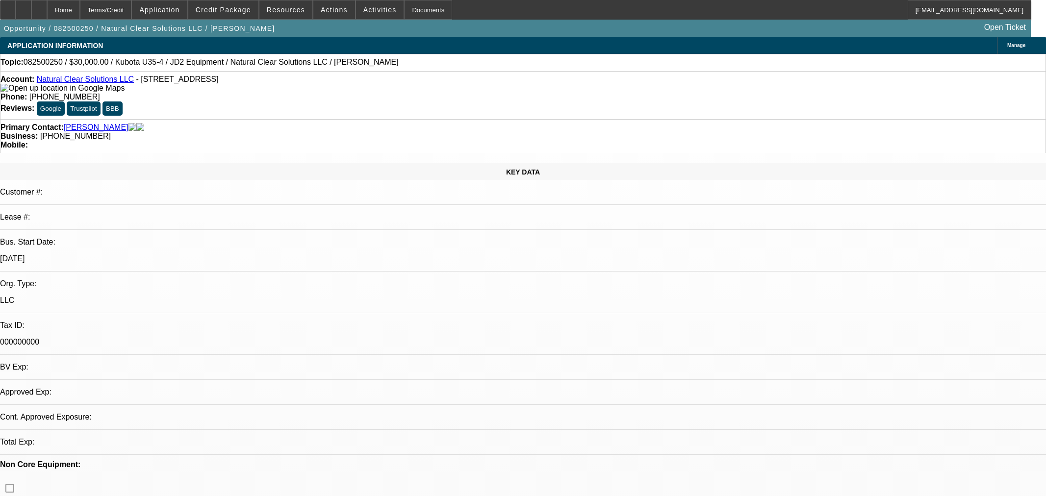
select select "0"
select select "1"
select select "2"
select select "6"
select select "1"
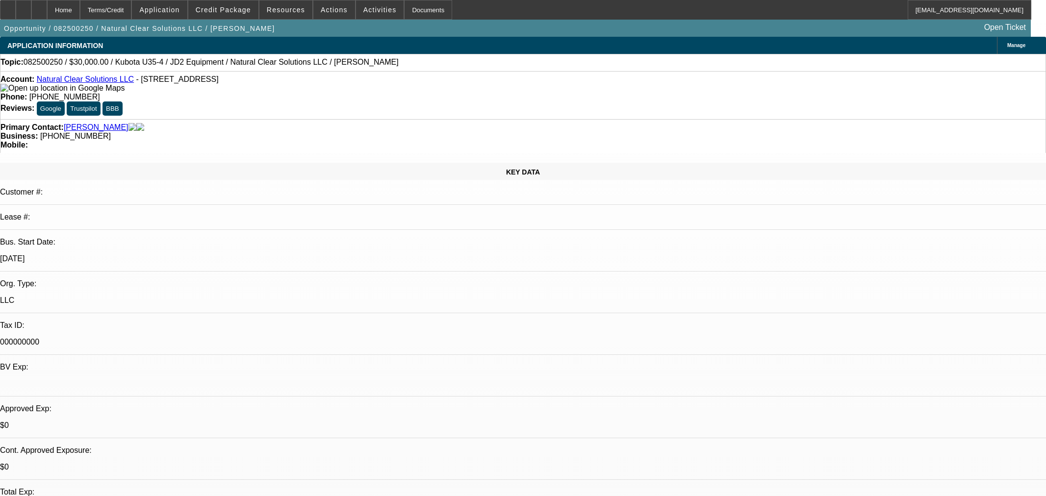
select select "2"
select select "6"
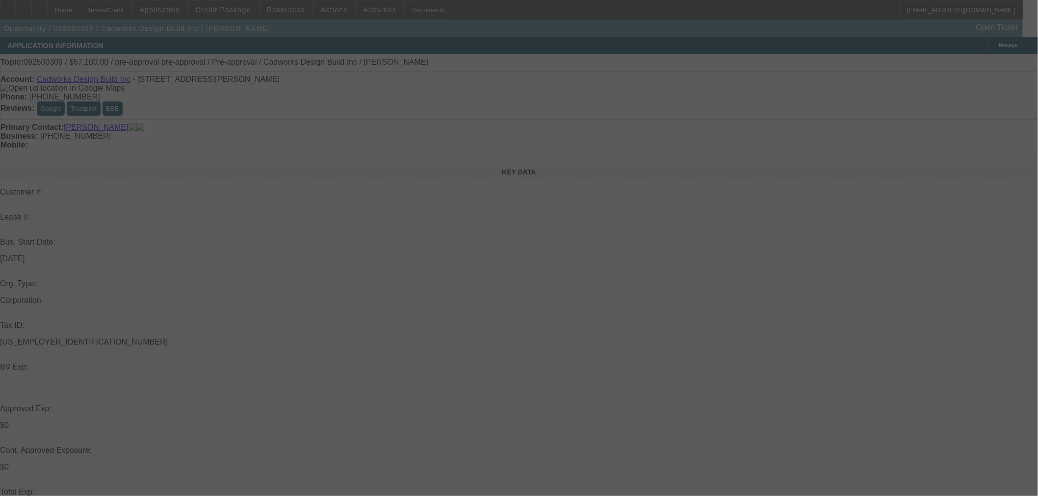
select select "0"
select select "2"
select select "0"
select select "6"
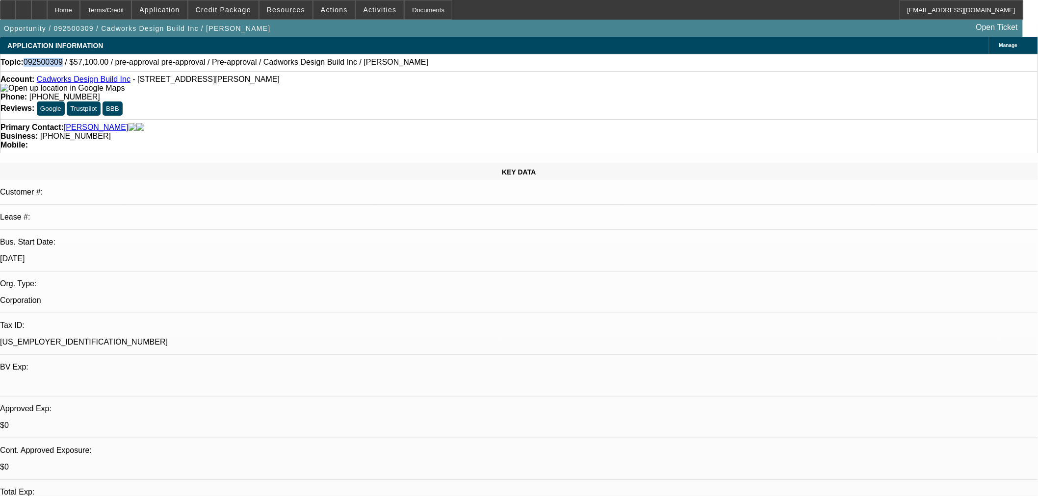
drag, startPoint x: 65, startPoint y: 65, endPoint x: 34, endPoint y: 65, distance: 30.9
click at [34, 65] on span "092500309 / $57,100.00 / pre-approval pre-approval / Pre-approval / Cadworks De…" at bounding box center [226, 62] width 405 height 9
copy span "092500309"
click at [991, 25] on link "Open Ticket" at bounding box center [997, 27] width 50 height 17
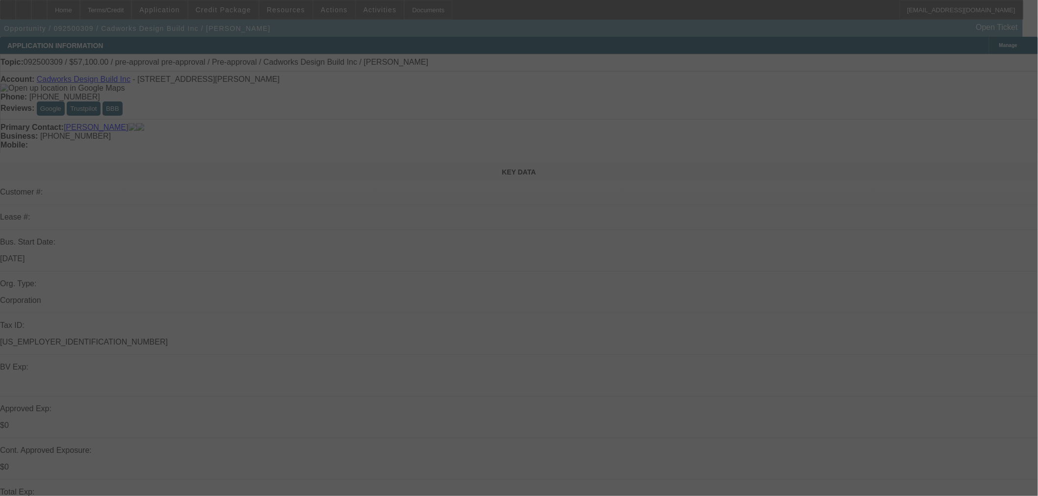
select select "0"
select select "2"
select select "0"
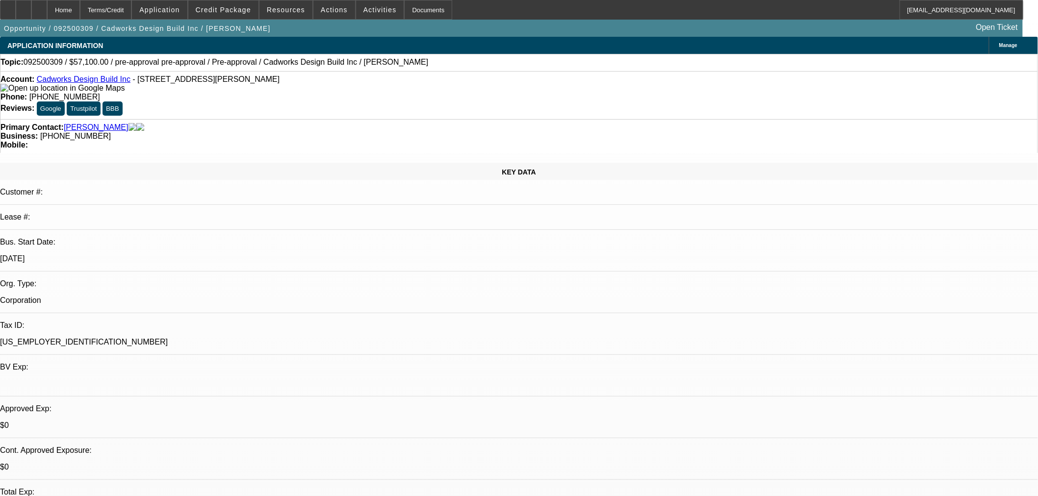
select select "1"
select select "2"
select select "6"
click at [102, 446] on div "Cont. Approved Exposure:" at bounding box center [519, 450] width 1038 height 9
select select "0"
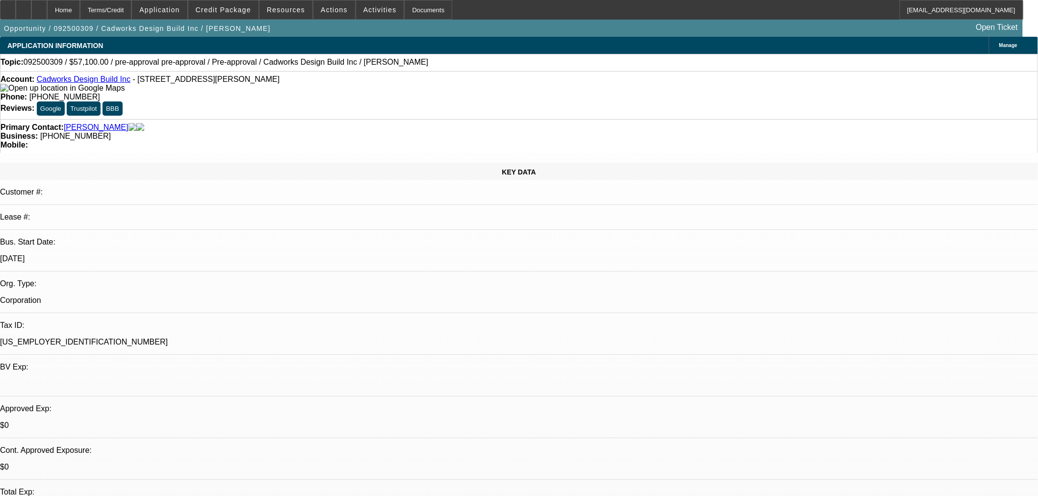
select select "2"
select select "0"
select select "6"
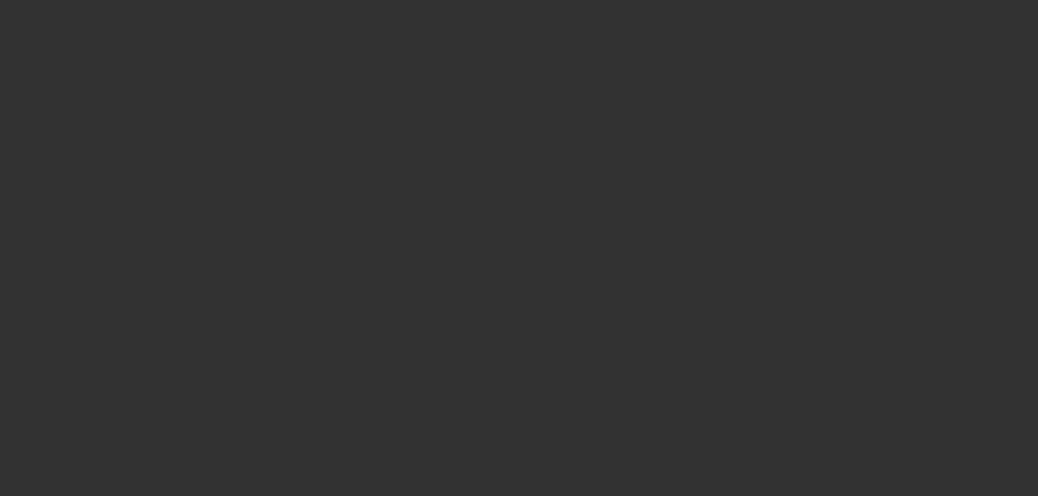
select select "0.15"
select select "2"
select select "0"
select select "6"
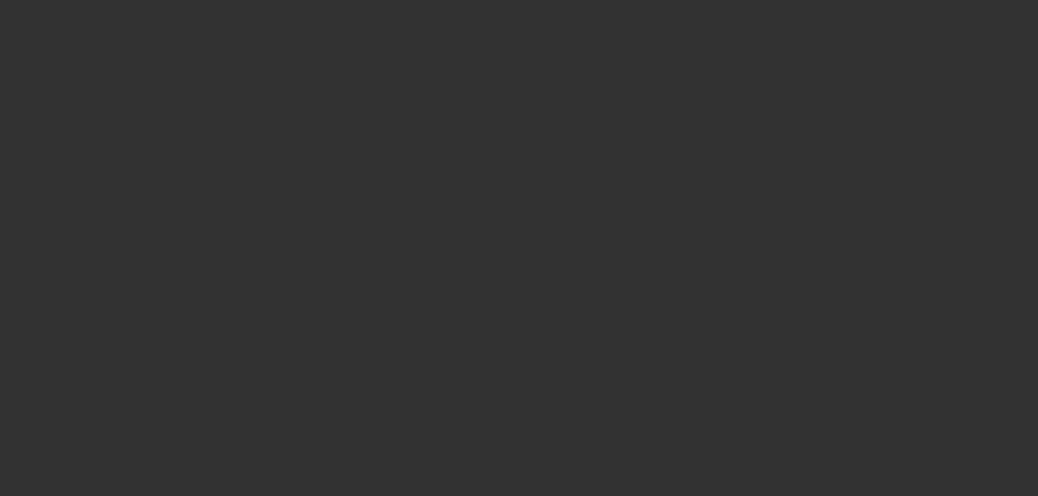
select select "0.15"
select select "2"
select select "0"
select select "6"
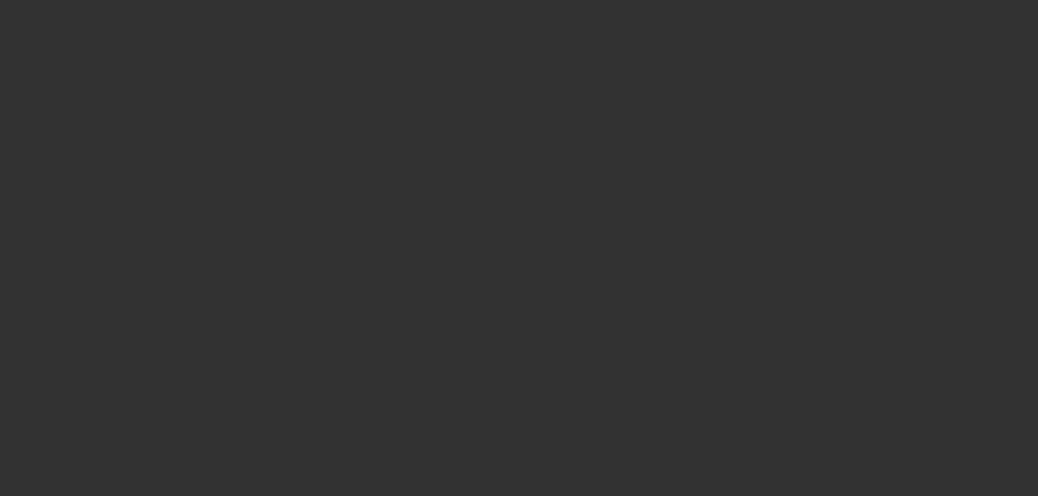
select select "0.15"
select select "2"
select select "0"
select select "6"
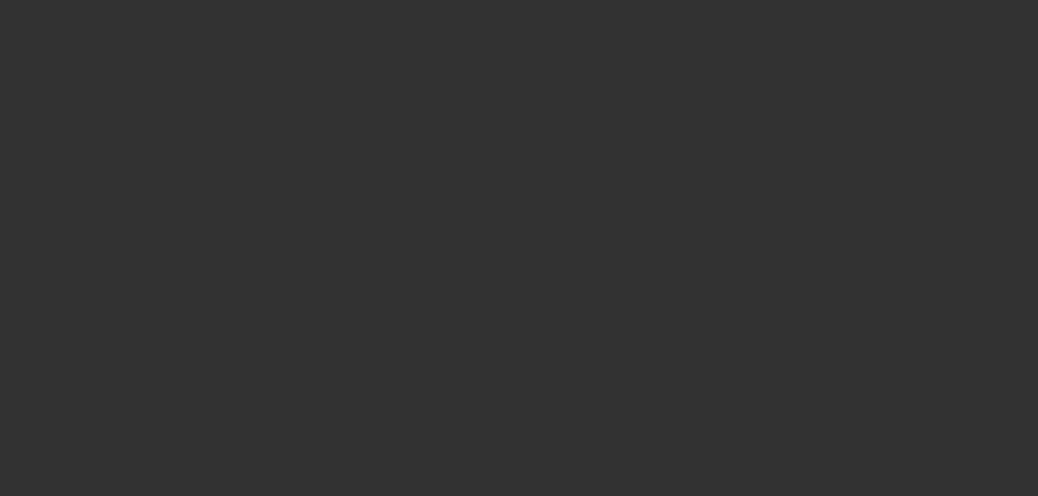
select select "0.15"
select select "2"
select select "0"
select select "6"
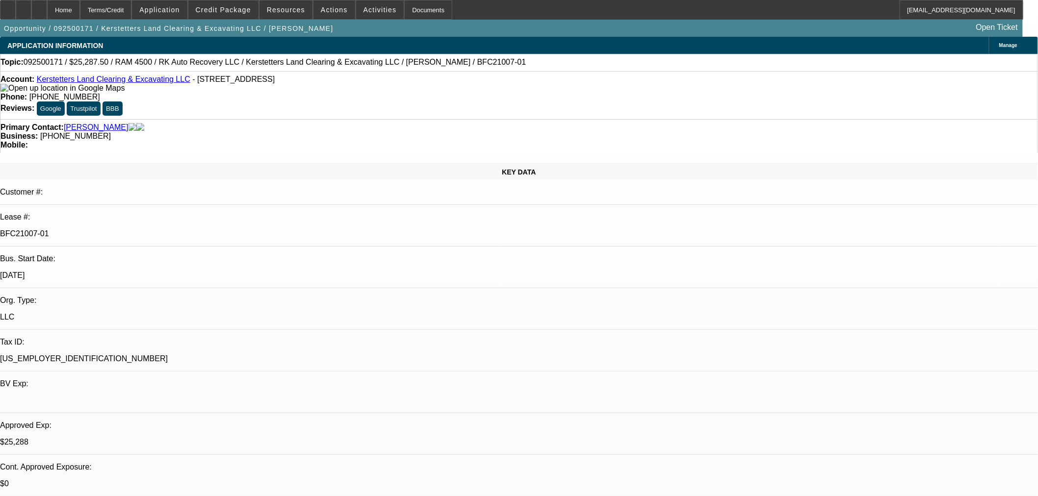
scroll to position [757, 0]
drag, startPoint x: 874, startPoint y: 415, endPoint x: 810, endPoint y: 415, distance: 63.7
copy td "(402) 458-4538"
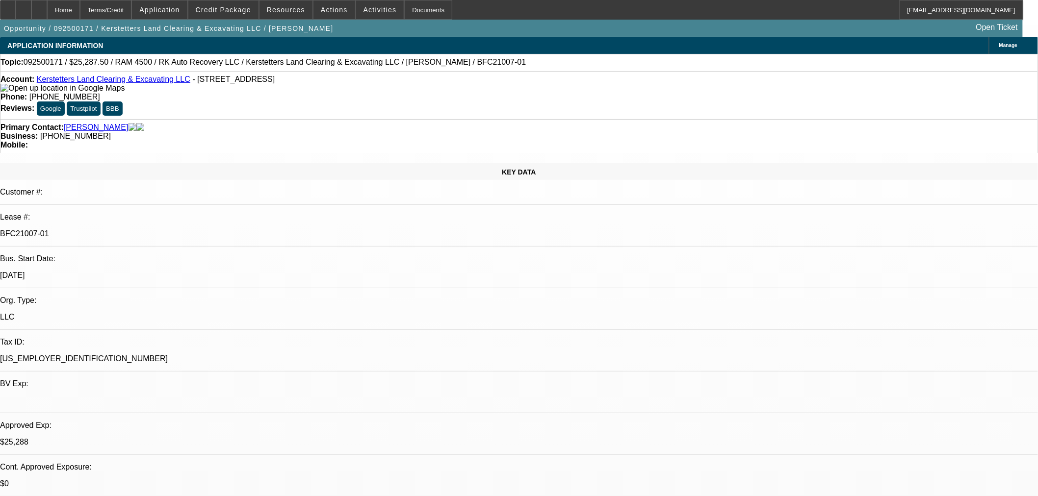
scroll to position [0, 0]
click at [236, 16] on span at bounding box center [223, 10] width 70 height 24
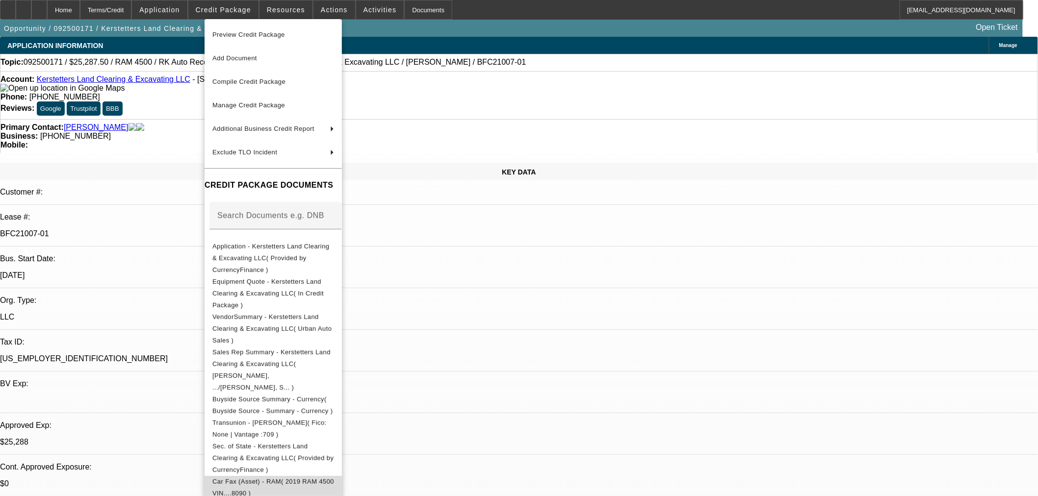
click at [334, 476] on span "Car Fax (Asset) - RAM( 2019 RAM 4500 VIN....8090 )" at bounding box center [273, 488] width 122 height 24
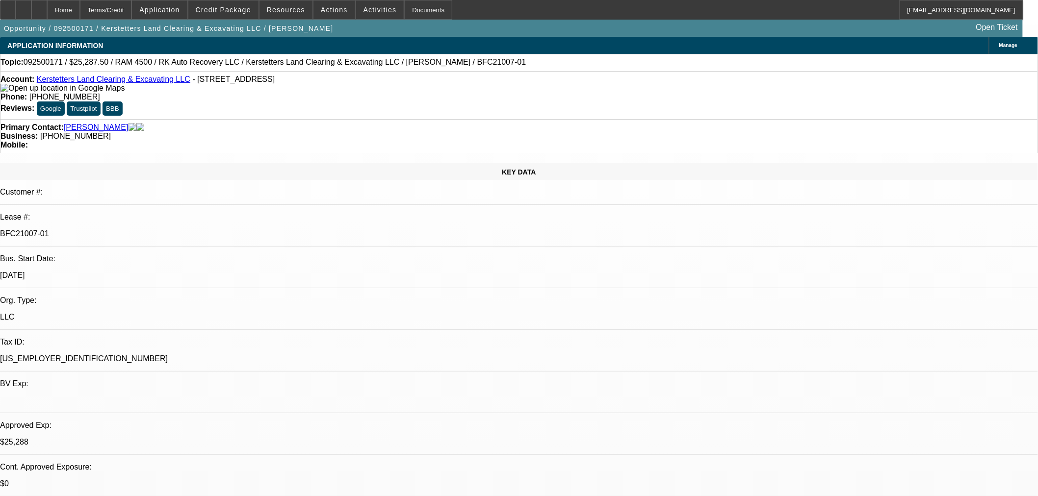
radio input "true"
type textarea "E"
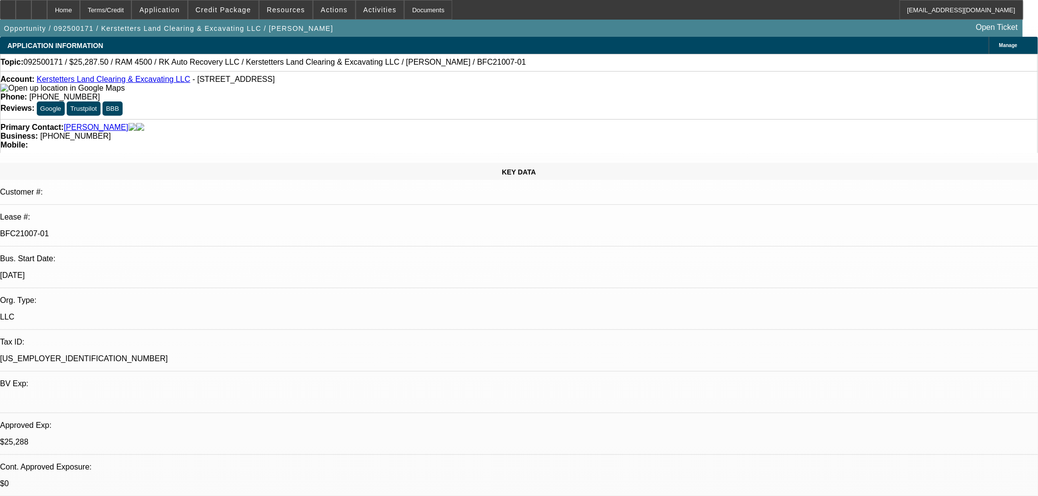
type textarea "E"
type textarea "Adam to track down current title."
radio input "true"
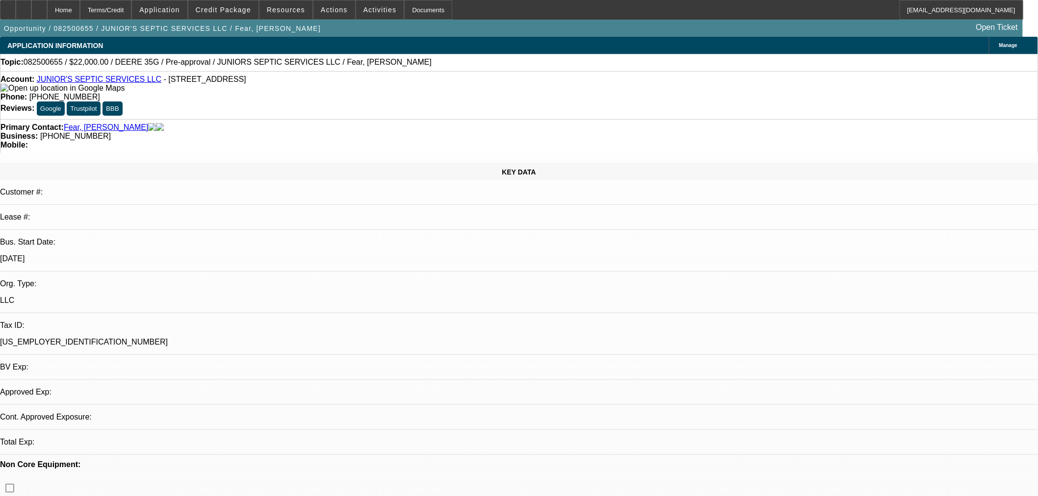
select select "0"
select select "2"
select select "0"
select select "2"
select select "0"
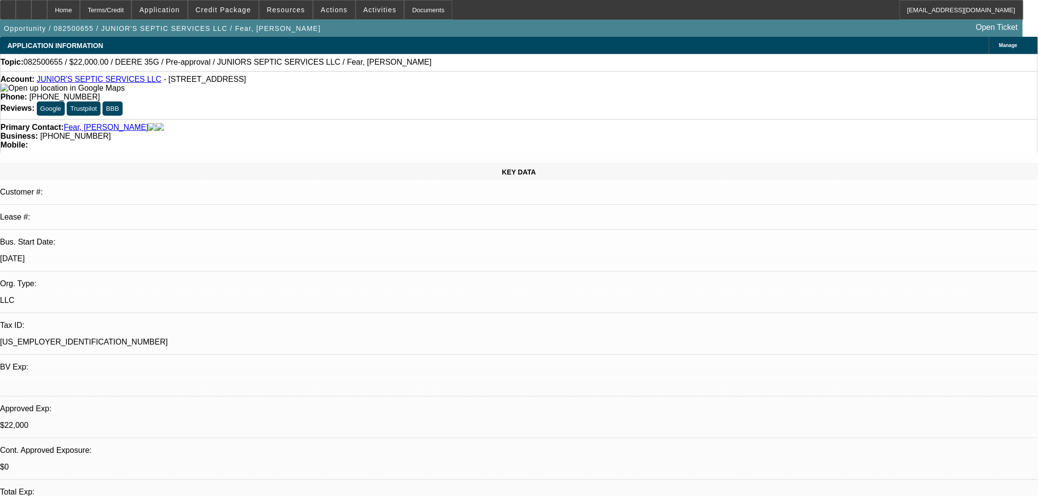
select select "1"
select select "2"
select select "6"
select select "1"
select select "2"
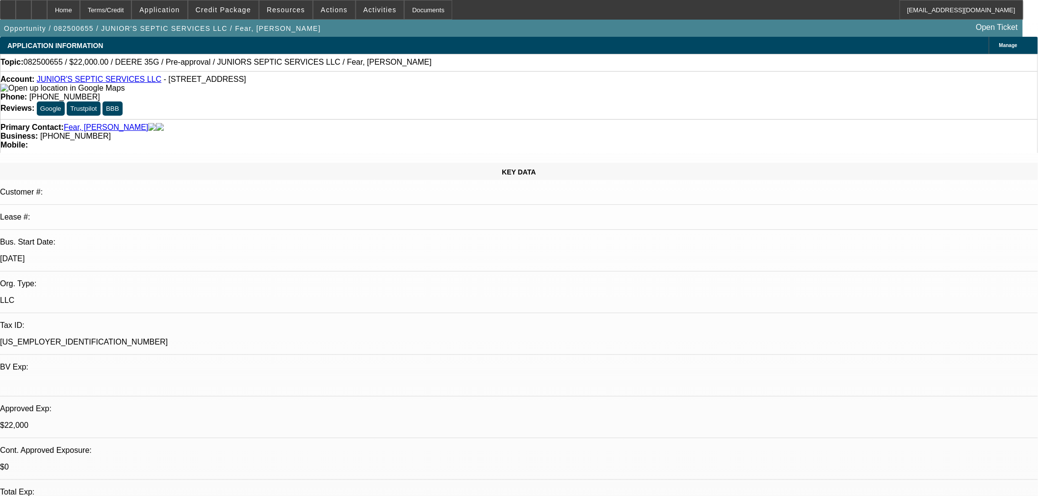
select select "6"
click at [321, 9] on span "Actions" at bounding box center [334, 10] width 27 height 8
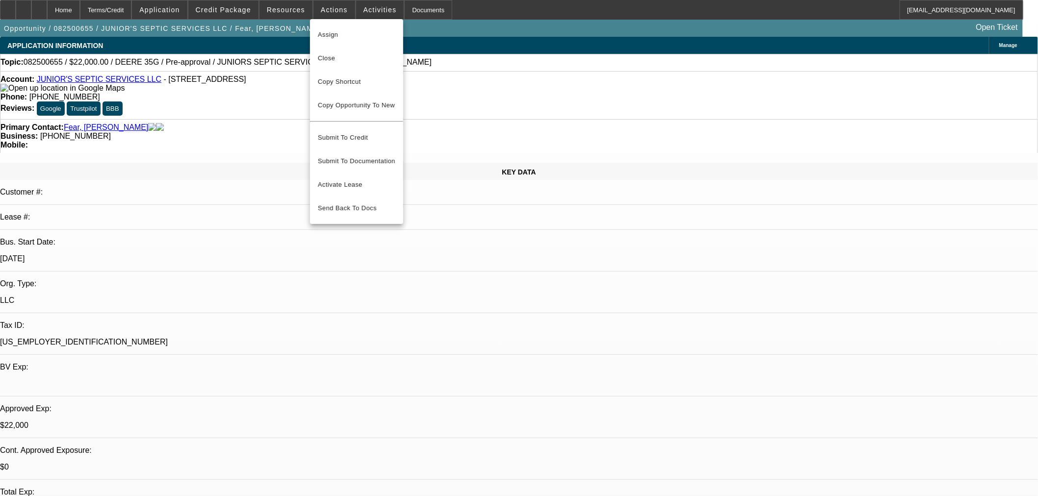
drag, startPoint x: 337, startPoint y: 55, endPoint x: 448, endPoint y: 59, distance: 110.9
click at [338, 55] on span "Close" at bounding box center [356, 58] width 77 height 12
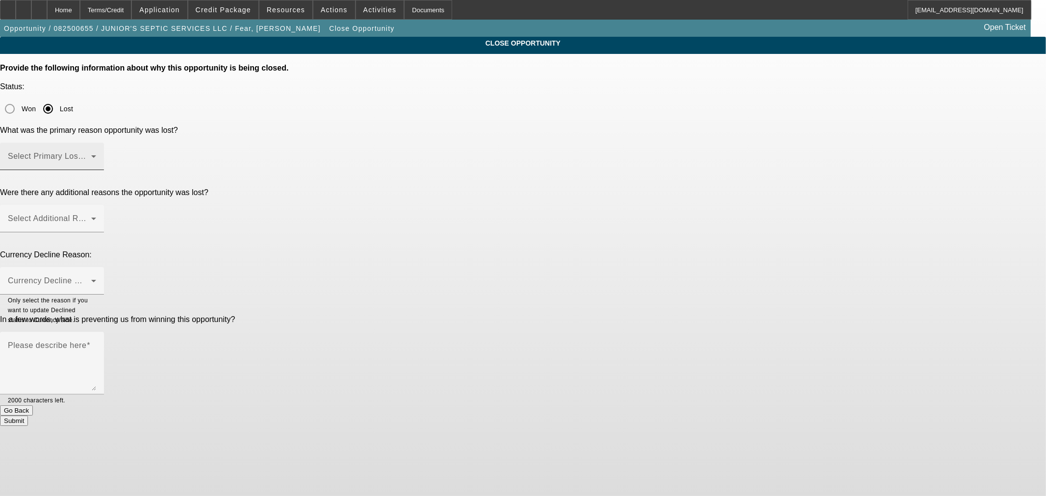
click at [91, 154] on span at bounding box center [49, 160] width 83 height 12
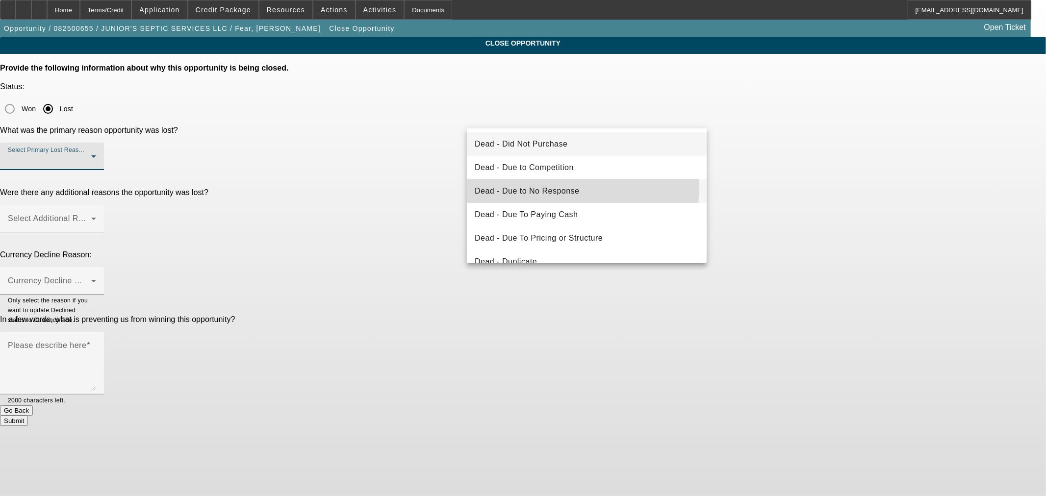
click at [575, 188] on span "Dead - Due to No Response" at bounding box center [527, 191] width 105 height 12
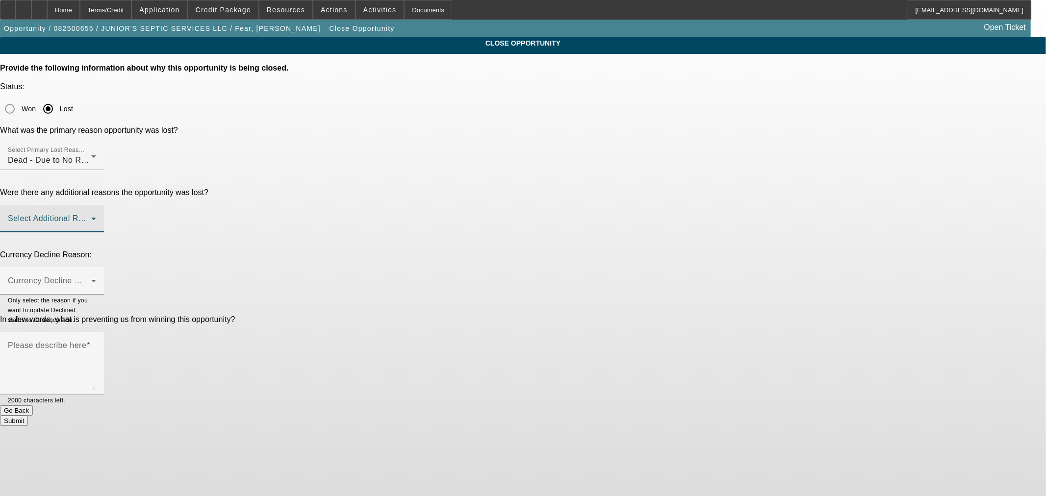
click at [91, 217] on span at bounding box center [49, 223] width 83 height 12
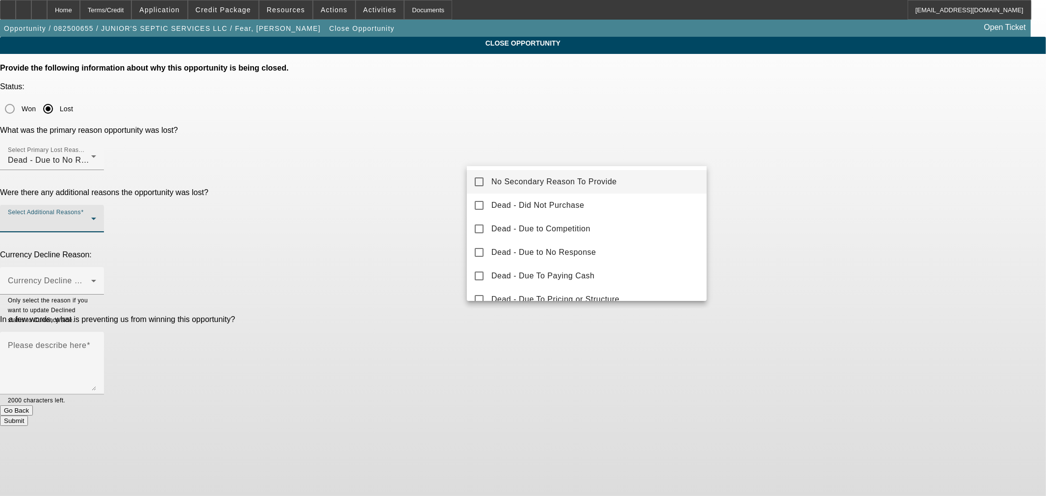
drag, startPoint x: 567, startPoint y: 178, endPoint x: 457, endPoint y: 199, distance: 112.7
click at [567, 178] on span "No Secondary Reason To Provide" at bounding box center [554, 182] width 126 height 12
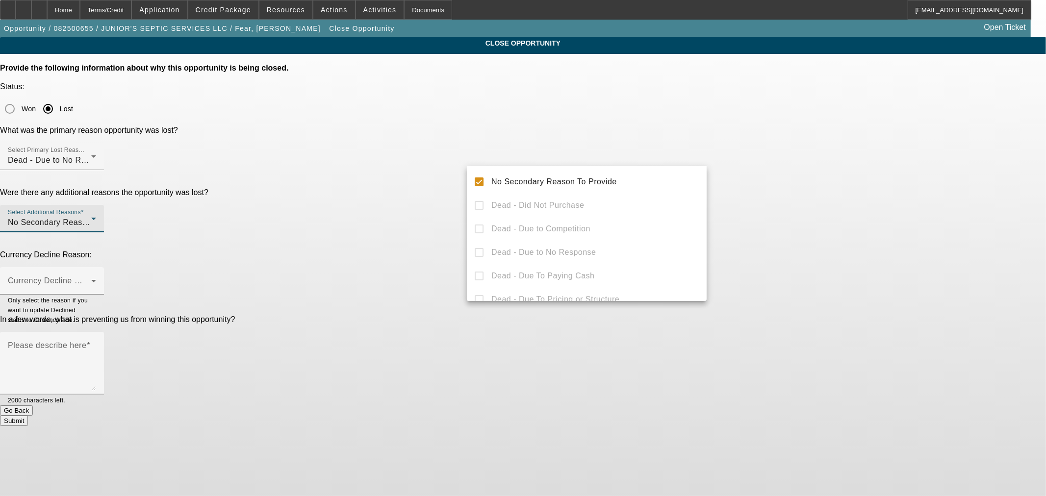
click at [407, 203] on div at bounding box center [523, 248] width 1046 height 496
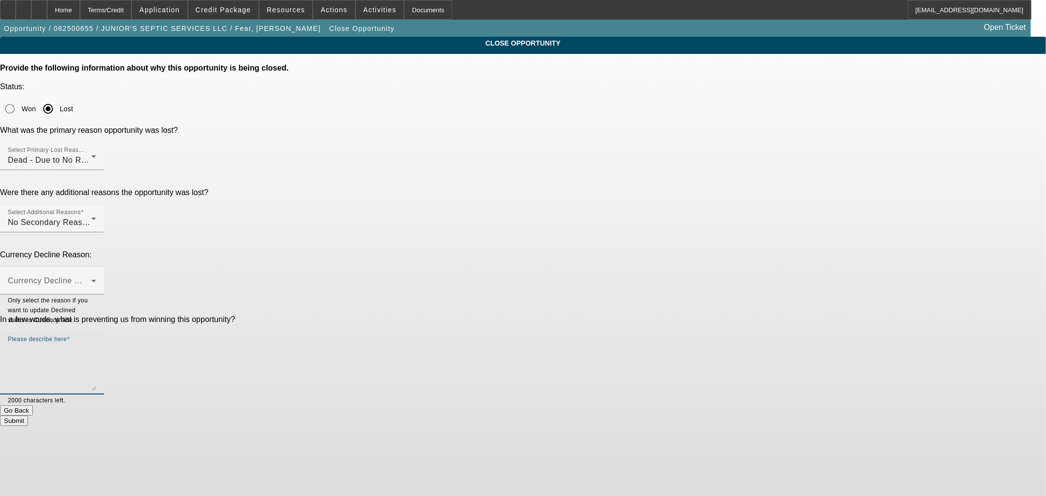
click at [96, 344] on textarea "Please describe here" at bounding box center [52, 367] width 88 height 47
type textarea "Rep never heard back from customer."
click at [28, 416] on button "Submit" at bounding box center [14, 421] width 28 height 10
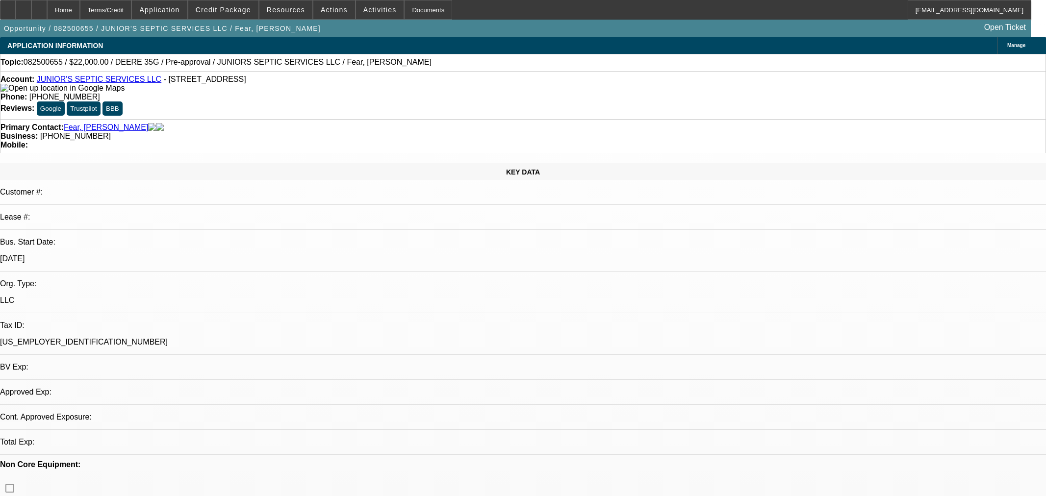
select select "0"
select select "2"
select select "0"
select select "6"
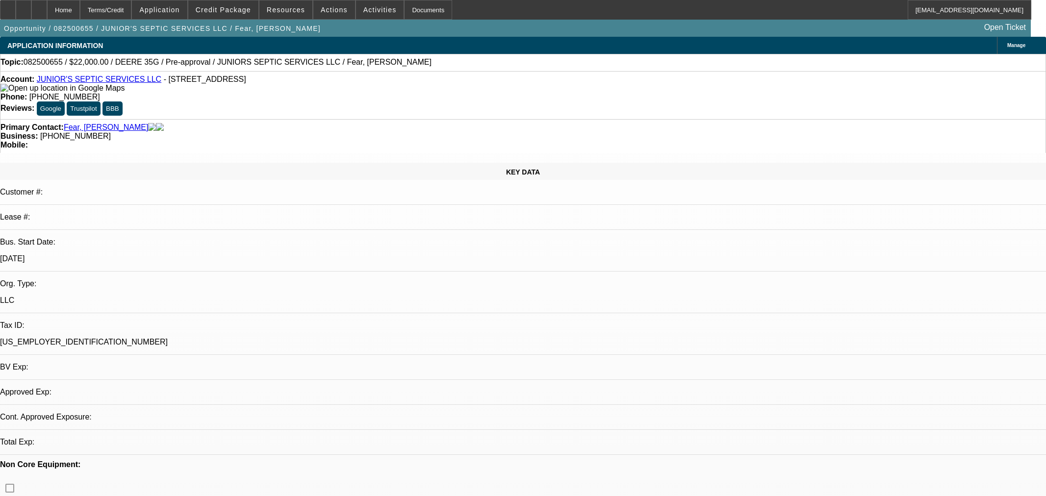
select select "2"
select select "0"
select select "6"
select select "0"
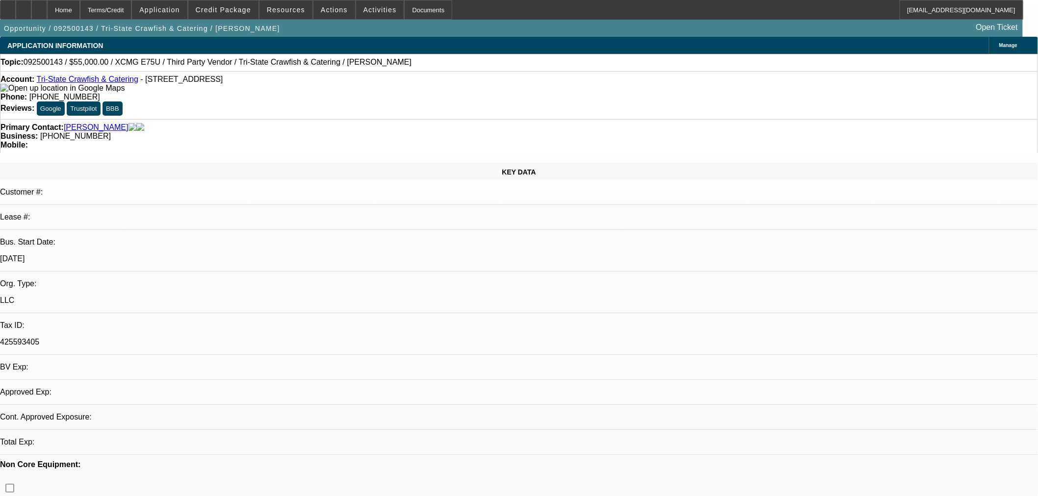
select select "2"
select select "0.1"
select select "4"
